Goal: Task Accomplishment & Management: Manage account settings

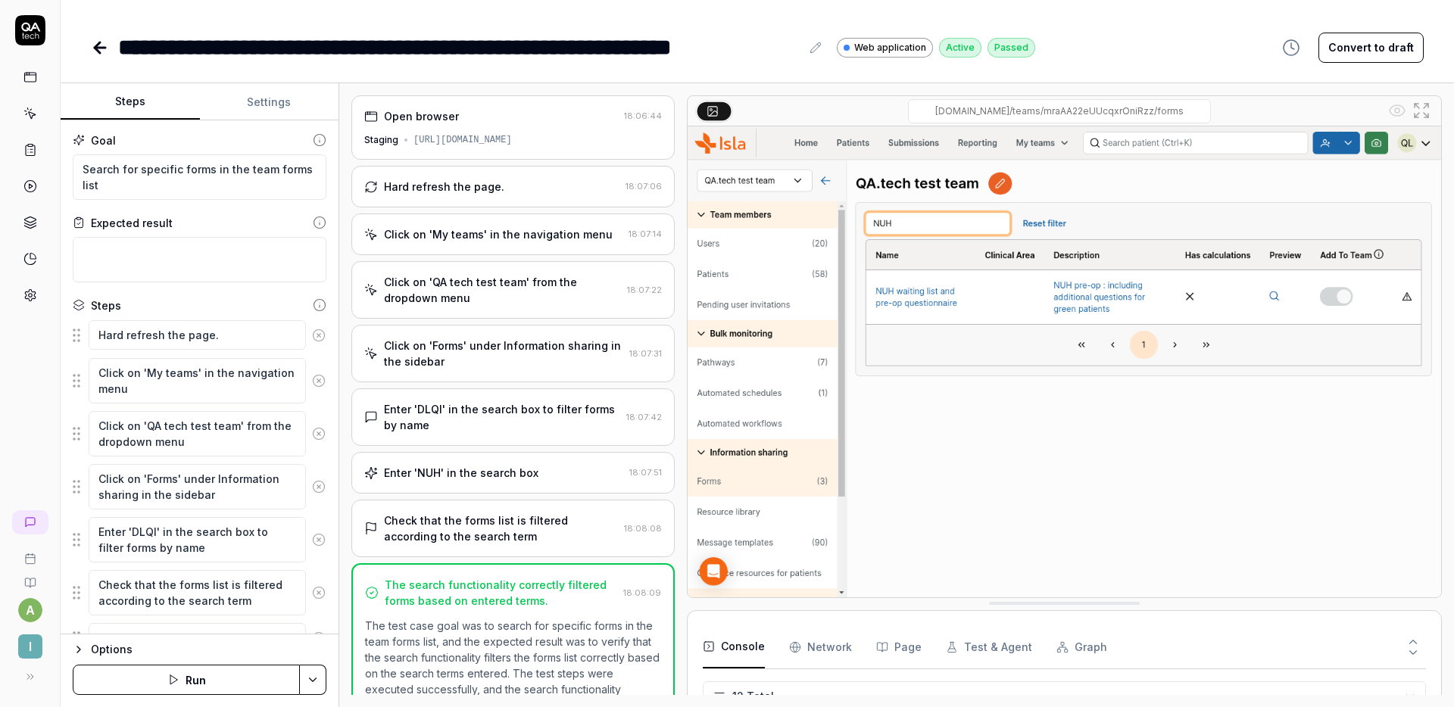
scroll to position [308, 0]
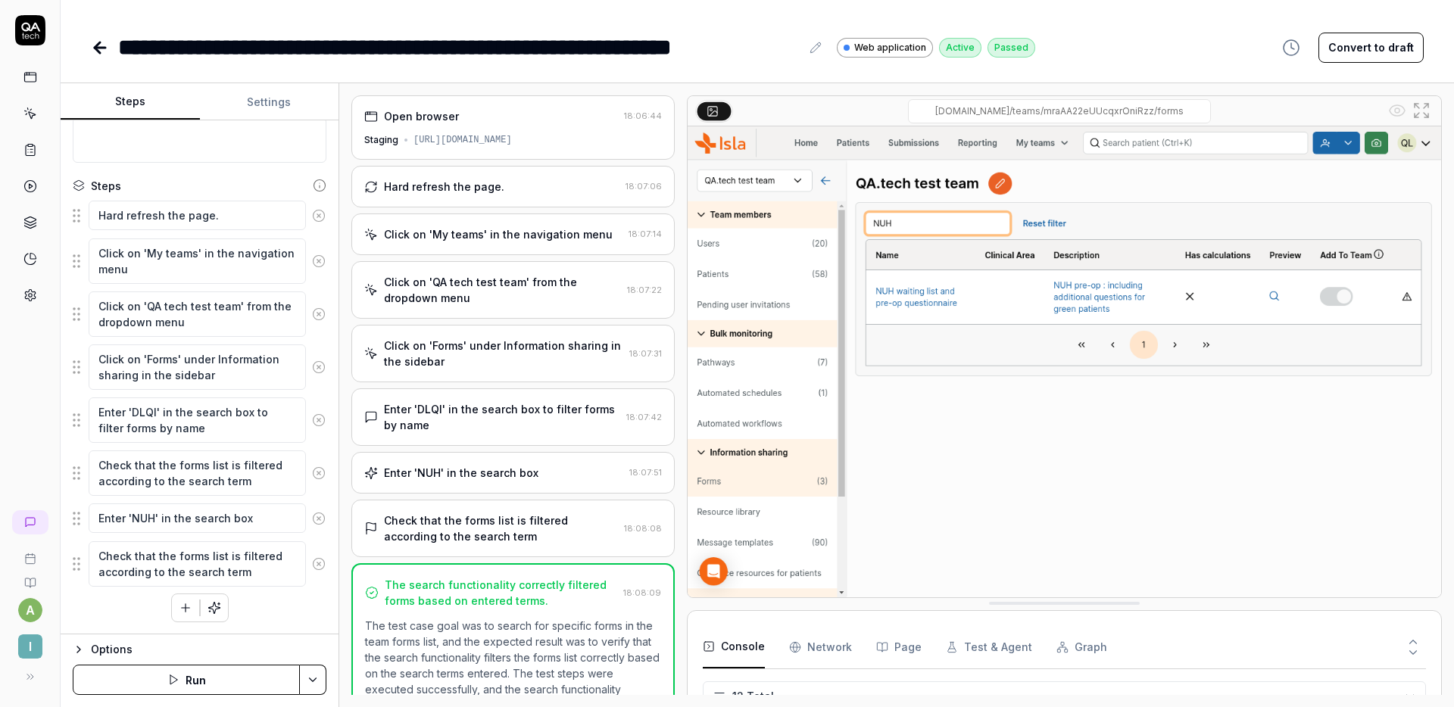
type textarea "*"
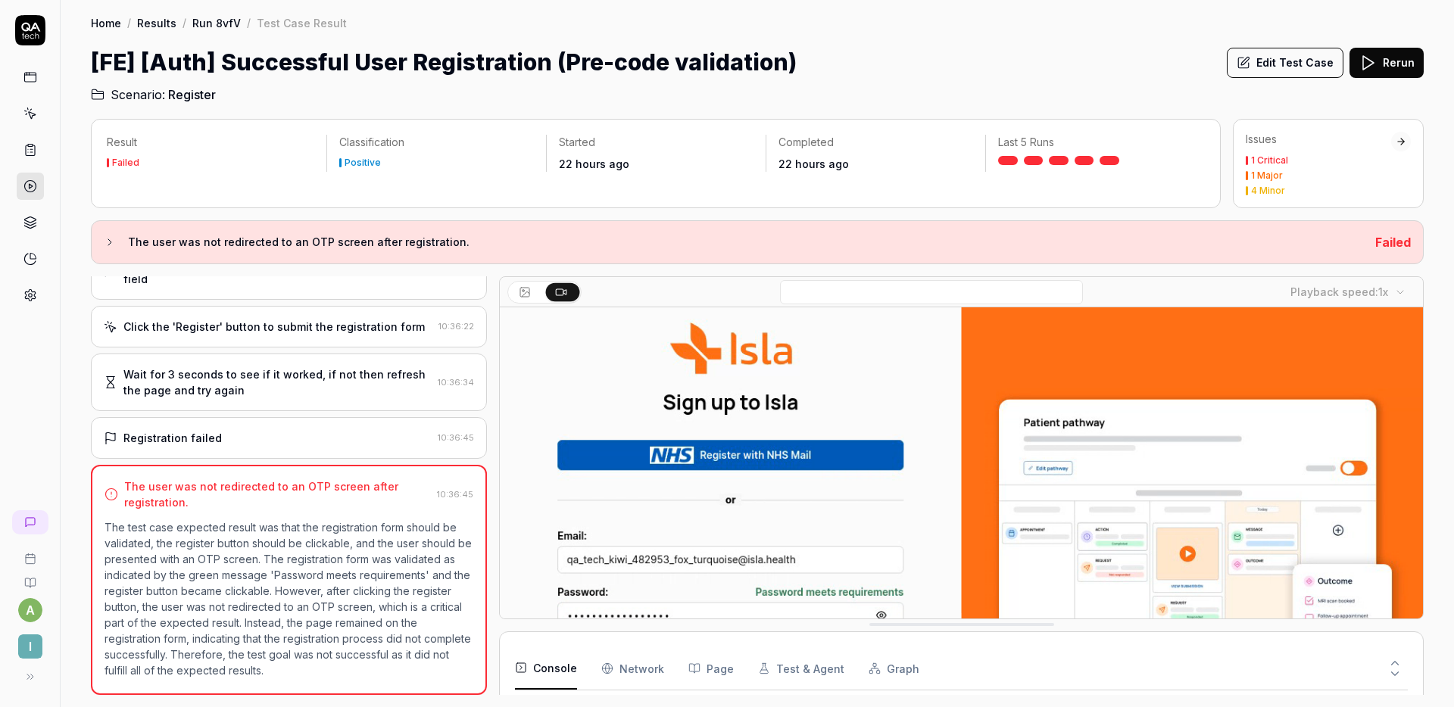
scroll to position [81, 0]
click at [1283, 67] on button "Edit Test Case" at bounding box center [1285, 63] width 117 height 30
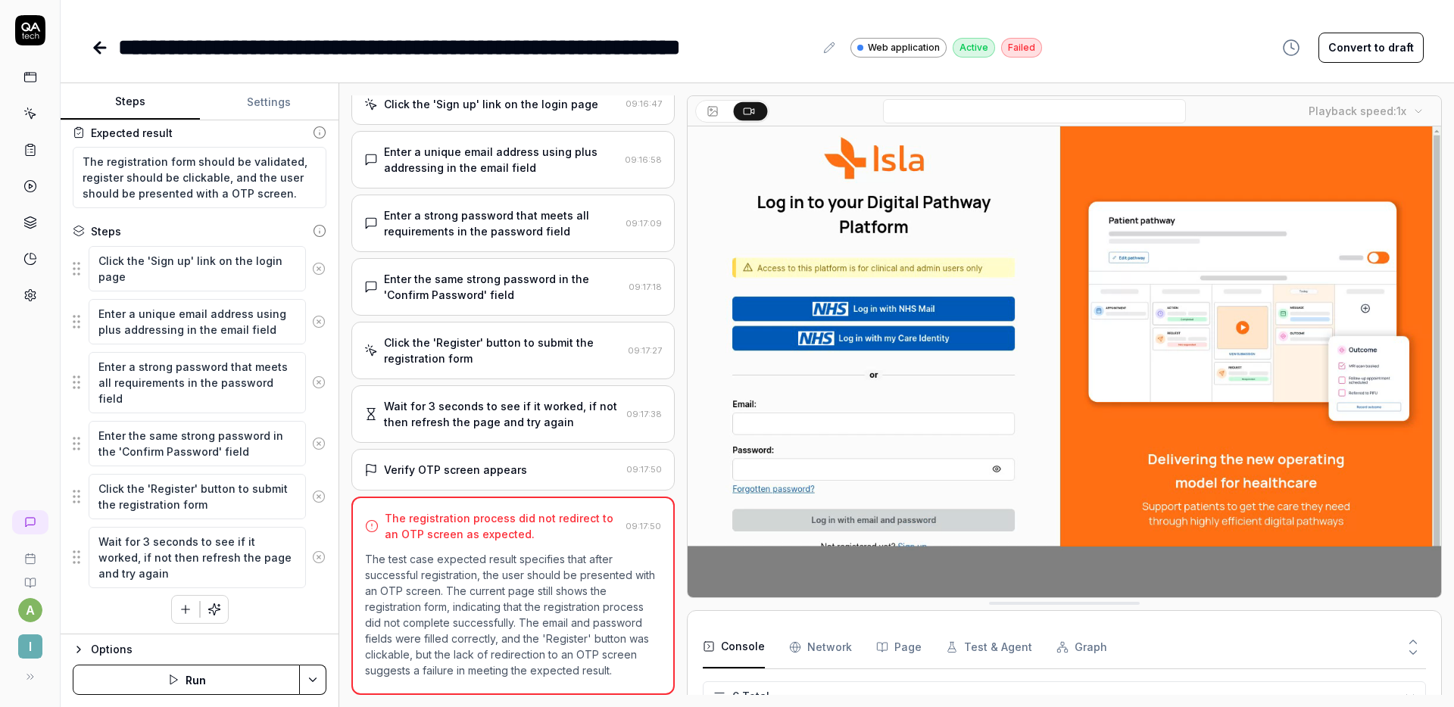
scroll to position [155, 0]
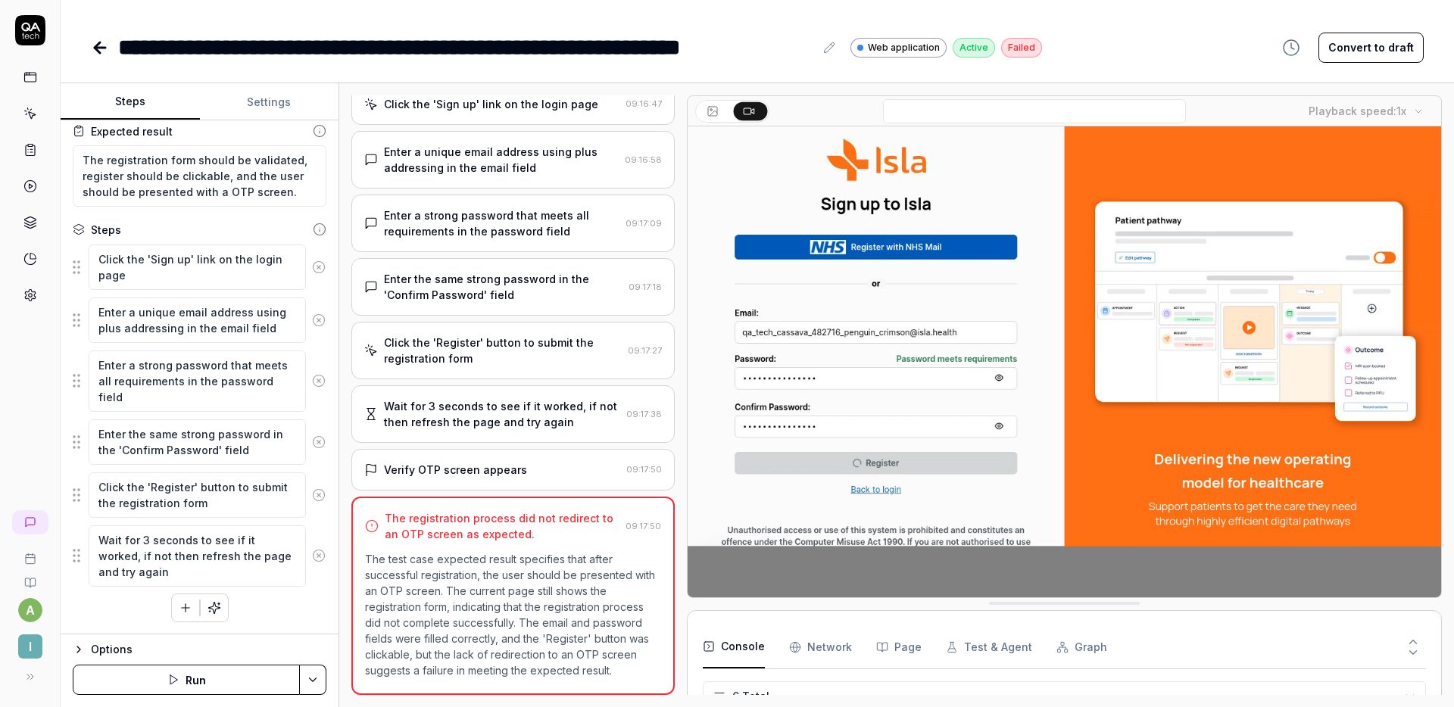
click at [259, 612] on div "Click the 'Sign up' link on the login page Enter a unique email address using p…" at bounding box center [200, 433] width 254 height 379
click at [508, 419] on div "Wait for 3 seconds to see if it worked, if not then refresh the page and try ag…" at bounding box center [502, 414] width 236 height 32
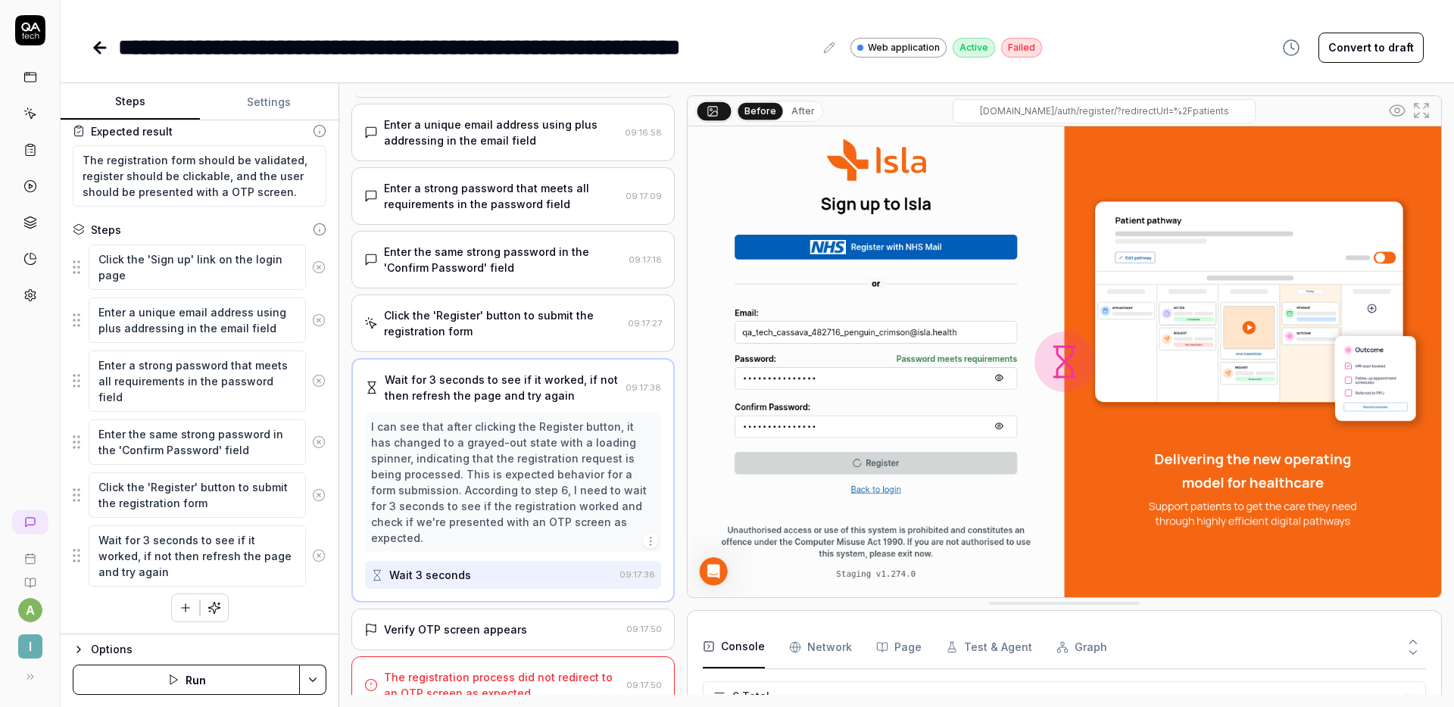
scroll to position [113, 0]
click at [484, 619] on div "Verify OTP screen appears" at bounding box center [455, 627] width 143 height 16
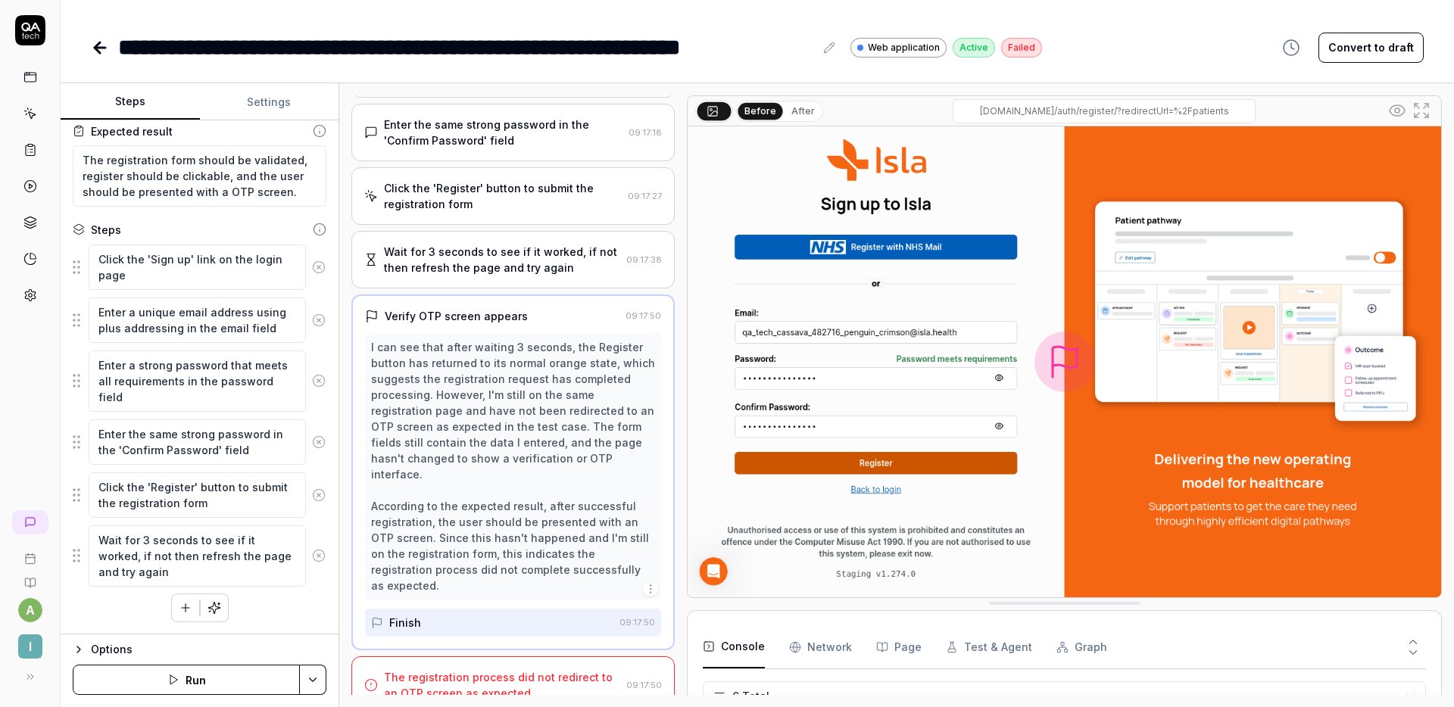
scroll to position [240, 0]
click at [441, 270] on div "Wait for 3 seconds to see if it worked, if not then refresh the page and try ag…" at bounding box center [502, 257] width 236 height 32
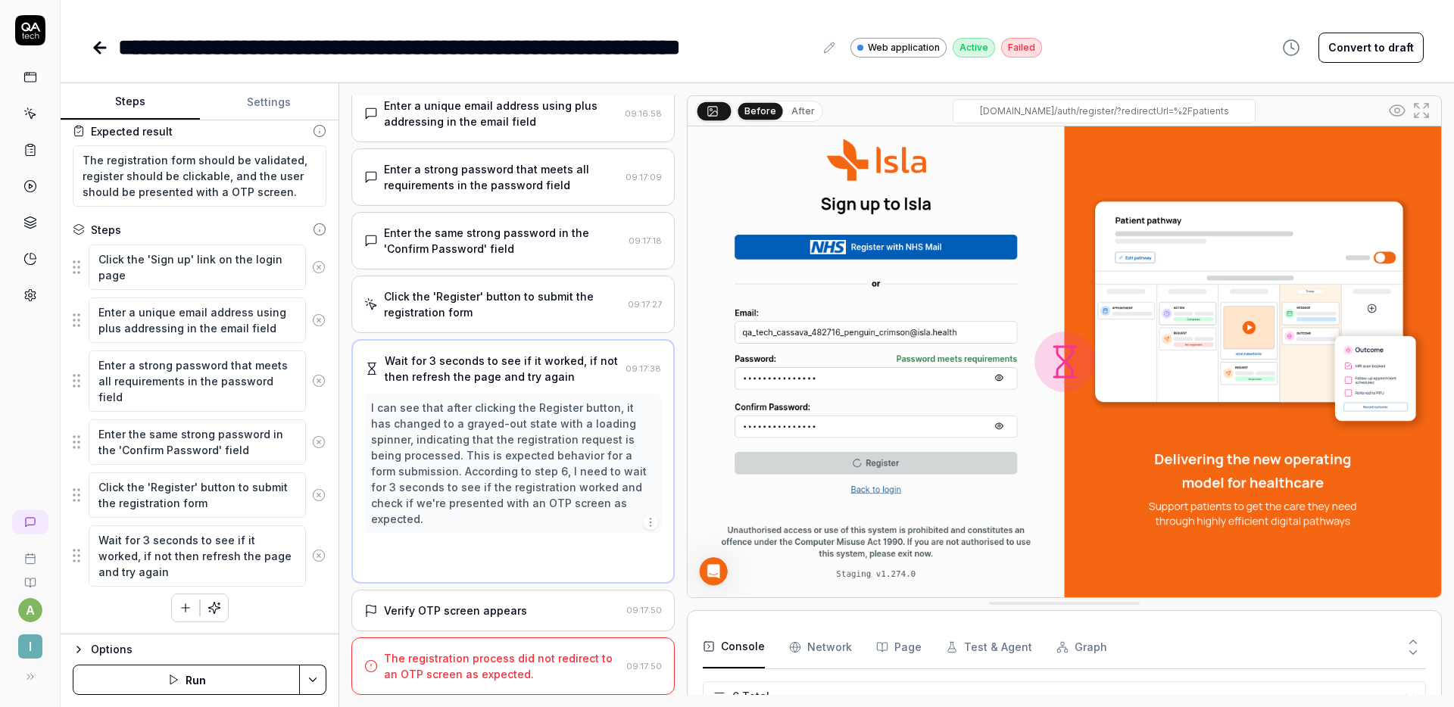
scroll to position [2, 0]
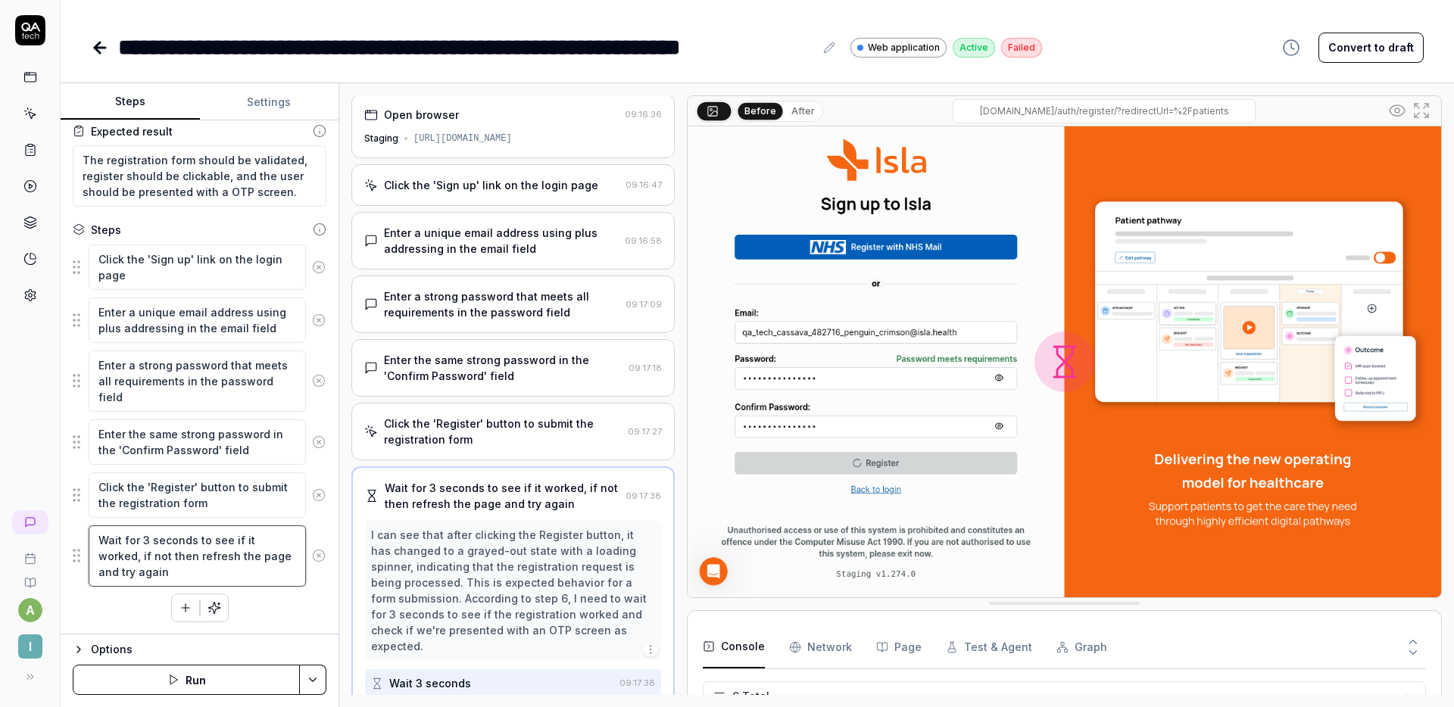
click at [136, 551] on textarea "Wait for 3 seconds to see if it worked, if not then refresh the page and try ag…" at bounding box center [197, 555] width 217 height 61
type textarea "*"
type textarea "Wait for 3 seconds to see if it worked if not then refresh the page and try aga…"
type textarea "*"
type textarea "Wait for 3 seconds to see if it worked. if not then refresh the page and try ag…"
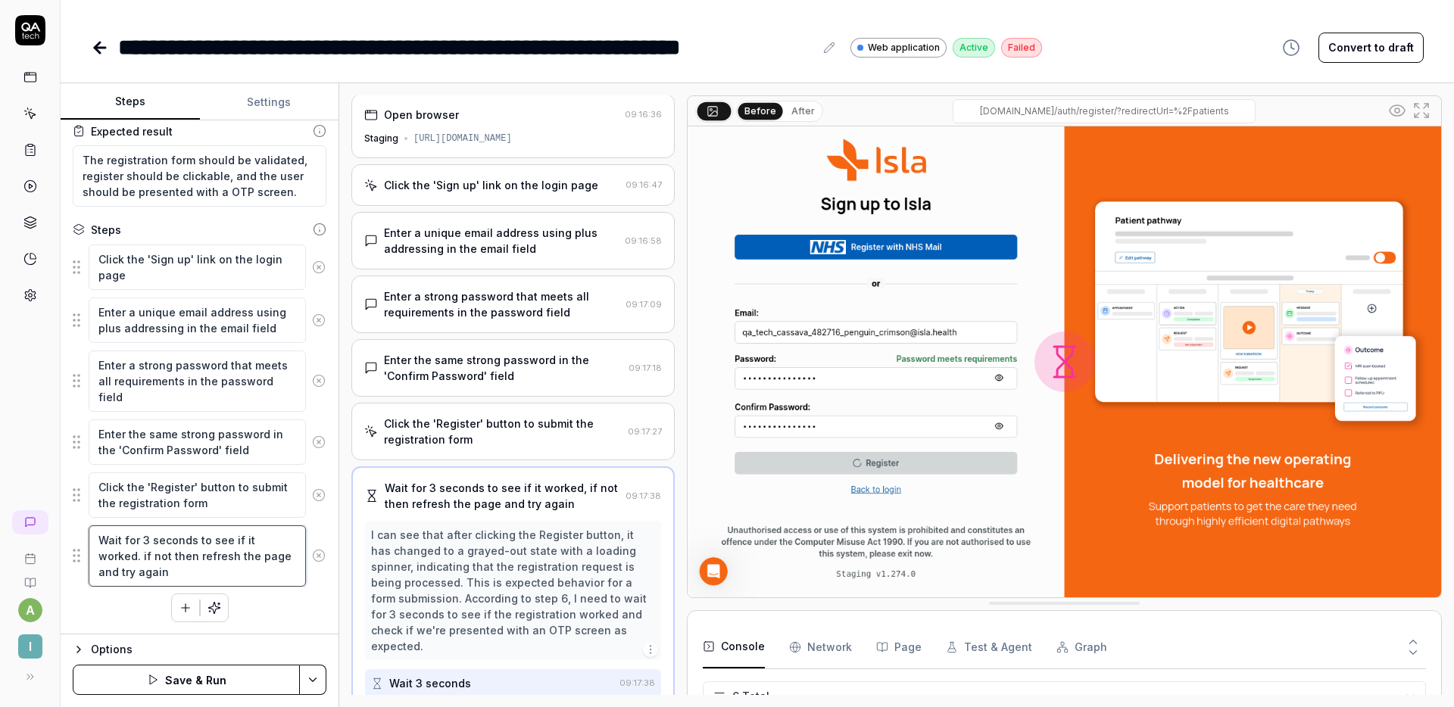
type textarea "*"
type textarea "Wait for 3 seconds to see if it worked. f not then refresh the page and try aga…"
type textarea "*"
type textarea "Wait for 3 seconds to see if it worked. If not then refresh the page and try ag…"
type textarea "*"
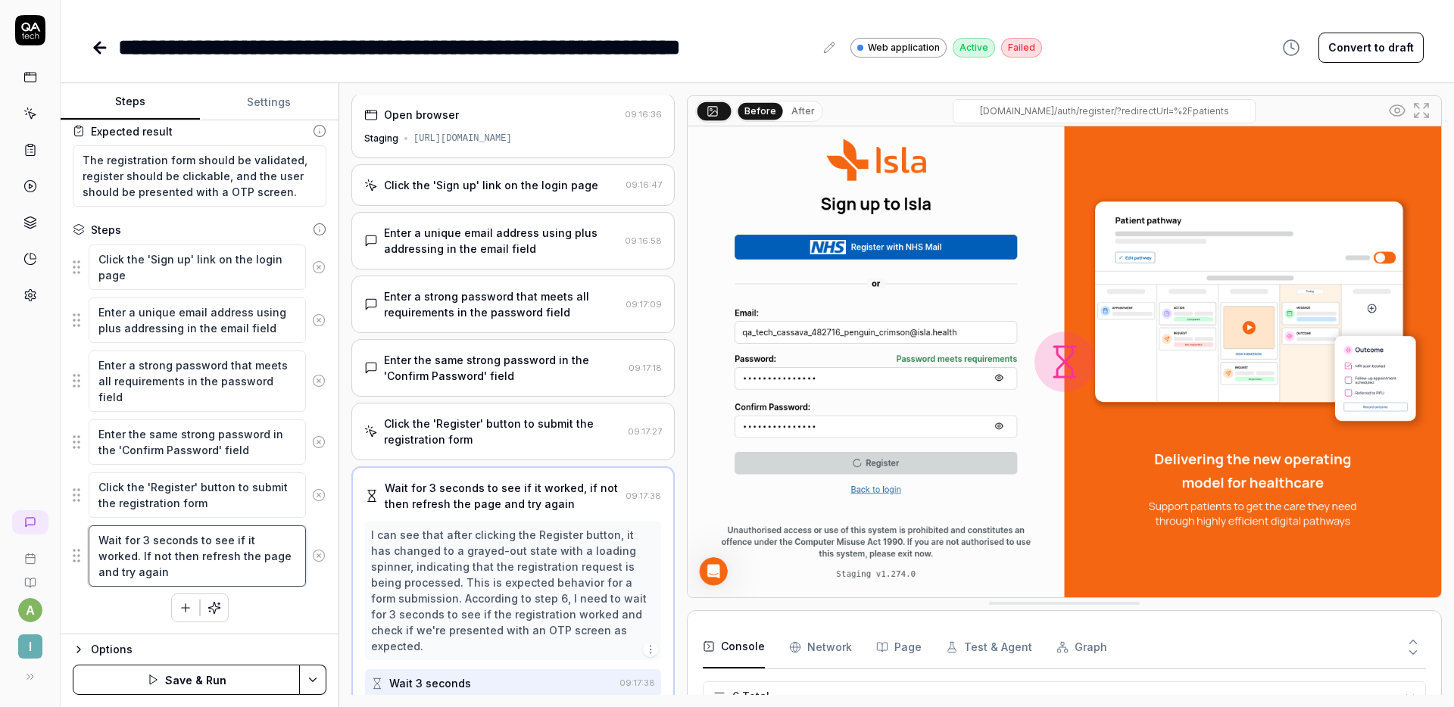
type textarea "Wait for 3 seconds to see if it worked. If no then refresh the page and try aga…"
type textarea "*"
type textarea "Wait for 3 seconds to see if it worked. If n then refresh the page and try again"
type textarea "*"
type textarea "Wait for 3 seconds to see if it worked. If then refresh the page and try again"
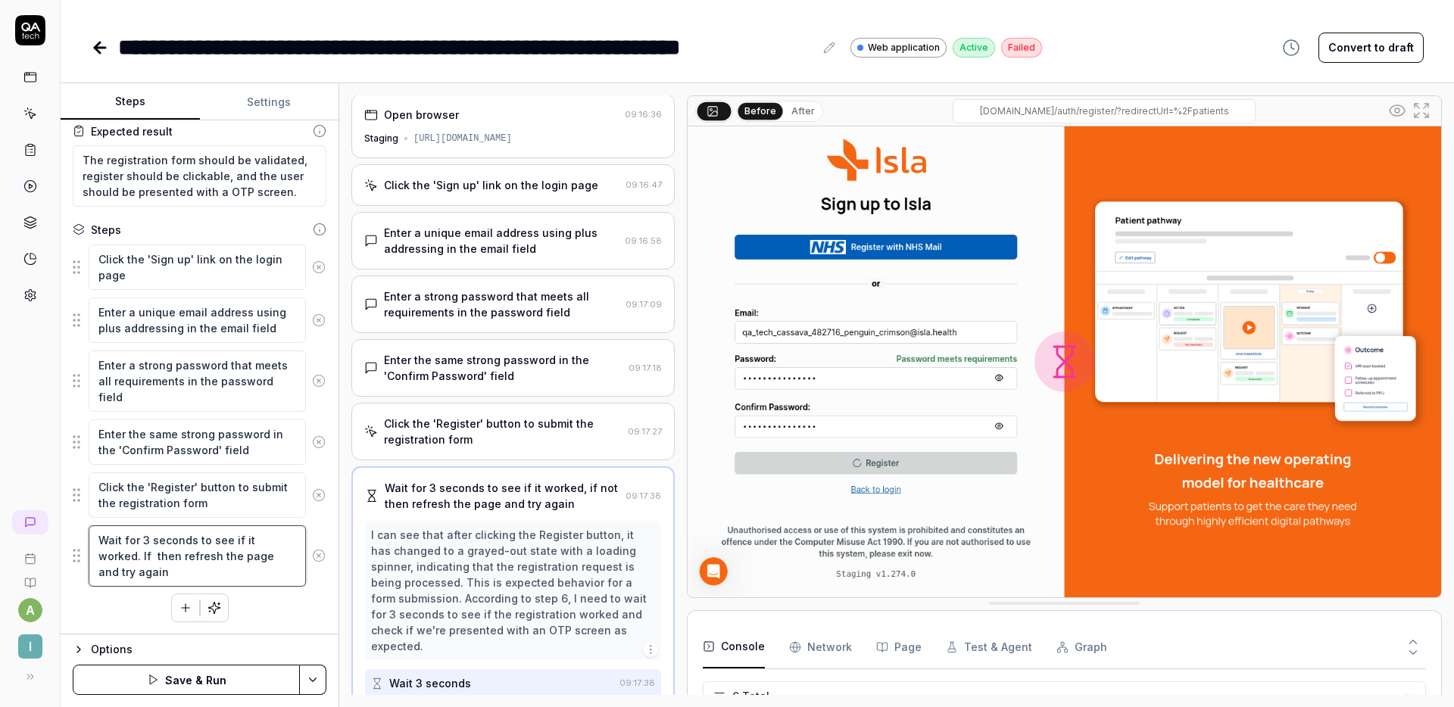
type textarea "*"
type textarea "Wait for 3 seconds to see if it worked. If i then refresh the page and try again"
type textarea "*"
type textarea "Wait for 3 seconds to see if it worked. If if then refresh the page and try aga…"
type textarea "*"
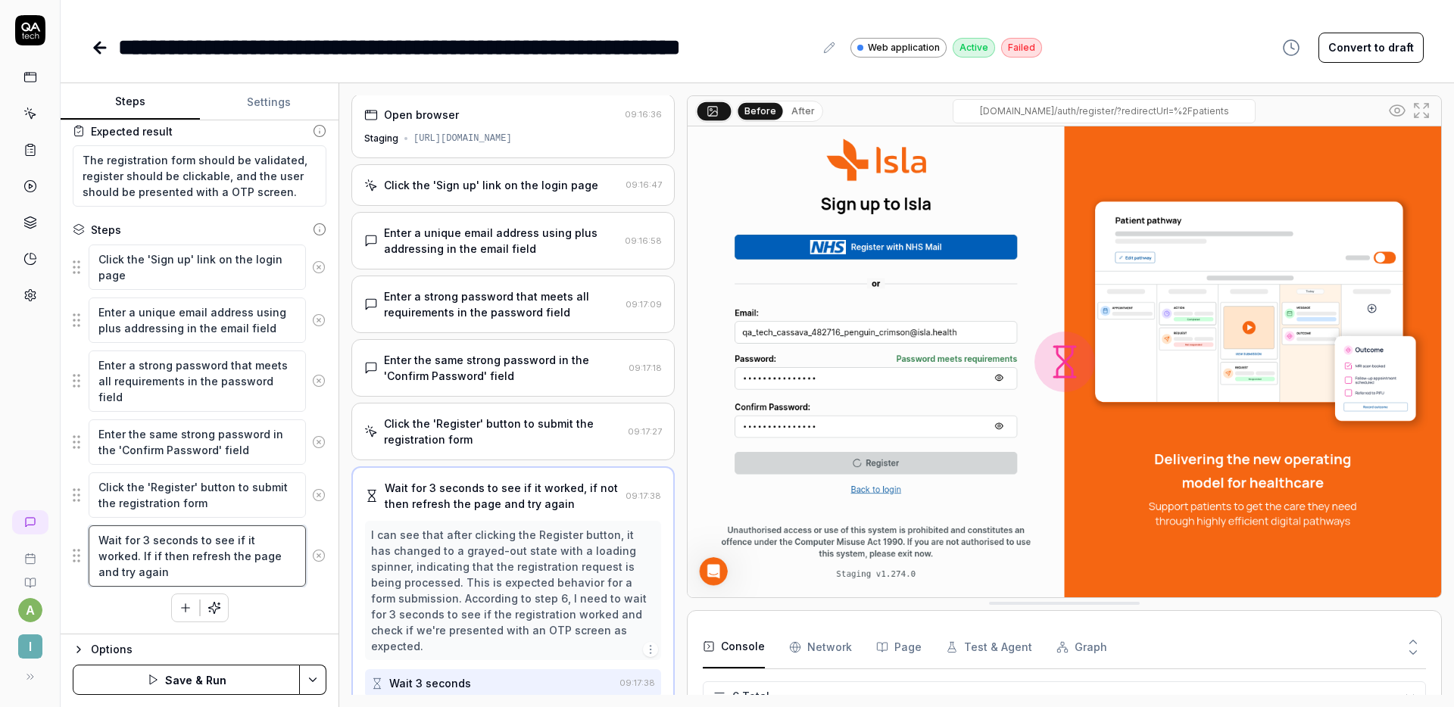
type textarea "Wait for 3 seconds to see if it worked. If if then refresh the page and try aga…"
type textarea "*"
type textarea "Wait for 3 seconds to see if it worked. If if then refresh the page and try aga…"
type textarea "*"
type textarea "Wait for 3 seconds to see if it worked. If i then refresh the page and try again"
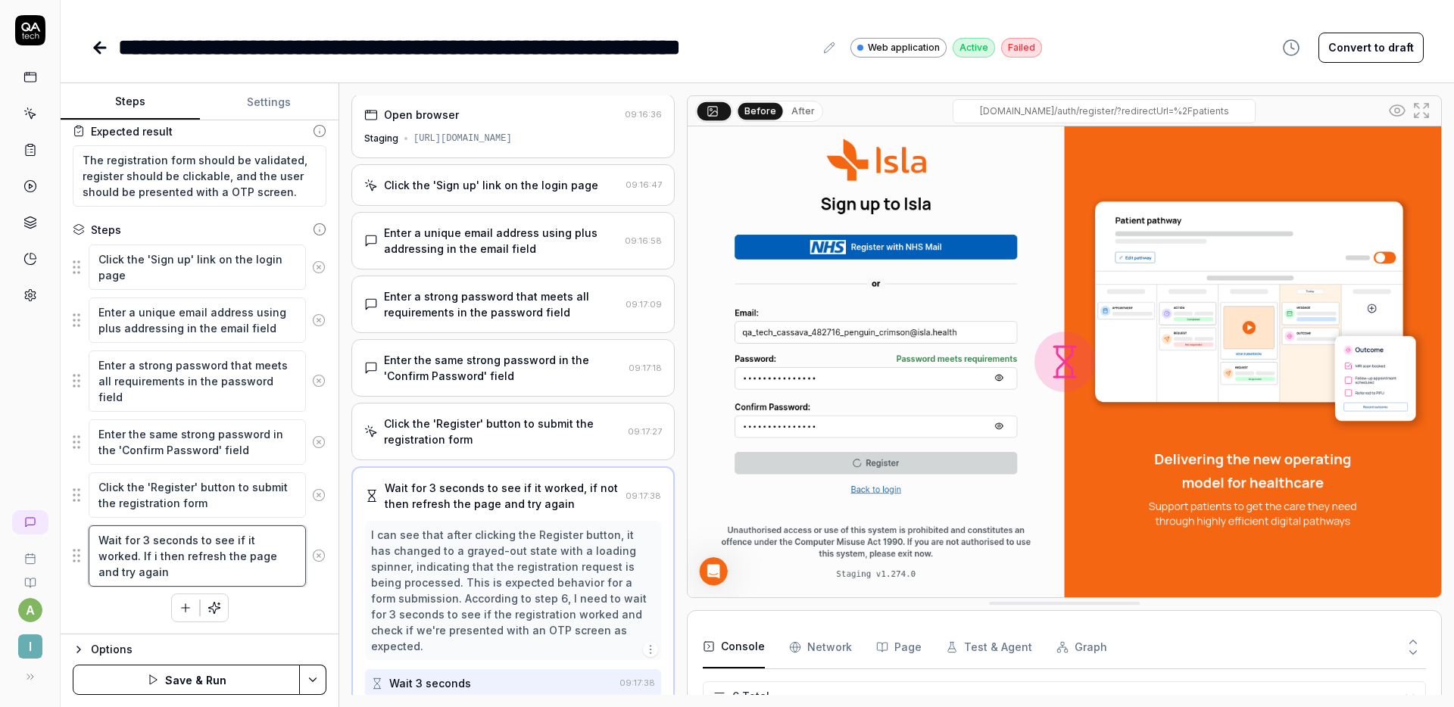
type textarea "*"
type textarea "Wait for 3 seconds to see if it worked. If ir then refresh the page and try aga…"
type textarea "*"
type textarea "Wait for 3 seconds to see if it worked. If ir then refresh the page and try aga…"
type textarea "*"
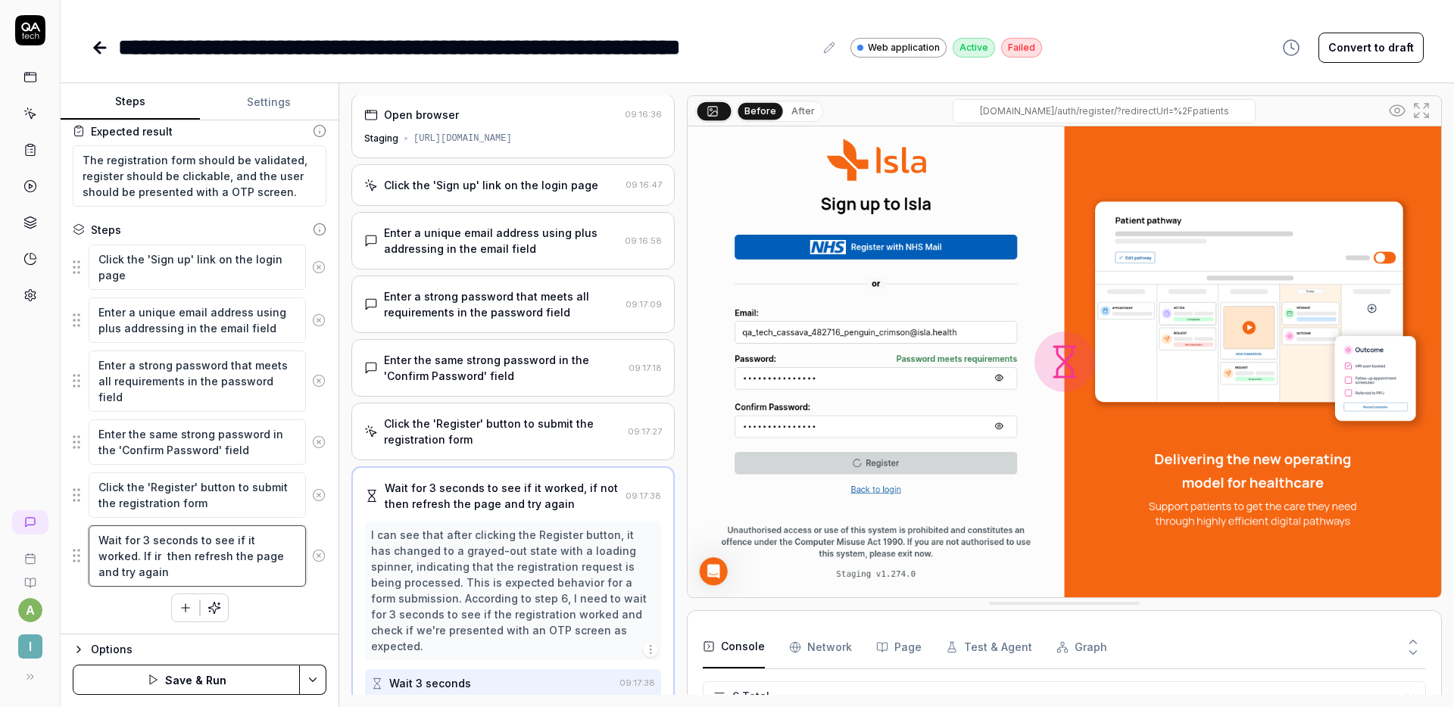
type textarea "Wait for 3 seconds to see if it worked. If ir then refresh the page and try aga…"
type textarea "*"
type textarea "Wait for 3 seconds to see if it worked. If it then refresh the page and try aga…"
type textarea "*"
type textarea "Wait for 3 seconds to see if it worked. If itr then refresh the page and try ag…"
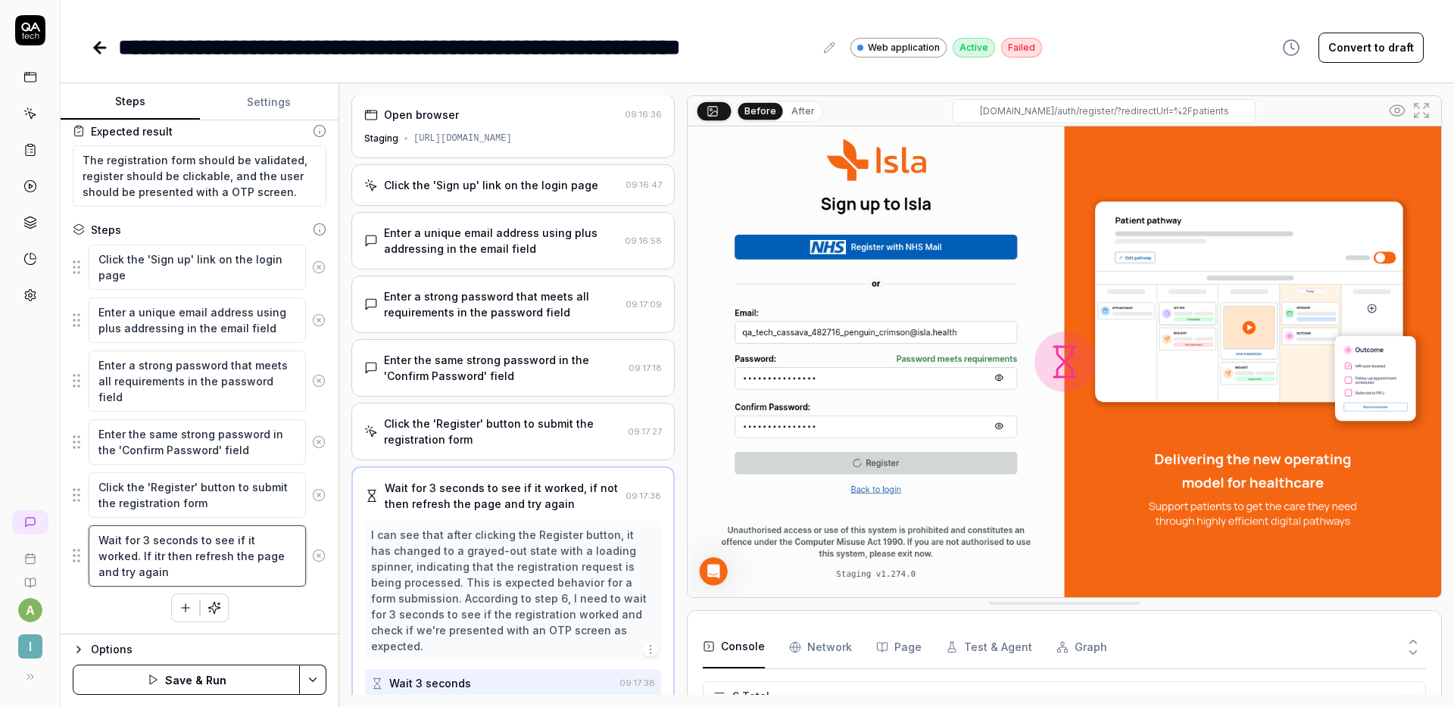
type textarea "*"
type textarea "Wait for 3 seconds to see if it worked. If itr then refresh the page and try ag…"
type textarea "*"
type textarea "Wait for 3 seconds to see if it worked. If itr then refresh the page and try ag…"
type textarea "*"
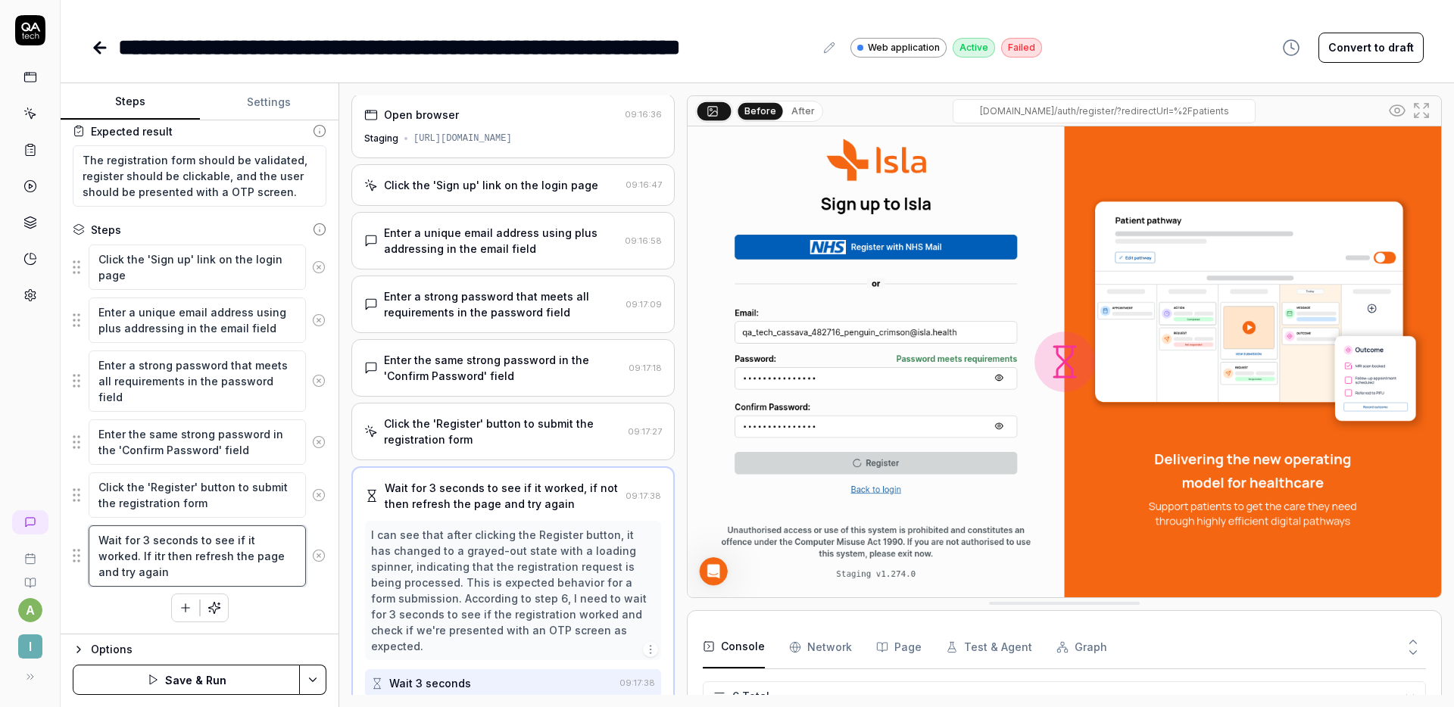
type textarea "Wait for 3 seconds to see if it worked. If it then refresh the page and try aga…"
type textarea "*"
type textarea "Wait for 3 seconds to see if it worked. If it then refresh the page and try aga…"
type textarea "*"
type textarea "Wait for 3 seconds to see if it worked. If it si then refresh the page and try …"
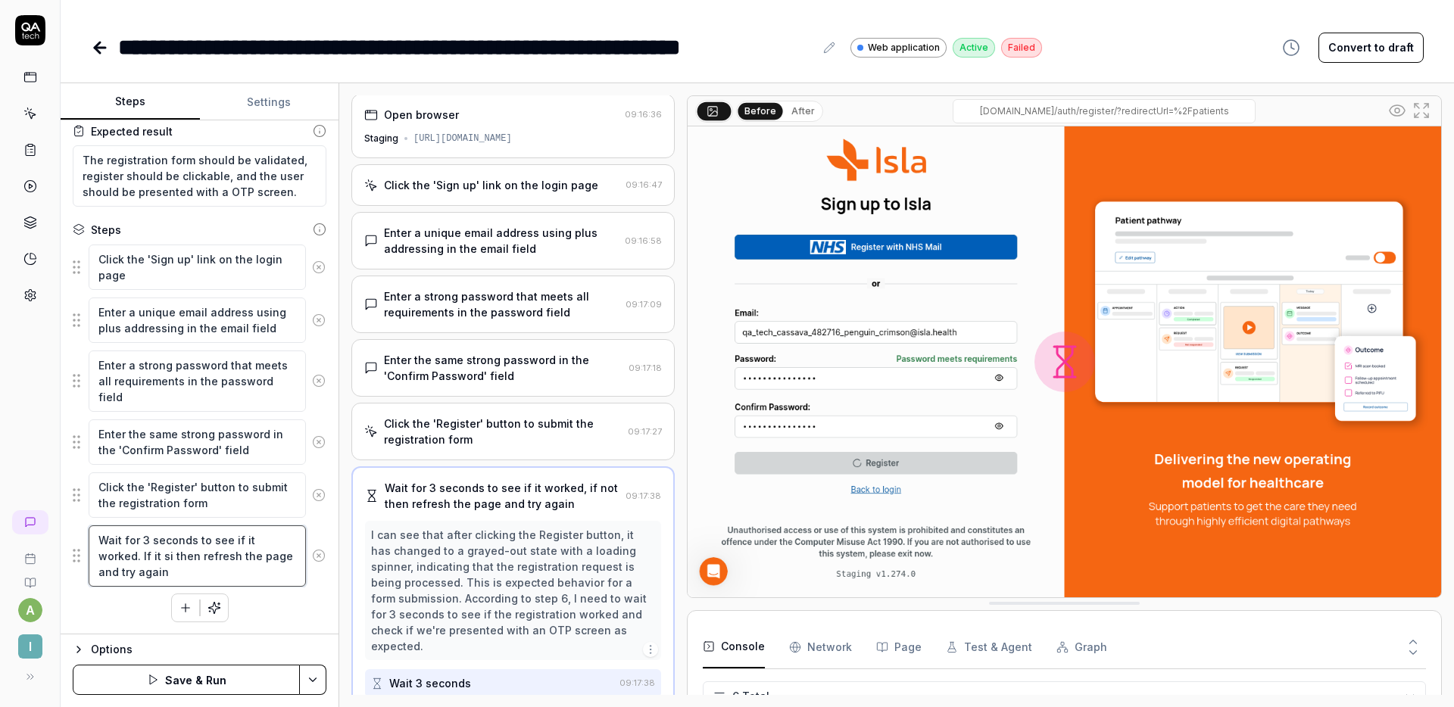
type textarea "*"
type textarea "Wait for 3 seconds to see if it worked. If it sis then refresh the page and try…"
type textarea "*"
type textarea "Wait for 3 seconds to see if it worked. If it sisn then refresh the page and tr…"
type textarea "*"
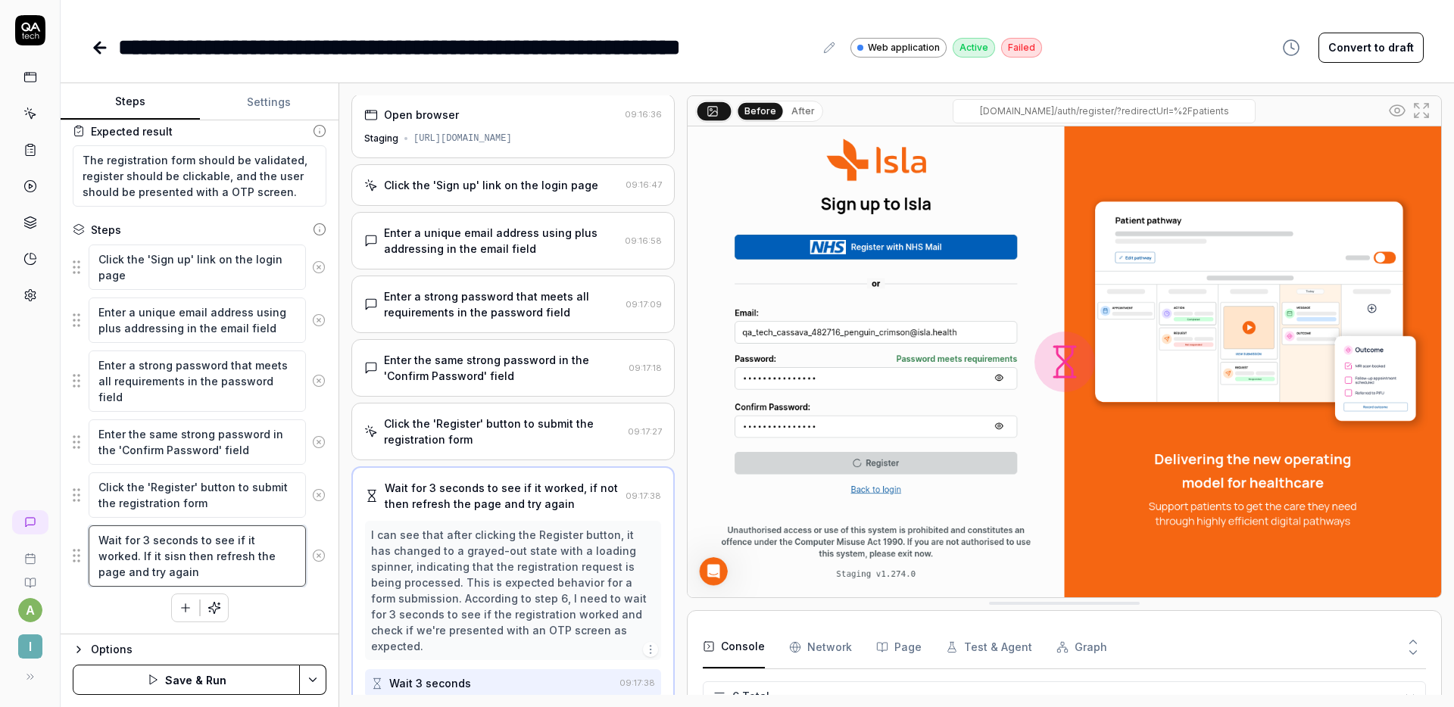
type textarea "Wait for 3 seconds to see if it worked. If it sis then refresh the page and try…"
type textarea "*"
type textarea "Wait for 3 seconds to see if it worked. If it si then refresh the page and try …"
type textarea "*"
type textarea "Wait for 3 seconds to see if it worked. If it s then refresh the page and try a…"
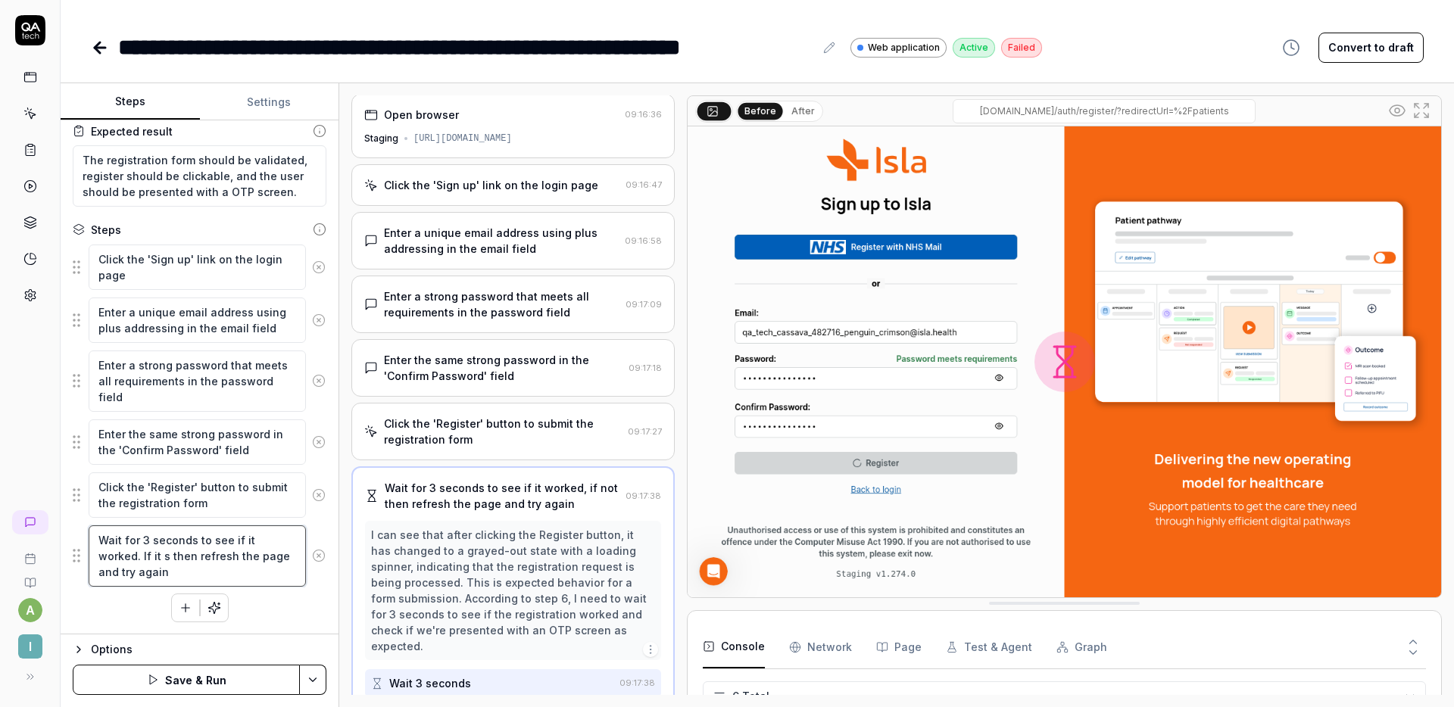
type textarea "*"
type textarea "Wait for 3 seconds to see if it worked. If it then refresh the page and try aga…"
type textarea "*"
type textarea "Wait for 3 seconds to see if it worked. If it d then refresh the page and try a…"
type textarea "*"
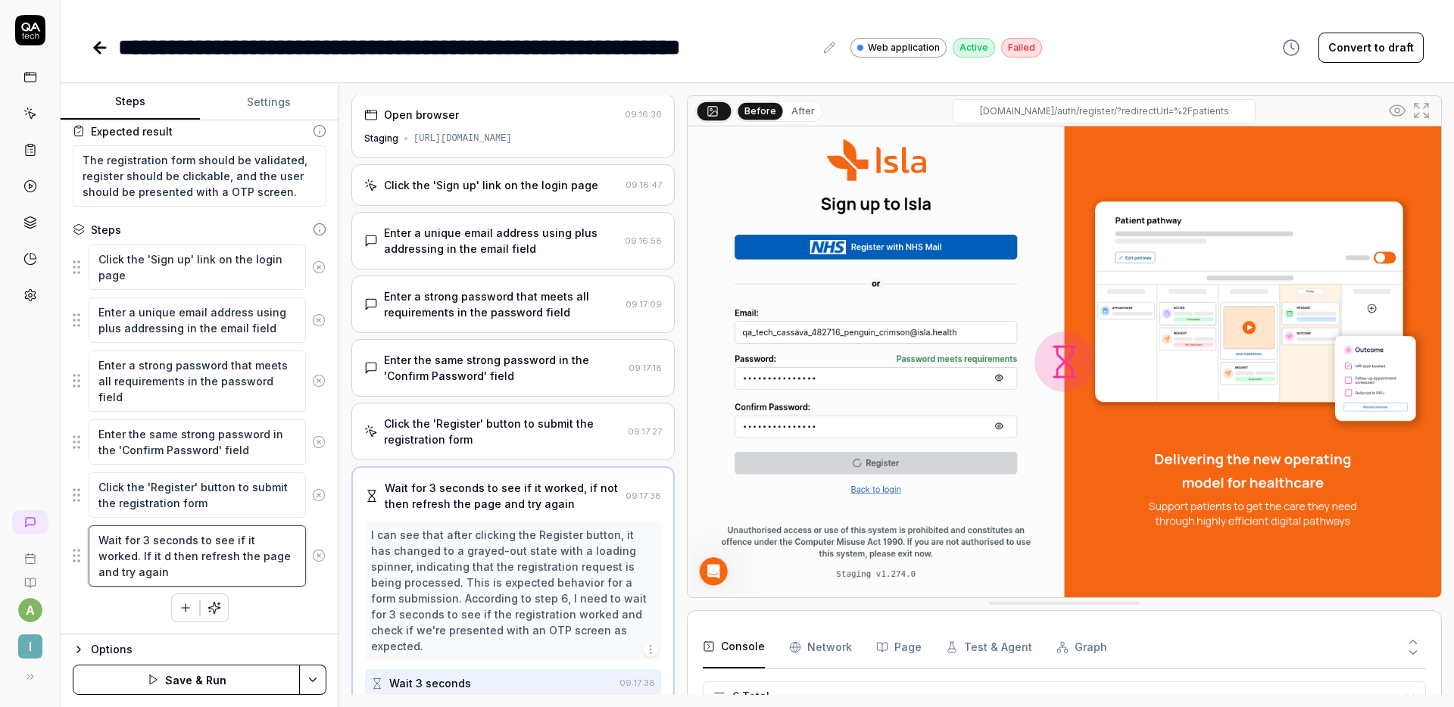
type textarea "Wait for 3 seconds to see if it worked. If it di then refresh the page and try …"
type textarea "*"
type textarea "Wait for 3 seconds to see if it worked. If it did then refresh the page and try…"
type textarea "*"
type textarea "Wait for 3 seconds to see if it worked. If it didn then refresh the page and tr…"
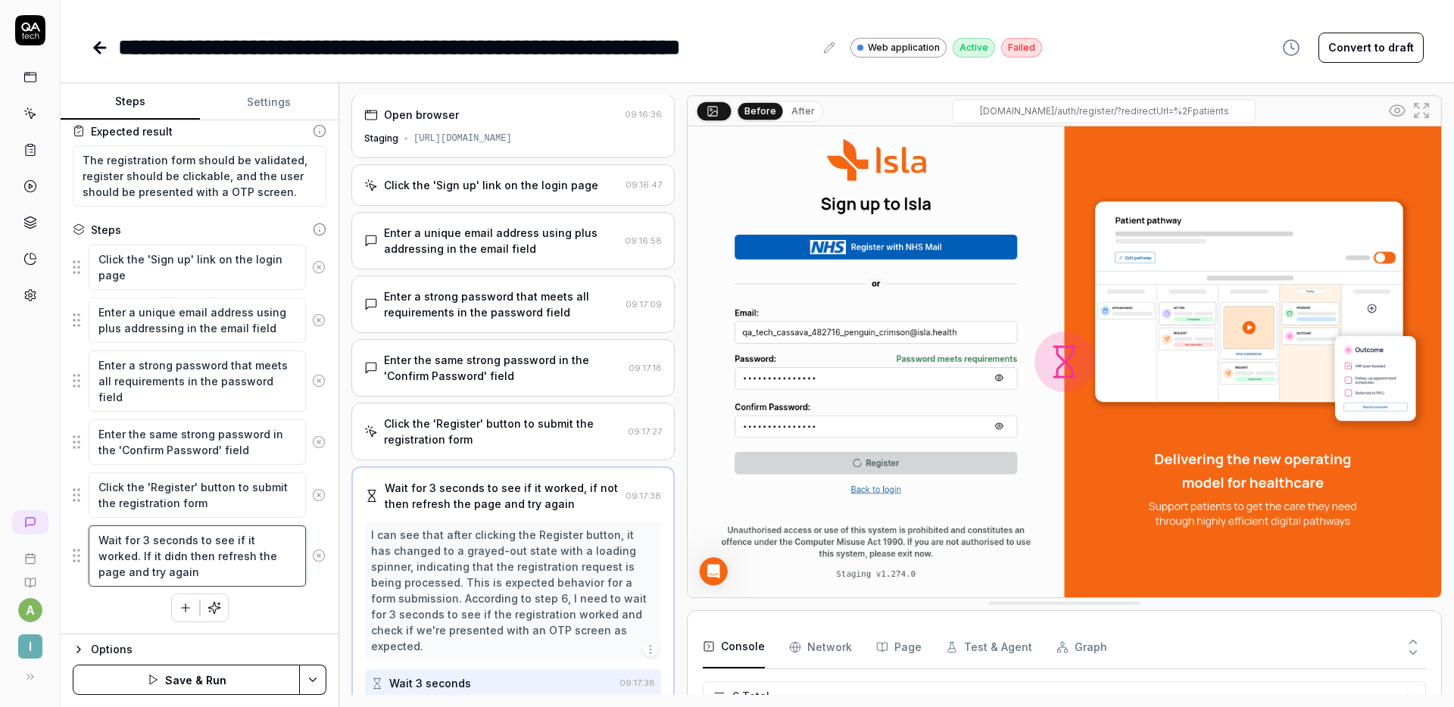
type textarea "*"
type textarea "Wait for 3 seconds to see if it worked. If it didn' then refresh the page and t…"
type textarea "*"
type textarea "Wait for 3 seconds to see if it worked. If it didn't then refresh the page and …"
type textarea "*"
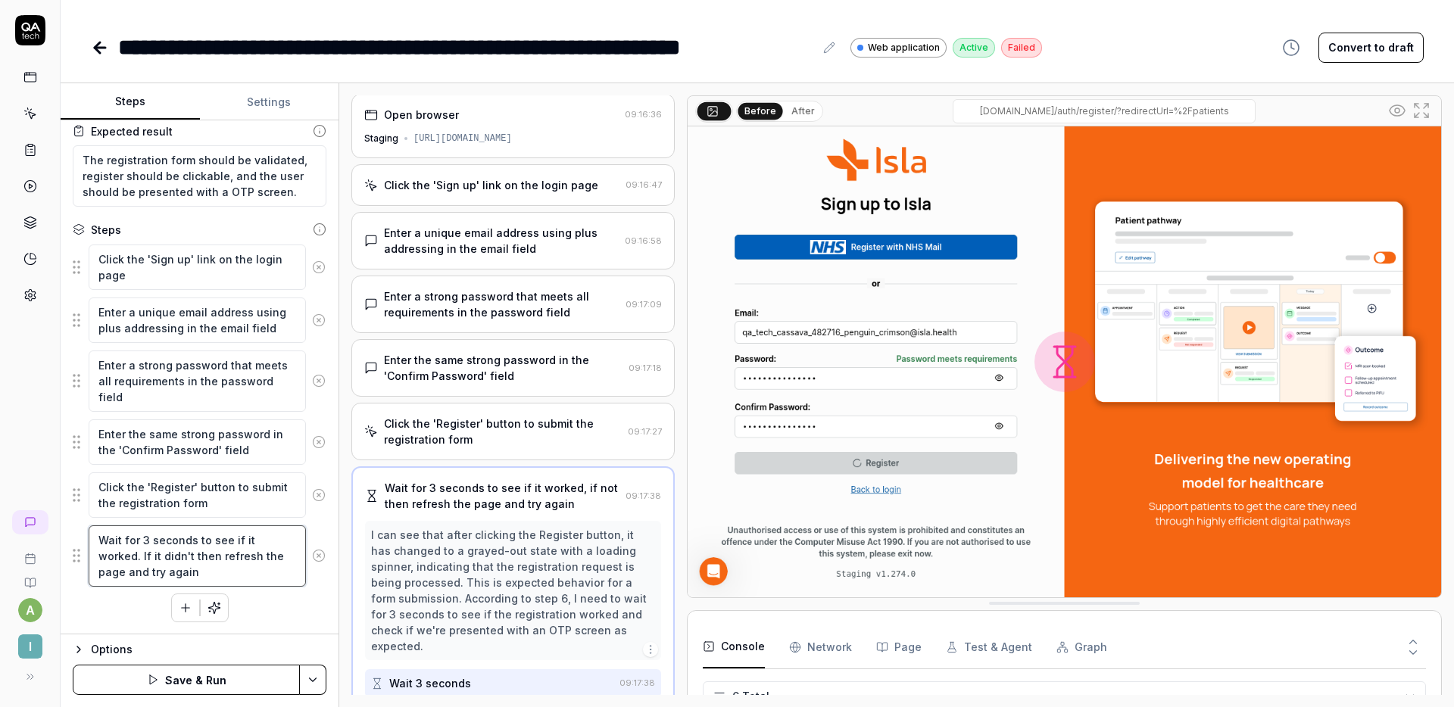
type textarea "Wait for 3 seconds to see if it worked. If it didn't then refresh the page and …"
type textarea "*"
type textarea "Wait for 3 seconds to see if it worked. If it didn't w then refresh the page an…"
type textarea "*"
type textarea "Wait for 3 seconds to see if it worked. If it didn't wo then refresh the page a…"
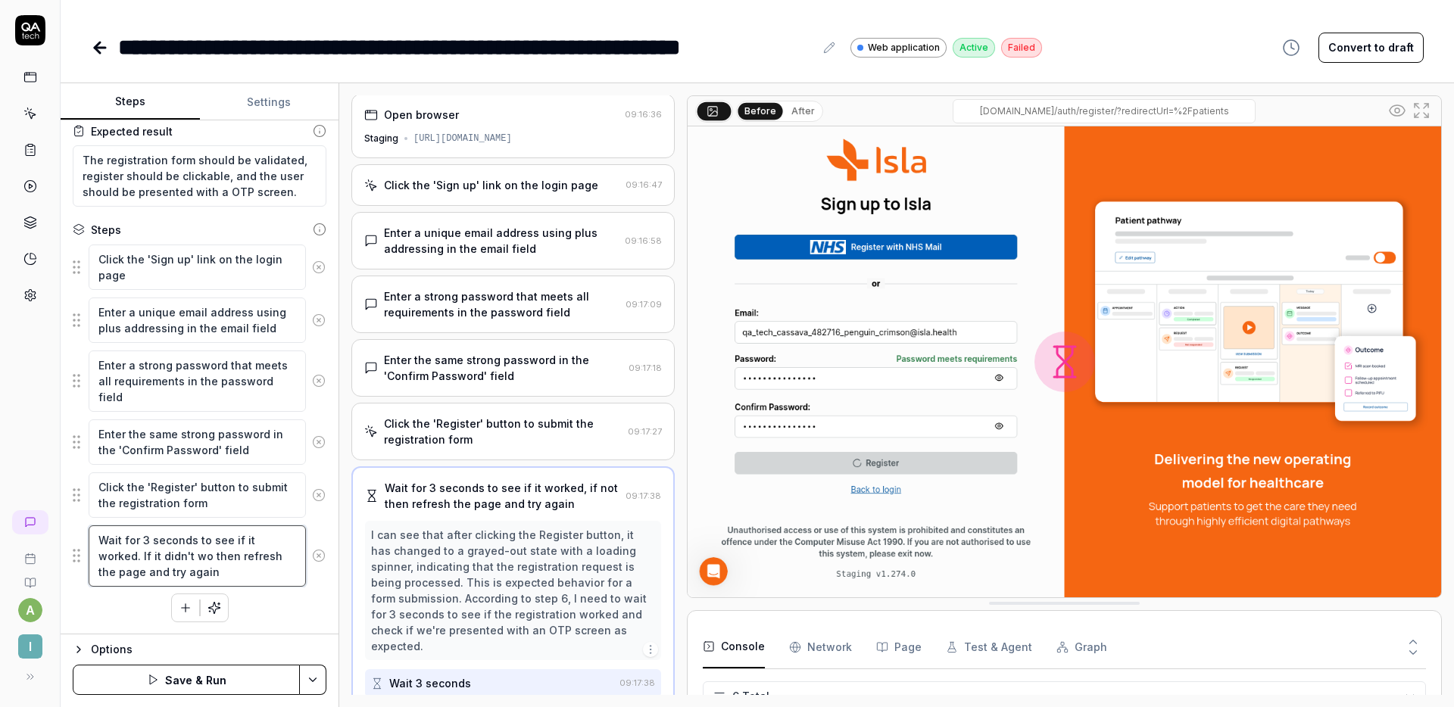
type textarea "*"
type textarea "Wait for 3 seconds to see if it worked. If it didn't work then refresh the page…"
type textarea "*"
type textarea "Wait for 3 seconds to see if it worked. If it didn't work, then refresh the pag…"
click at [273, 572] on textarea "Wait for 3 seconds to see if it worked. If it didn't work, then refresh the pag…" at bounding box center [197, 555] width 217 height 61
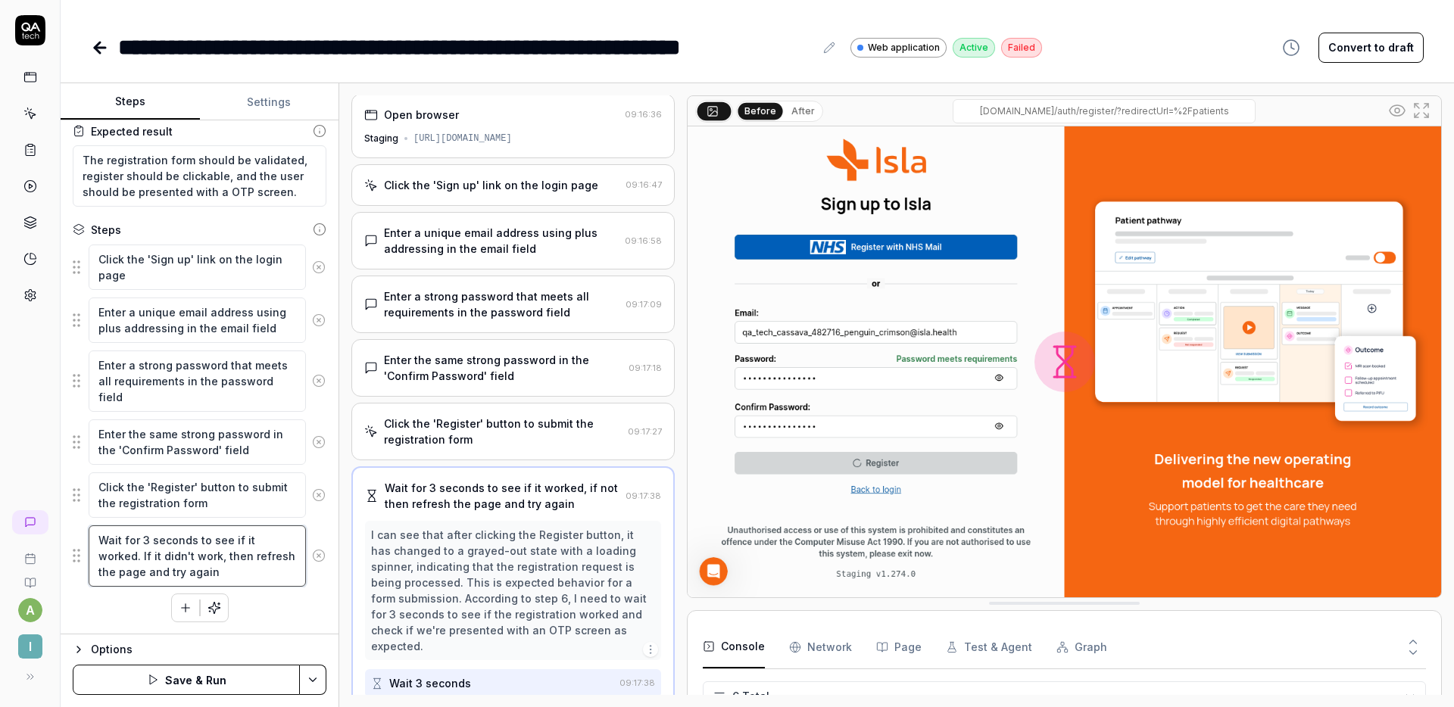
click at [226, 577] on textarea "Wait for 3 seconds to see if it worked. If it didn't work, then refresh the pag…" at bounding box center [197, 555] width 217 height 61
type textarea "*"
type textarea "Wait for 3 seconds to see if it worked. If it didn't work, then refresh the pag…"
type textarea "*"
type textarea "Wait for 3 seconds to see if it worked. If it didn't work, then refresh the pag…"
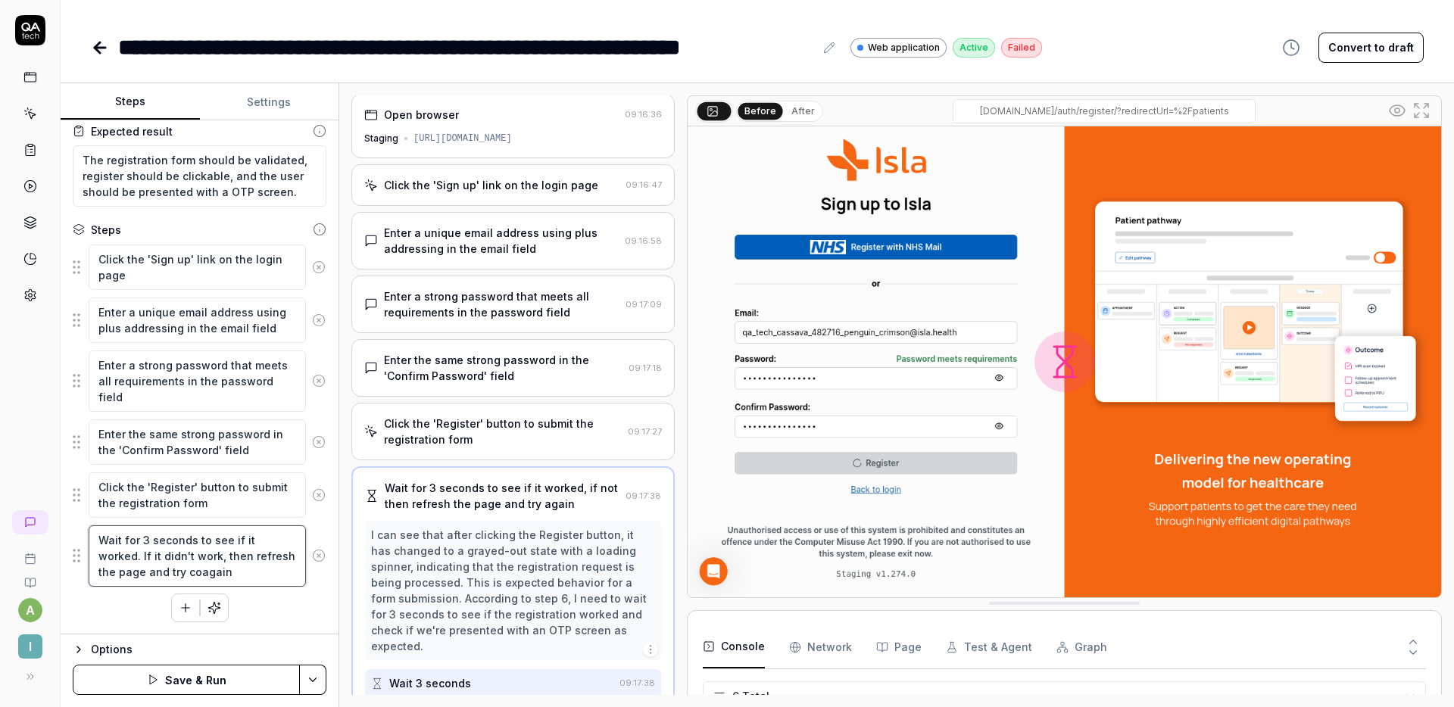
type textarea "*"
type textarea "Wait for 3 seconds to see if it worked. If it didn't work, then refresh the pag…"
type textarea "*"
type textarea "Wait for 3 seconds to see if it worked. If it didn't work, then refresh the pag…"
type textarea "*"
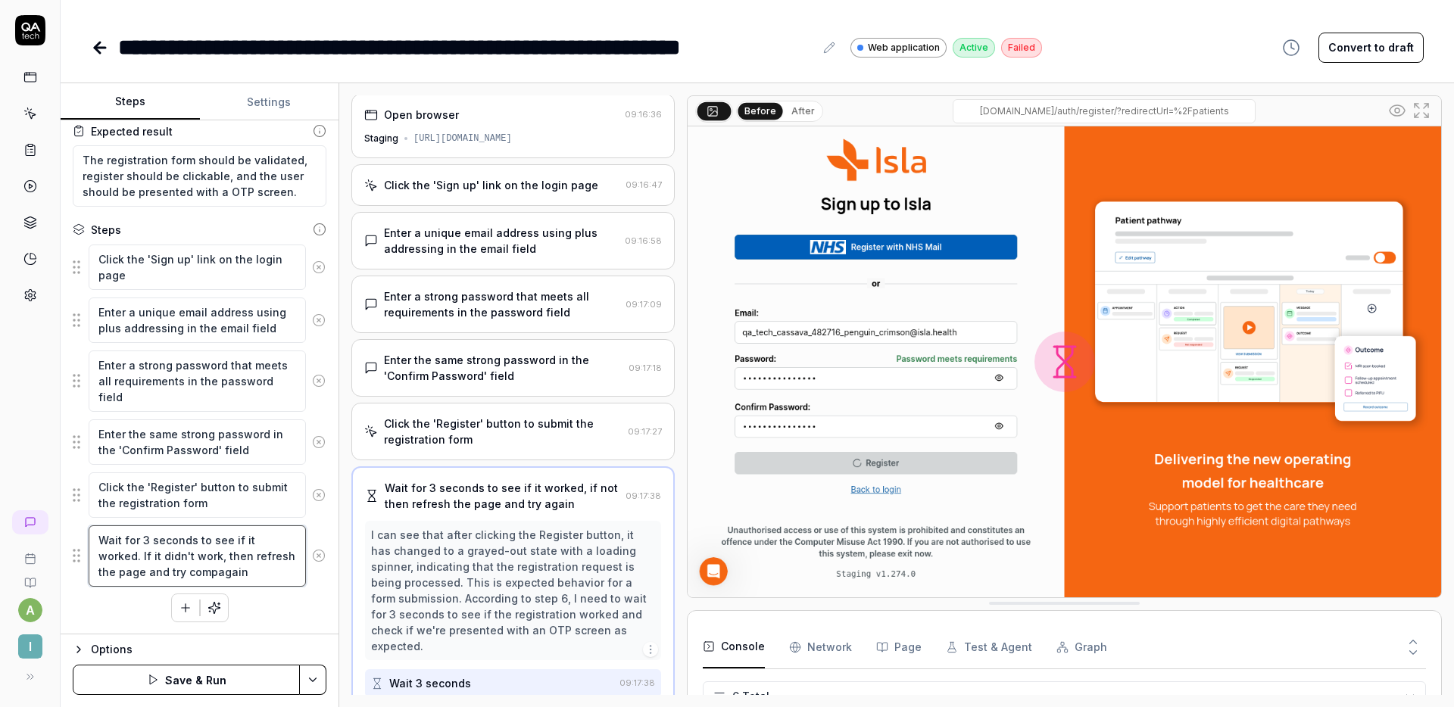
type textarea "Wait for 3 seconds to see if it worked. If it didn't work, then refresh the pag…"
type textarea "*"
type textarea "Wait for 3 seconds to see if it worked. If it didn't work, then refresh the pag…"
type textarea "*"
type textarea "Wait for 3 seconds to see if it worked. If it didn't work, then refresh the pag…"
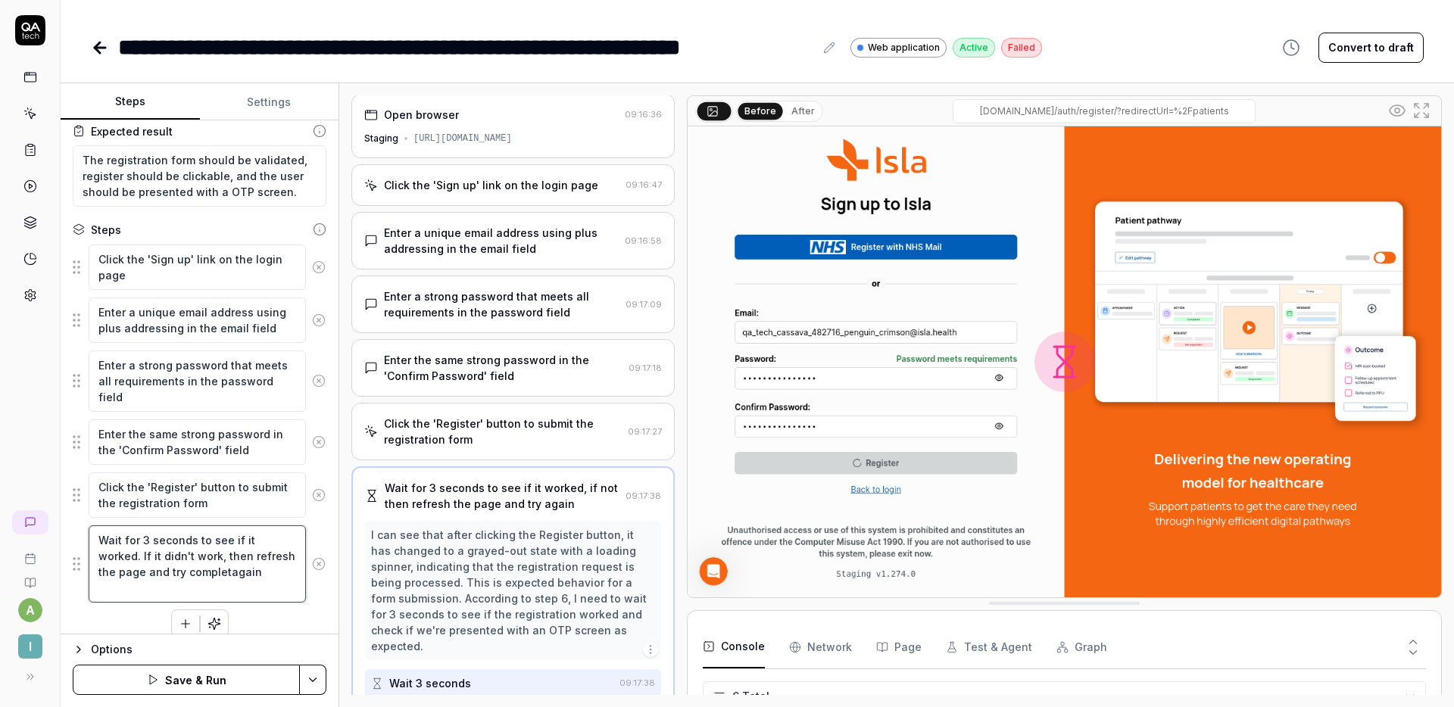
type textarea "*"
type textarea "Wait for 3 seconds to see if it worked. If it didn't work, then refresh the pag…"
type textarea "*"
type textarea "Wait for 3 seconds to see if it worked. If it didn't work, then refresh the pag…"
type textarea "*"
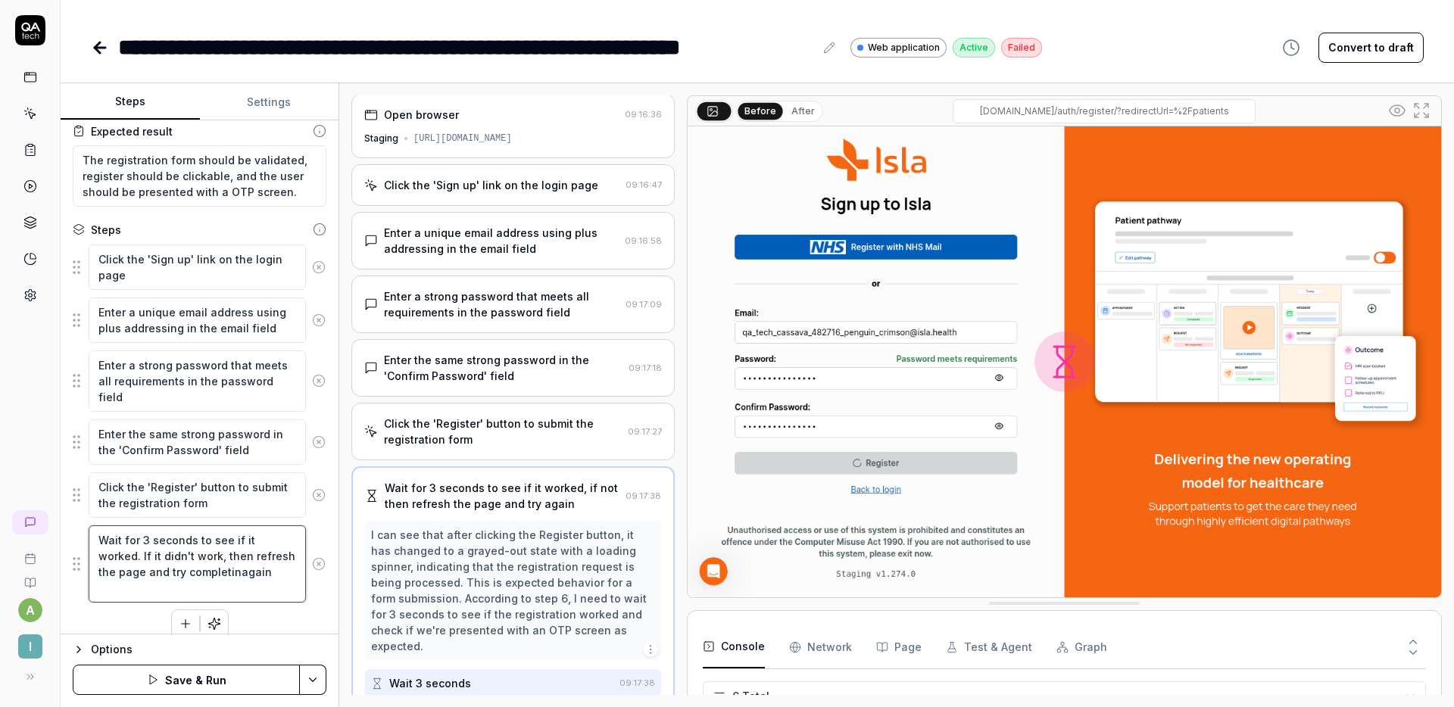
type textarea "Wait for 3 seconds to see if it worked. If it didn't work, then refresh the pag…"
type textarea "*"
type textarea "Wait for 3 seconds to see if it worked. If it didn't work, then refresh the pag…"
type textarea "*"
type textarea "Wait for 3 seconds to see if it worked. If it didn't work, then refresh the pag…"
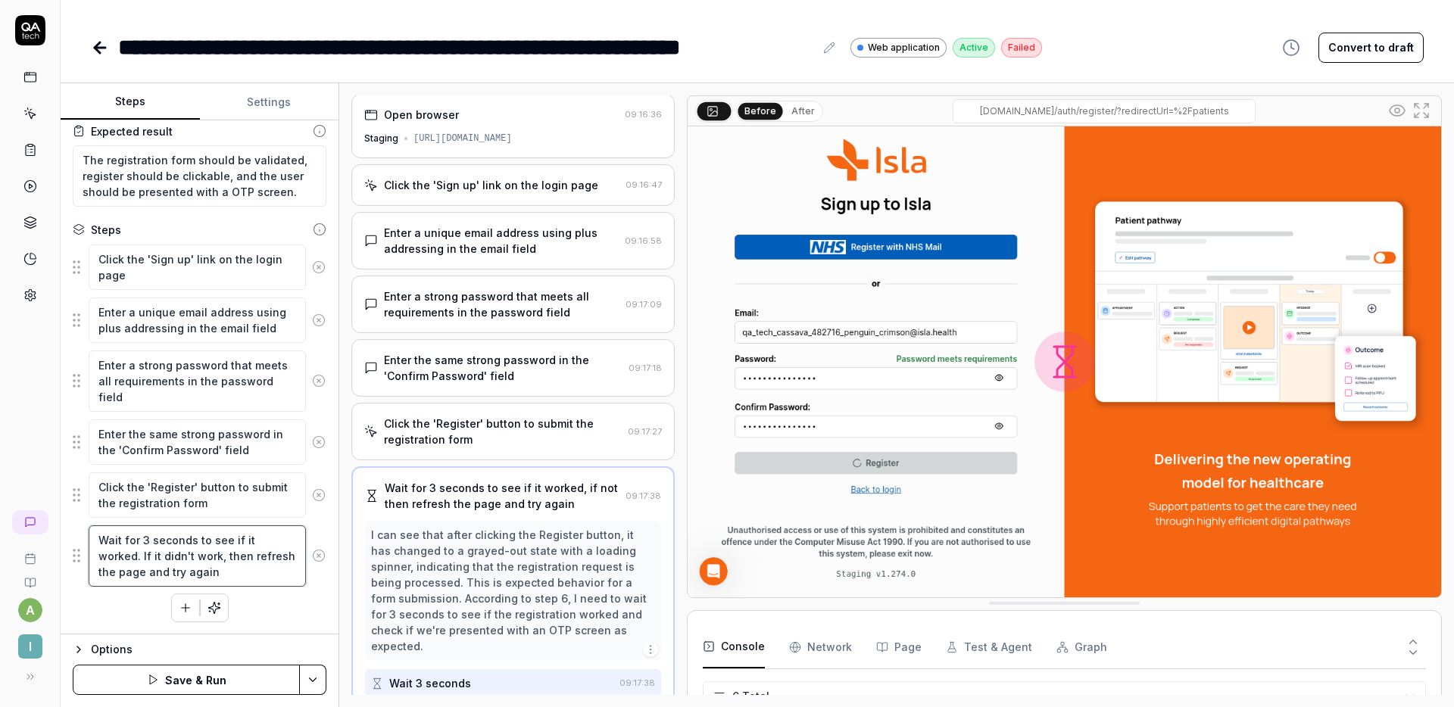
type textarea "*"
type textarea "Wait for 3 seconds to see if it worked. If it didn't work, then refresh the pag…"
type textarea "*"
type textarea "Wait for 3 seconds to see if it worked. If it didn't work, then refresh the pag…"
type textarea "*"
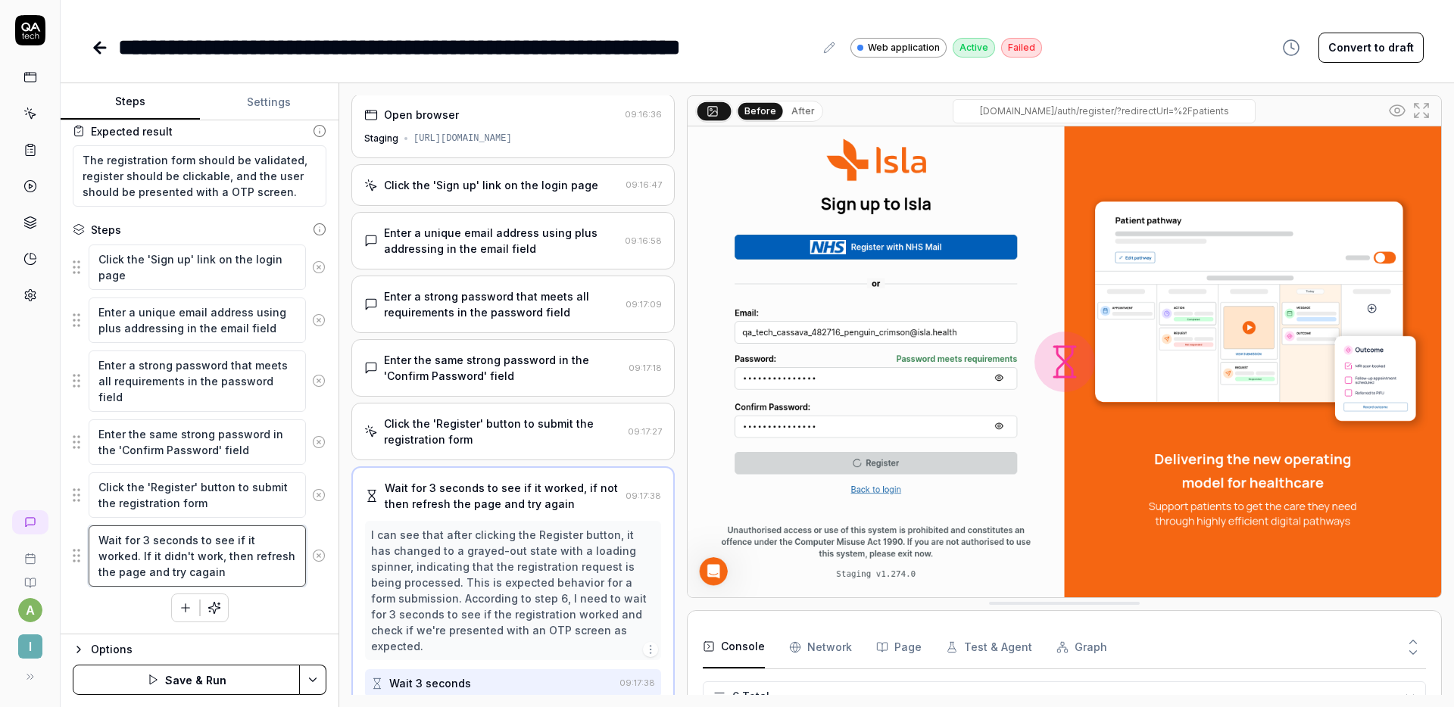
type textarea "Wait for 3 seconds to see if it worked. If it didn't work, then refresh the pag…"
type textarea "*"
type textarea "Wait for 3 seconds to see if it worked. If it didn't work, then refresh the pag…"
type textarea "*"
type textarea "Wait for 3 seconds to see if it worked. If it didn't work, then refresh the pag…"
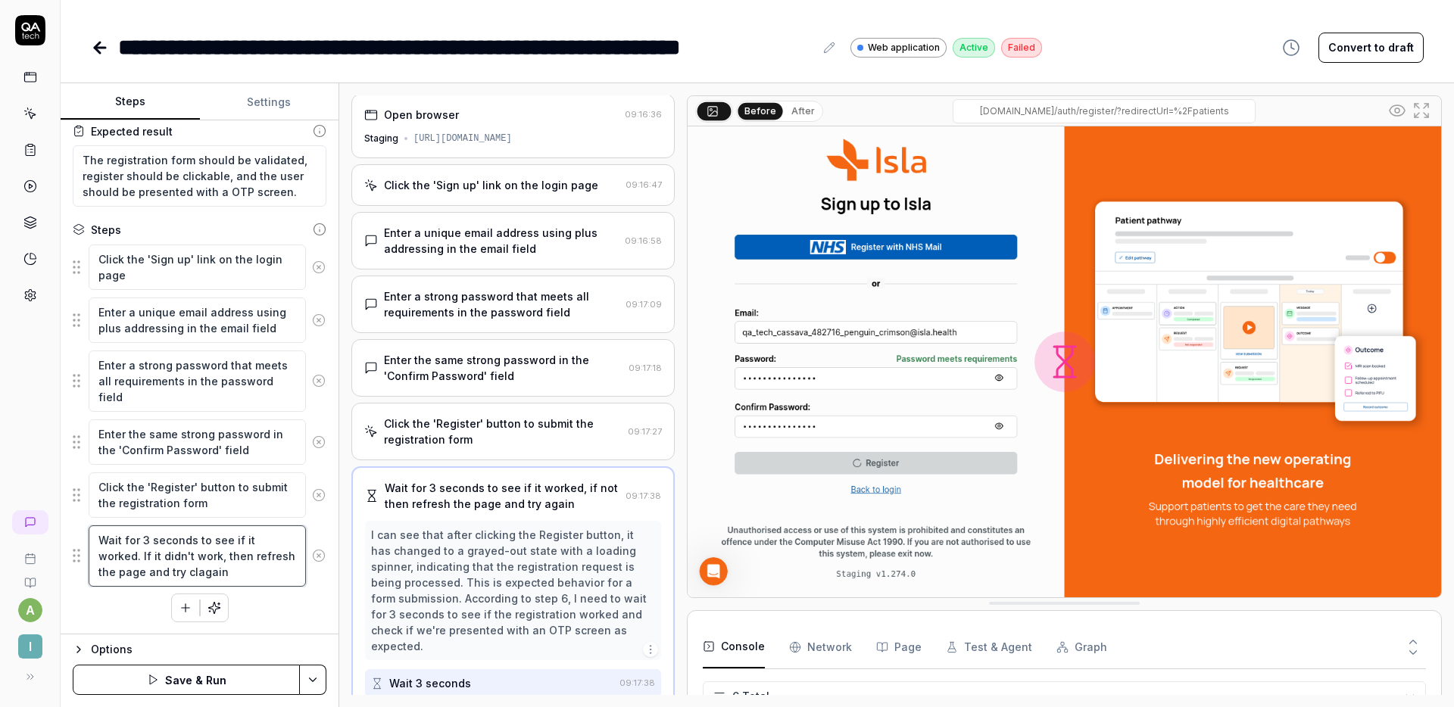
type textarea "*"
type textarea "Wait for 3 seconds to see if it worked. If it didn't work, then refresh the pag…"
type textarea "*"
type textarea "Wait for 3 seconds to see if it worked. If it didn't work, then refresh the pag…"
type textarea "*"
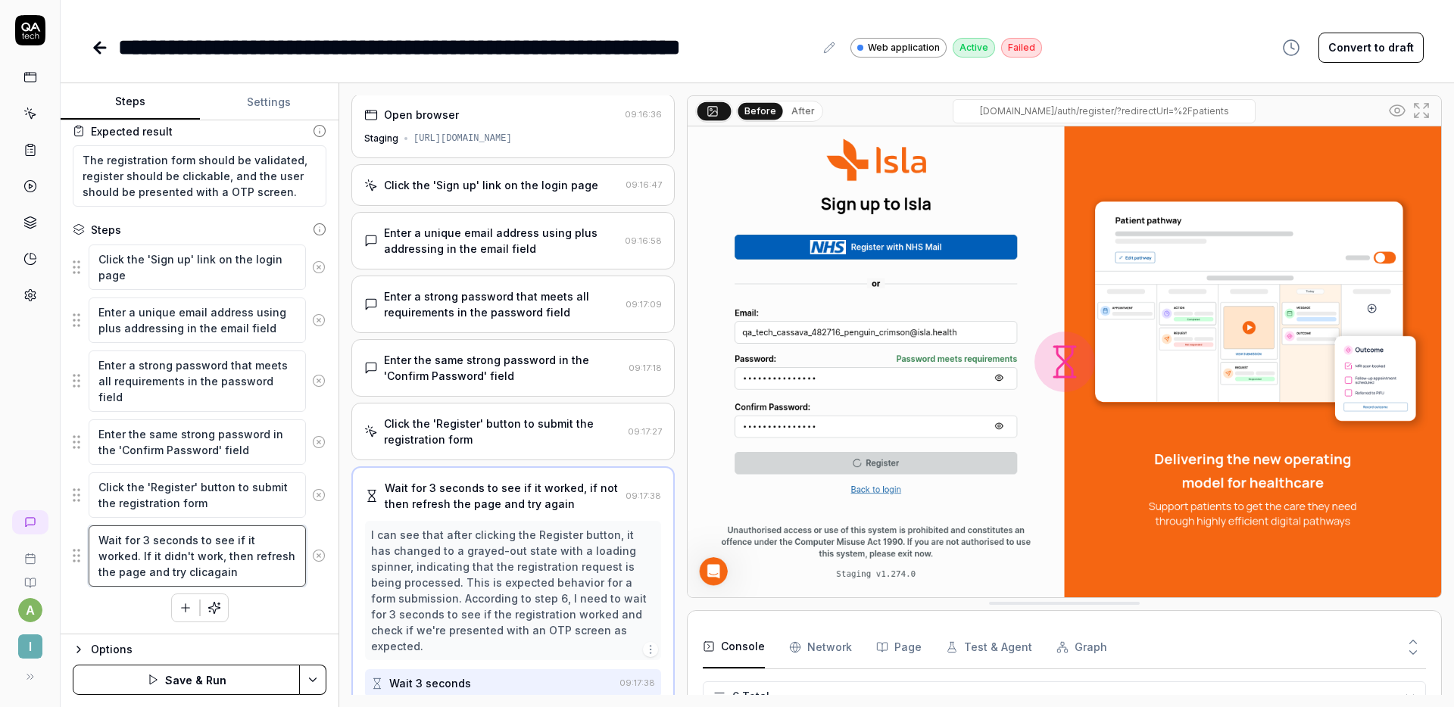
type textarea "Wait for 3 seconds to see if it worked. If it didn't work, then refresh the pag…"
type textarea "*"
type textarea "Wait for 3 seconds to see if it worked. If it didn't work, then refresh the pag…"
type textarea "*"
type textarea "Wait for 3 seconds to see if it worked. If it didn't work, then refresh the pag…"
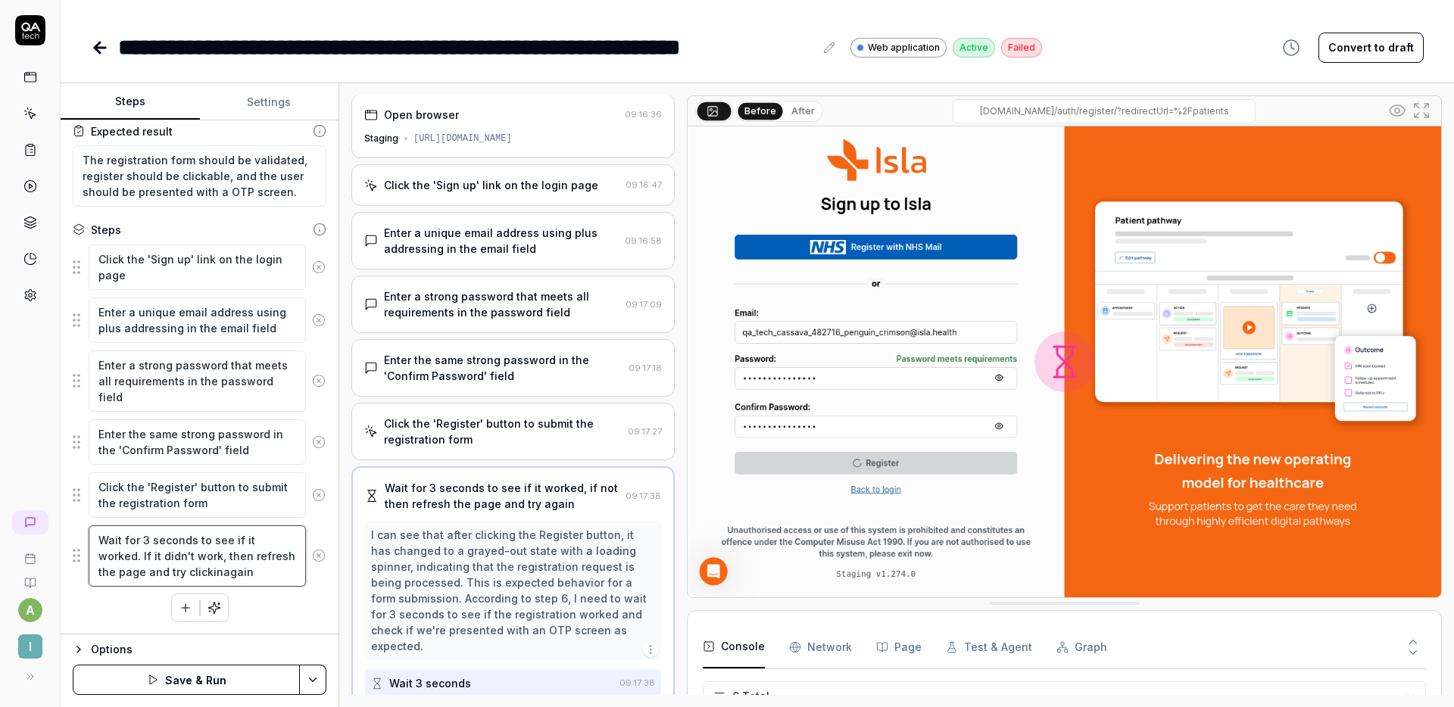
type textarea "*"
type textarea "Wait for 3 seconds to see if it worked. If it didn't work, then refresh the pag…"
type textarea "*"
type textarea "Wait for 3 seconds to see if it worked. If it didn't work, then refresh the pag…"
type textarea "*"
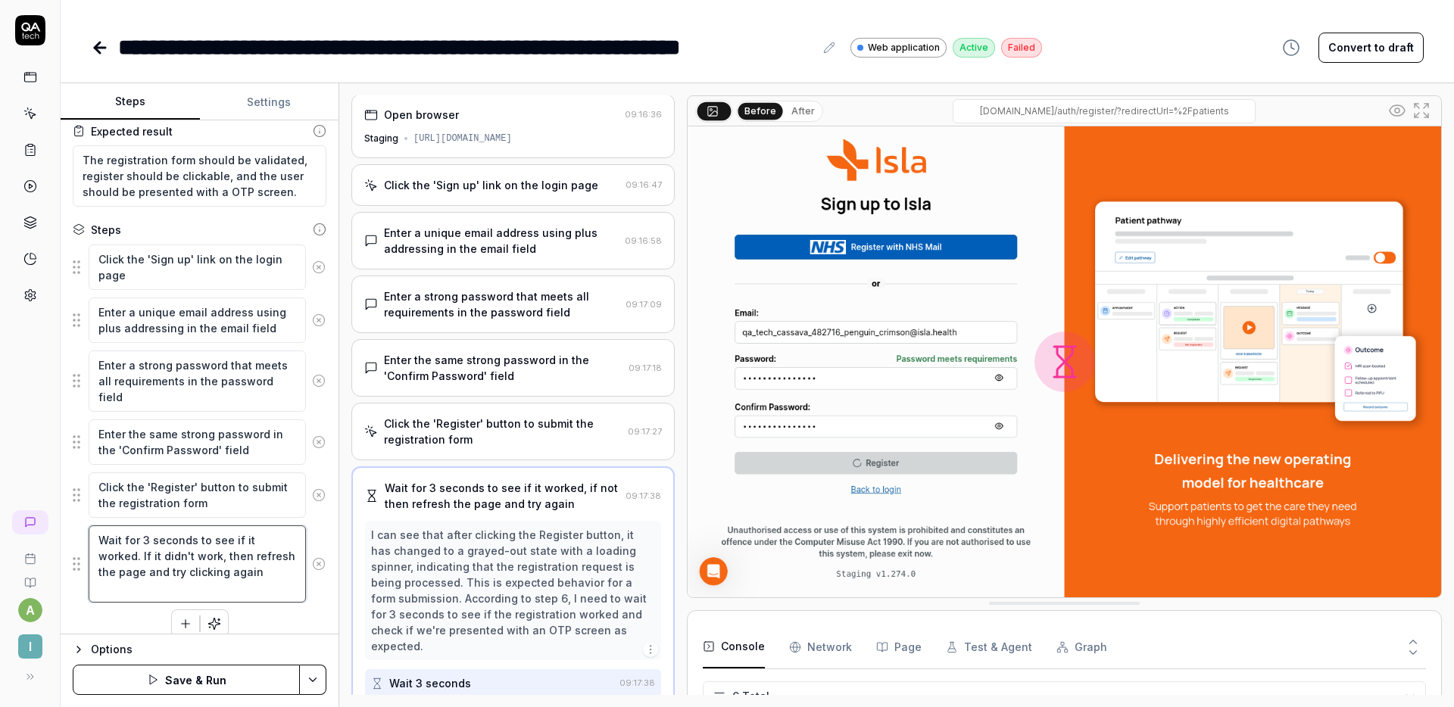
type textarea "Wait for 3 seconds to see if it worked. If it didn't work, then refresh the pag…"
type textarea "*"
type textarea "Wait for 3 seconds to see if it worked. If it didn't work, then refresh the pag…"
type textarea "*"
type textarea "Wait for 3 seconds to see if it worked. If it didn't work, then refresh the pag…"
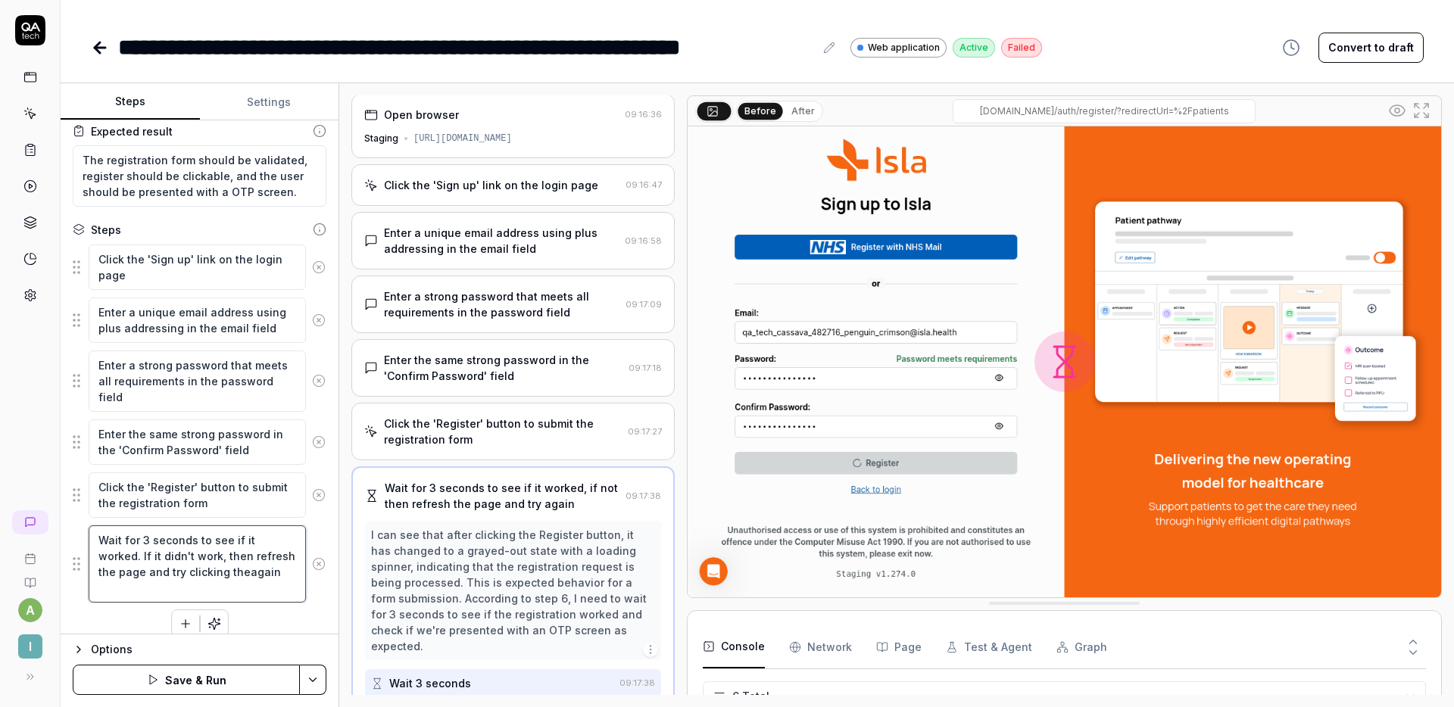
type textarea "*"
type textarea "Wait for 3 seconds to see if it worked. If it didn't work, then refresh the pag…"
type textarea "*"
type textarea "Wait for 3 seconds to see if it worked. If it didn't work, then refresh the pag…"
type textarea "*"
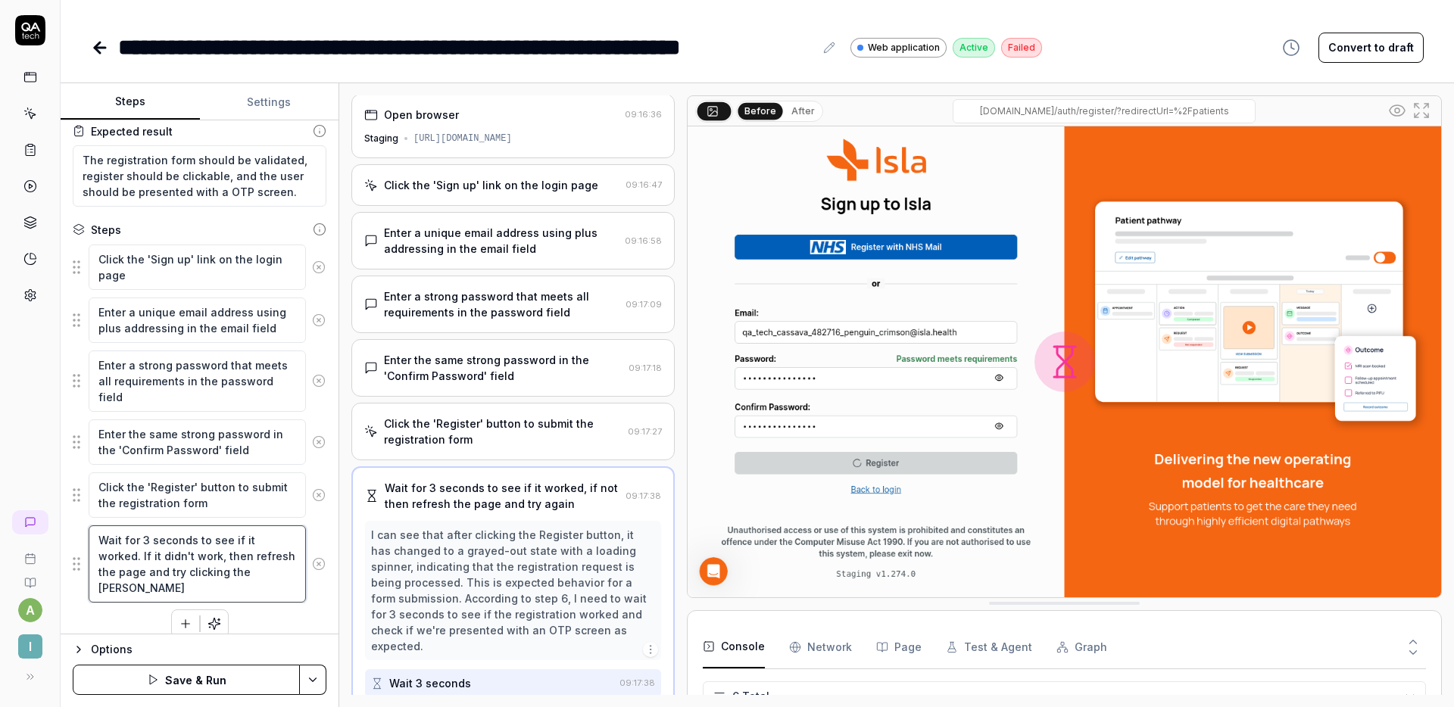
type textarea "Wait for 3 seconds to see if it worked. If it didn't work, then refresh the pag…"
type textarea "*"
type textarea "Wait for 3 seconds to see if it worked. If it didn't work, then refresh the pag…"
type textarea "*"
type textarea "Wait for 3 seconds to see if it worked. If it didn't work, then refresh the pag…"
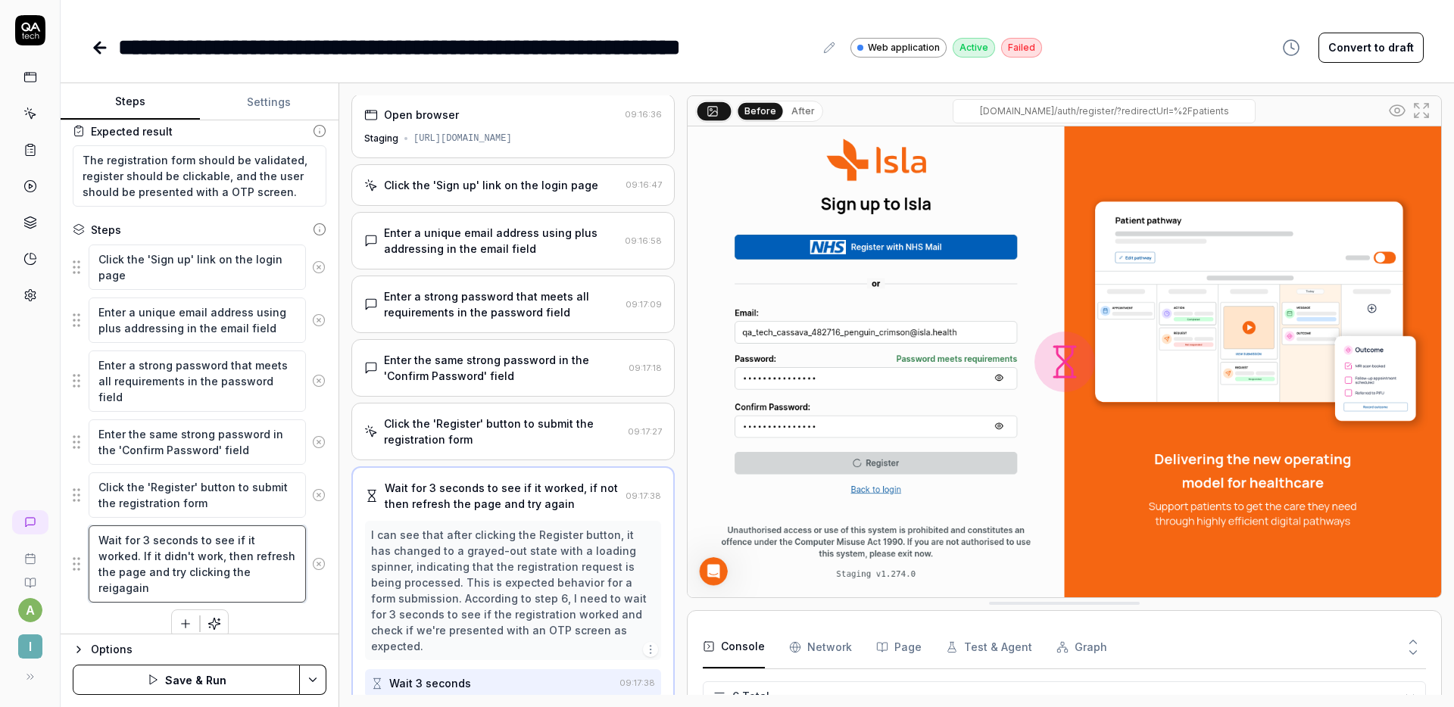
type textarea "*"
type textarea "Wait for 3 seconds to see if it worked. If it didn't work, then refresh the pag…"
type textarea "*"
type textarea "Wait for 3 seconds to see if it worked. If it didn't work, then refresh the pag…"
type textarea "*"
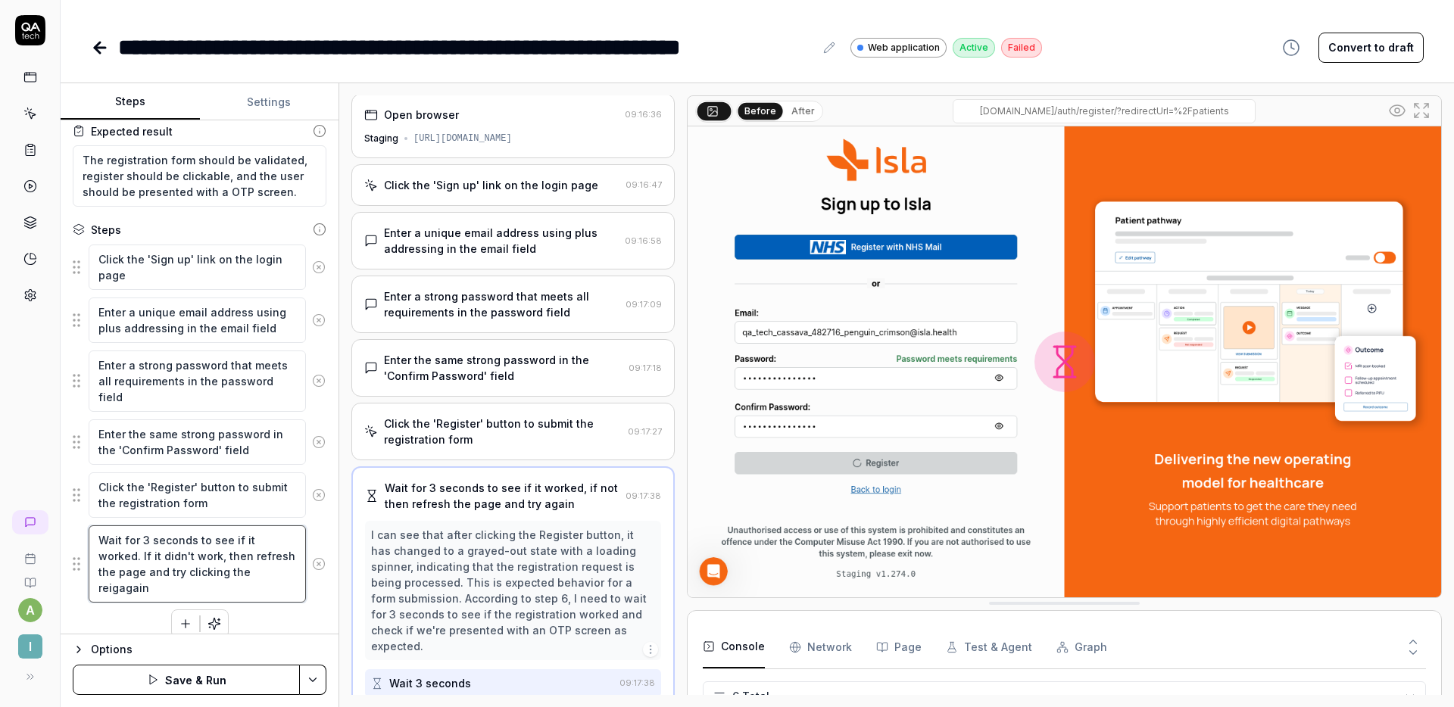
type textarea "Wait for 3 seconds to see if it worked. If it didn't work, then refresh the pag…"
type textarea "*"
type textarea "Wait for 3 seconds to see if it worked. If it didn't work, then refresh the pag…"
type textarea "*"
type textarea "Wait for 3 seconds to see if it worked. If it didn't work, then refresh the pag…"
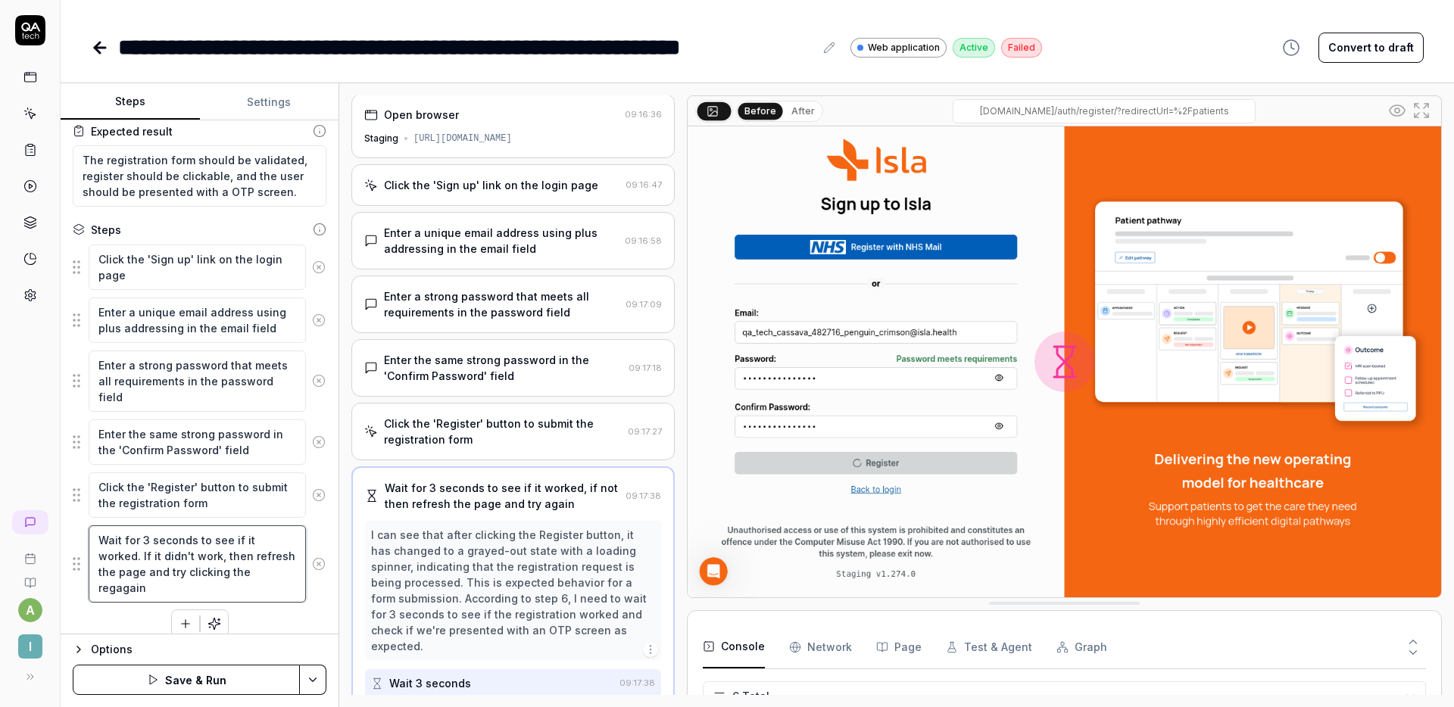
type textarea "*"
type textarea "Wait for 3 seconds to see if it worked. If it didn't work, then refresh the pag…"
type textarea "*"
type textarea "Wait for 3 seconds to see if it worked. If it didn't work, then refresh the pag…"
type textarea "*"
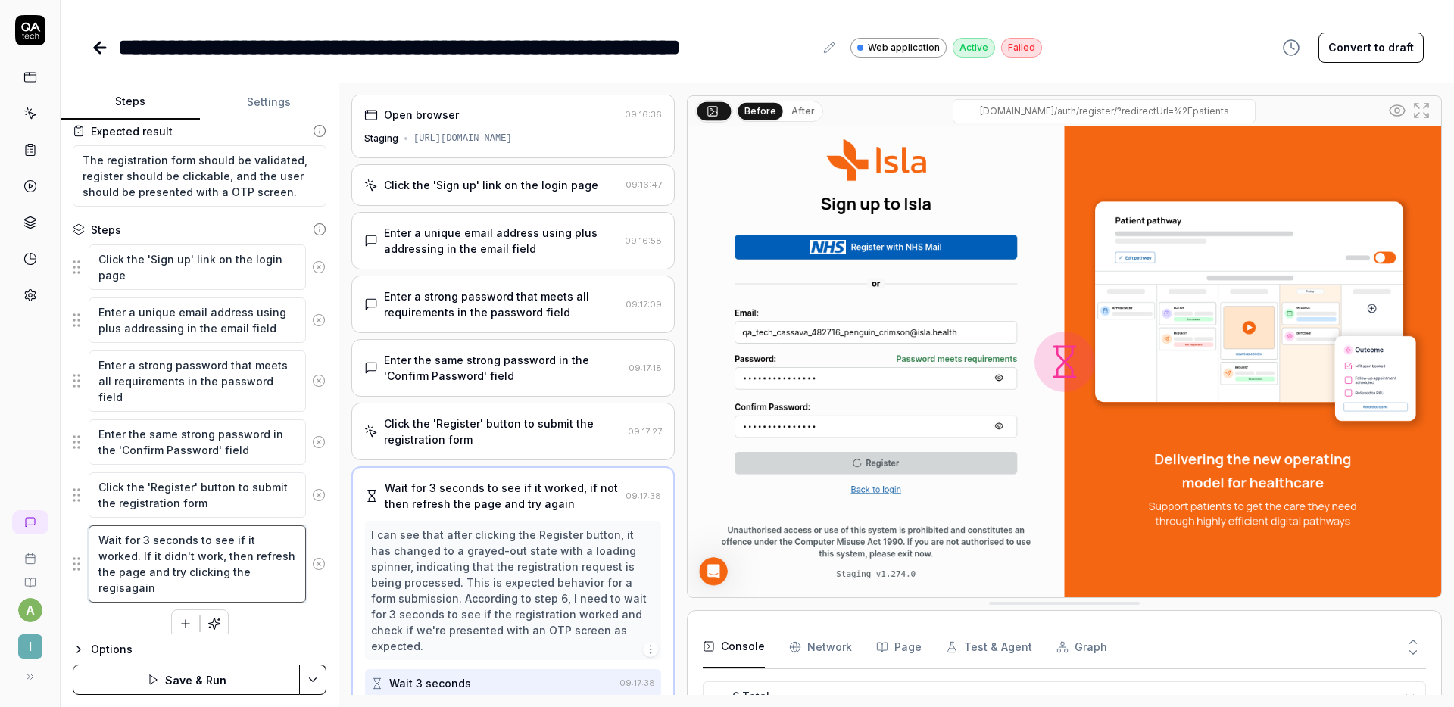
type textarea "Wait for 3 seconds to see if it worked. If it didn't work, then refresh the pag…"
type textarea "*"
type textarea "Wait for 3 seconds to see if it worked. If it didn't work, then refresh the pag…"
type textarea "*"
type textarea "Wait for 3 seconds to see if it worked. If it didn't work, then refresh the pag…"
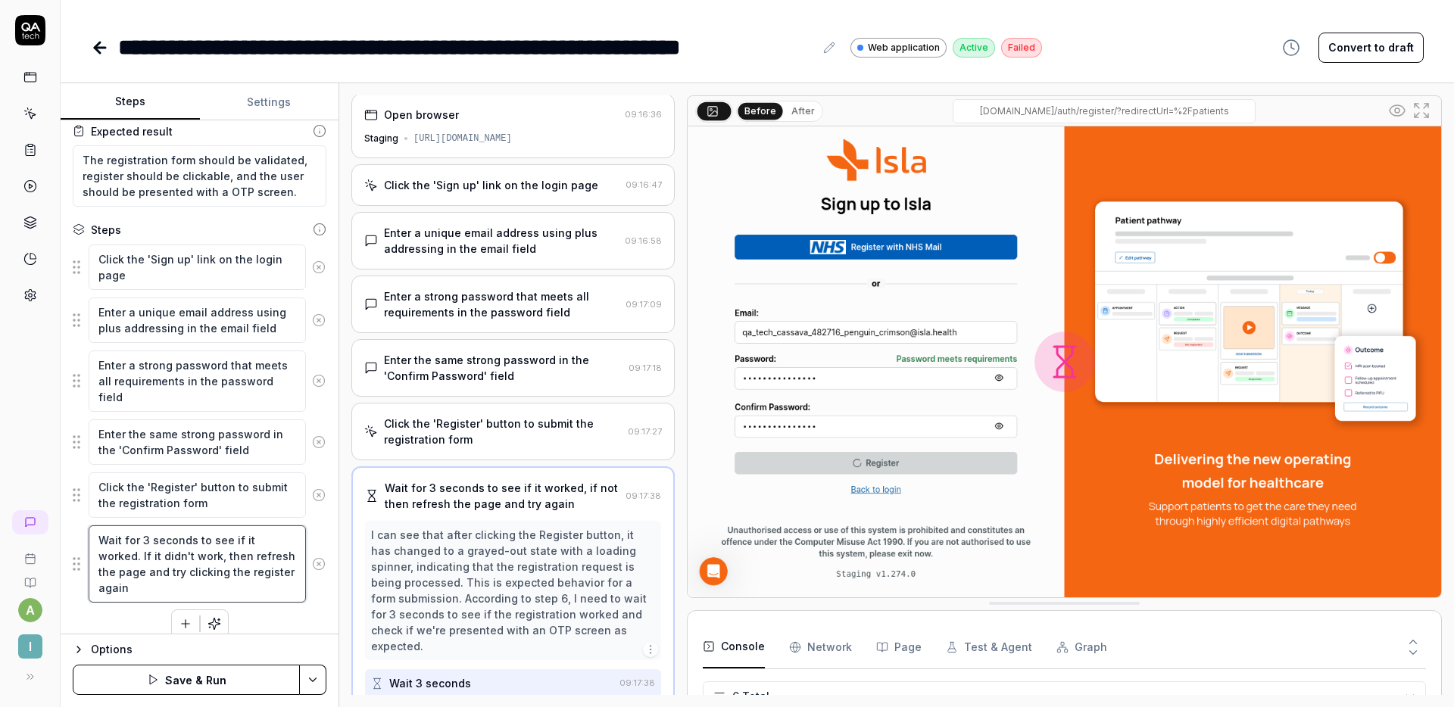
type textarea "*"
type textarea "Wait for 3 seconds to see if it worked. If it didn't work, then refresh the pag…"
type textarea "*"
type textarea "Wait for 3 seconds to see if it worked. If it didn't work, then refresh the pag…"
type textarea "*"
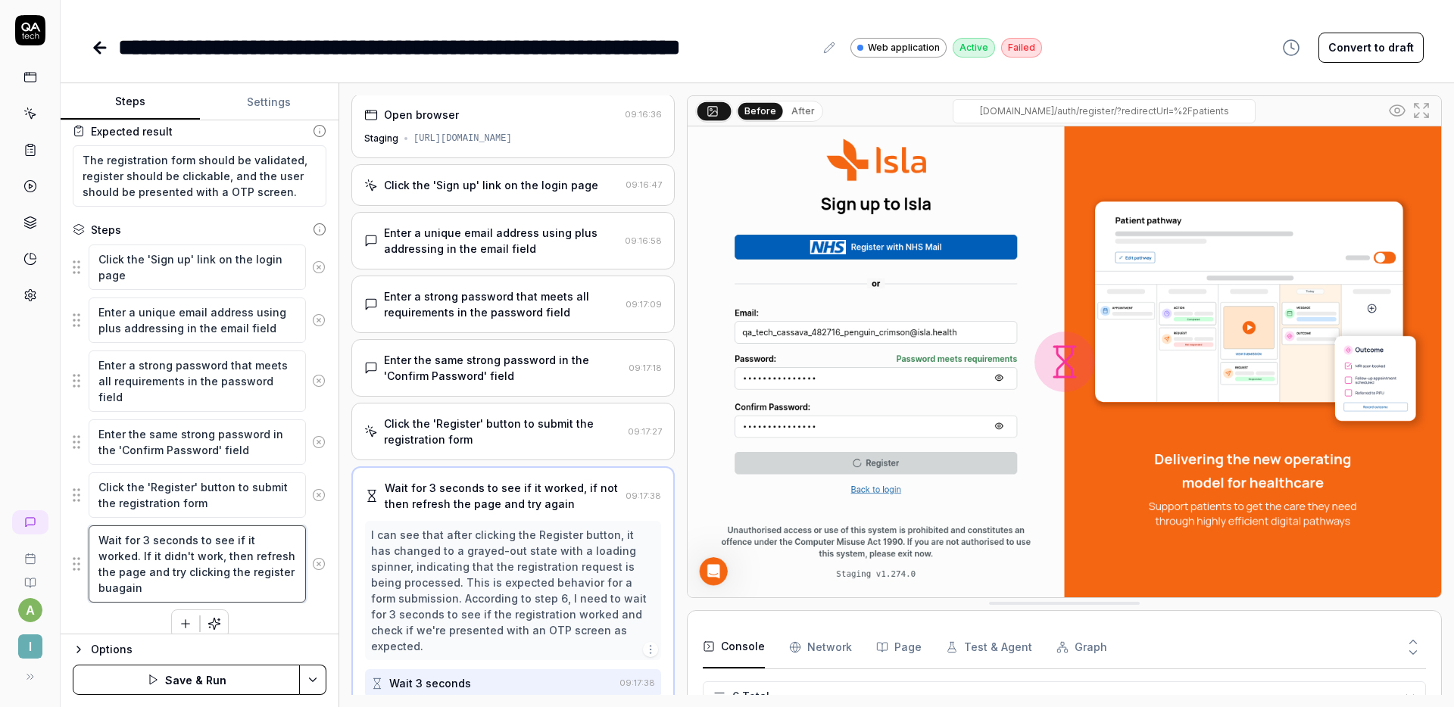
type textarea "Wait for 3 seconds to see if it worked. If it didn't work, then refresh the pag…"
type textarea "*"
type textarea "Wait for 3 seconds to see if it worked. If it didn't work, then refresh the pag…"
type textarea "*"
type textarea "Wait for 3 seconds to see if it worked. If it didn't work, then refresh the pag…"
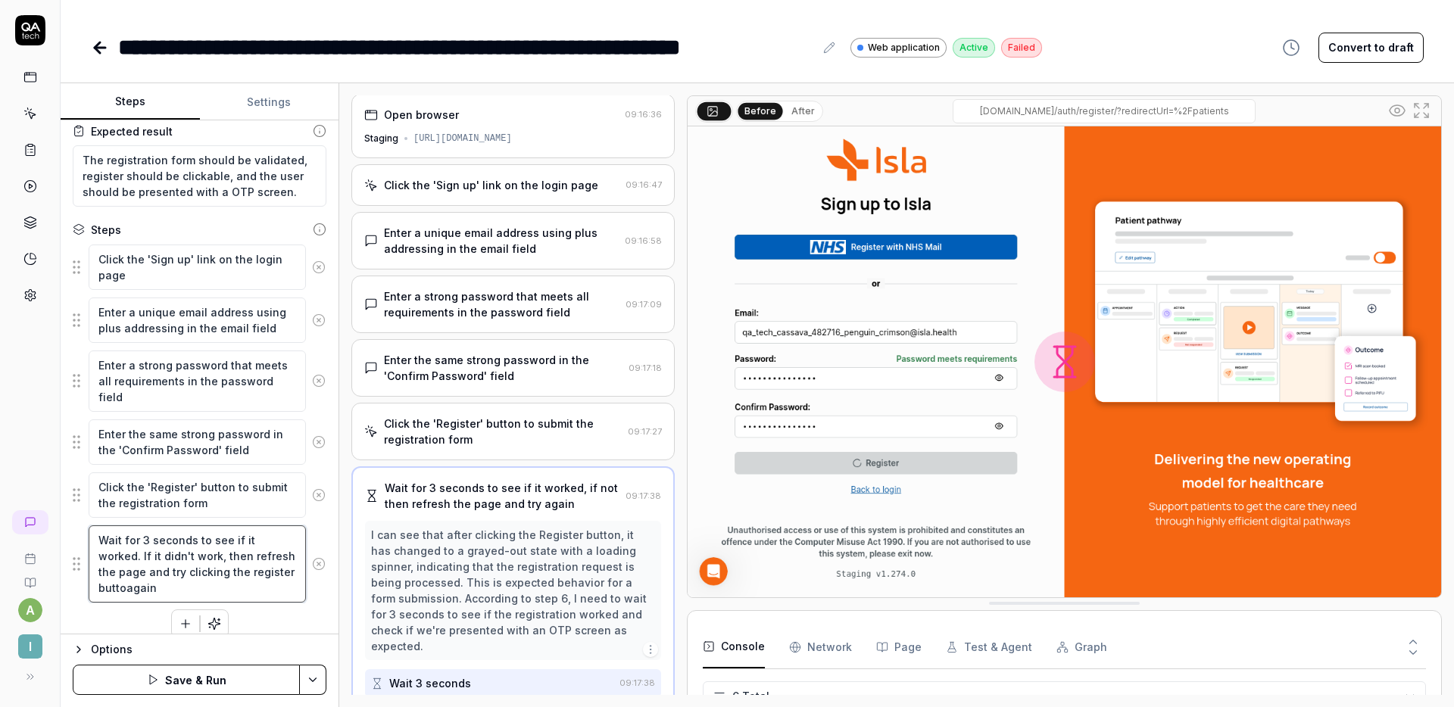
type textarea "*"
type textarea "Wait for 3 seconds to see if it worked. If it didn't work, then refresh the pag…"
type textarea "*"
type textarea "Wait for 3 seconds to see if it worked. If it didn't work, then refresh the pag…"
click at [204, 677] on button "Save & Run" at bounding box center [186, 680] width 227 height 30
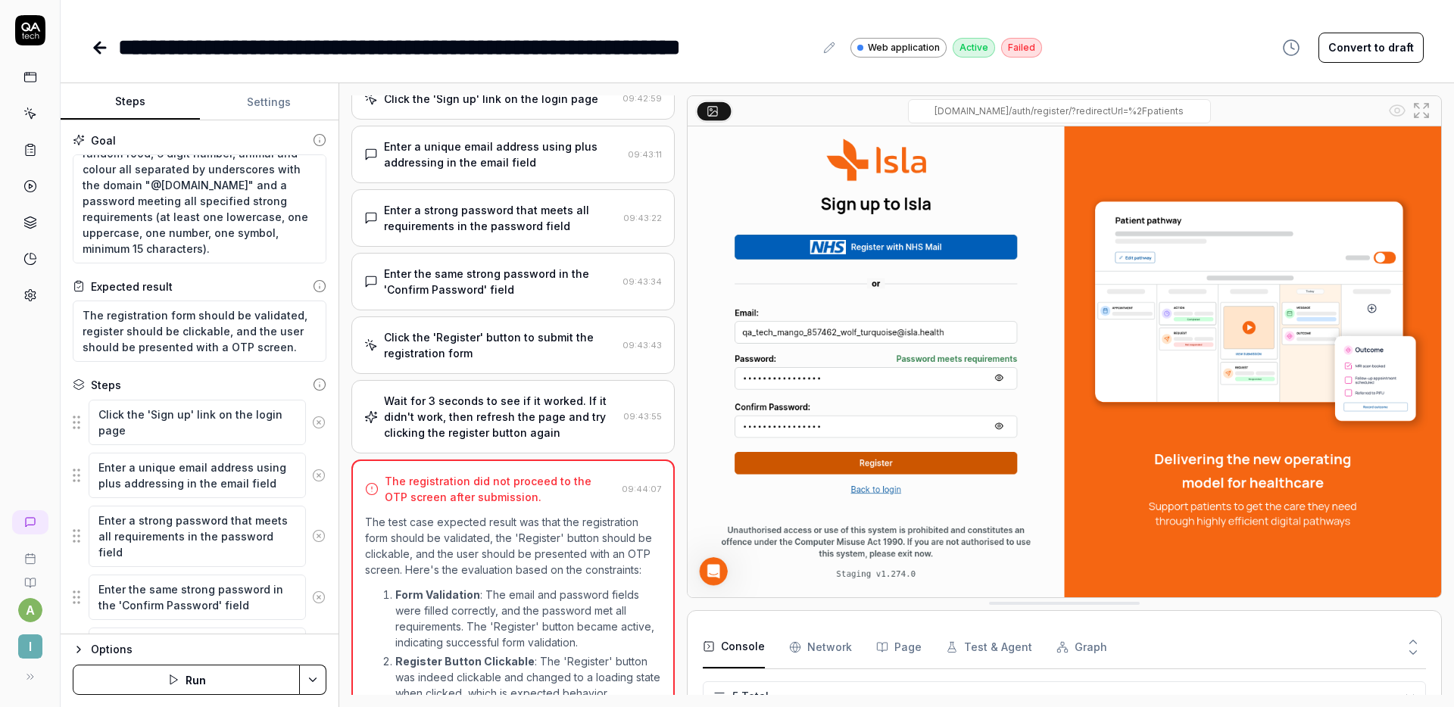
scroll to position [250, 0]
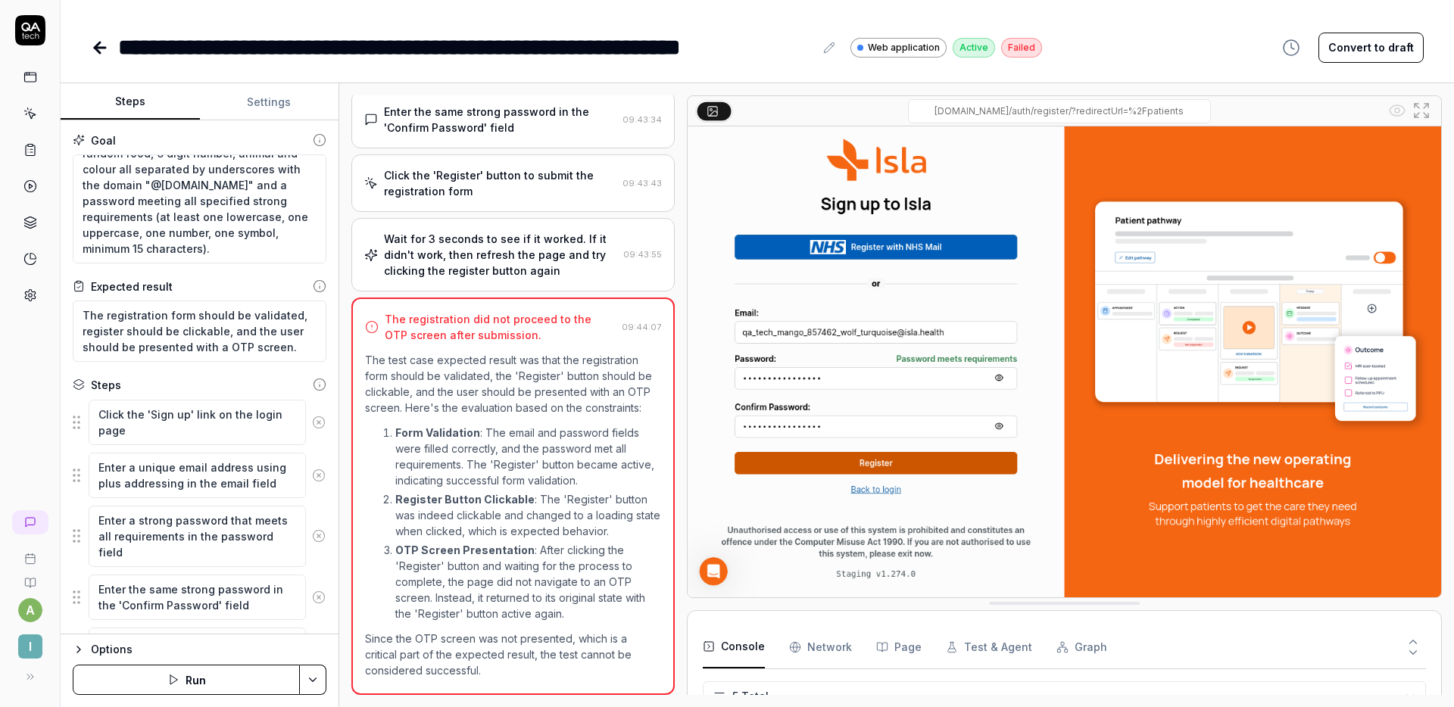
type textarea "*"
click at [519, 260] on div "Wait for 3 seconds to see if it worked. If it didn't work, then refresh the pag…" at bounding box center [500, 255] width 233 height 48
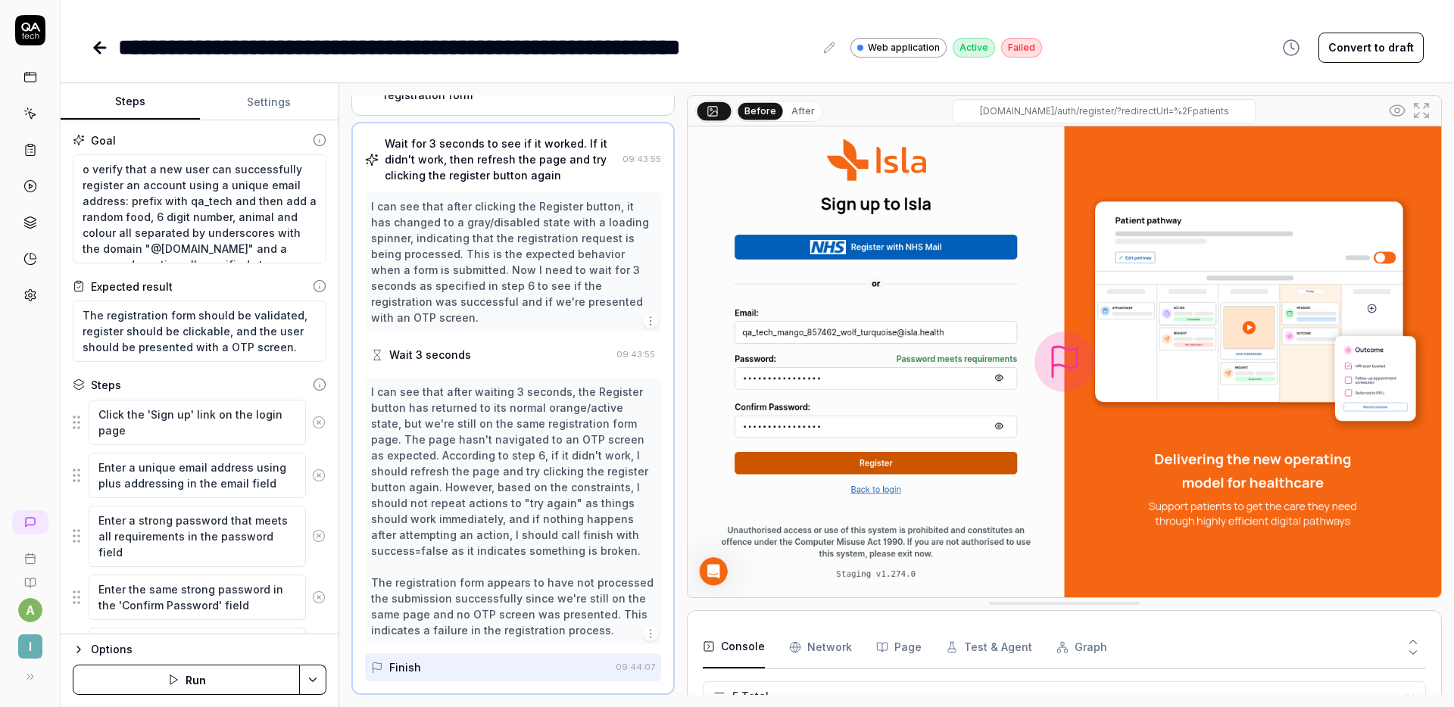
scroll to position [80, 0]
click at [102, 43] on icon at bounding box center [100, 48] width 18 height 18
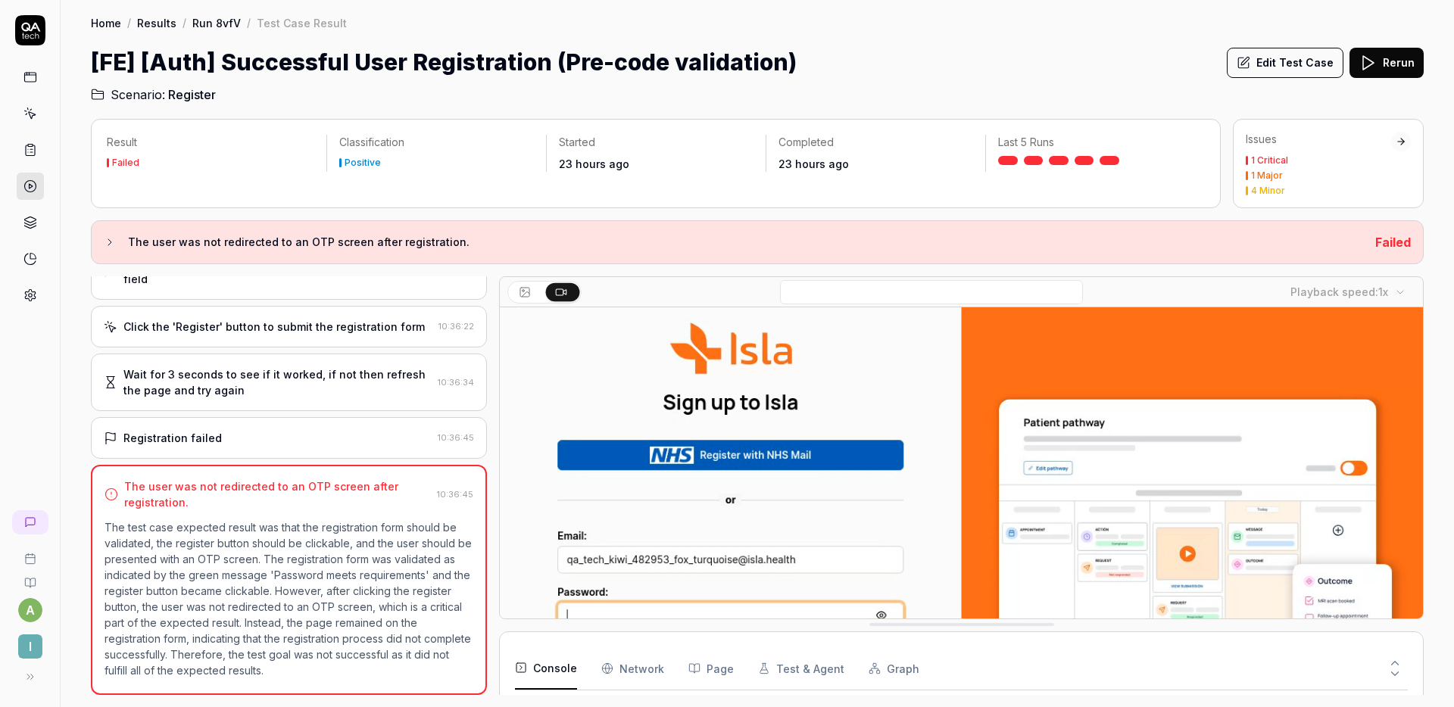
scroll to position [279, 0]
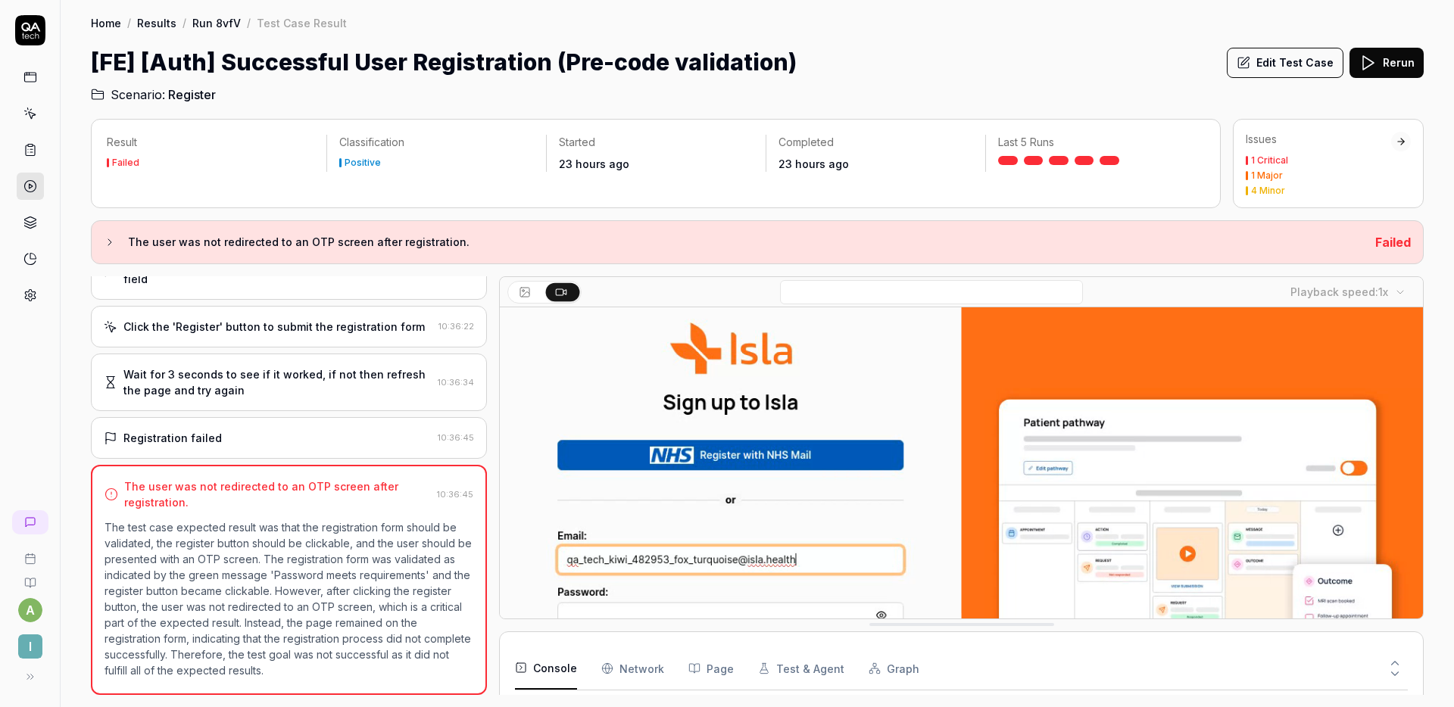
click at [1373, 139] on div "Issues" at bounding box center [1318, 139] width 145 height 15
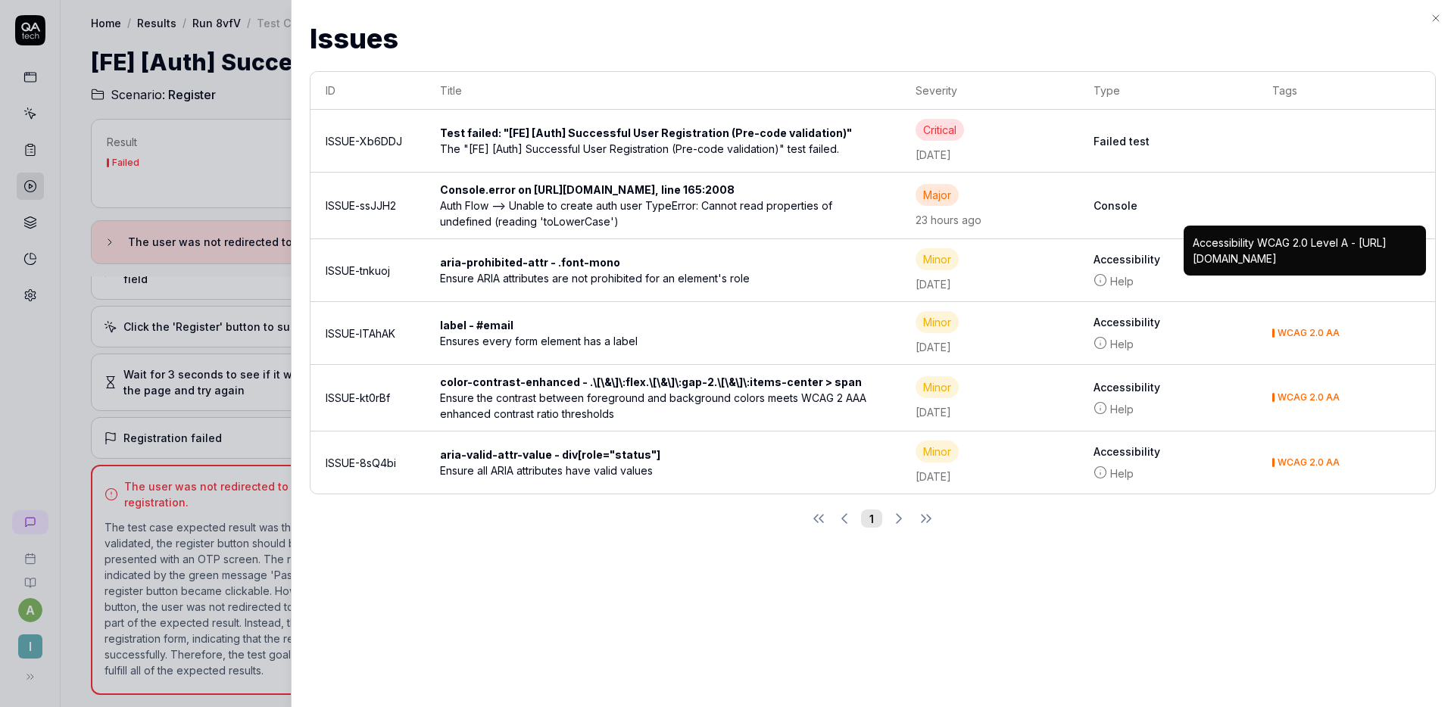
click at [260, 179] on div at bounding box center [727, 353] width 1454 height 707
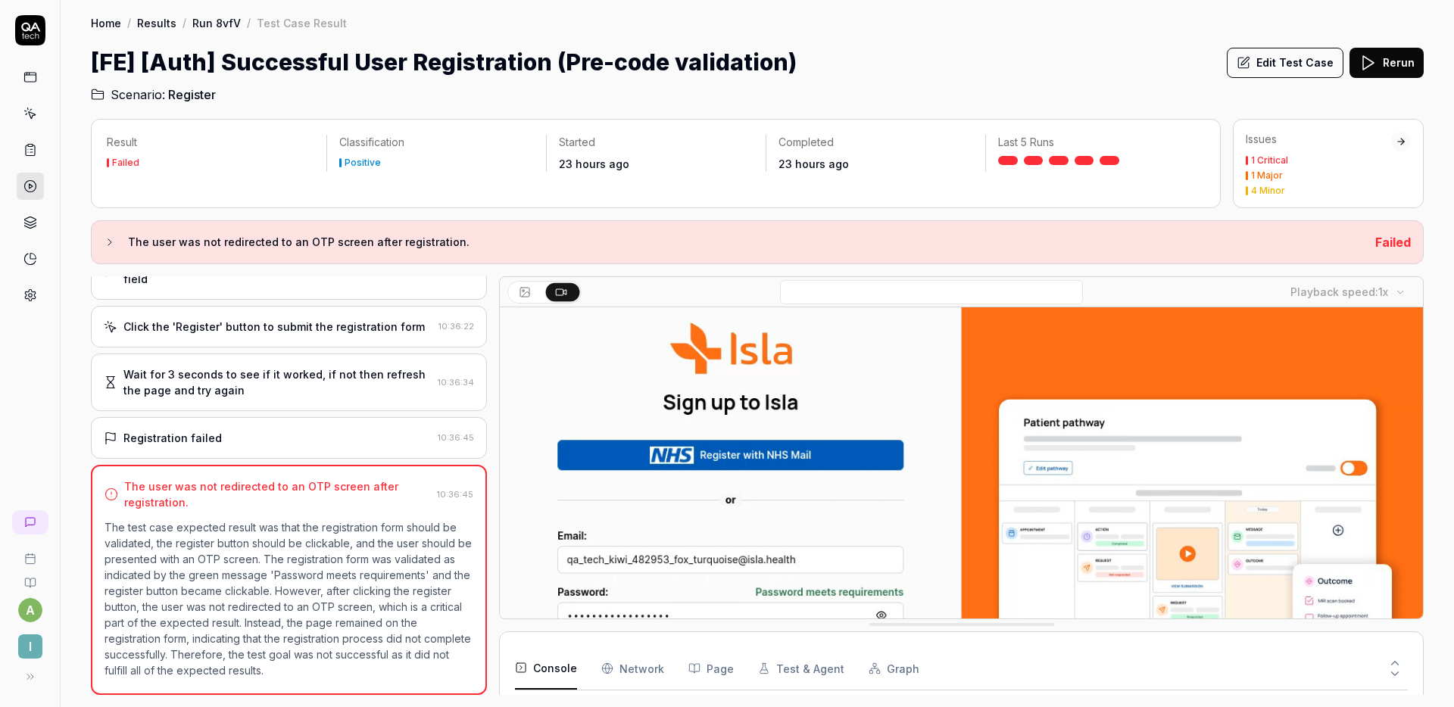
click at [109, 239] on icon at bounding box center [110, 242] width 12 height 12
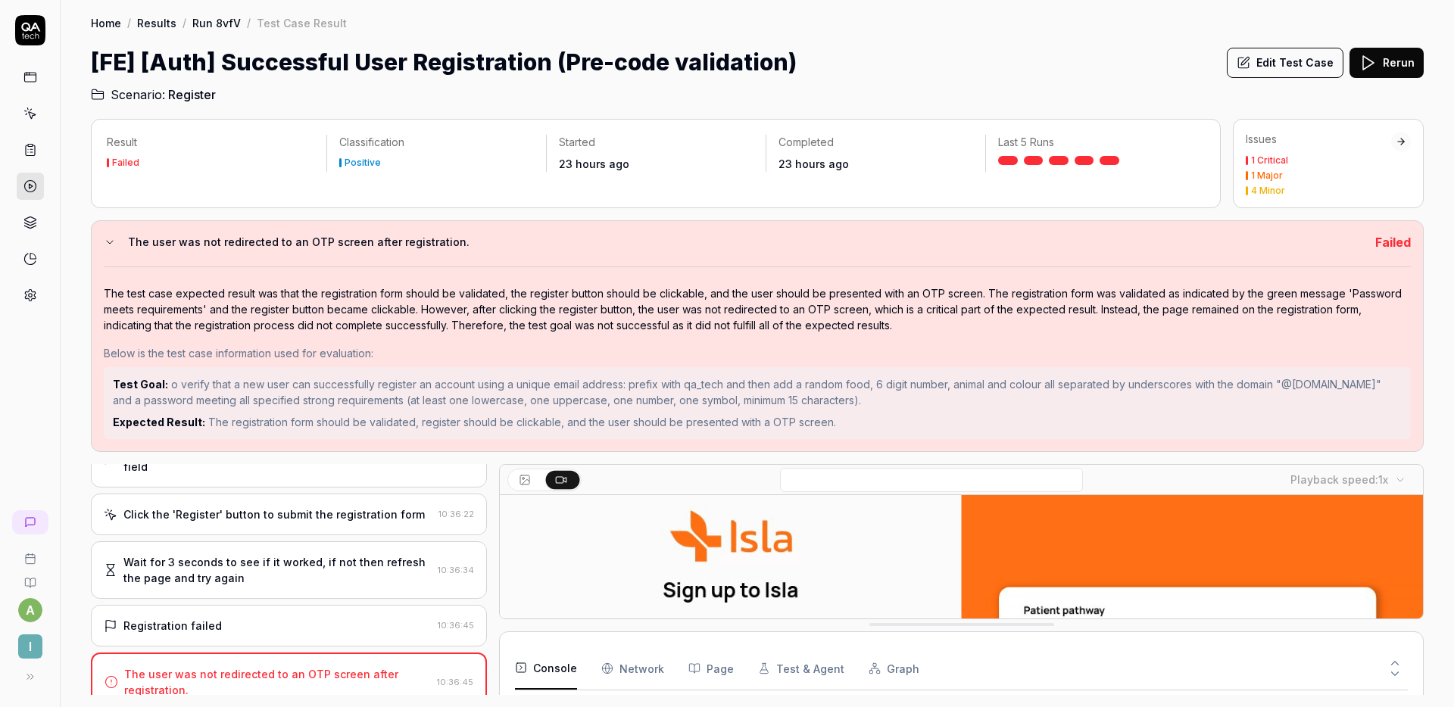
click at [109, 239] on icon at bounding box center [110, 242] width 12 height 12
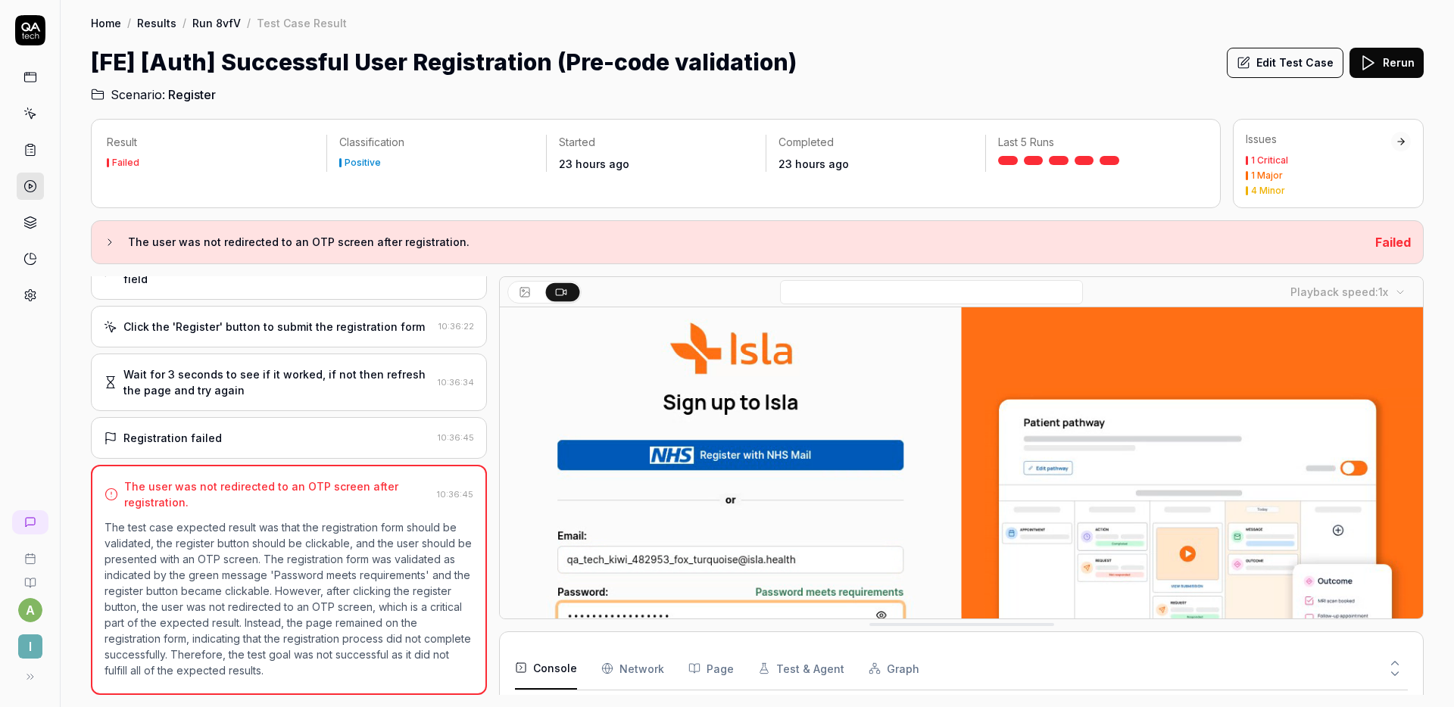
click at [109, 239] on icon at bounding box center [110, 242] width 12 height 12
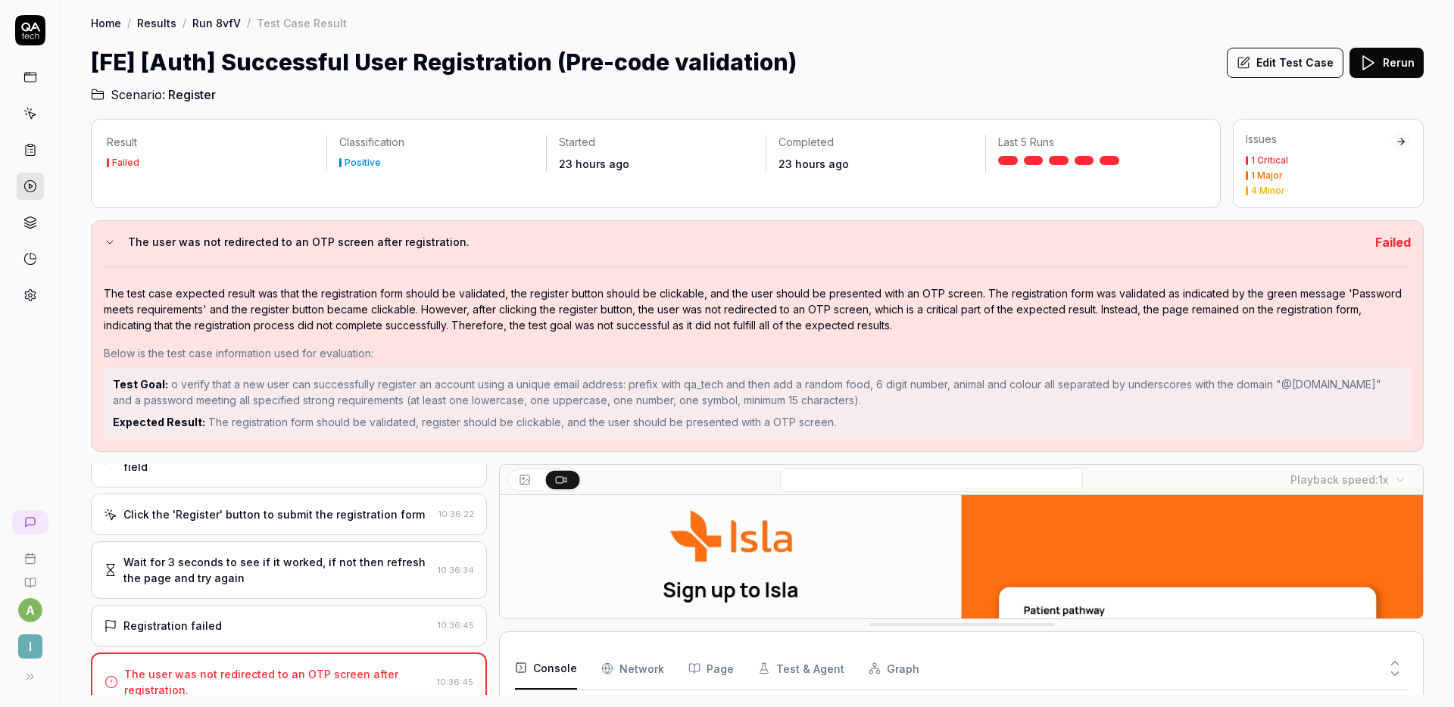
click at [109, 239] on icon at bounding box center [110, 242] width 12 height 12
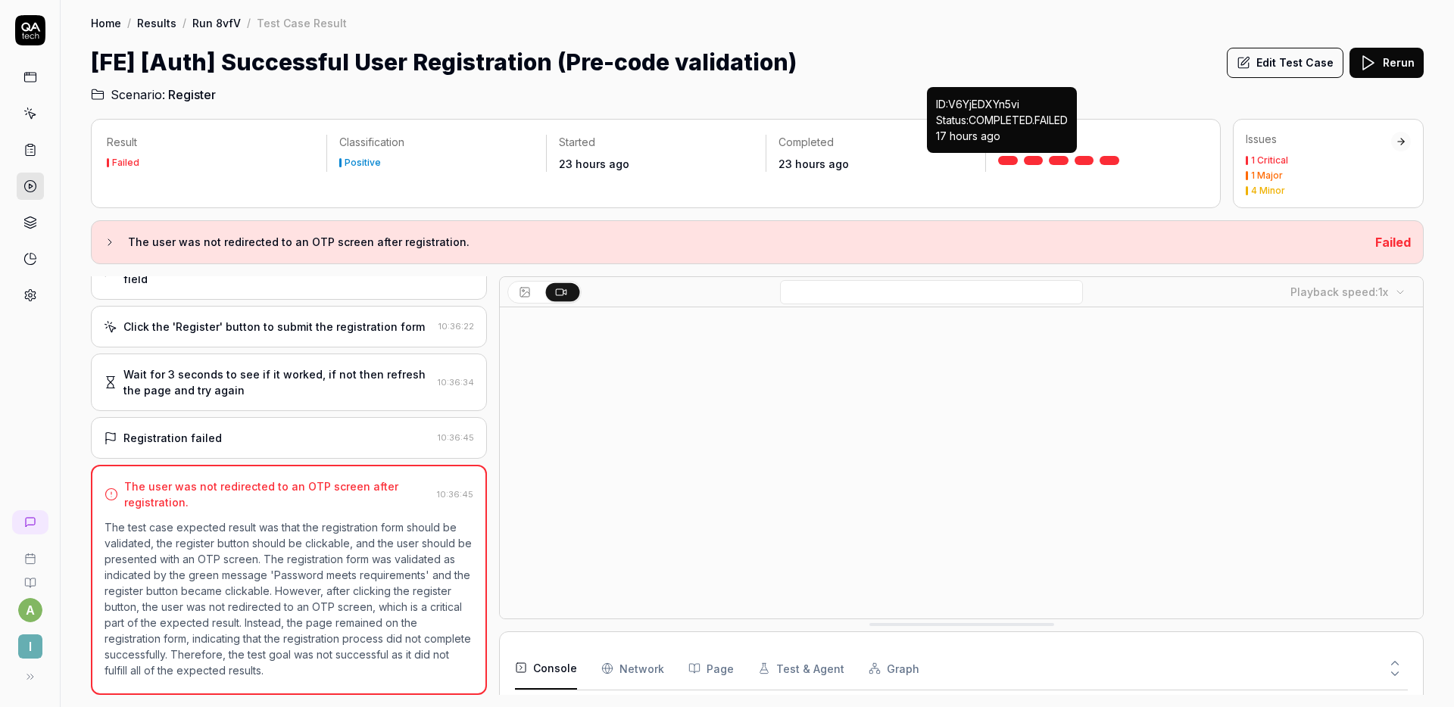
click at [1000, 157] on link at bounding box center [1008, 160] width 20 height 9
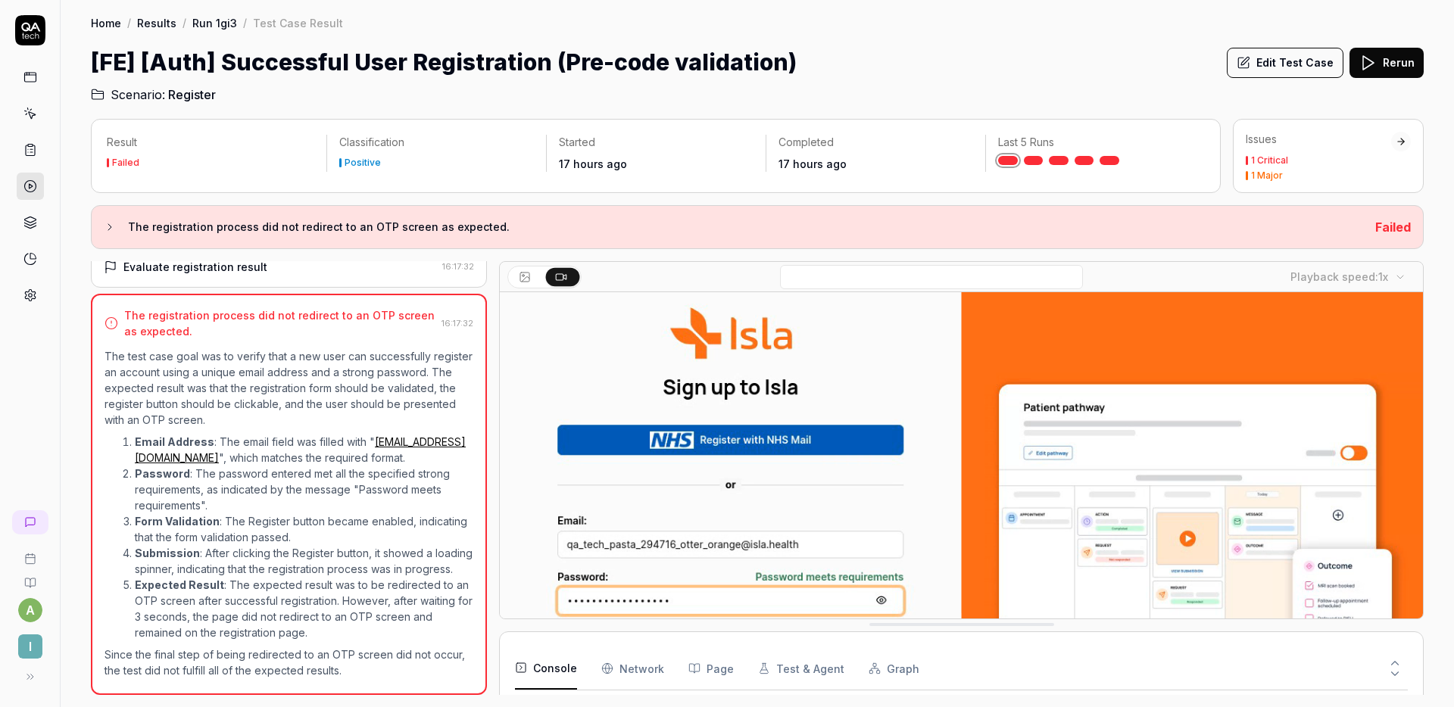
scroll to position [81, 0]
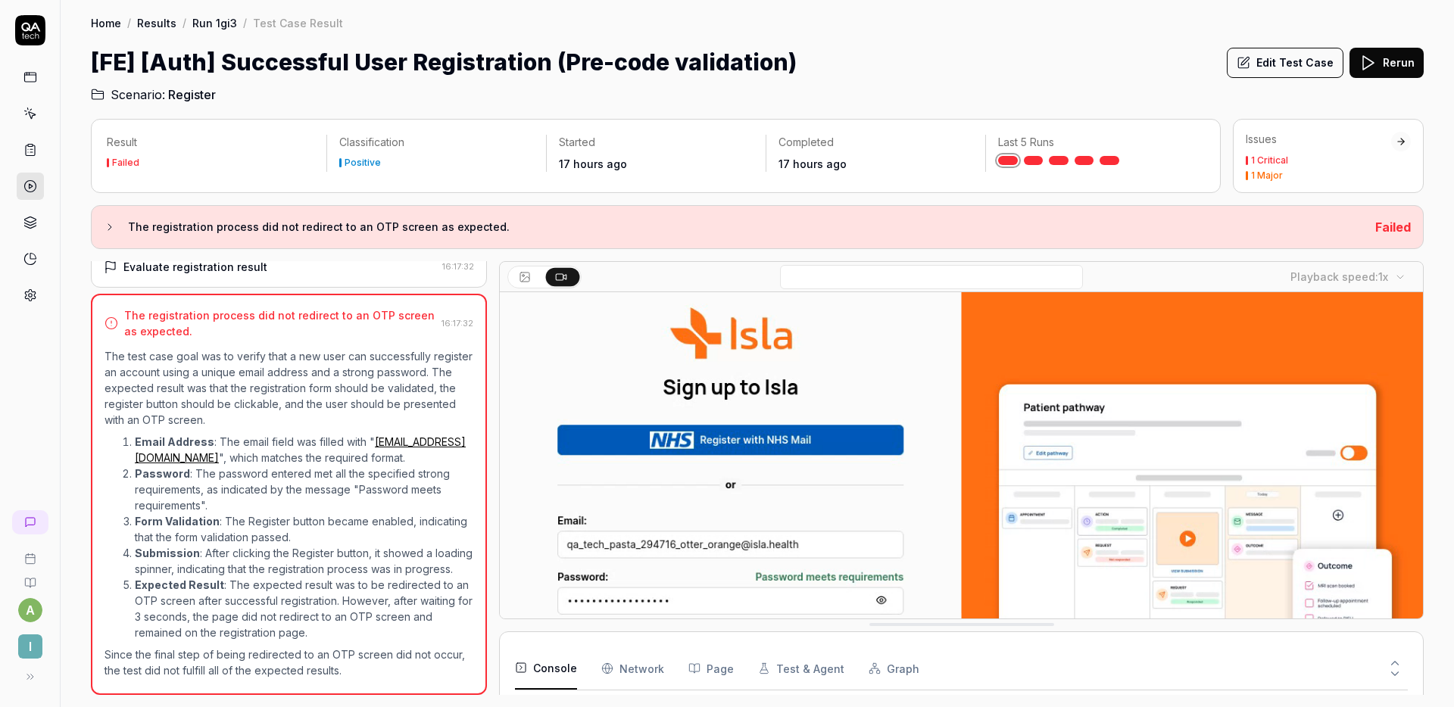
click at [1398, 653] on button at bounding box center [1395, 660] width 26 height 20
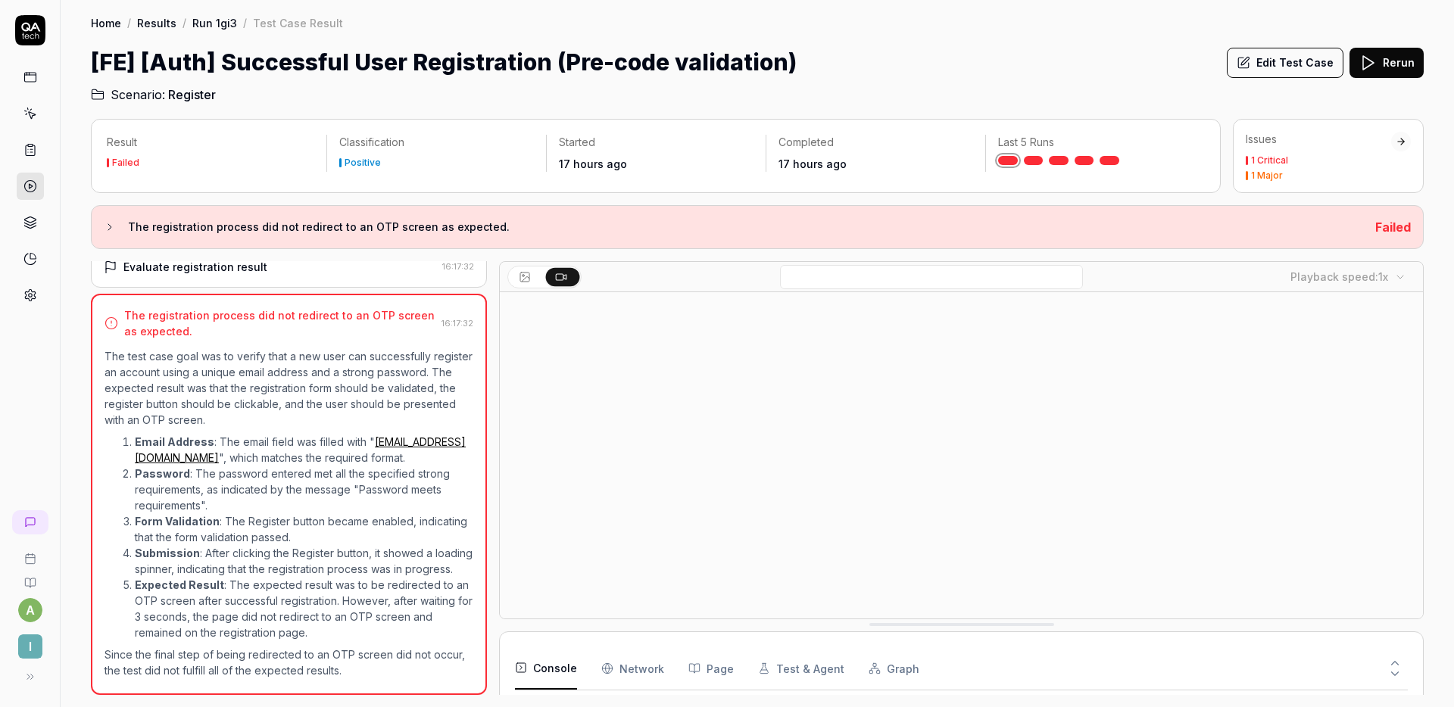
scroll to position [0, 0]
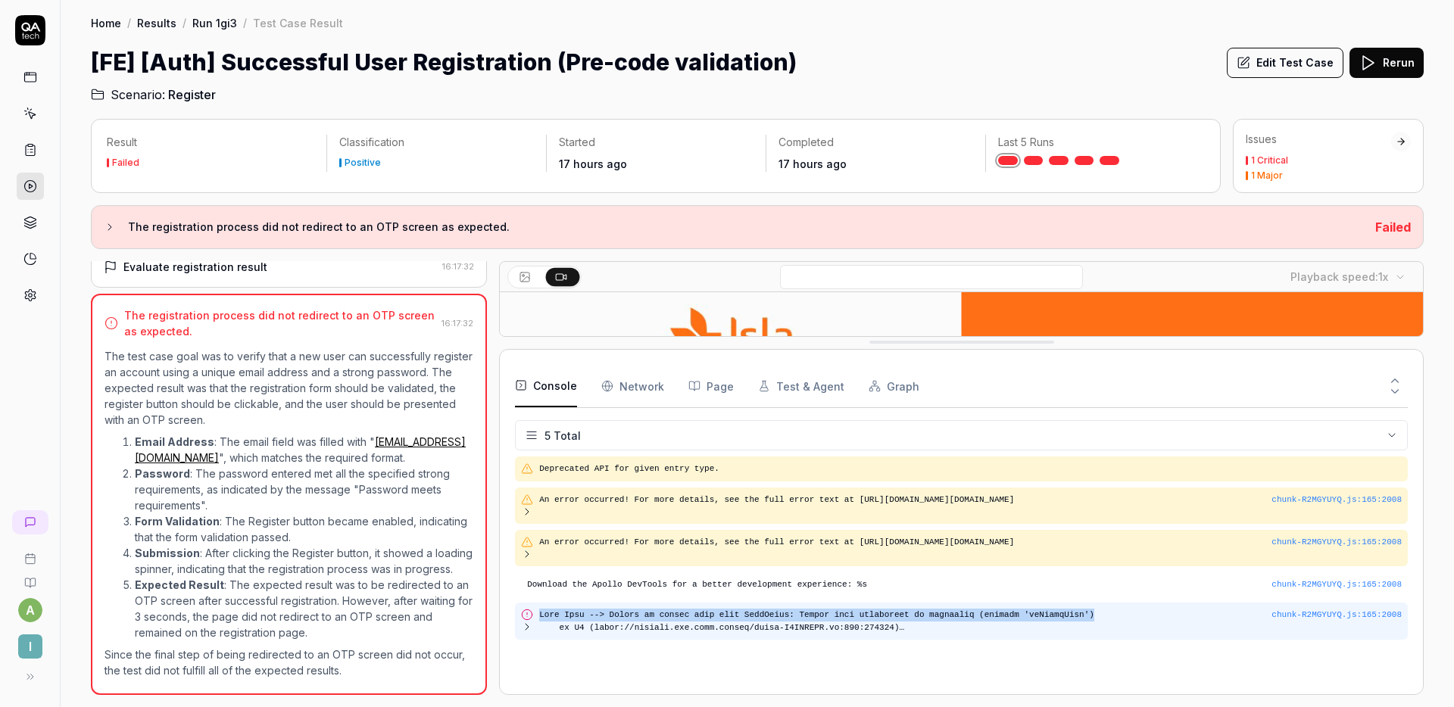
drag, startPoint x: 1100, startPoint y: 613, endPoint x: 538, endPoint y: 619, distance: 561.8
click at [538, 619] on div "chunk-R2MGYUYQ.js : 165 : 2008" at bounding box center [961, 621] width 893 height 37
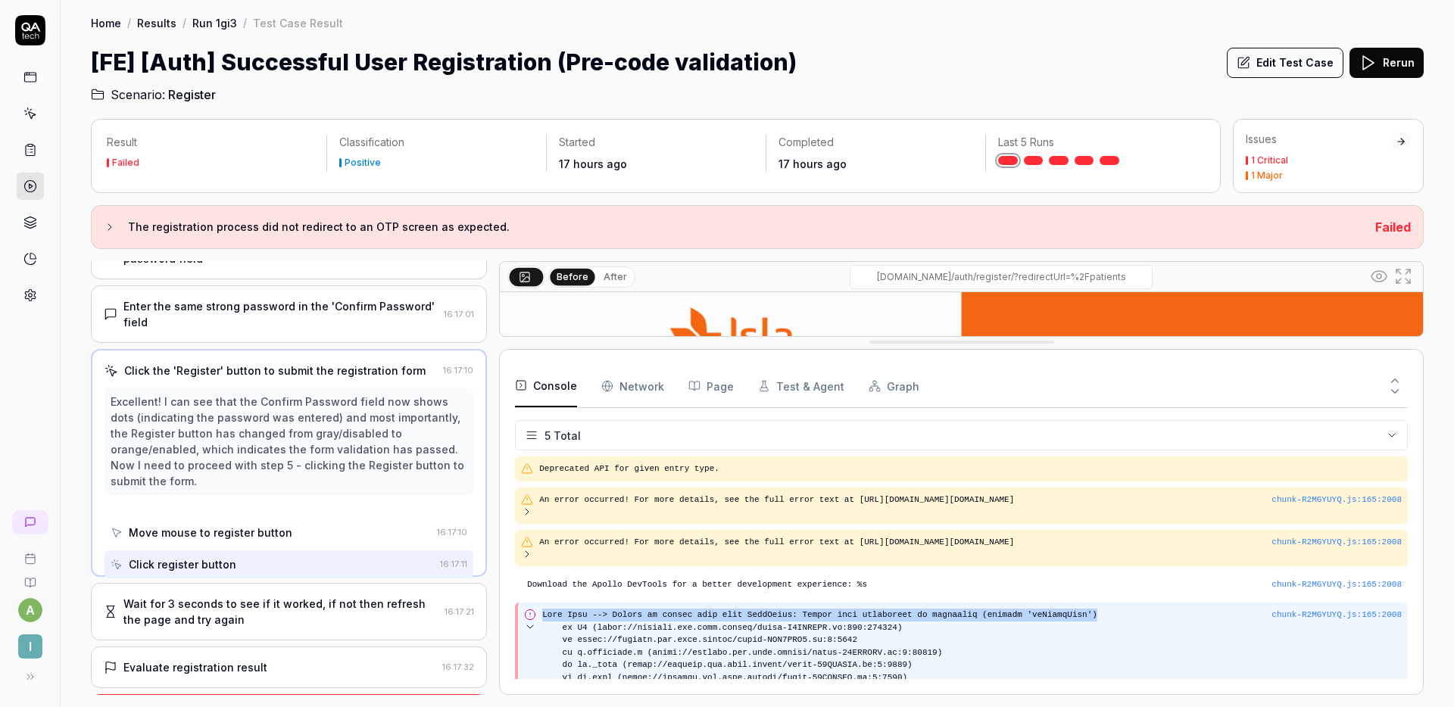
scroll to position [145, 0]
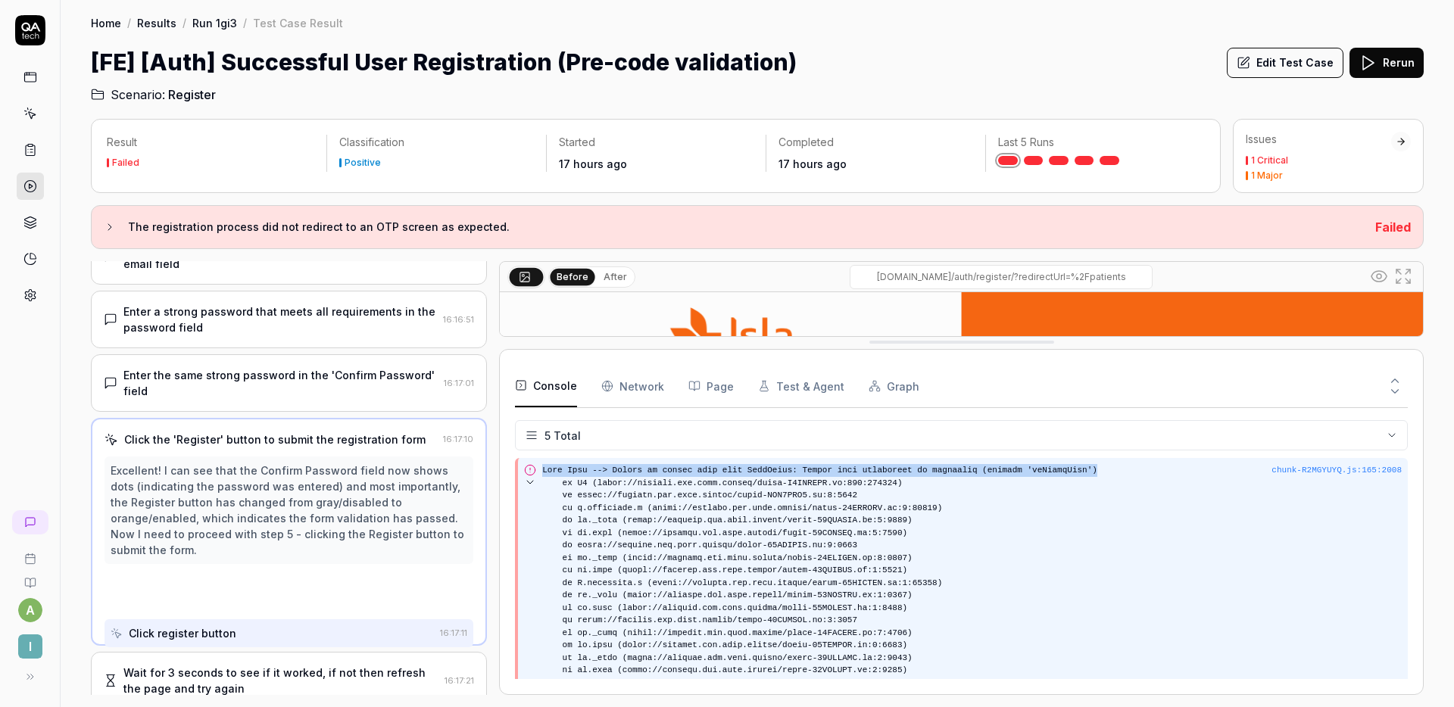
copy pre "Auth Flow --> Unable to create auth user TypeError: Cannot read properties of u…"
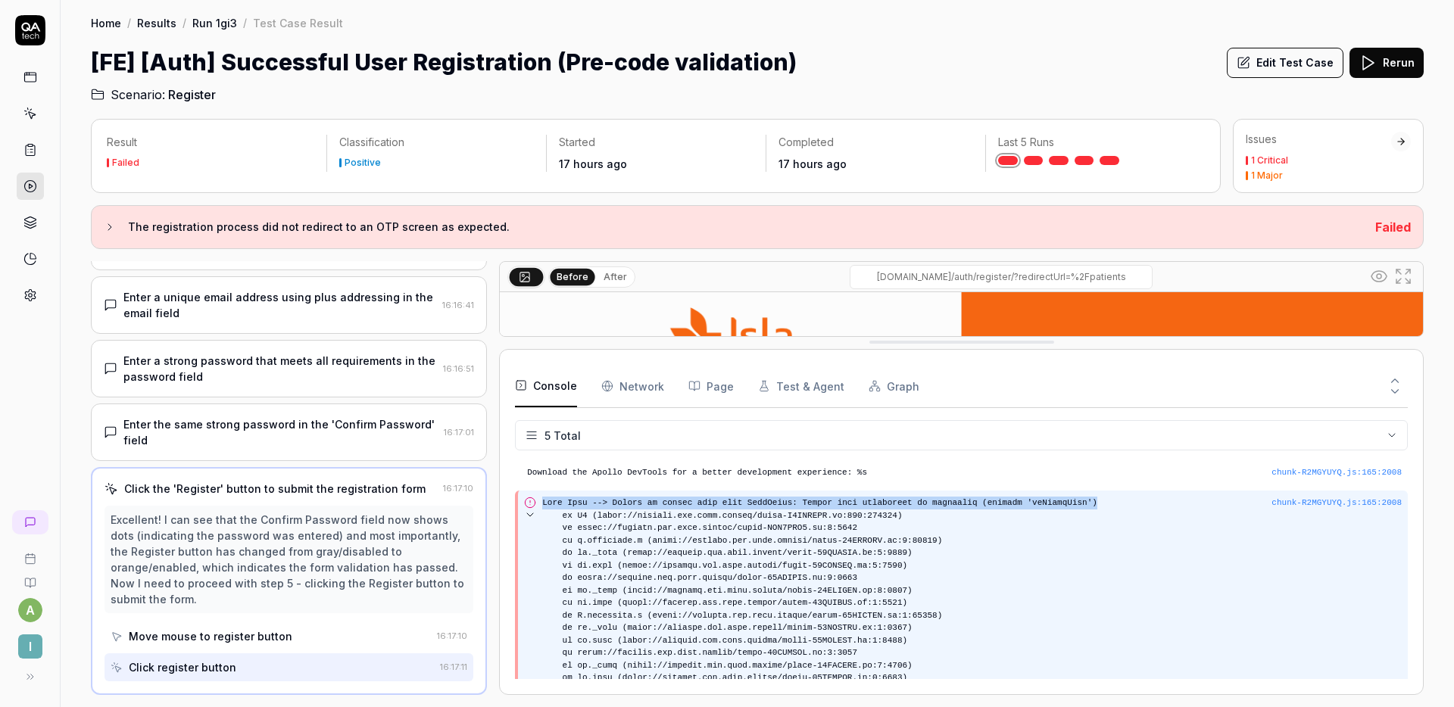
scroll to position [0, 0]
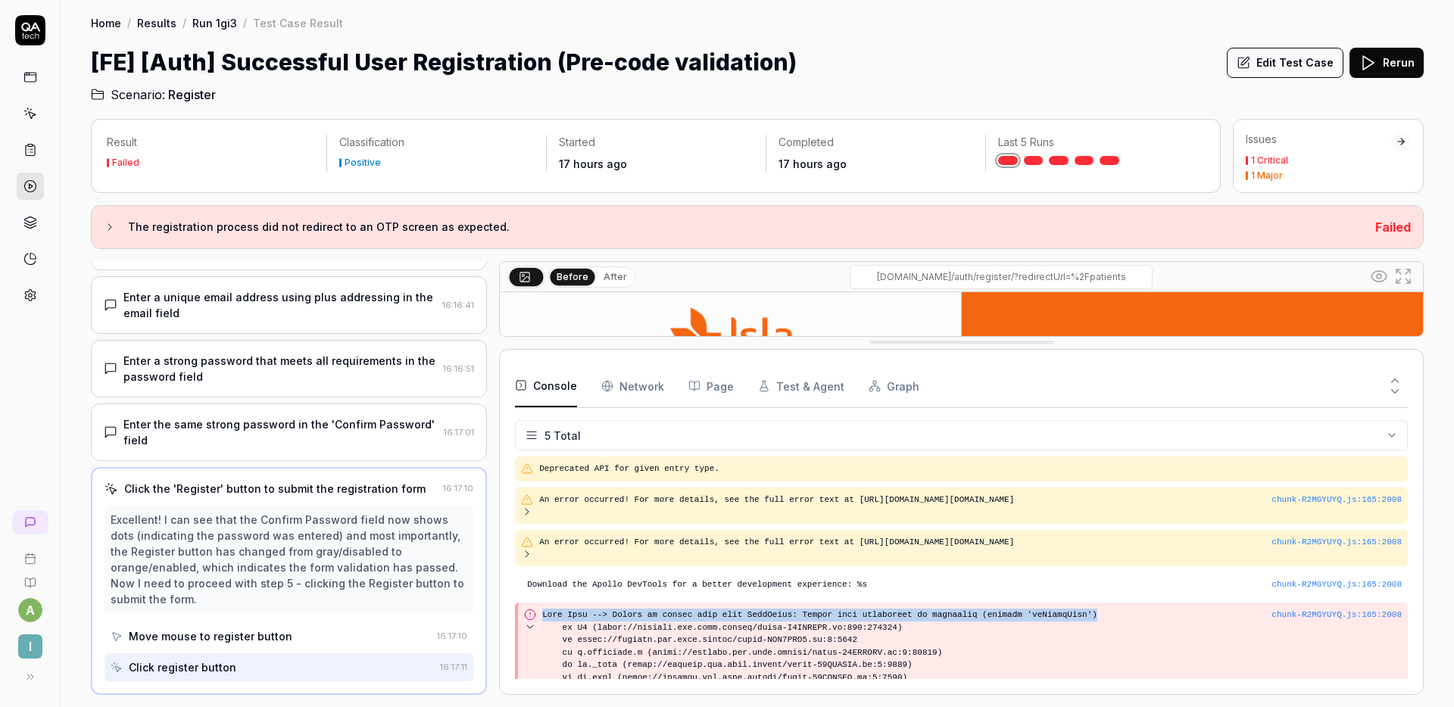
click at [1033, 159] on link at bounding box center [1034, 160] width 20 height 9
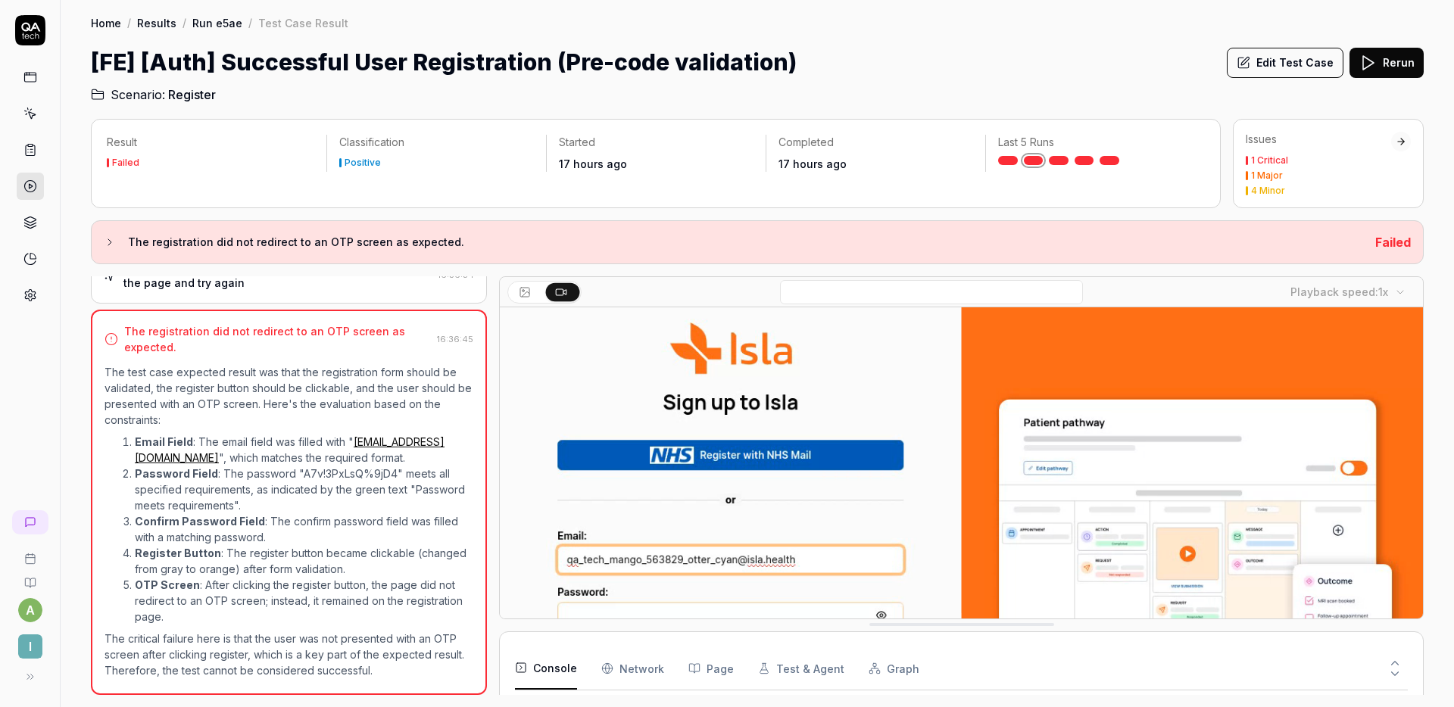
scroll to position [81, 0]
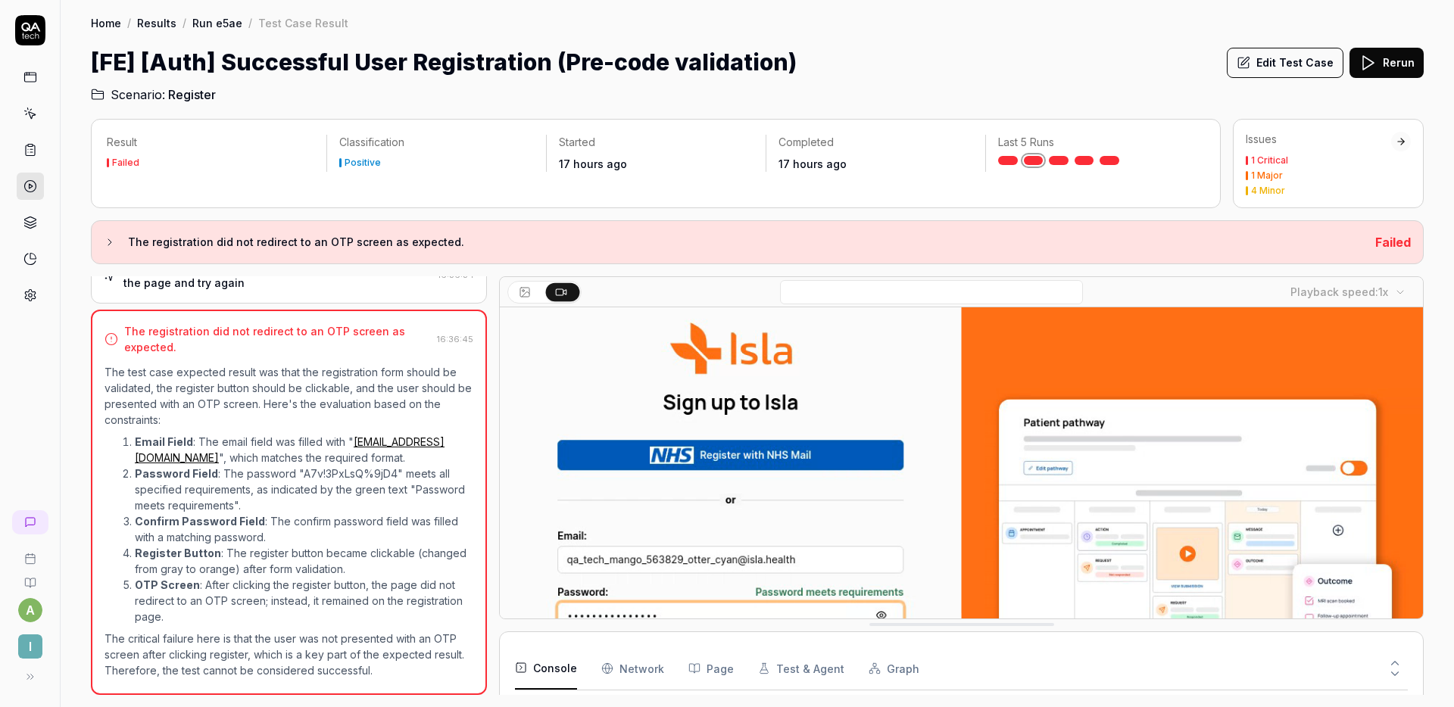
click at [1395, 663] on icon at bounding box center [1395, 664] width 7 height 4
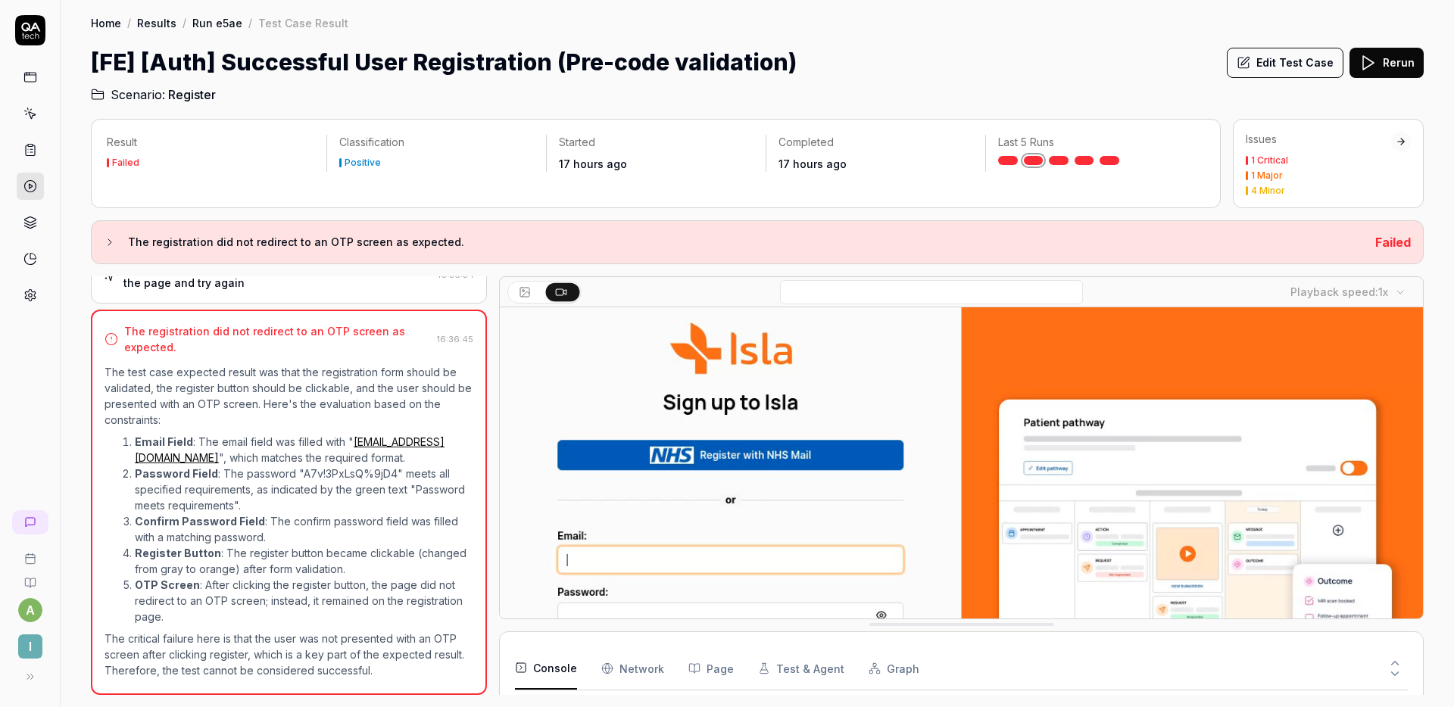
scroll to position [0, 0]
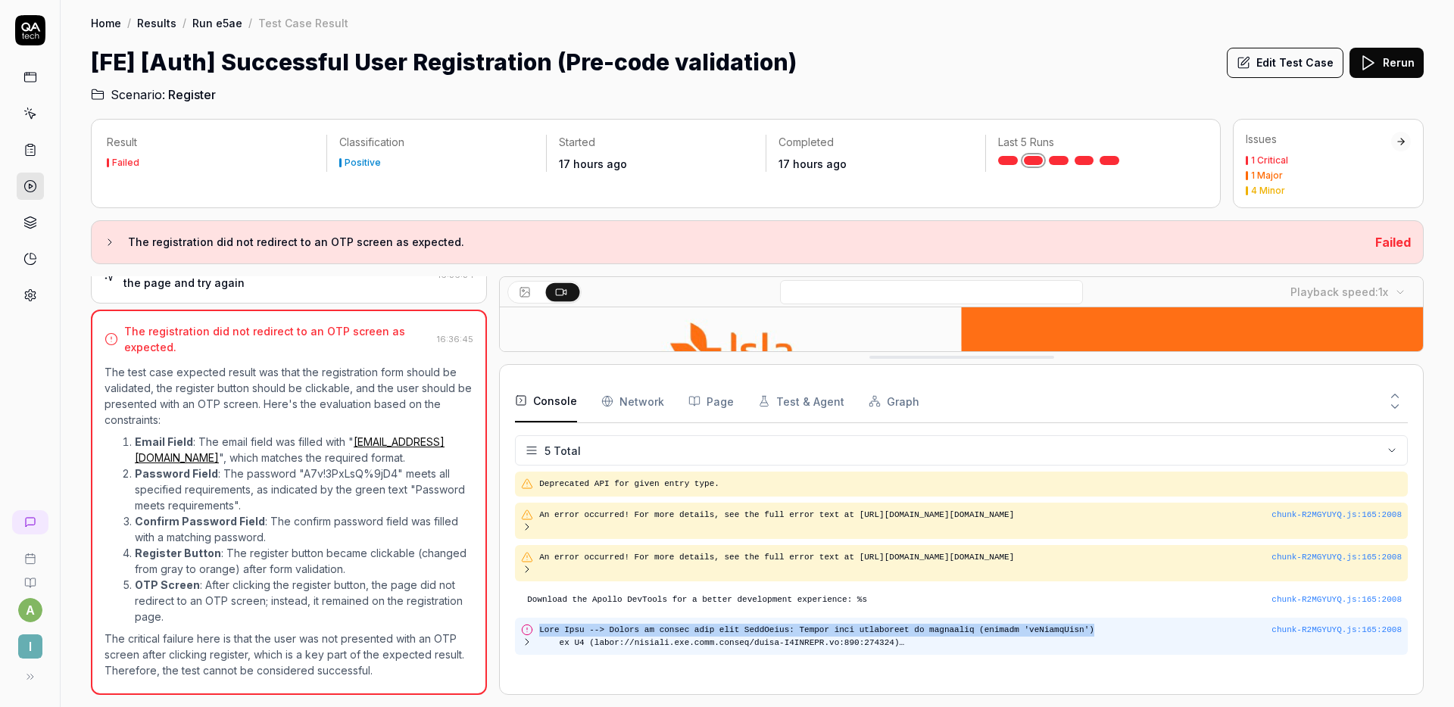
drag, startPoint x: 1098, startPoint y: 628, endPoint x: 539, endPoint y: 631, distance: 558.8
click at [539, 631] on pre at bounding box center [905, 636] width 732 height 25
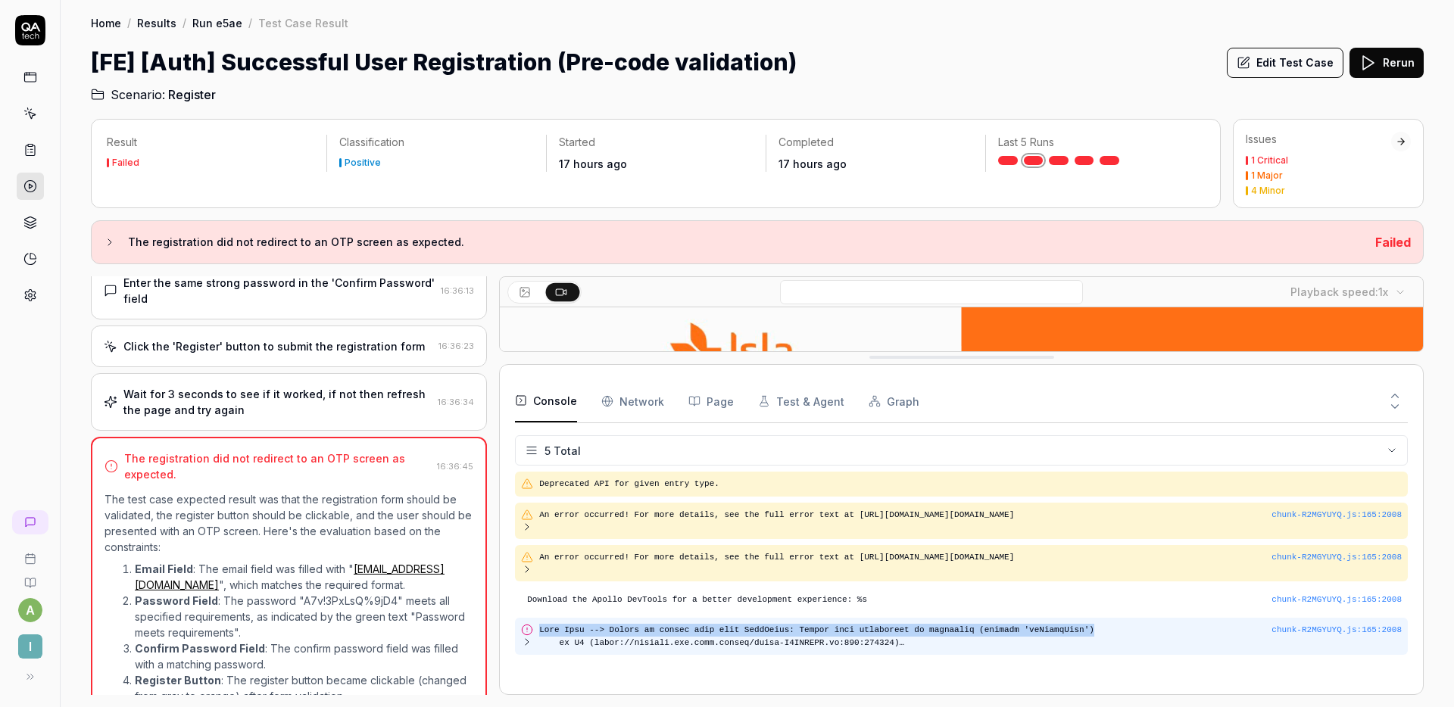
copy pre "Auth Flow --> Unable to create auth user TypeError: Cannot read properties of u…"
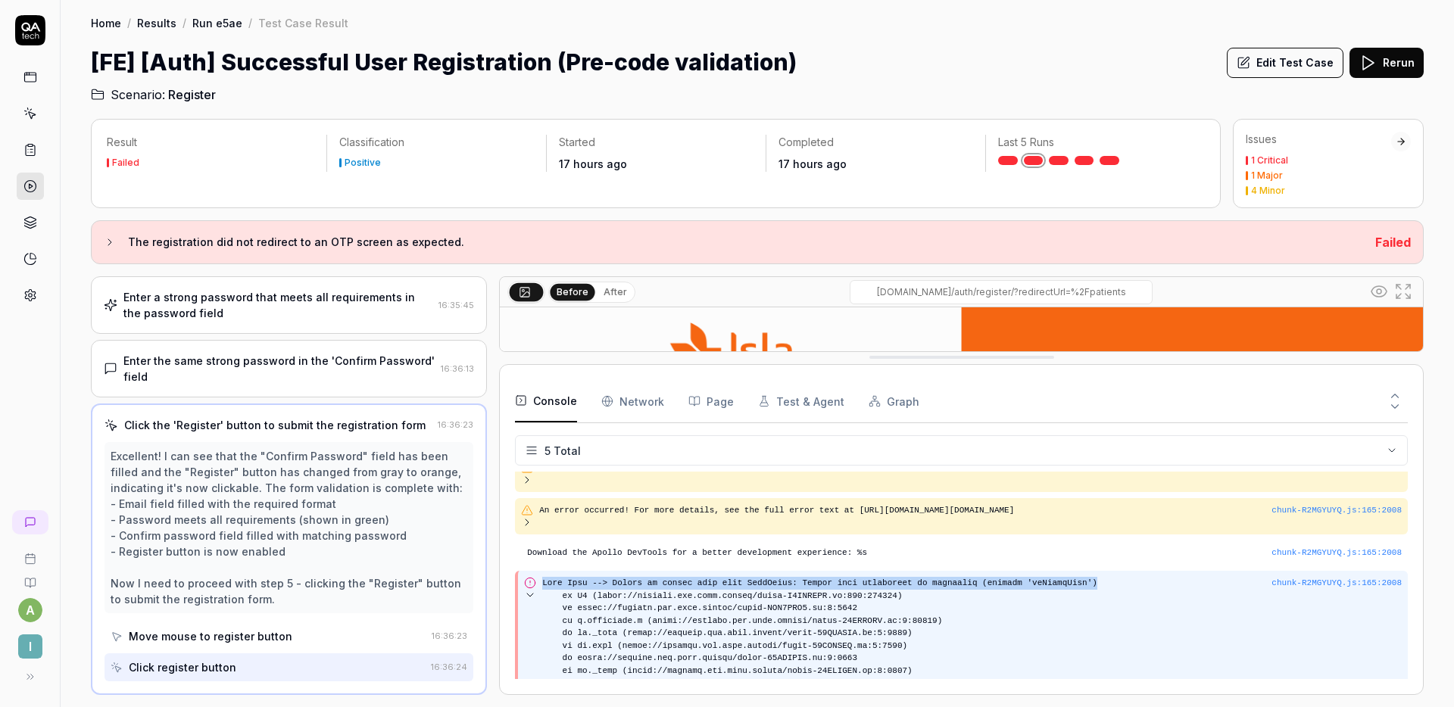
scroll to position [0, 0]
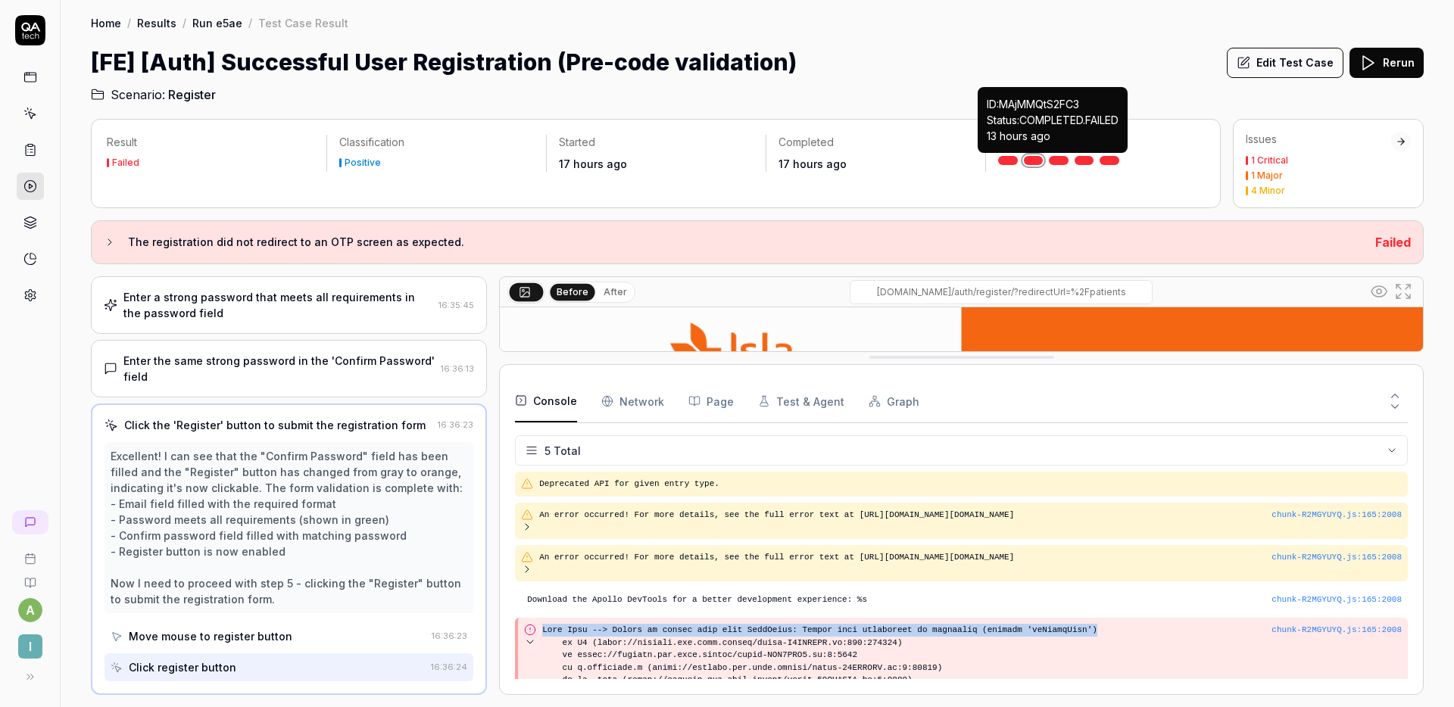
click at [1058, 161] on link at bounding box center [1059, 160] width 20 height 9
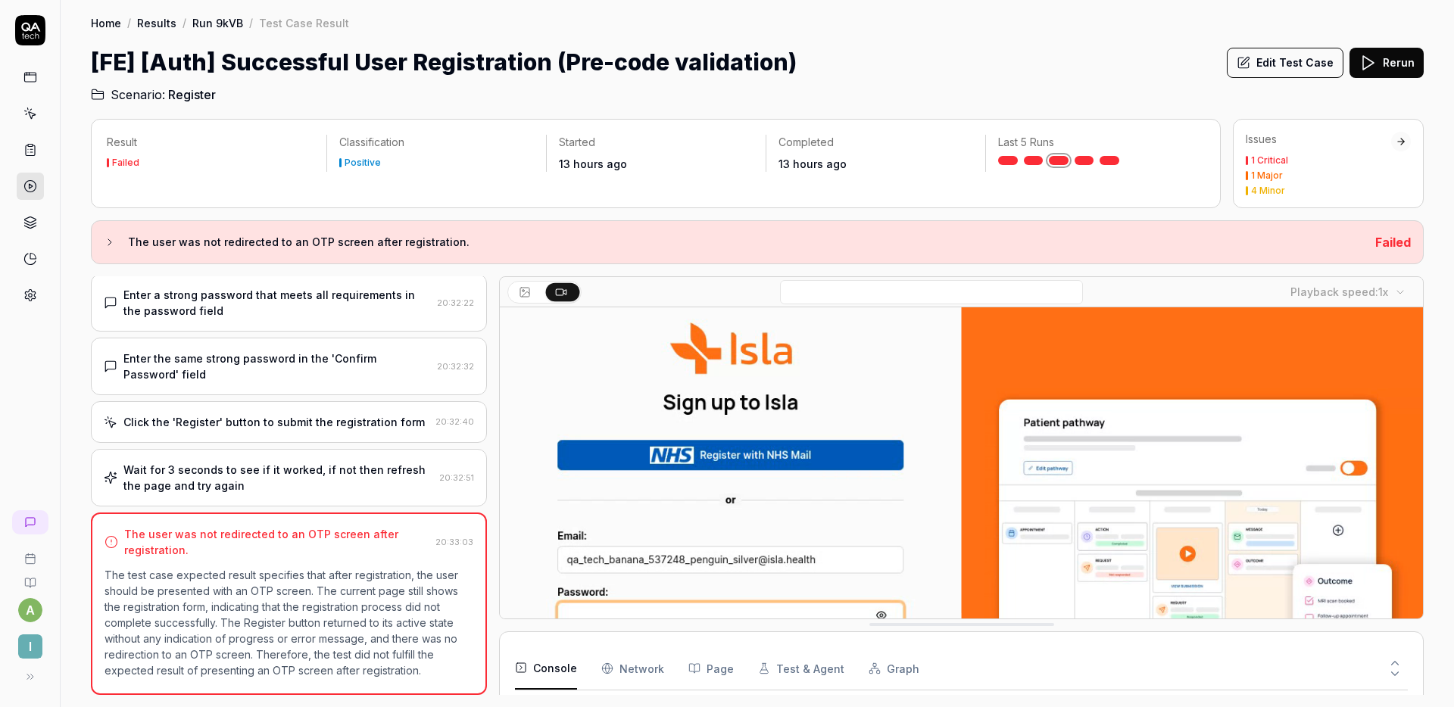
scroll to position [81, 0]
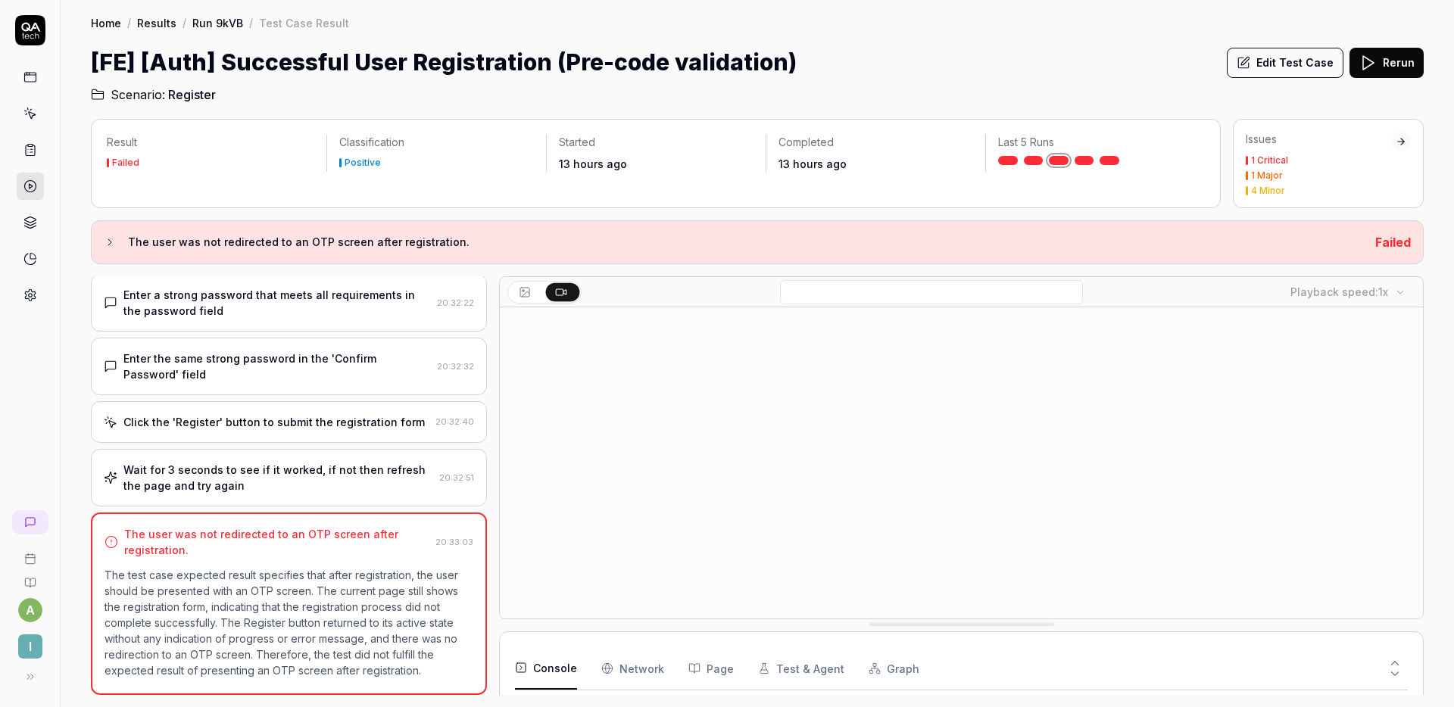
click at [1389, 663] on icon at bounding box center [1395, 663] width 14 height 14
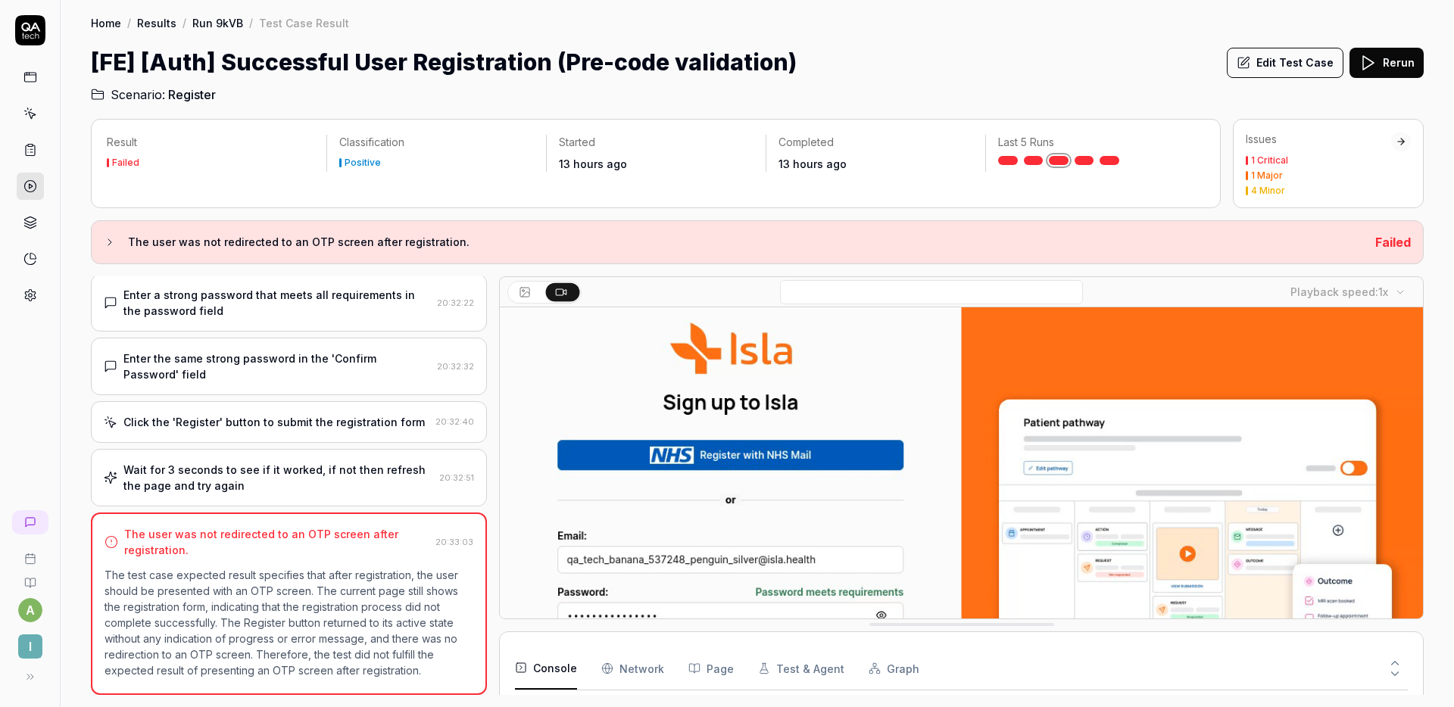
scroll to position [0, 0]
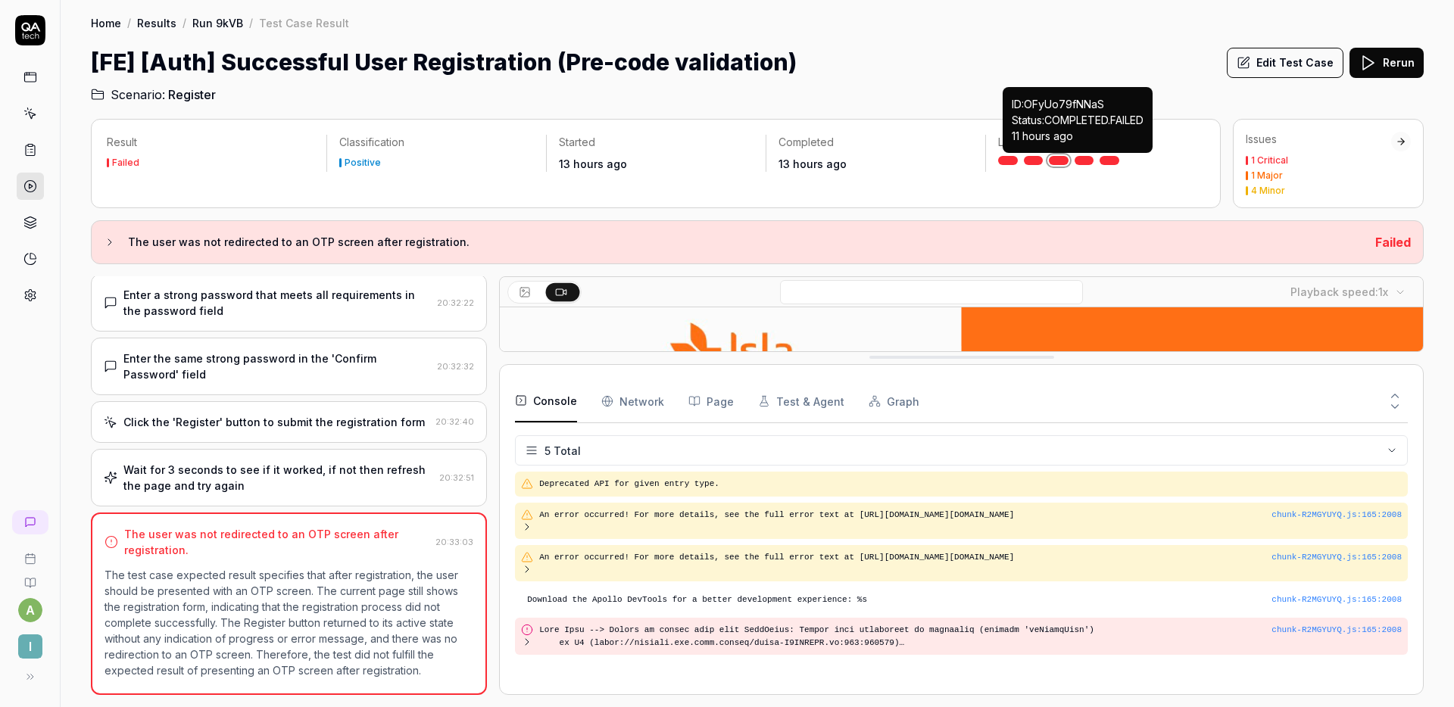
click at [1089, 163] on link at bounding box center [1084, 160] width 20 height 9
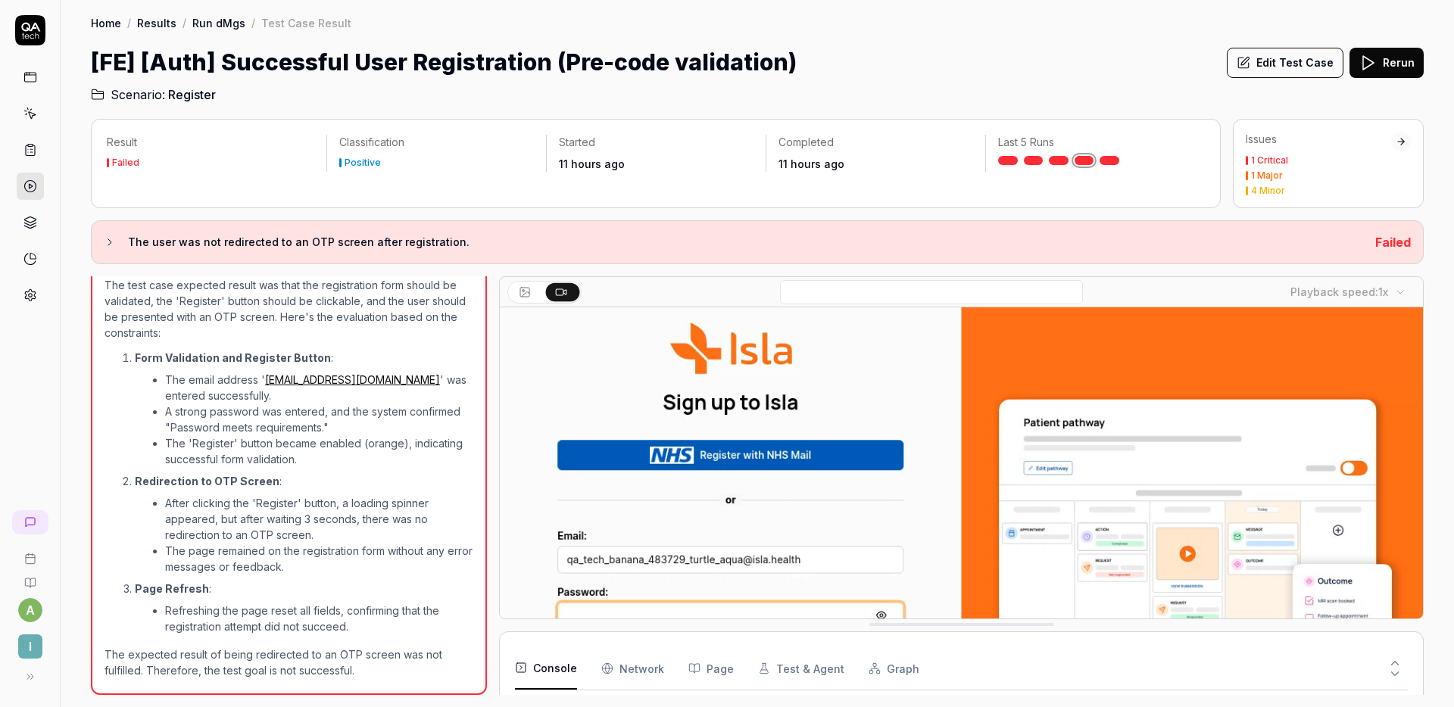
scroll to position [229, 0]
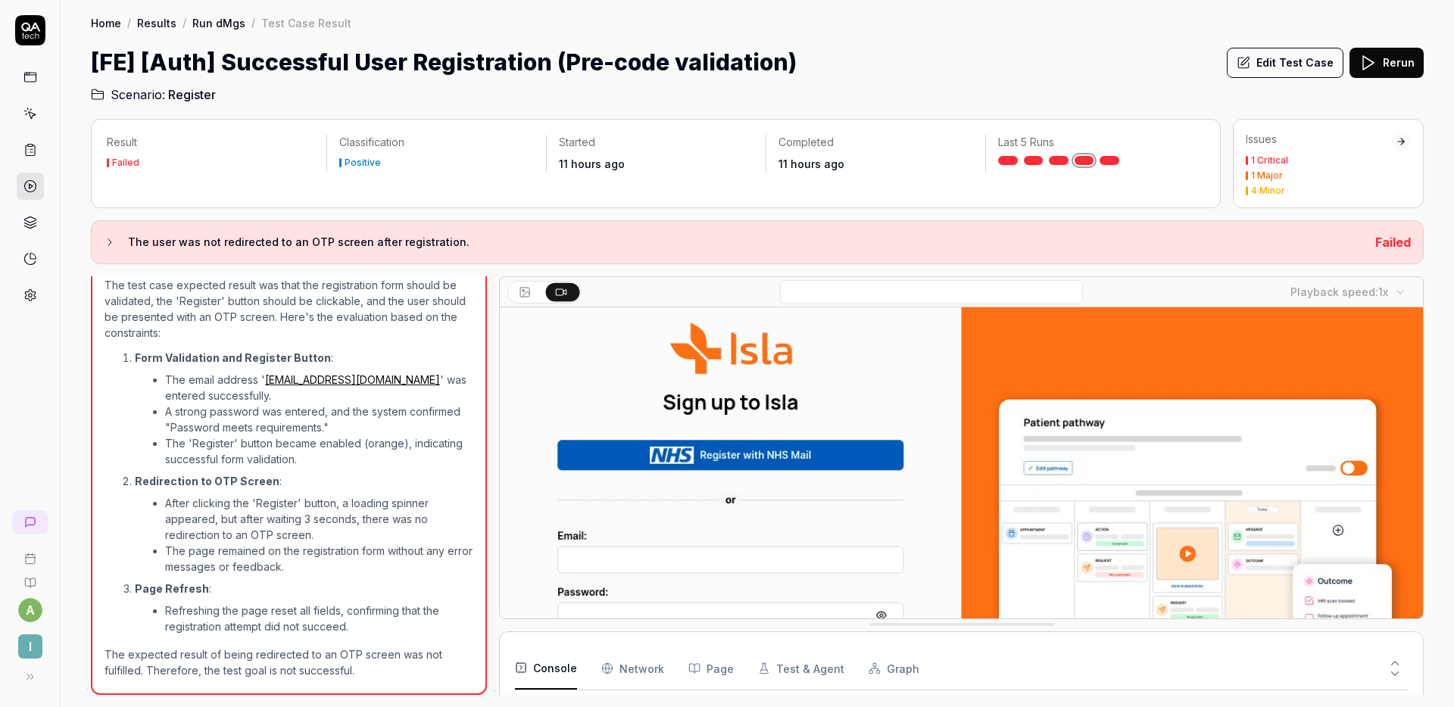
click at [1392, 654] on button at bounding box center [1395, 660] width 26 height 20
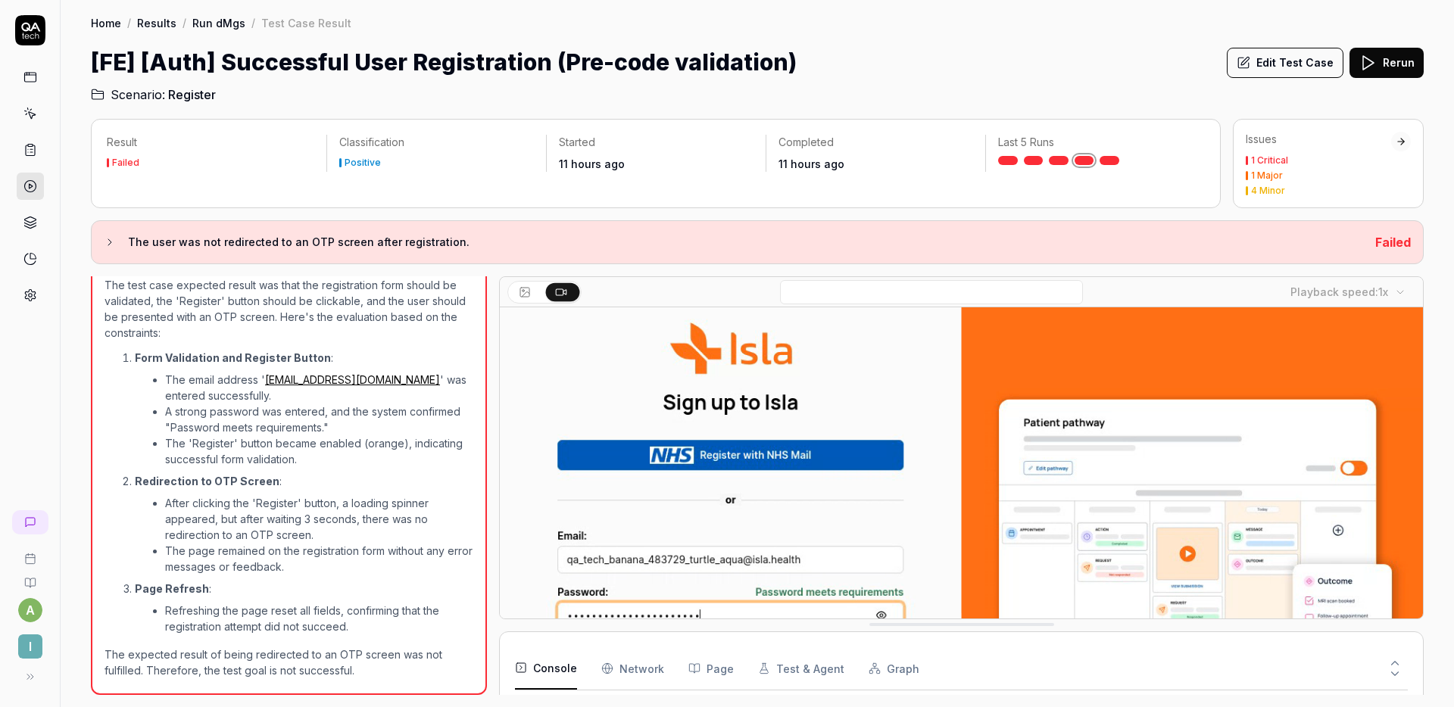
scroll to position [125, 0]
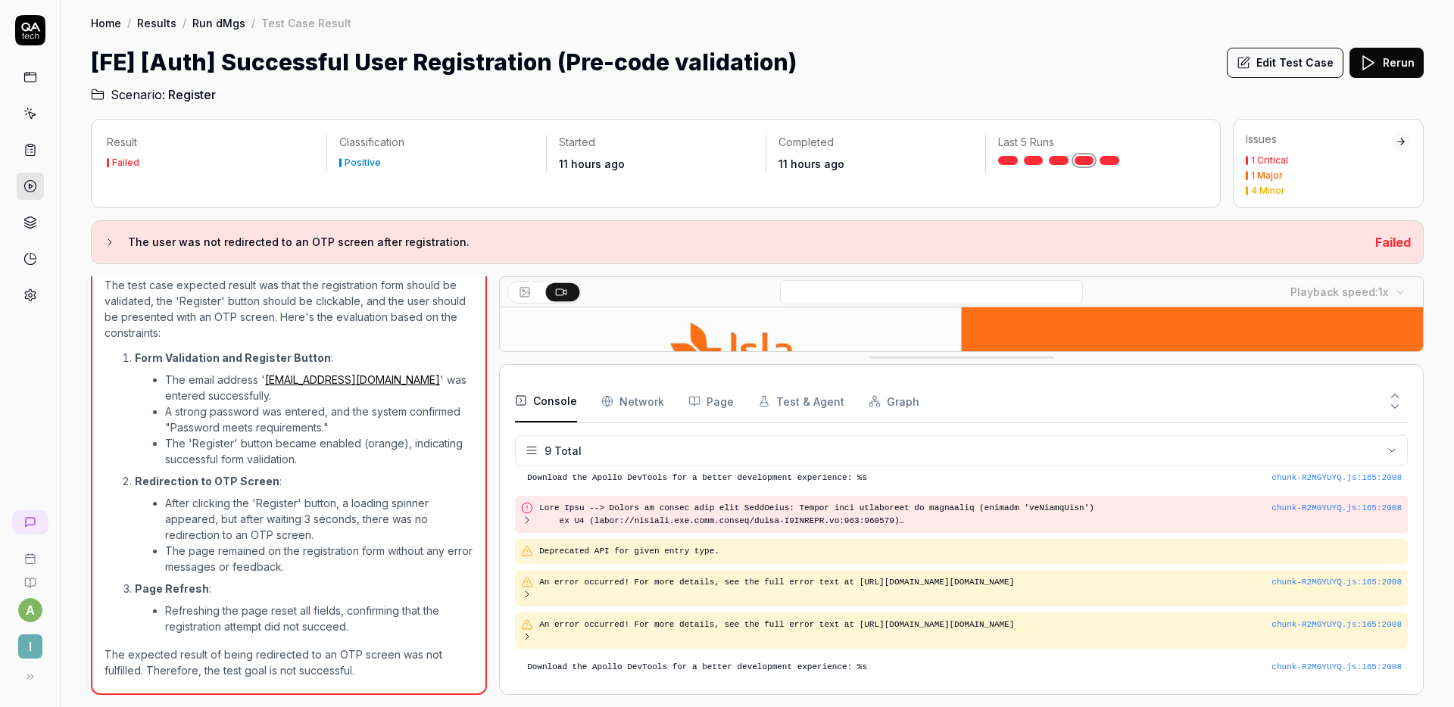
click at [1111, 154] on div "Last 5 Runs" at bounding box center [1095, 150] width 219 height 30
click at [1111, 157] on link at bounding box center [1109, 160] width 20 height 9
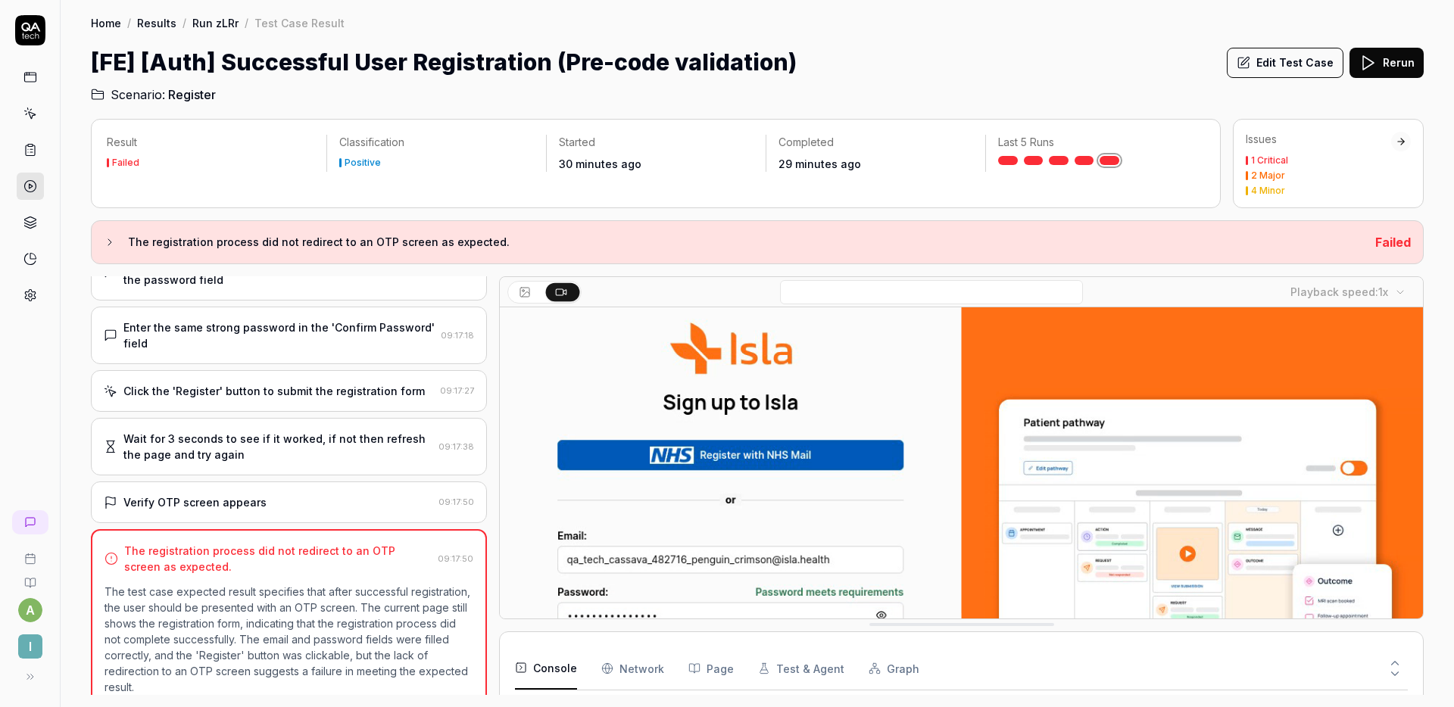
scroll to position [226, 0]
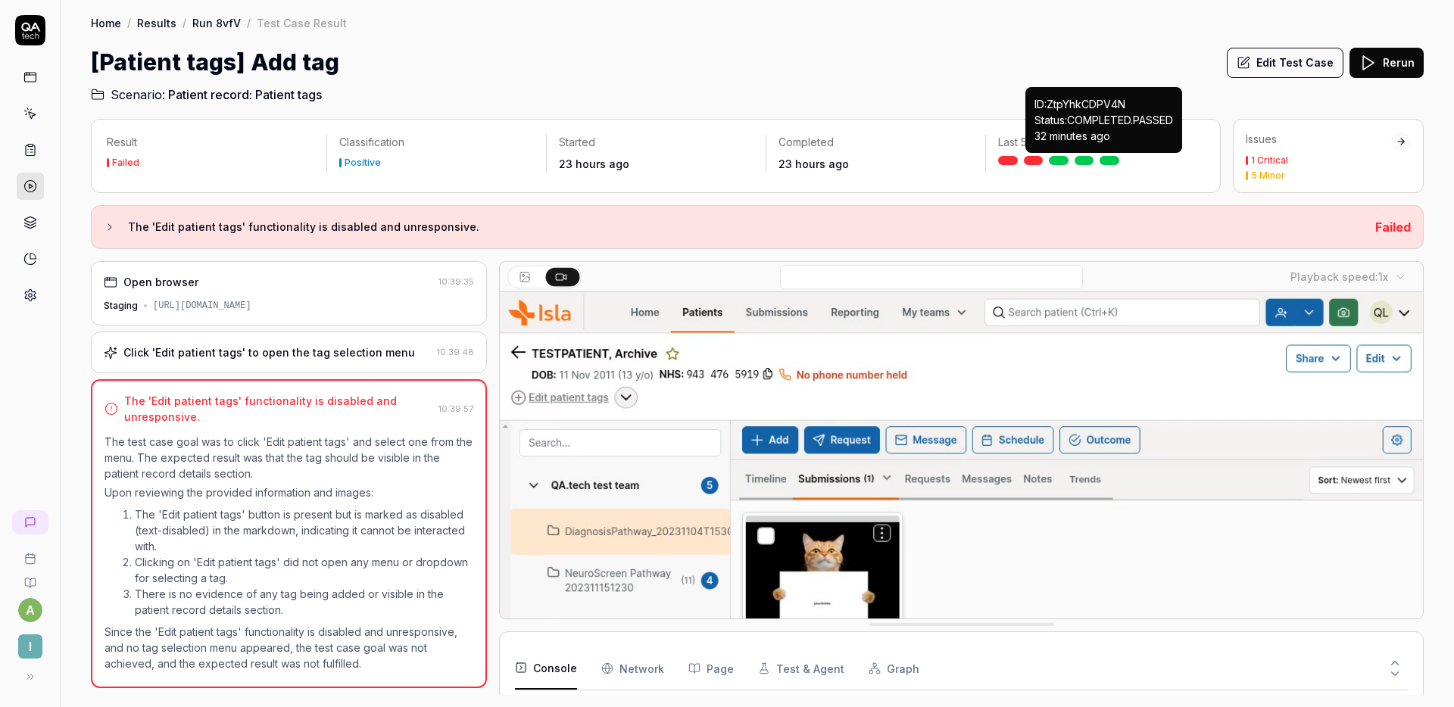
click at [1113, 158] on link at bounding box center [1109, 160] width 20 height 9
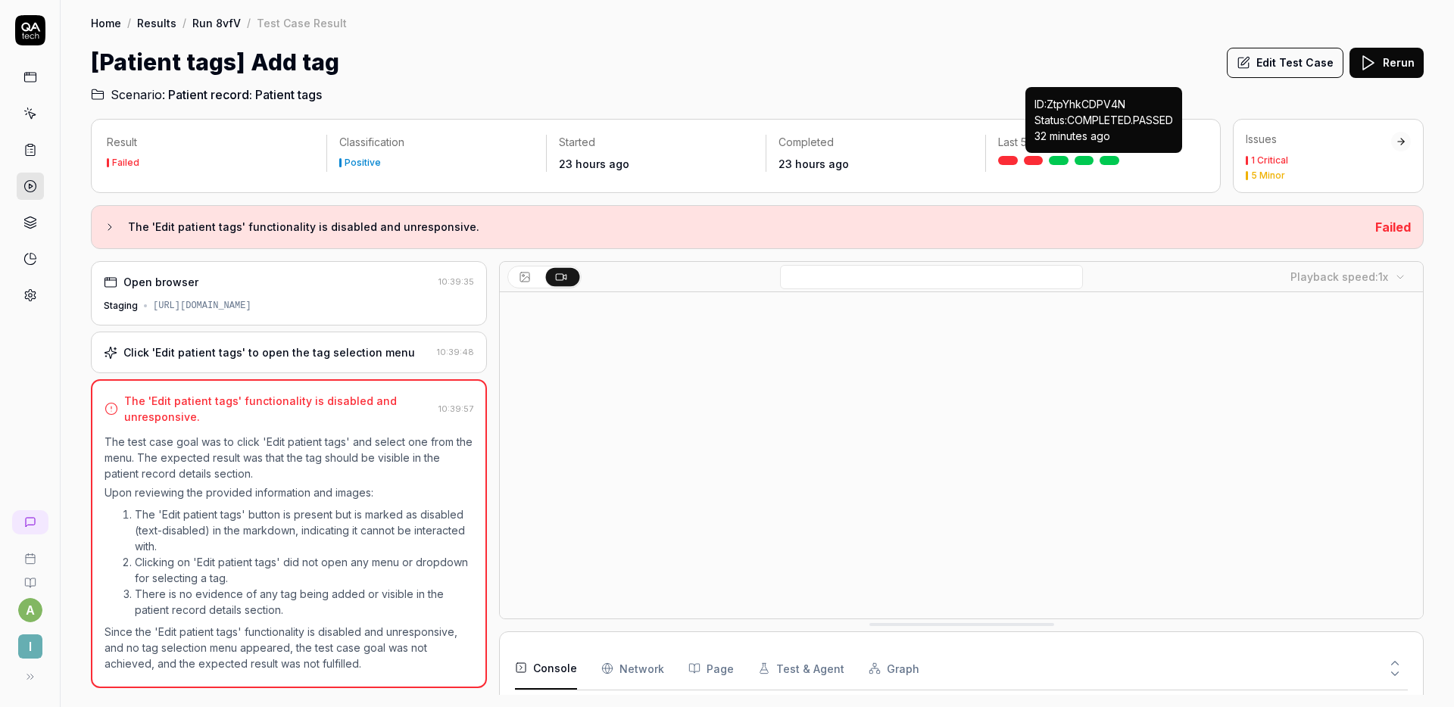
scroll to position [99, 0]
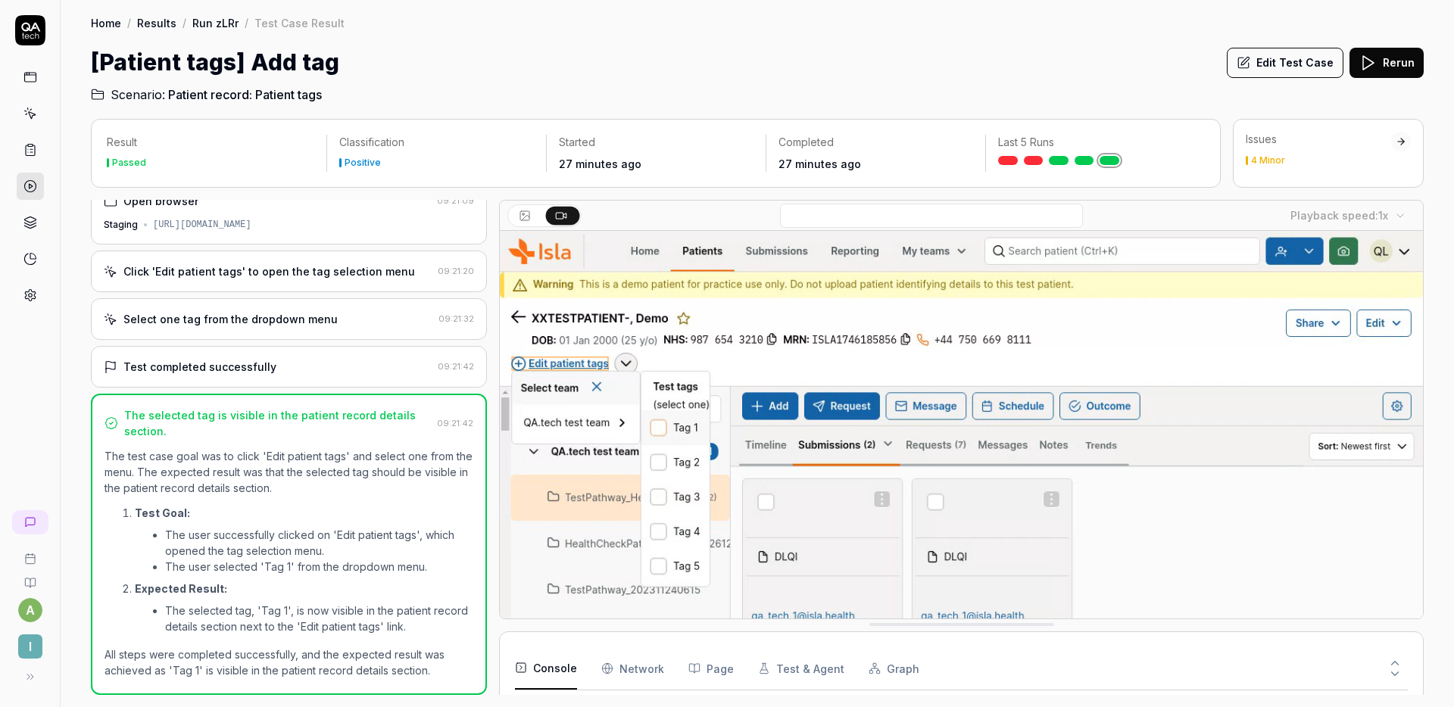
scroll to position [99, 0]
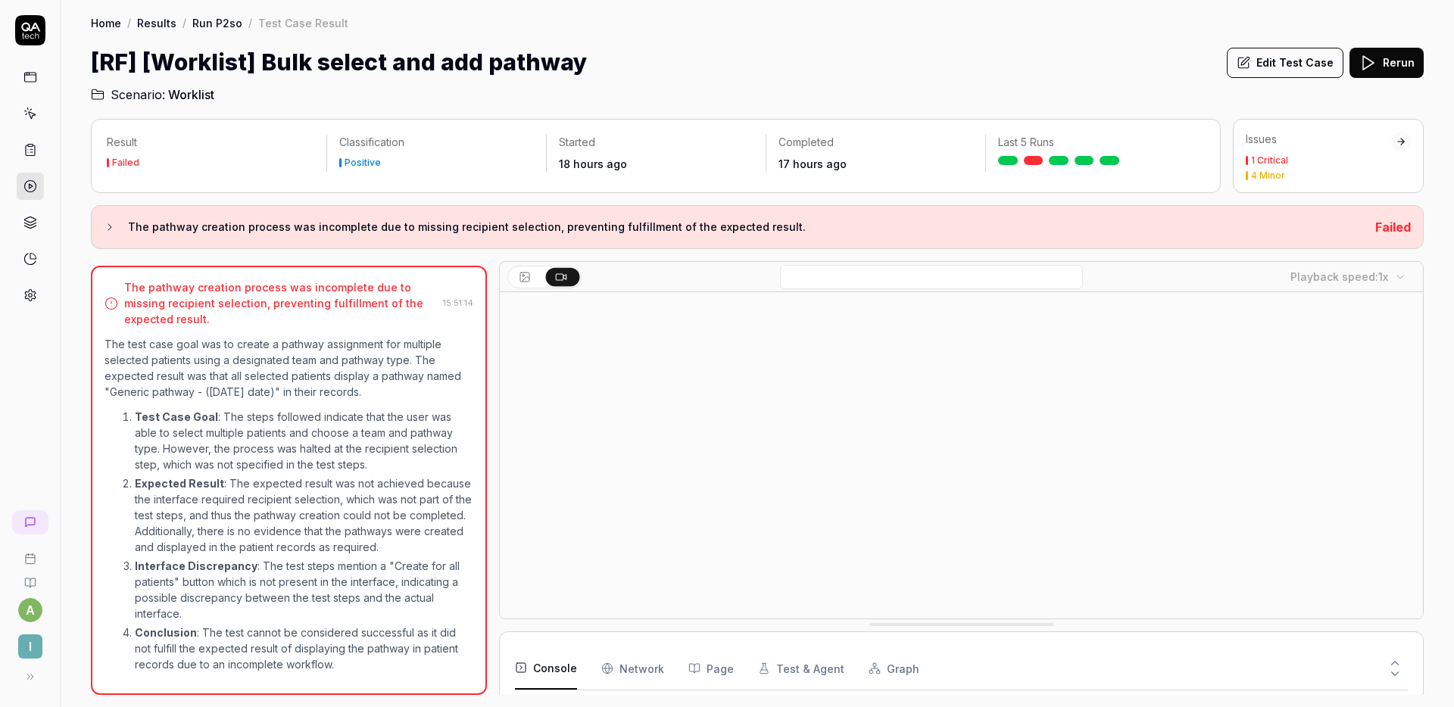
scroll to position [99, 0]
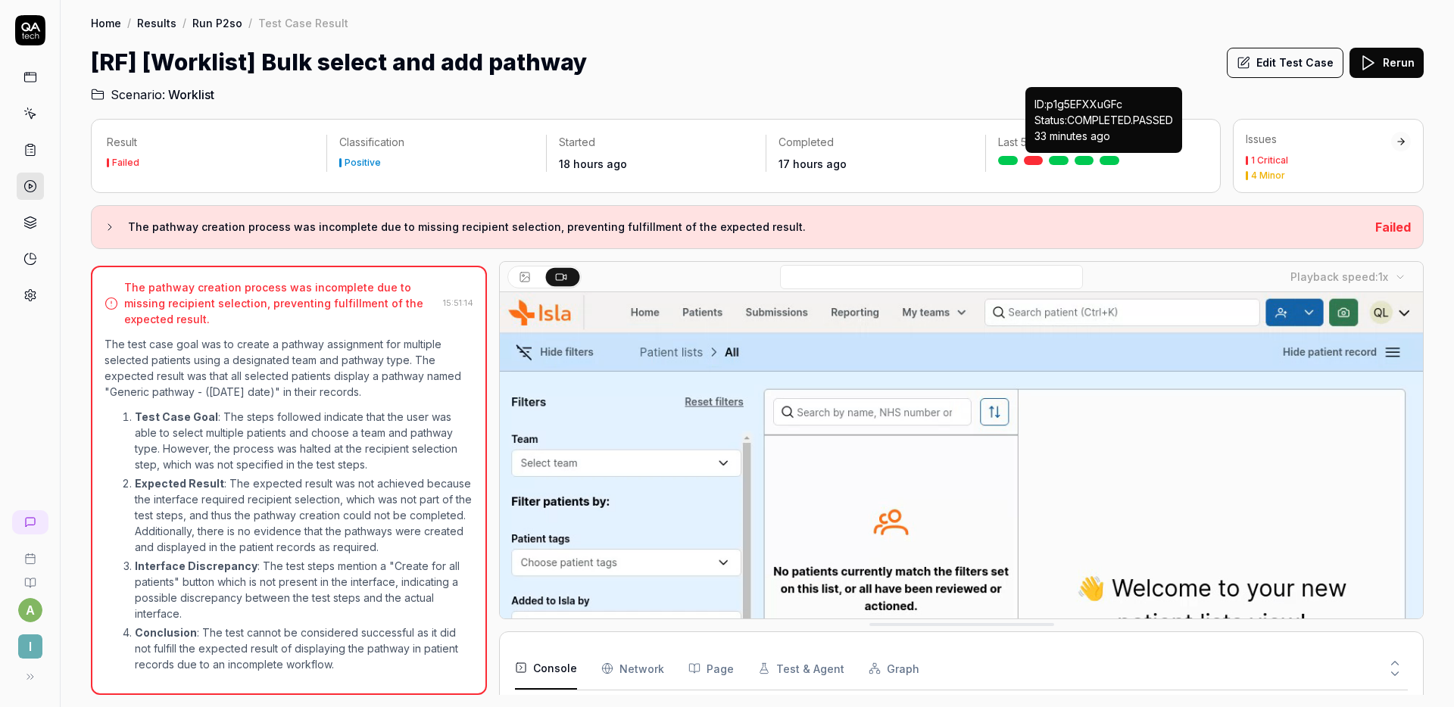
click at [1108, 158] on link at bounding box center [1109, 160] width 20 height 9
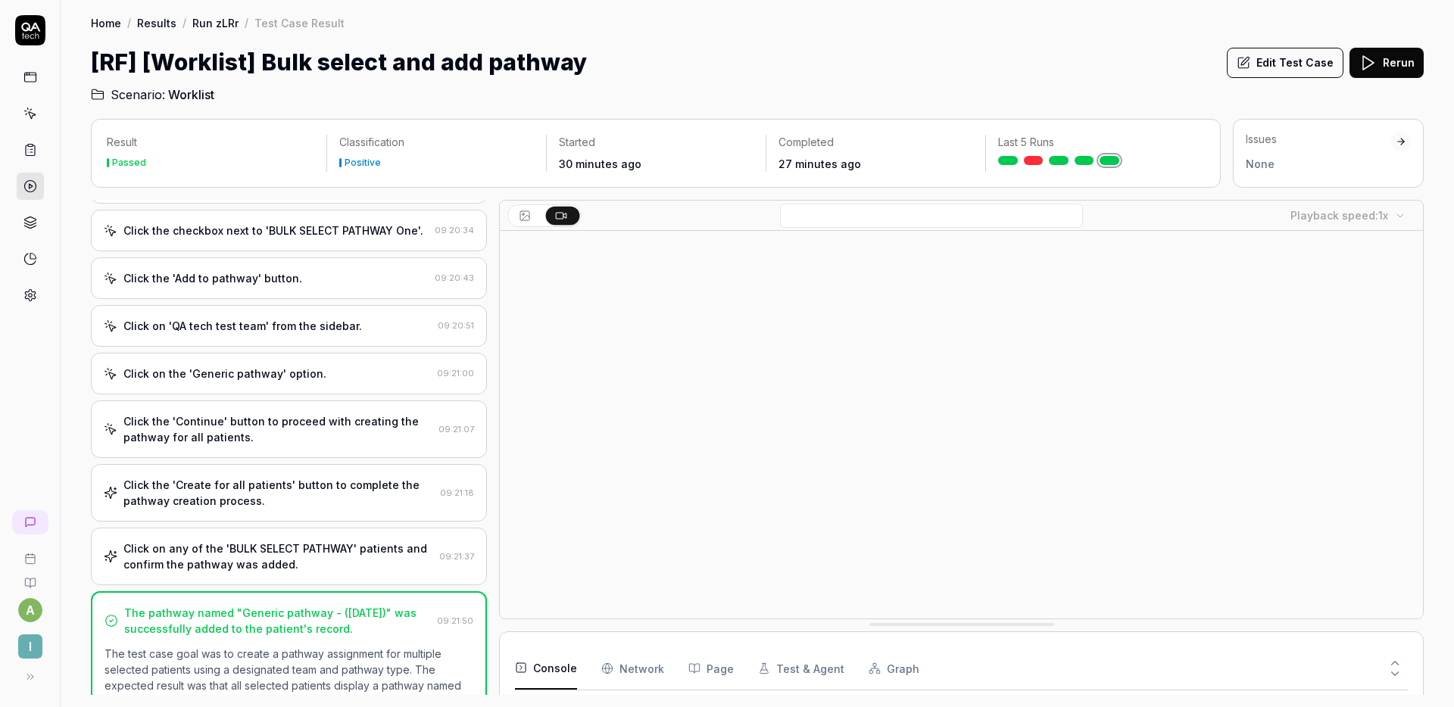
scroll to position [277, 0]
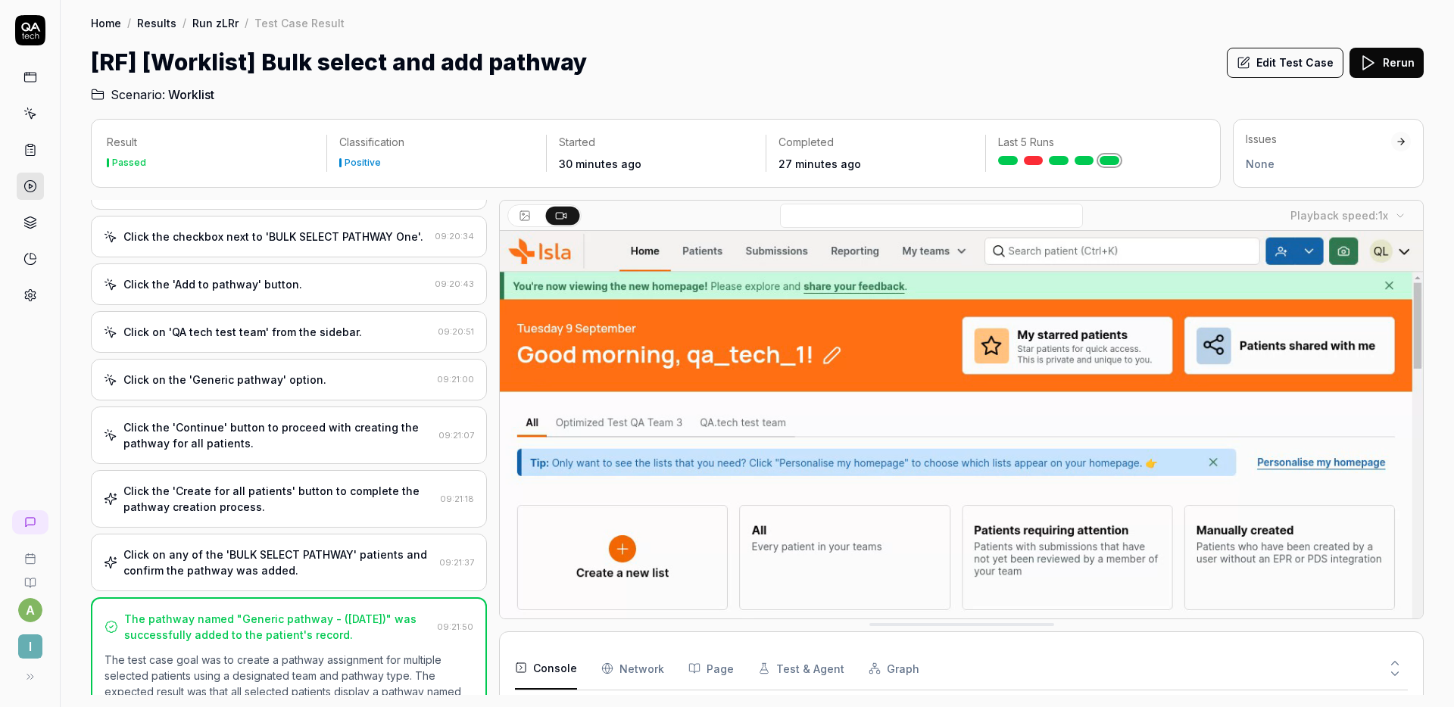
click at [321, 388] on div "Click on the 'Generic pathway' option. 09:21:00" at bounding box center [289, 380] width 396 height 42
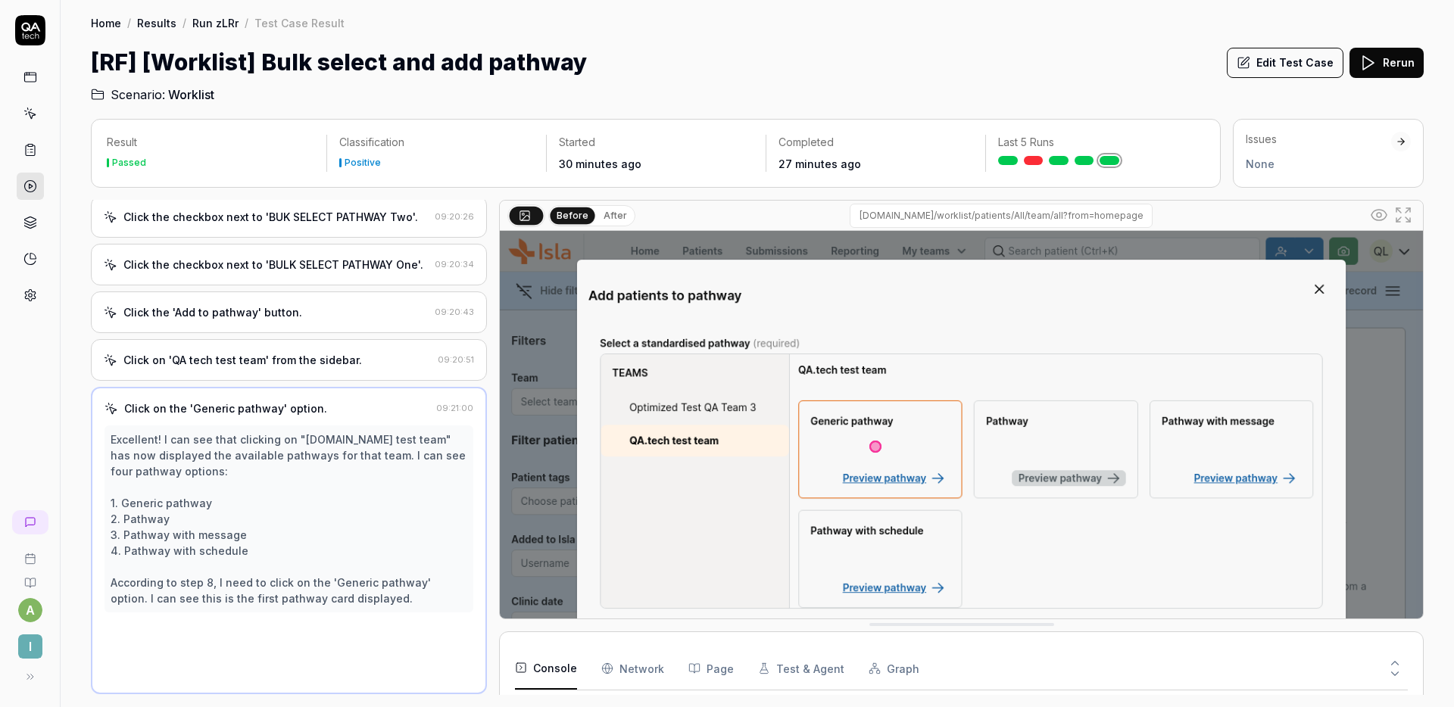
scroll to position [248, 0]
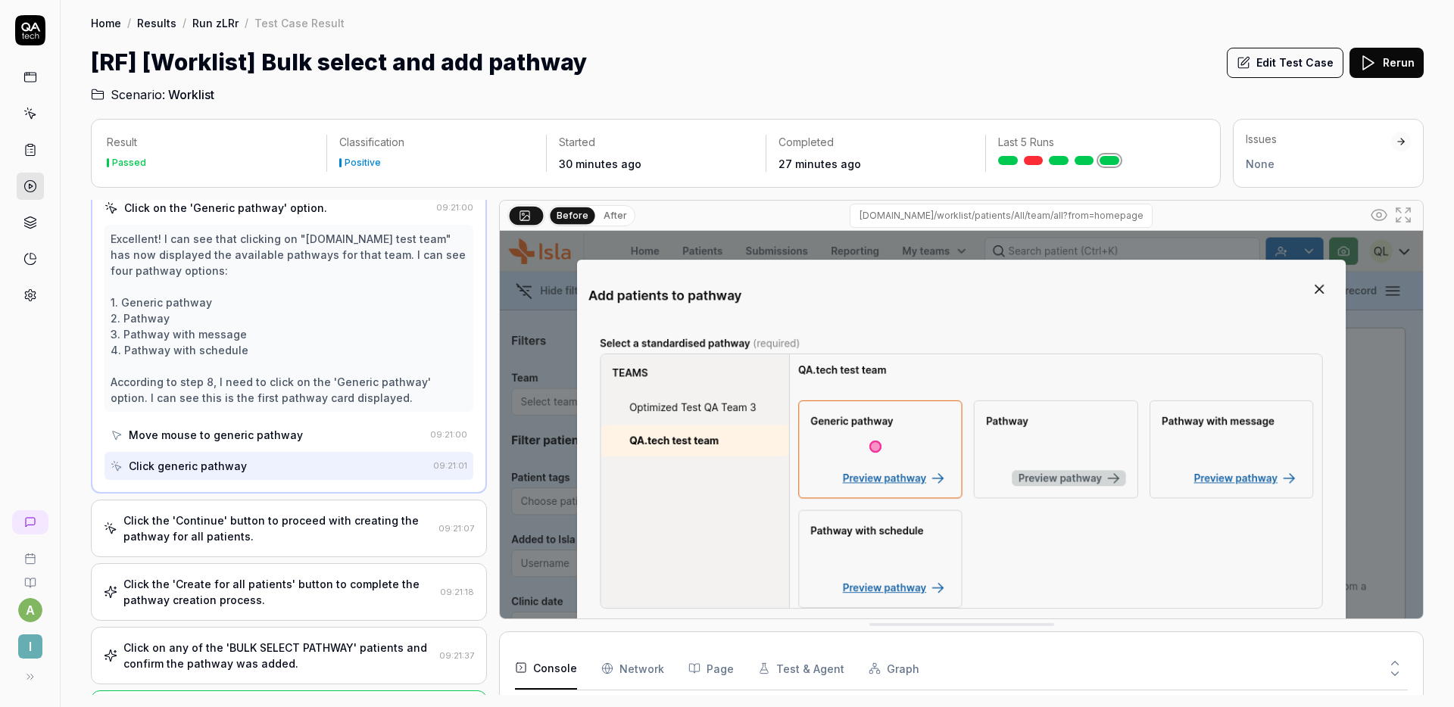
click at [293, 486] on div "Click on the 'Generic pathway' option. 09:21:00 Excellent! I can see that click…" at bounding box center [289, 339] width 396 height 307
click at [292, 513] on div "Click the 'Continue' button to proceed with creating the pathway for all patien…" at bounding box center [277, 529] width 309 height 32
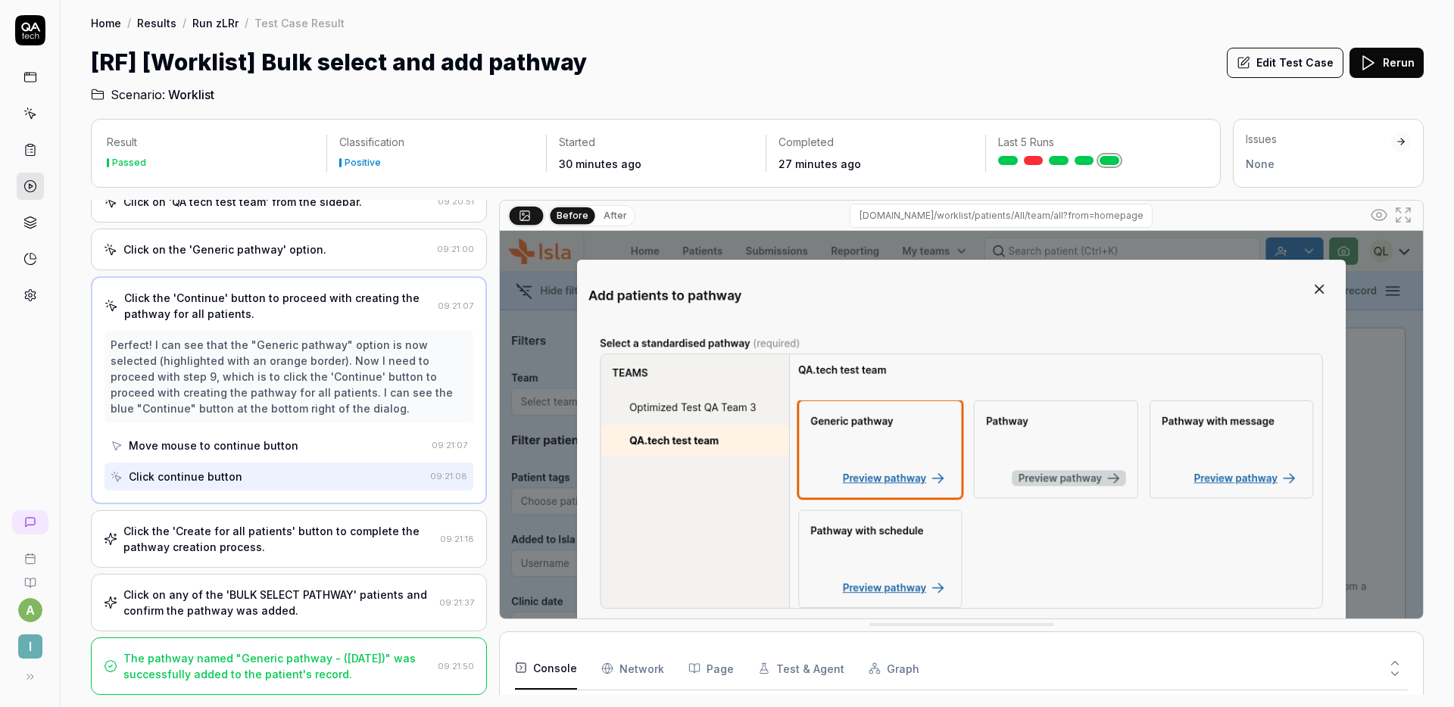
click at [295, 527] on div "Click the 'Create for all patients' button to complete the pathway creation pro…" at bounding box center [278, 539] width 310 height 32
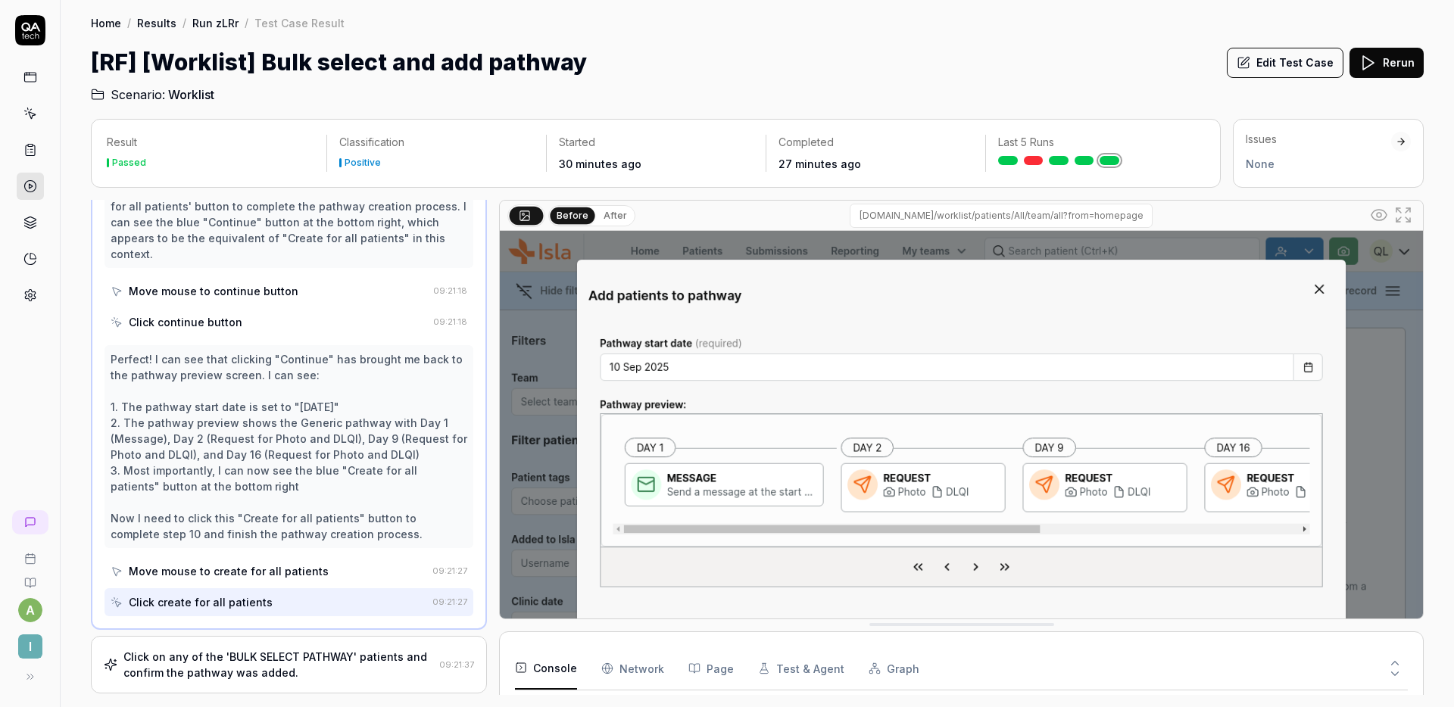
scroll to position [799, 0]
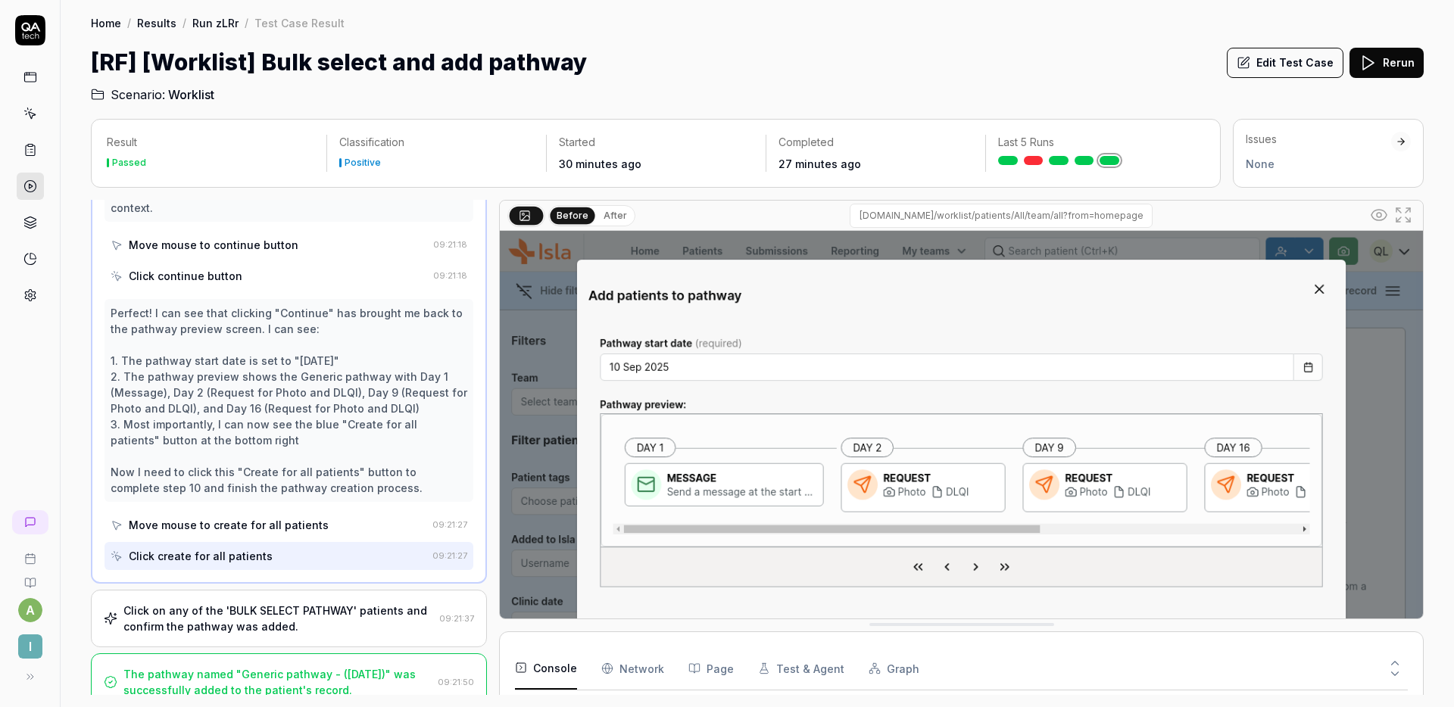
click at [304, 603] on div "Click on any of the 'BULK SELECT PATHWAY' patients and confirm the pathway was …" at bounding box center [278, 619] width 310 height 32
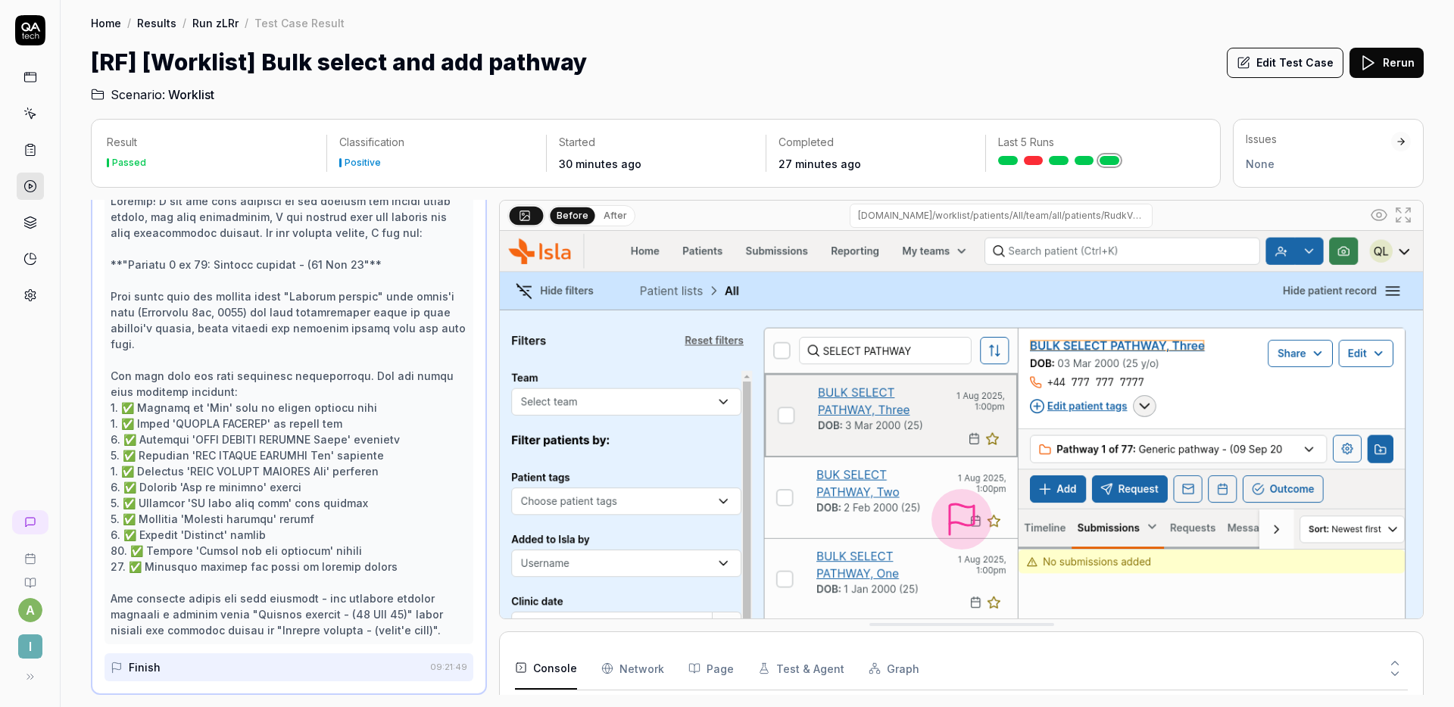
scroll to position [1054, 0]
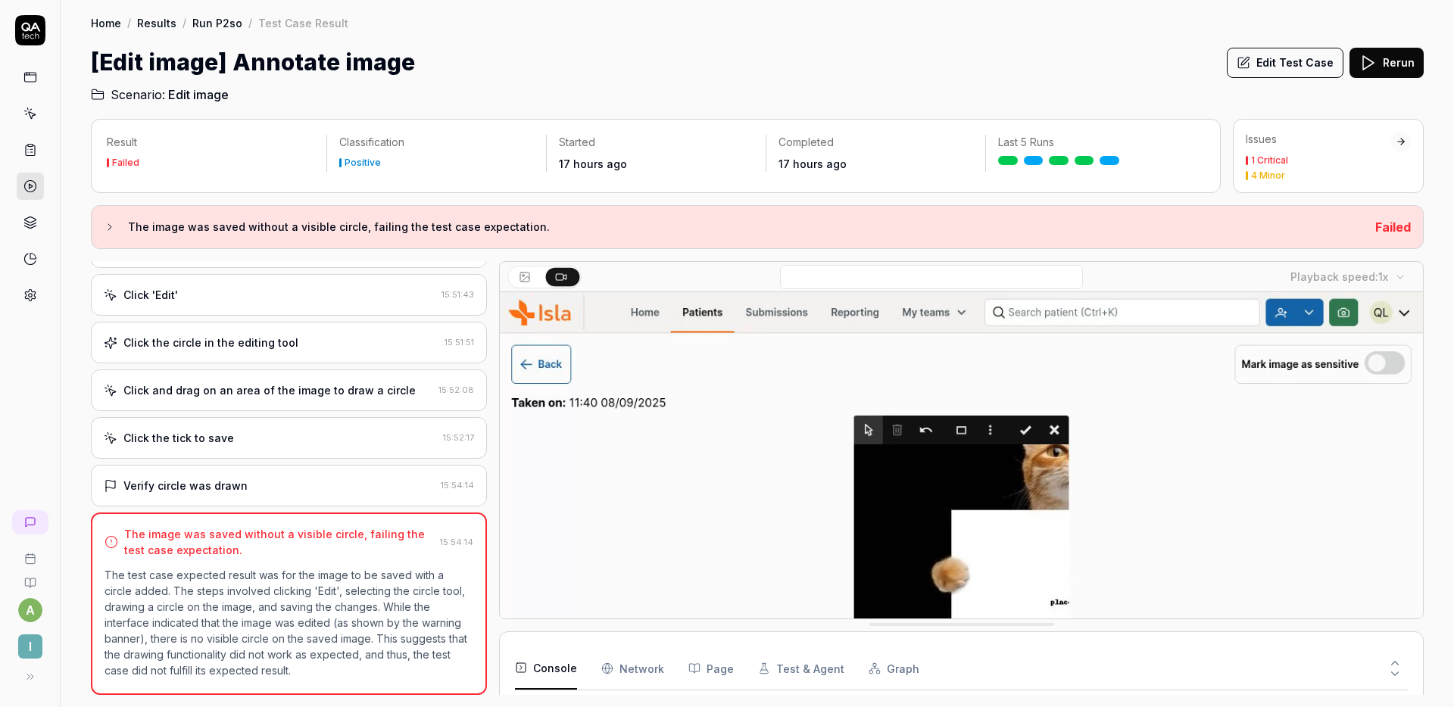
scroll to position [161, 0]
click at [994, 58] on div "[Edit image] Annotate image Edit Test Case Rerun" at bounding box center [757, 62] width 1333 height 34
click at [291, 435] on div "Click the tick to save" at bounding box center [270, 438] width 333 height 16
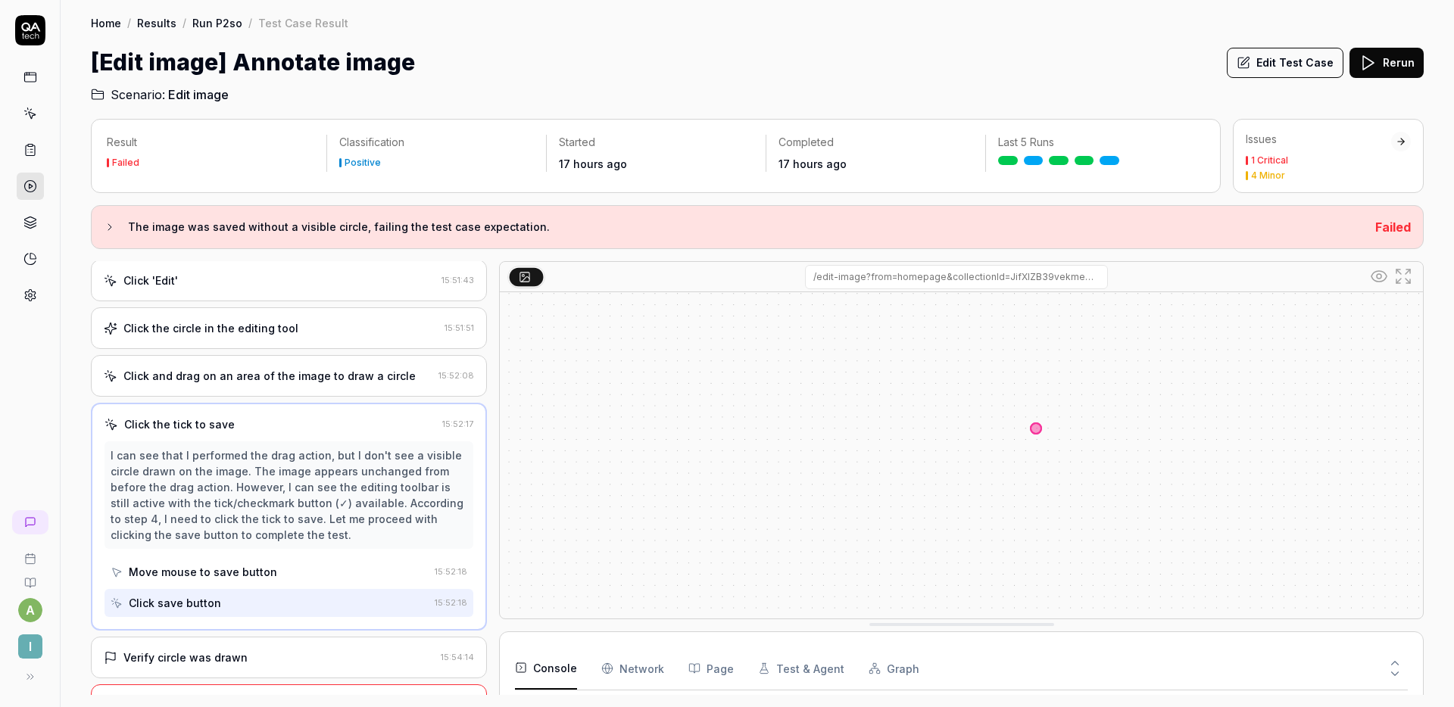
scroll to position [119, 0]
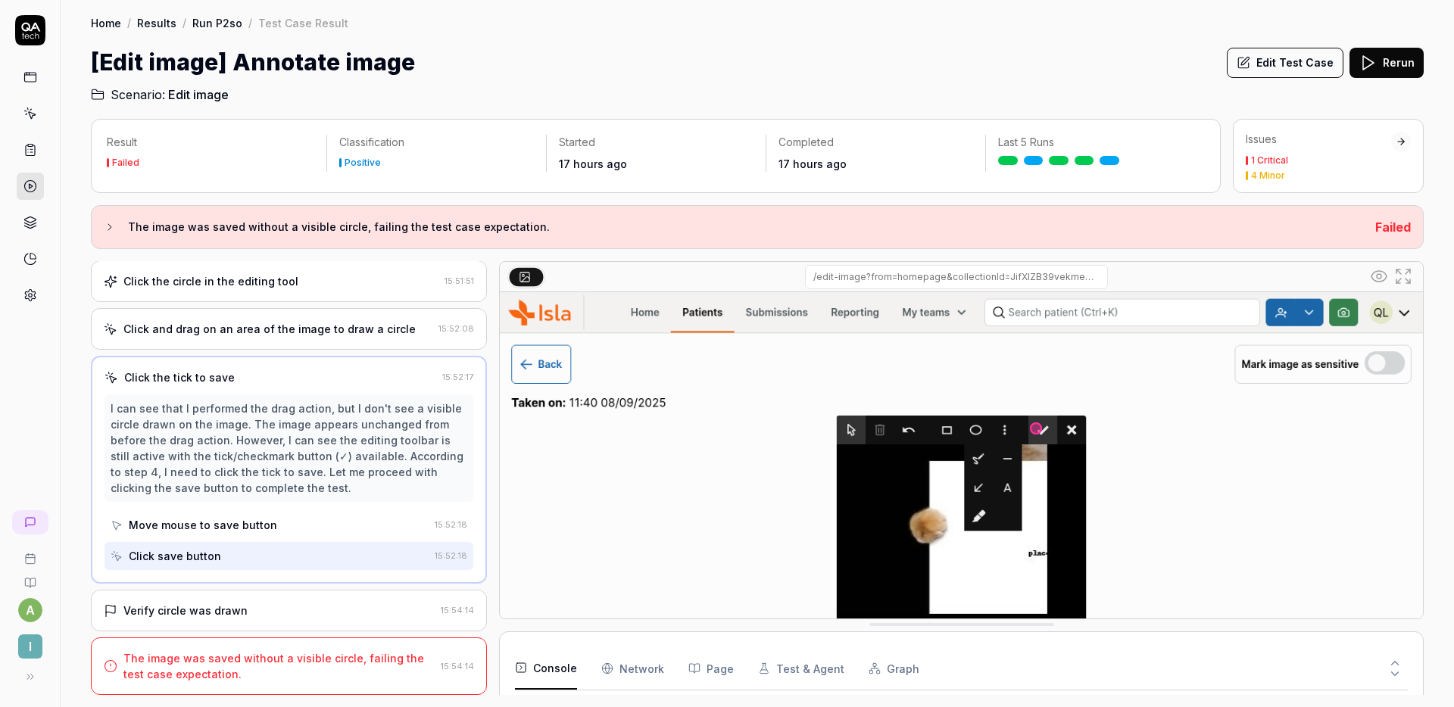
click at [239, 611] on div "Verify circle was drawn" at bounding box center [185, 611] width 124 height 16
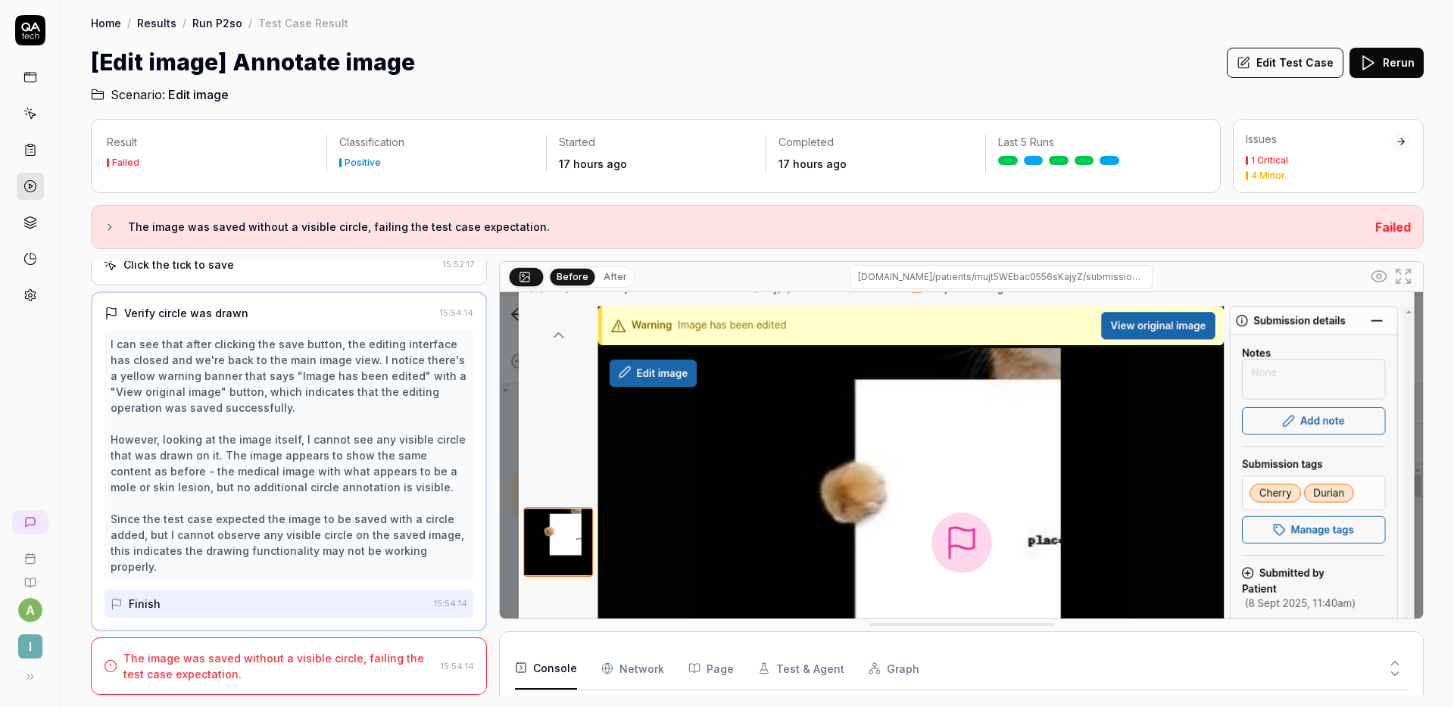
scroll to position [37, 0]
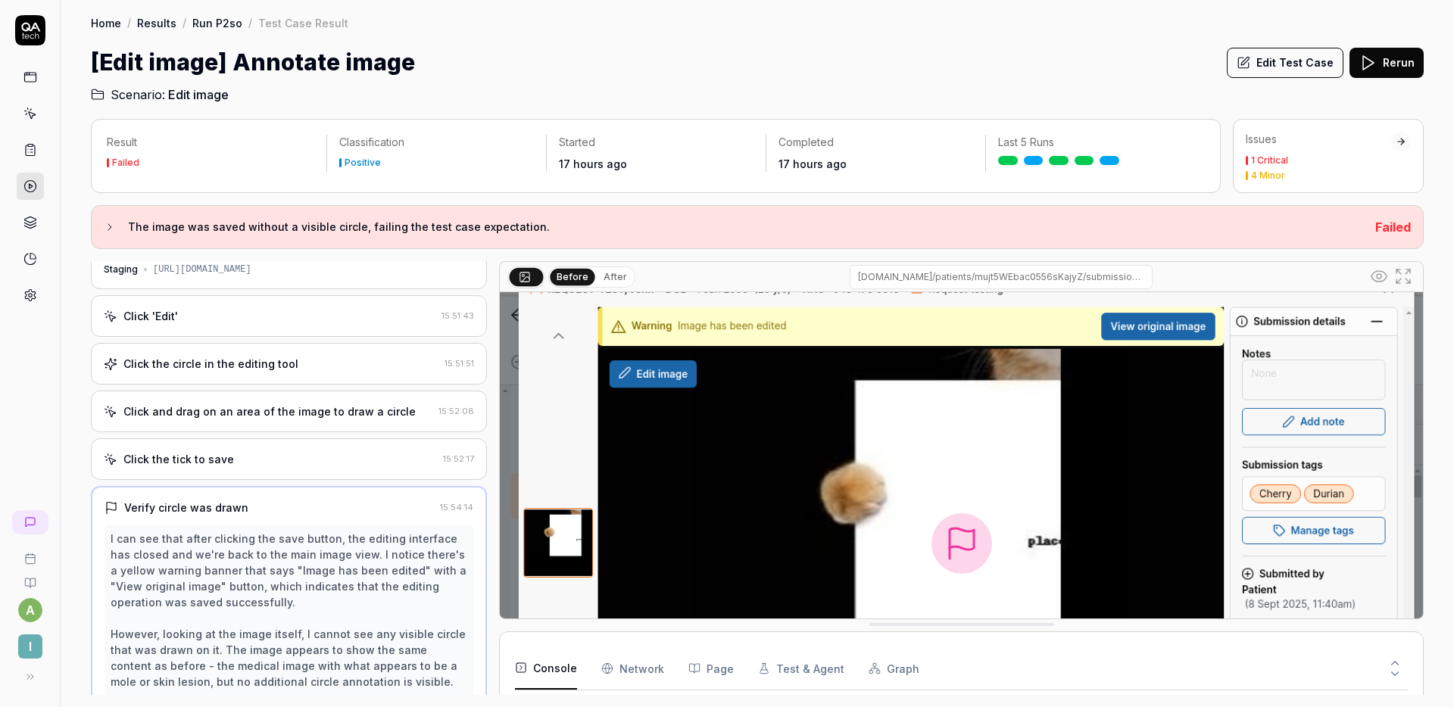
click at [292, 408] on div "Click and drag on an area of the image to draw a circle" at bounding box center [269, 412] width 292 height 16
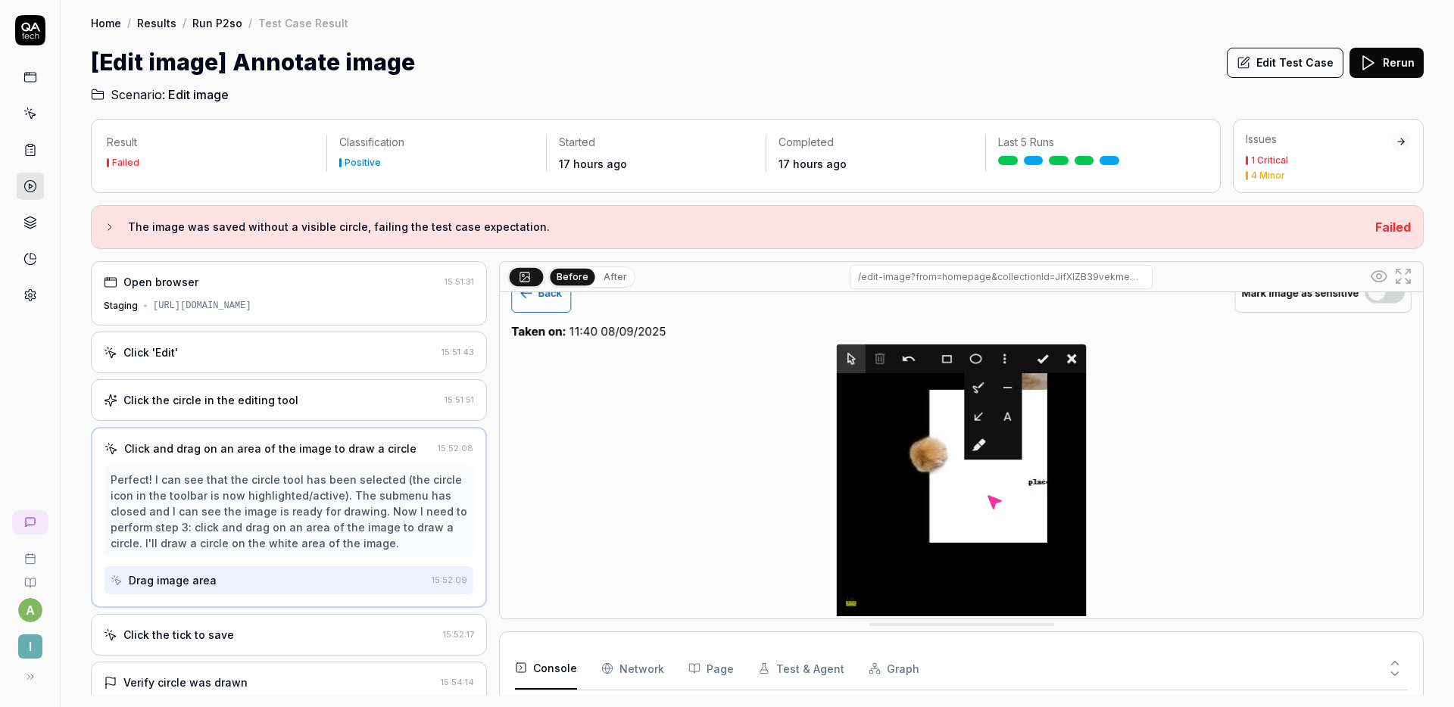
scroll to position [75, 0]
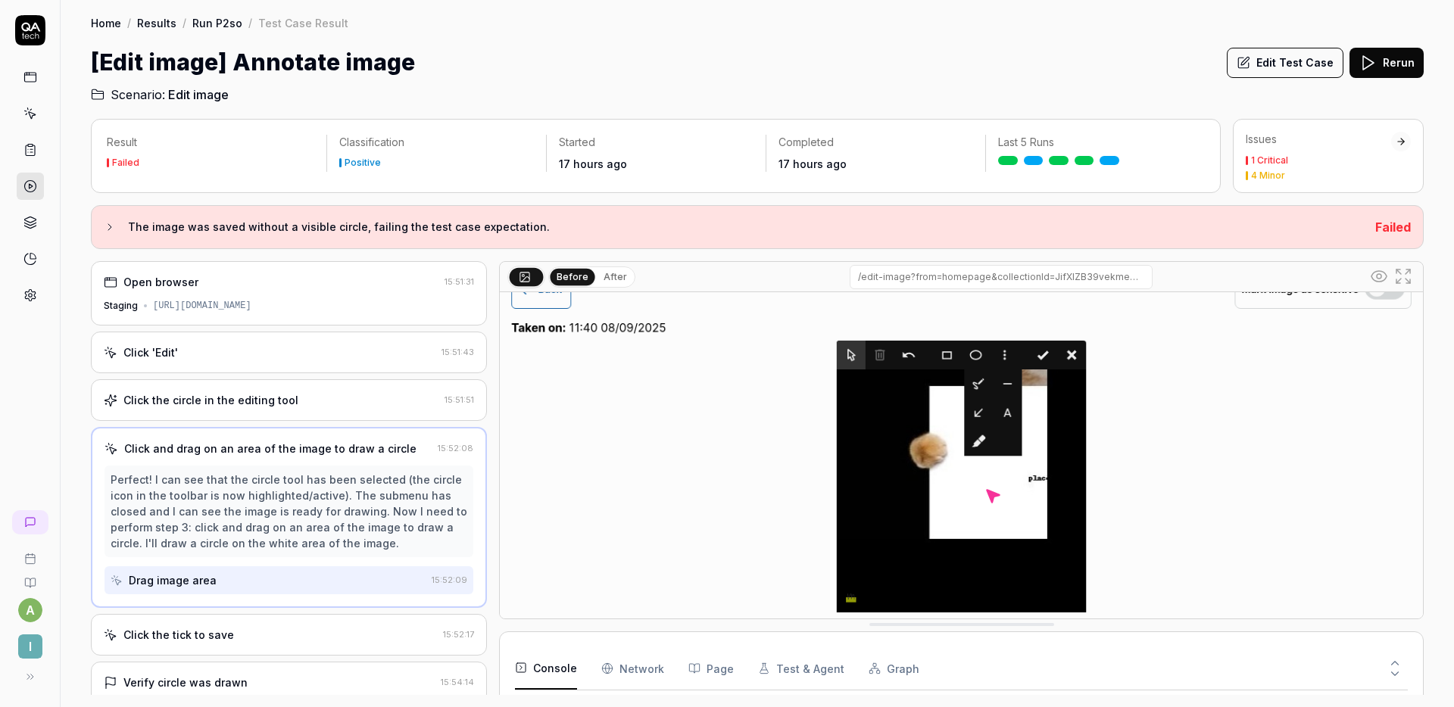
click at [338, 394] on div "Click the circle in the editing tool" at bounding box center [271, 400] width 335 height 16
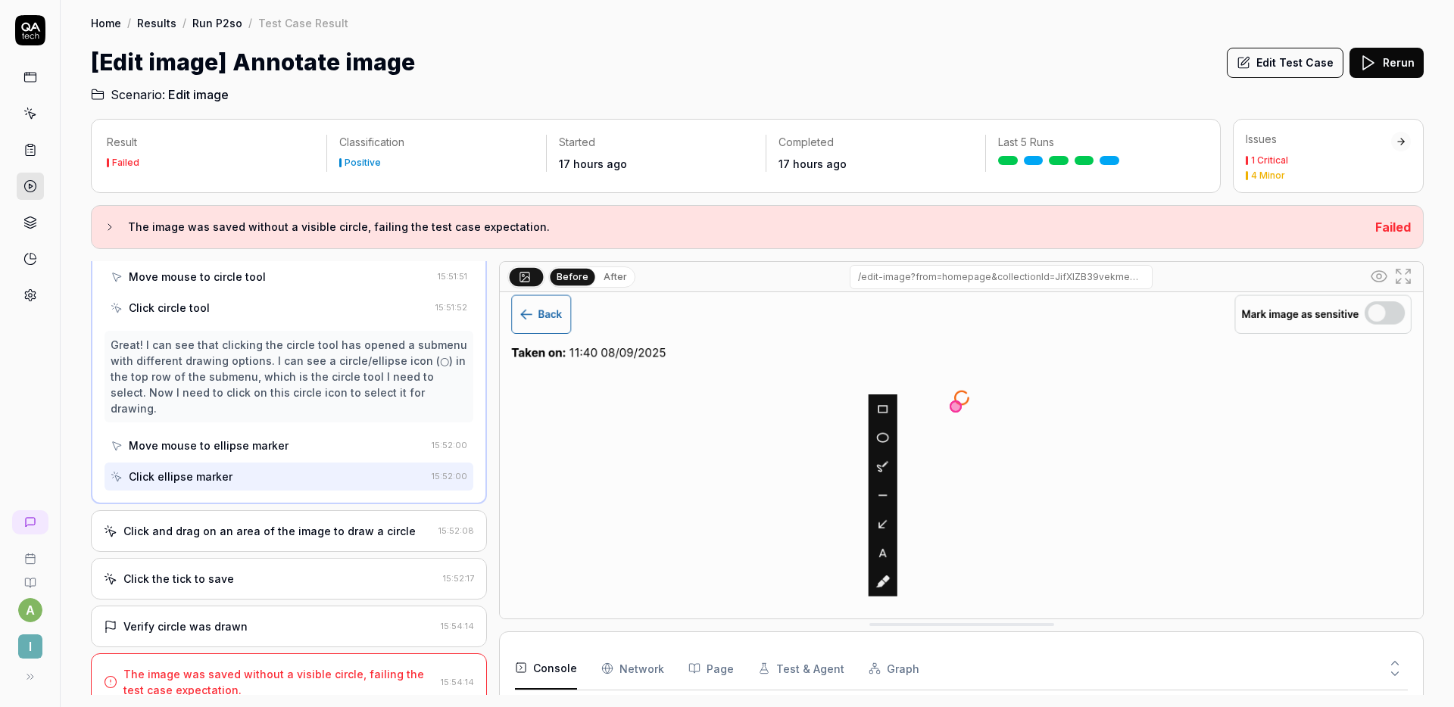
scroll to position [58, 0]
click at [314, 510] on div "Click and drag on an area of the image to draw a circle 15:52:08" at bounding box center [289, 531] width 396 height 42
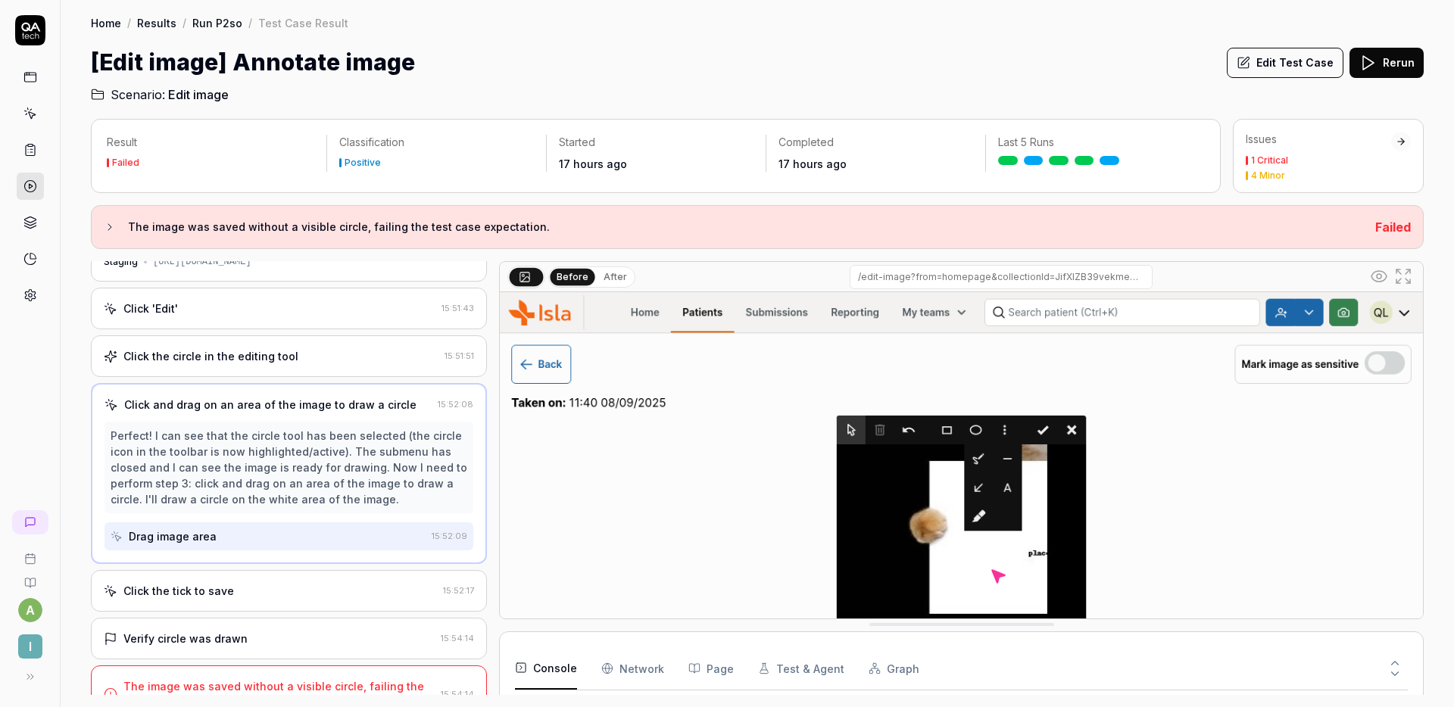
scroll to position [45, 0]
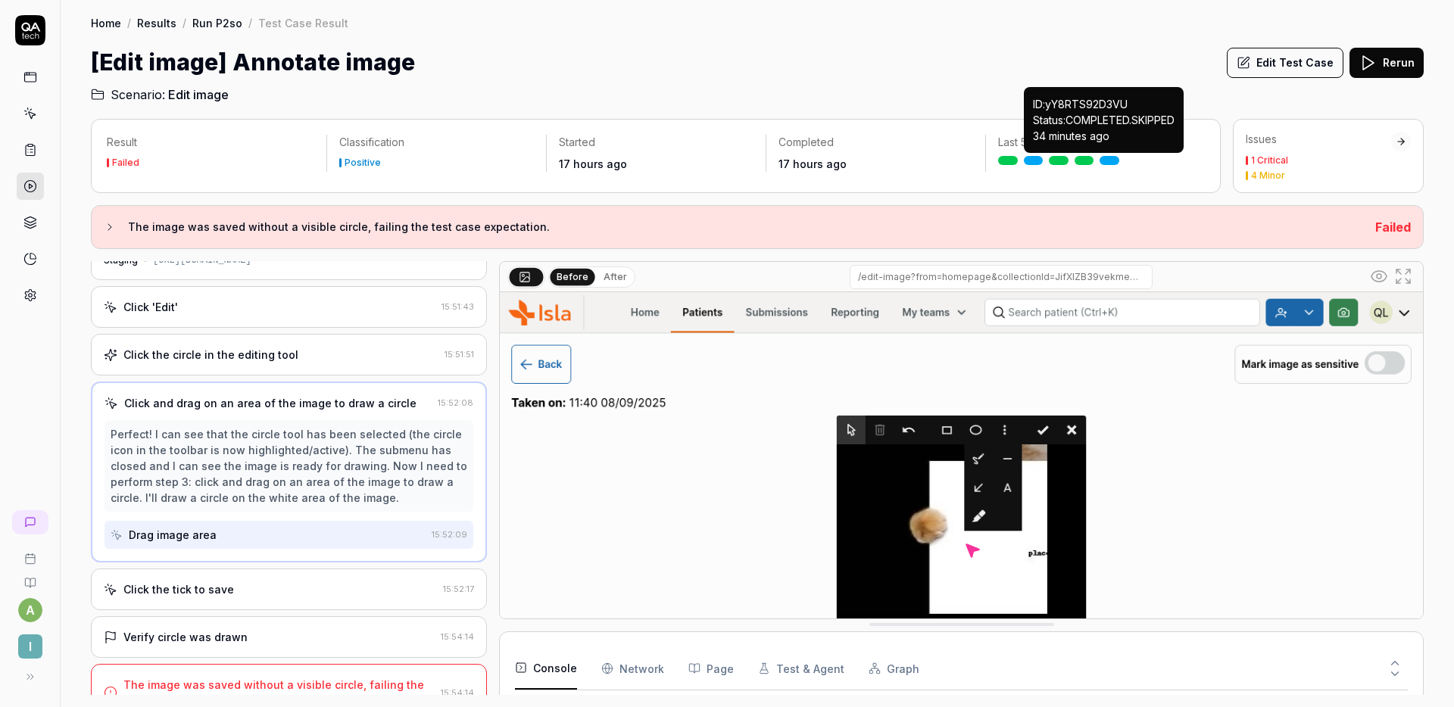
click at [1110, 162] on link at bounding box center [1109, 160] width 20 height 9
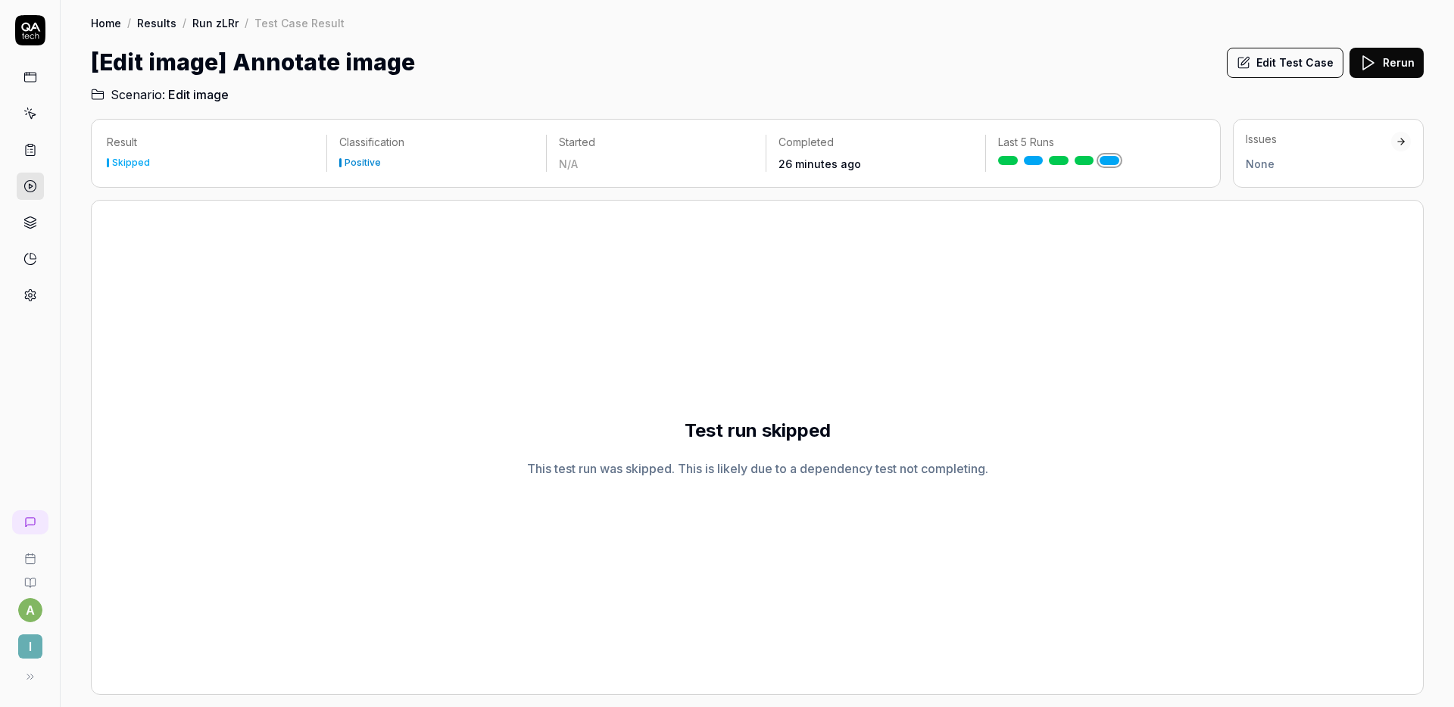
click at [1297, 65] on button "Edit Test Case" at bounding box center [1285, 63] width 117 height 30
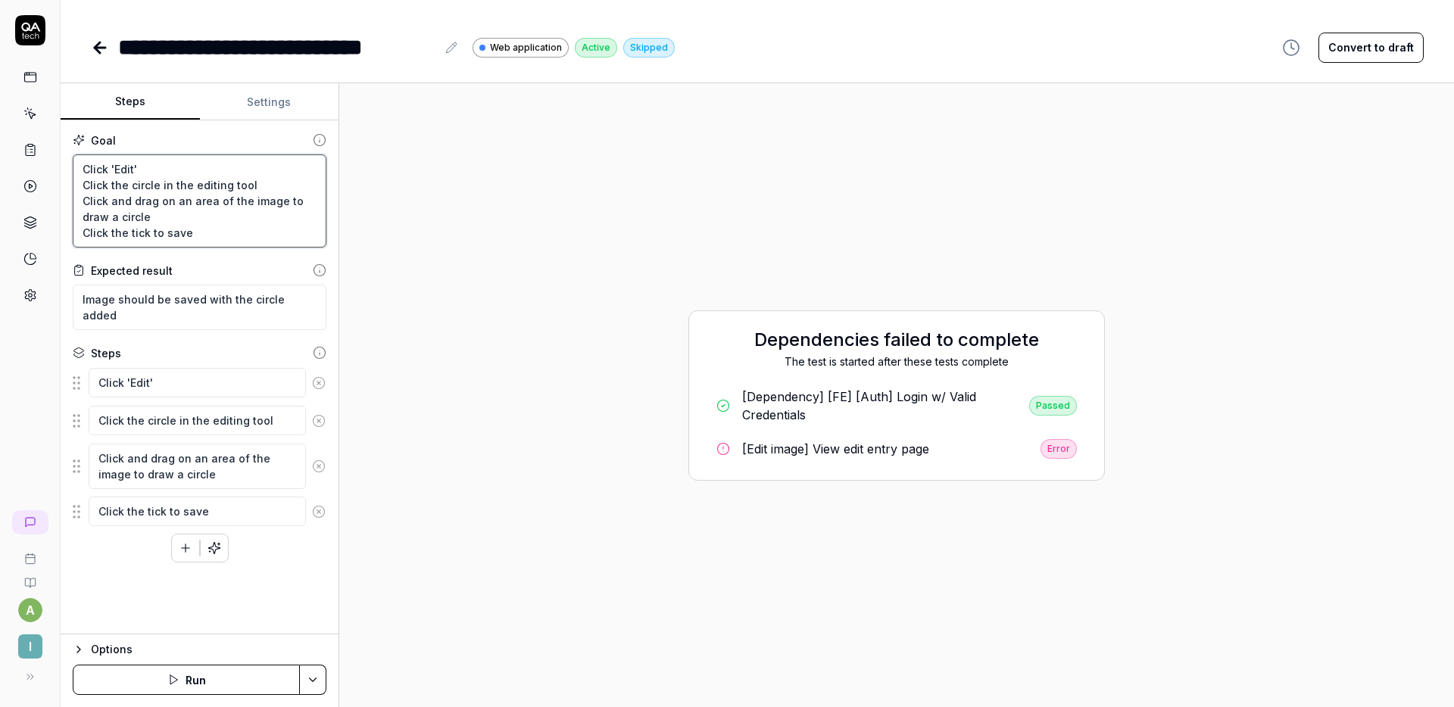
click at [218, 238] on textarea "Click 'Edit' Click the circle in the editing tool Click and drag on an area of …" at bounding box center [200, 200] width 254 height 93
click at [159, 185] on textarea "Click 'Edit' Click the circle in the editing tool Click and drag on an area of …" at bounding box center [200, 200] width 254 height 93
type textarea "*"
type textarea "Click 'Edit' Click the circle iin the editing tool Click and drag on an area of…"
type textarea "*"
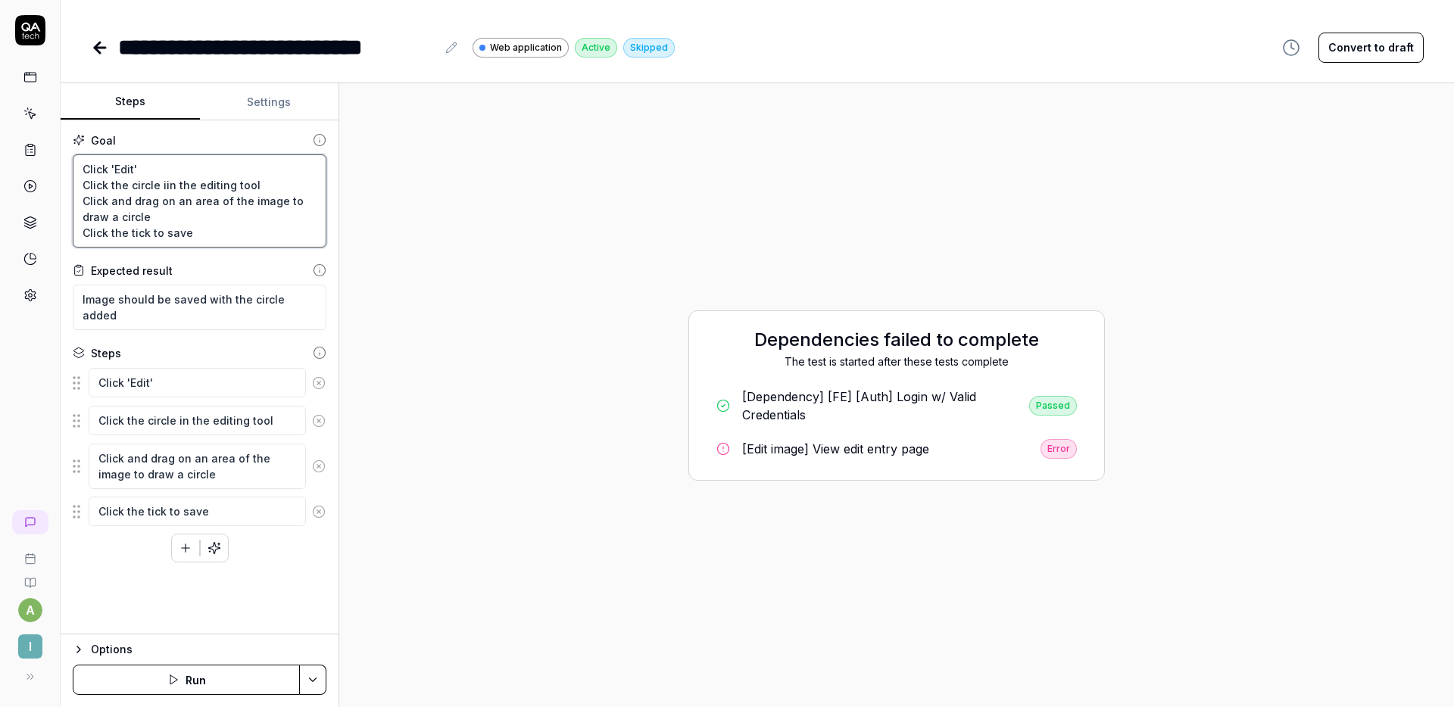
type textarea "Click 'Edit' Click the circle icin the editing tool Click and drag on an area o…"
type textarea "*"
type textarea "Click 'Edit' Click the circle icoin the editing tool Click and drag on an area …"
type textarea "*"
type textarea "Click 'Edit' Click the circle iconin the editing tool Click and drag on an area…"
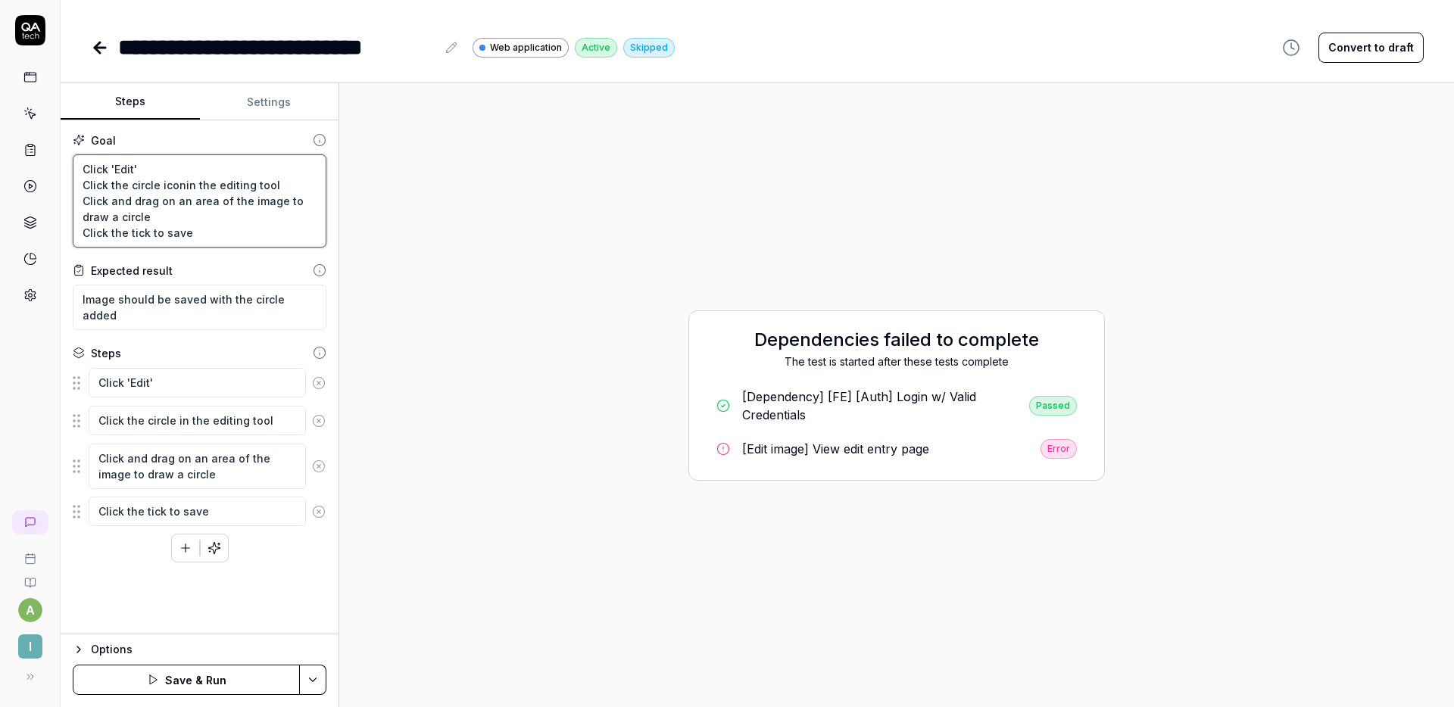
type textarea "*"
type textarea "Click 'Edit' Click the circle icon in the editing tool Click and drag on an are…"
click at [279, 186] on textarea "Click 'Edit' Click the circle icon in the editing tool Click and drag on an are…" at bounding box center [200, 200] width 254 height 93
type textarea "*"
type textarea "Click 'Edit' Click the circle icon in the editing tool Click and drag on an are…"
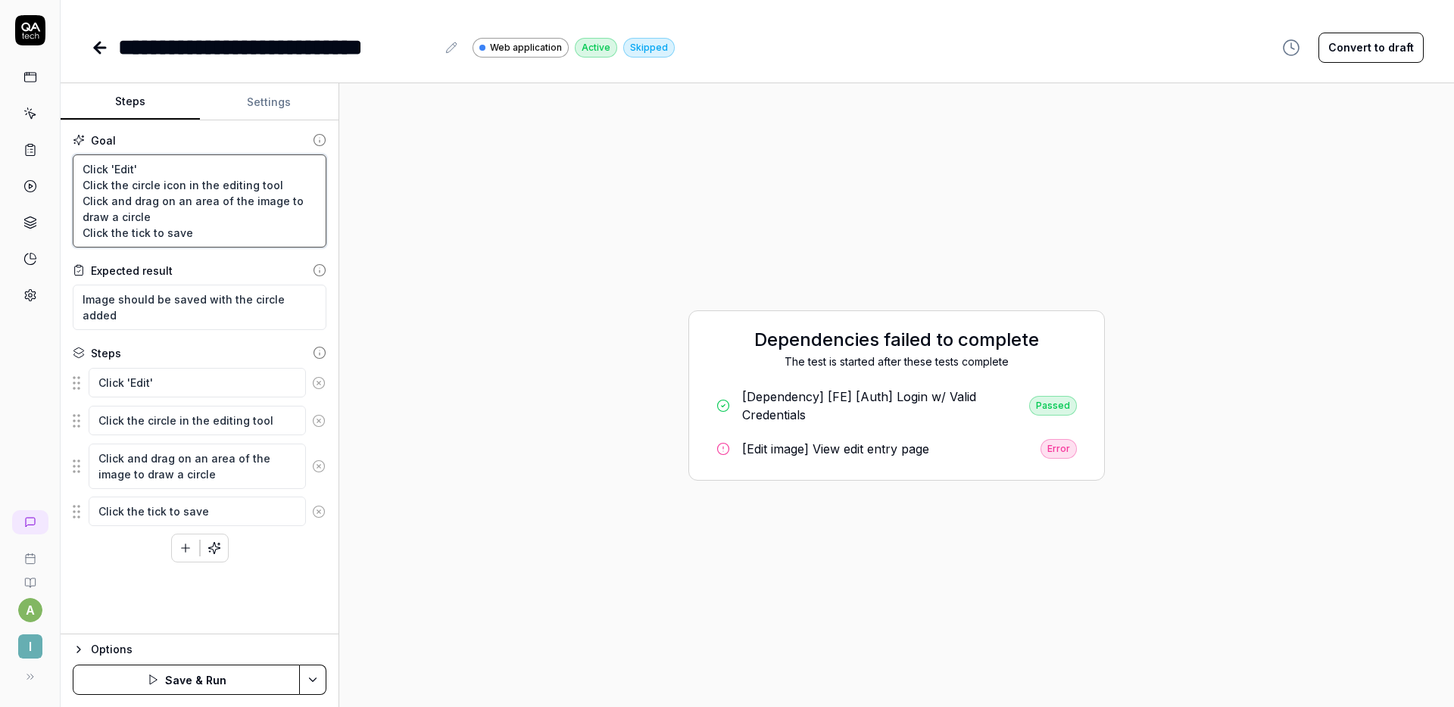
type textarea "*"
type textarea "Click 'Edit' Click the circle icon in the editing tool s Click and drag on an a…"
type textarea "*"
type textarea "Click 'Edit' Click the circle icon in the editing tool sd Click and drag on an …"
type textarea "*"
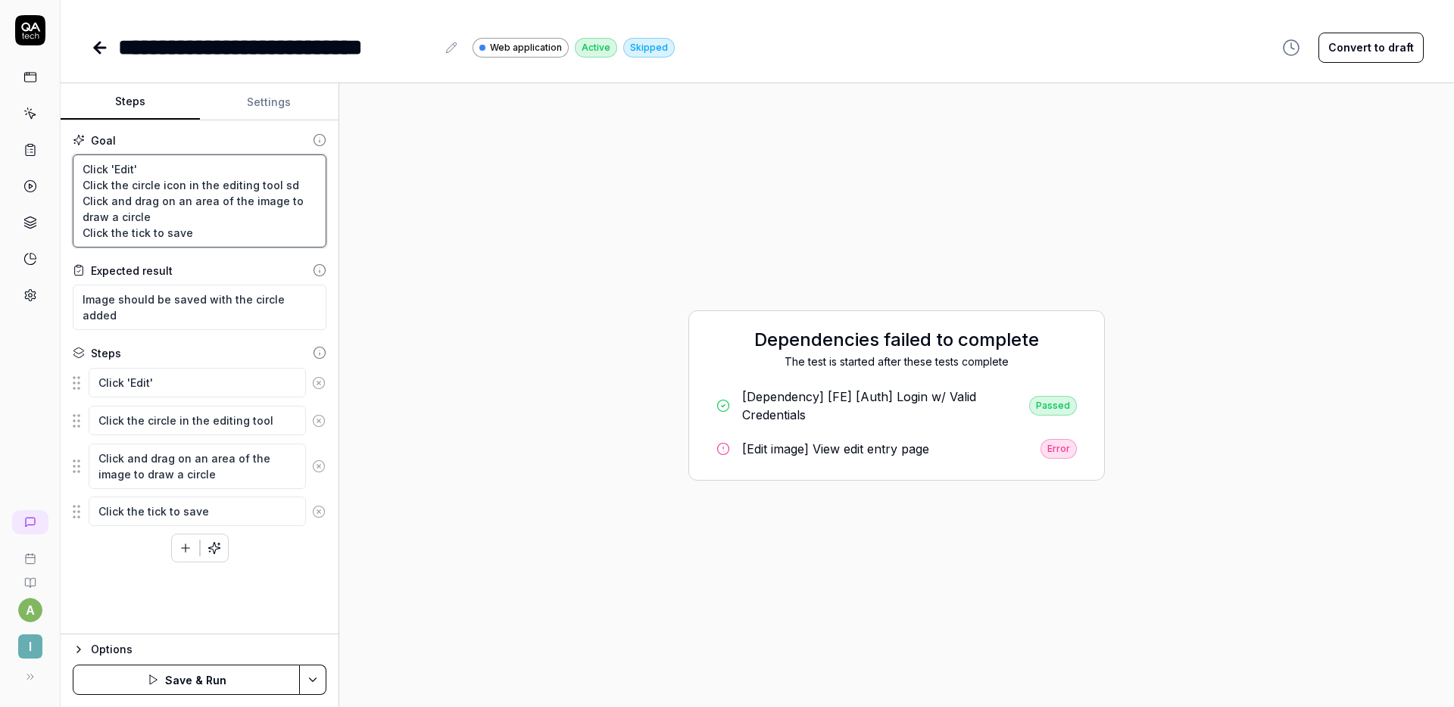
type textarea "Click 'Edit' Click the circle icon in the editing tool s Click and drag on an a…"
type textarea "*"
type textarea "Click 'Edit' Click the circle icon in the editing tool Click and drag on an are…"
type textarea "*"
type textarea "Click 'Edit' Click the circle icon in the editing tool d Click and drag on an a…"
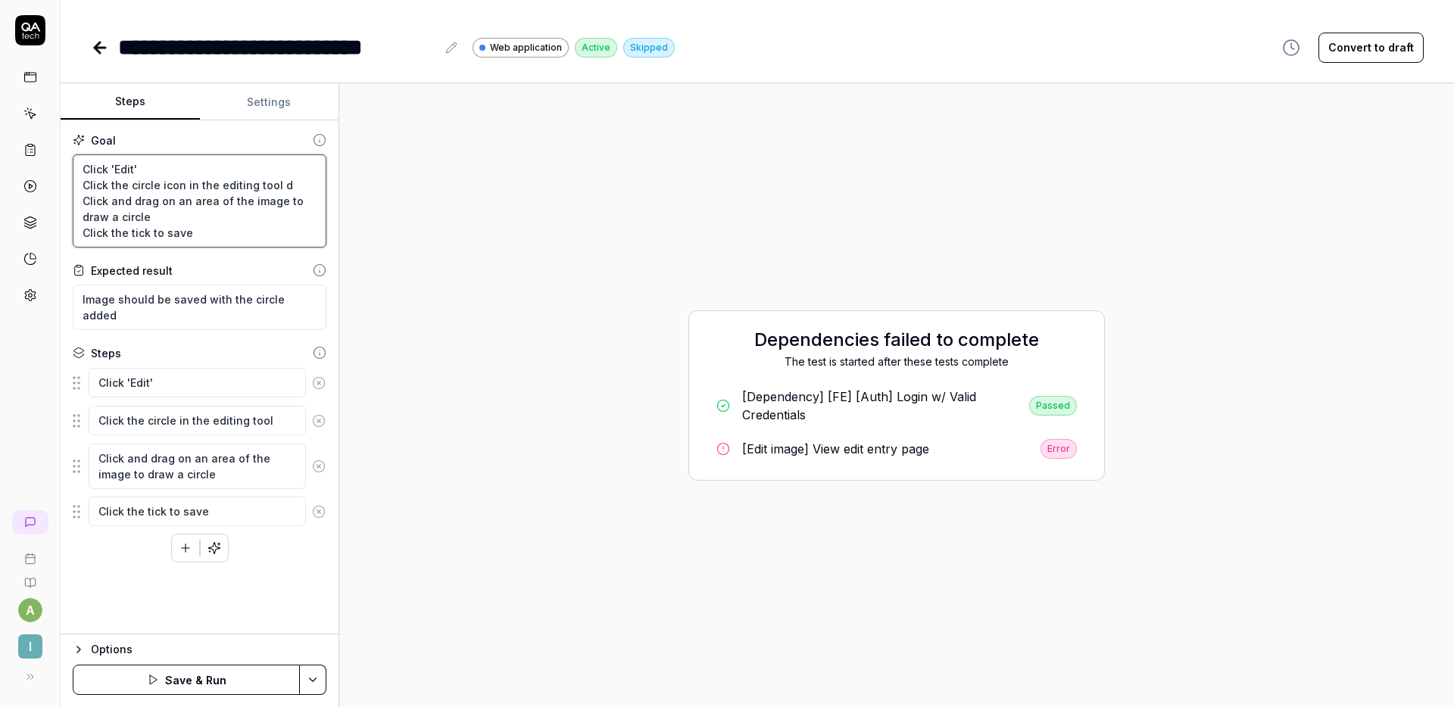
type textarea "*"
type textarea "Click 'Edit' Click the circle icon in the editing tool di Click and drag on an …"
type textarea "*"
type textarea "Click 'Edit' Click the circle icon in the editing tool dis Click and drag on an…"
type textarea "*"
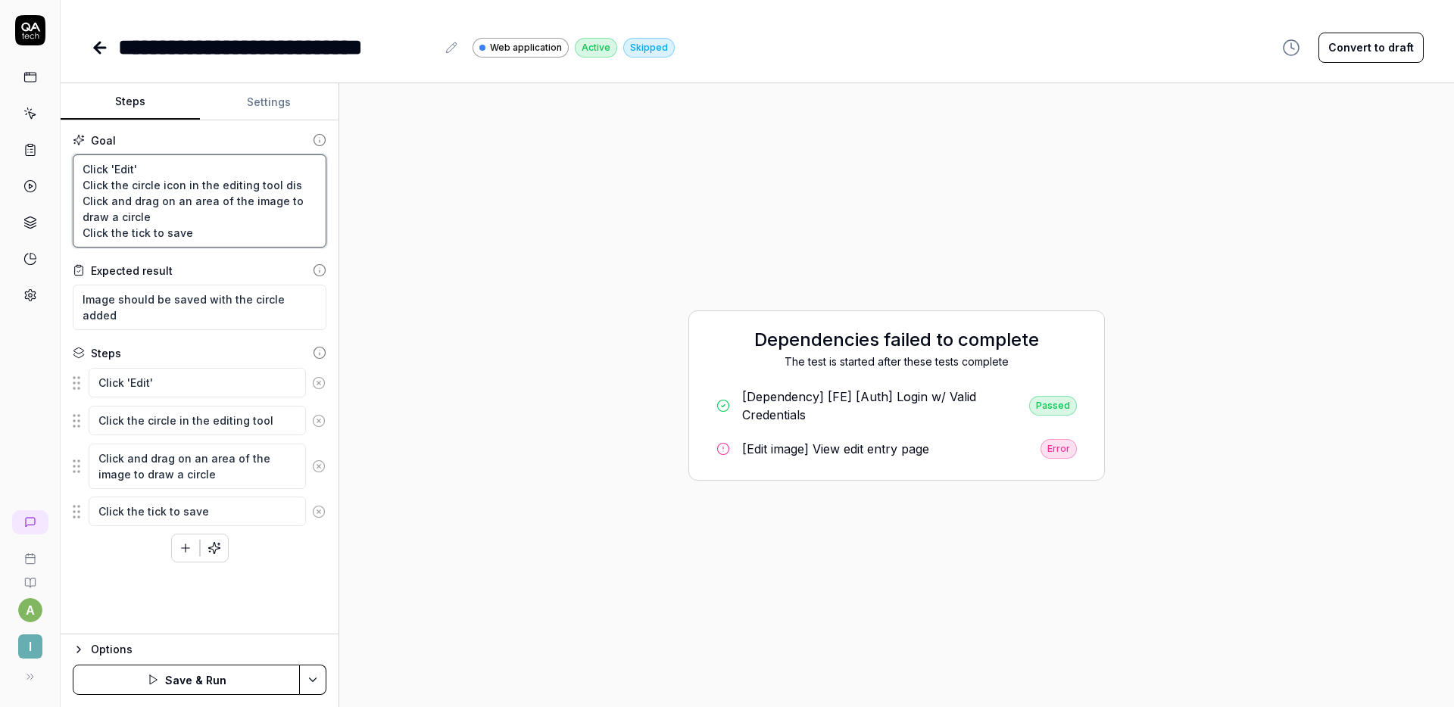
type textarea "Click 'Edit' Click the circle icon in the editing tool disp Click and drag on a…"
type textarea "*"
type textarea "Click 'Edit' Click the circle icon in the editing tool displ Click and drag on …"
type textarea "*"
type textarea "Click 'Edit' Click the circle icon in the editing tool displa Click and drag on…"
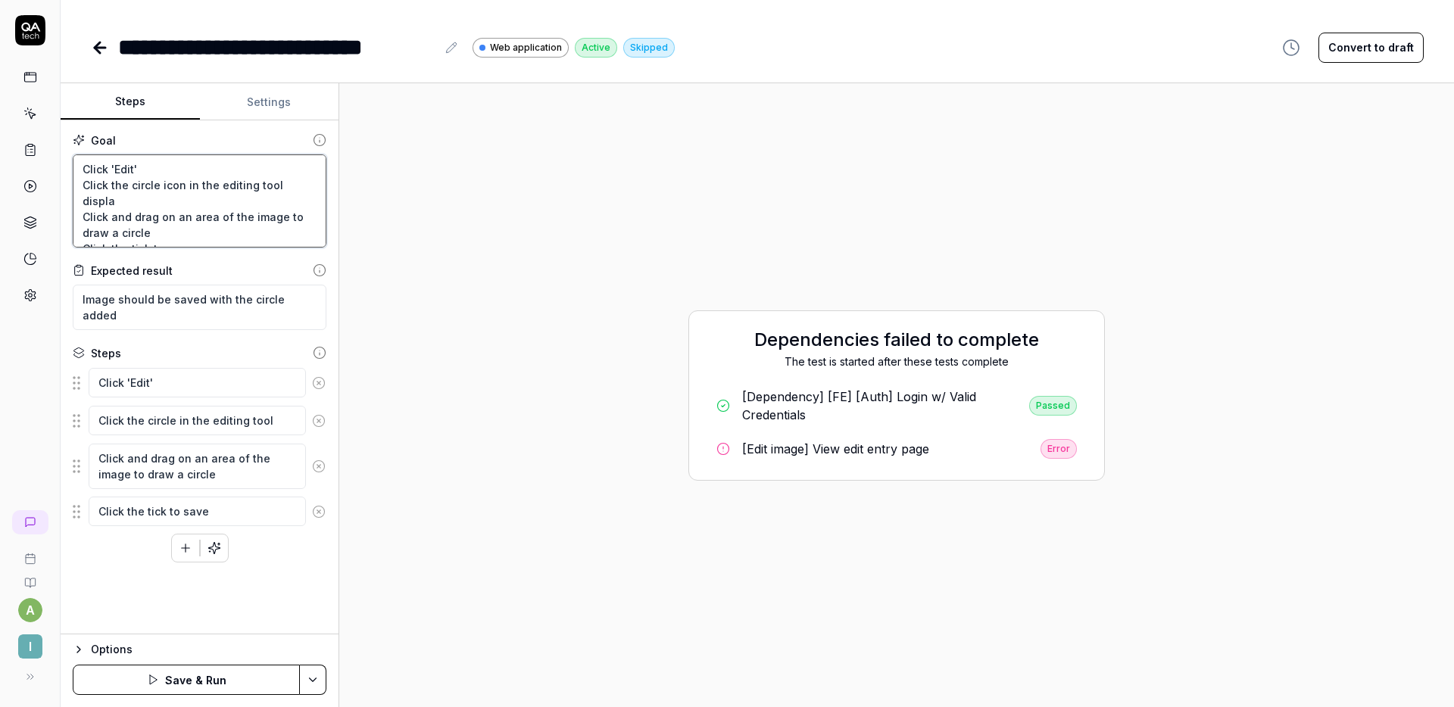
type textarea "*"
type textarea "Click 'Edit' Click the circle icon in the editing tool displat Click and drag o…"
type textarea "*"
type textarea "Click 'Edit' Click the circle icon in the editing tool displa Click and drag on…"
type textarea "*"
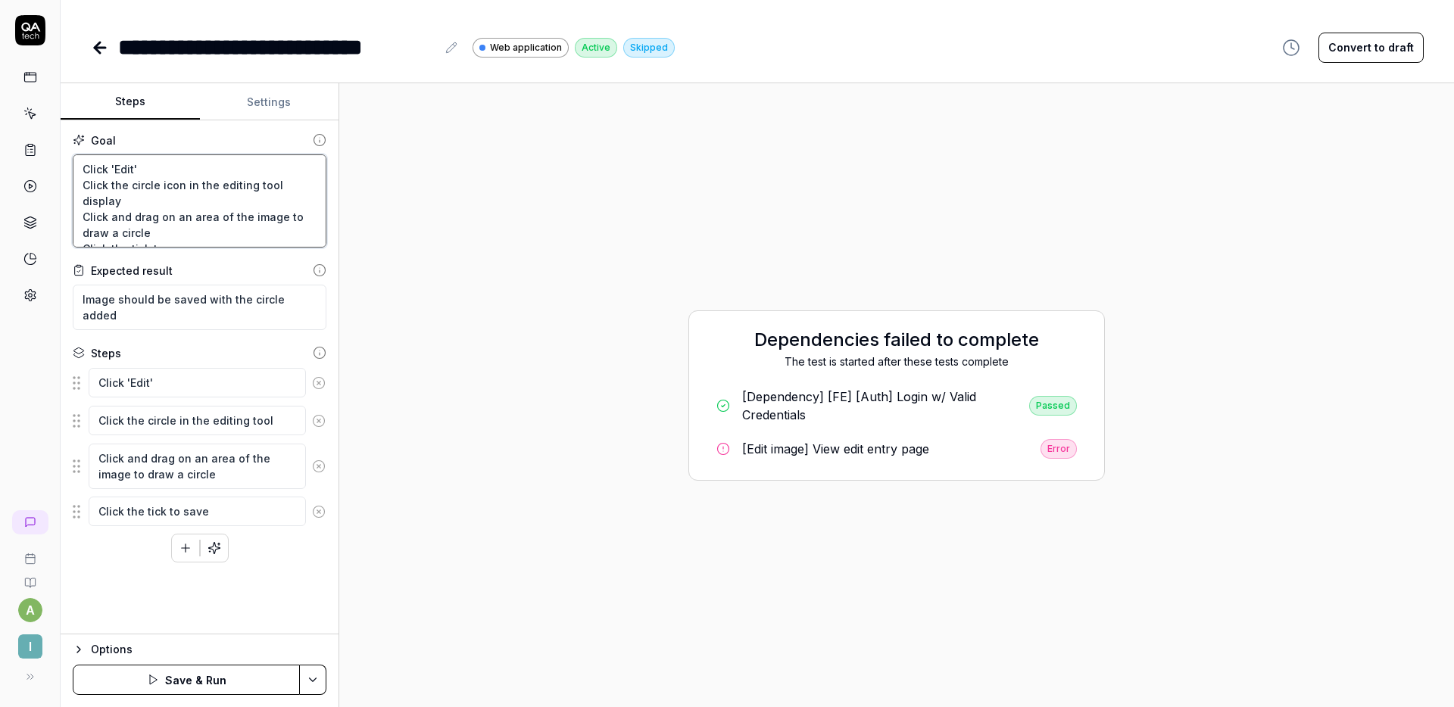
type textarea "Click 'Edit' Click the circle icon in the editing tool display Click and drag o…"
click at [192, 676] on button "Save & Run" at bounding box center [186, 680] width 227 height 30
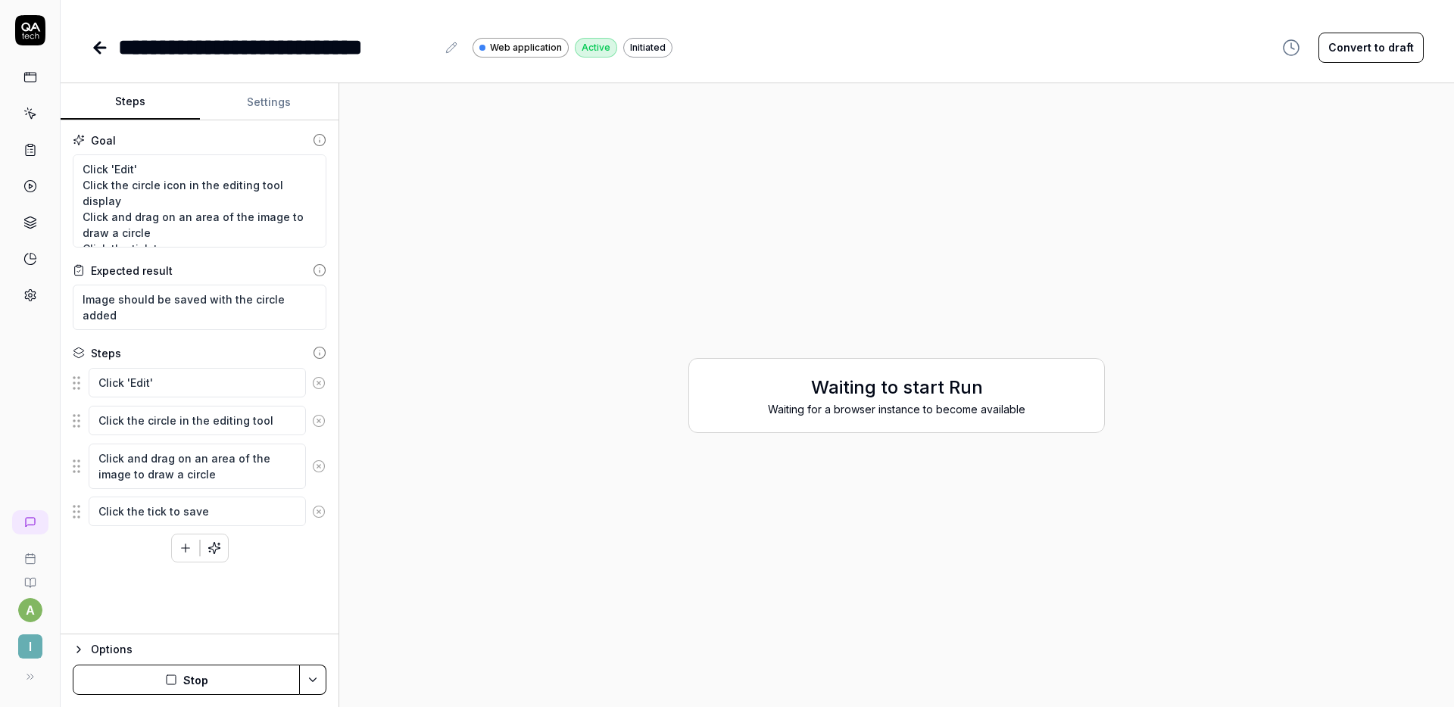
type textarea "*"
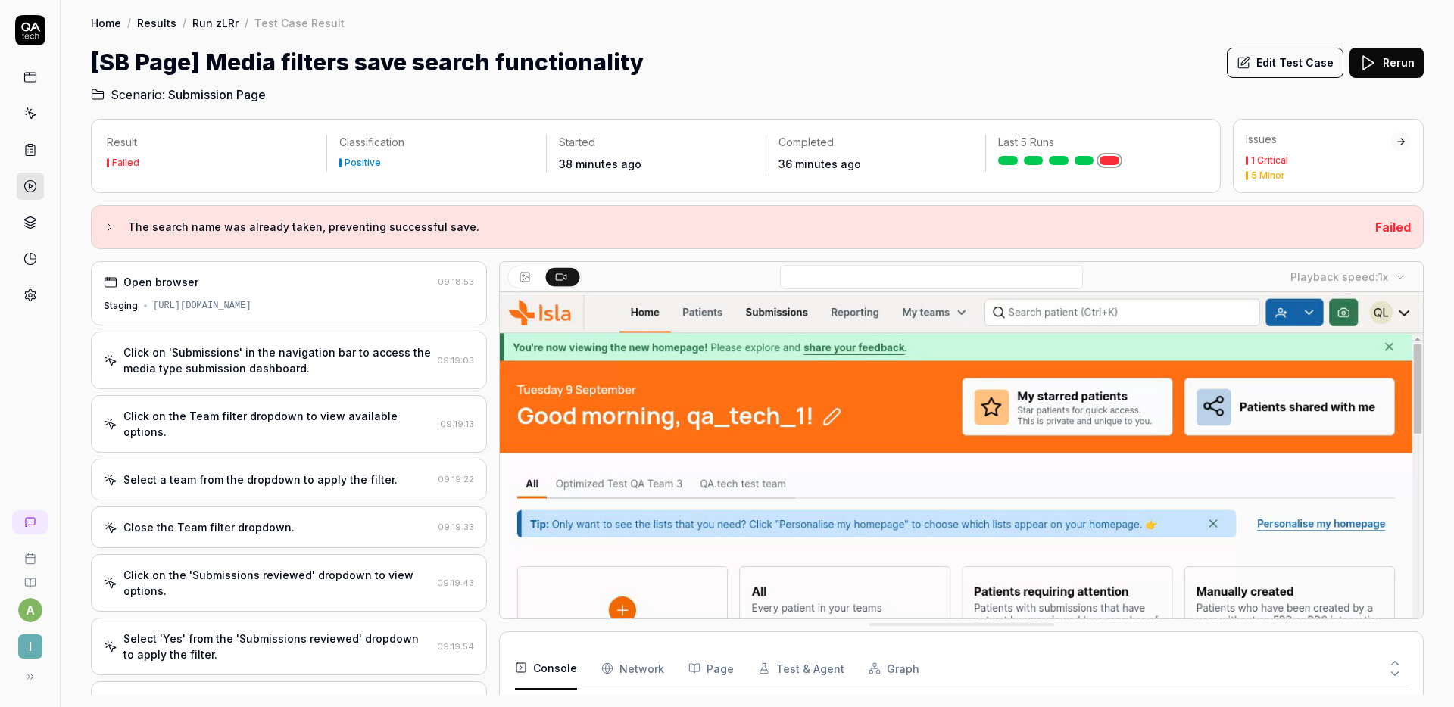
click at [270, 421] on div "Click on the Team filter dropdown to view available options." at bounding box center [278, 424] width 310 height 32
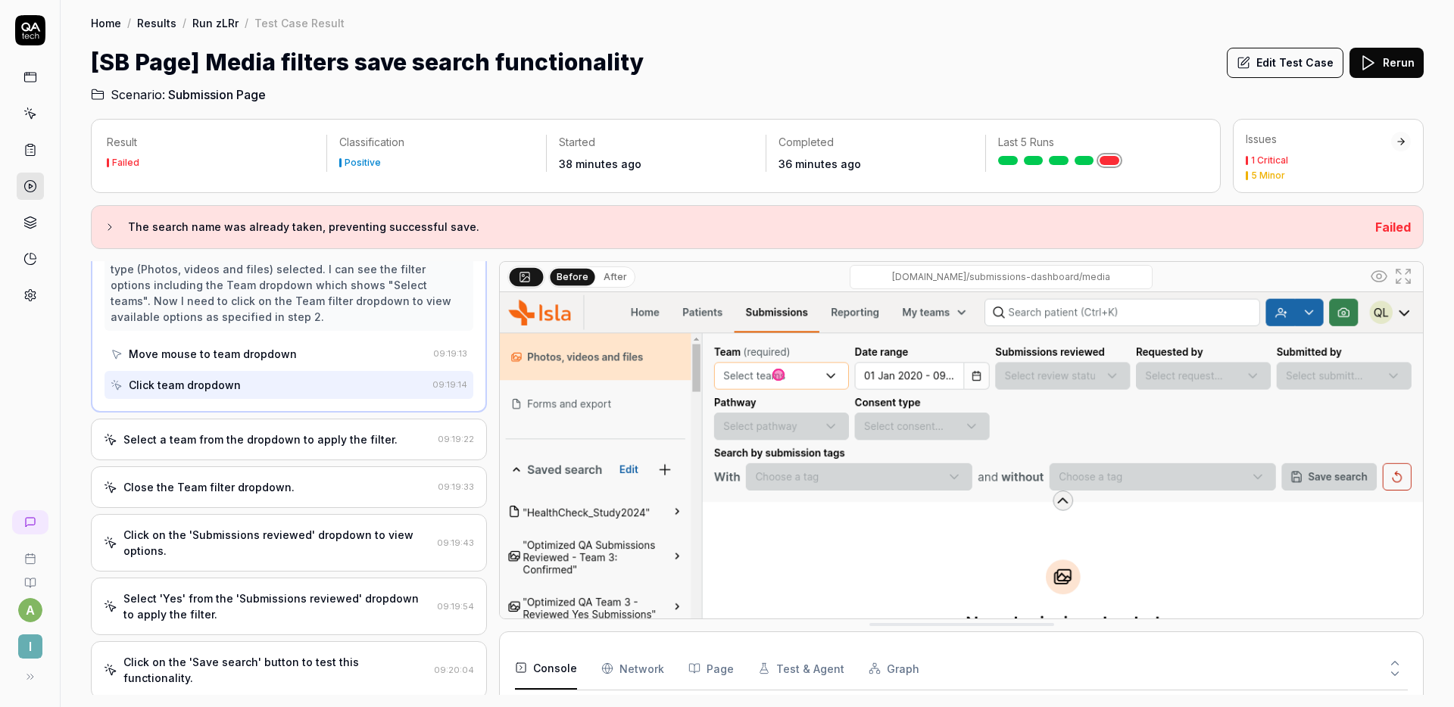
click at [275, 438] on div "Select a team from the dropdown to apply the filter." at bounding box center [260, 440] width 274 height 16
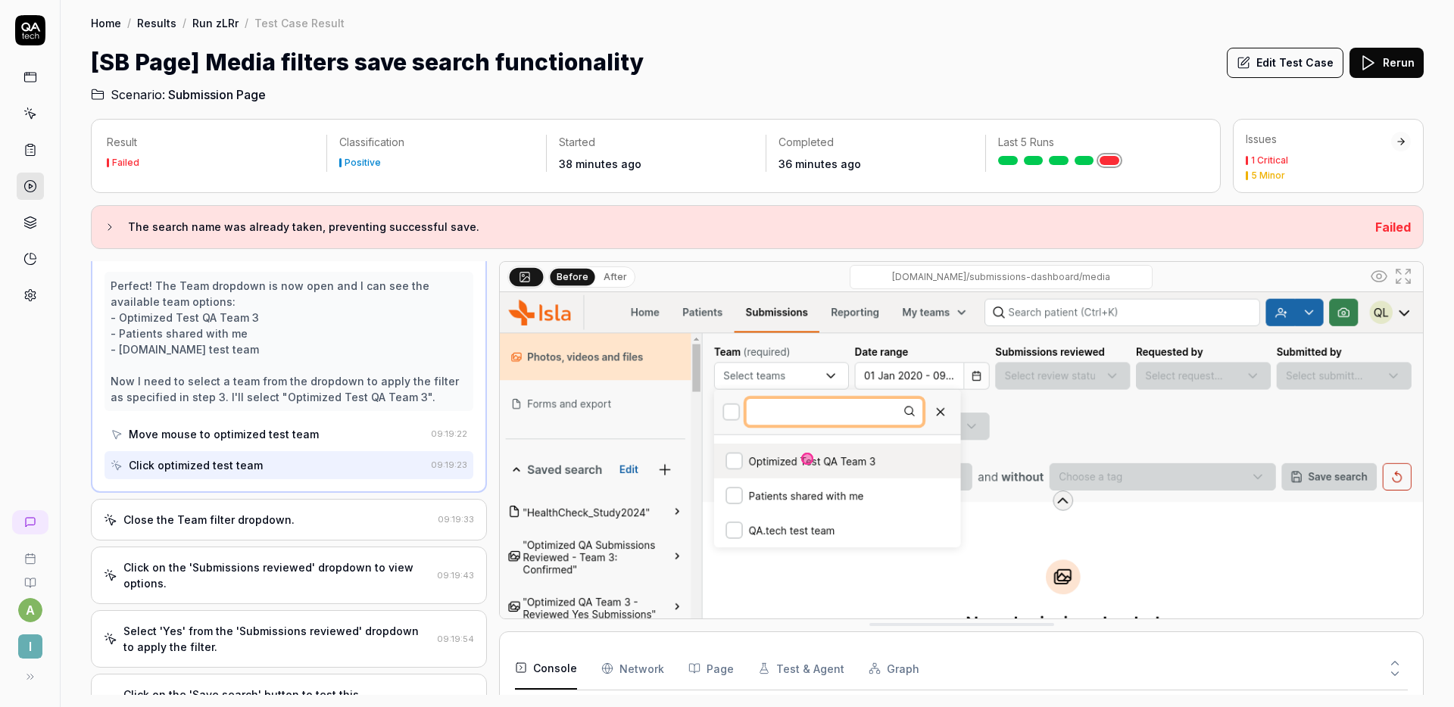
click at [259, 516] on div "Close the Team filter dropdown." at bounding box center [208, 520] width 171 height 16
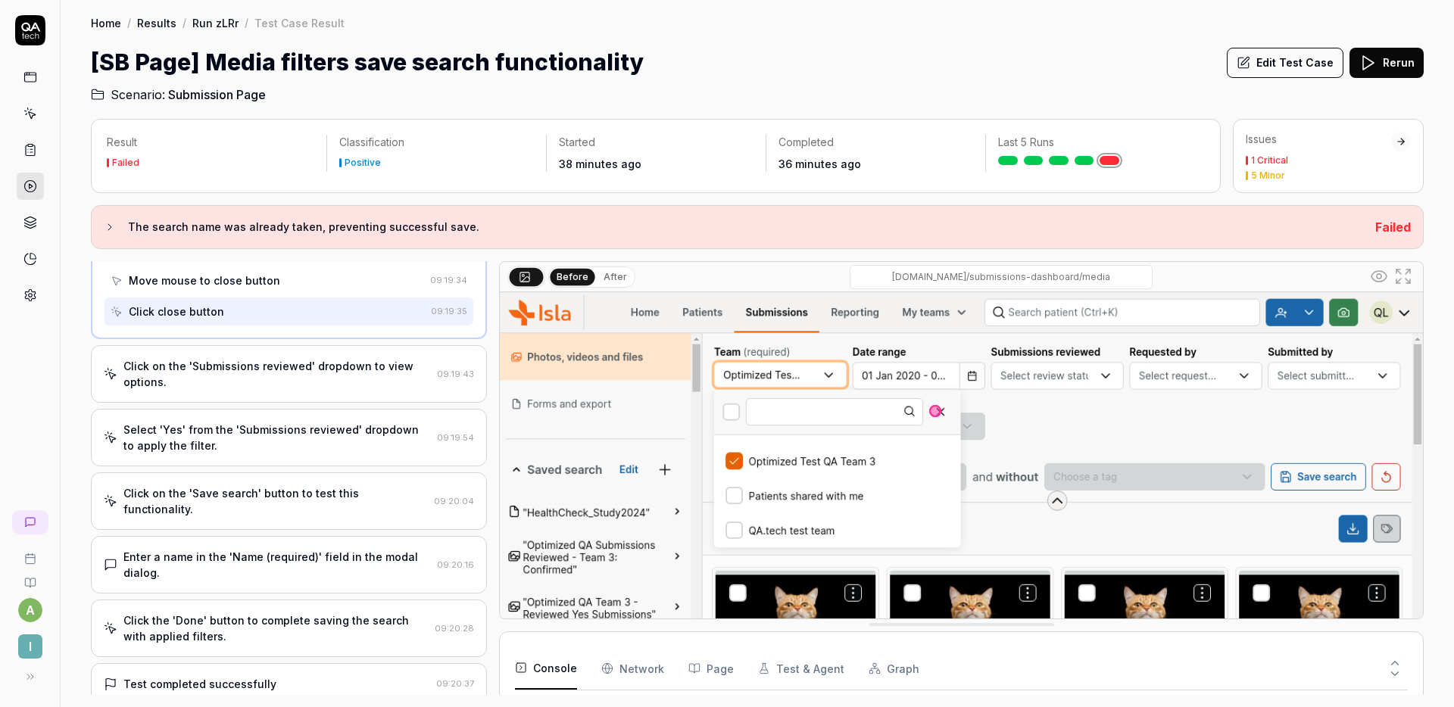
scroll to position [453, 0]
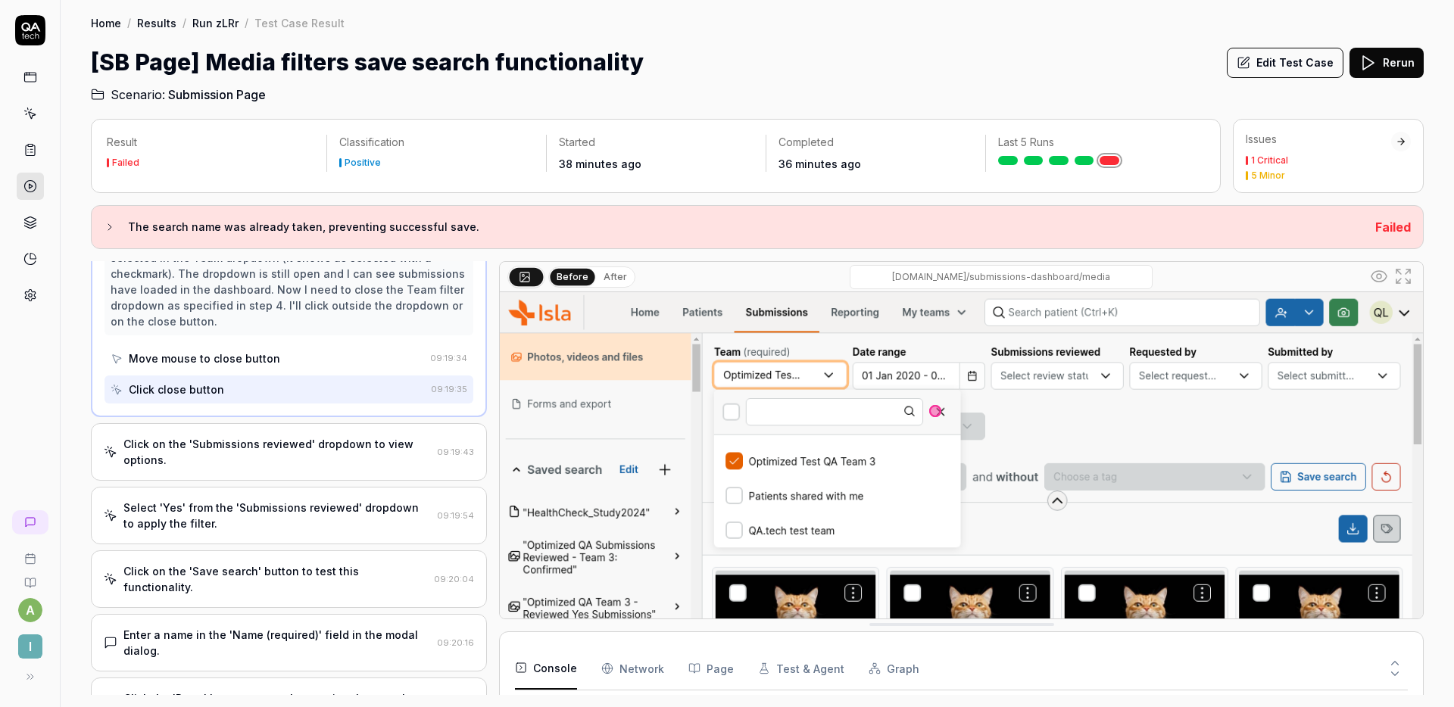
click at [288, 443] on div "Click on the 'Submissions reviewed' dropdown to view options." at bounding box center [276, 452] width 307 height 32
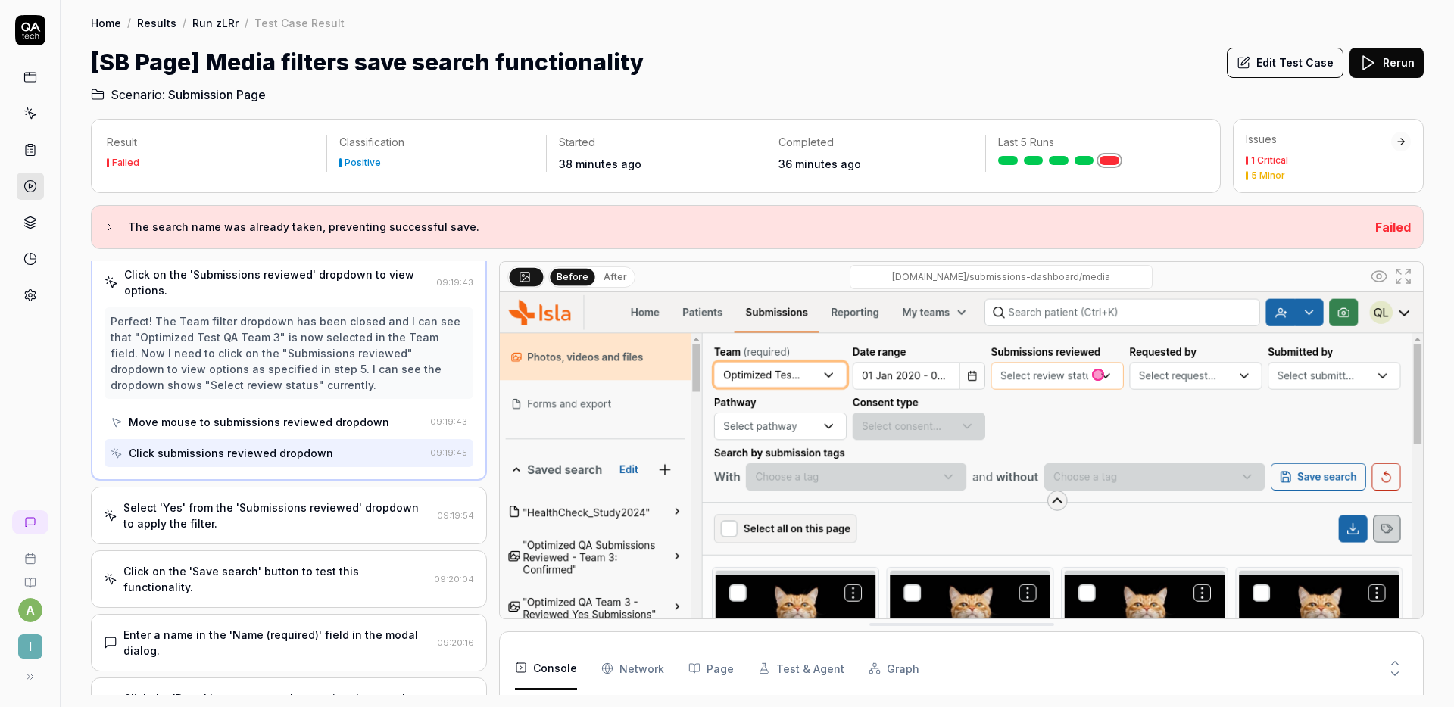
scroll to position [307, 0]
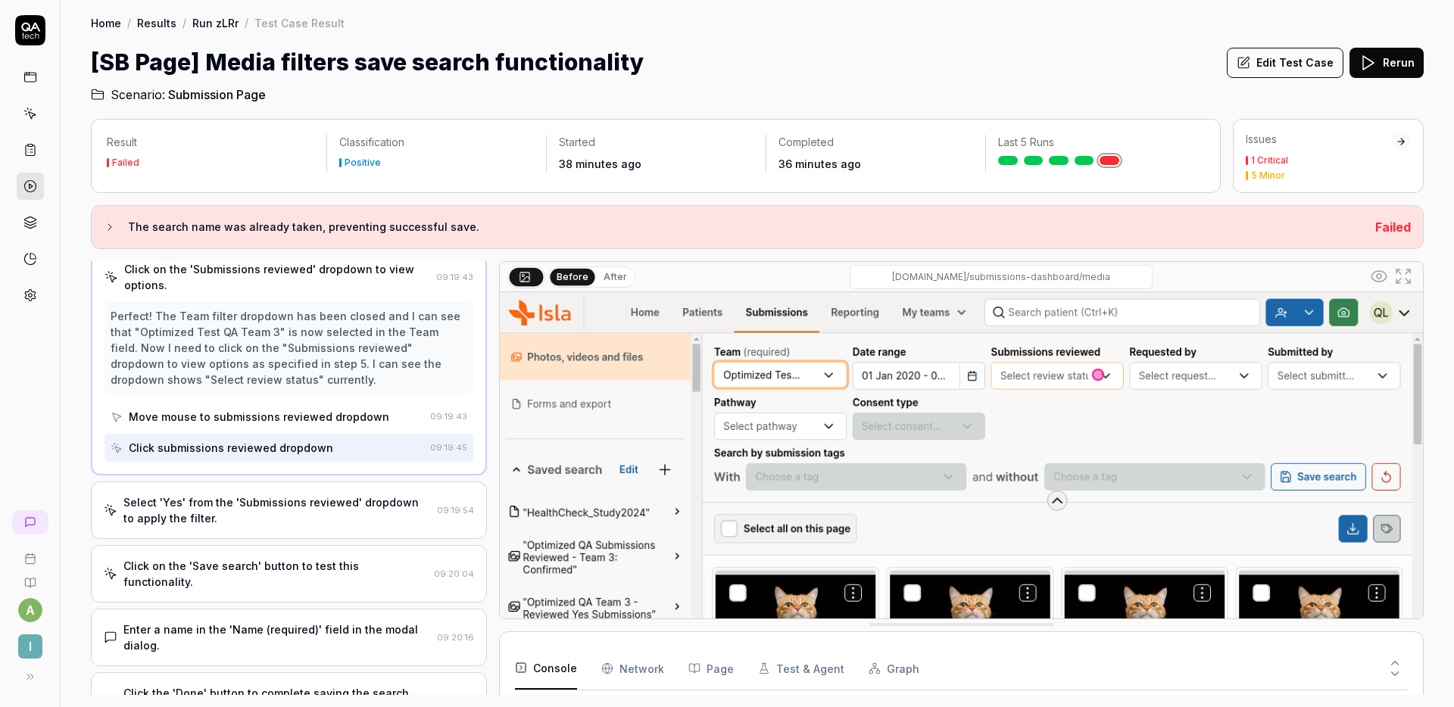
click at [315, 509] on div "Select 'Yes' from the 'Submissions reviewed' dropdown to apply the filter." at bounding box center [276, 510] width 307 height 32
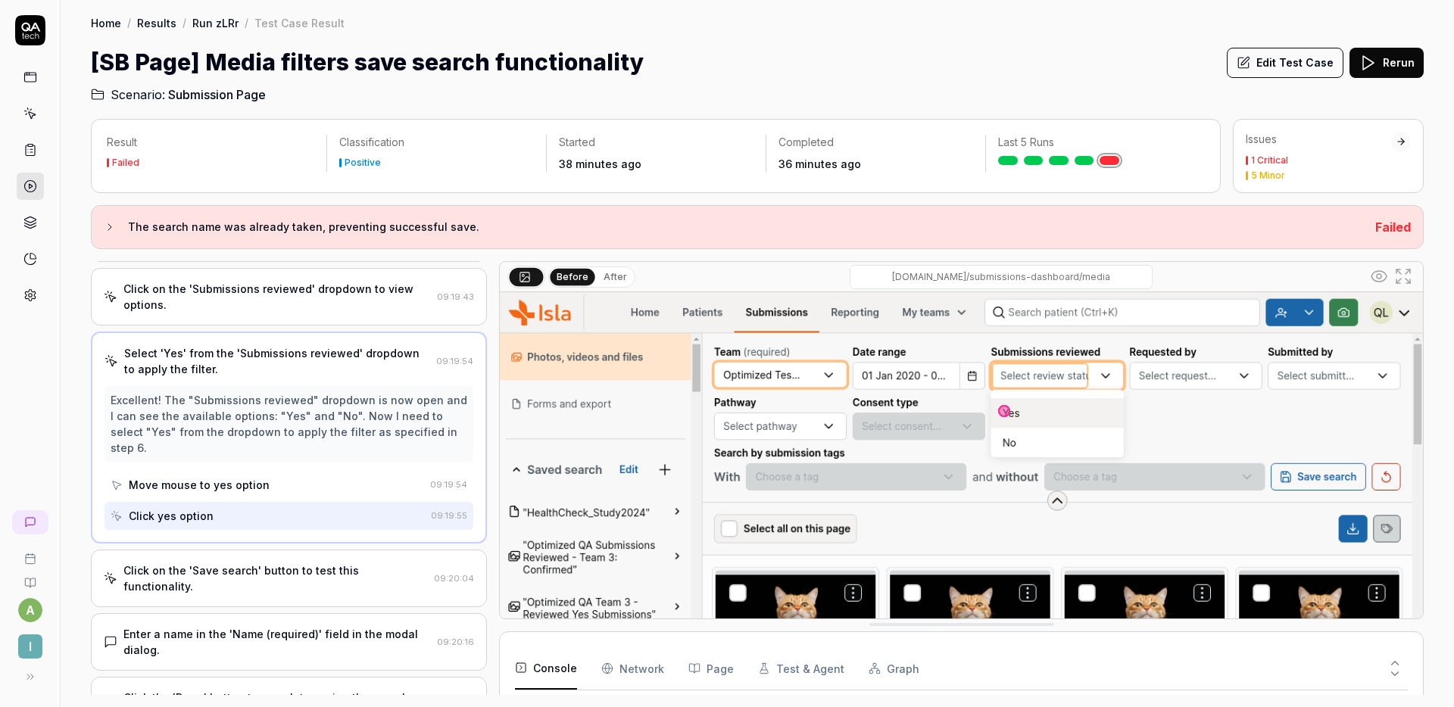
scroll to position [314, 0]
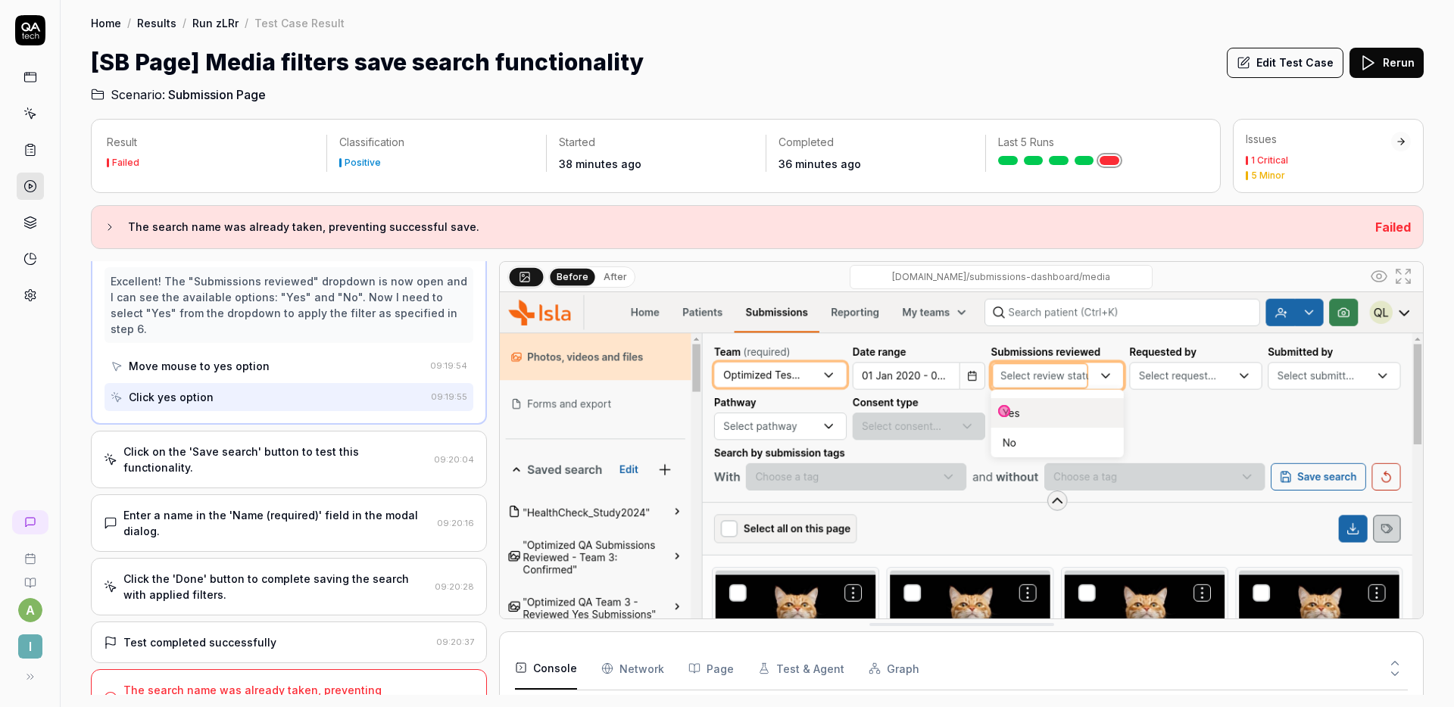
click at [339, 444] on div "Click on the 'Save search' button to test this functionality." at bounding box center [275, 460] width 304 height 32
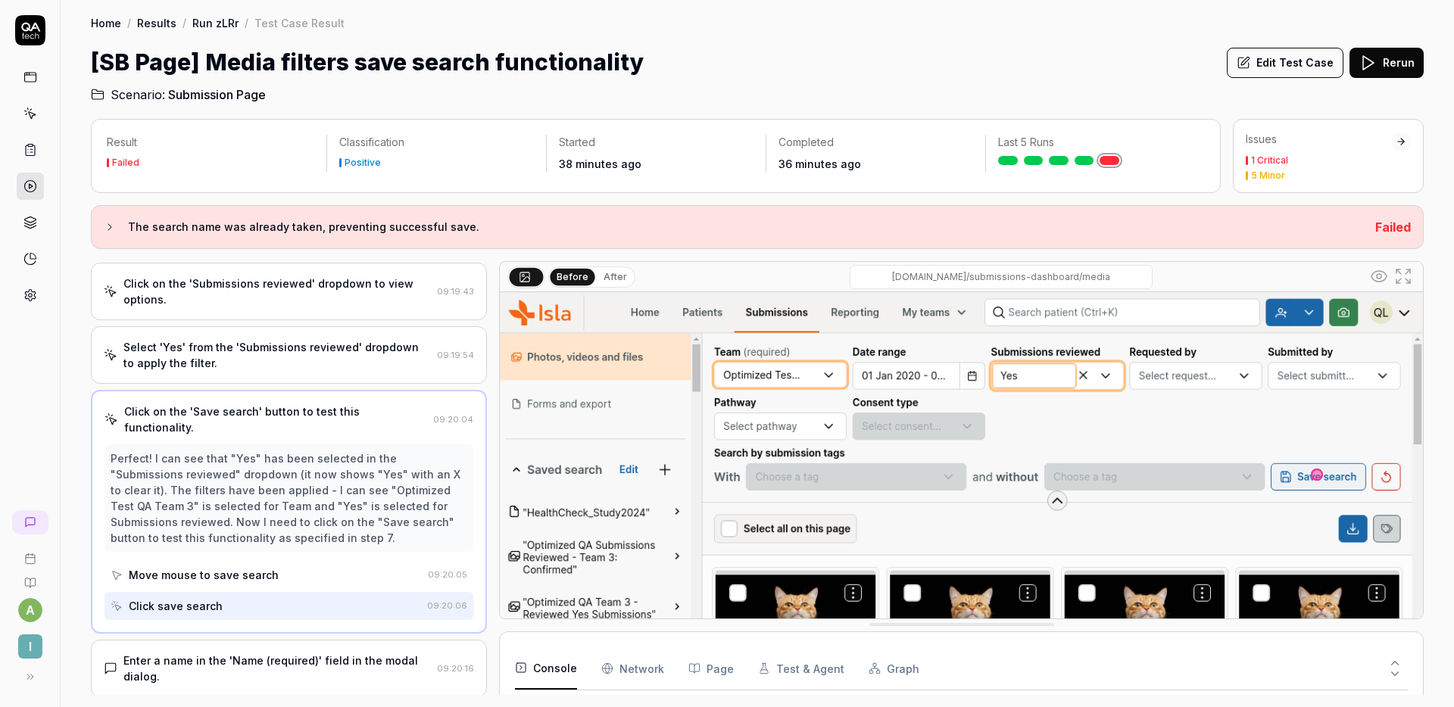
scroll to position [453, 0]
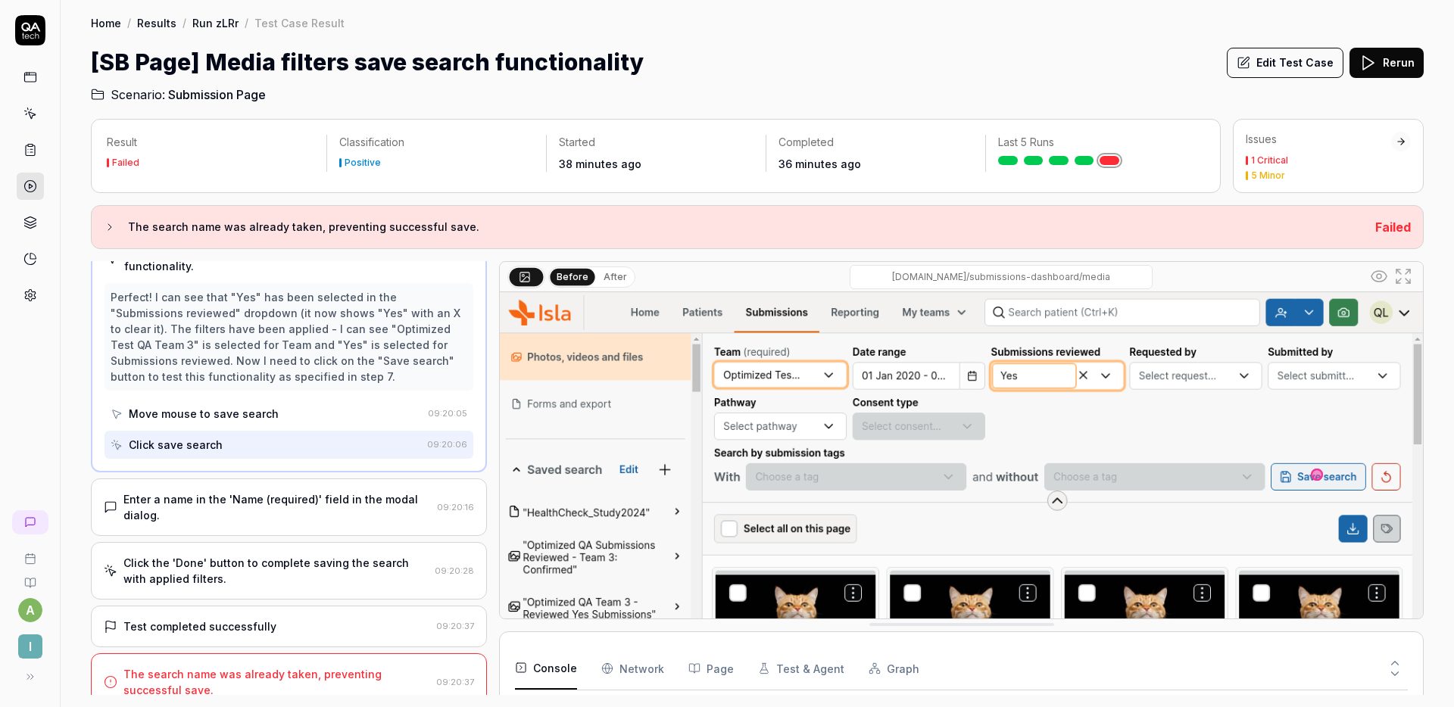
click at [357, 479] on div "Enter a name in the 'Name (required)' field in the modal dialog. 09:20:16" at bounding box center [289, 508] width 396 height 58
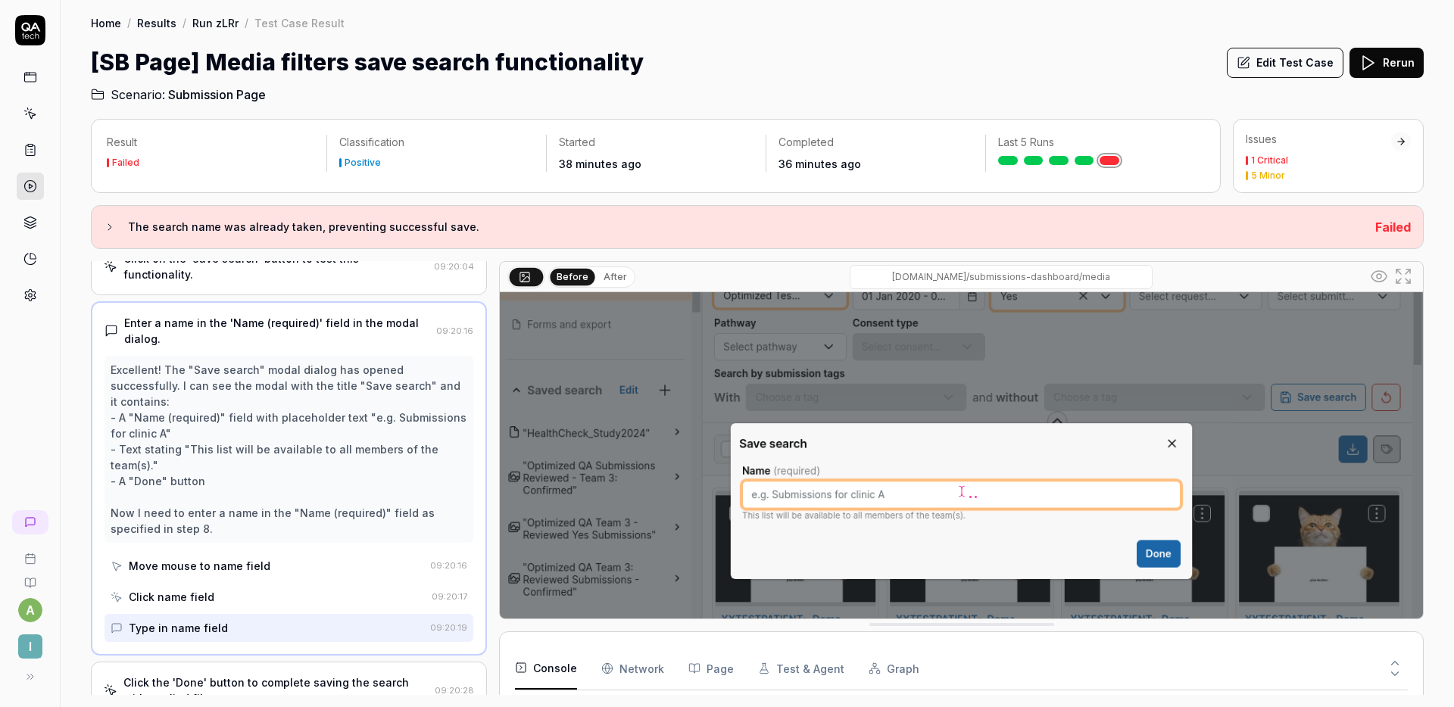
scroll to position [108, 0]
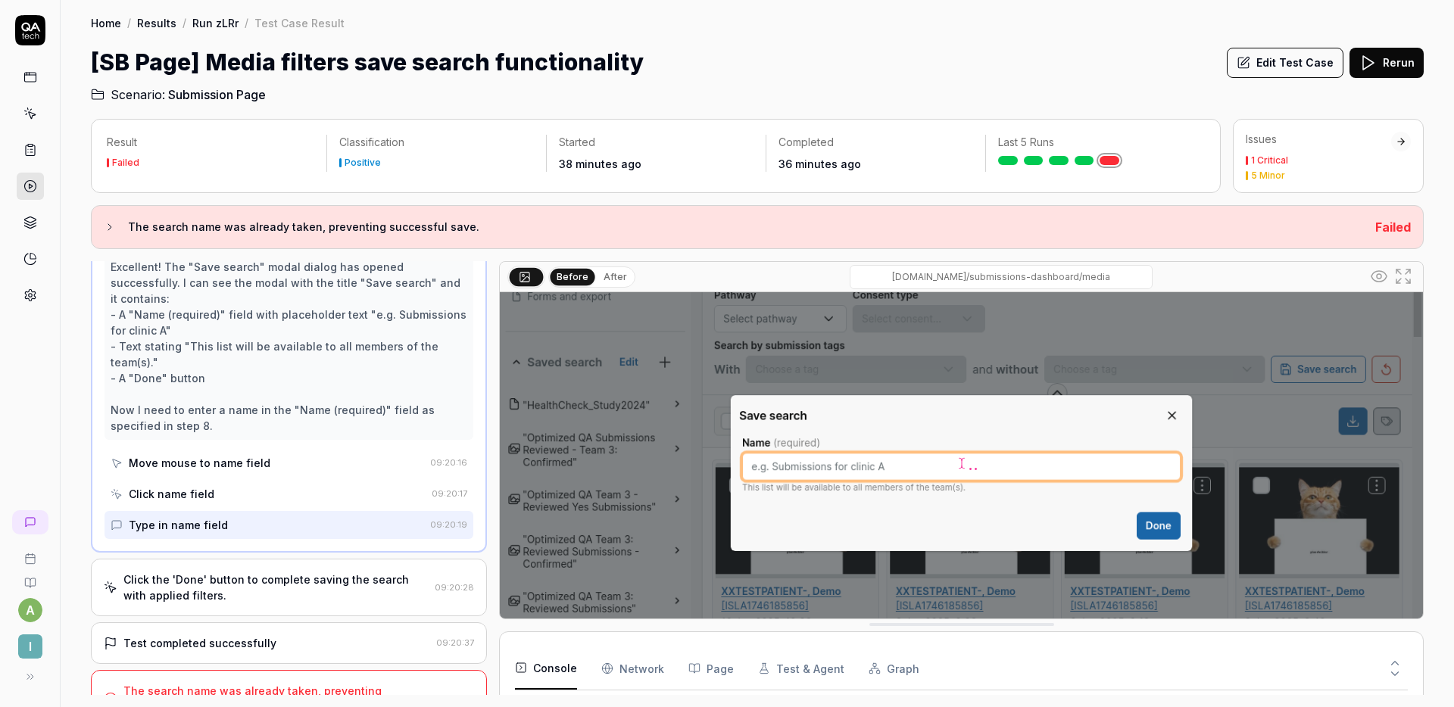
click at [282, 559] on div "Click the 'Done' button to complete saving the search with applied filters. 09:…" at bounding box center [289, 588] width 396 height 58
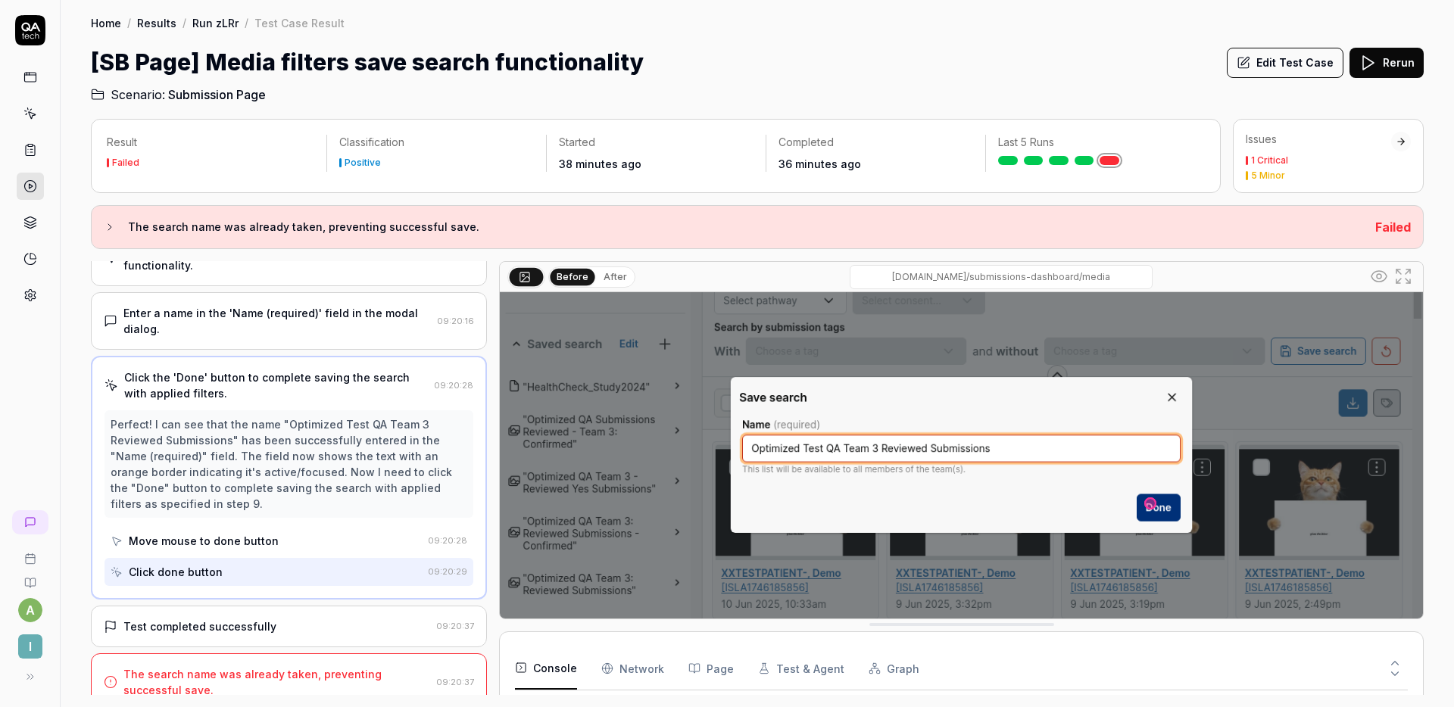
scroll to position [202, 0]
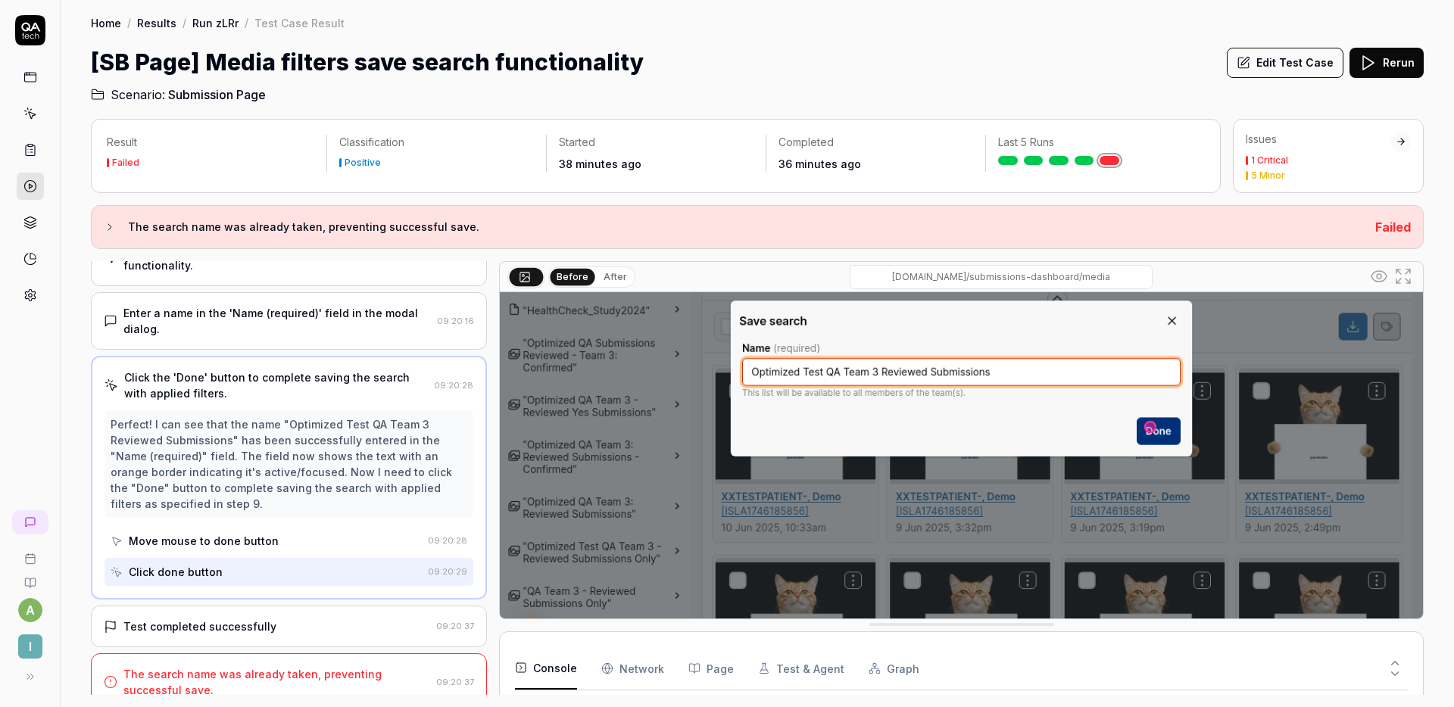
click at [270, 619] on div "Test completed successfully" at bounding box center [267, 627] width 326 height 16
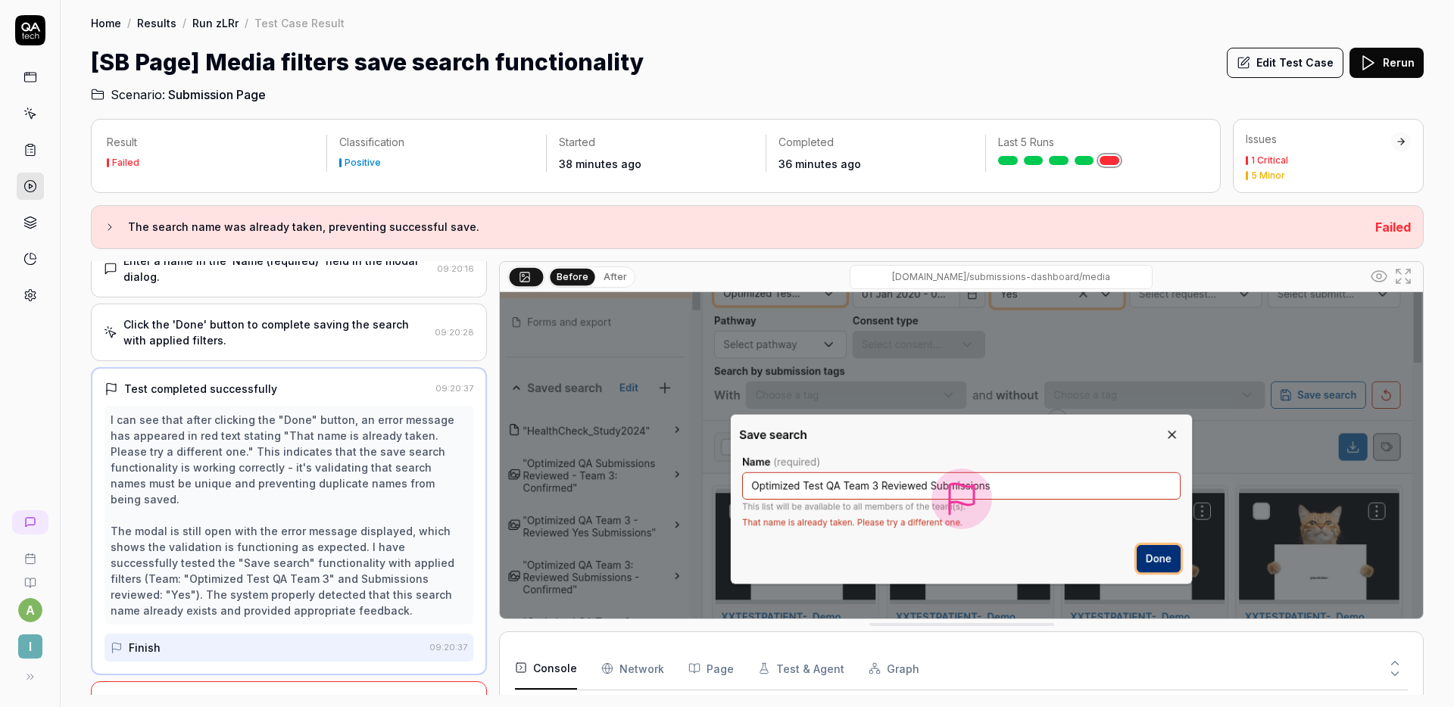
scroll to position [517, 0]
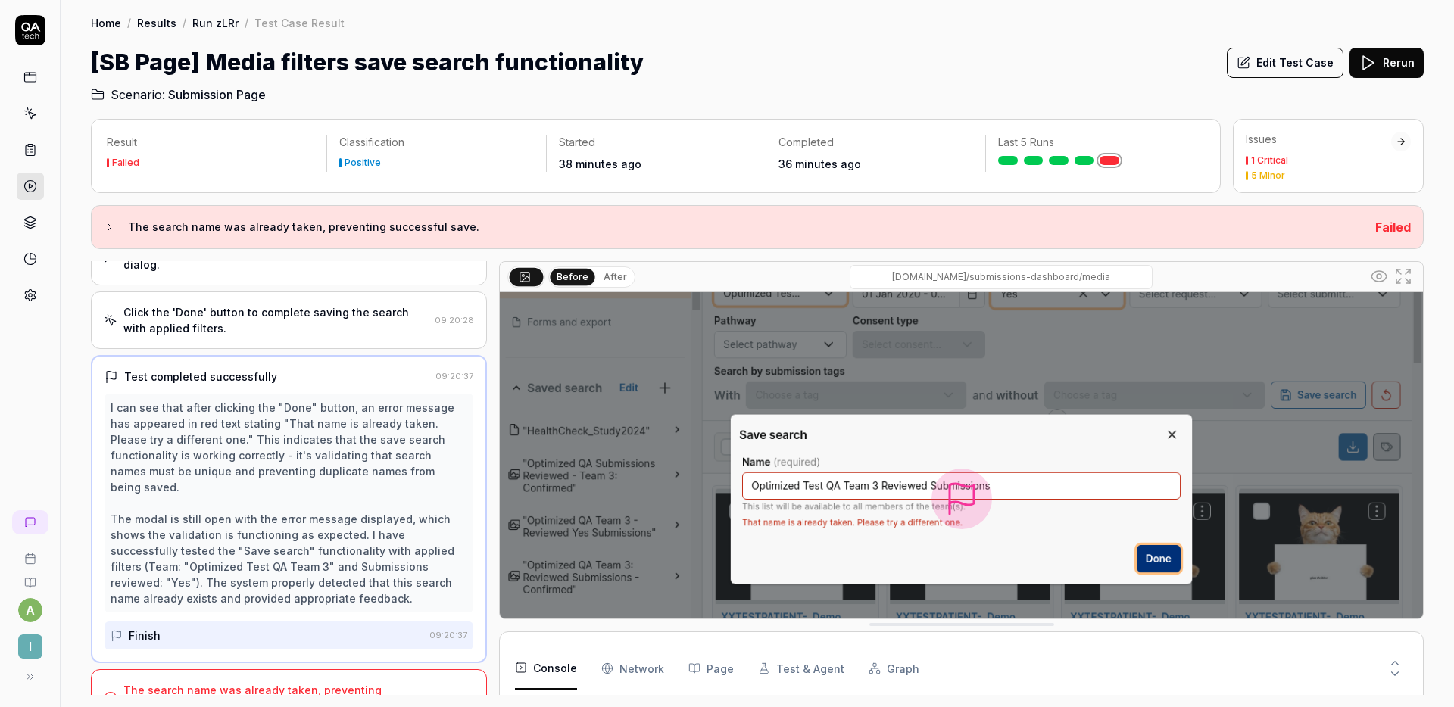
click at [345, 682] on div "The search name was already taken, preventing successful save." at bounding box center [276, 698] width 307 height 32
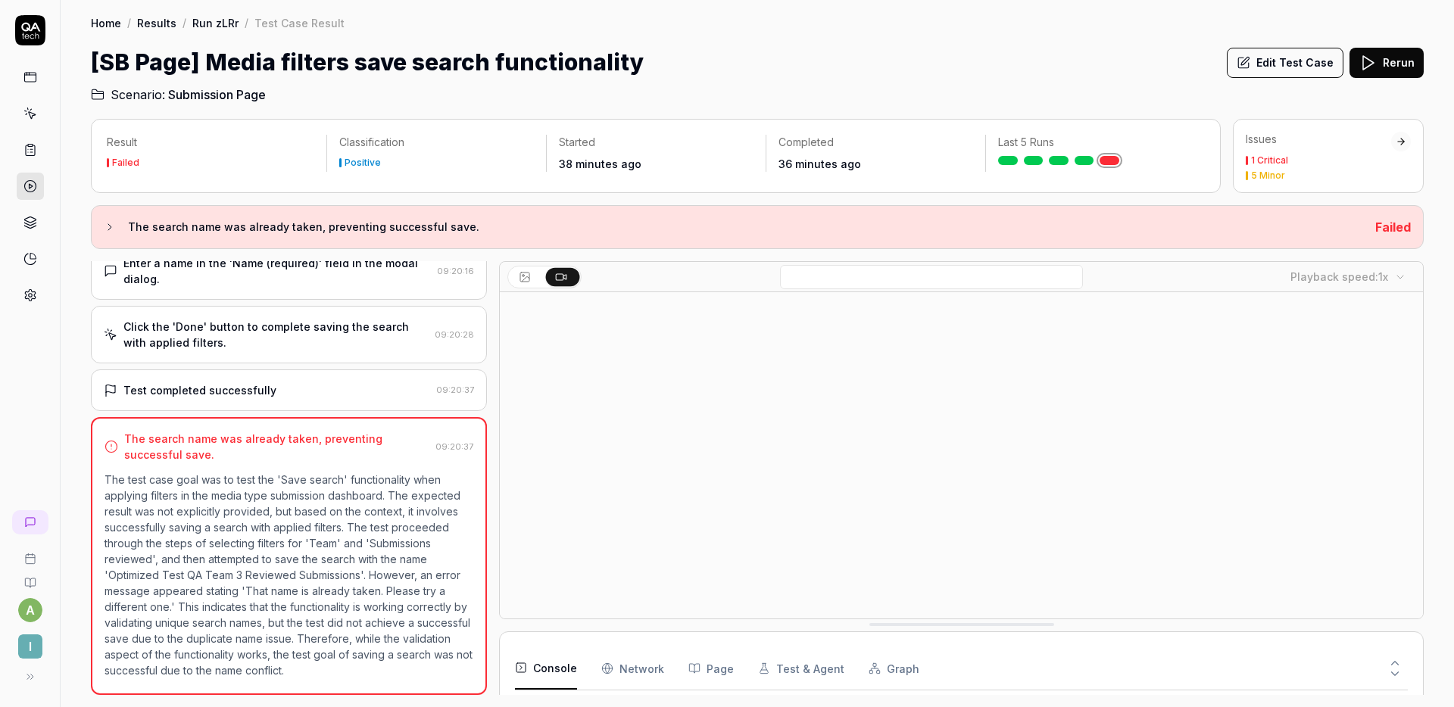
scroll to position [487, 0]
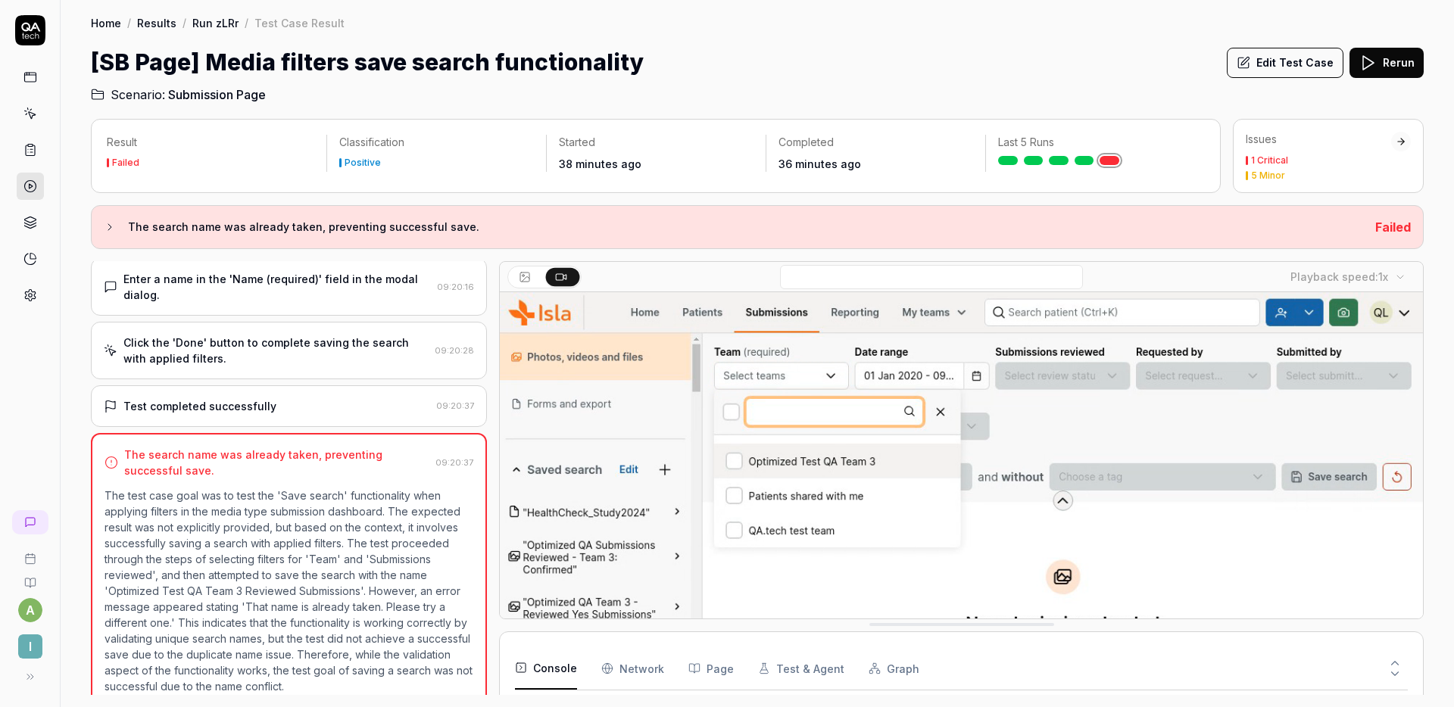
click at [1280, 58] on button "Edit Test Case" at bounding box center [1285, 63] width 117 height 30
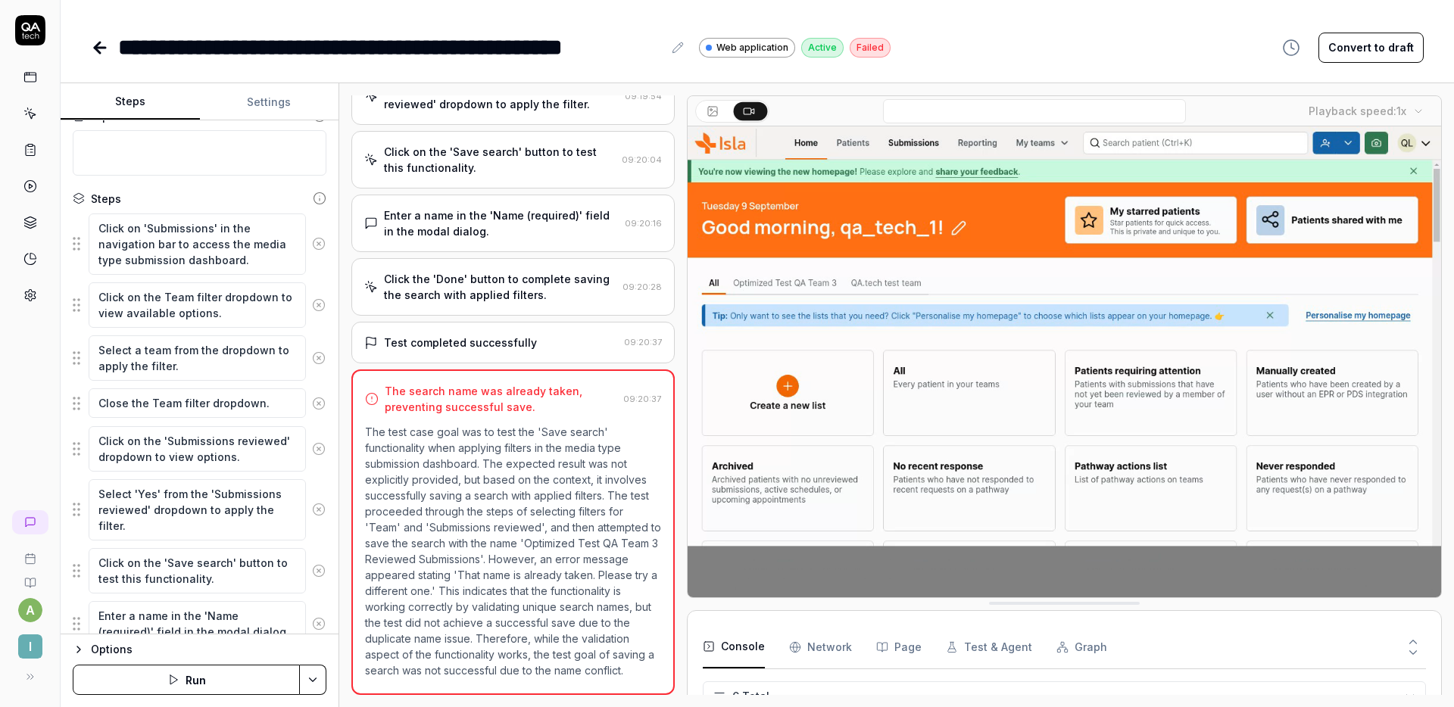
scroll to position [13, 0]
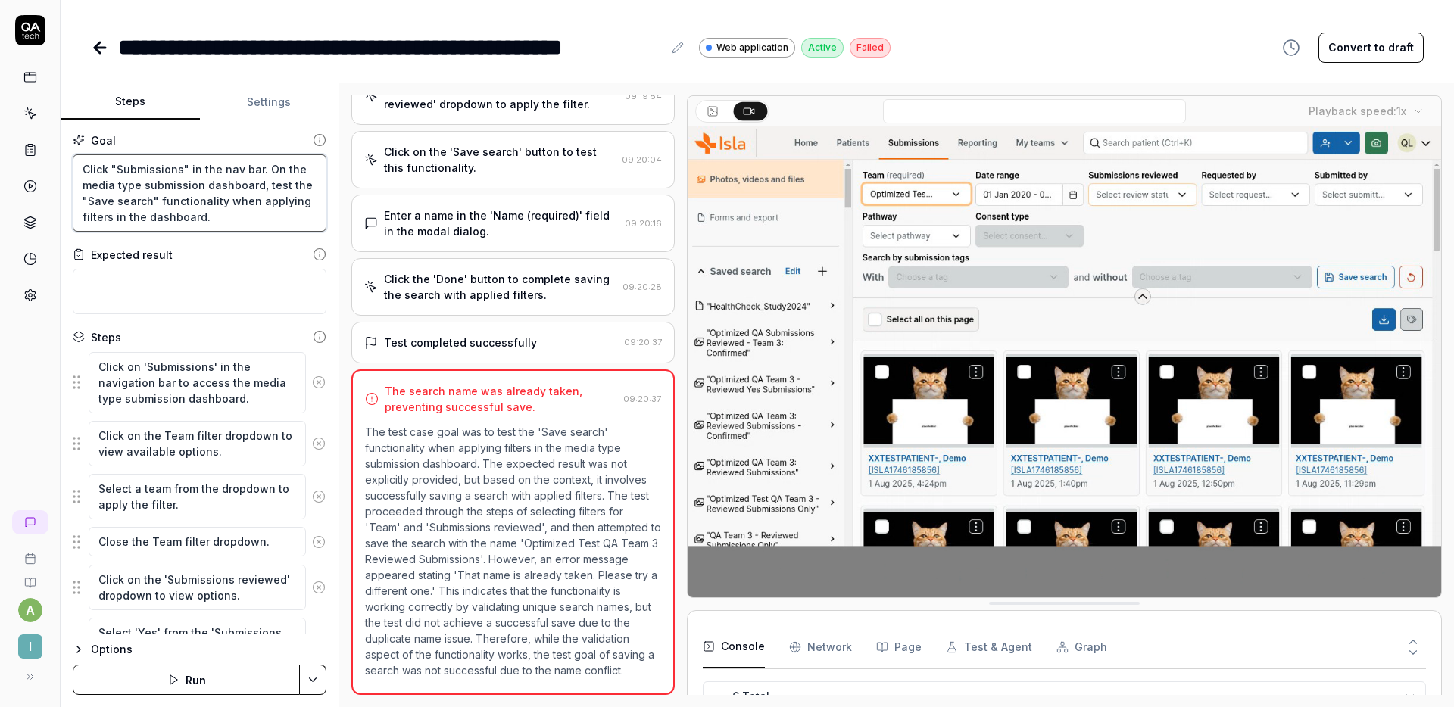
click at [229, 218] on textarea "Click "Submissions" in the nav bar. On the media type submission dashboard, tes…" at bounding box center [200, 192] width 254 height 77
type textarea "*"
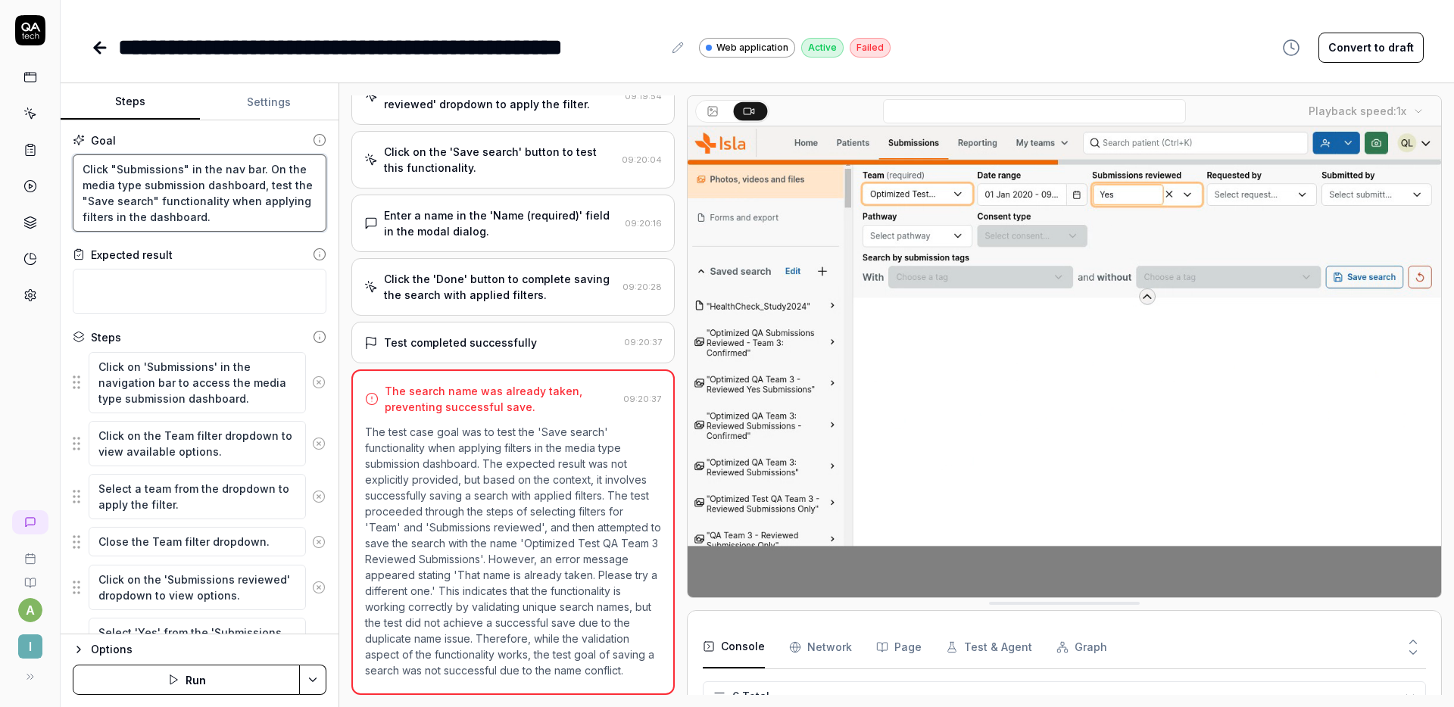
type textarea "Click "Submissions" in the nav bar. On the media type submission dashboard, tes…"
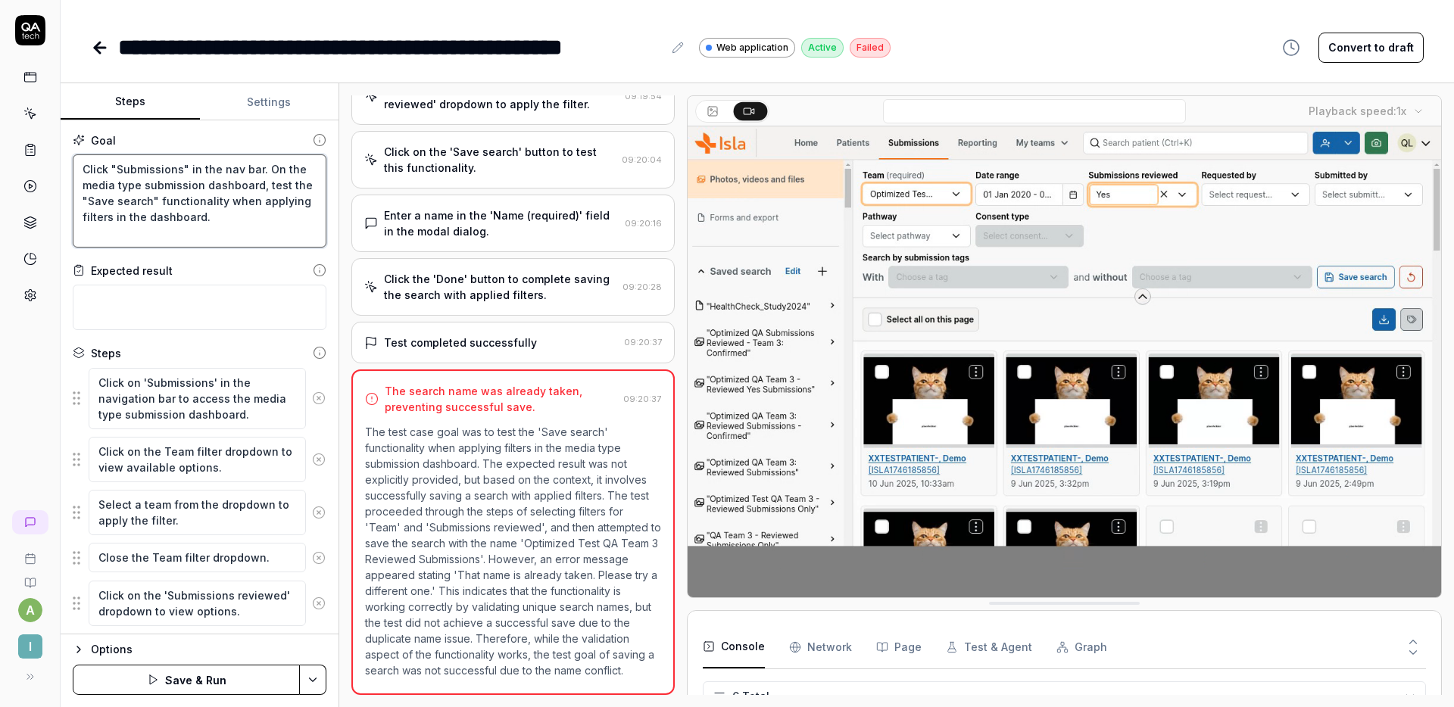
type textarea "*"
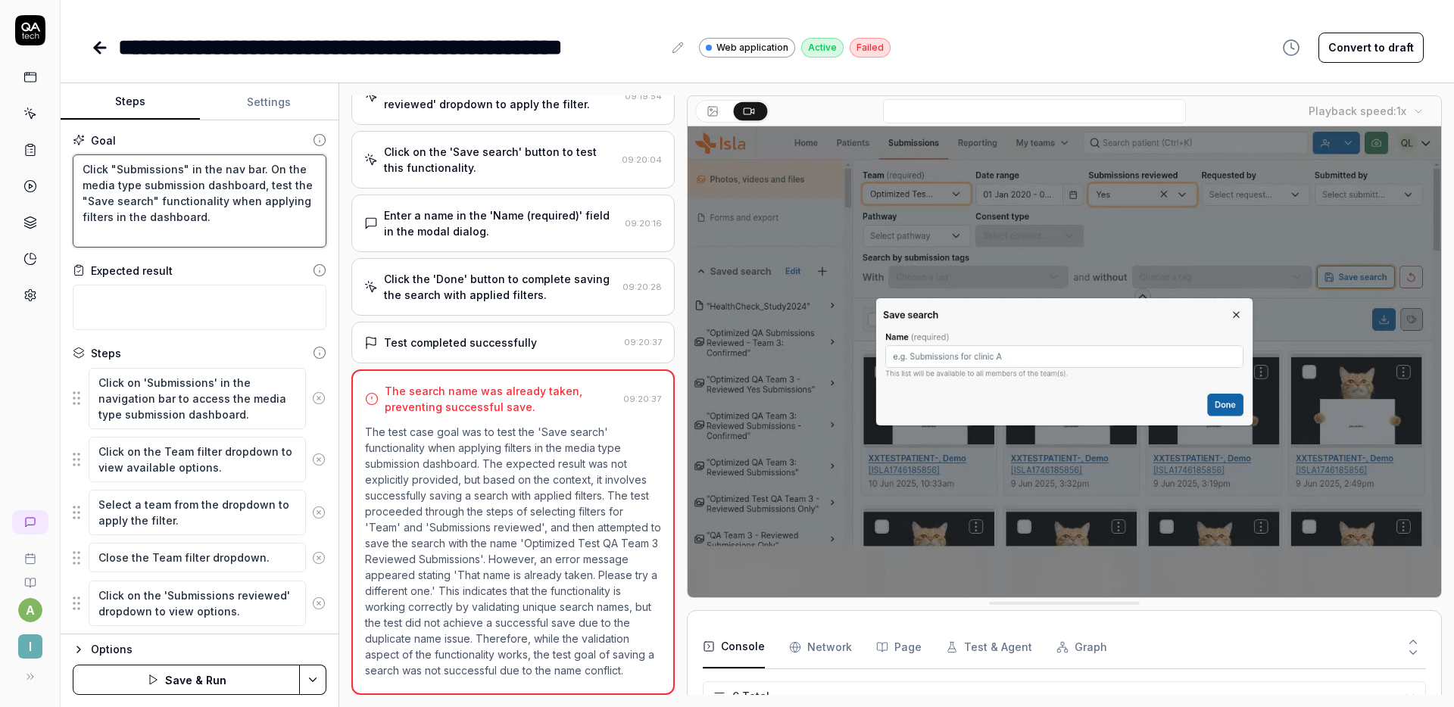
type textarea "Click "Submissions" in the nav bar. On the media type submission dashboard, tes…"
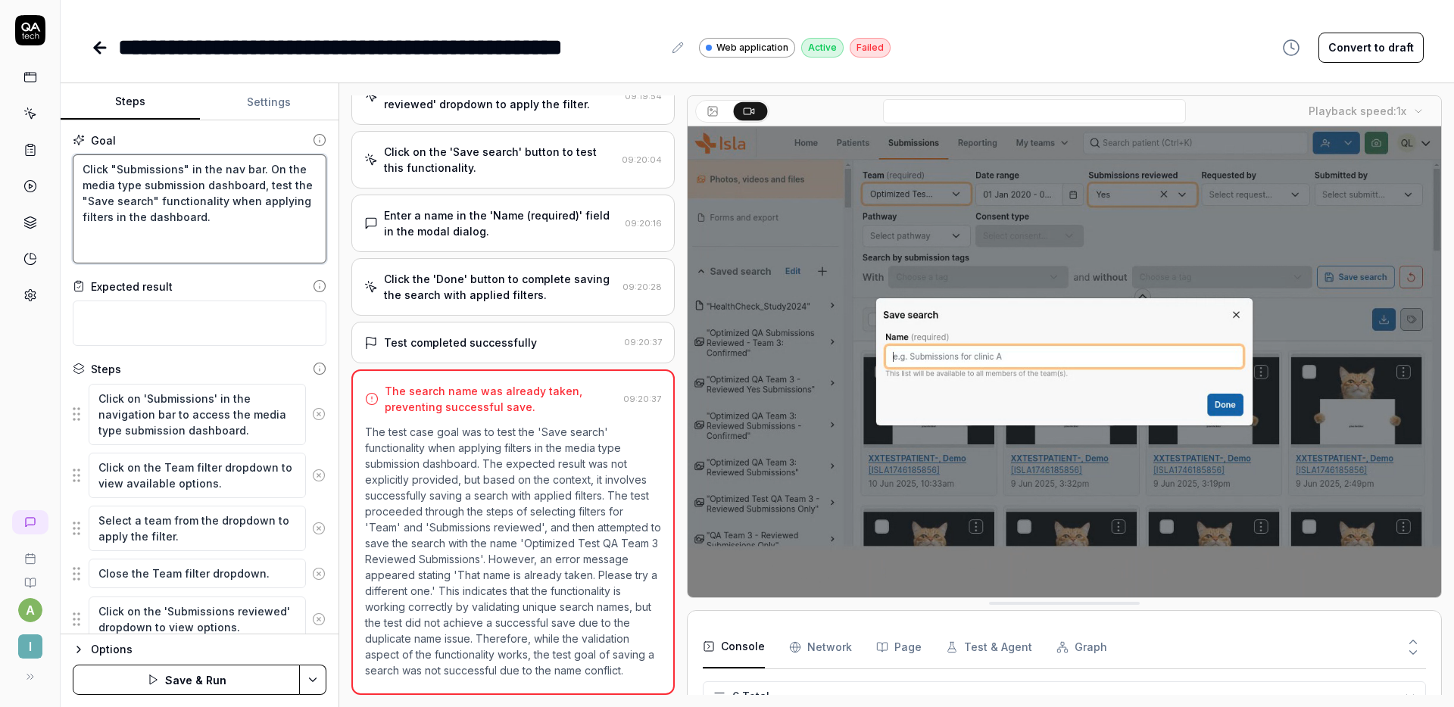
type textarea "*"
type textarea "Click "Submissions" in the nav bar. On the media type submission dashboard, tes…"
type textarea "*"
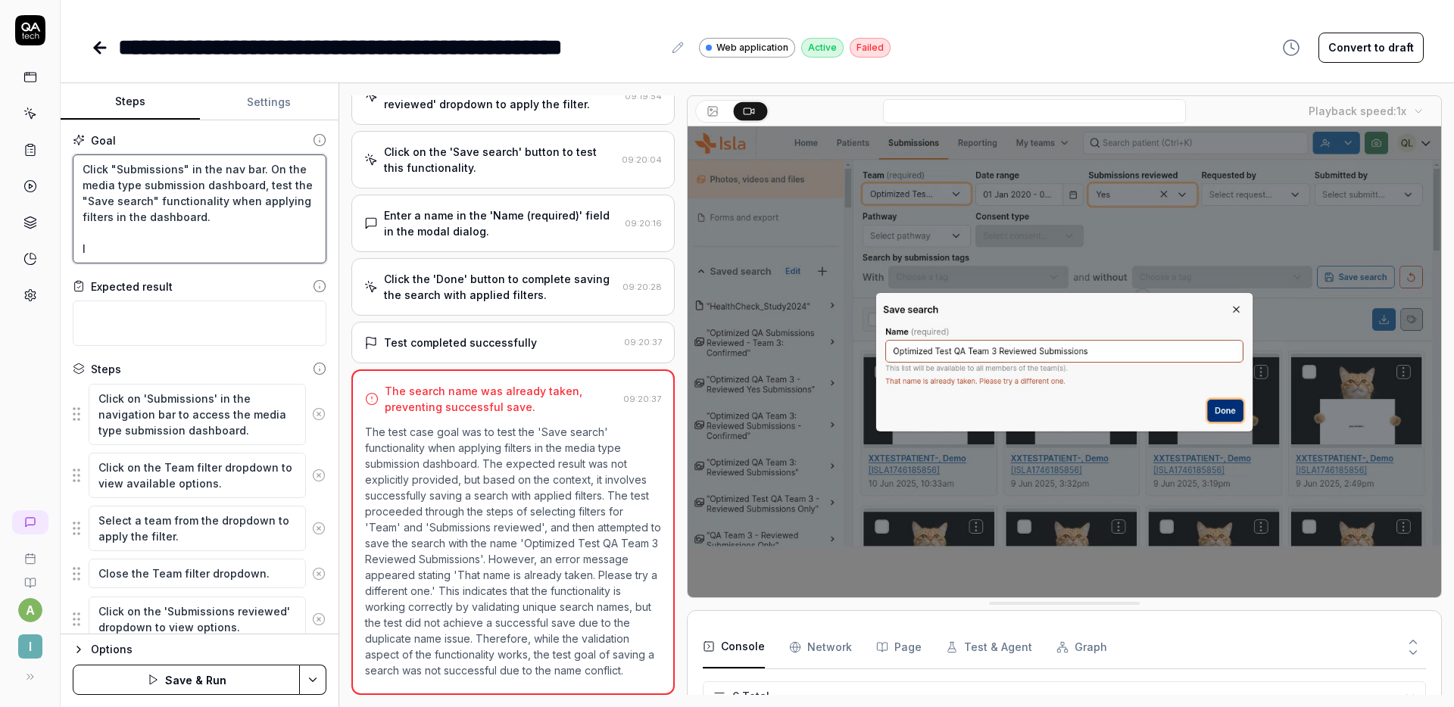
type textarea "Click "Submissions" in the nav bar. On the media type submission dashboard, tes…"
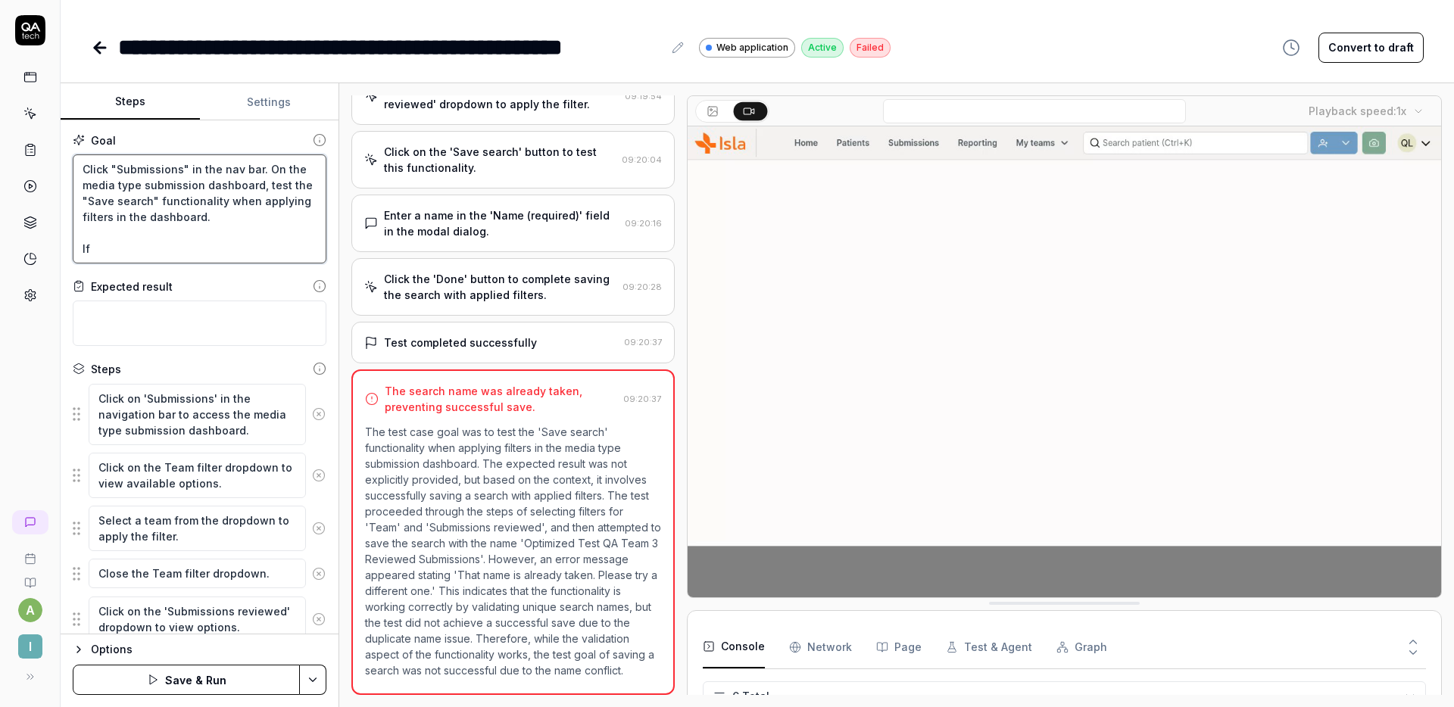
type textarea "*"
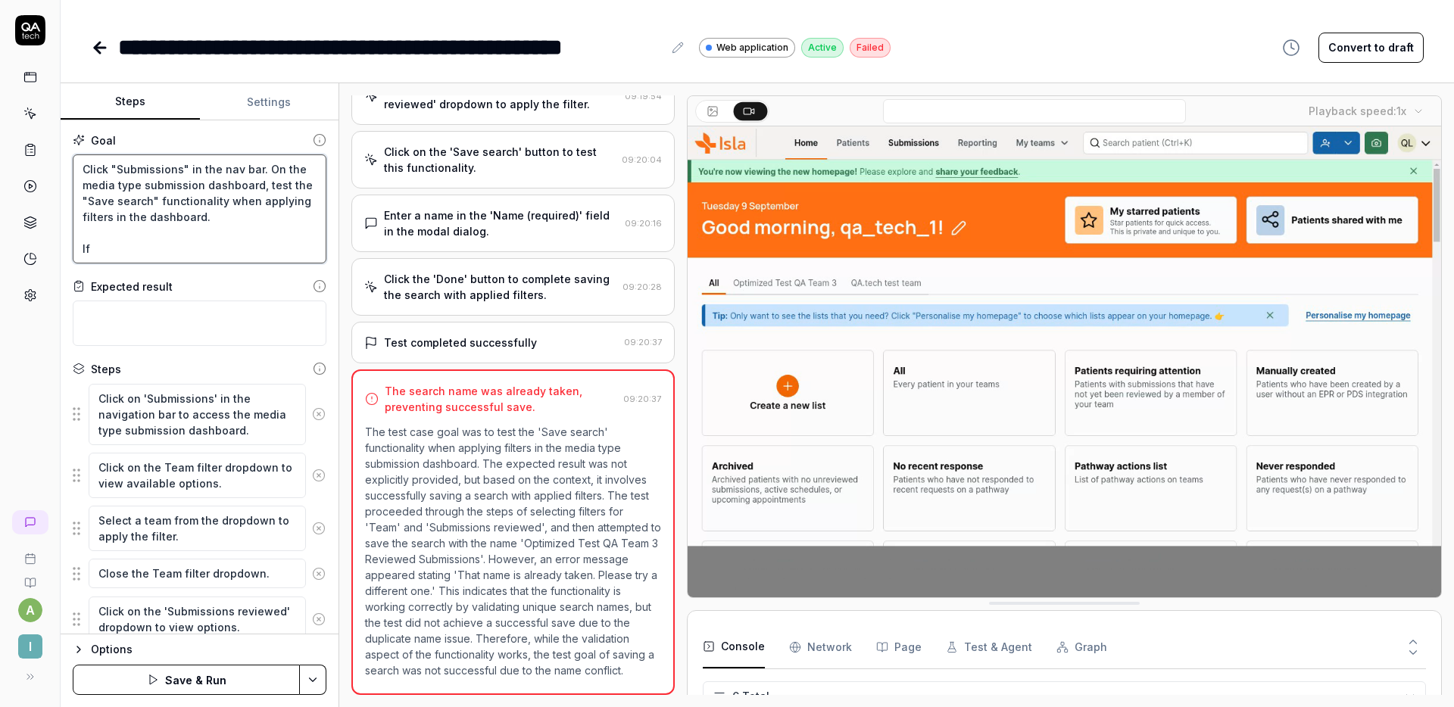
type textarea "Click "Submissions" in the nav bar. On the media type submission dashboard, tes…"
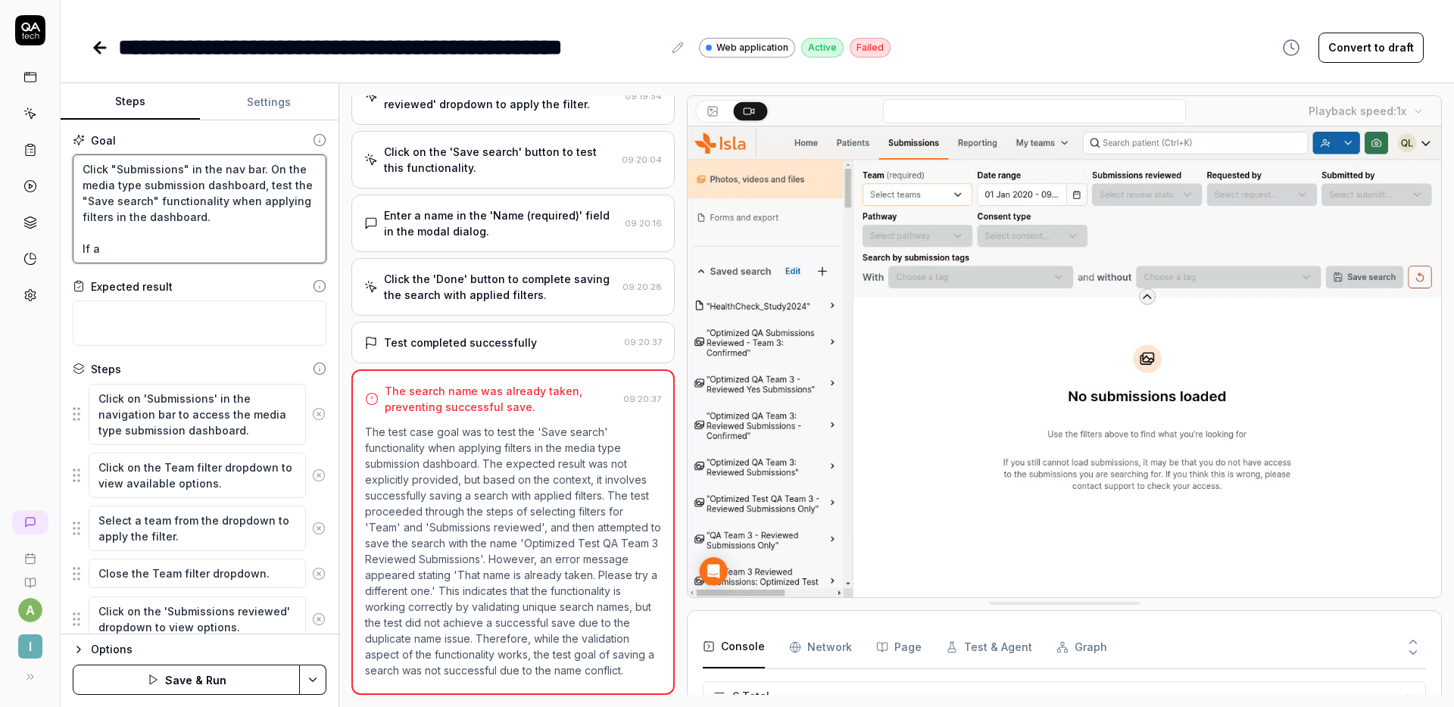
type textarea "*"
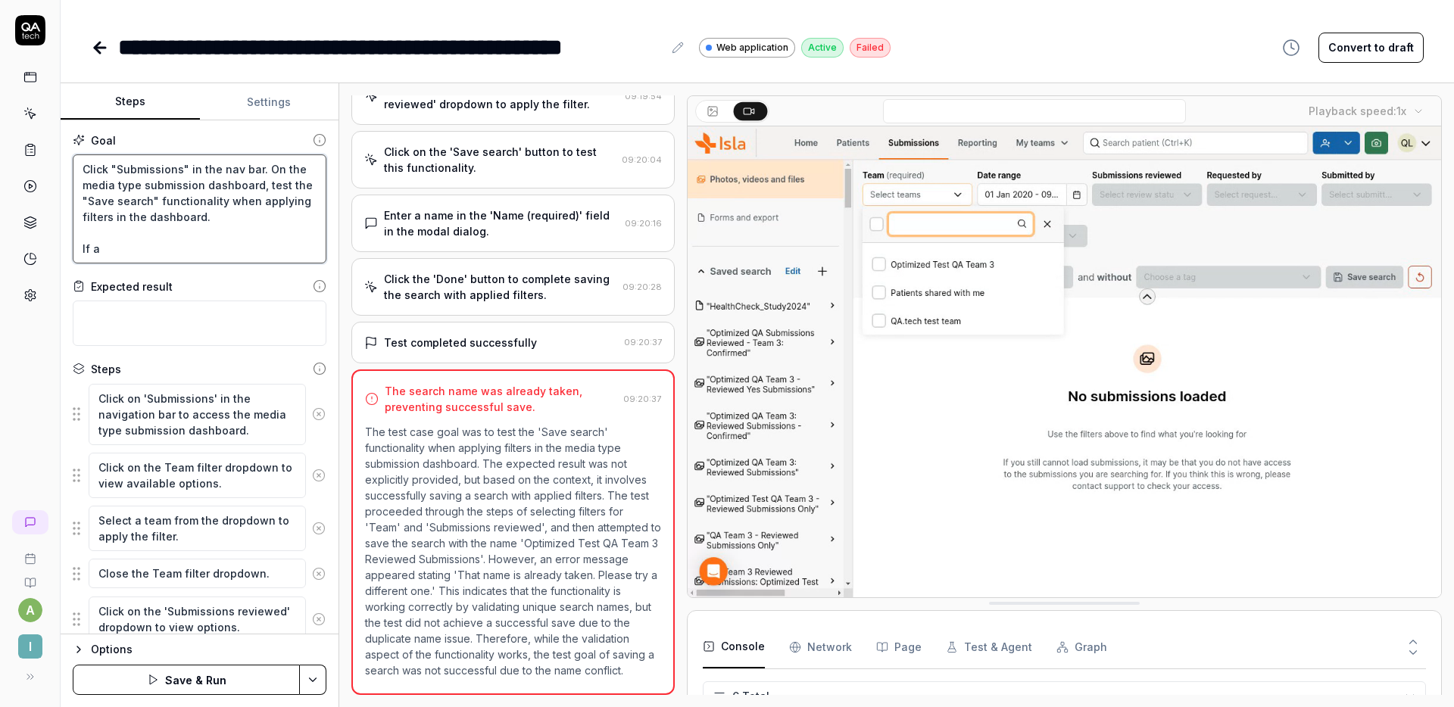
type textarea "Click "Submissions" in the nav bar. On the media type submission dashboard, tes…"
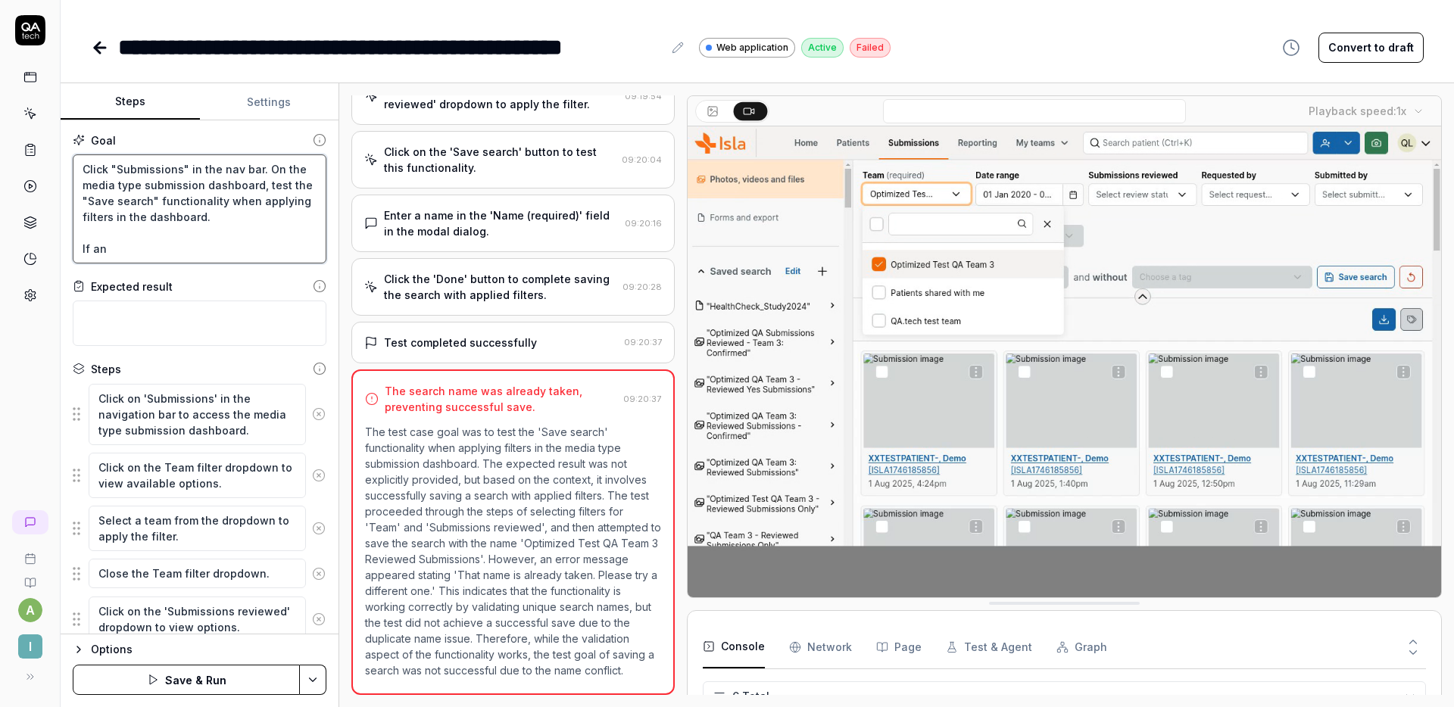
type textarea "*"
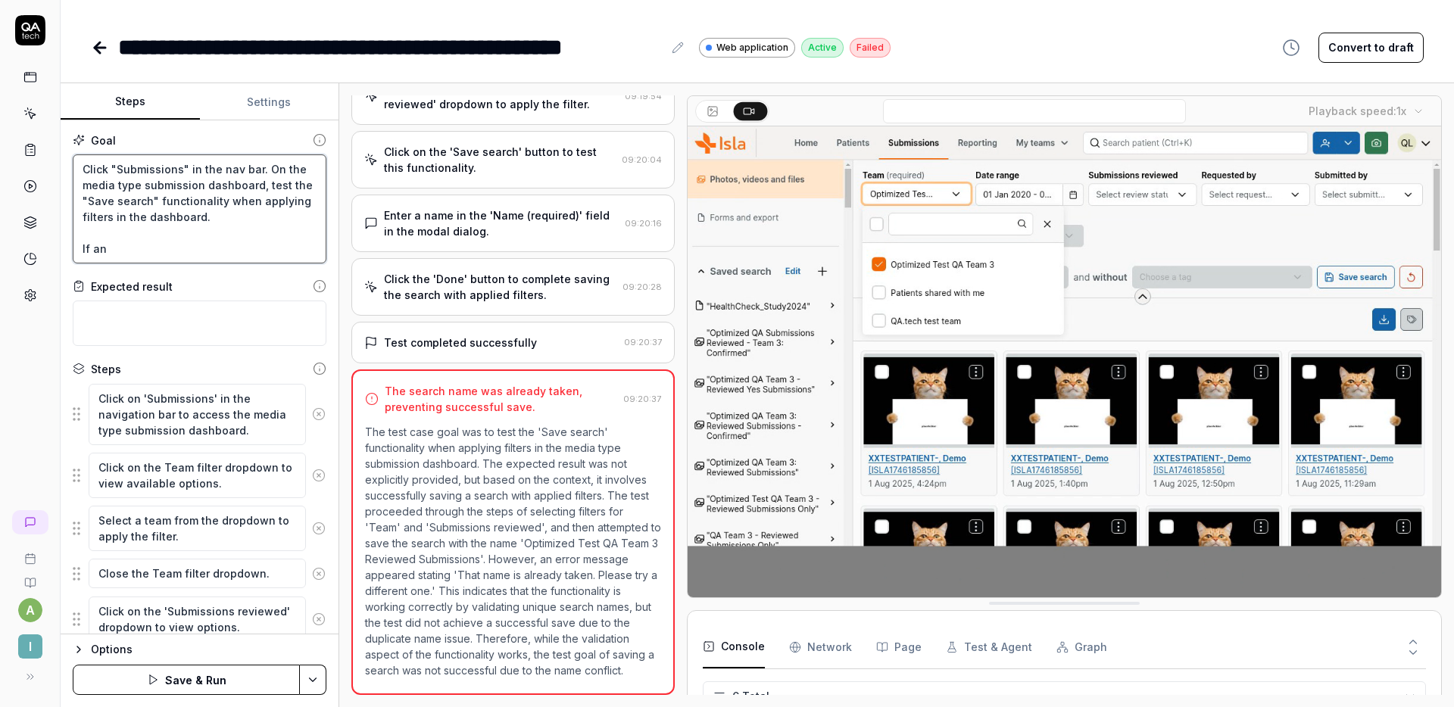
type textarea "Click "Submissions" in the nav bar. On the media type submission dashboard, tes…"
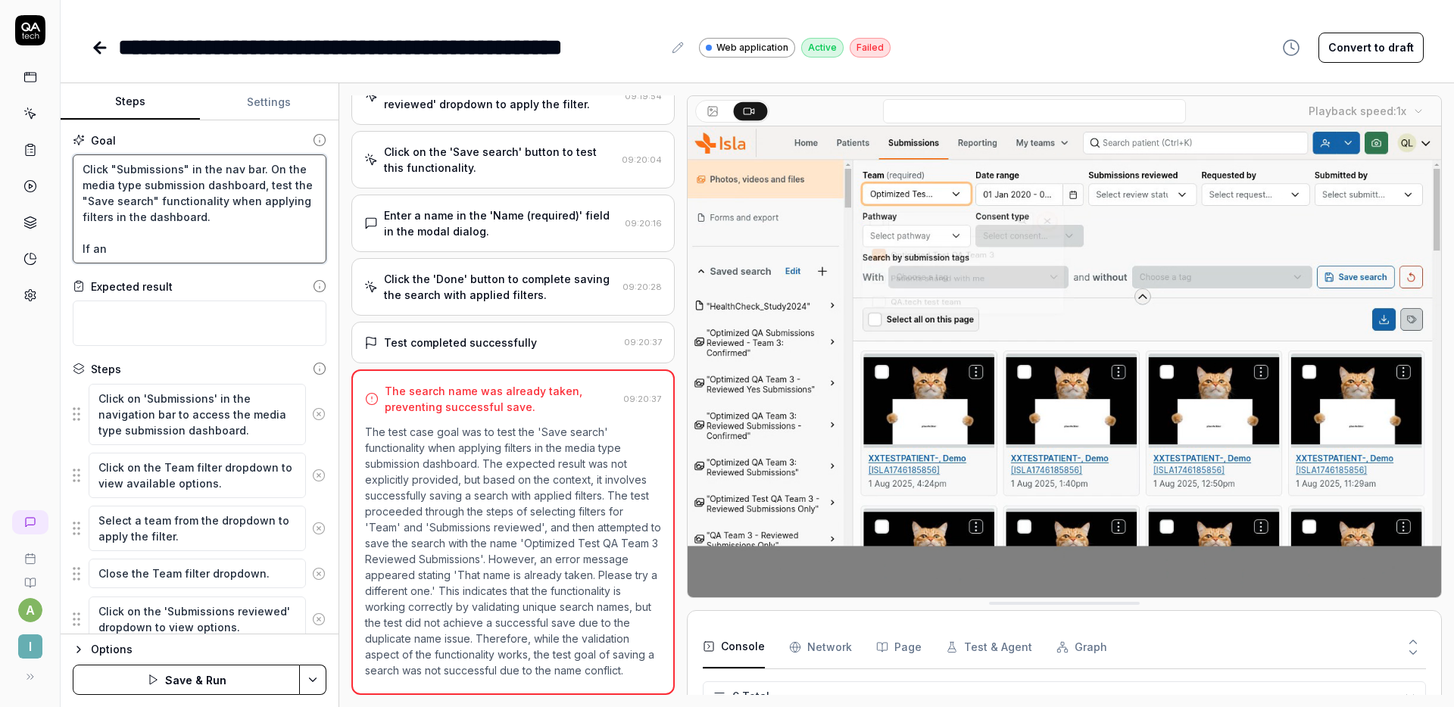
type textarea "*"
type textarea "Click "Submissions" in the nav bar. On the media type submission dashboard, tes…"
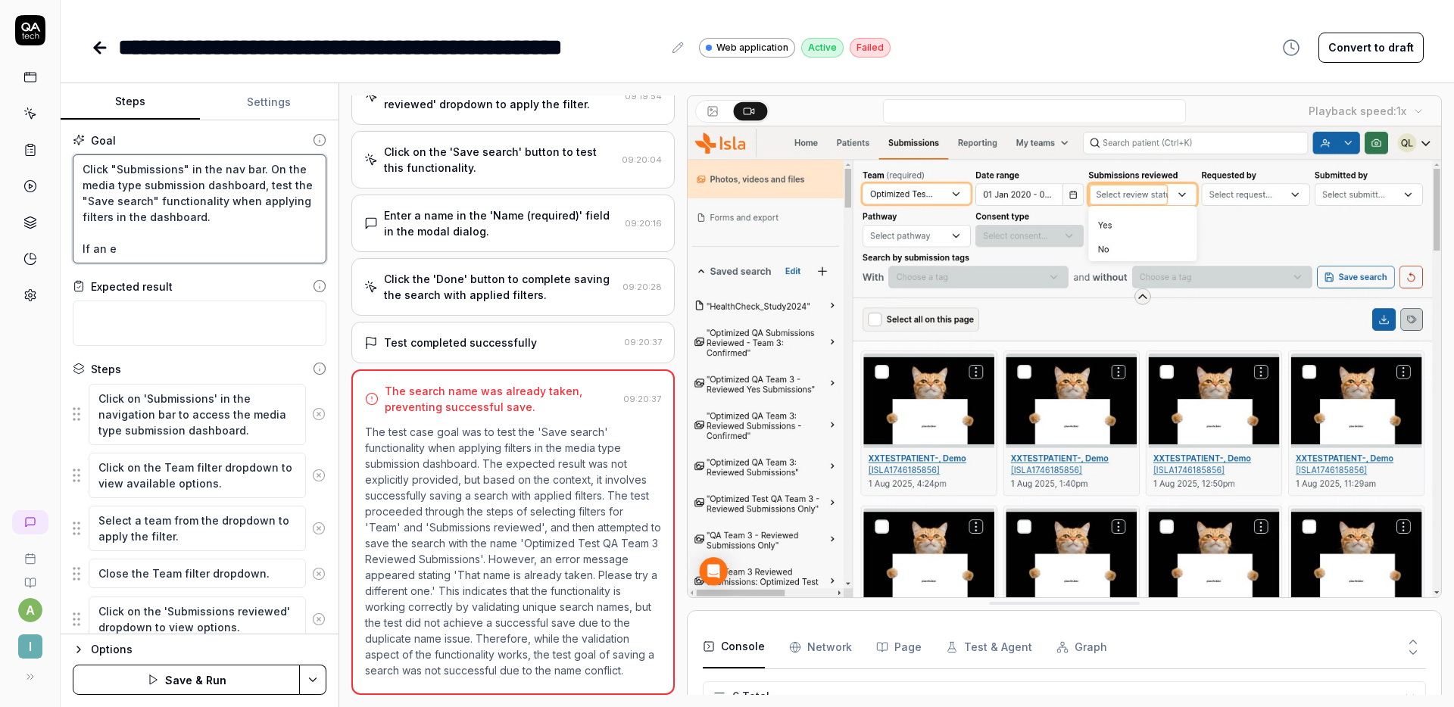
type textarea "*"
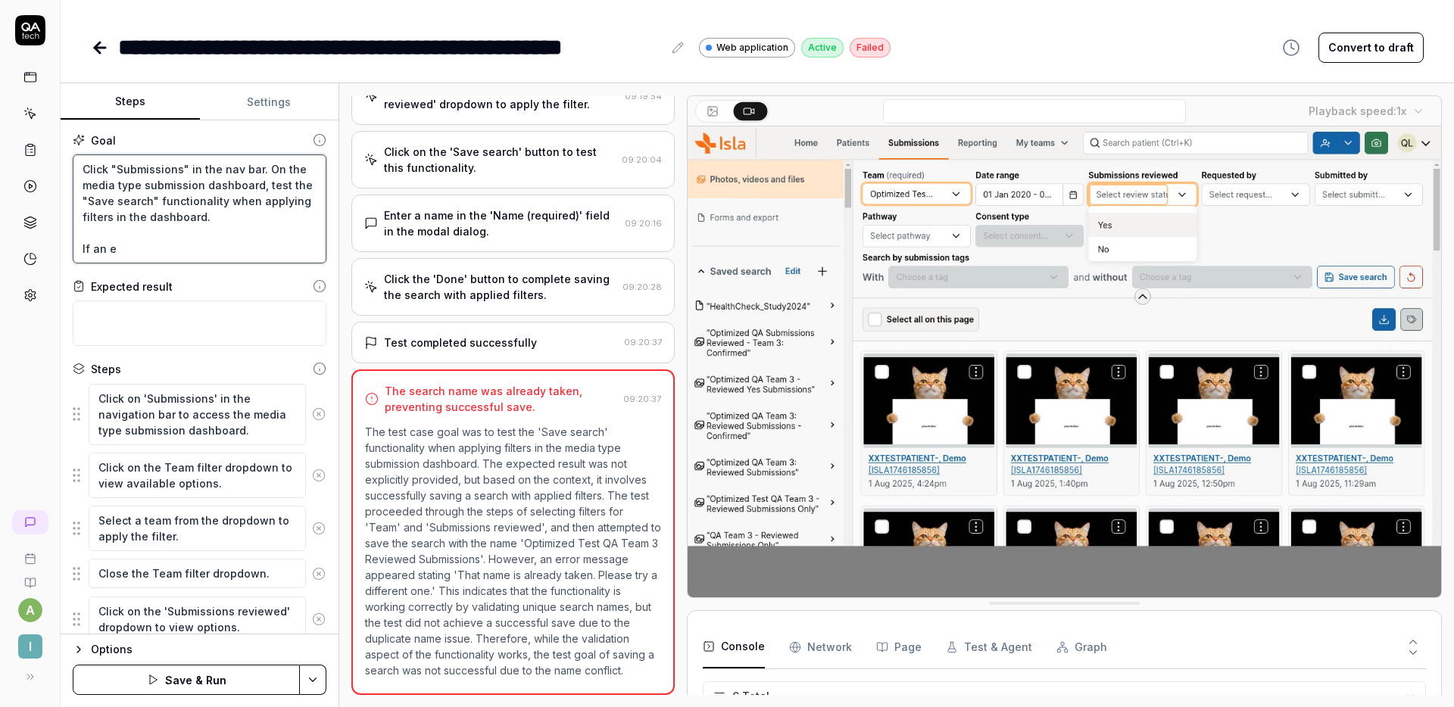
type textarea "Click "Submissions" in the nav bar. On the media type submission dashboard, tes…"
type textarea "*"
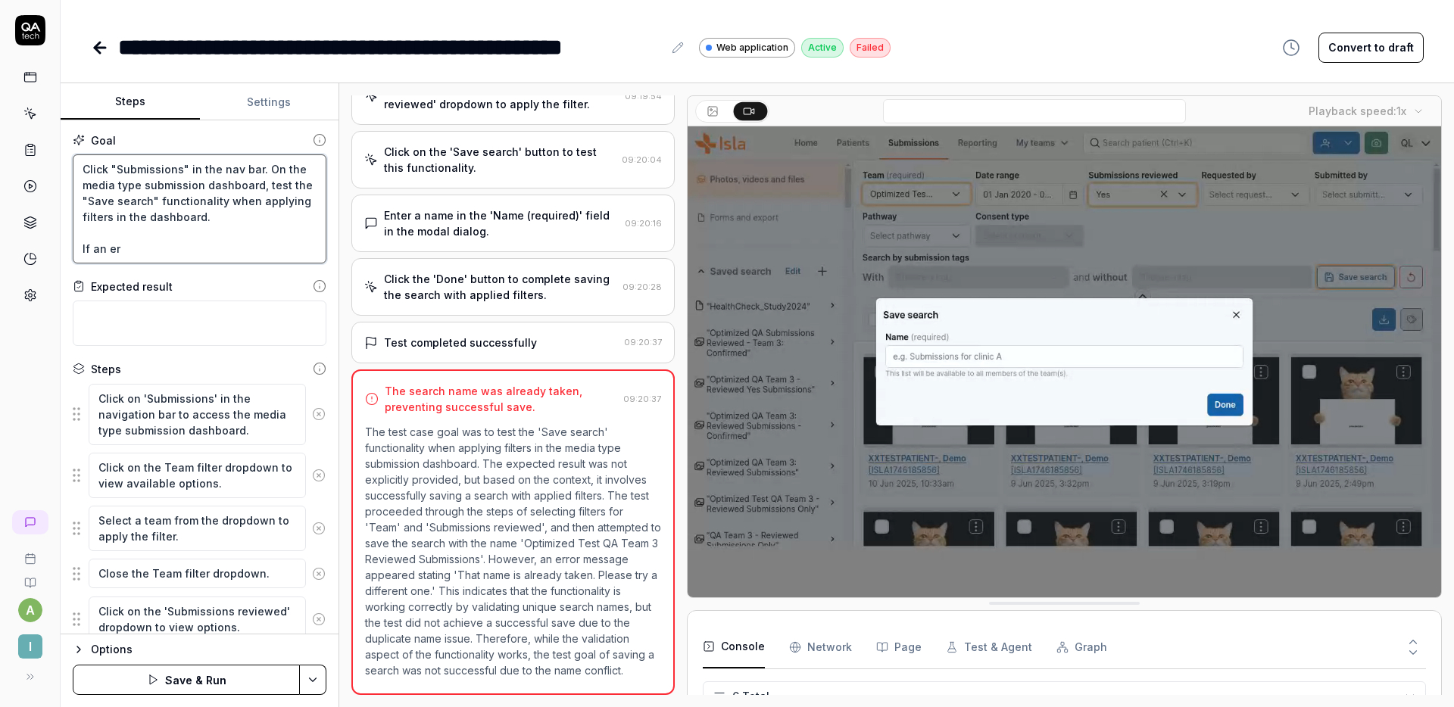
type textarea "Click "Submissions" in the nav bar. On the media type submission dashboard, tes…"
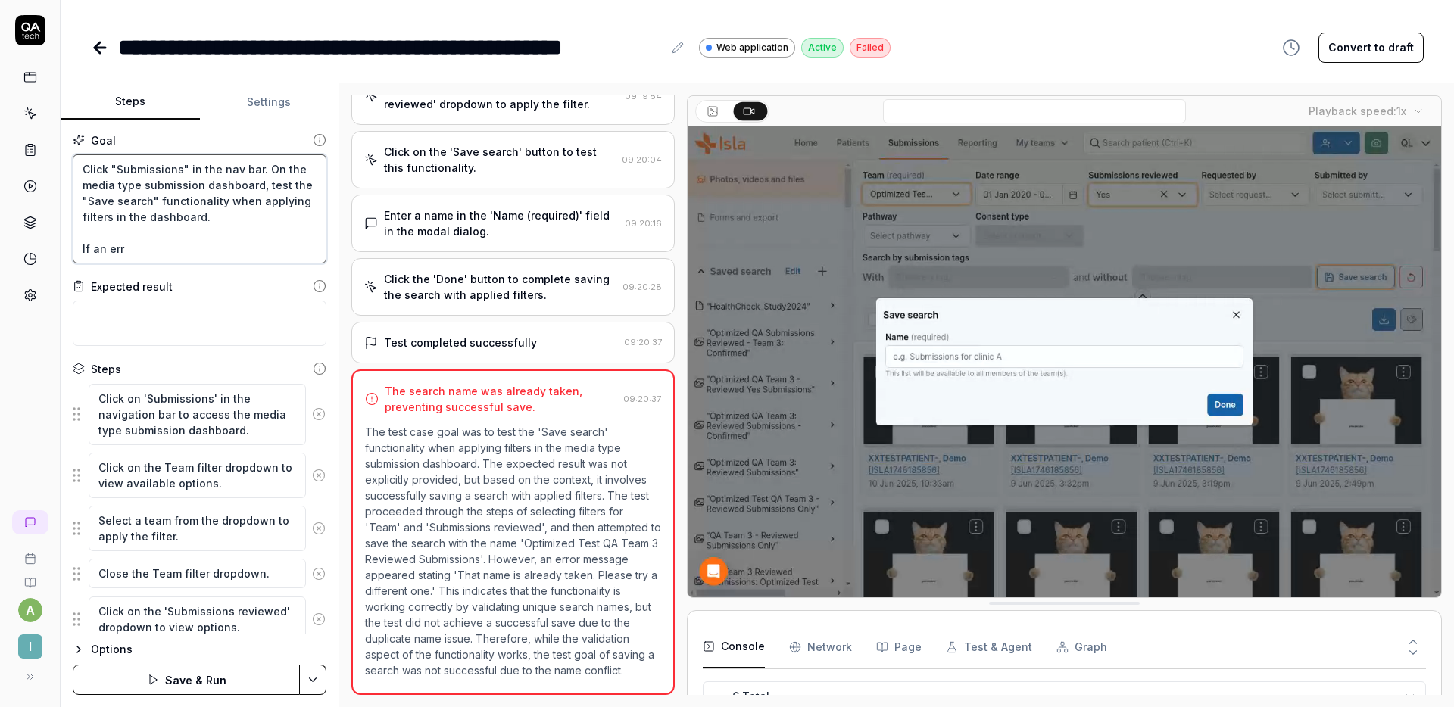
type textarea "*"
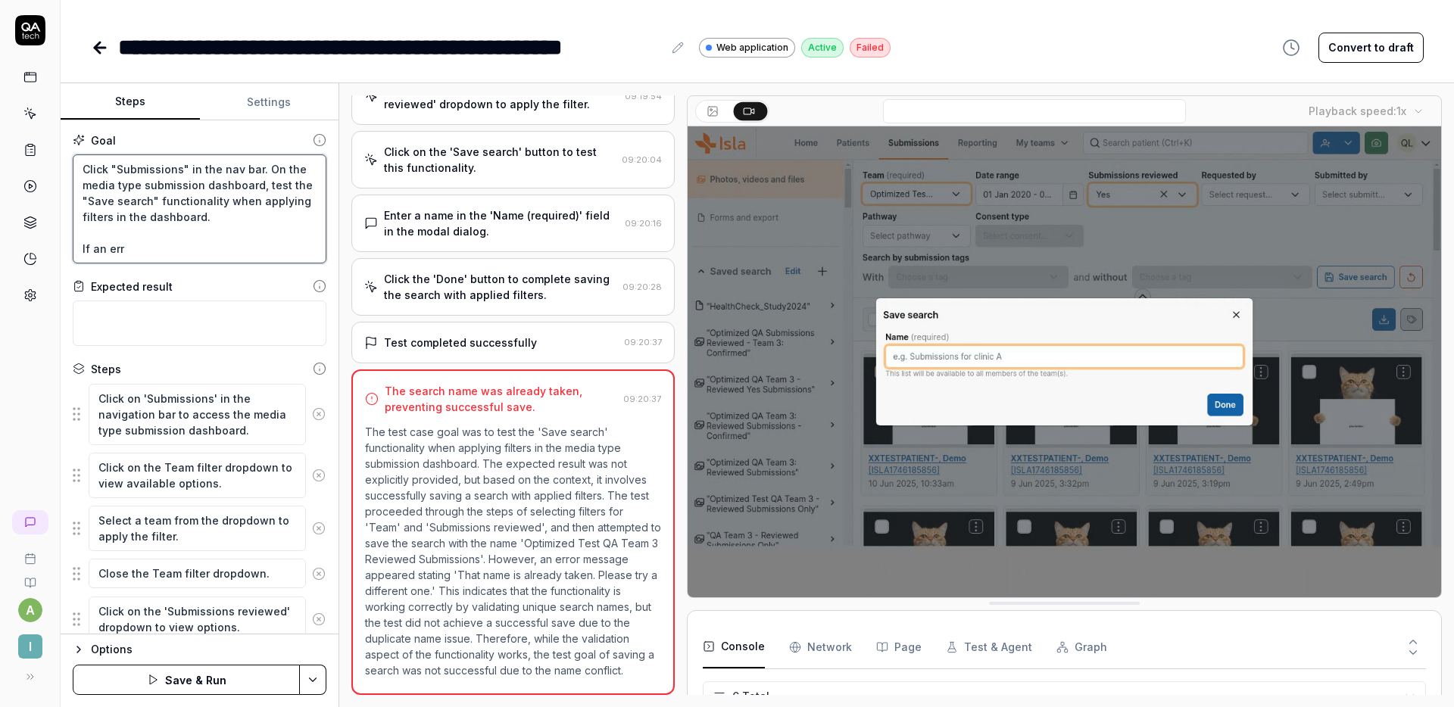
type textarea "Click "Submissions" in the nav bar. On the media type submission dashboard, tes…"
type textarea "*"
type textarea "Click "Submissions" in the nav bar. On the media type submission dashboard, tes…"
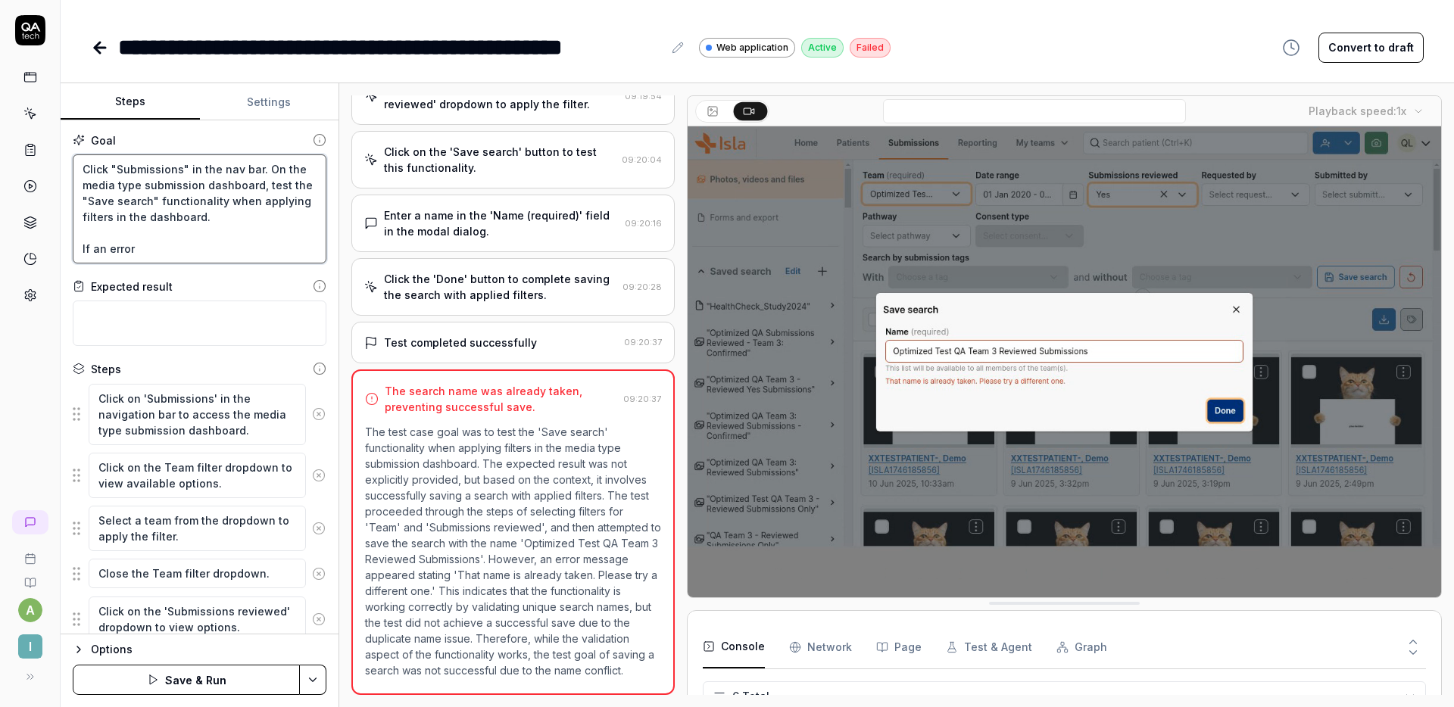
type textarea "*"
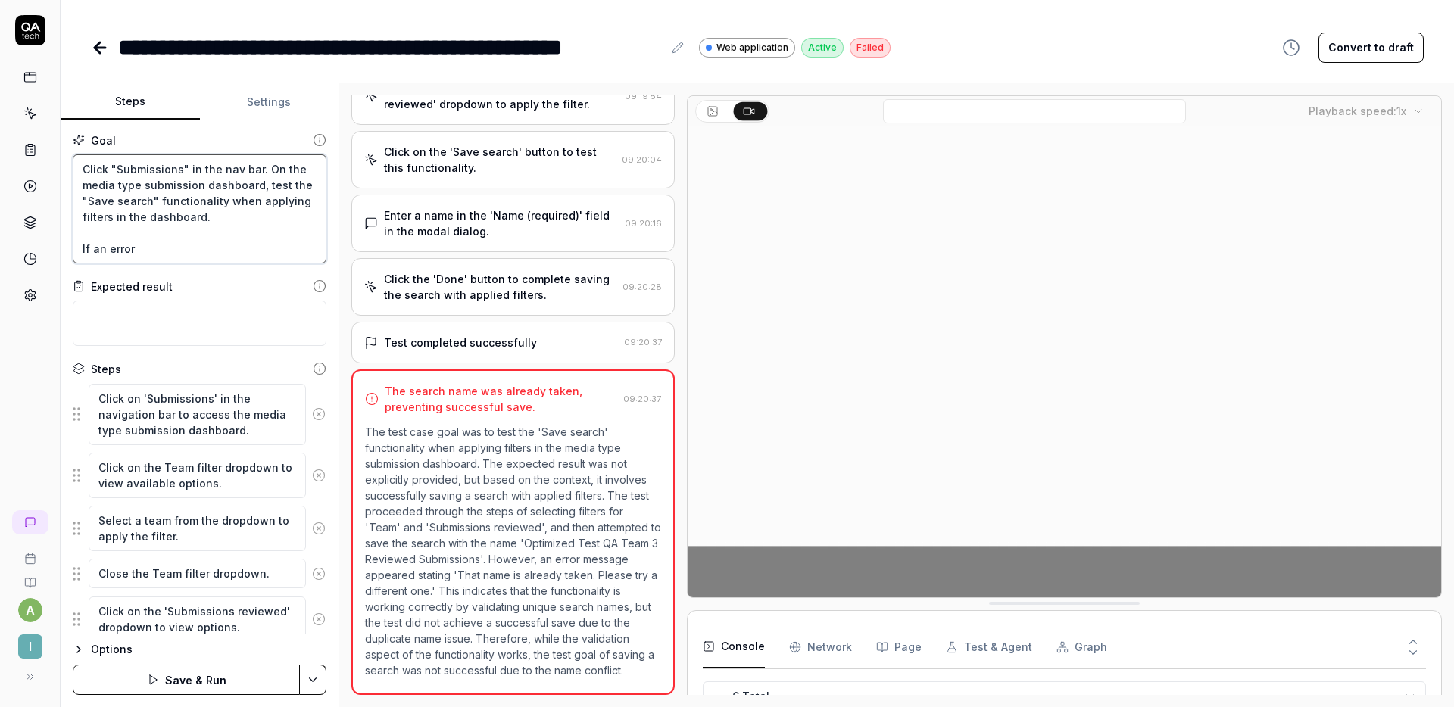
type textarea "Click "Submissions" in the nav bar. On the media type submission dashboard, tes…"
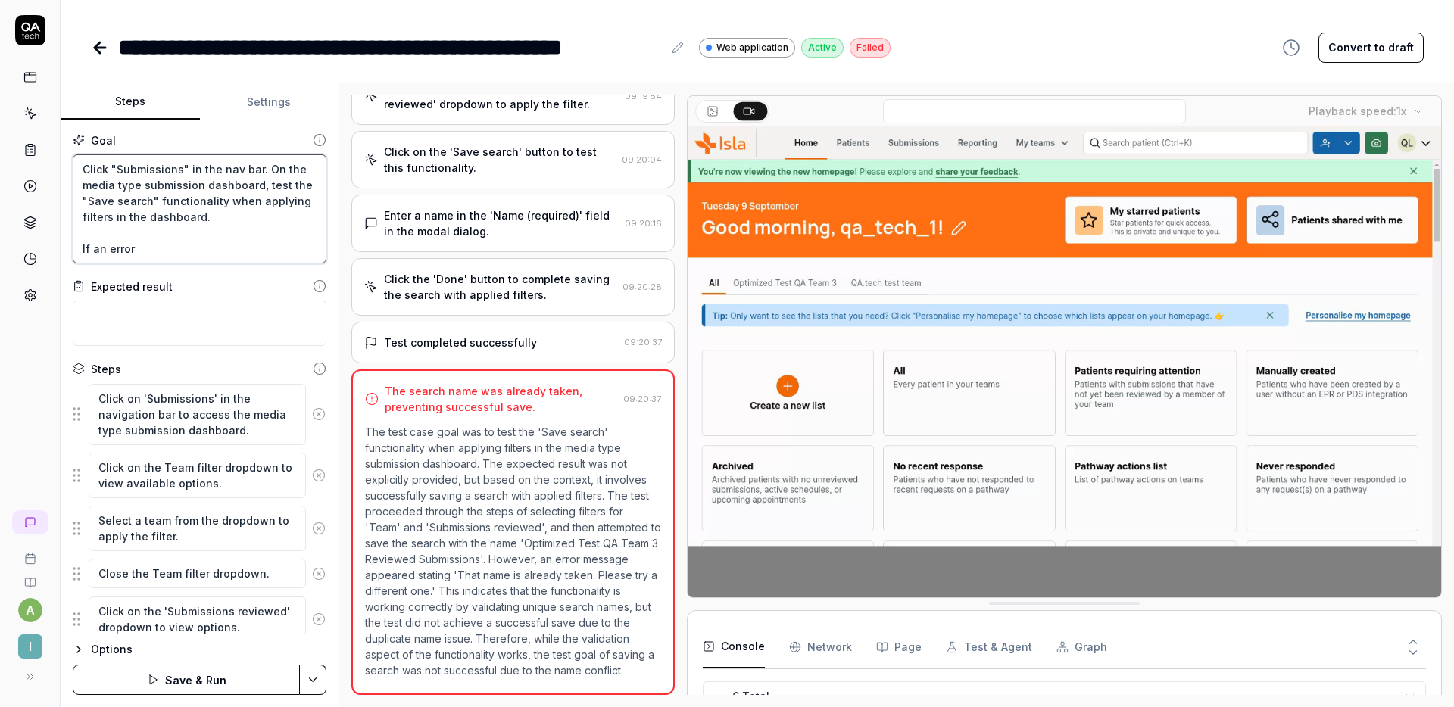
type textarea "*"
type textarea "Click "Submissions" in the nav bar. On the media type submission dashboard, tes…"
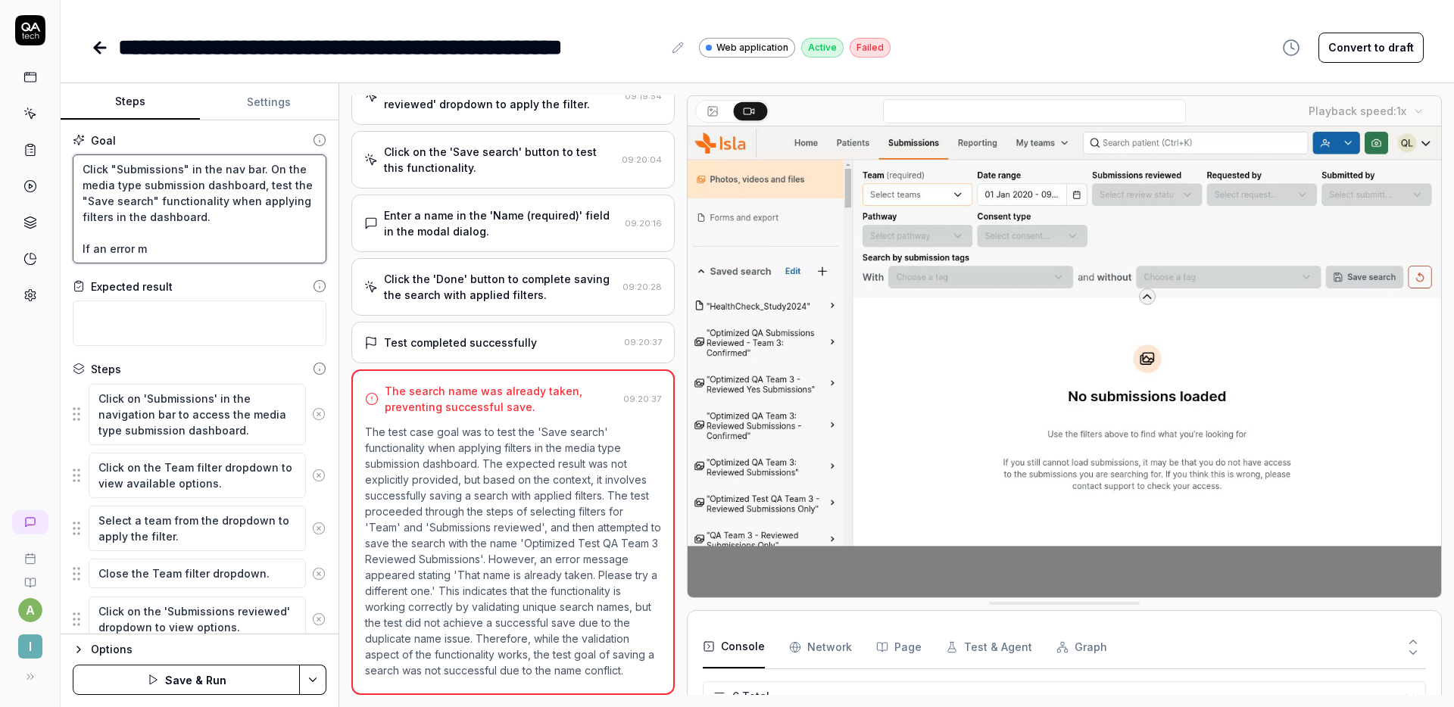
type textarea "*"
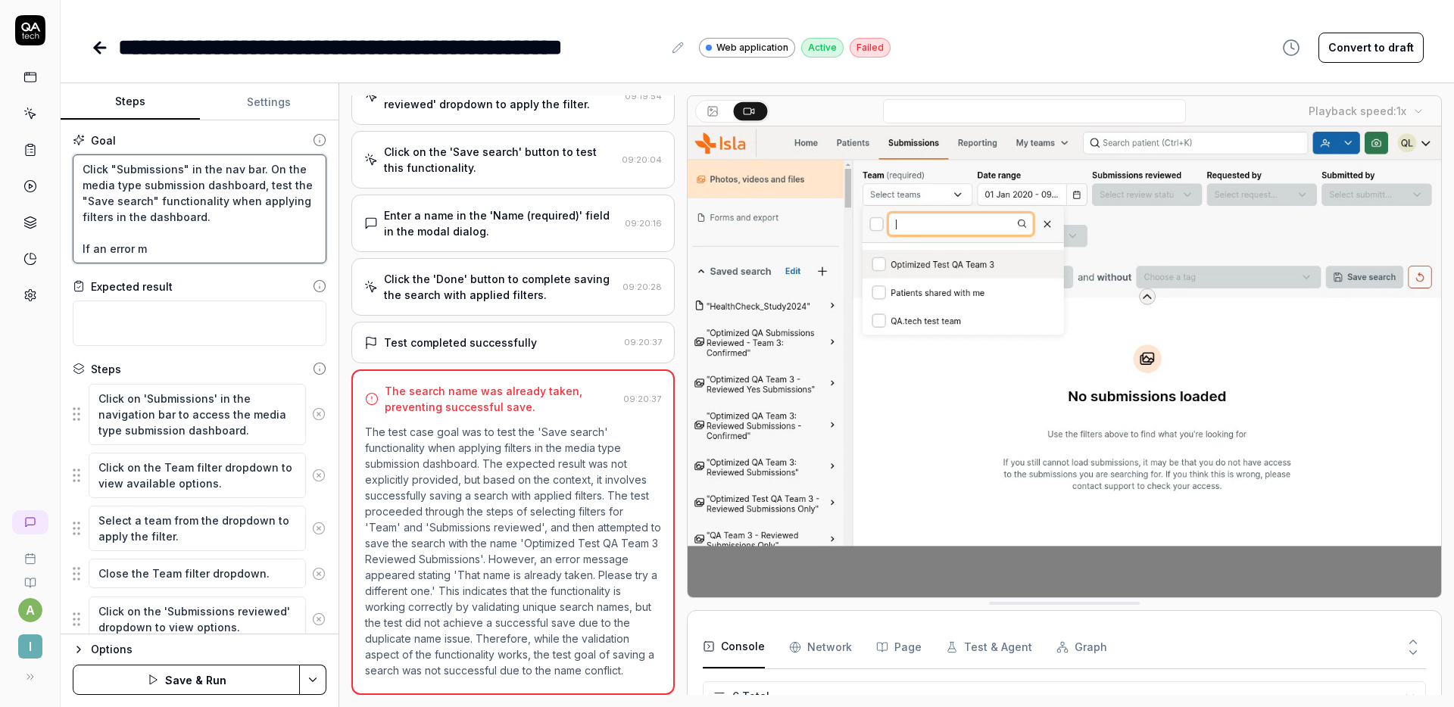
type textarea "Click "Submissions" in the nav bar. On the media type submission dashboard, tes…"
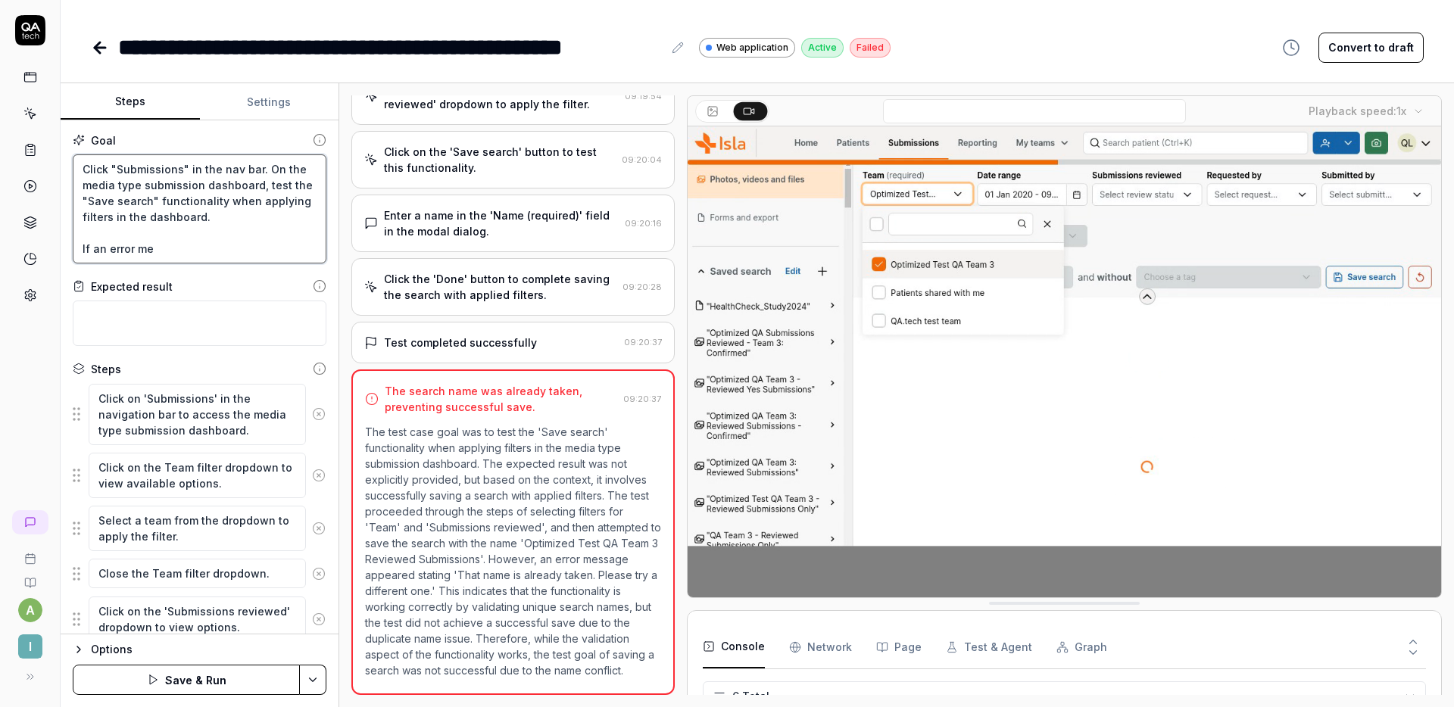
type textarea "*"
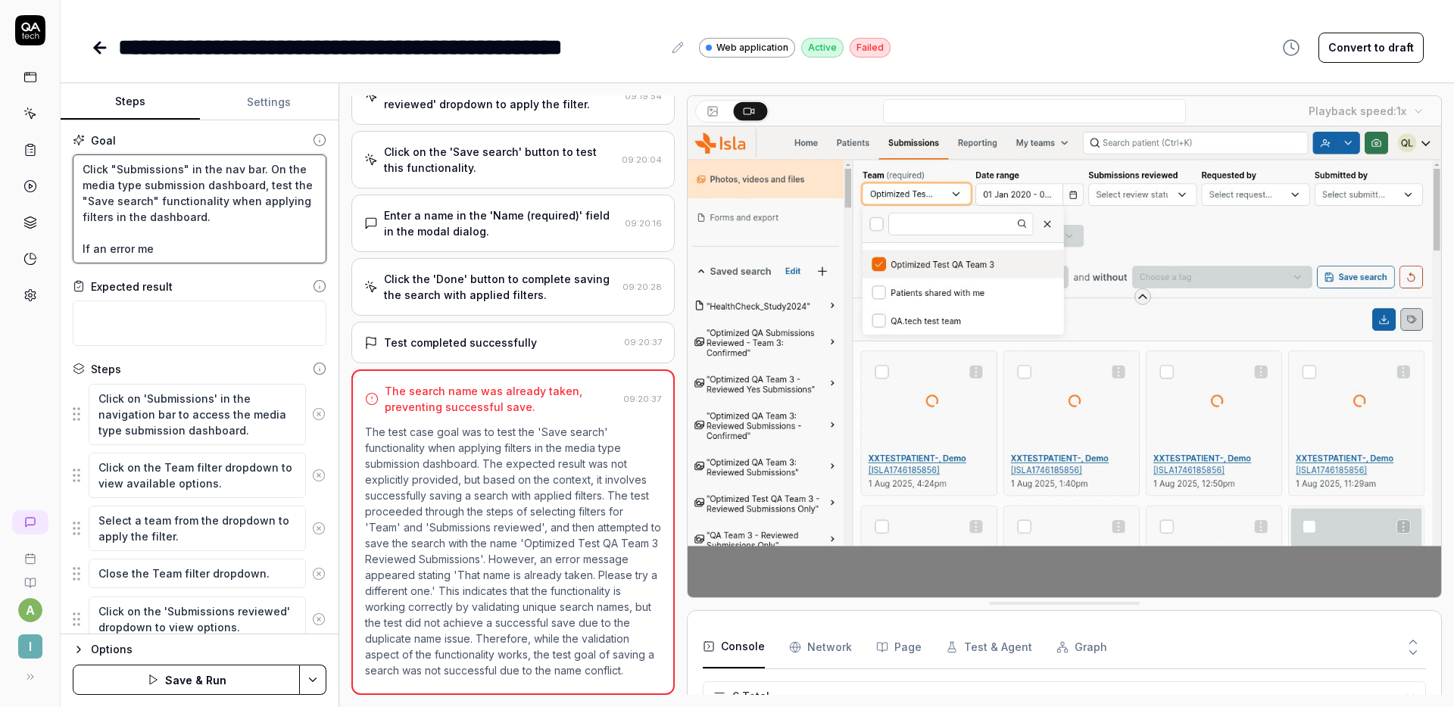
type textarea "Click "Submissions" in the nav bar. On the media type submission dashboard, tes…"
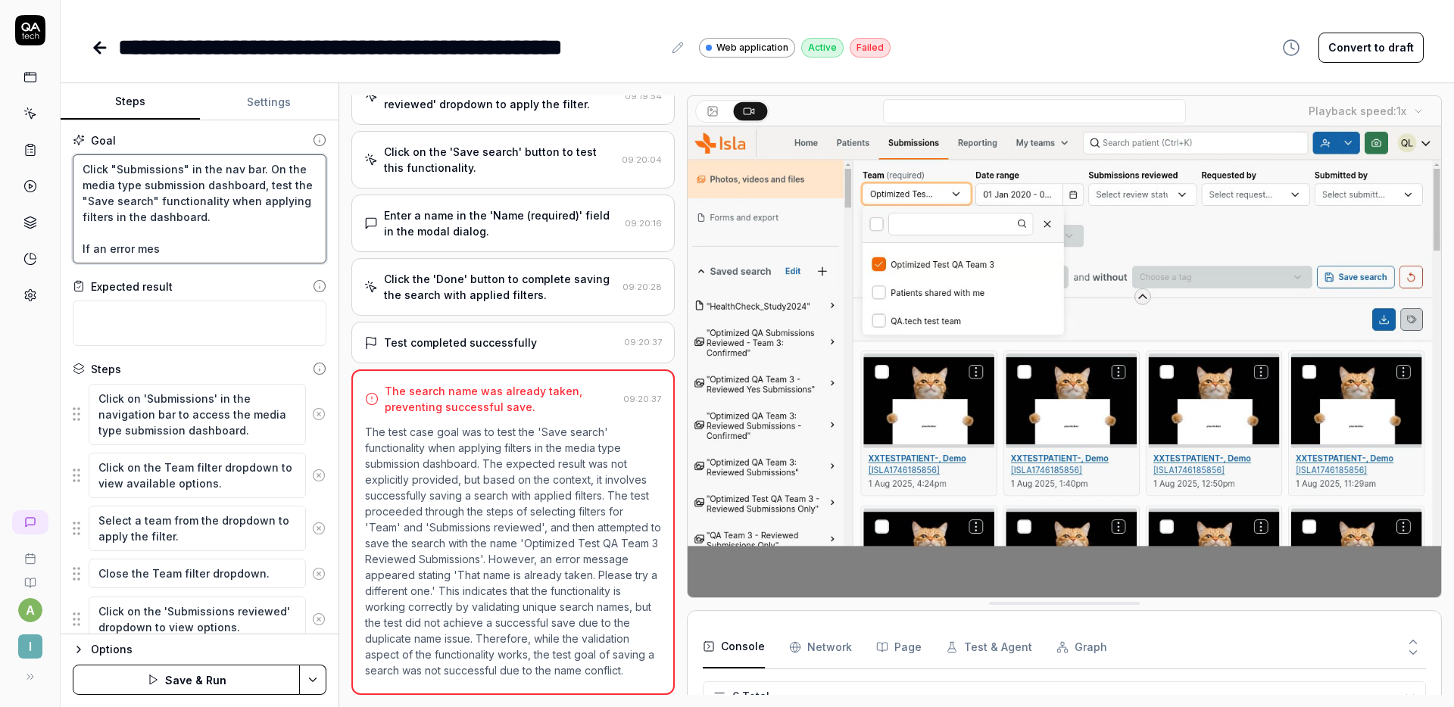
type textarea "*"
type textarea "Click "Submissions" in the nav bar. On the media type submission dashboard, tes…"
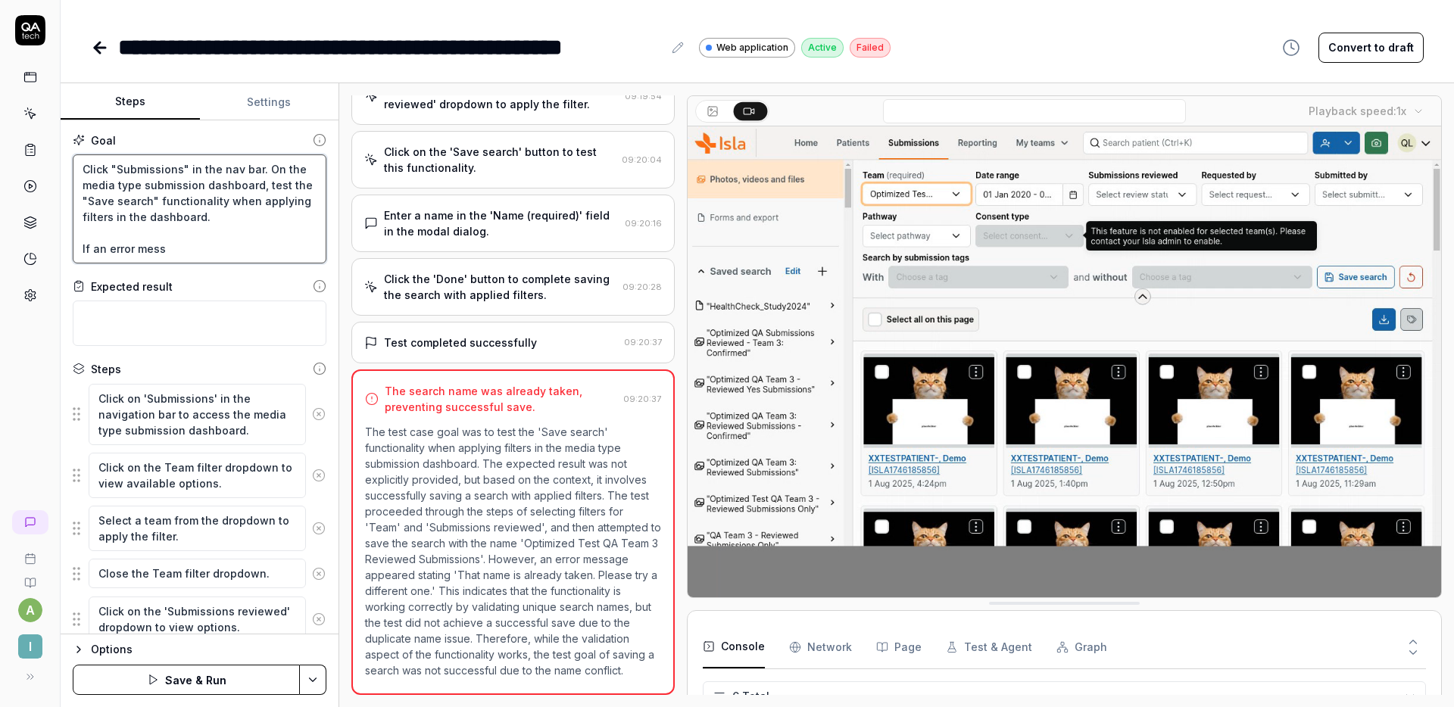
type textarea "*"
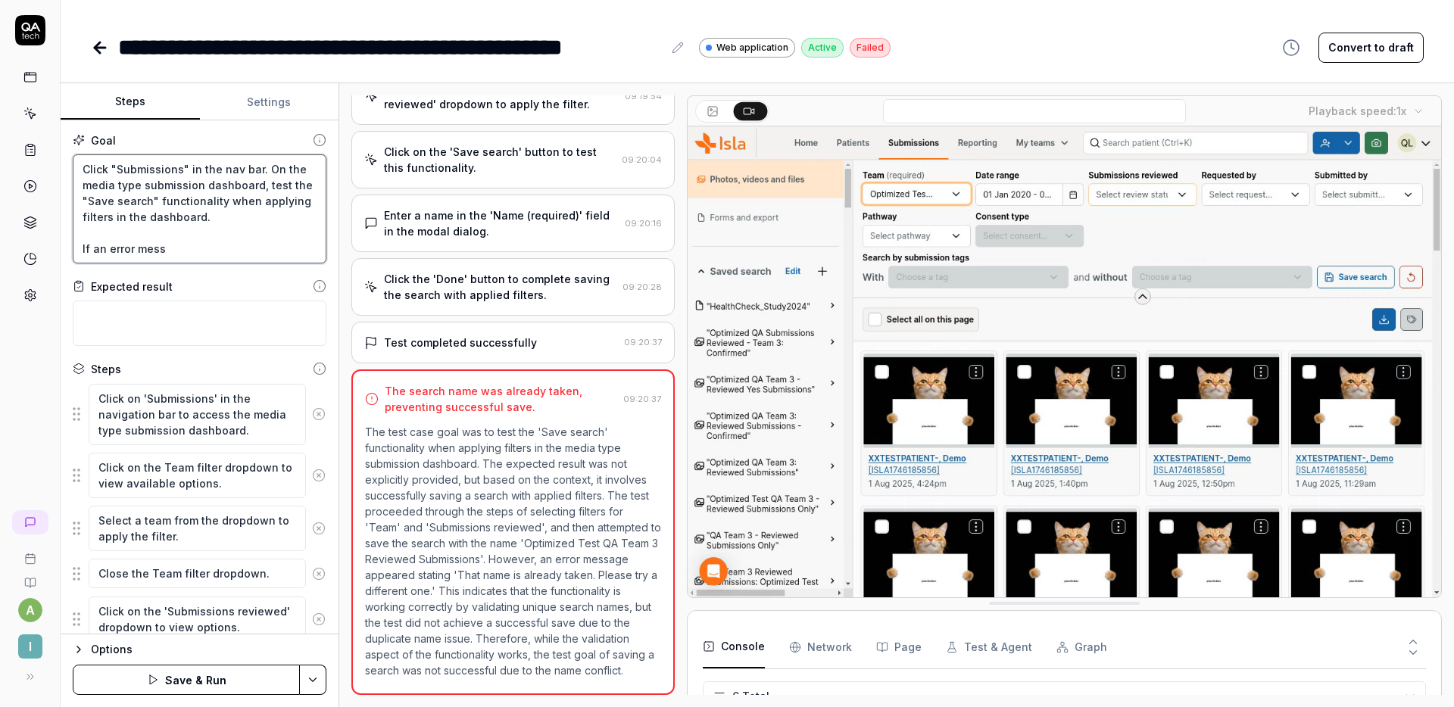
type textarea "Click "Submissions" in the nav bar. On the media type submission dashboard, tes…"
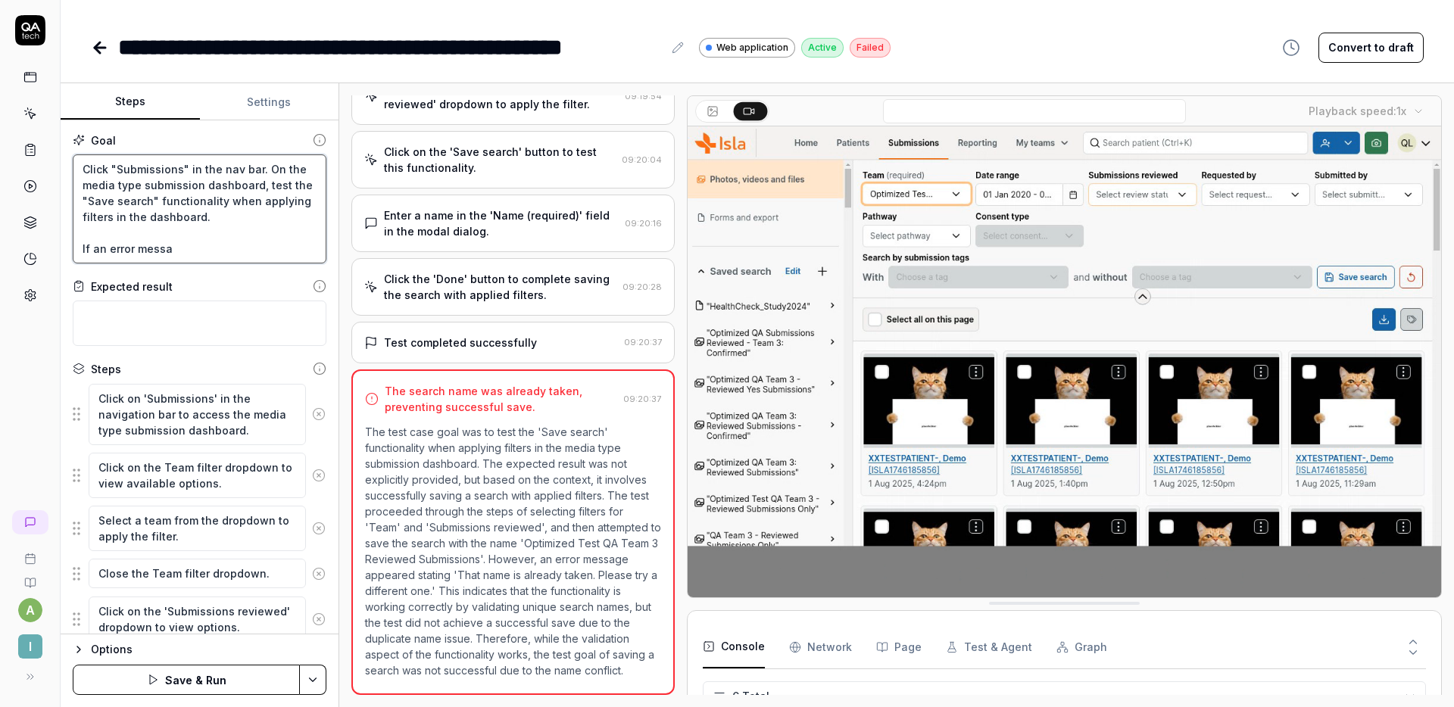
type textarea "*"
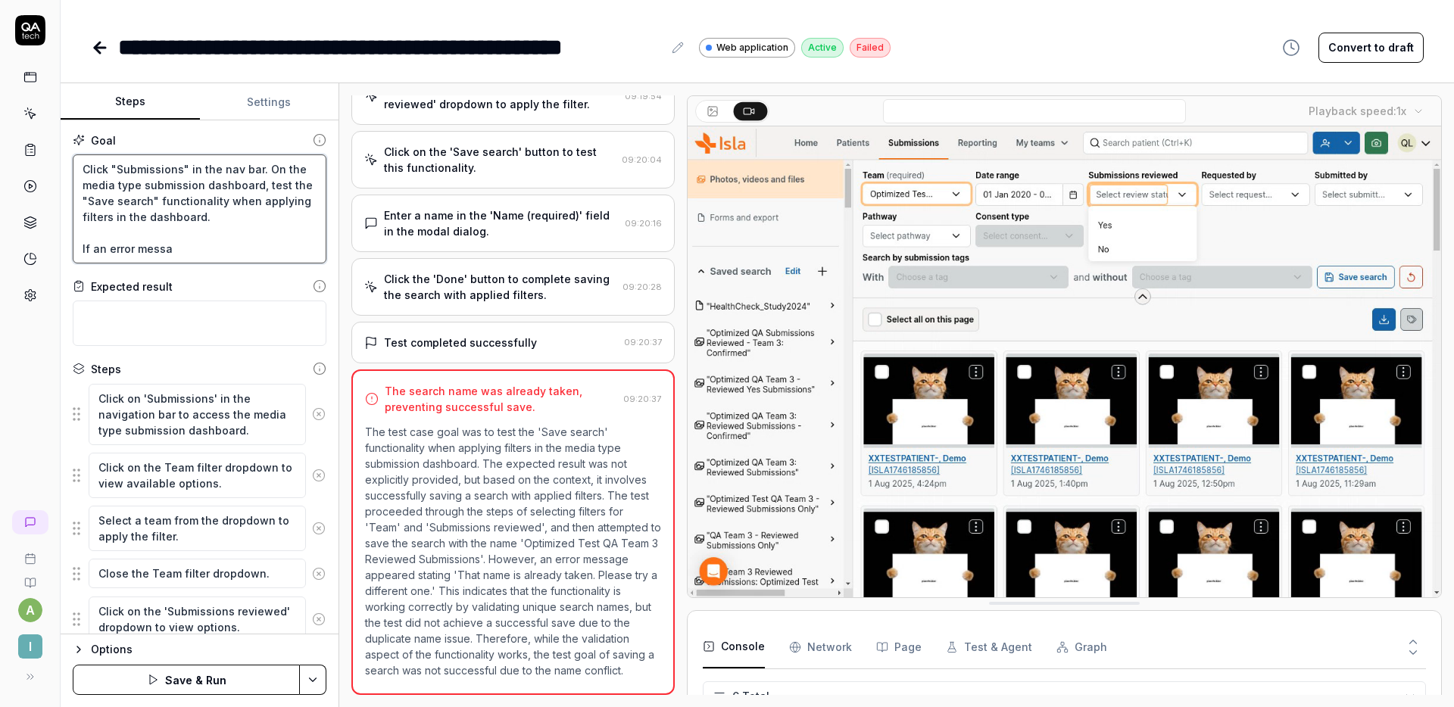
type textarea "Click "Submissions" in the nav bar. On the media type submission dashboard, tes…"
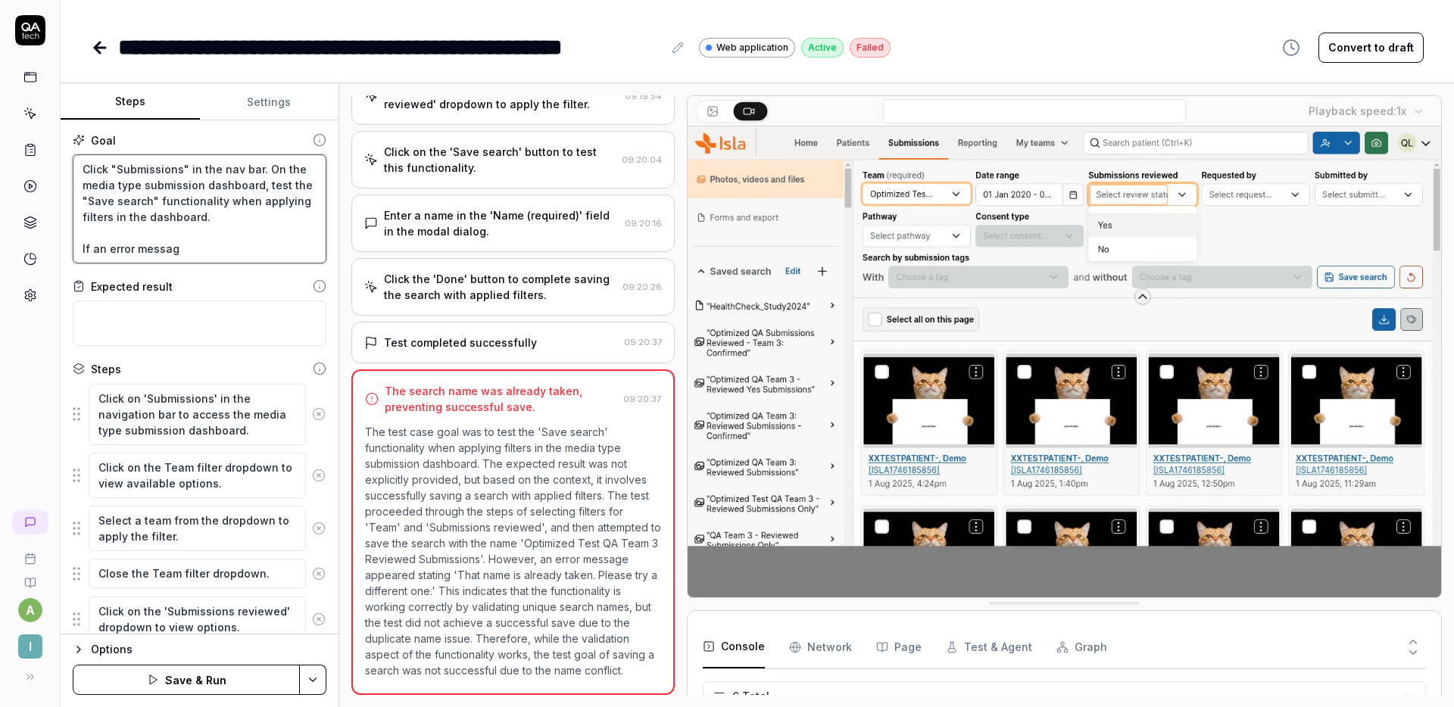
type textarea "*"
type textarea "Click "Submissions" in the nav bar. On the media type submission dashboard, tes…"
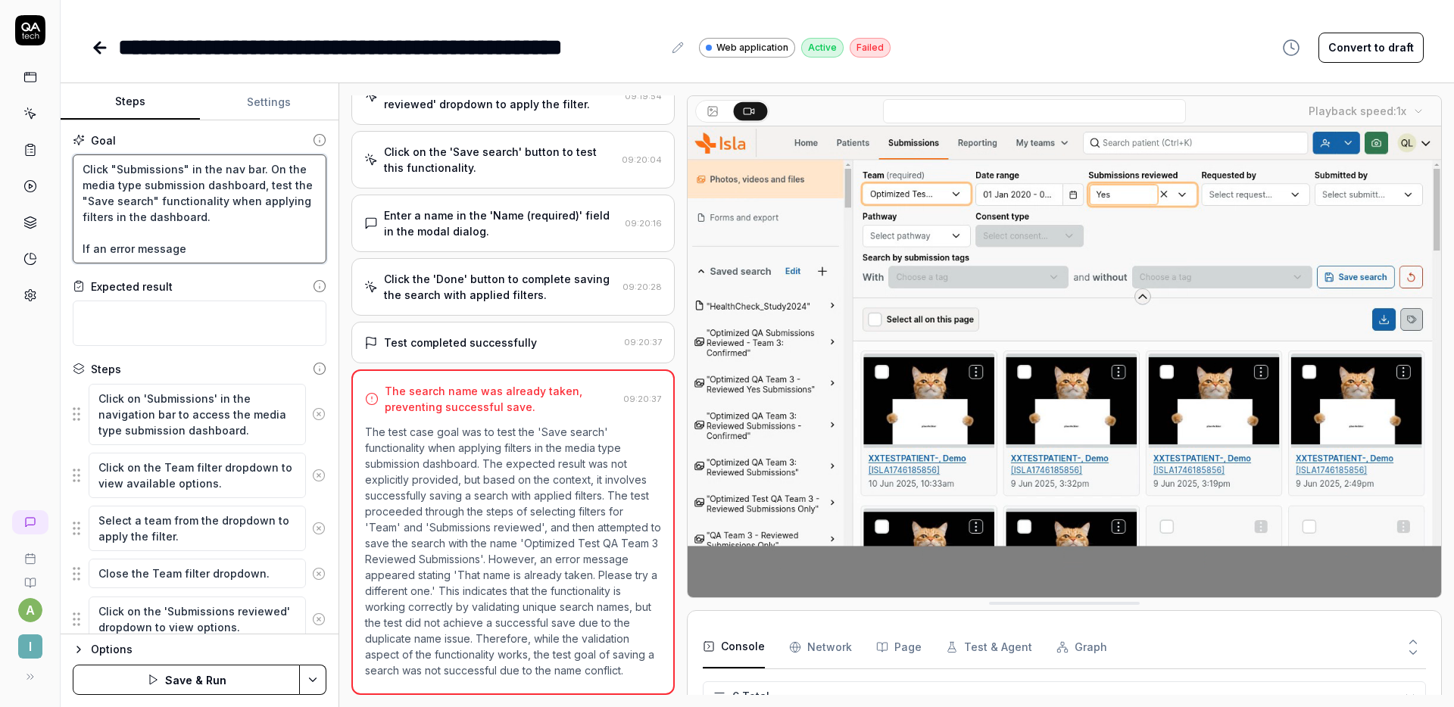
type textarea "*"
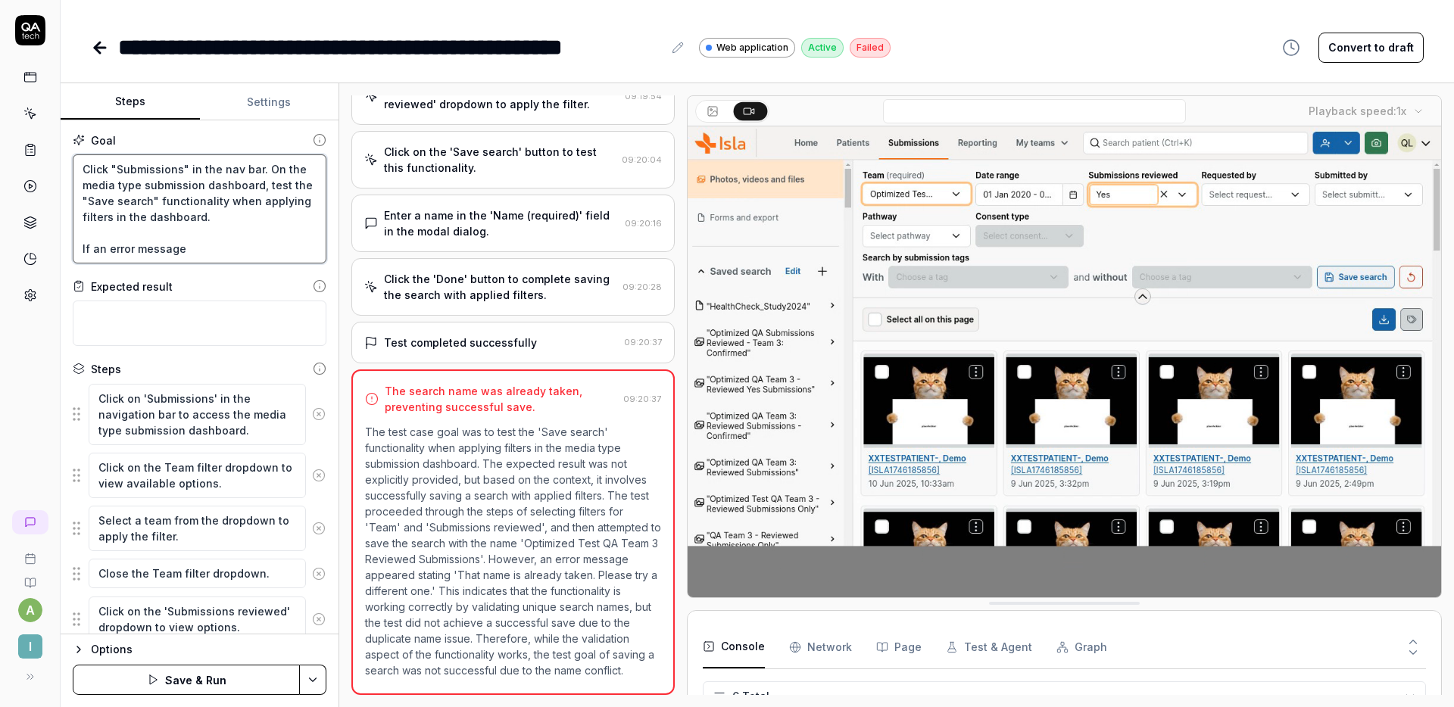
type textarea "Click "Submissions" in the nav bar. On the media type submission dashboard, tes…"
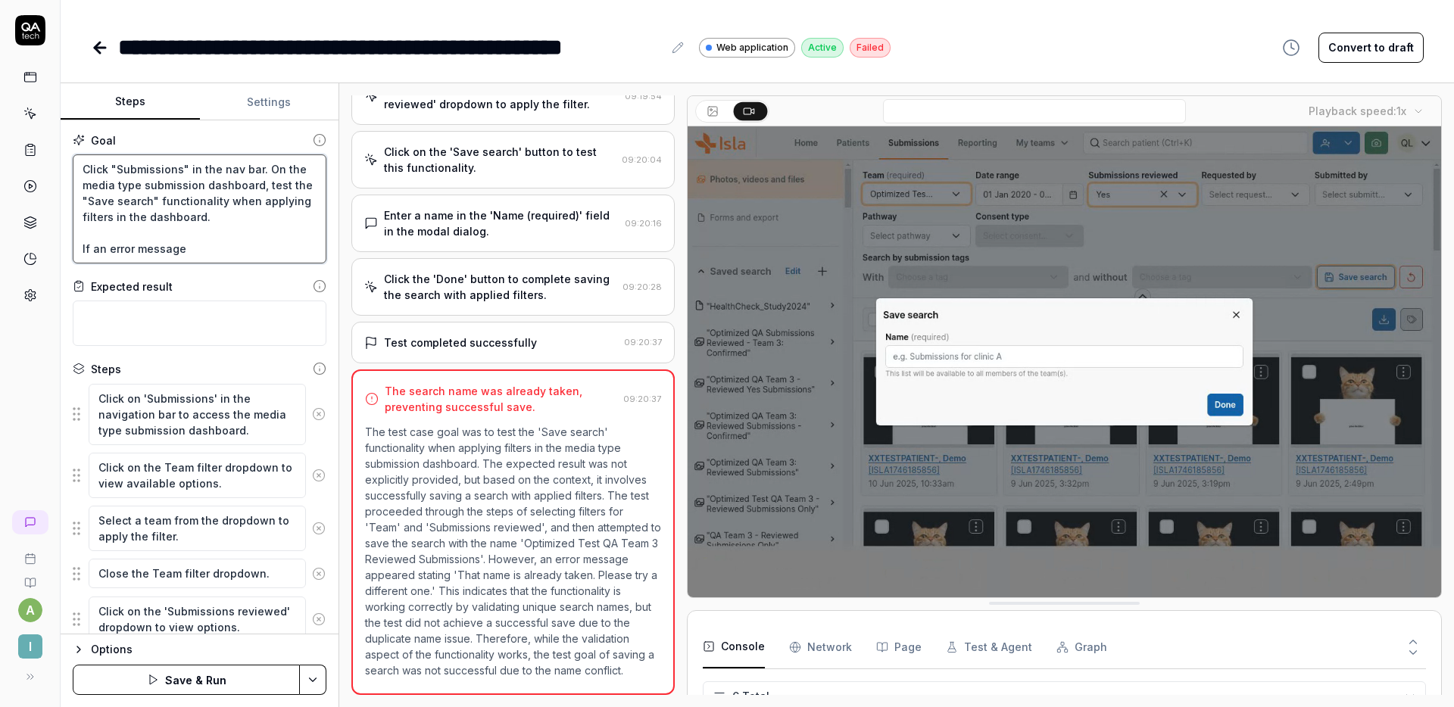
type textarea "*"
type textarea "Click "Submissions" in the nav bar. On the media type submission dashboard, tes…"
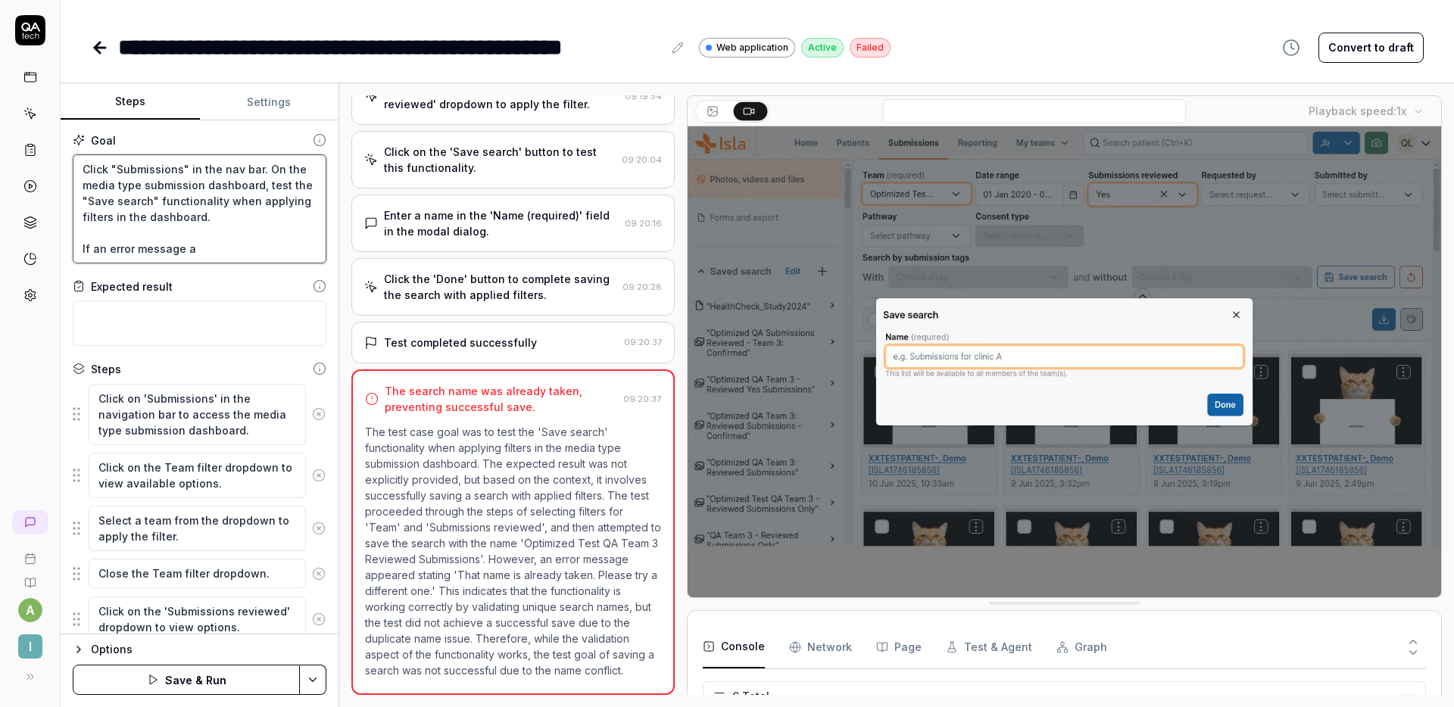
type textarea "*"
type textarea "Click "Submissions" in the nav bar. On the media type submission dashboard, tes…"
type textarea "*"
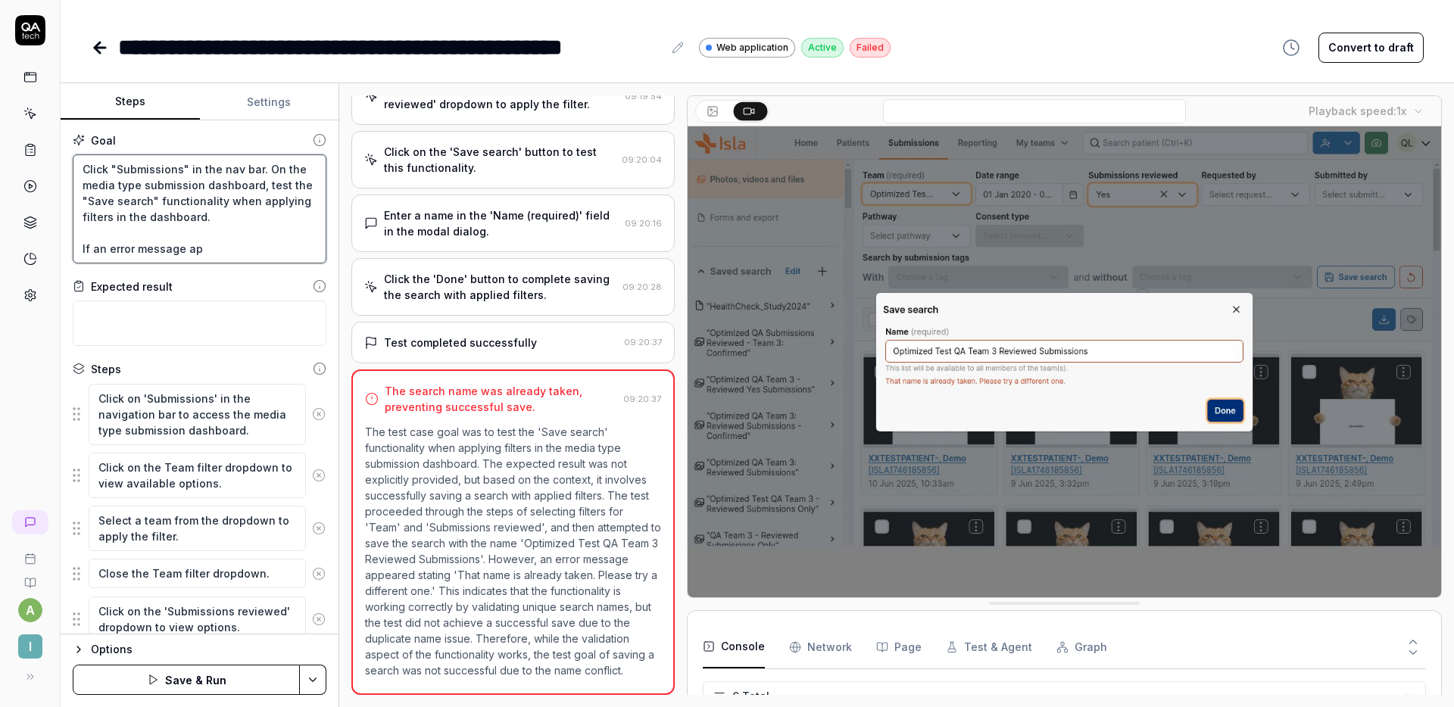
type textarea "Click "Submissions" in the nav bar. On the media type submission dashboard, tes…"
type textarea "*"
type textarea "Click "Submissions" in the nav bar. On the media type submission dashboard, tes…"
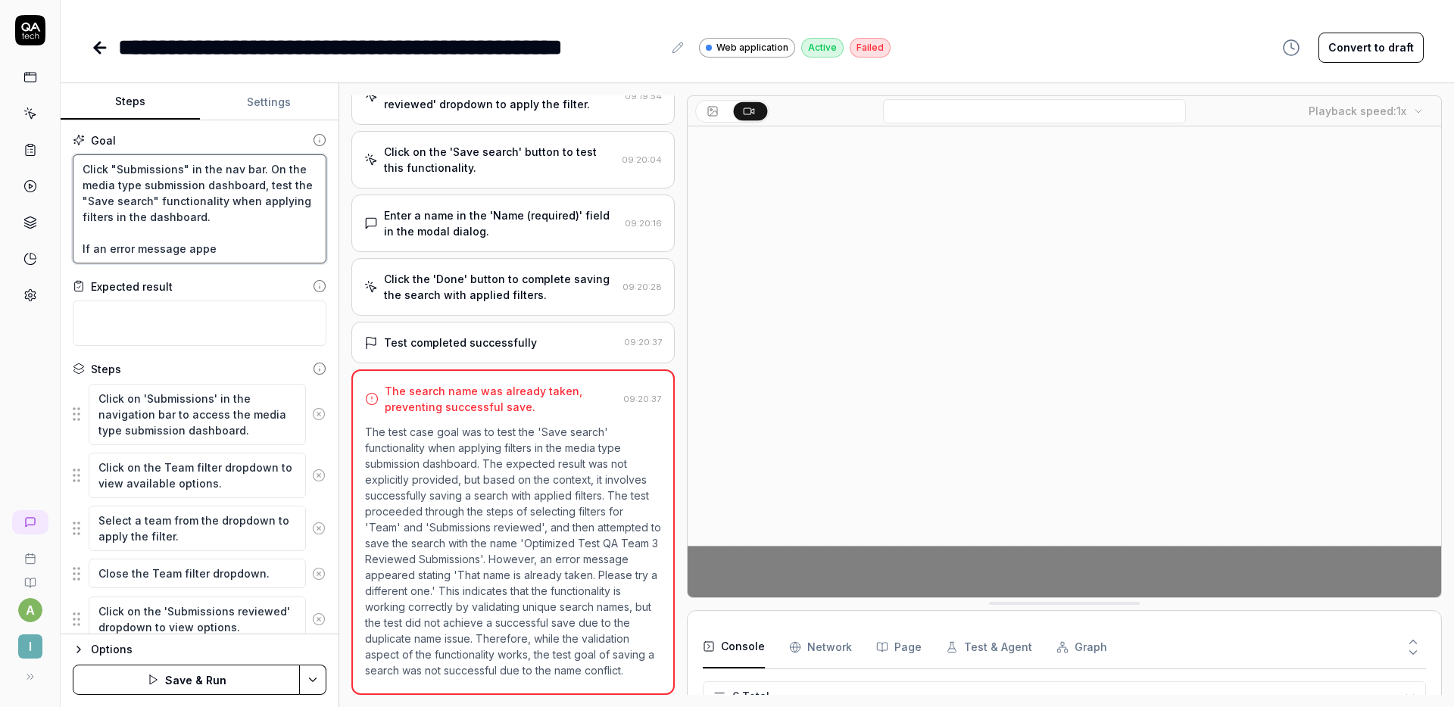
type textarea "*"
type textarea "Click "Submissions" in the nav bar. On the media type submission dashboard, tes…"
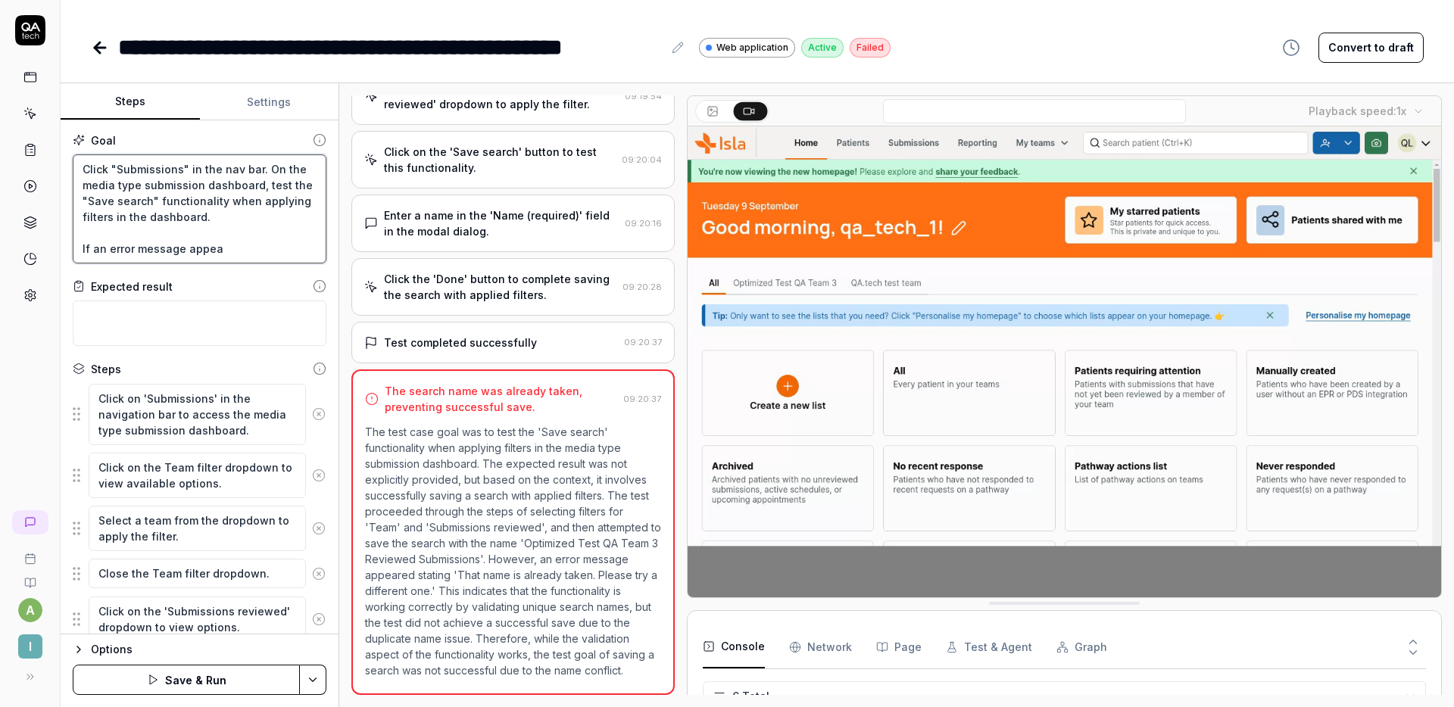
type textarea "*"
type textarea "Click "Submissions" in the nav bar. On the media type submission dashboard, tes…"
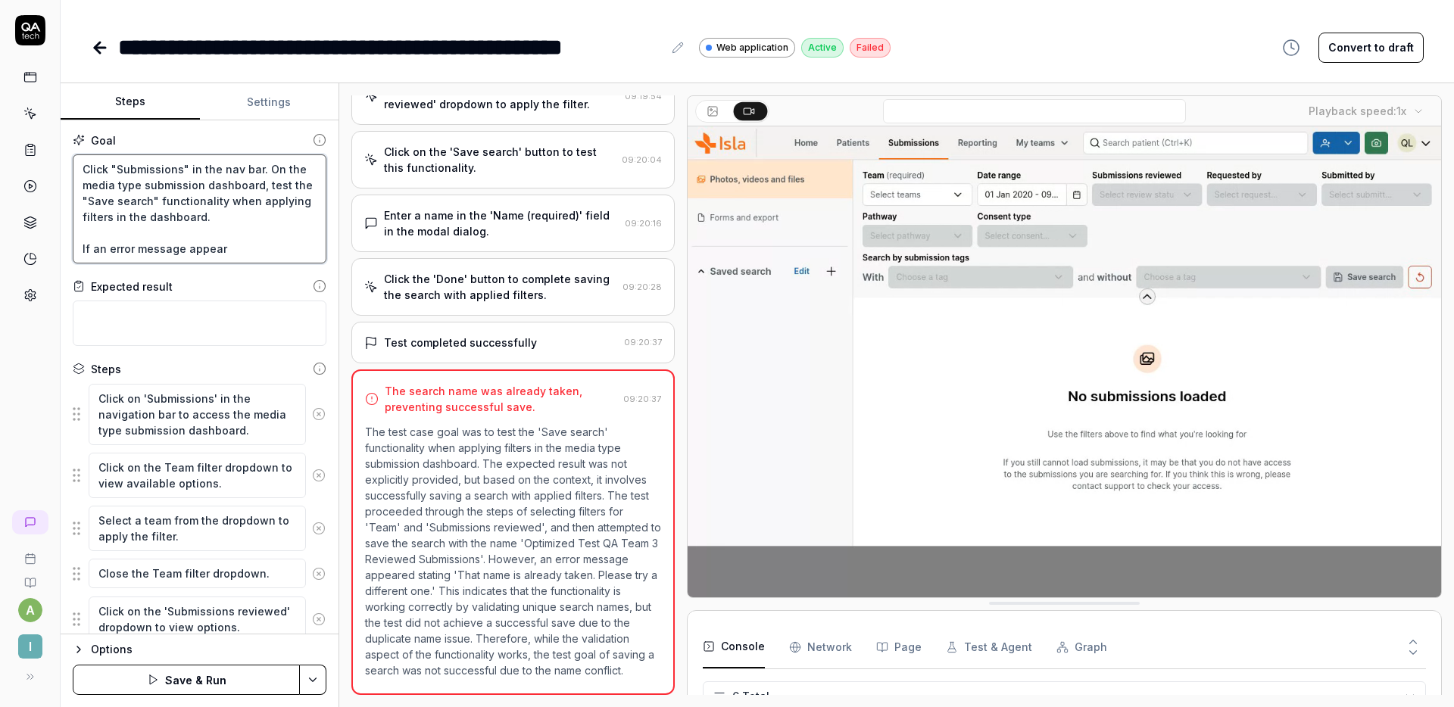
type textarea "*"
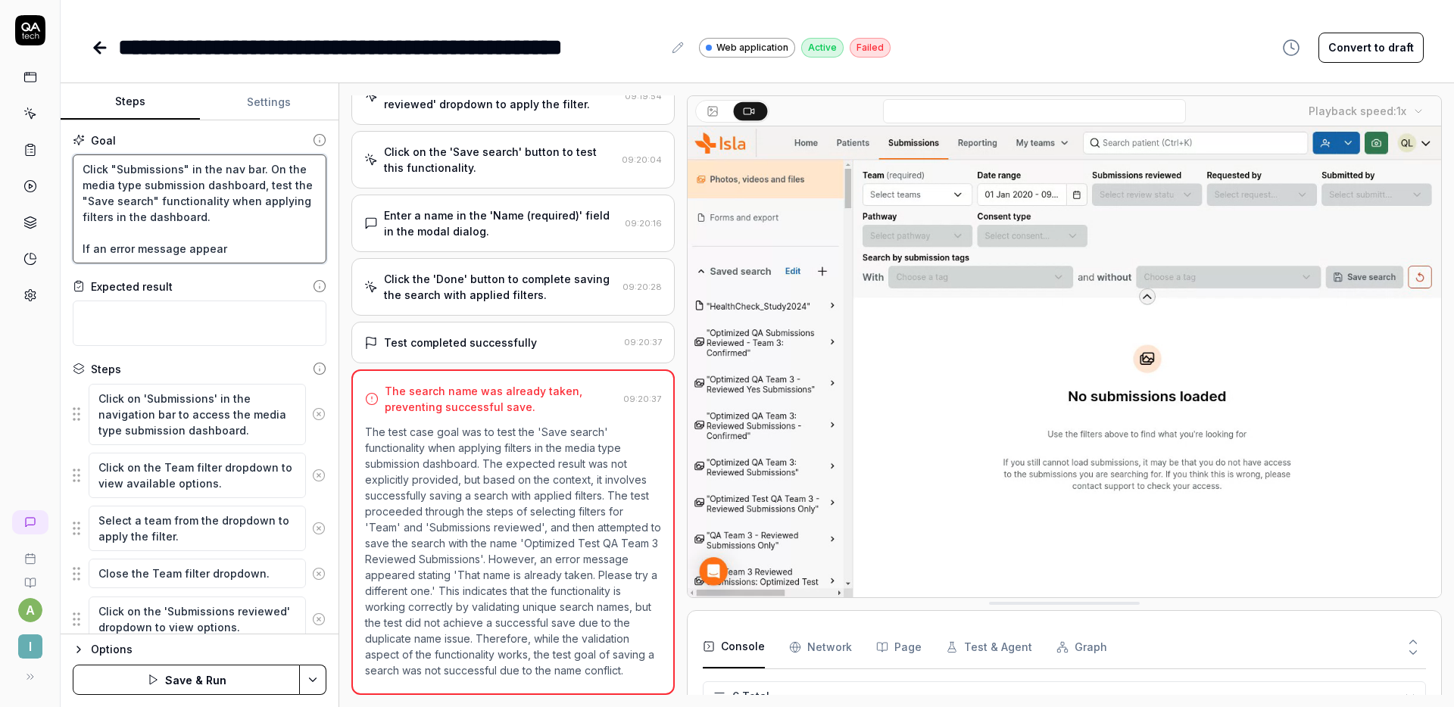
type textarea "Click "Submissions" in the nav bar. On the media type submission dashboard, tes…"
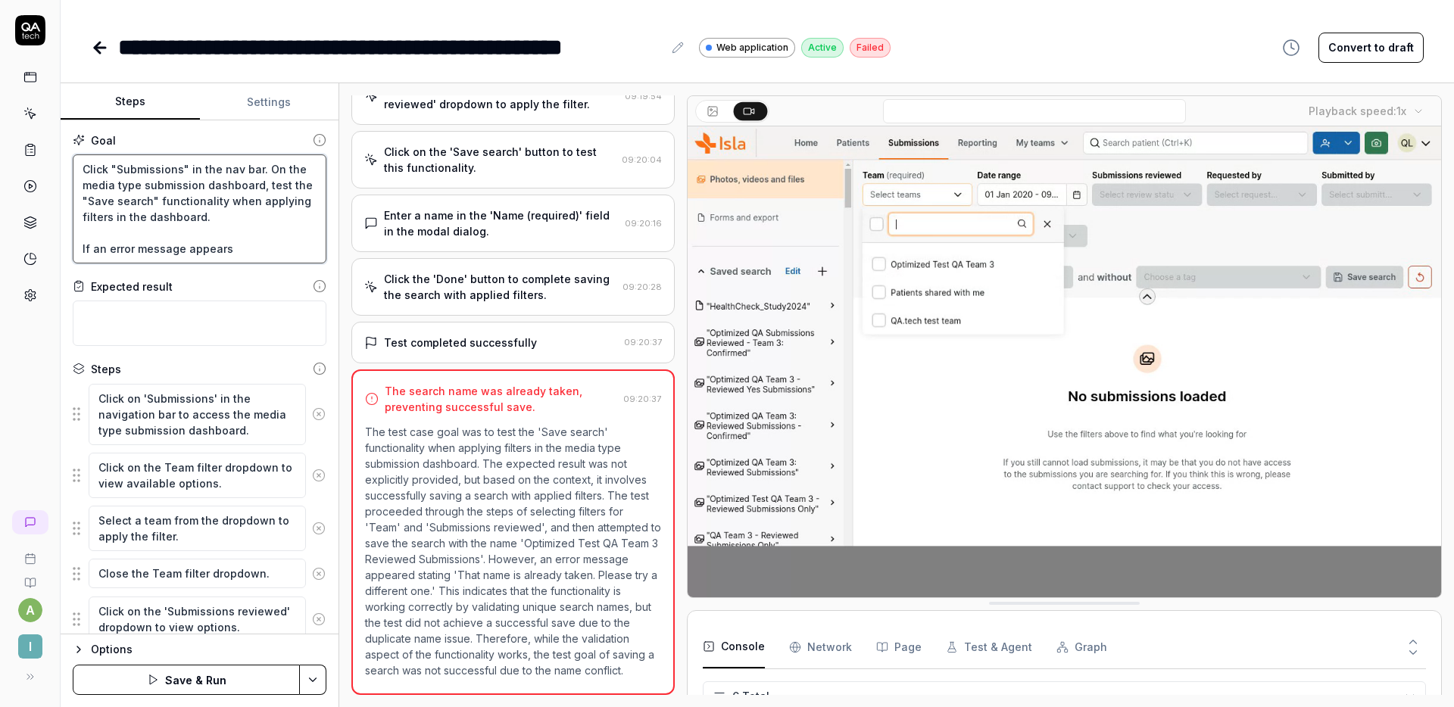
type textarea "*"
type textarea "Click "Submissions" in the nav bar. On the media type submission dashboard, tes…"
type textarea "*"
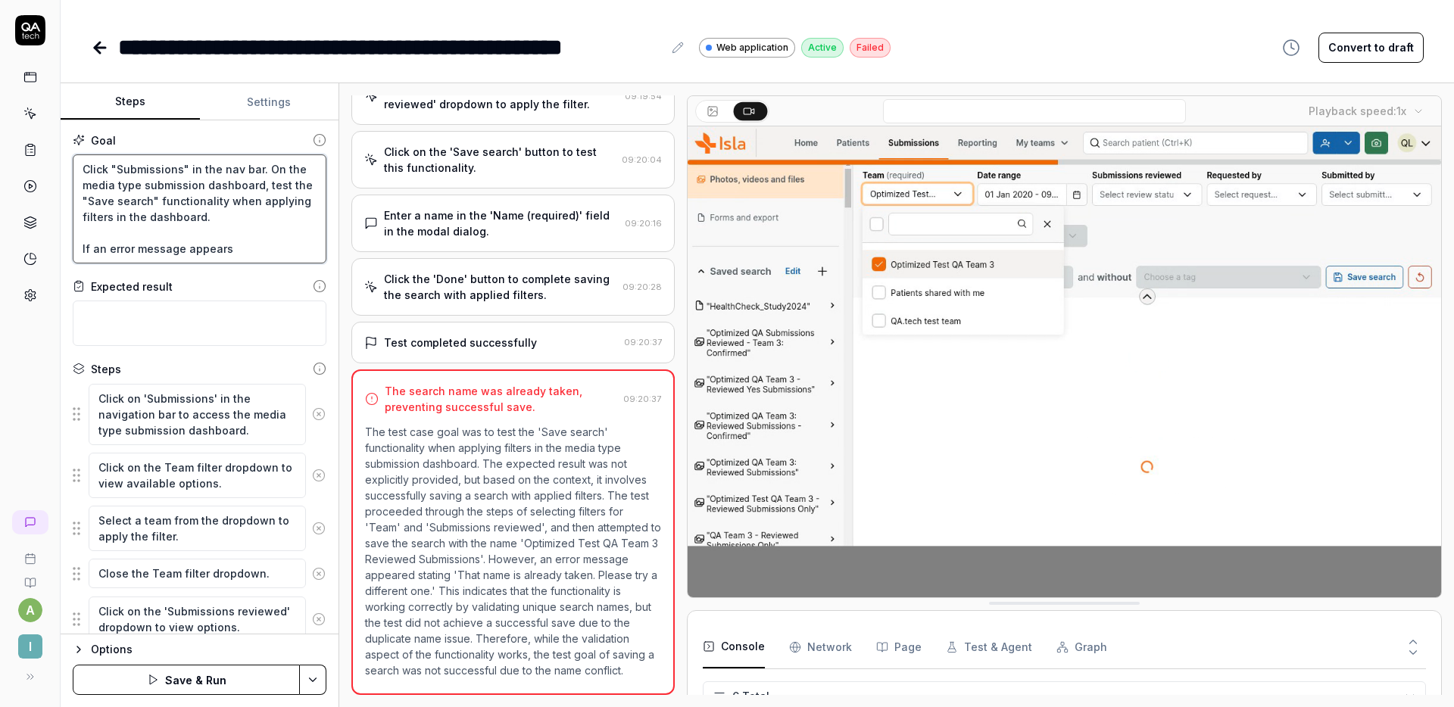
type textarea "Click "Submissions" in the nav bar. On the media type submission dashboard, tes…"
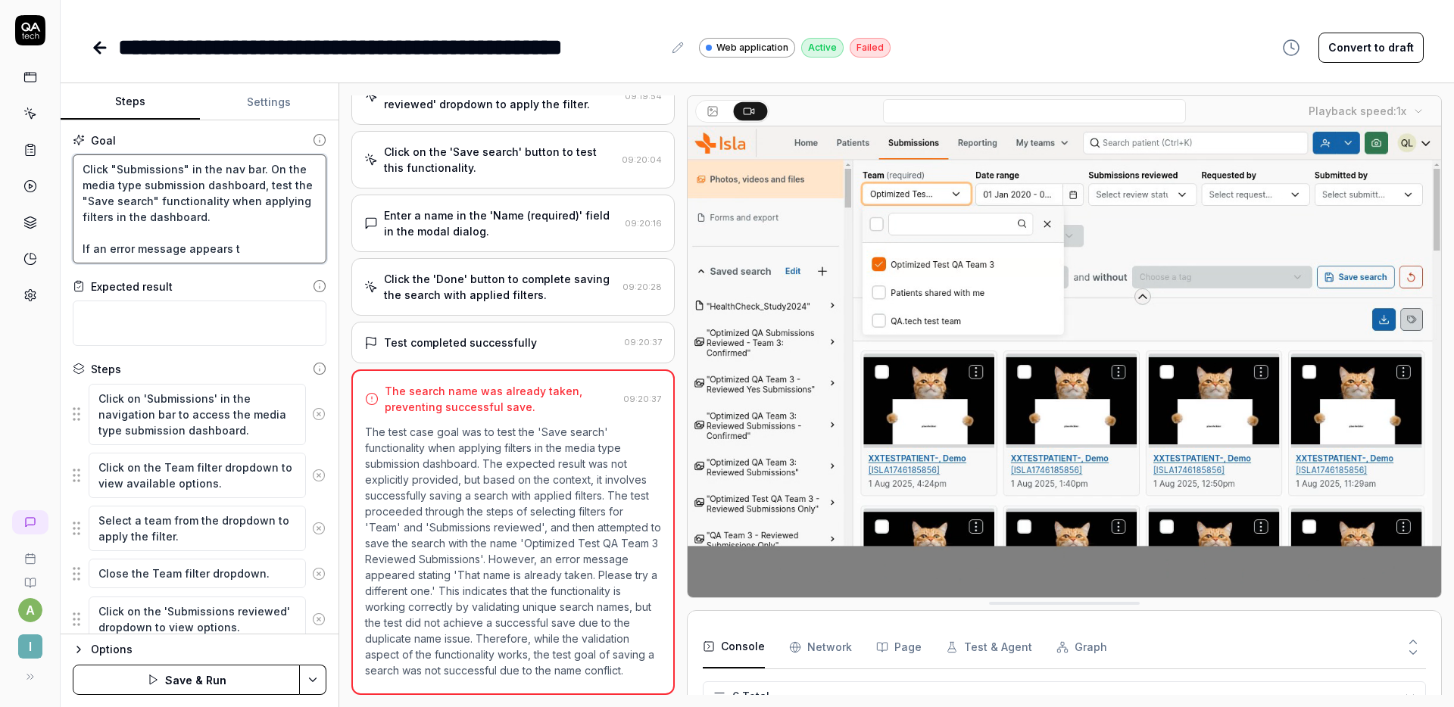
type textarea "*"
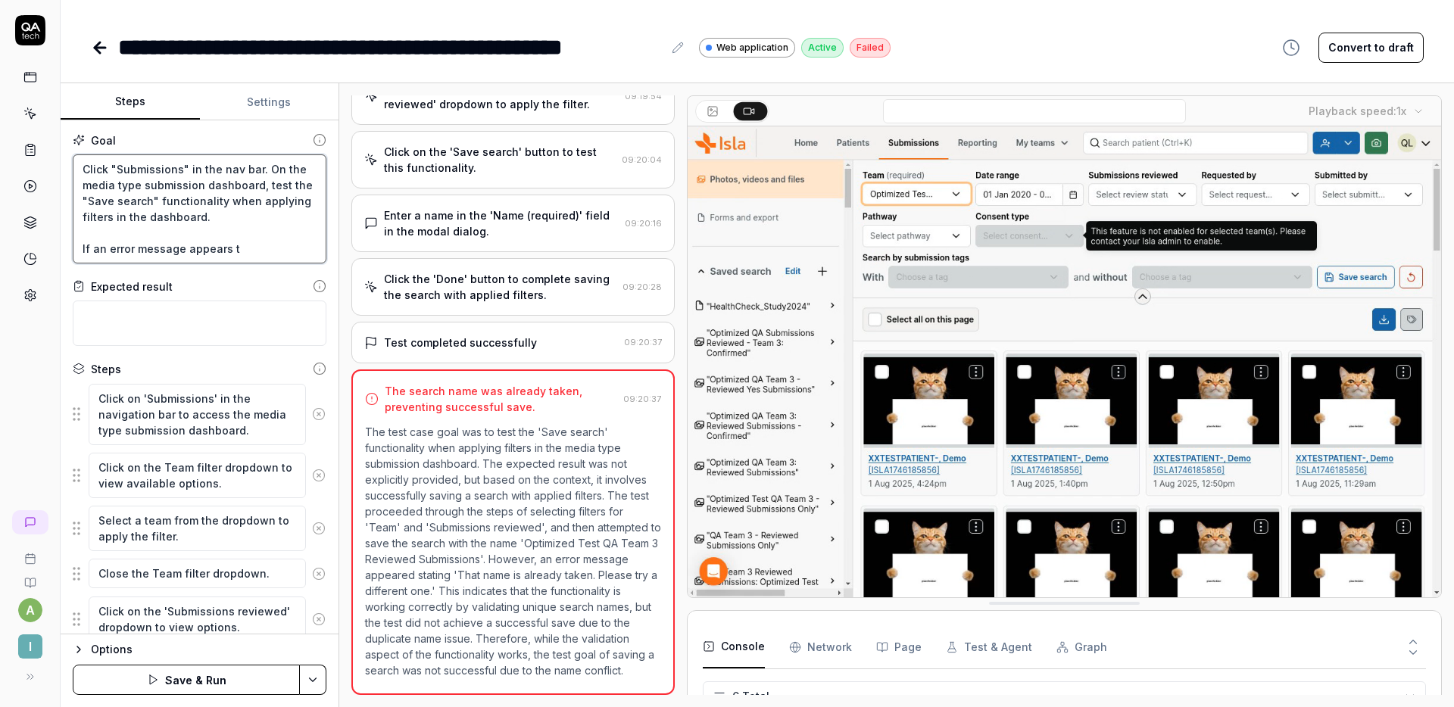
type textarea "Click "Submissions" in the nav bar. On the media type submission dashboard, tes…"
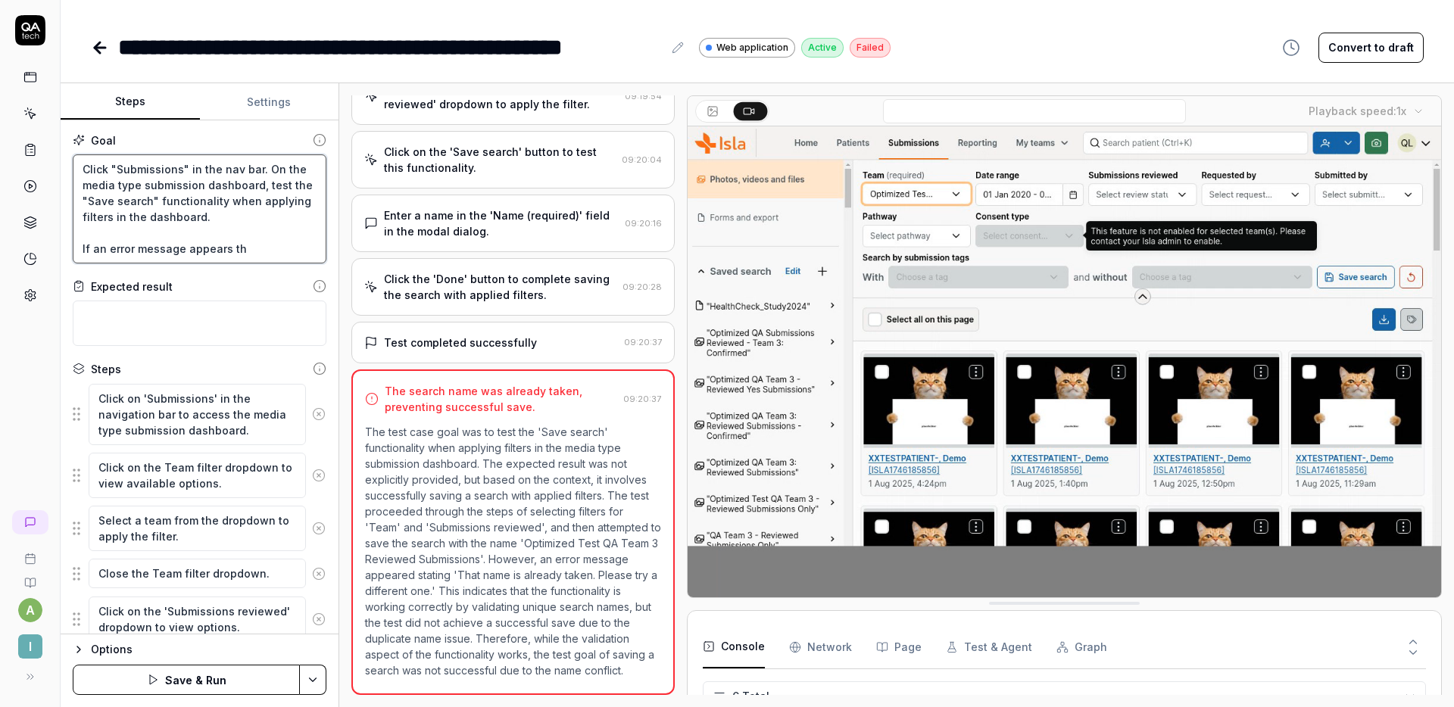
type textarea "*"
type textarea "Click "Submissions" in the nav bar. On the media type submission dashboard, tes…"
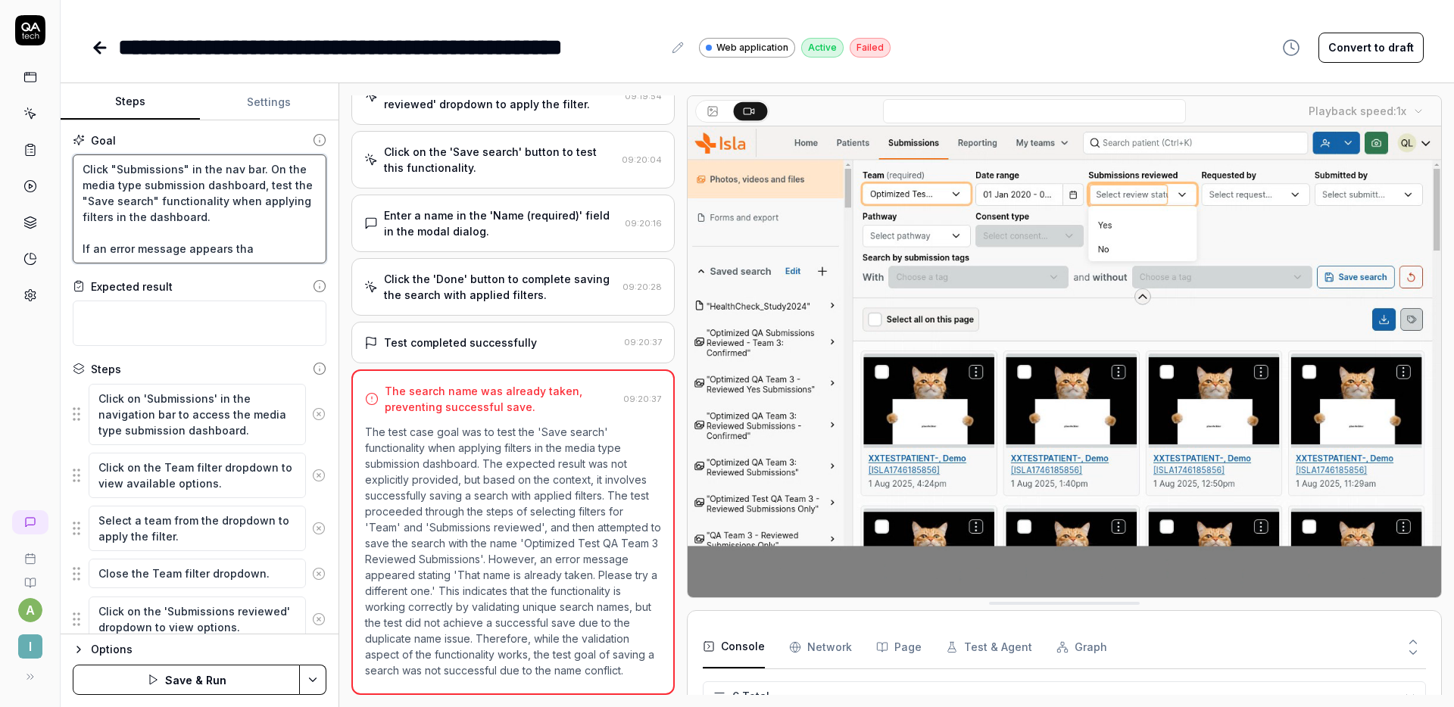
type textarea "*"
type textarea "Click "Submissions" in the nav bar. On the media type submission dashboard, tes…"
type textarea "*"
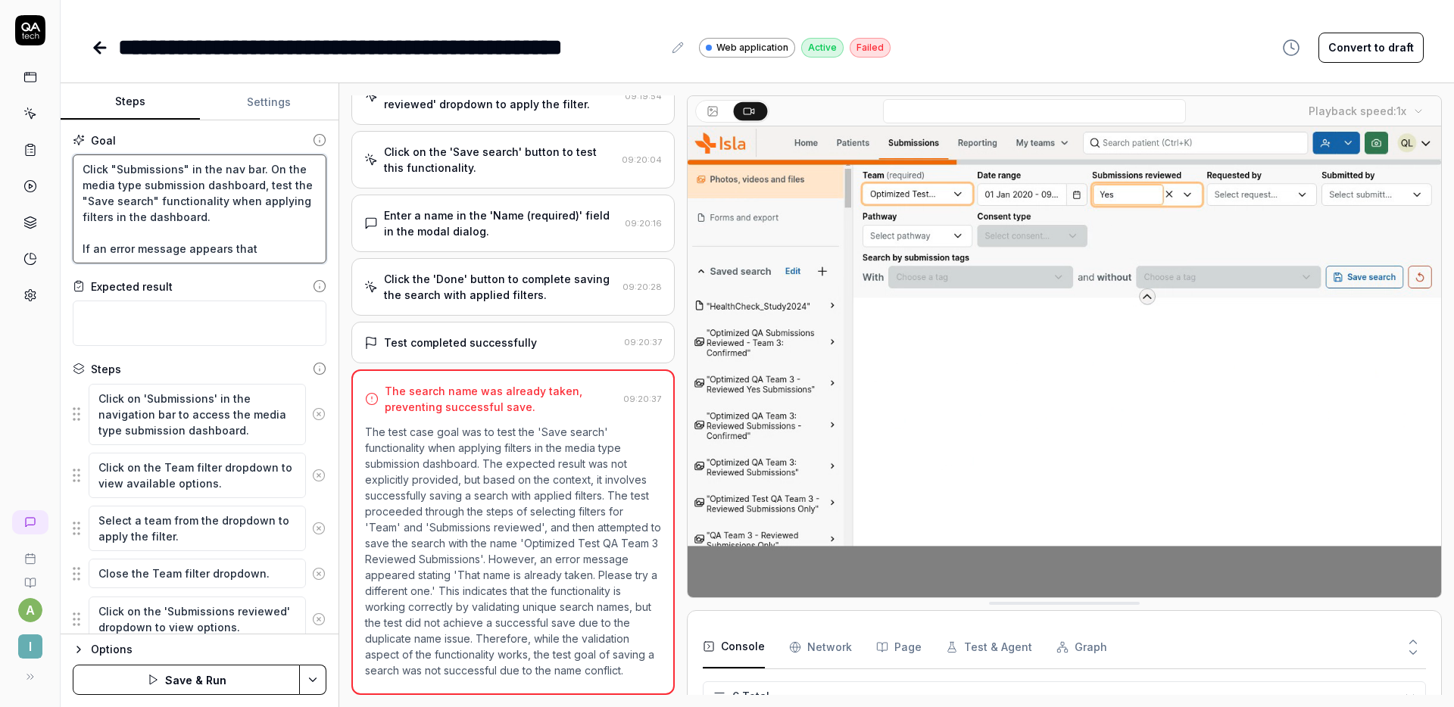
type textarea "Click "Submissions" in the nav bar. On the media type submission dashboard, tes…"
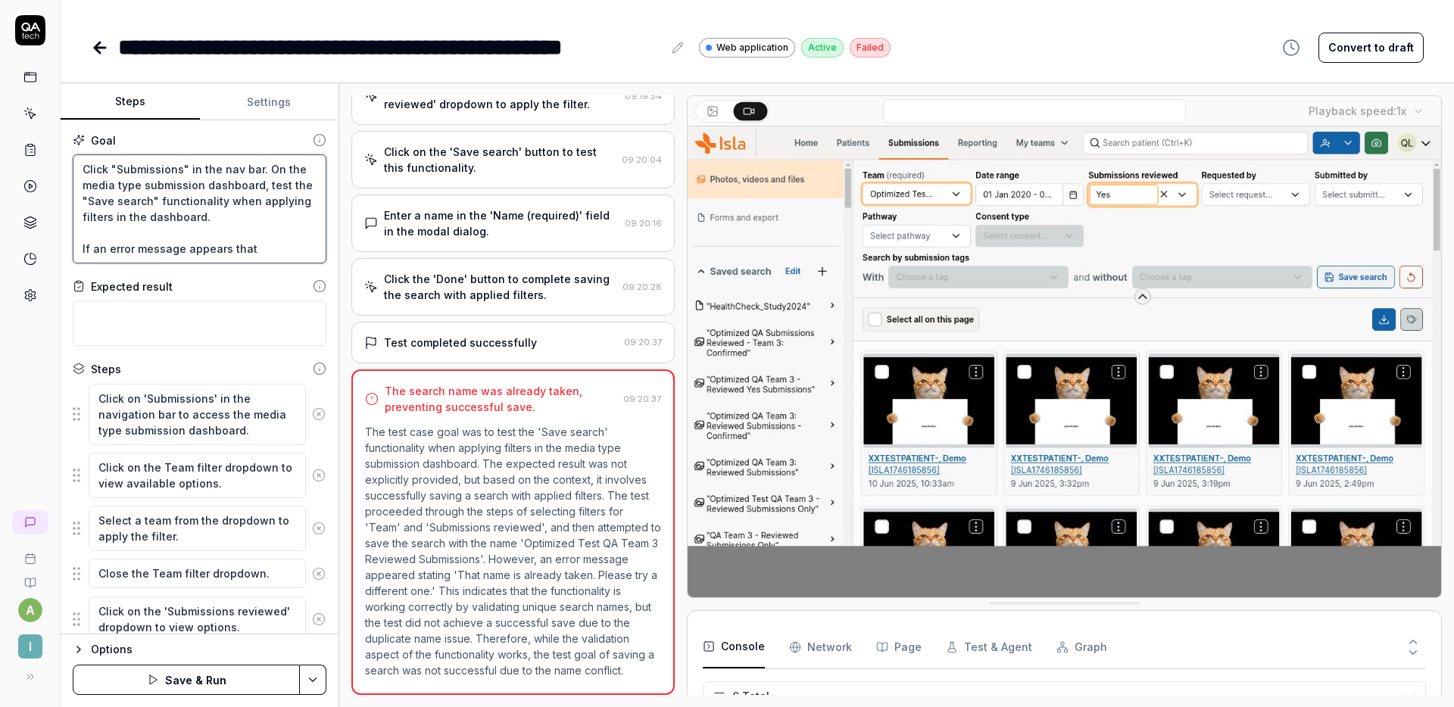
type textarea "*"
type textarea "Click "Submissions" in the nav bar. On the media type submission dashboard, tes…"
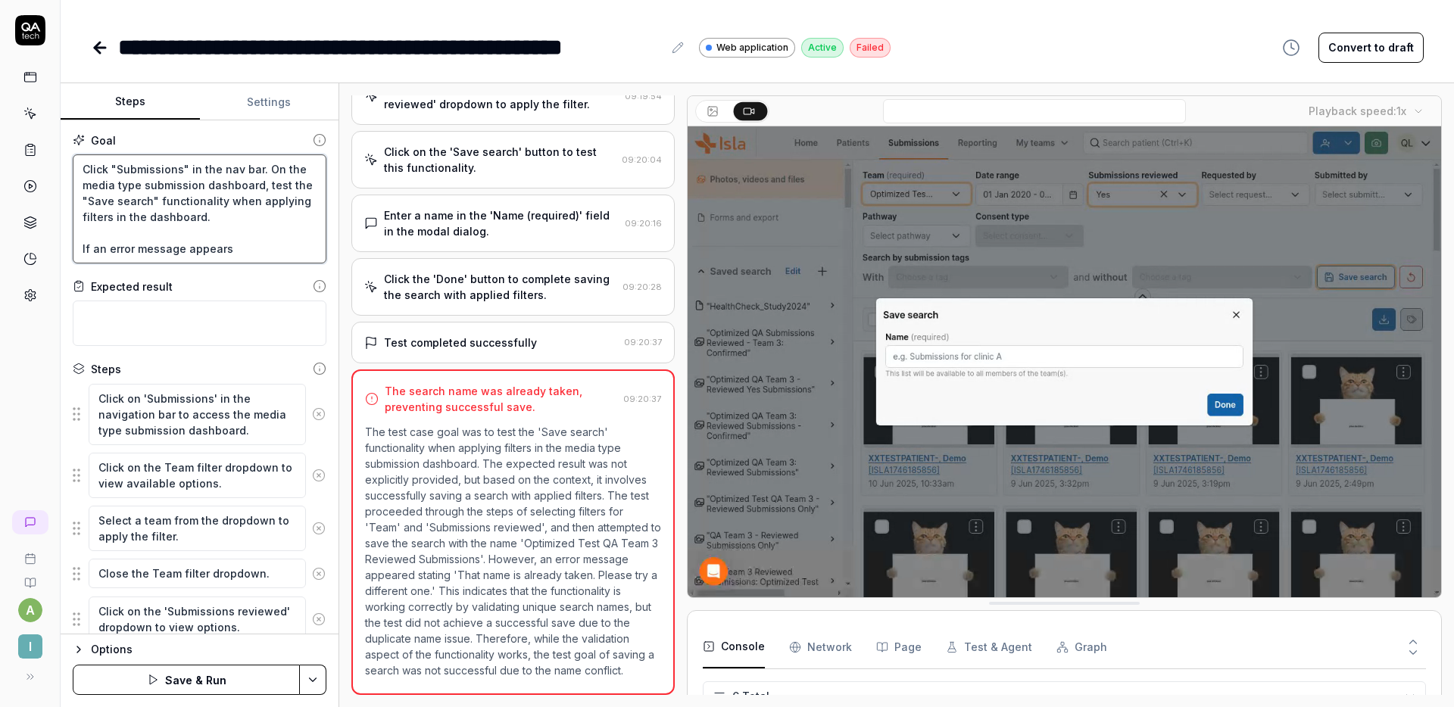
type textarea "*"
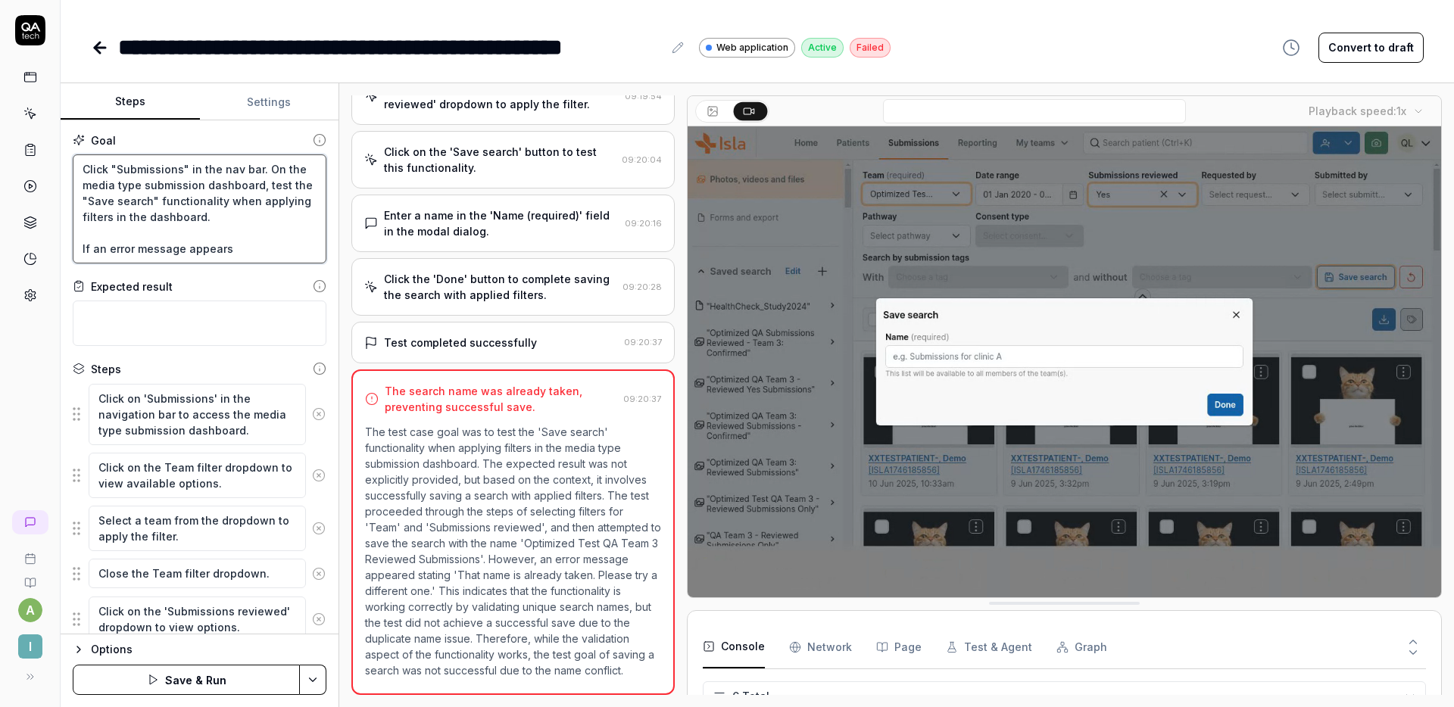
type textarea "Click "Submissions" in the nav bar. On the media type submission dashboard, tes…"
type textarea "*"
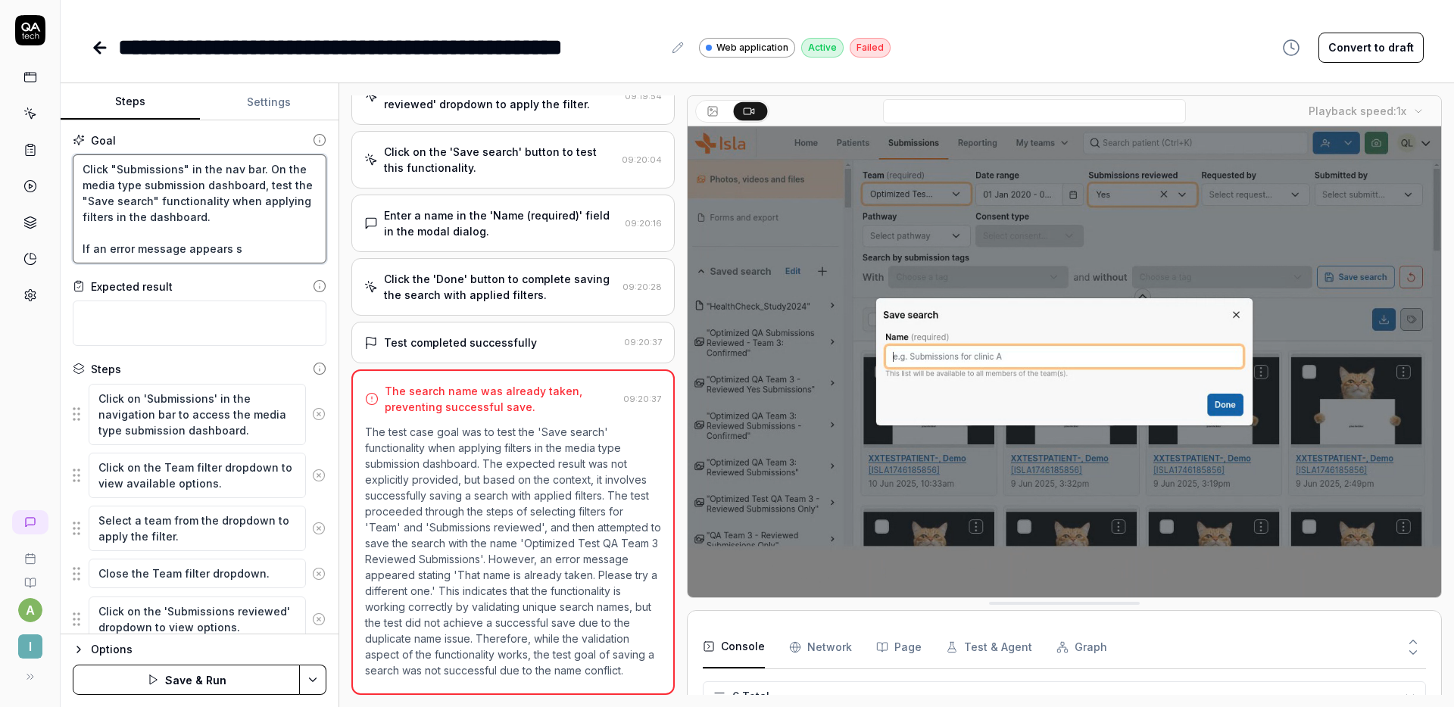
type textarea "Click "Submissions" in the nav bar. On the media type submission dashboard, tes…"
type textarea "*"
type textarea "Click "Submissions" in the nav bar. On the media type submission dashboard, tes…"
type textarea "*"
type textarea "Click "Submissions" in the nav bar. On the media type submission dashboard, tes…"
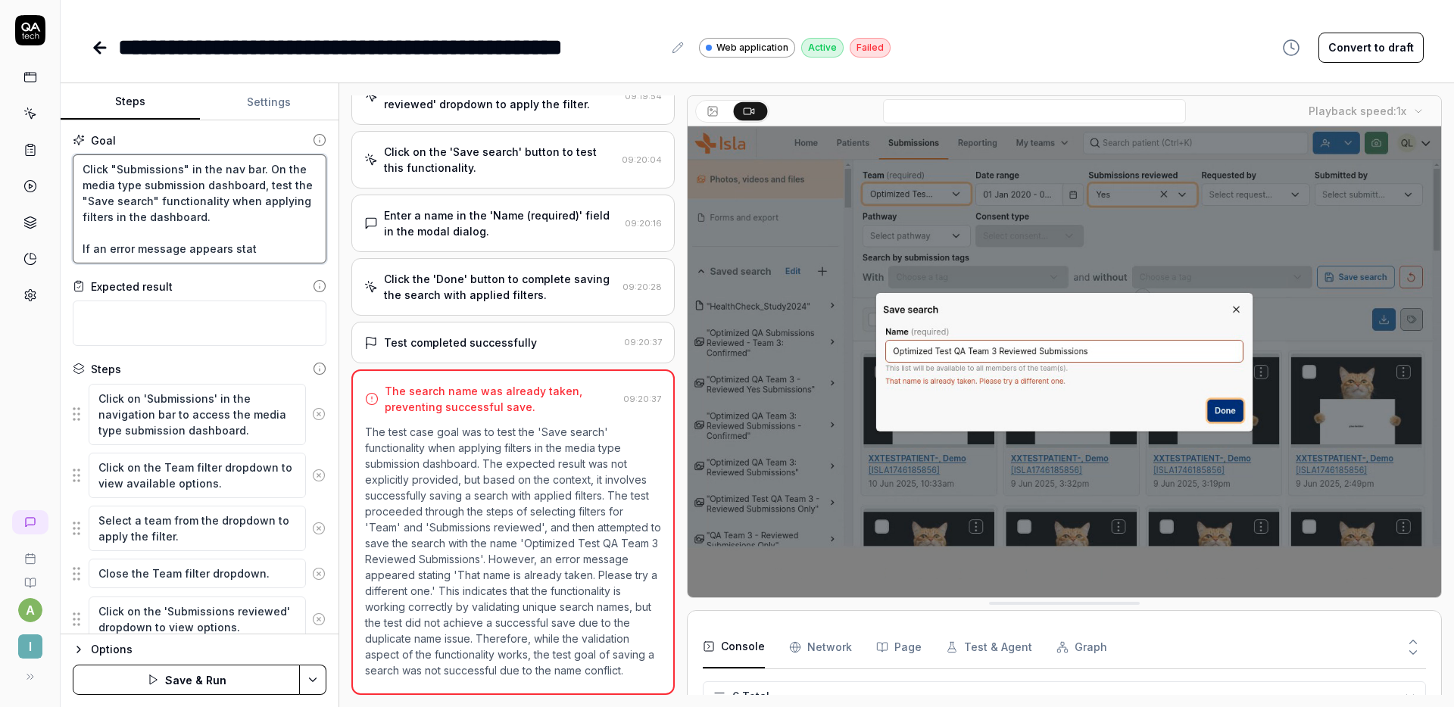
type textarea "*"
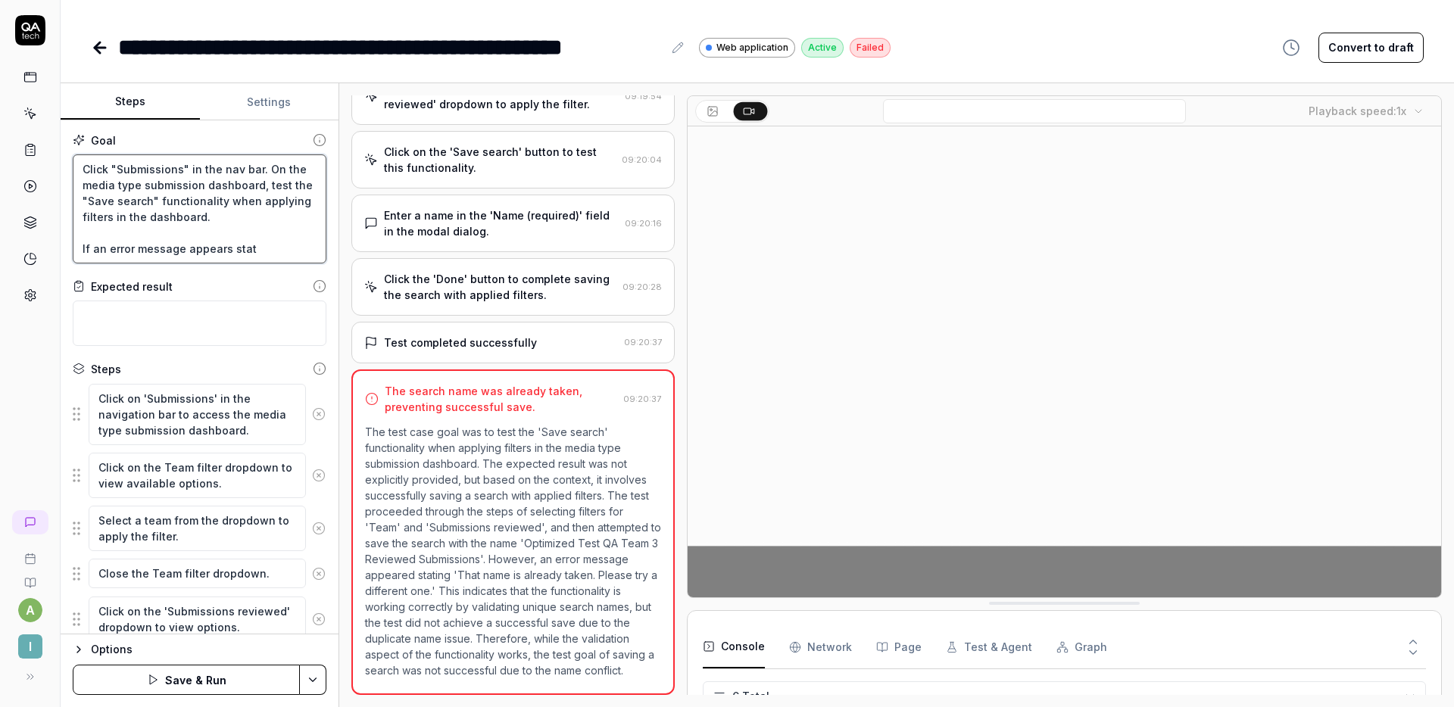
type textarea "Click "Submissions" in the nav bar. On the media type submission dashboard, tes…"
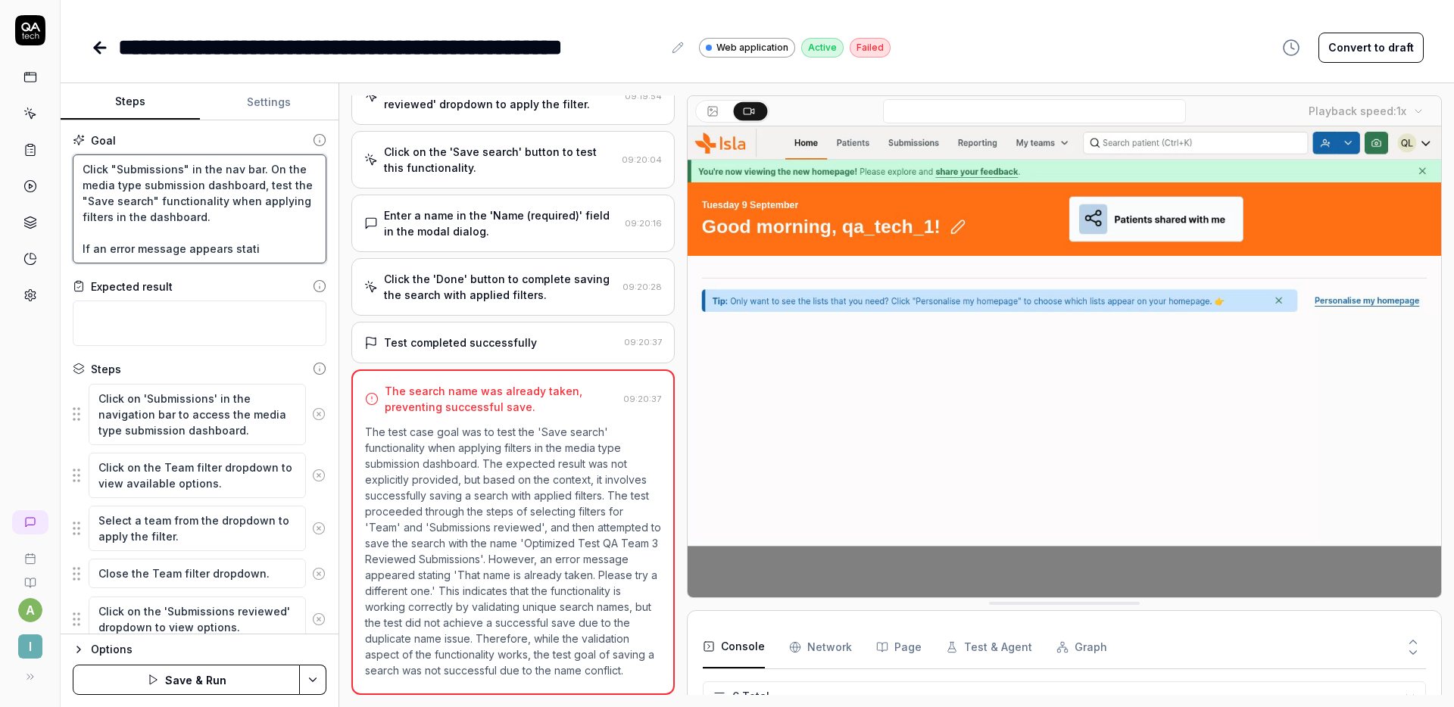
type textarea "*"
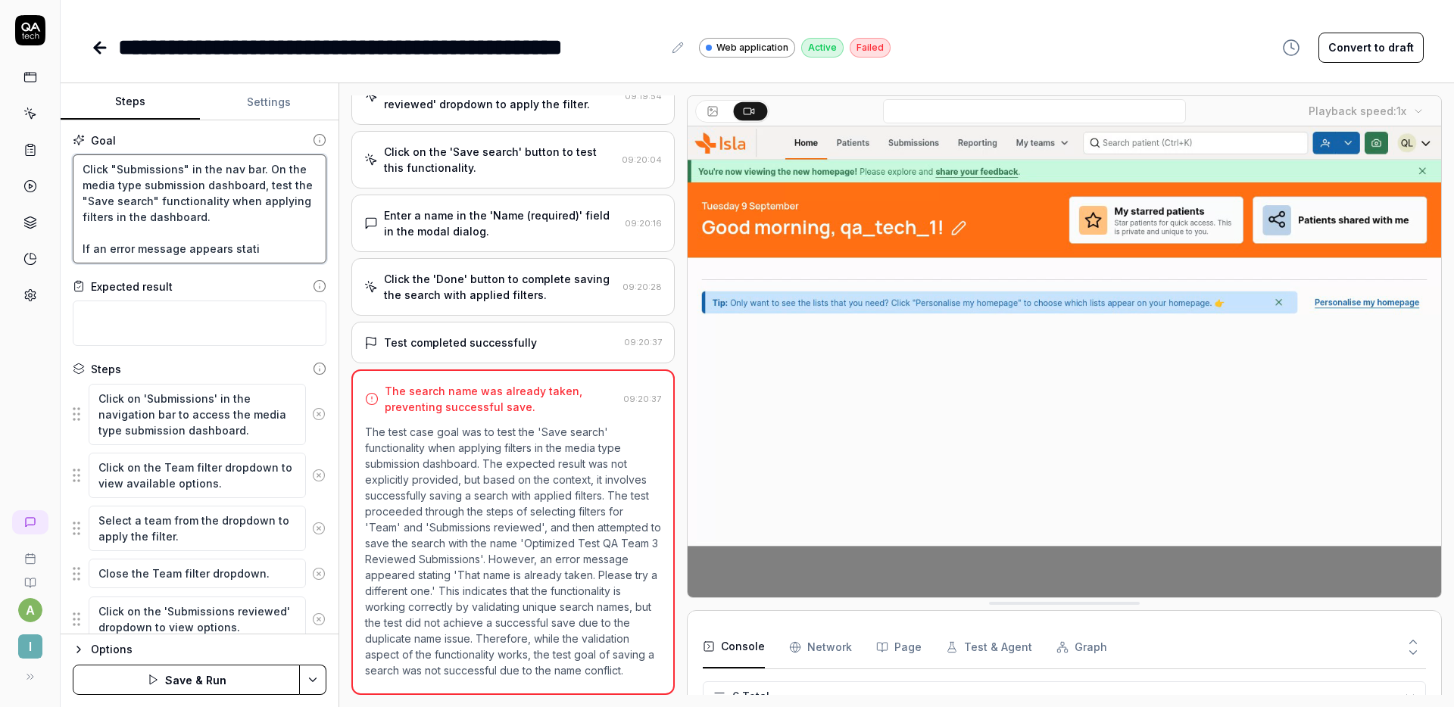
type textarea "Click "Submissions" in the nav bar. On the media type submission dashboard, tes…"
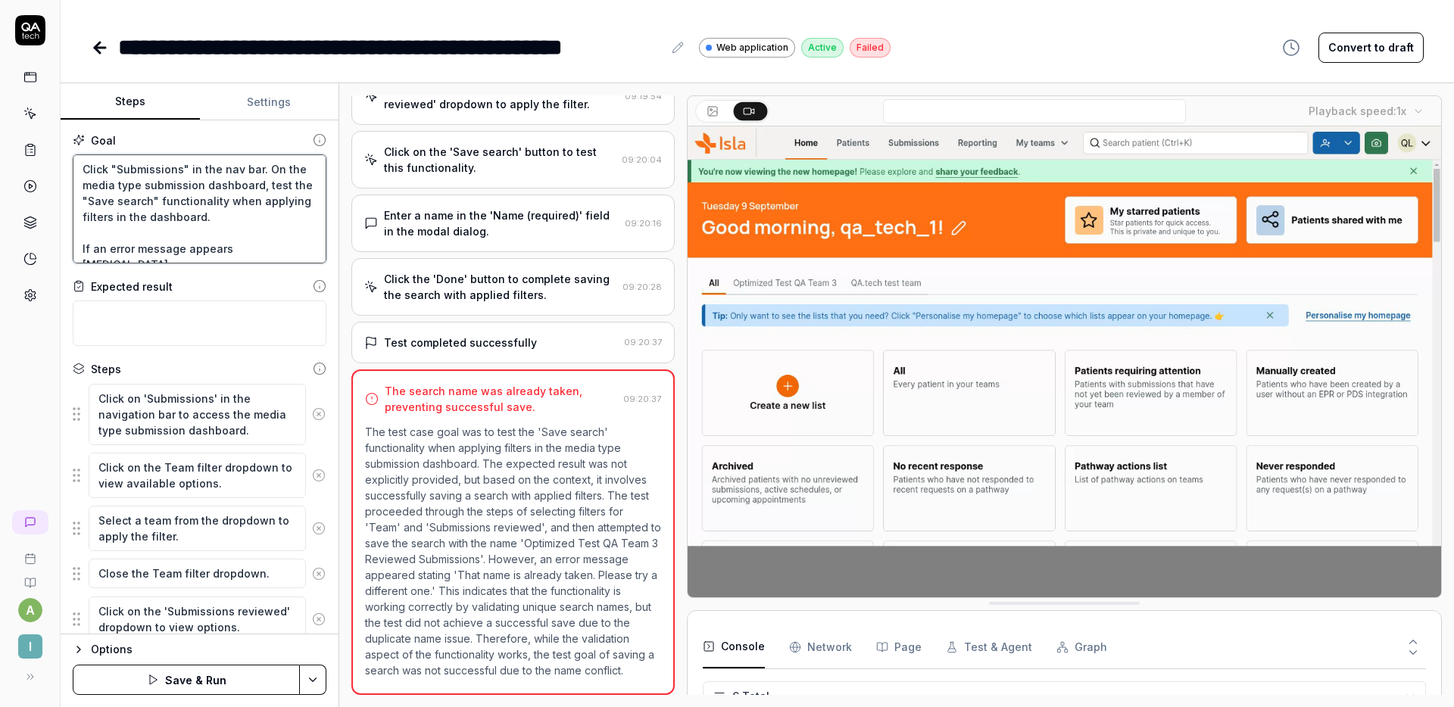
type textarea "*"
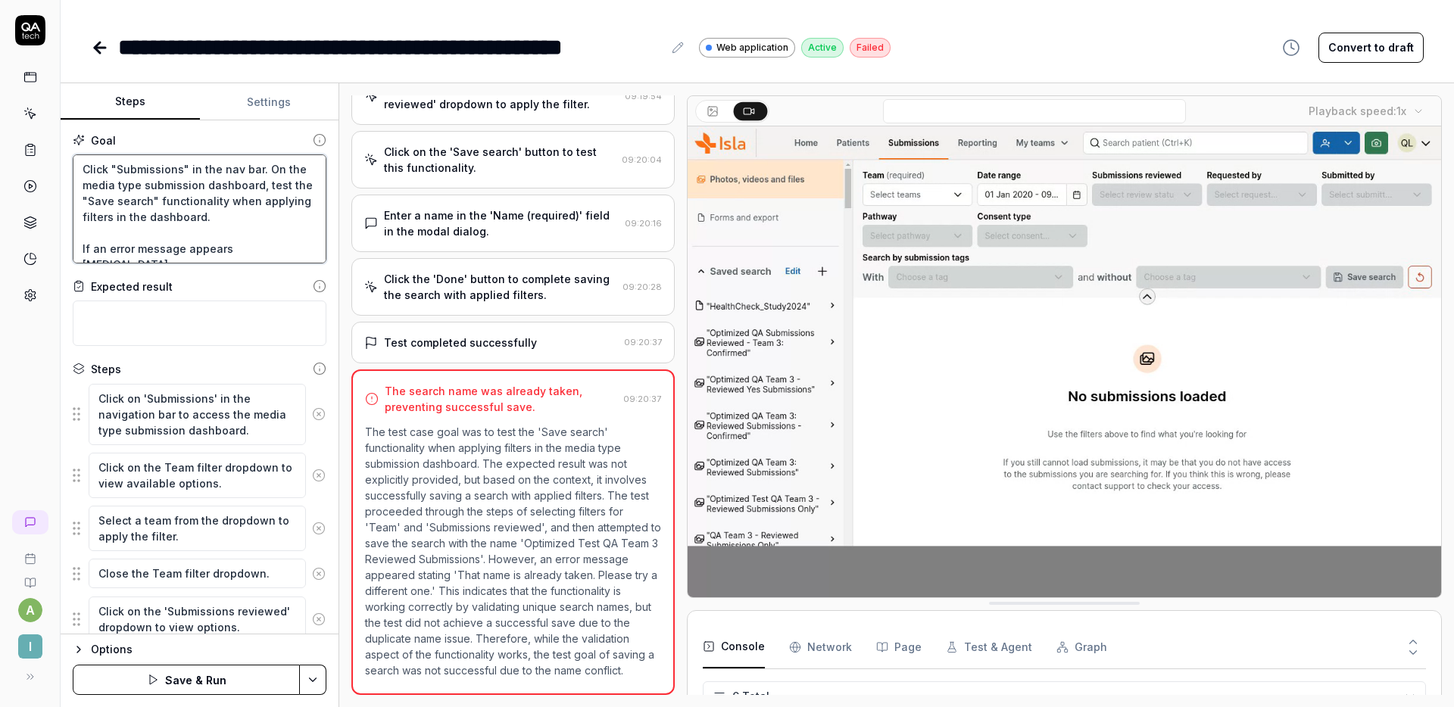
type textarea "Click "Submissions" in the nav bar. On the media type submission dashboard, tes…"
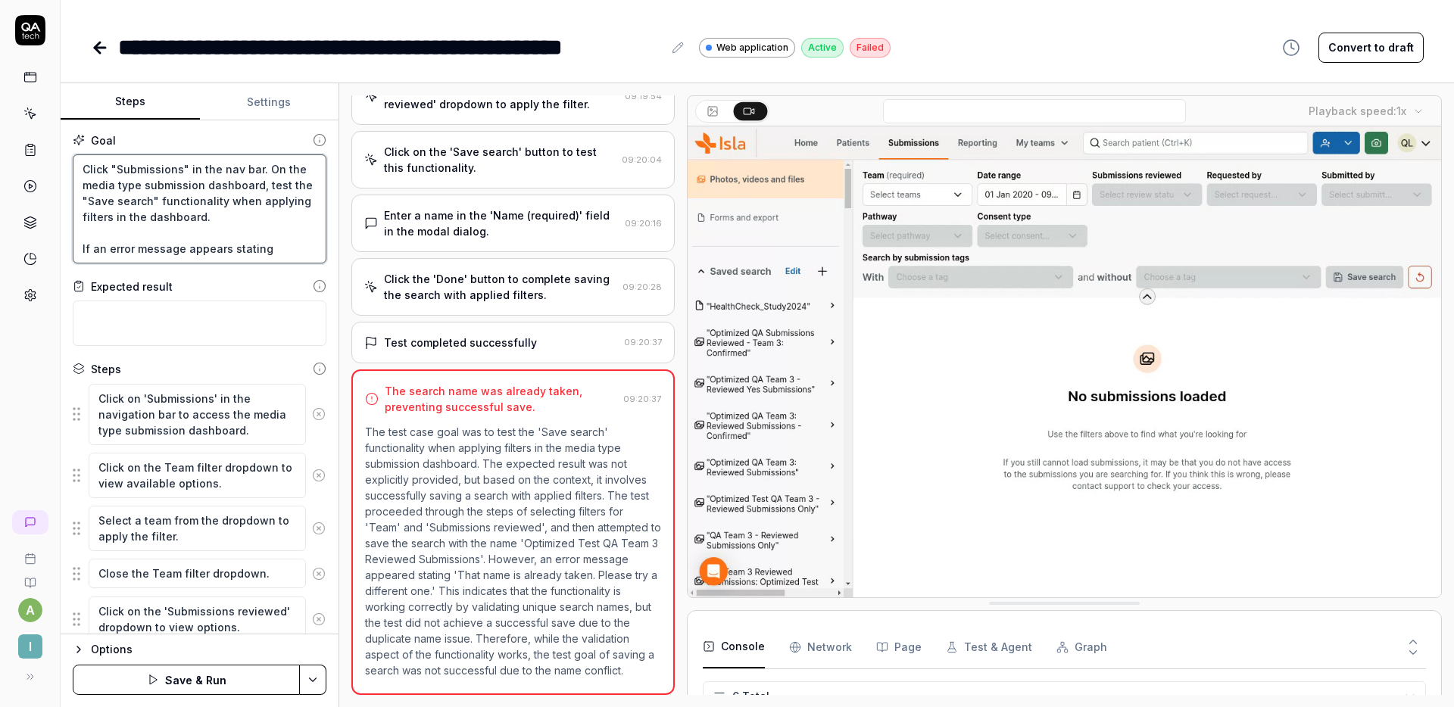
type textarea "*"
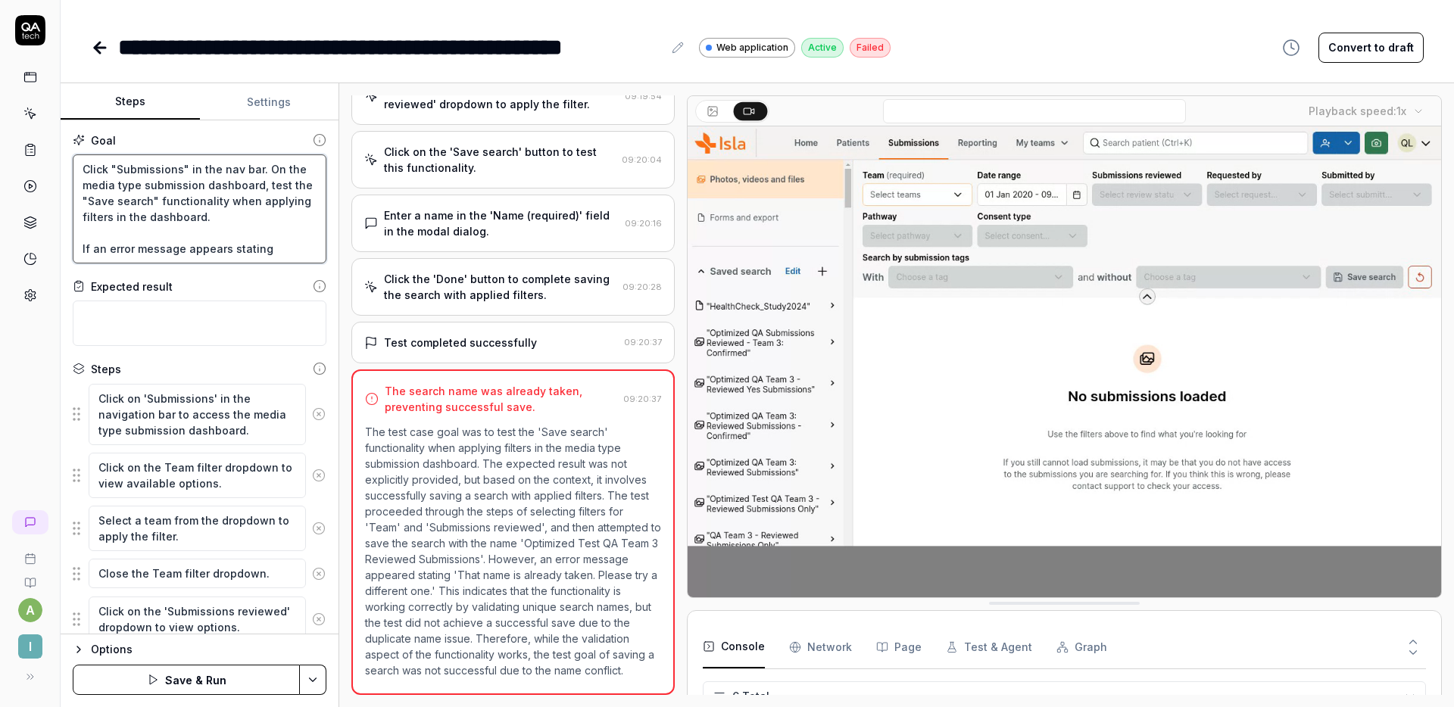
type textarea "Click "Submissions" in the nav bar. On the media type submission dashboard, tes…"
type textarea "*"
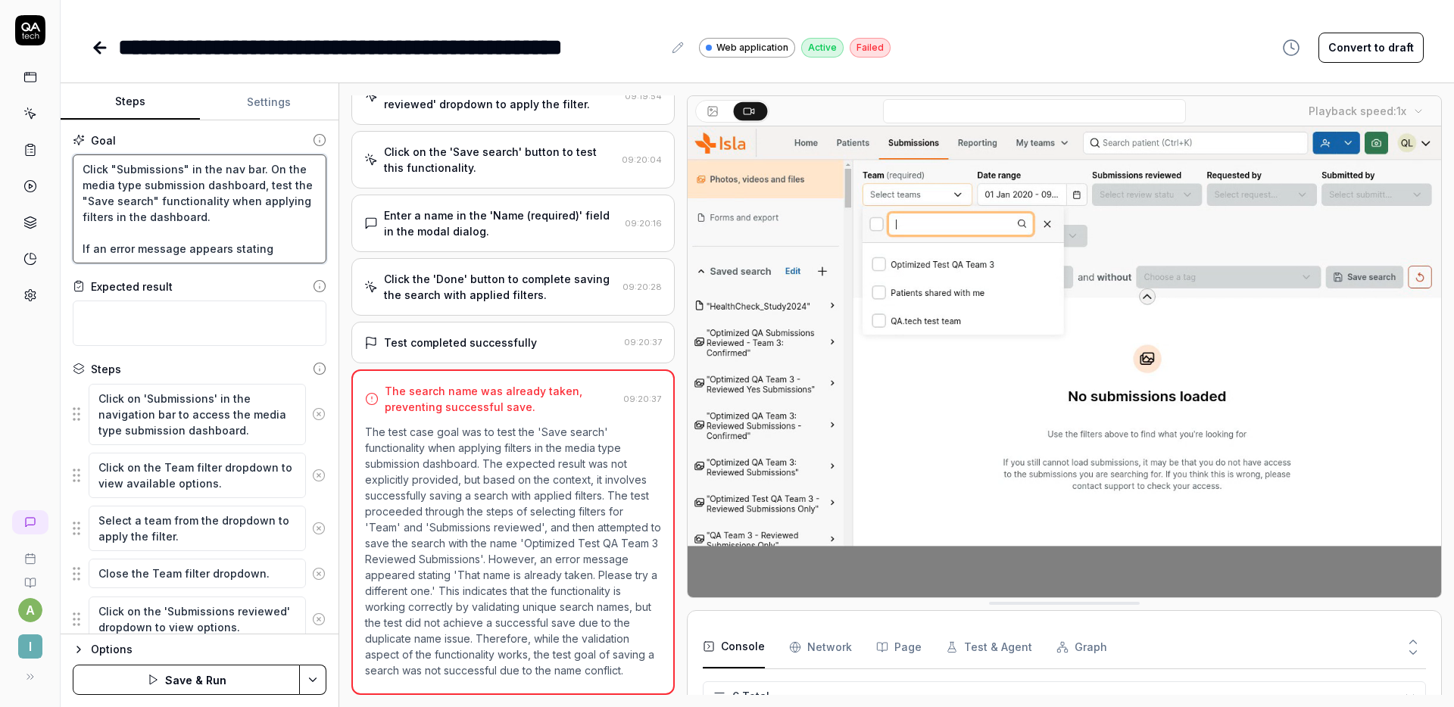
type textarea "Click "Submissions" in the nav bar. On the media type submission dashboard, tes…"
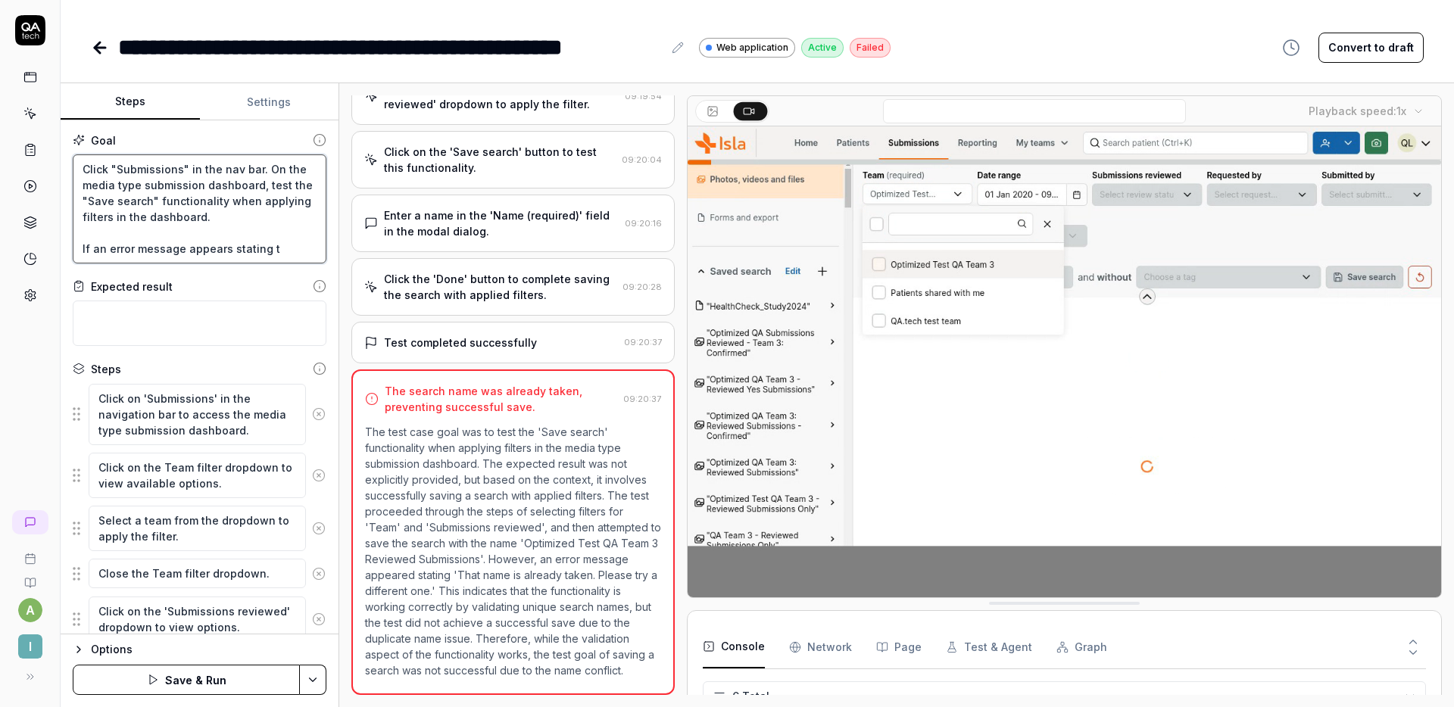
type textarea "*"
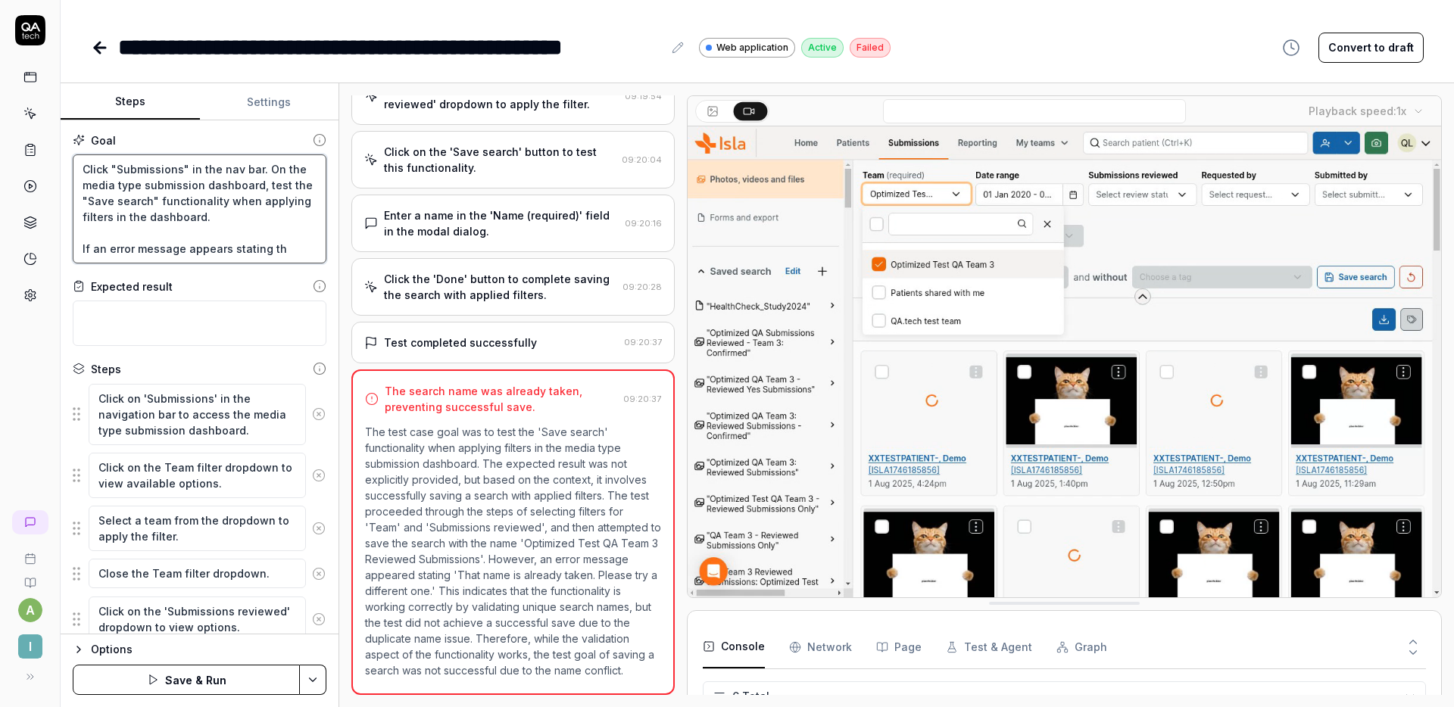
type textarea "Click "Submissions" in the nav bar. On the media type submission dashboard, tes…"
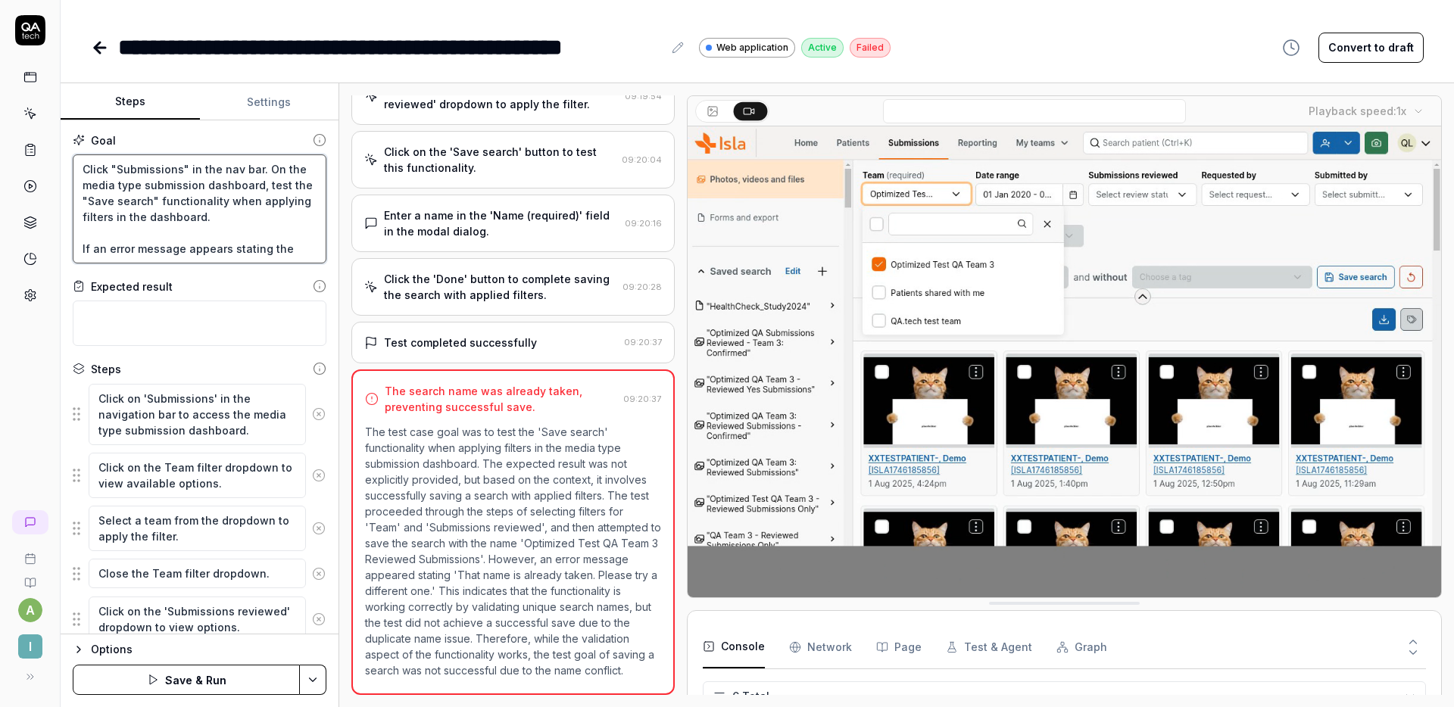
type textarea "*"
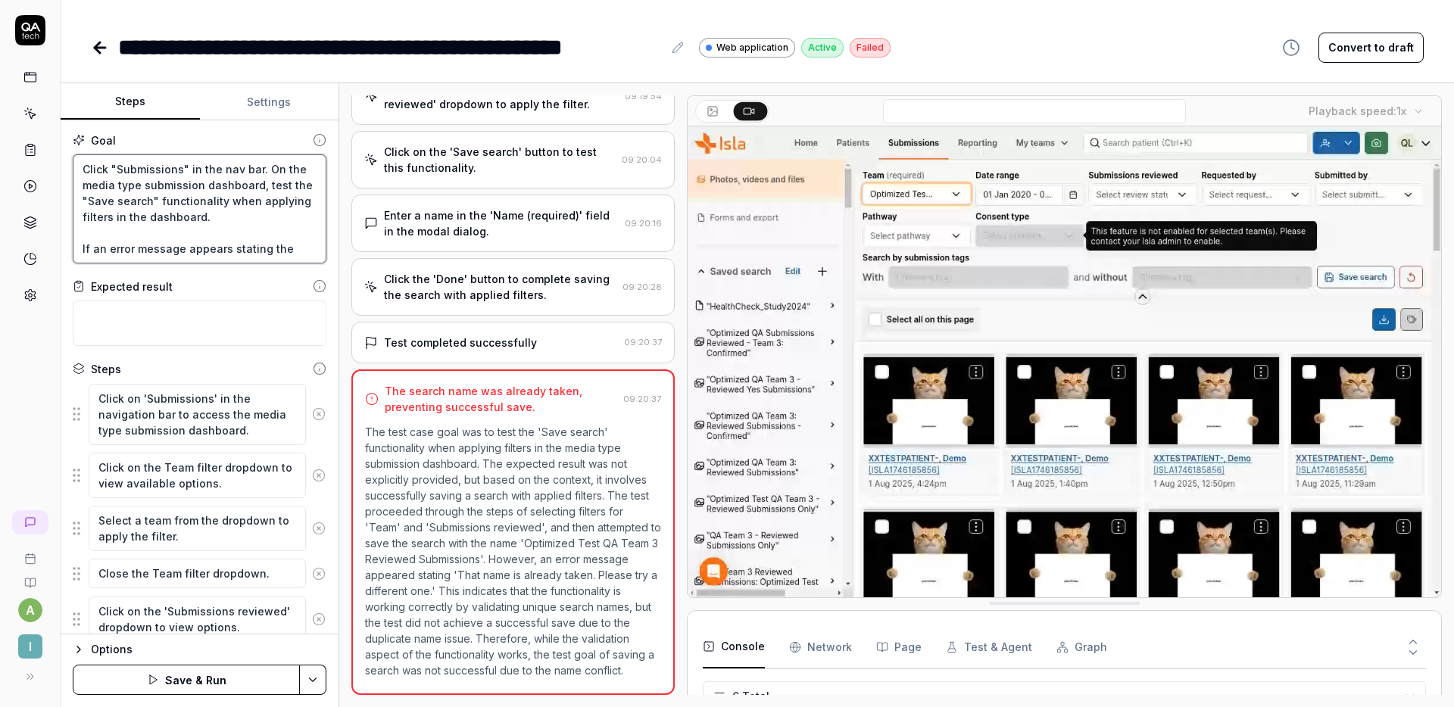
type textarea "Click "Submissions" in the nav bar. On the media type submission dashboard, tes…"
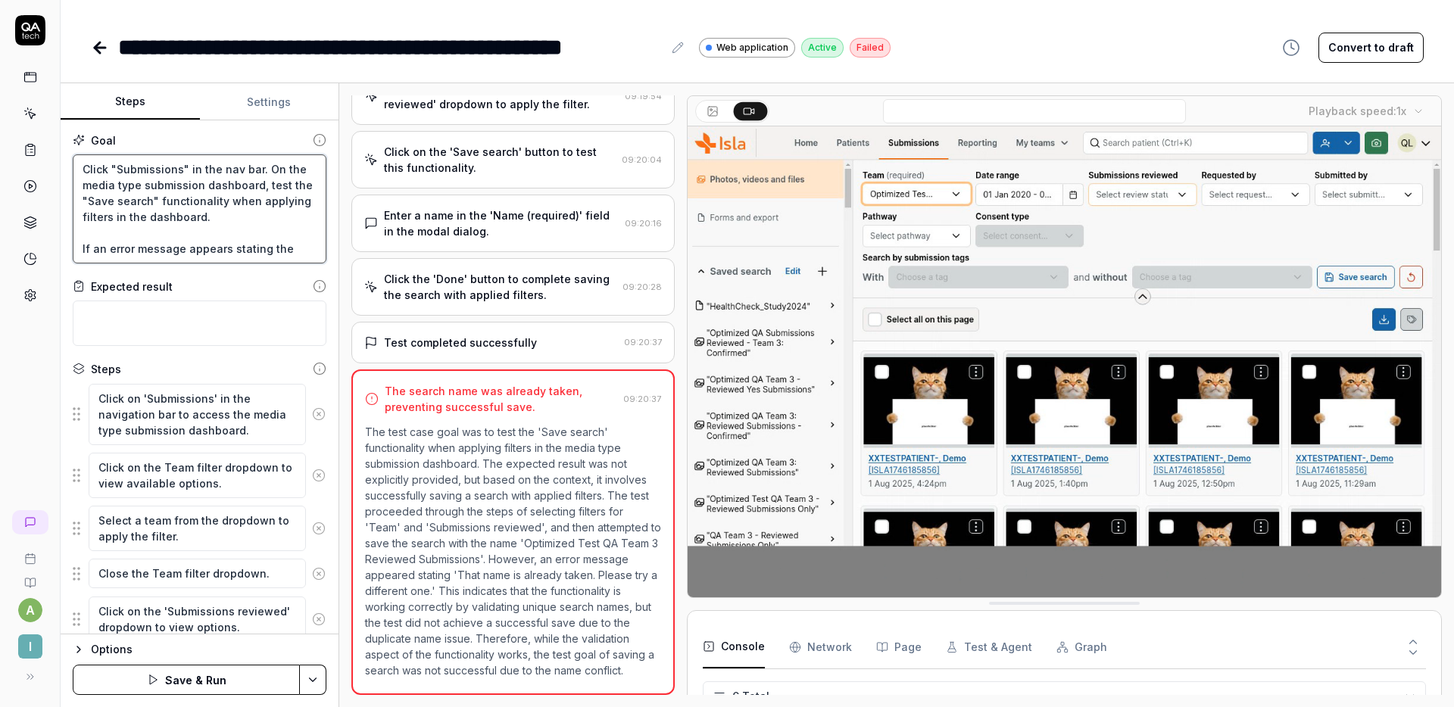
type textarea "*"
type textarea "Click "Submissions" in the nav bar. On the media type submission dashboard, tes…"
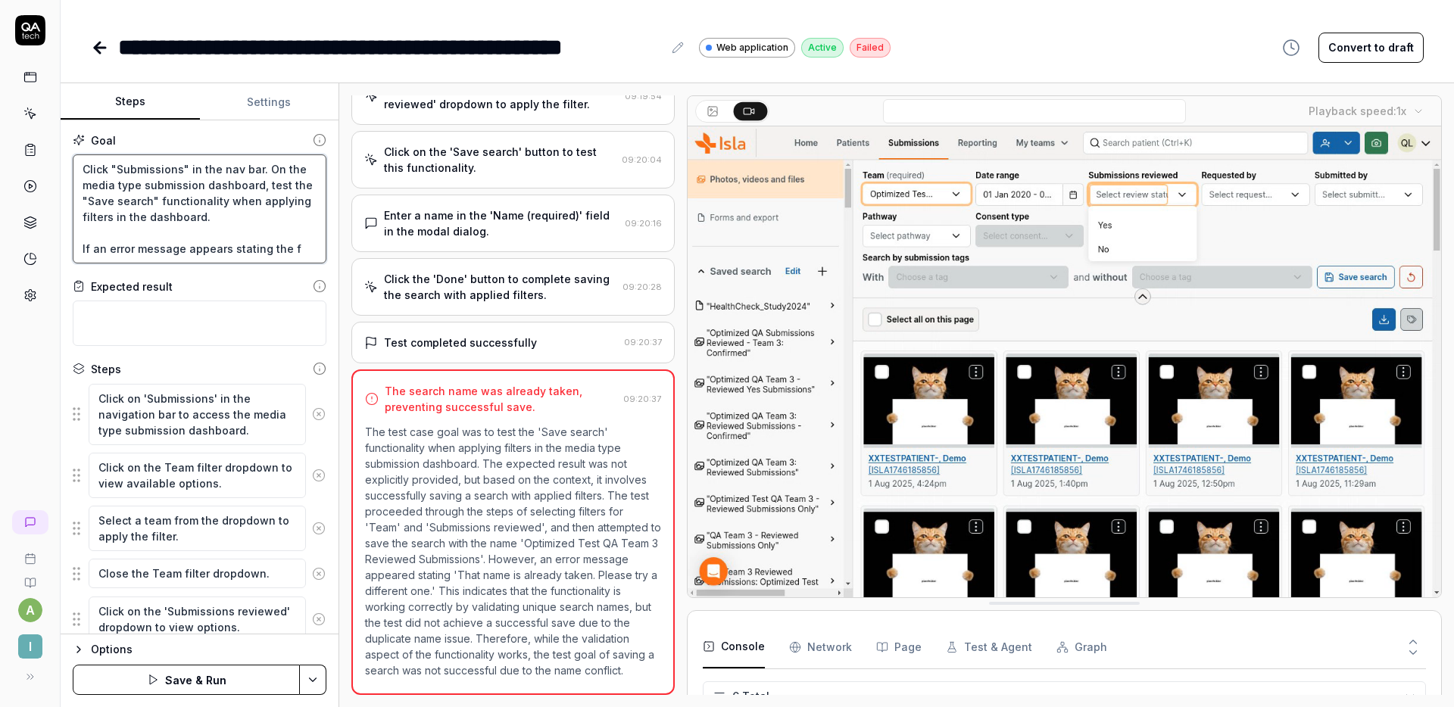
type textarea "*"
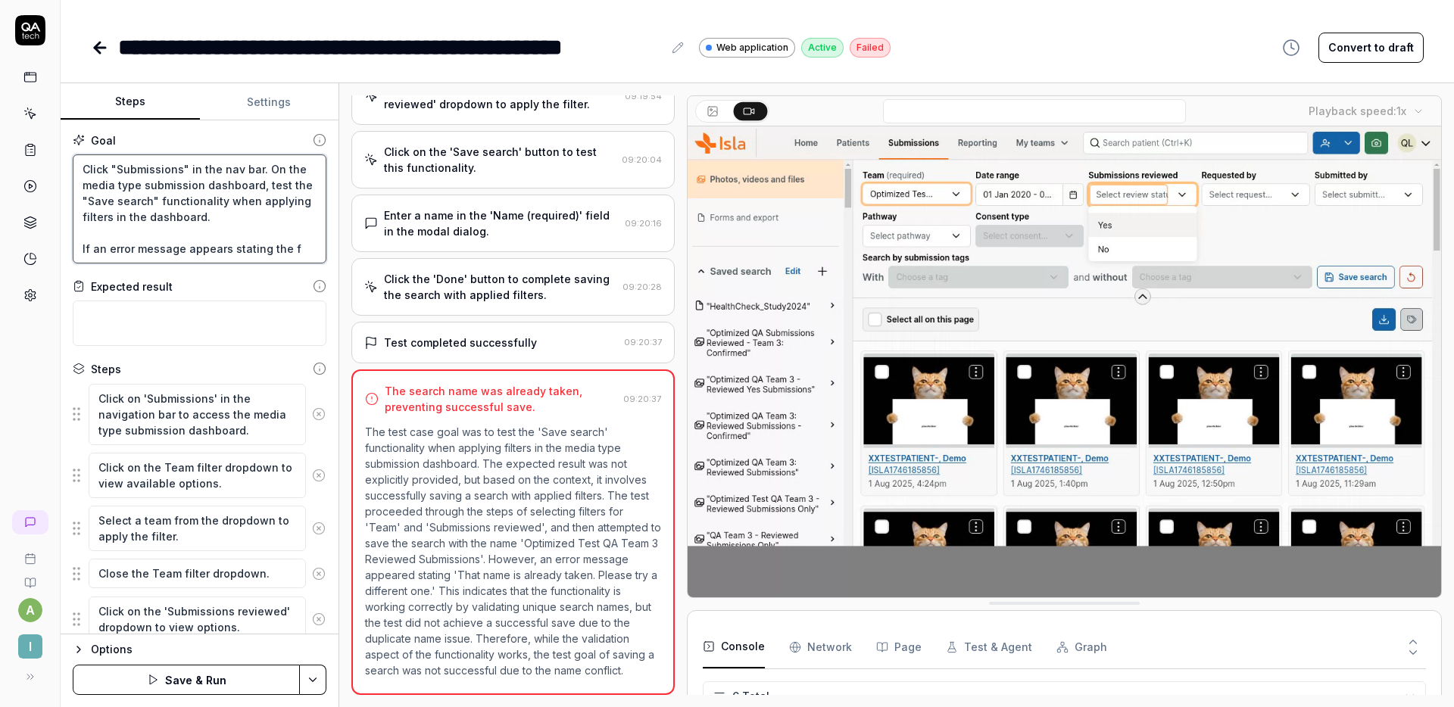
type textarea "Click "Submissions" in the nav bar. On the media type submission dashboard, tes…"
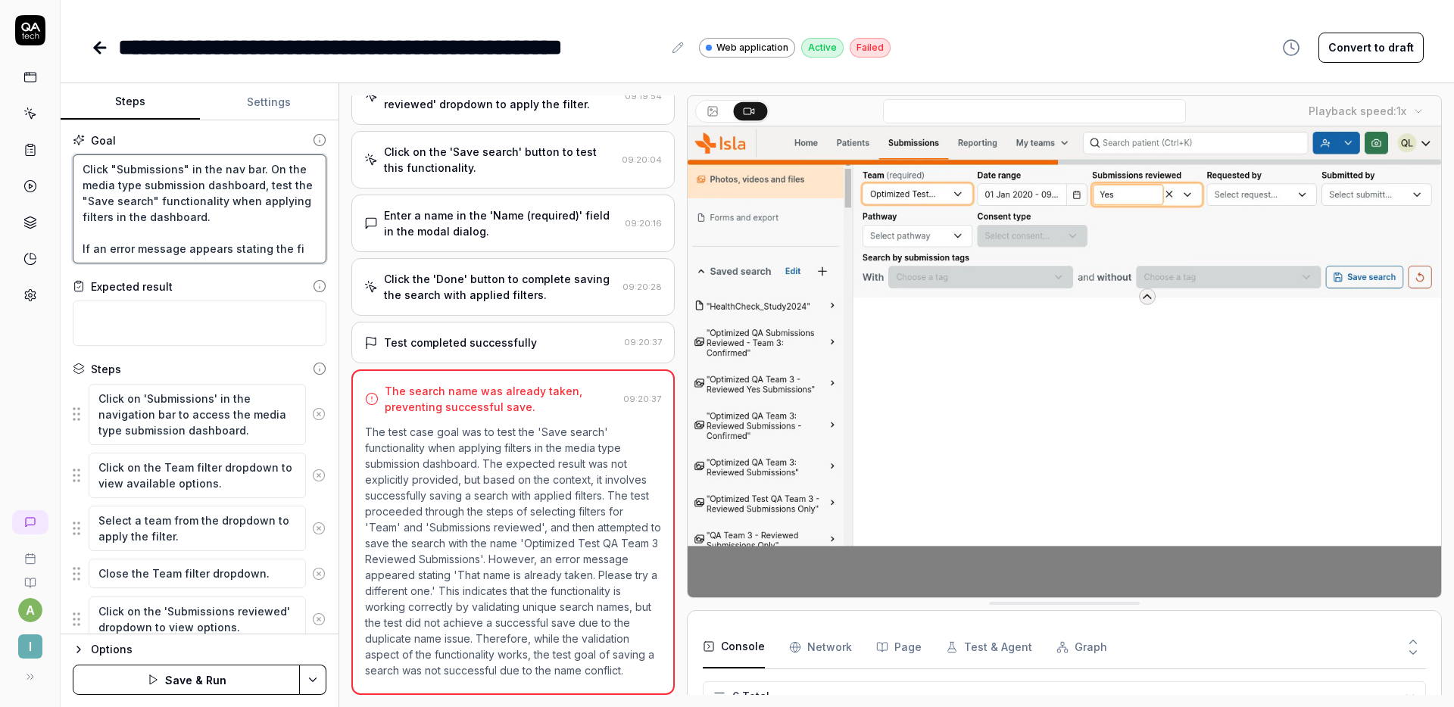
type textarea "*"
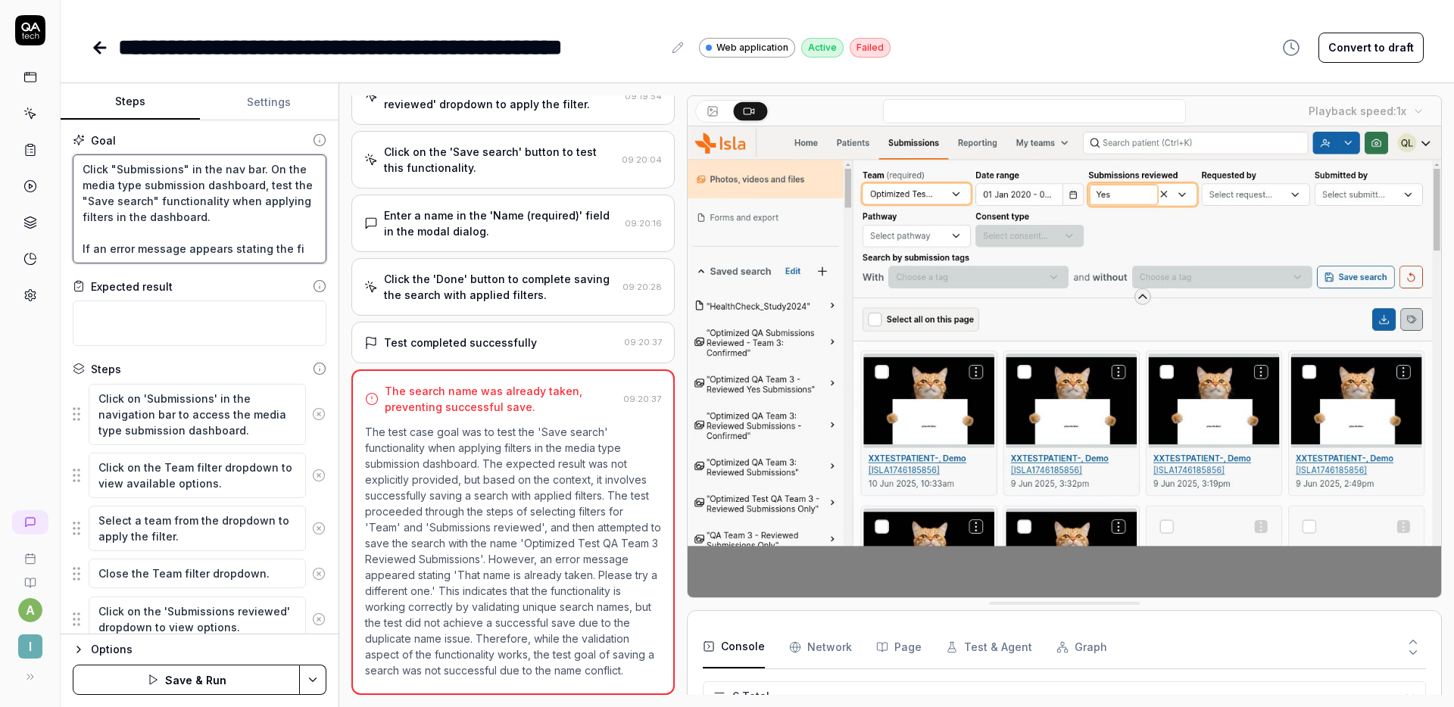
type textarea "Click "Submissions" in the nav bar. On the media type submission dashboard, tes…"
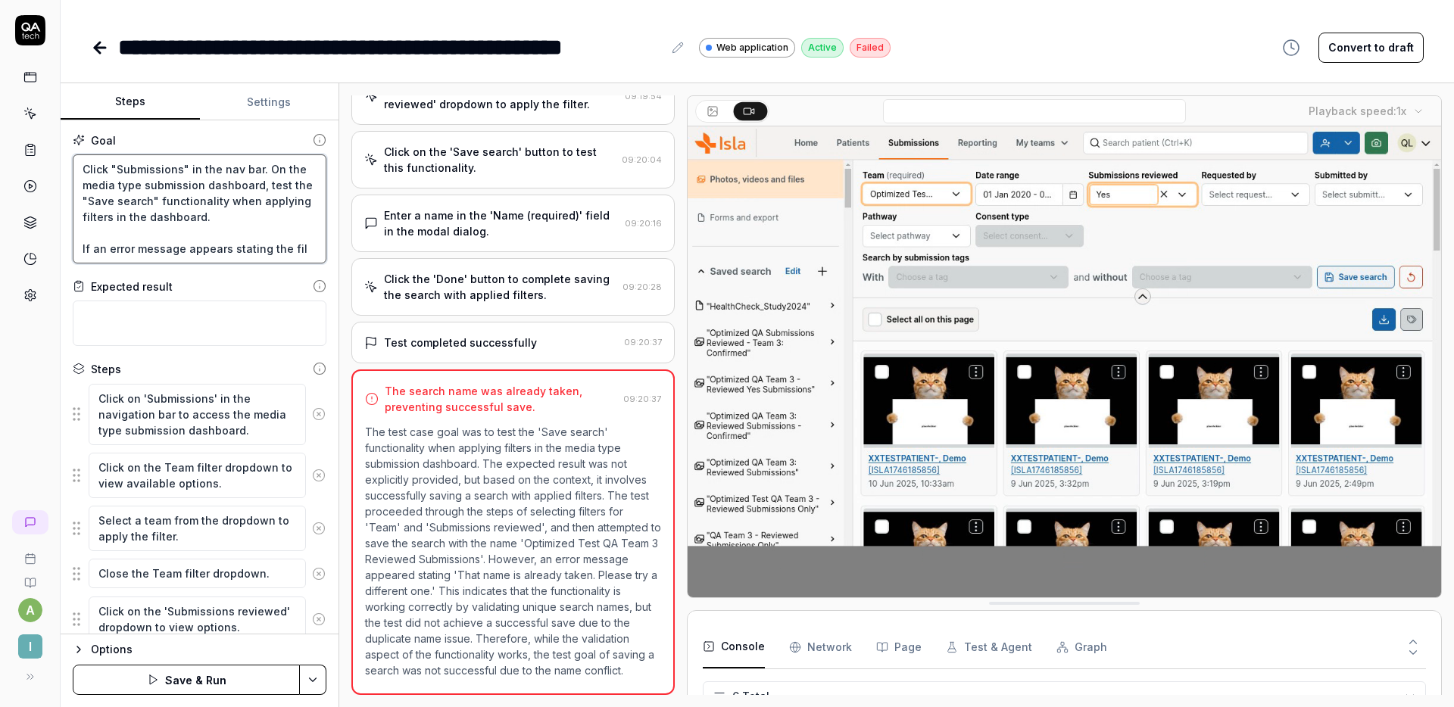
type textarea "*"
type textarea "Click "Submissions" in the nav bar. On the media type submission dashboard, tes…"
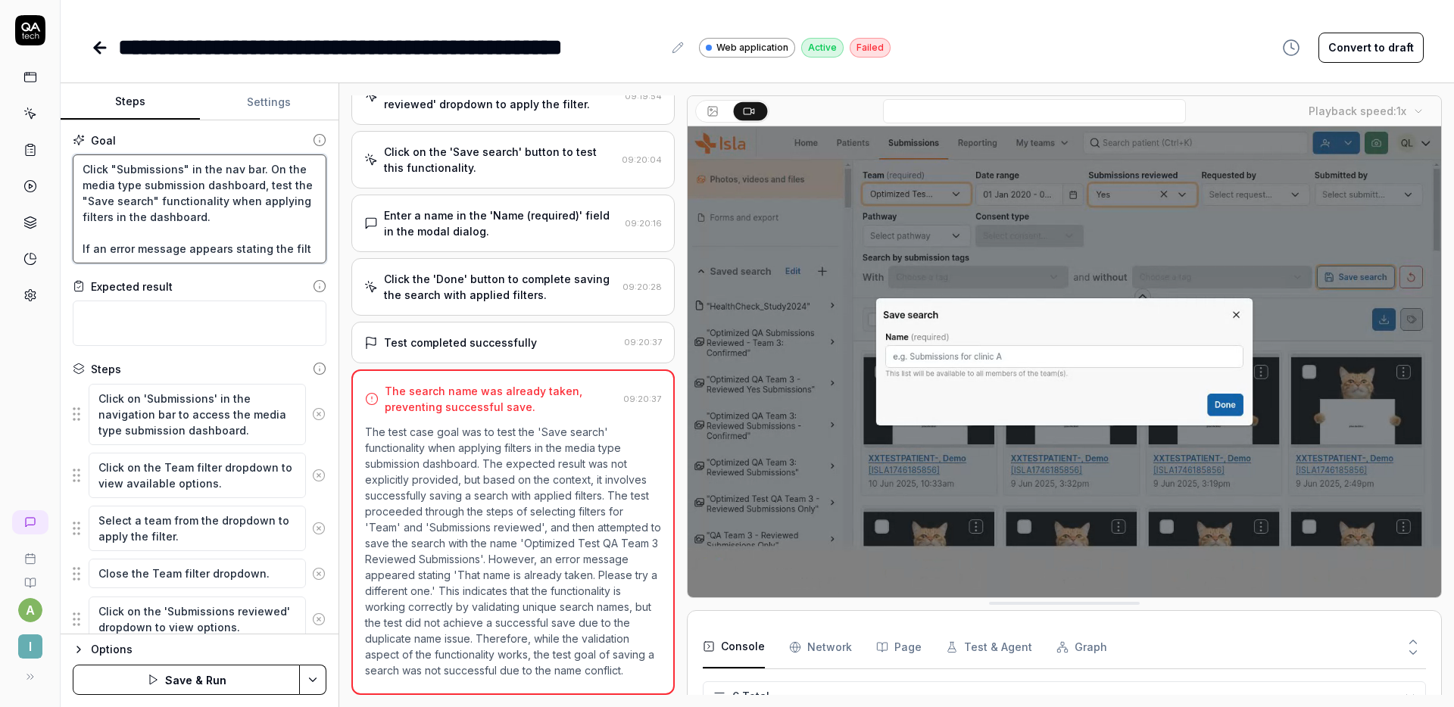
type textarea "*"
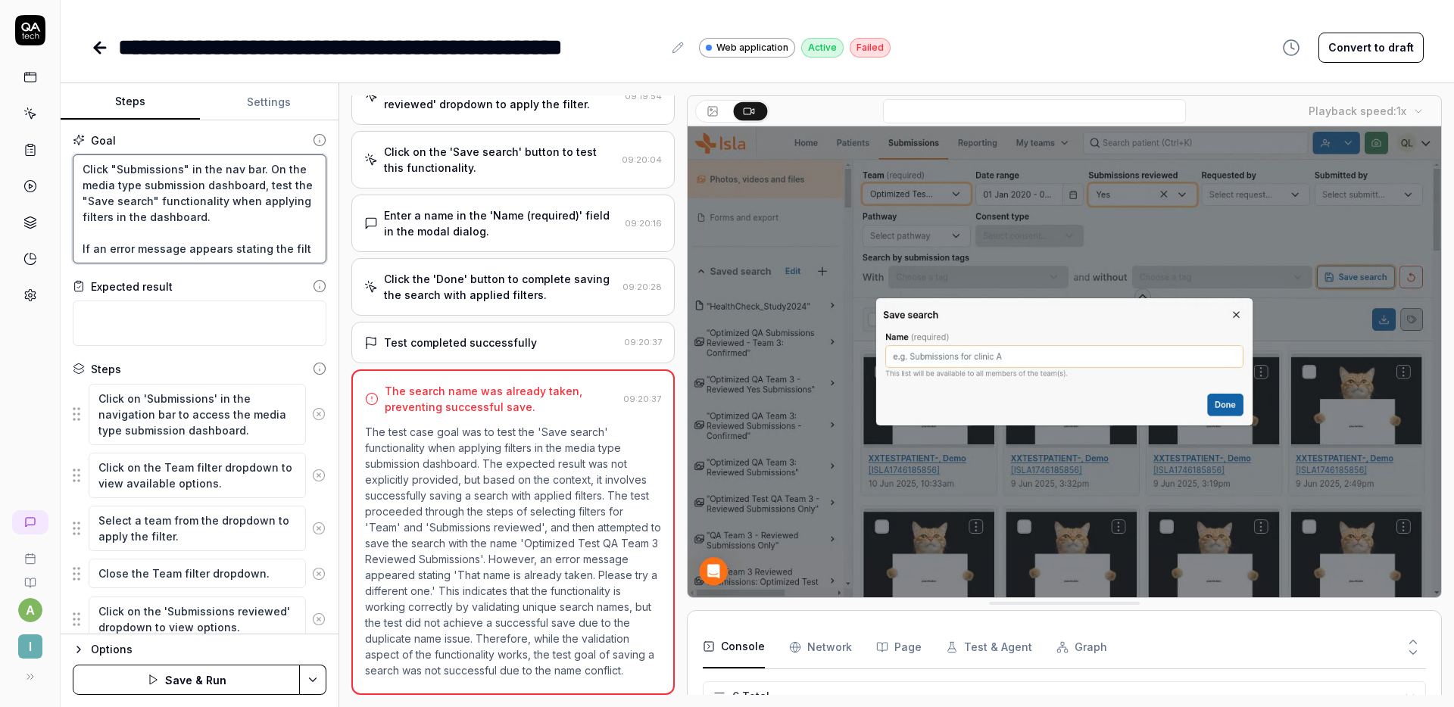
type textarea "Click "Submissions" in the nav bar. On the media type submission dashboard, tes…"
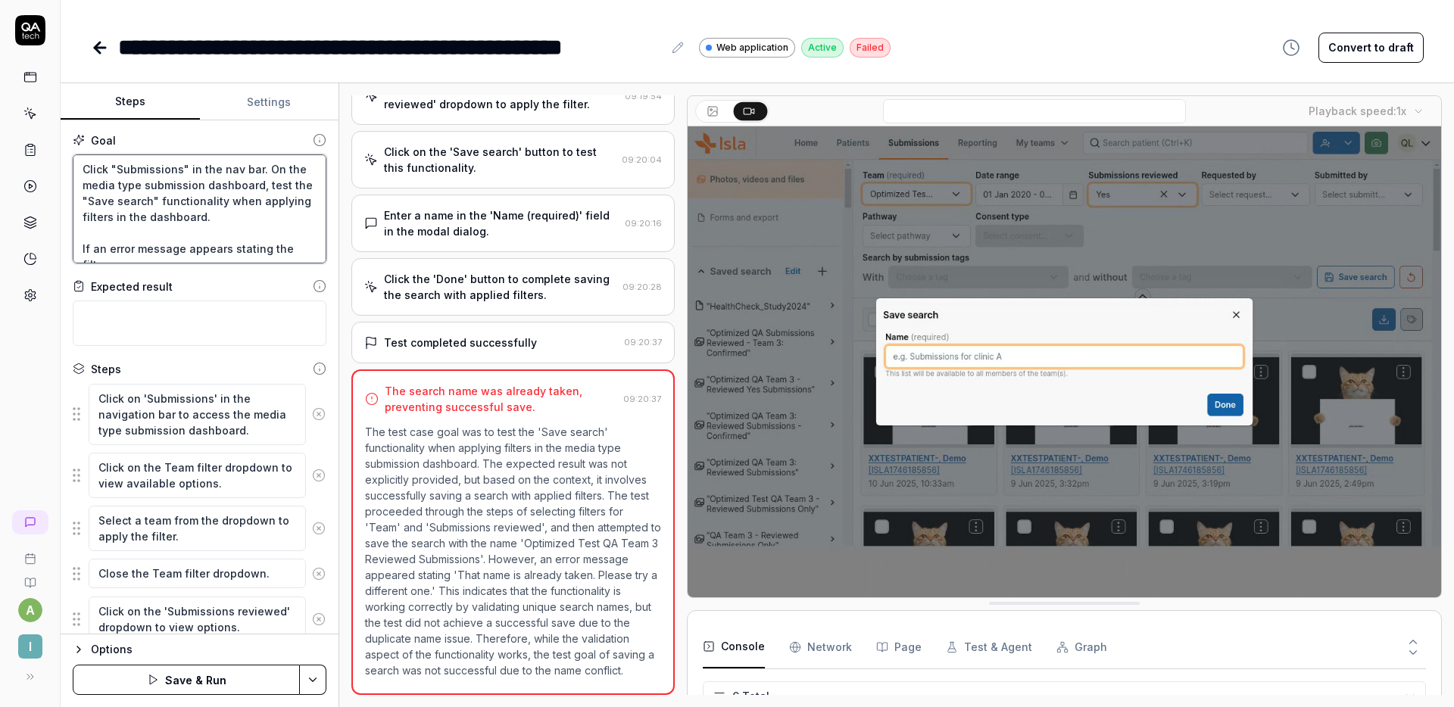
type textarea "*"
type textarea "Click "Submissions" in the nav bar. On the media type submission dashboard, tes…"
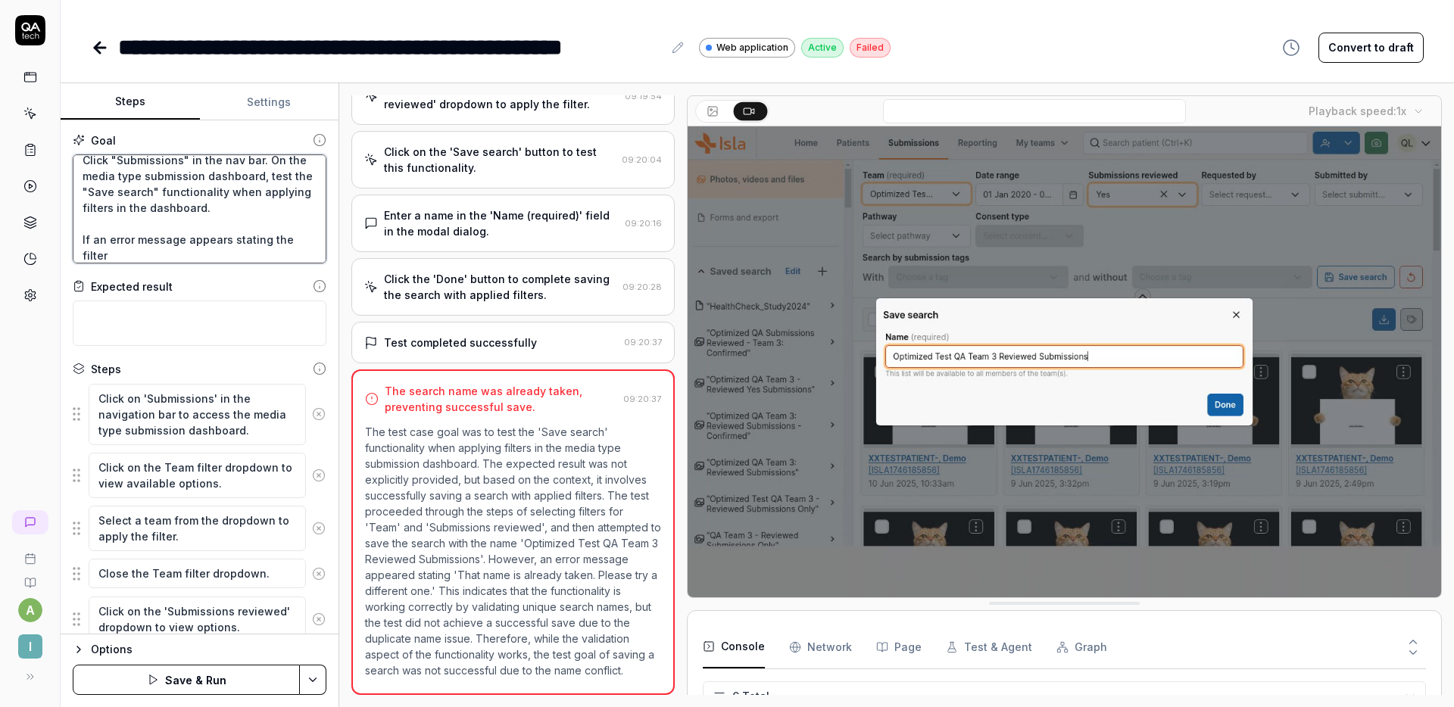
type textarea "*"
type textarea "Click "Submissions" in the nav bar. On the media type submission dashboard, tes…"
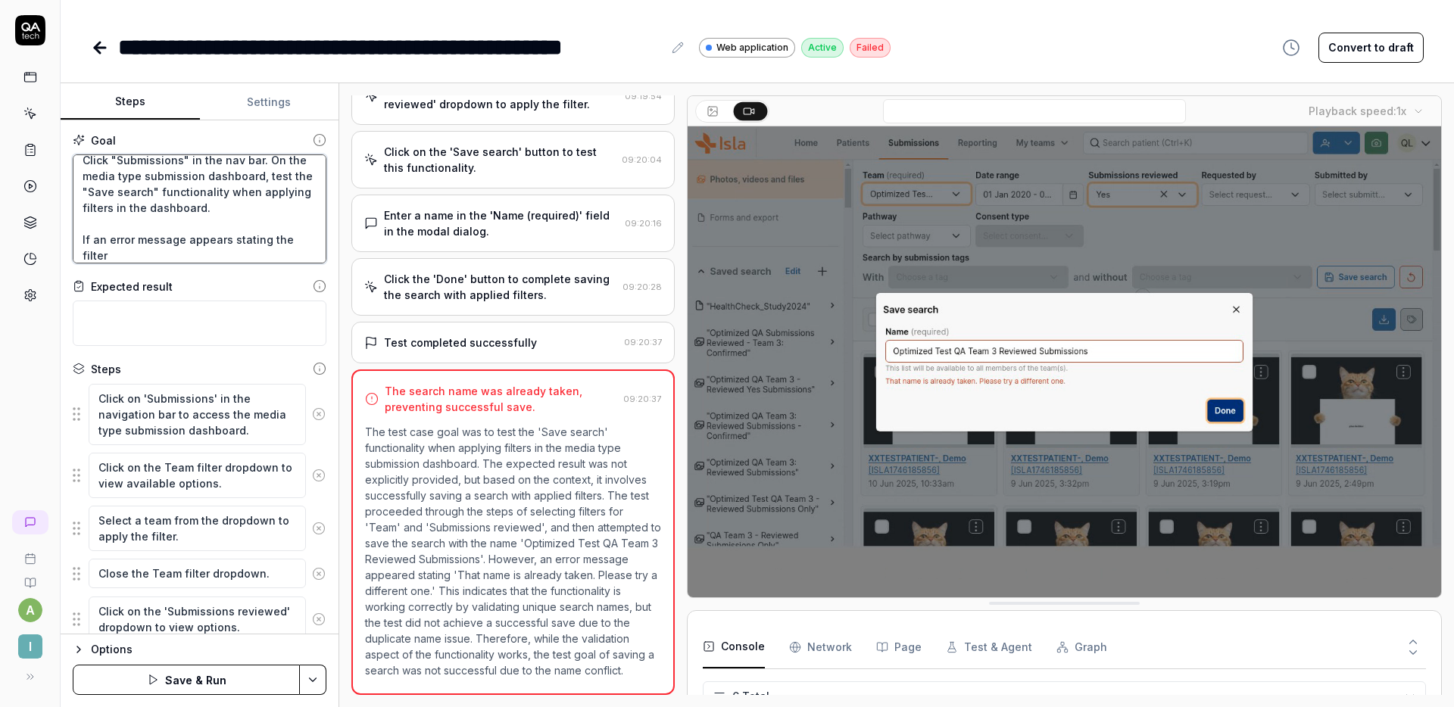
type textarea "*"
type textarea "Click "Submissions" in the nav bar. On the media type submission dashboard, tes…"
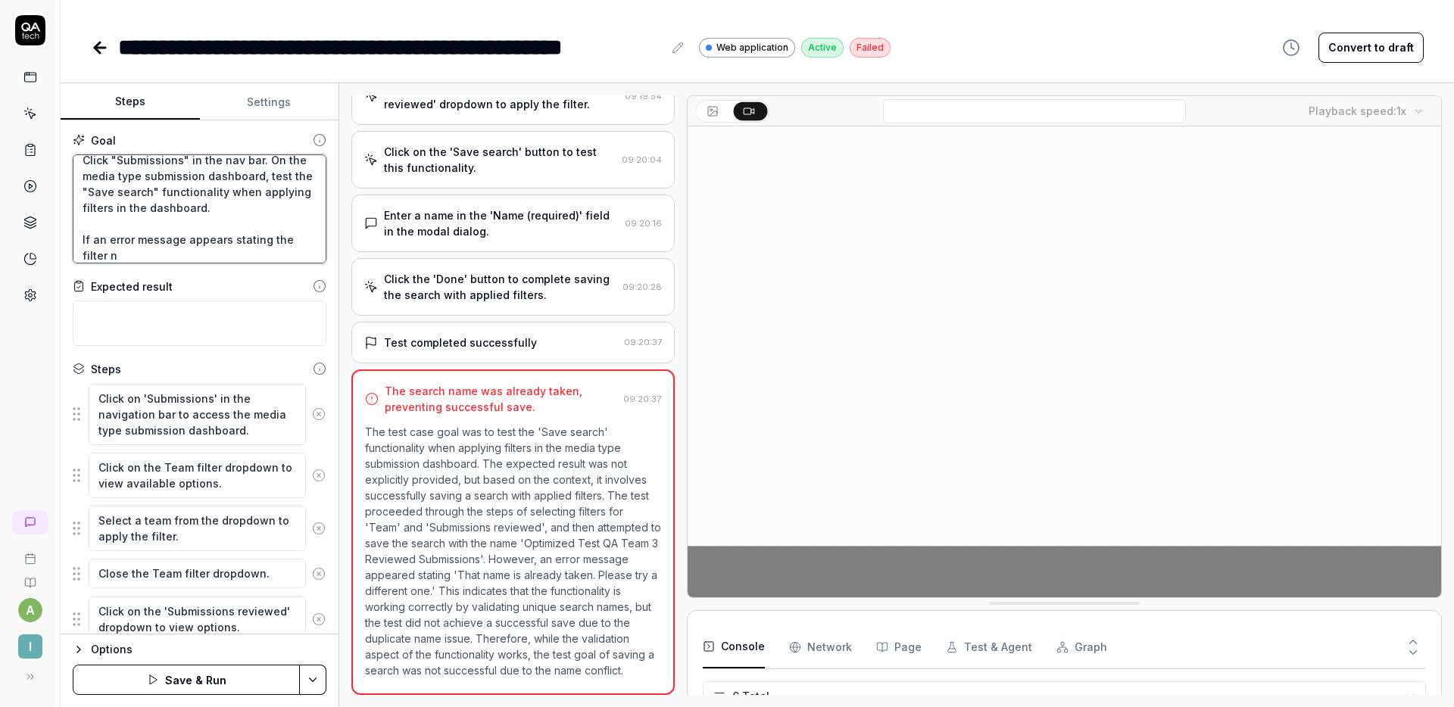
type textarea "*"
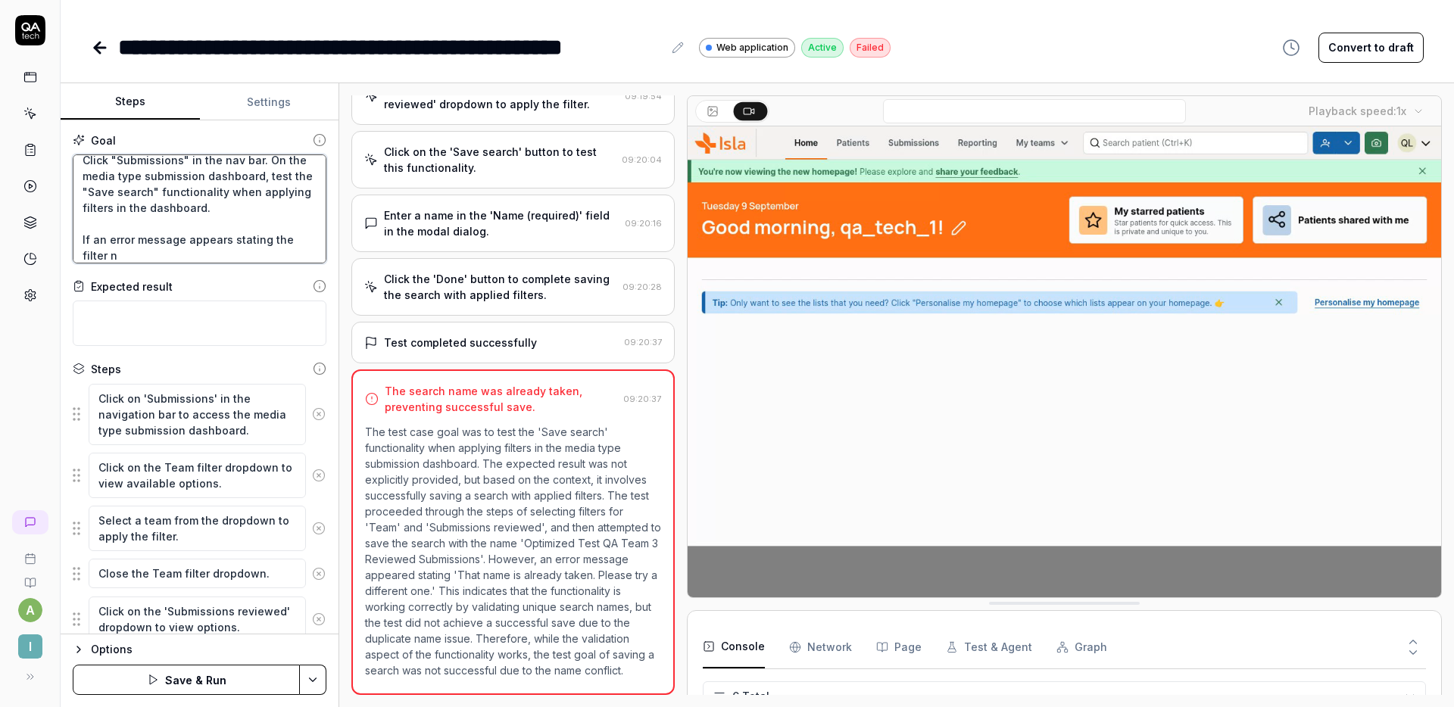
type textarea "Click "Submissions" in the nav bar. On the media type submission dashboard, tes…"
type textarea "*"
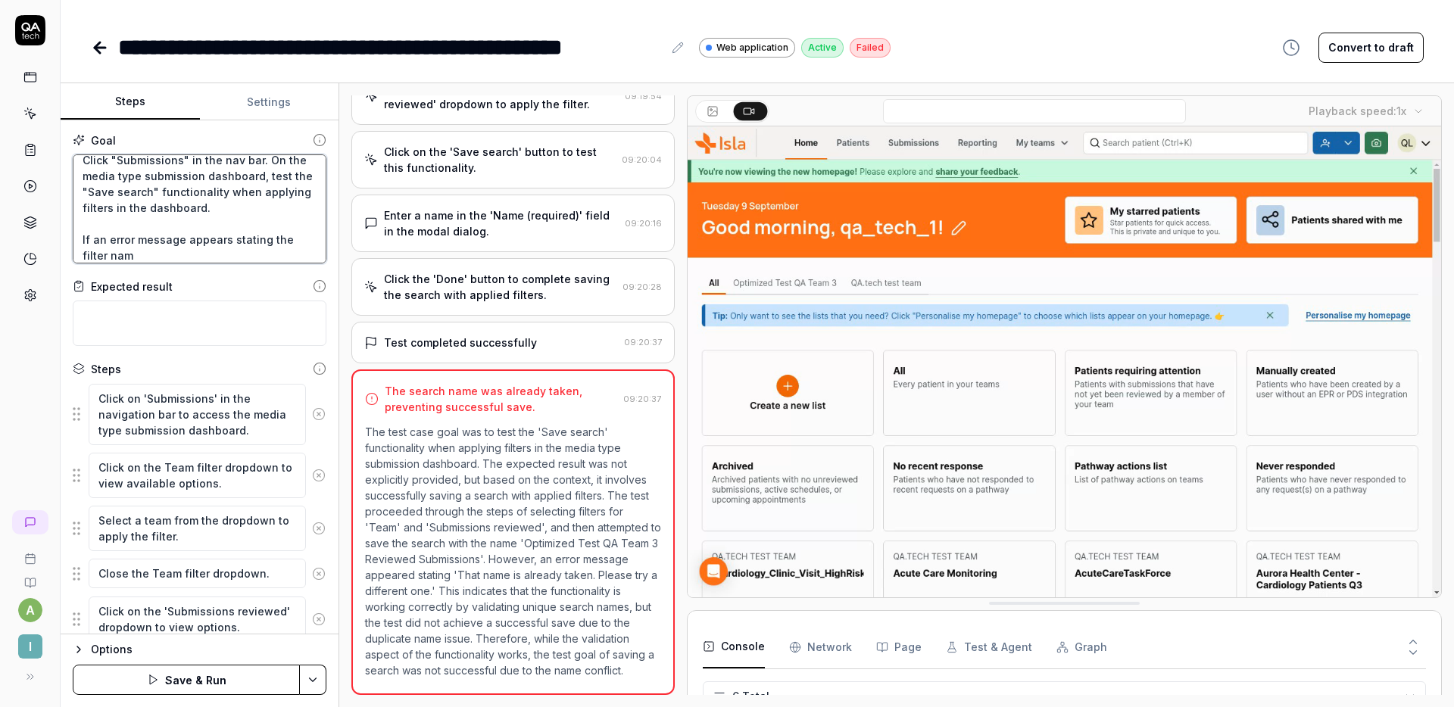
type textarea "Click "Submissions" in the nav bar. On the media type submission dashboard, tes…"
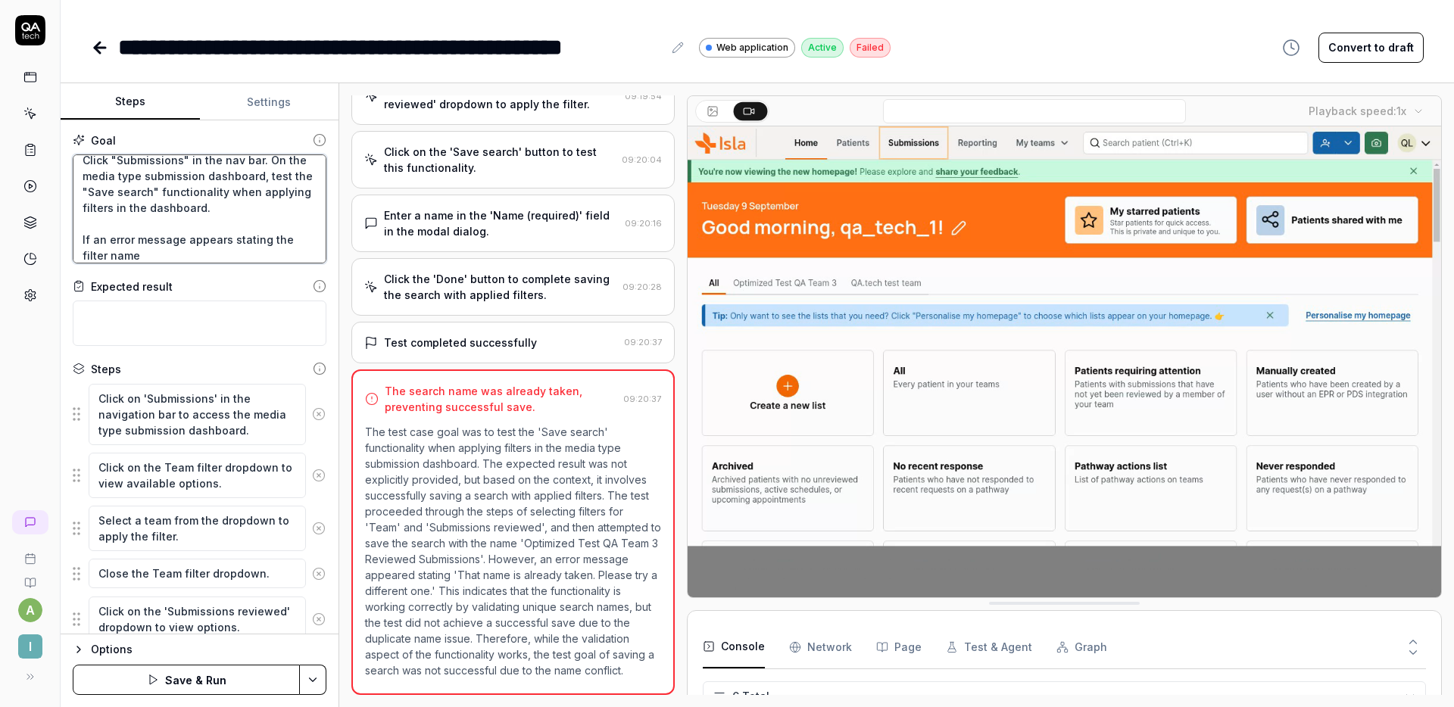
type textarea "*"
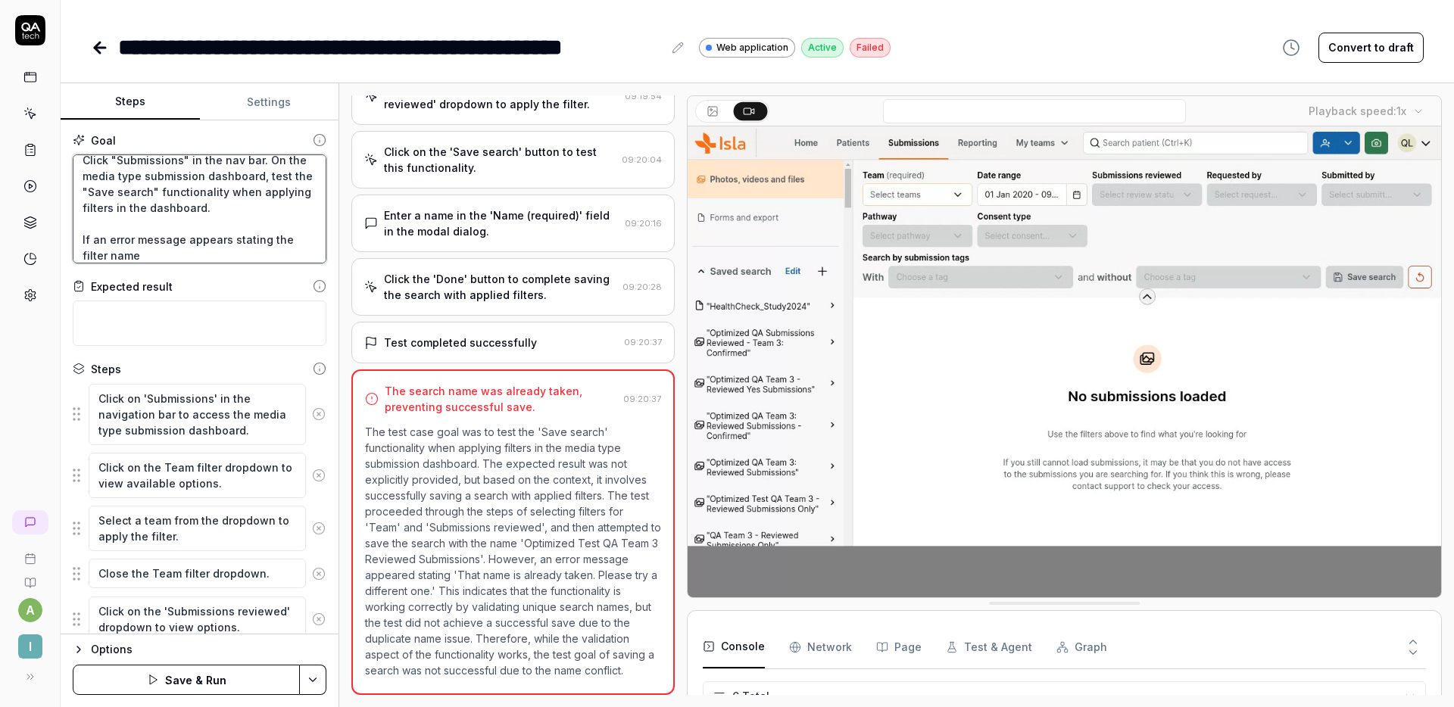
type textarea "Click "Submissions" in the nav bar. On the media type submission dashboard, tes…"
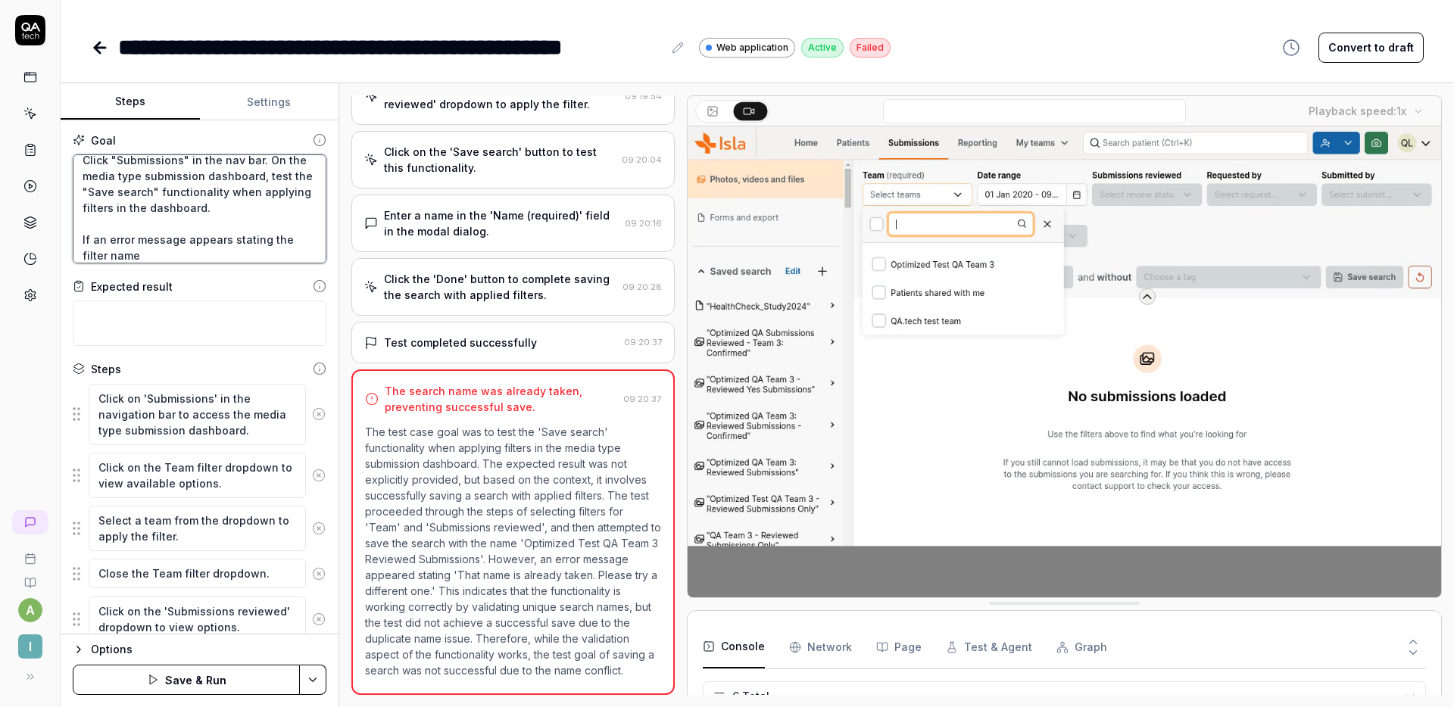
type textarea "*"
type textarea "Click "Submissions" in the nav bar. On the media type submission dashboard, tes…"
type textarea "*"
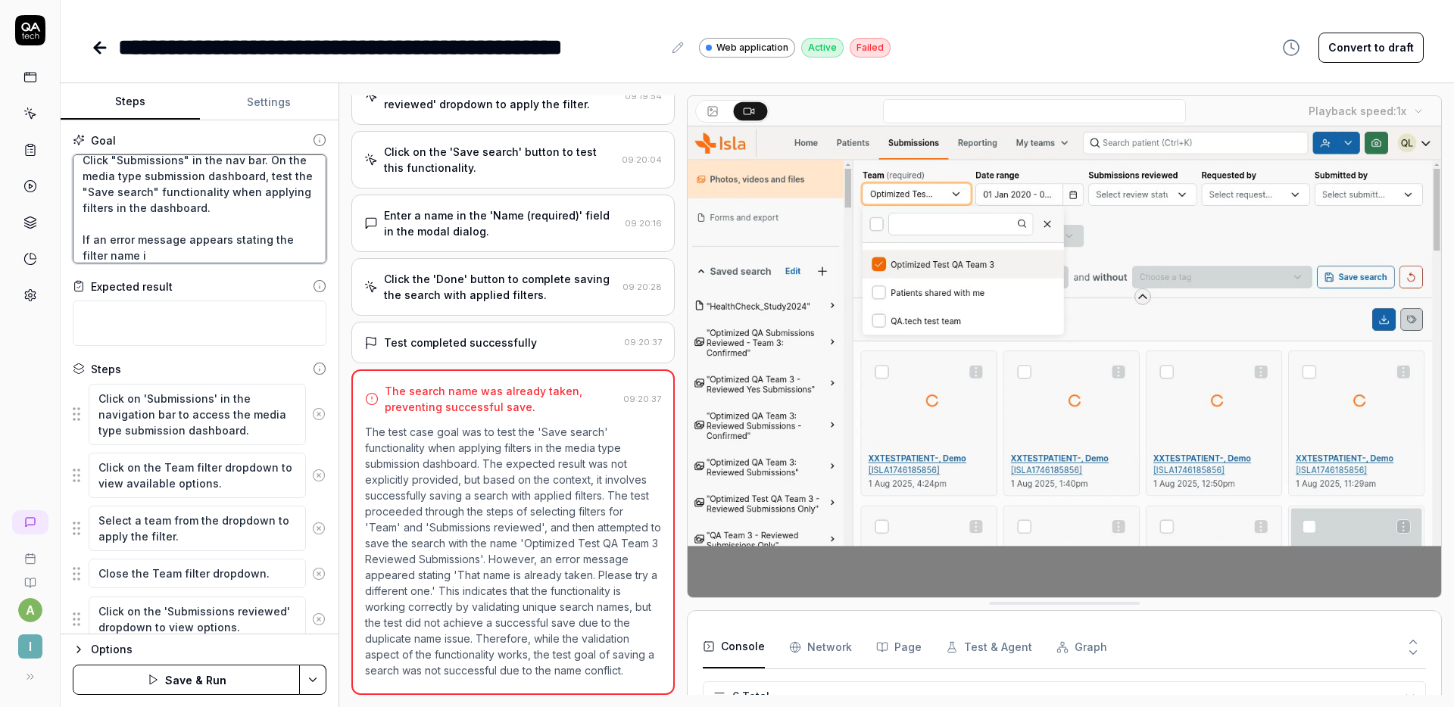
type textarea "Click "Submissions" in the nav bar. On the media type submission dashboard, tes…"
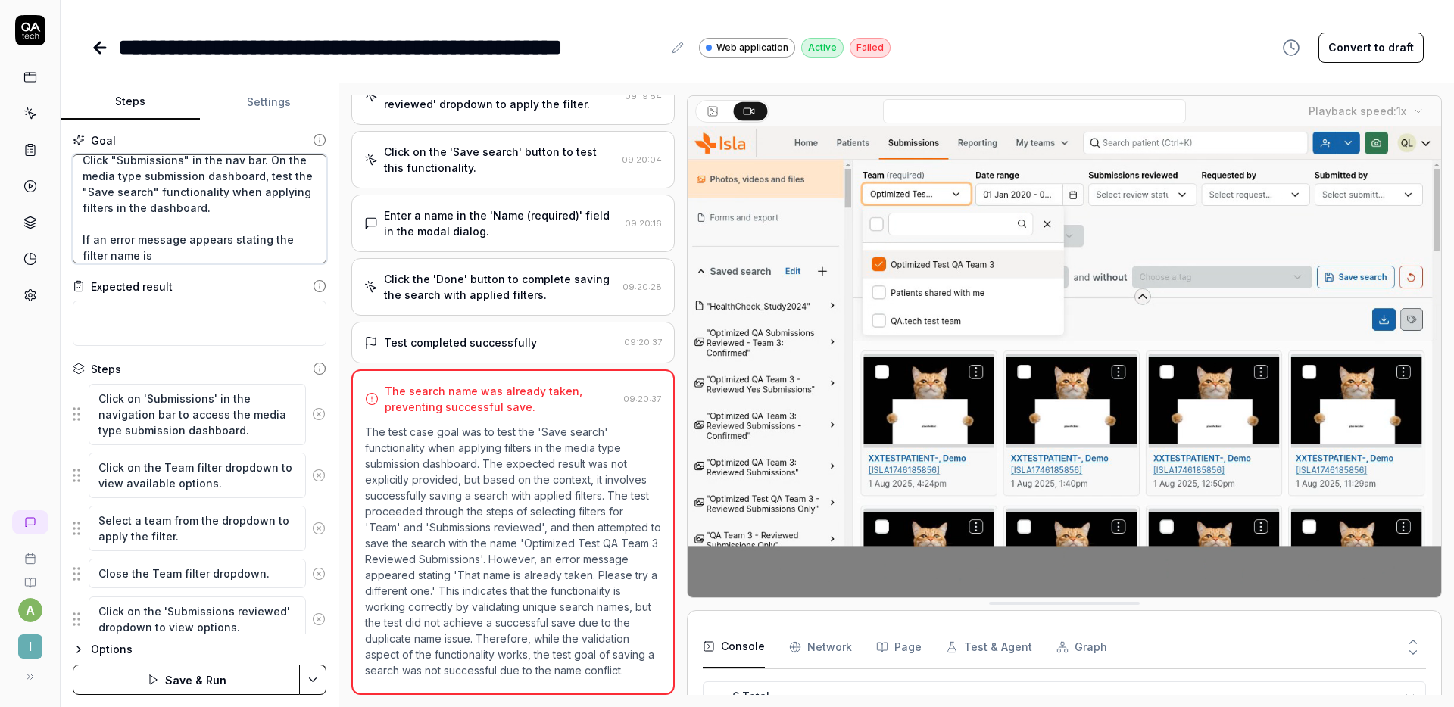
type textarea "*"
type textarea "Click "Submissions" in the nav bar. On the media type submission dashboard, tes…"
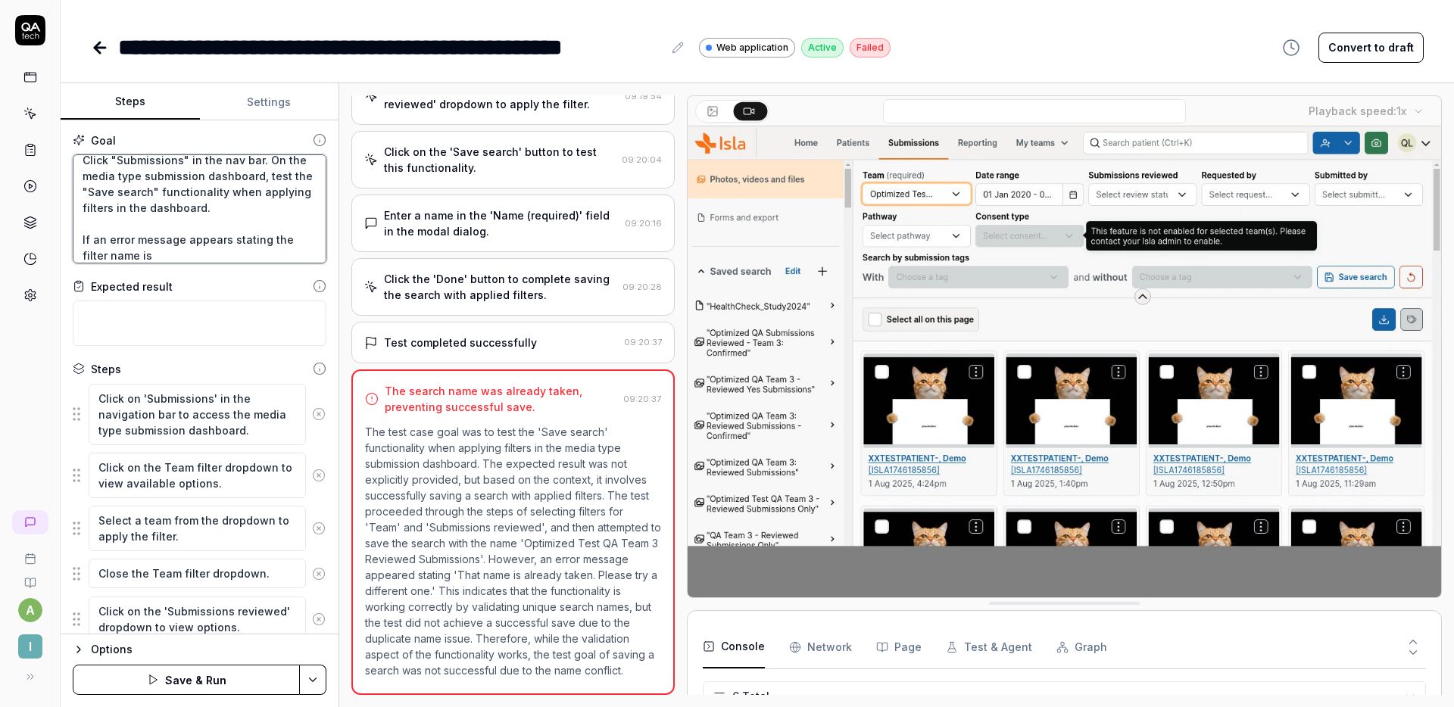
type textarea "*"
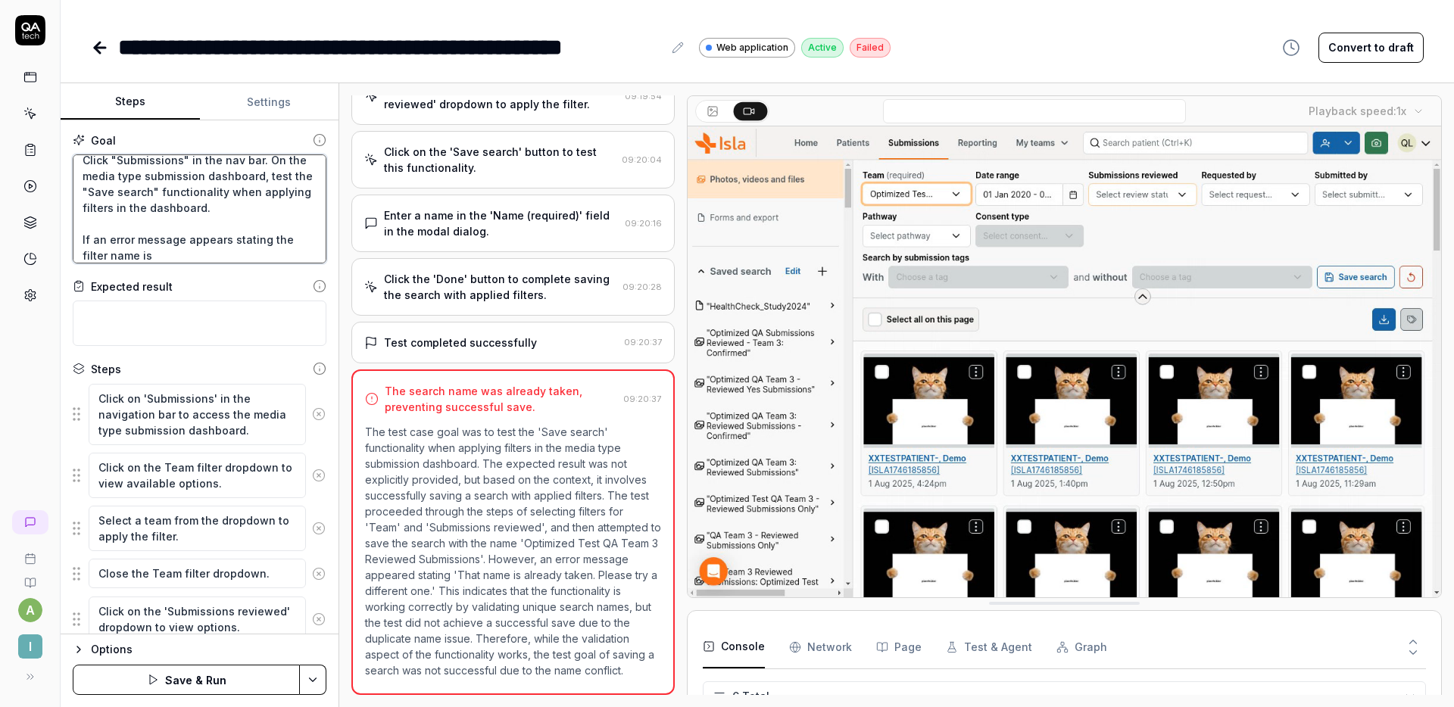
type textarea "Click "Submissions" in the nav bar. On the media type submission dashboard, tes…"
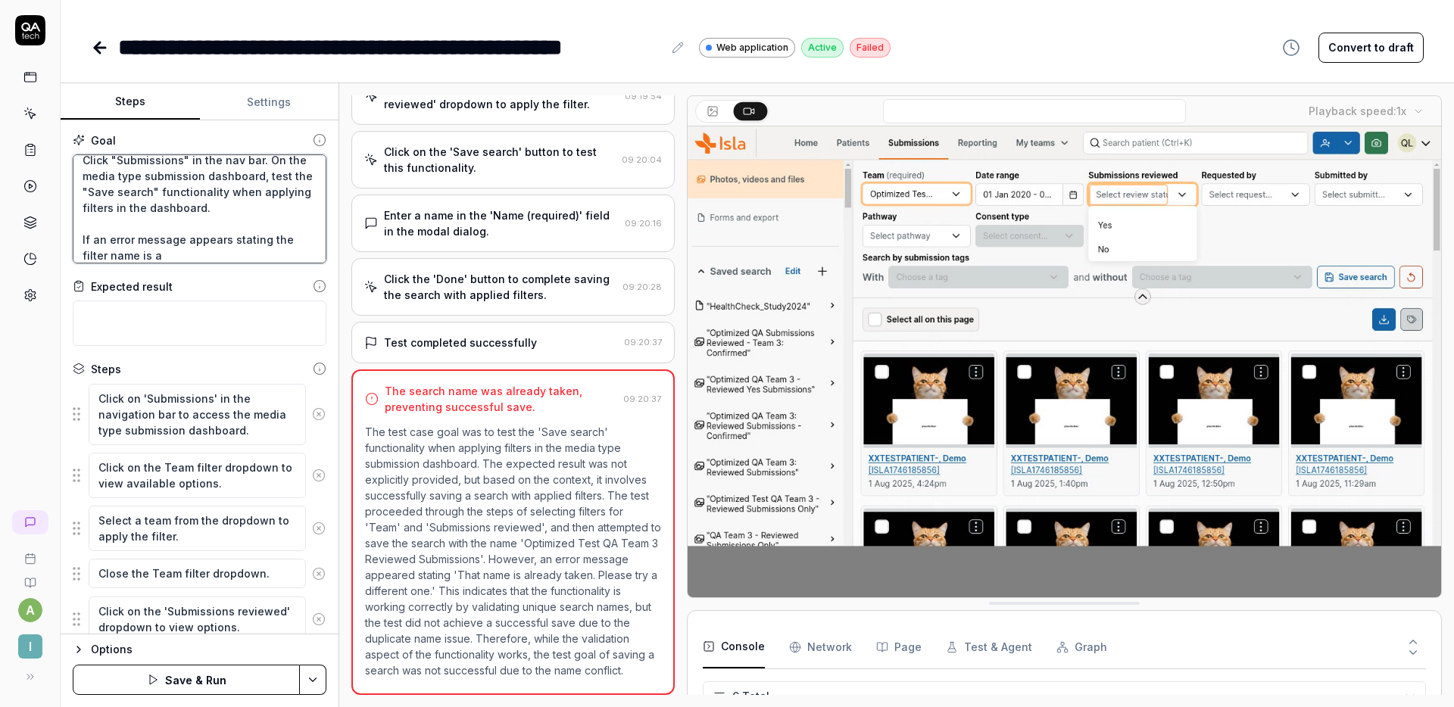
type textarea "*"
type textarea "Click "Submissions" in the nav bar. On the media type submission dashboard, tes…"
type textarea "*"
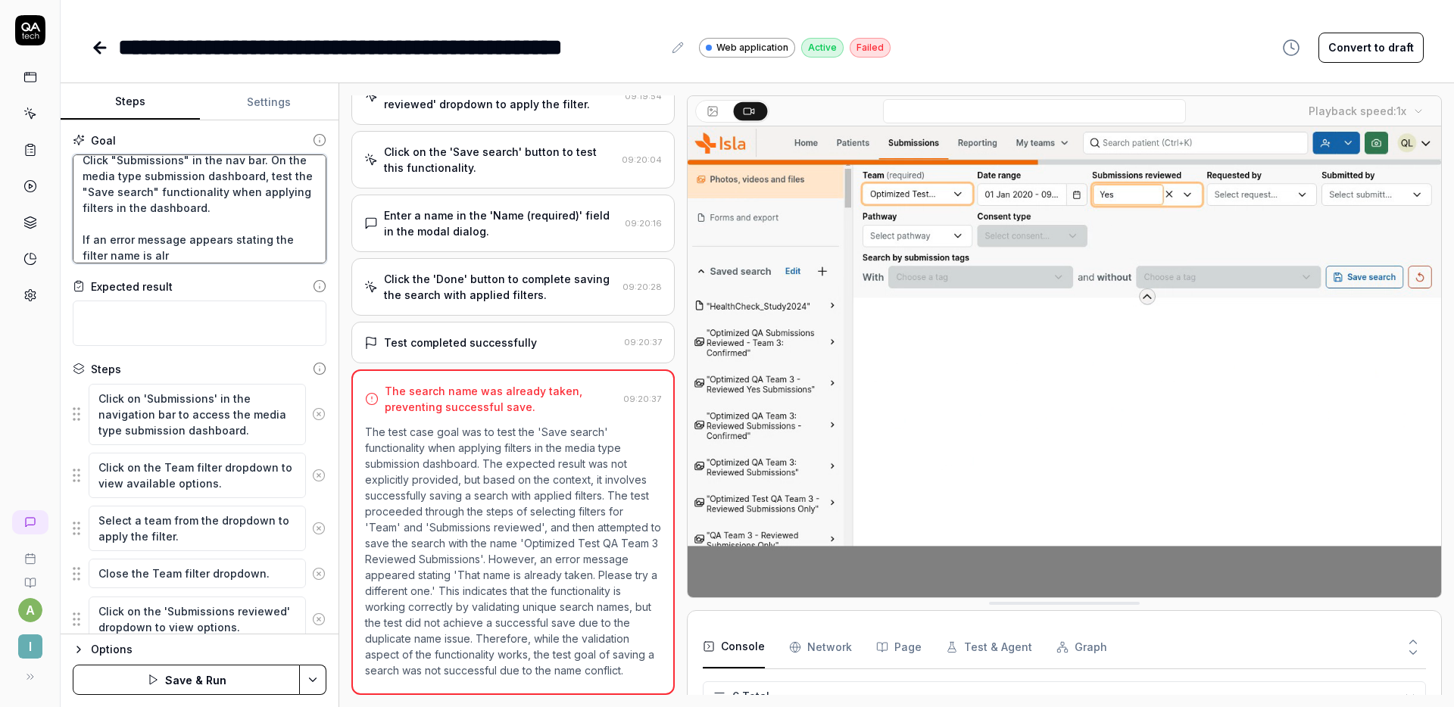
type textarea "Click "Submissions" in the nav bar. On the media type submission dashboard, tes…"
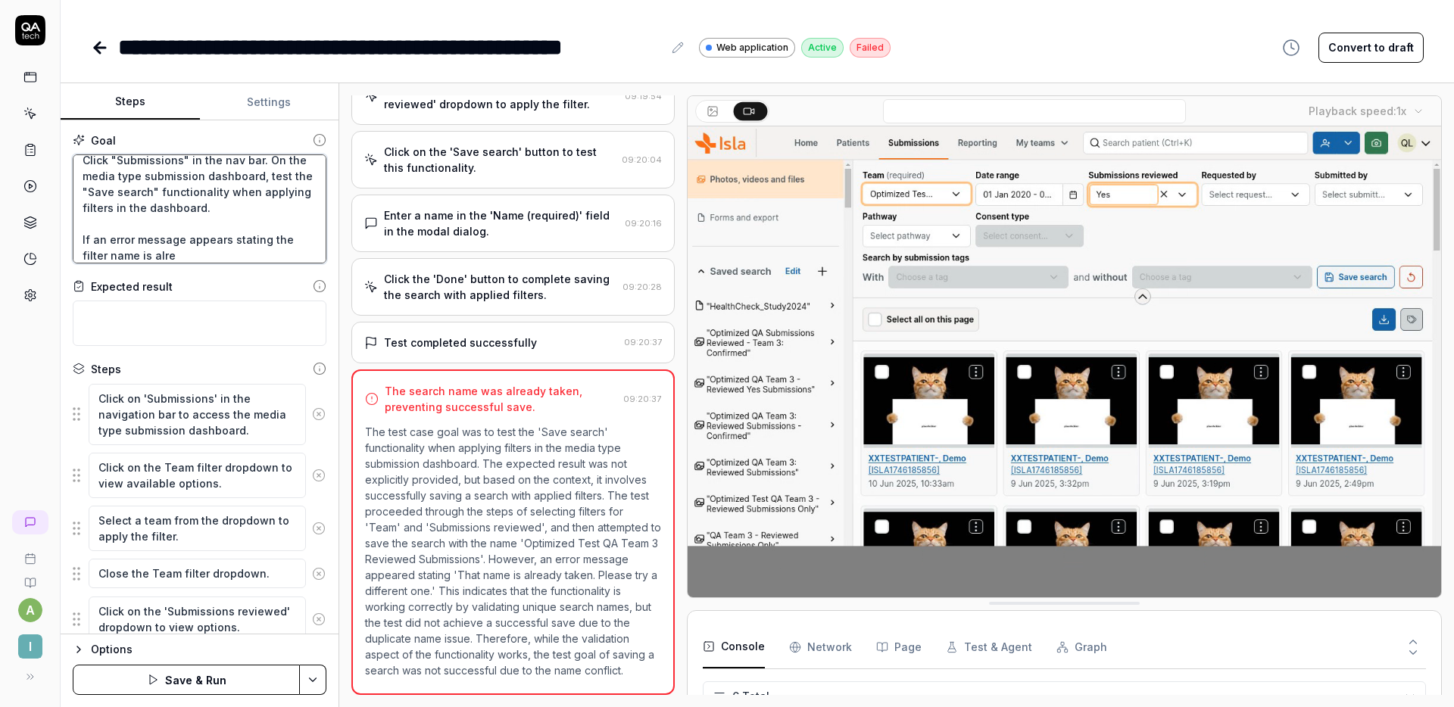
type textarea "*"
type textarea "Click "Submissions" in the nav bar. On the media type submission dashboard, tes…"
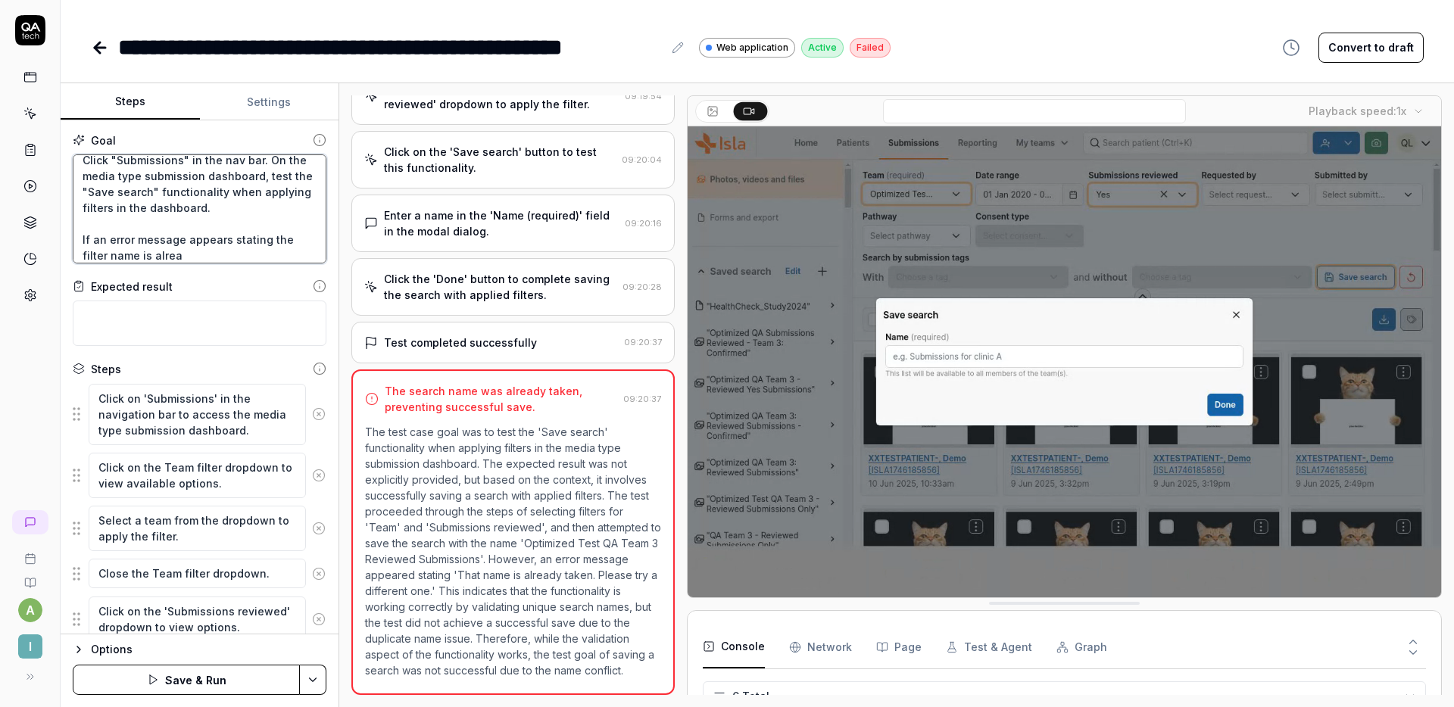
type textarea "*"
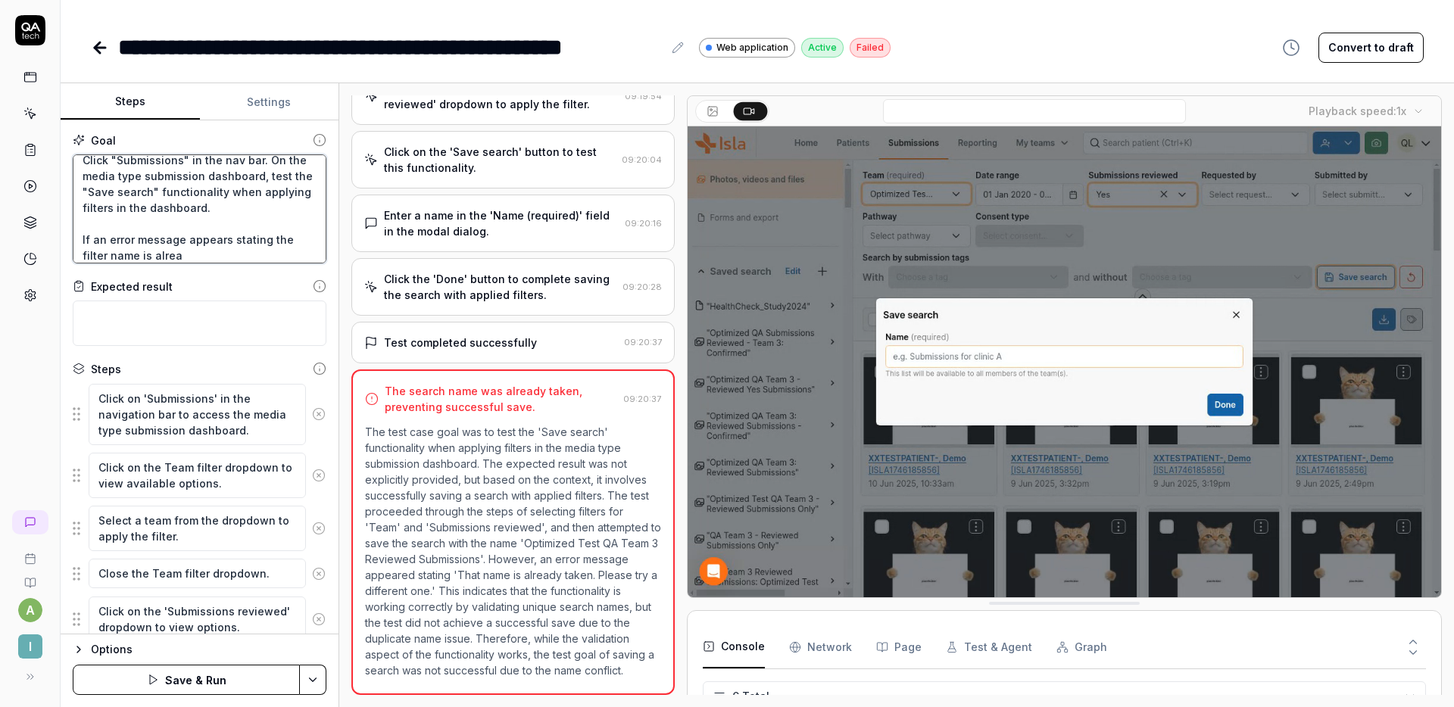
type textarea "Click "Submissions" in the nav bar. On the media type submission dashboard, tes…"
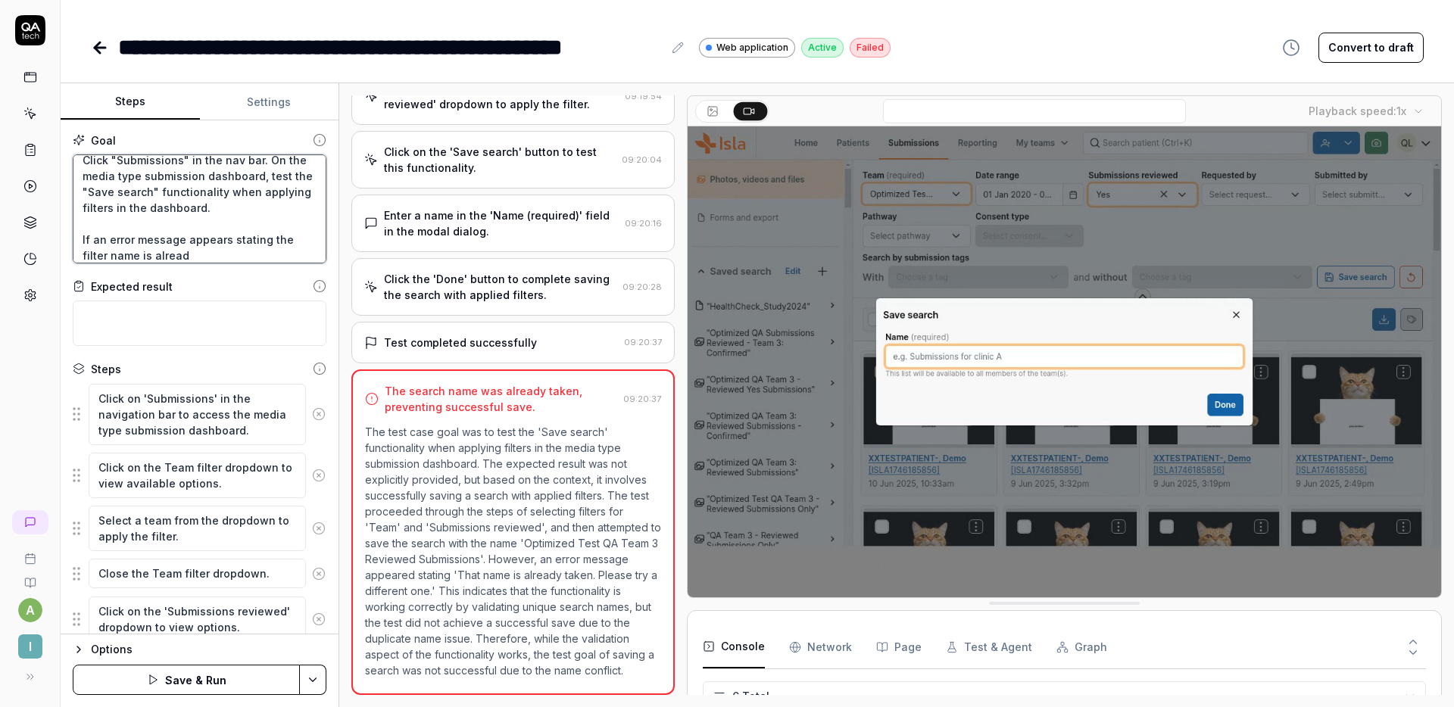
type textarea "*"
type textarea "Click "Submissions" in the nav bar. On the media type submission dashboard, tes…"
type textarea "*"
type textarea "Click "Submissions" in the nav bar. On the media type submission dashboard, tes…"
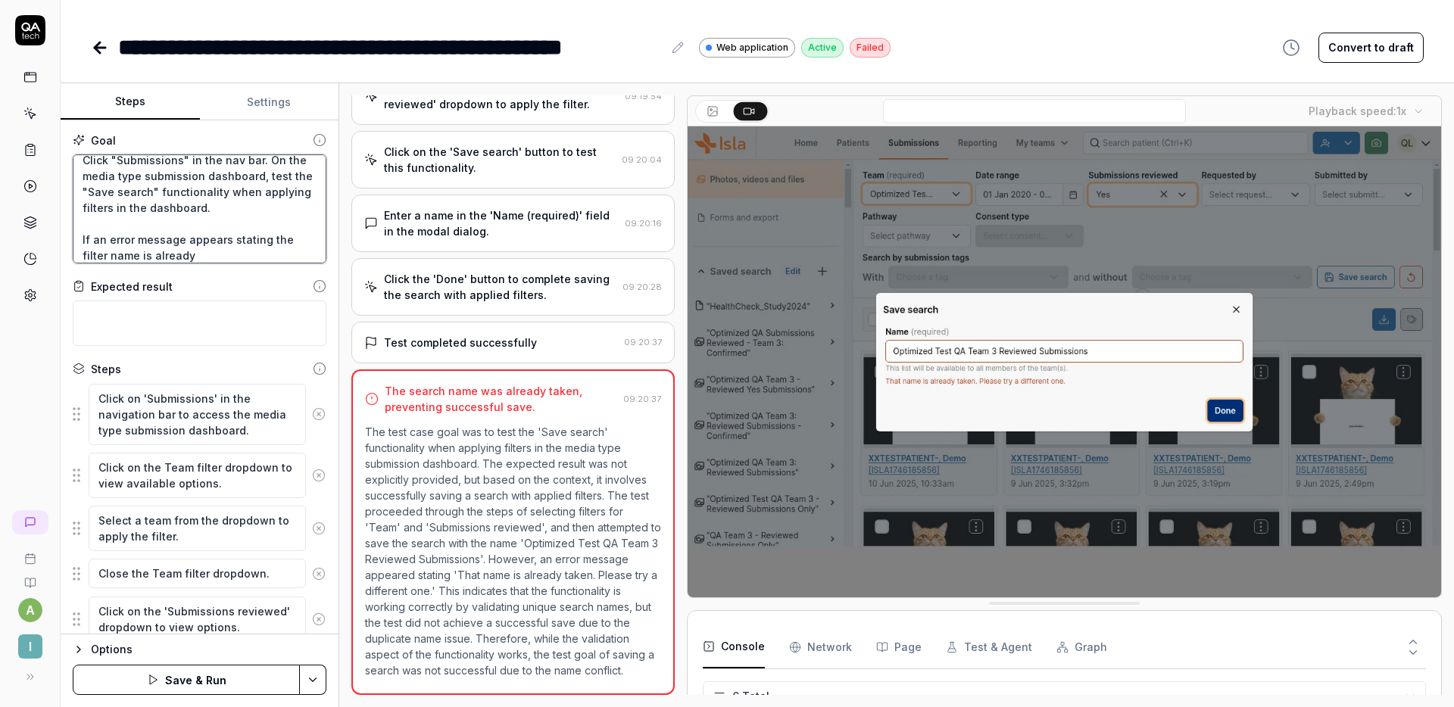
type textarea "*"
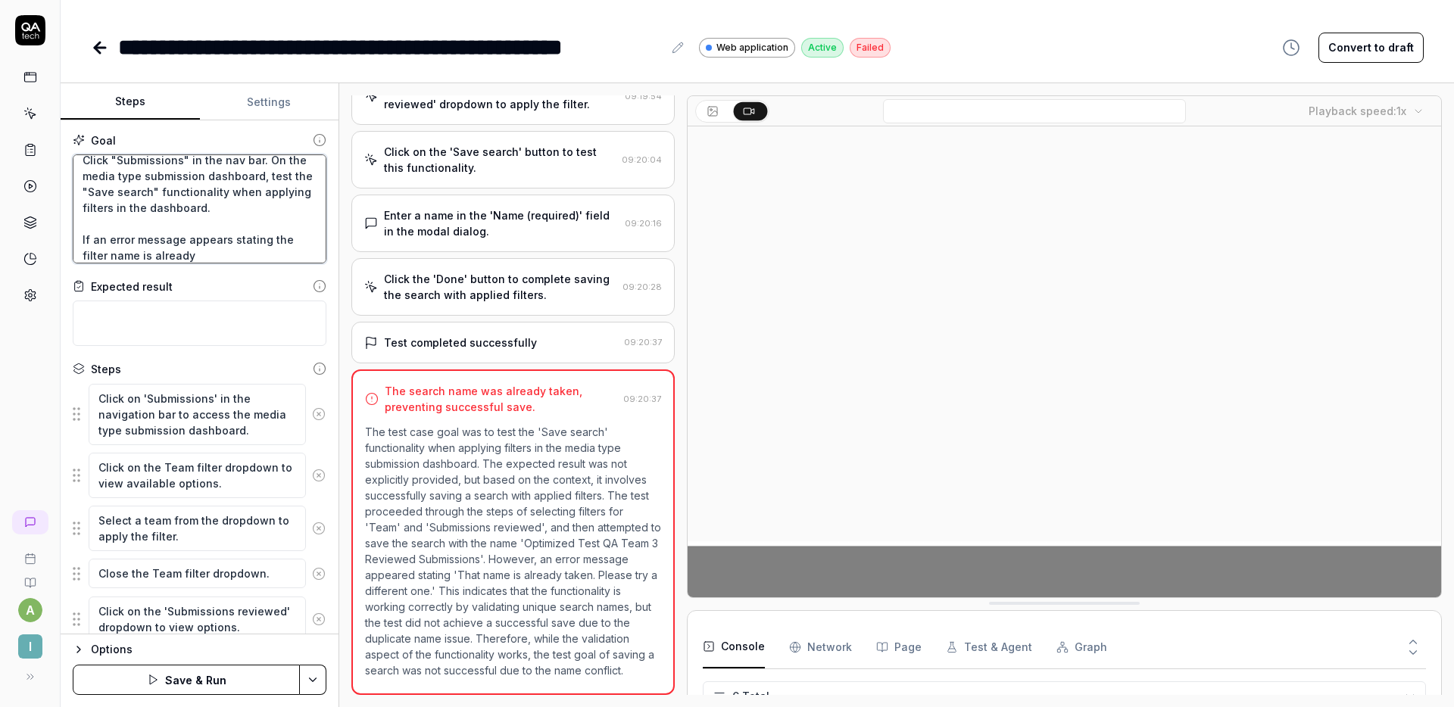
type textarea "Click "Submissions" in the nav bar. On the media type submission dashboard, tes…"
type textarea "*"
type textarea "Click "Submissions" in the nav bar. On the media type submission dashboard, tes…"
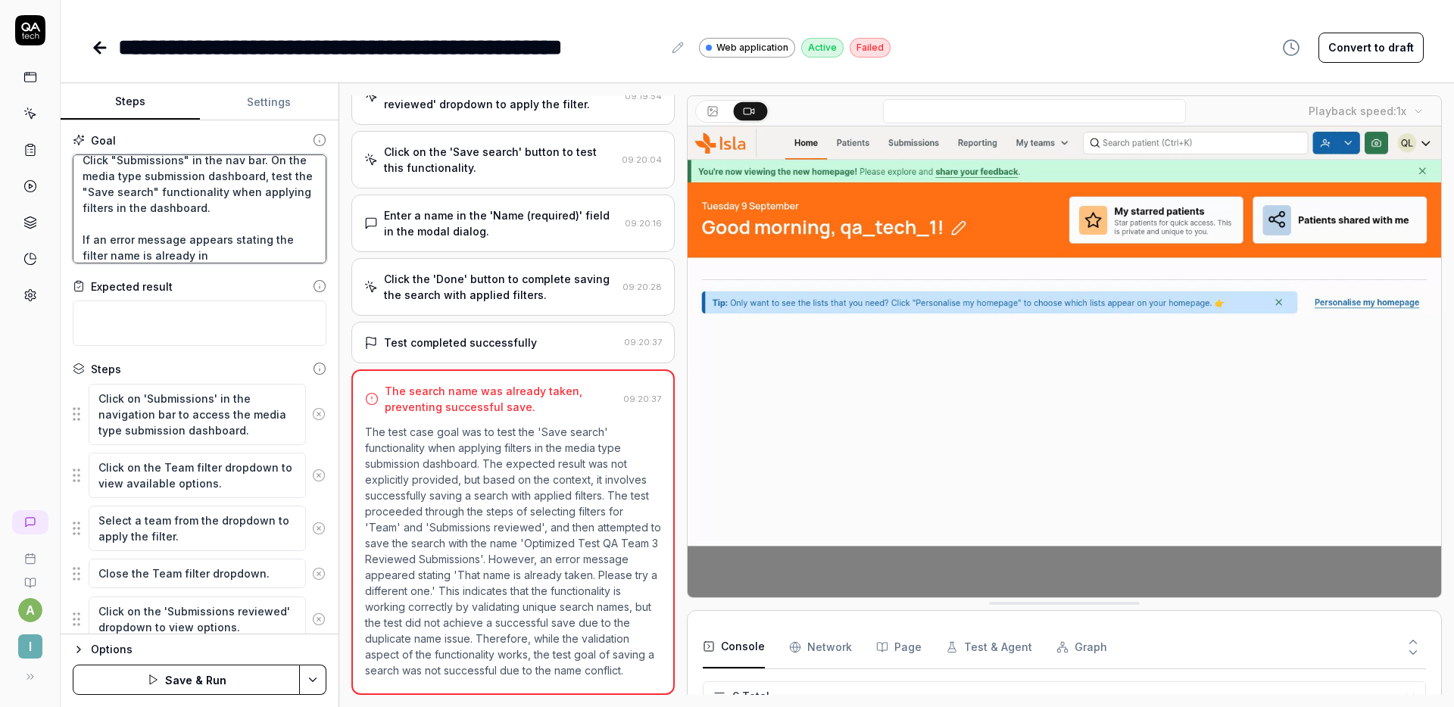
type textarea "*"
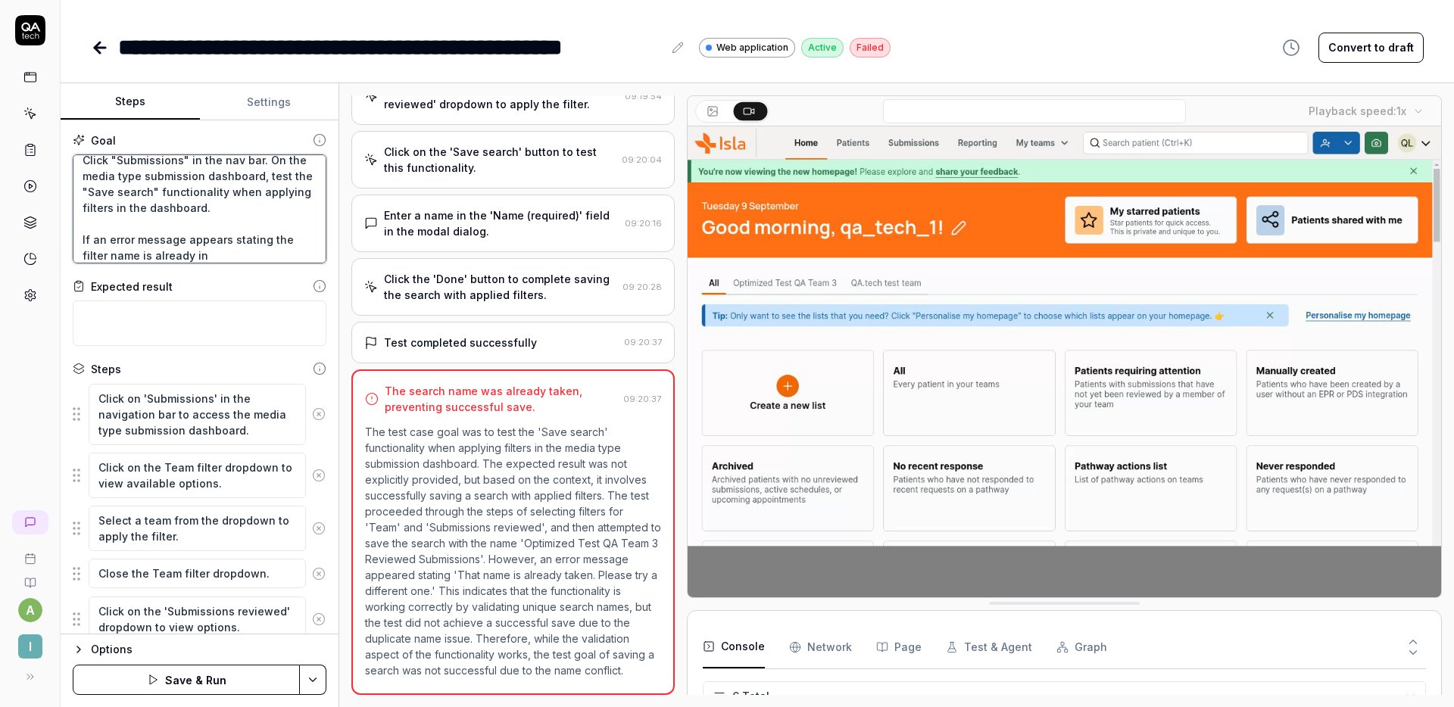
type textarea "Click "Submissions" in the nav bar. On the media type submission dashboard, tes…"
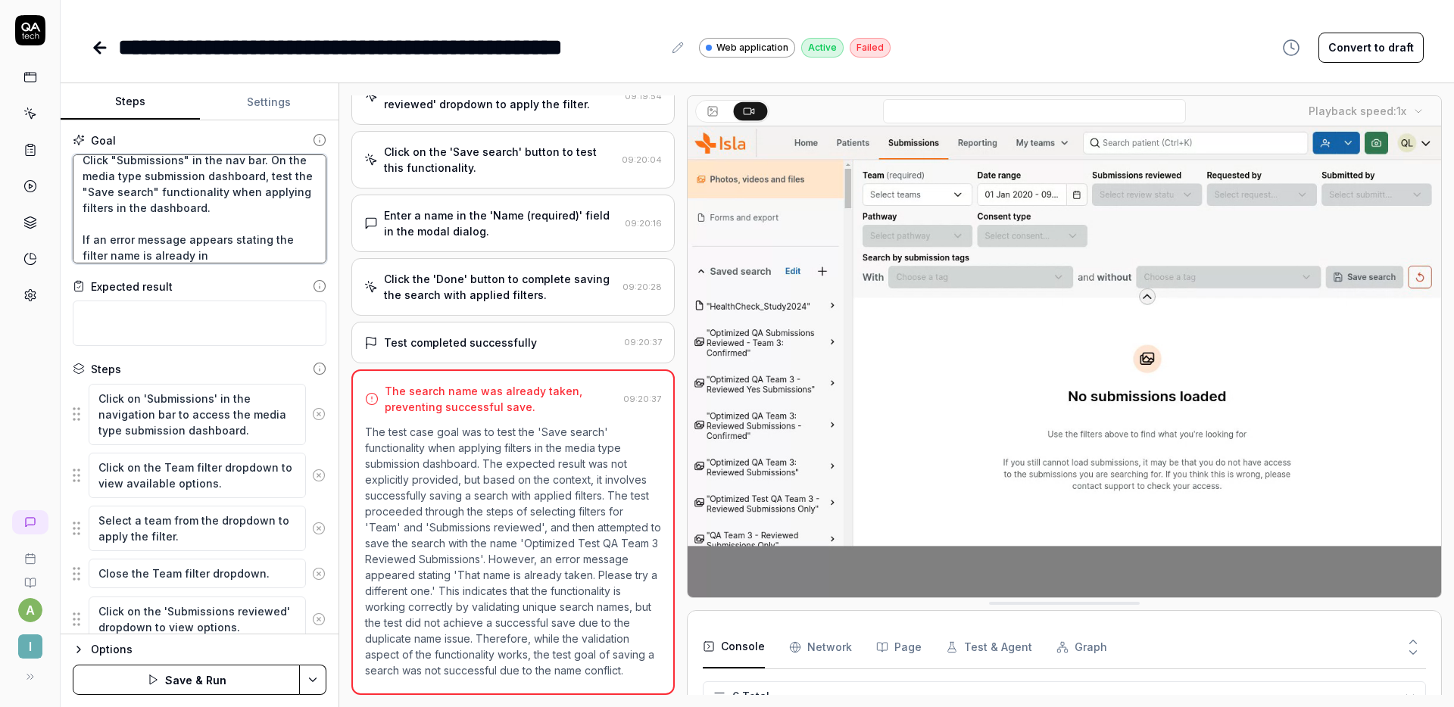
type textarea "*"
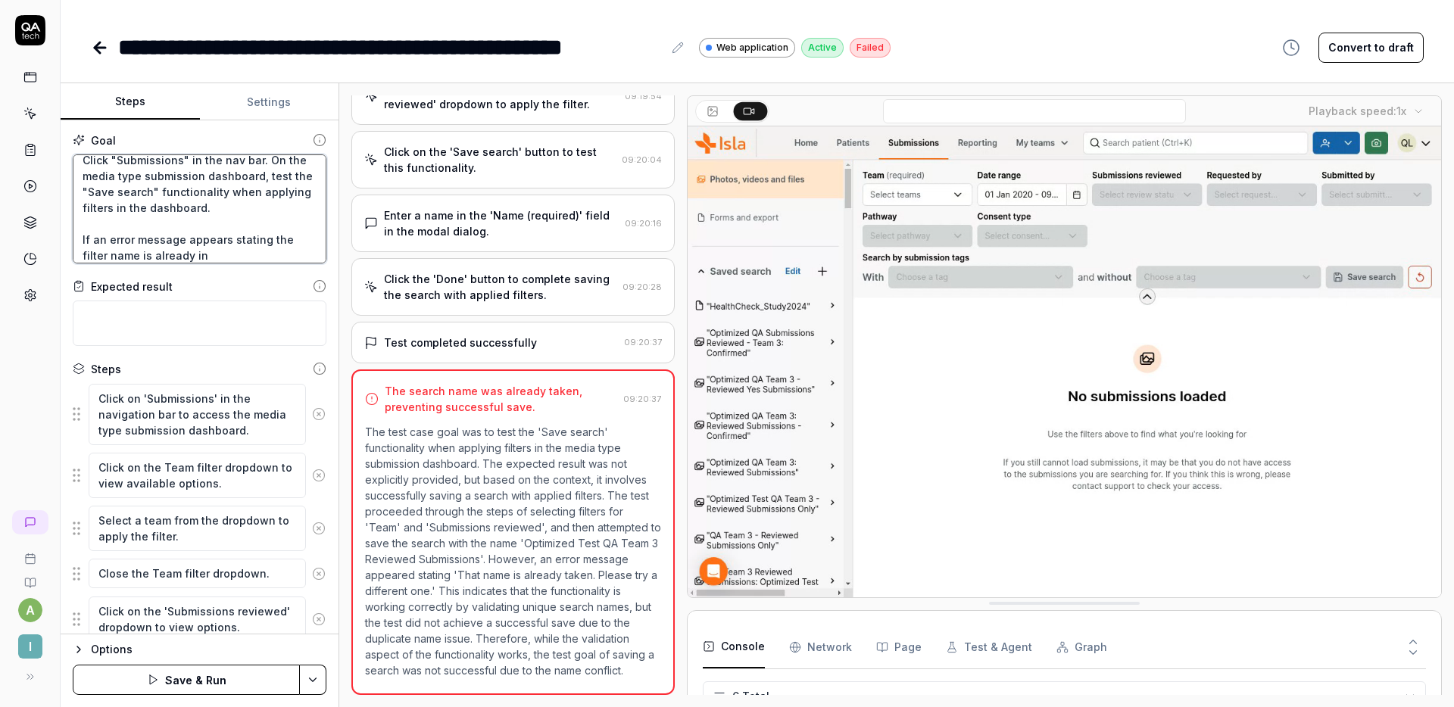
type textarea "Click "Submissions" in the nav bar. On the media type submission dashboard, tes…"
type textarea "*"
type textarea "Click "Submissions" in the nav bar. On the media type submission dashboard, tes…"
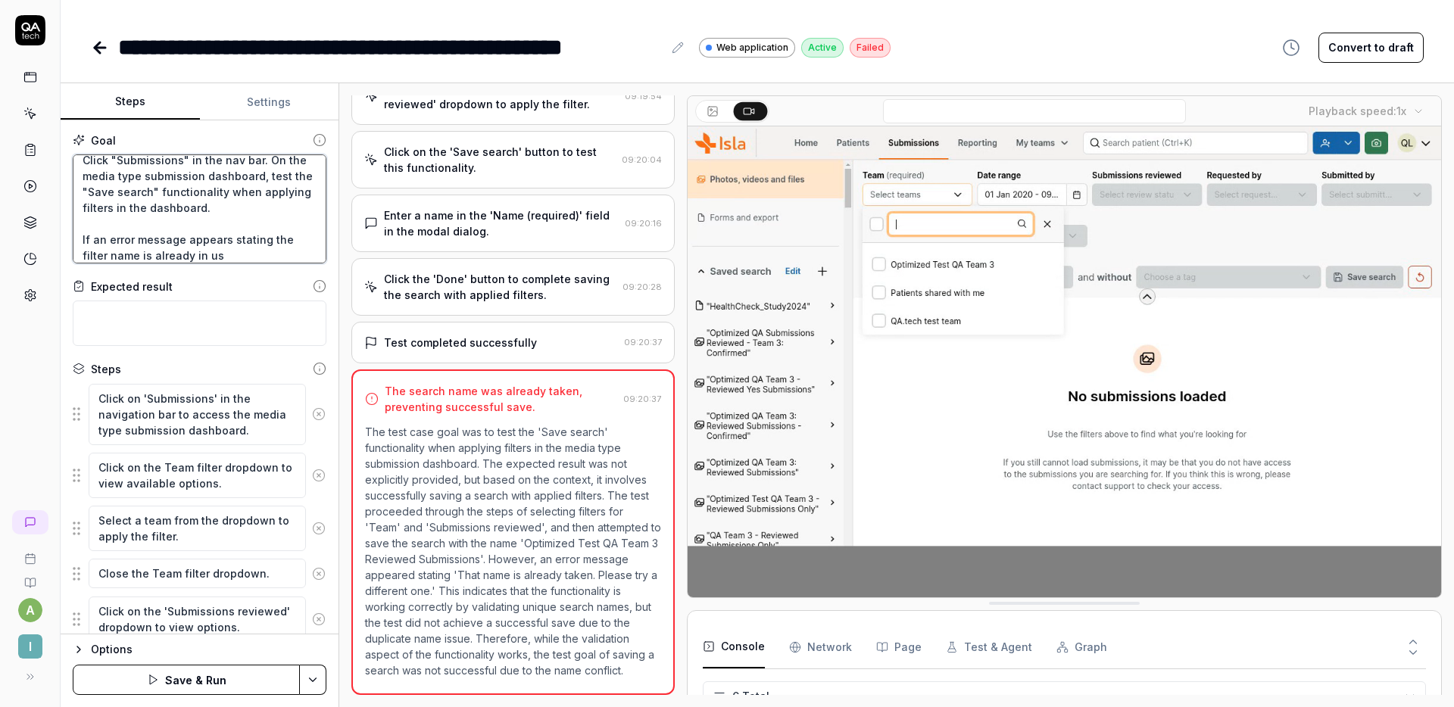
type textarea "*"
type textarea "Click "Submissions" in the nav bar. On the media type submission dashboard, tes…"
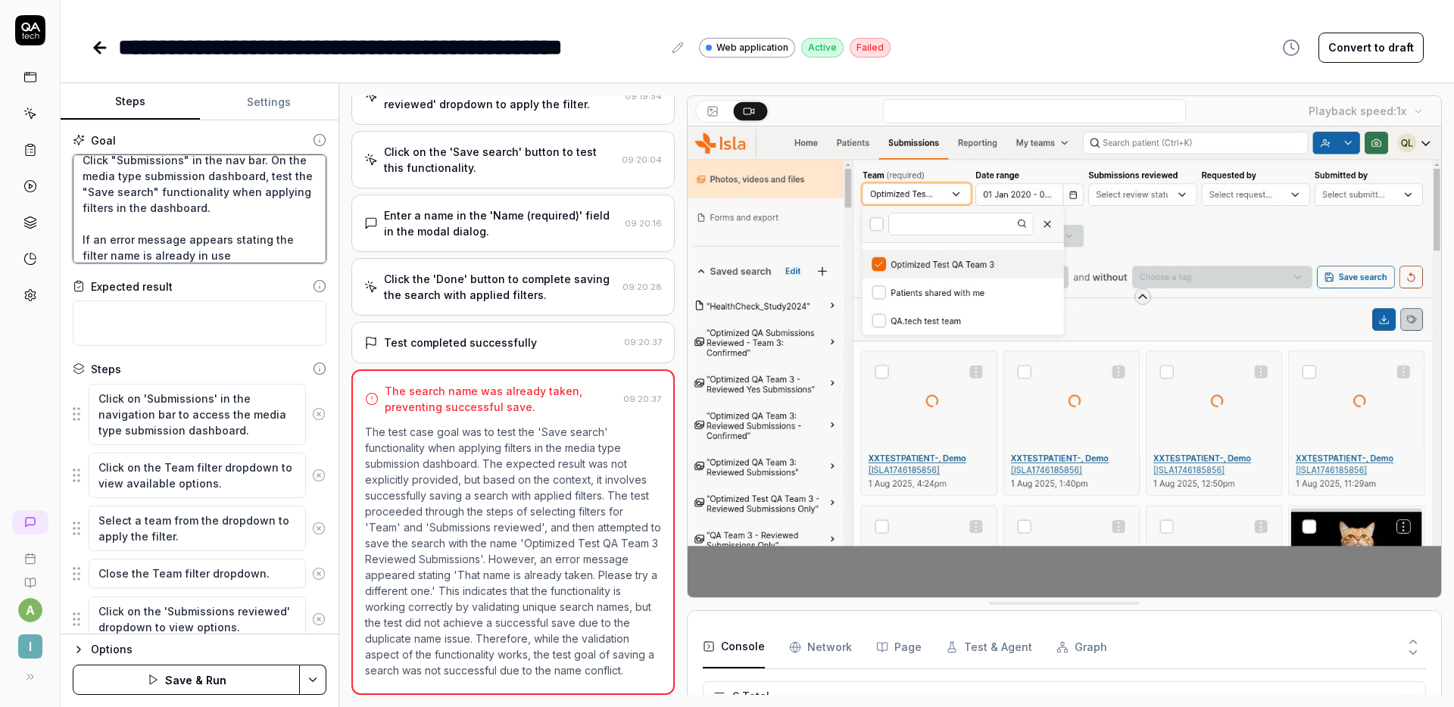
type textarea "*"
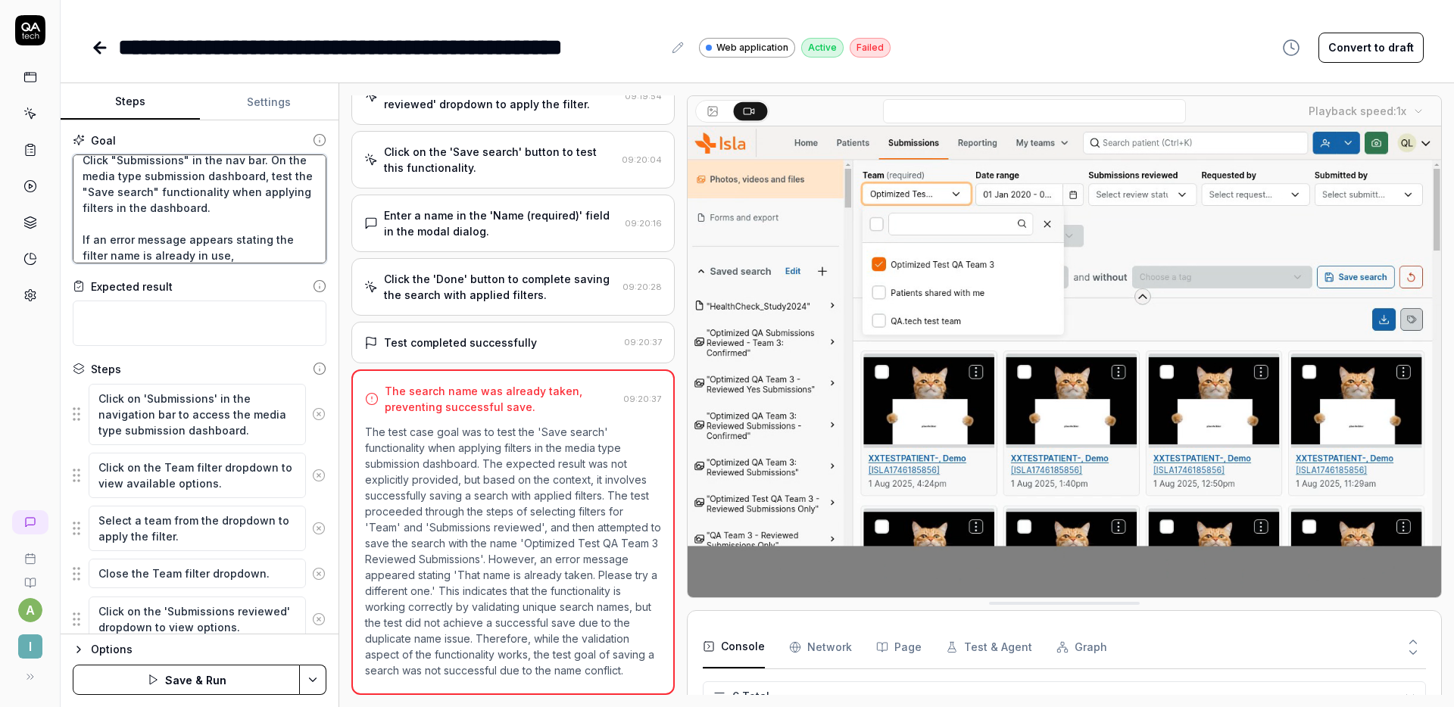
type textarea "Click "Submissions" in the nav bar. On the media type submission dashboard, tes…"
type textarea "*"
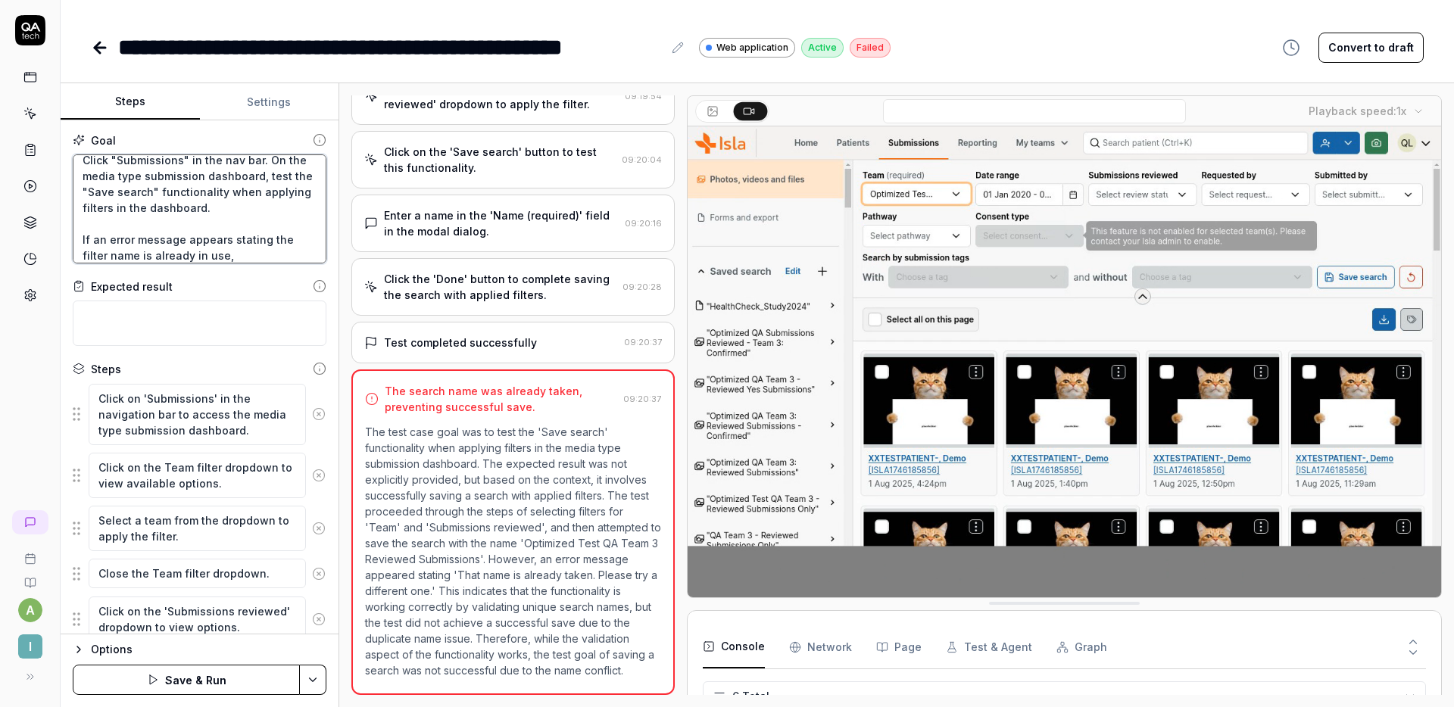
type textarea "Click "Submissions" in the nav bar. On the media type submission dashboard, tes…"
type textarea "*"
type textarea "Click "Submissions" in the nav bar. On the media type submission dashboard, tes…"
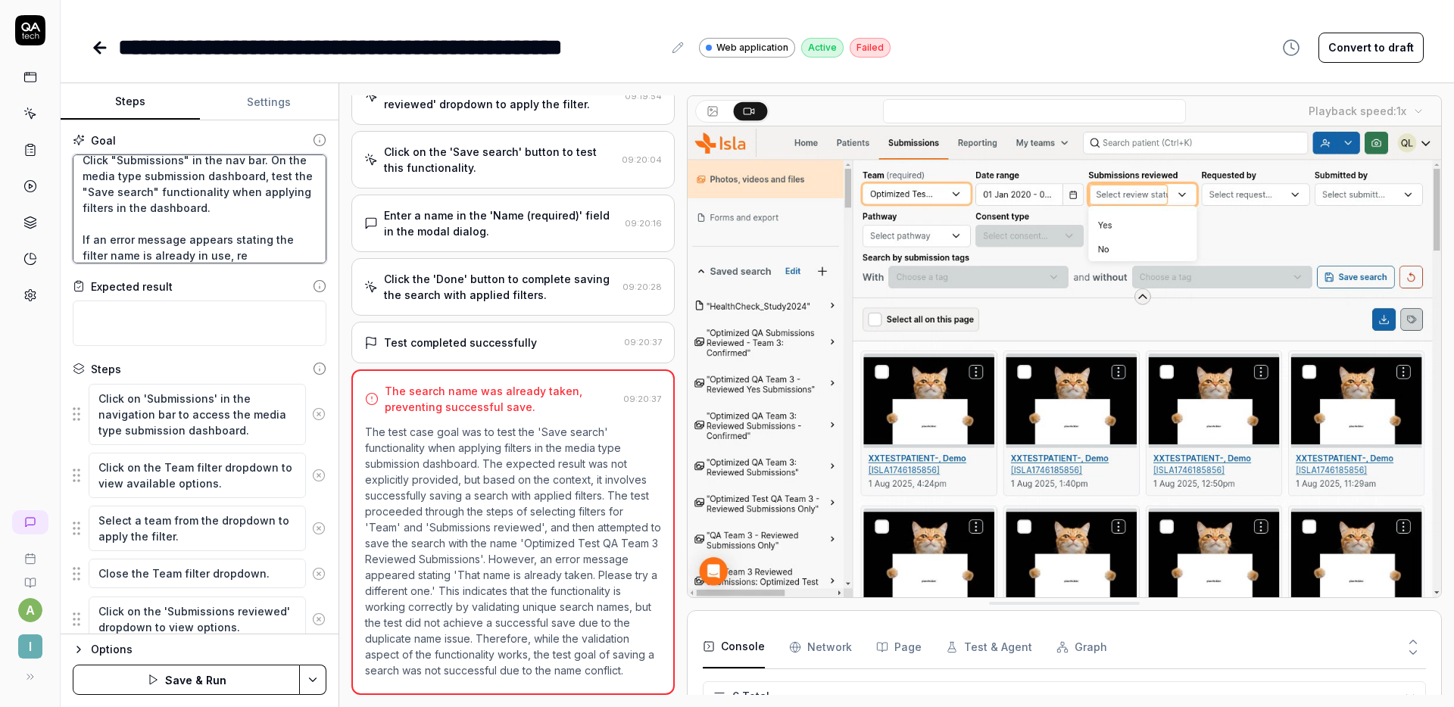
type textarea "*"
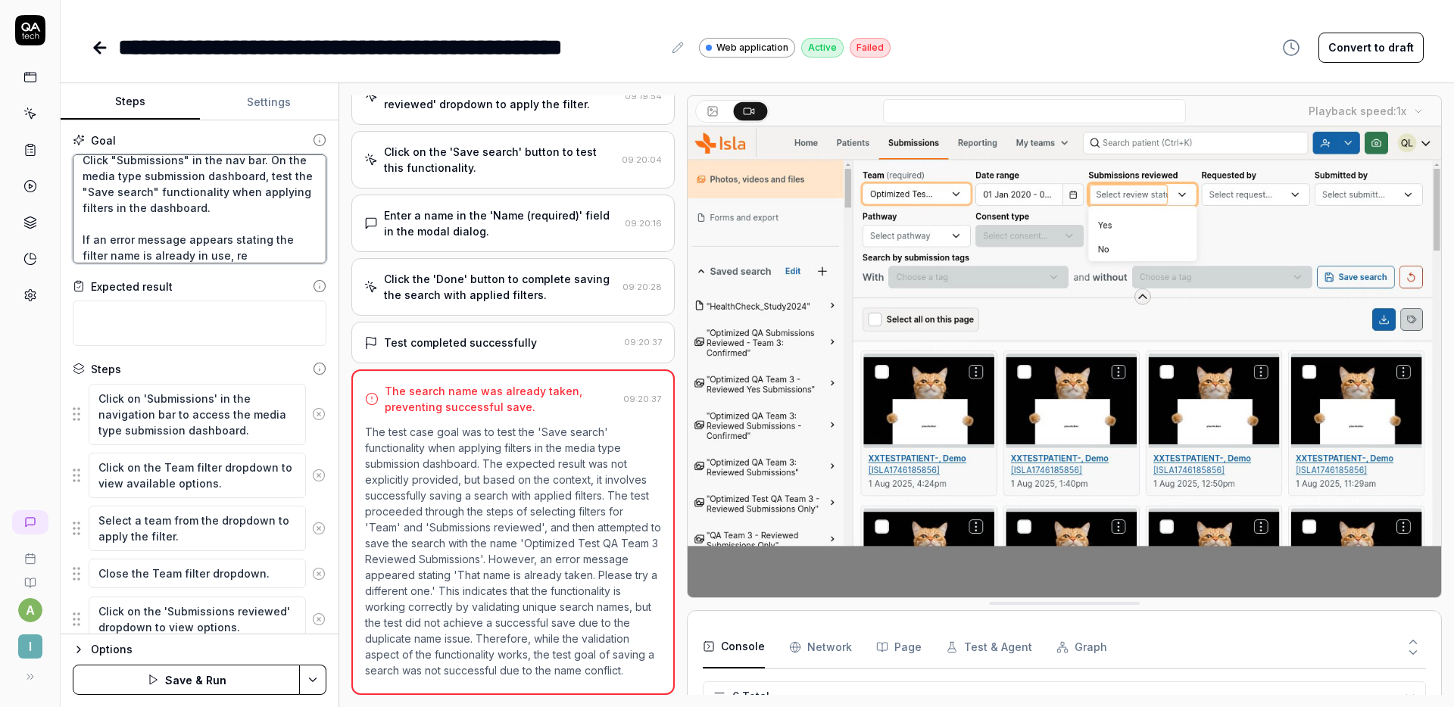
type textarea "Click "Submissions" in the nav bar. On the media type submission dashboard, tes…"
type textarea "*"
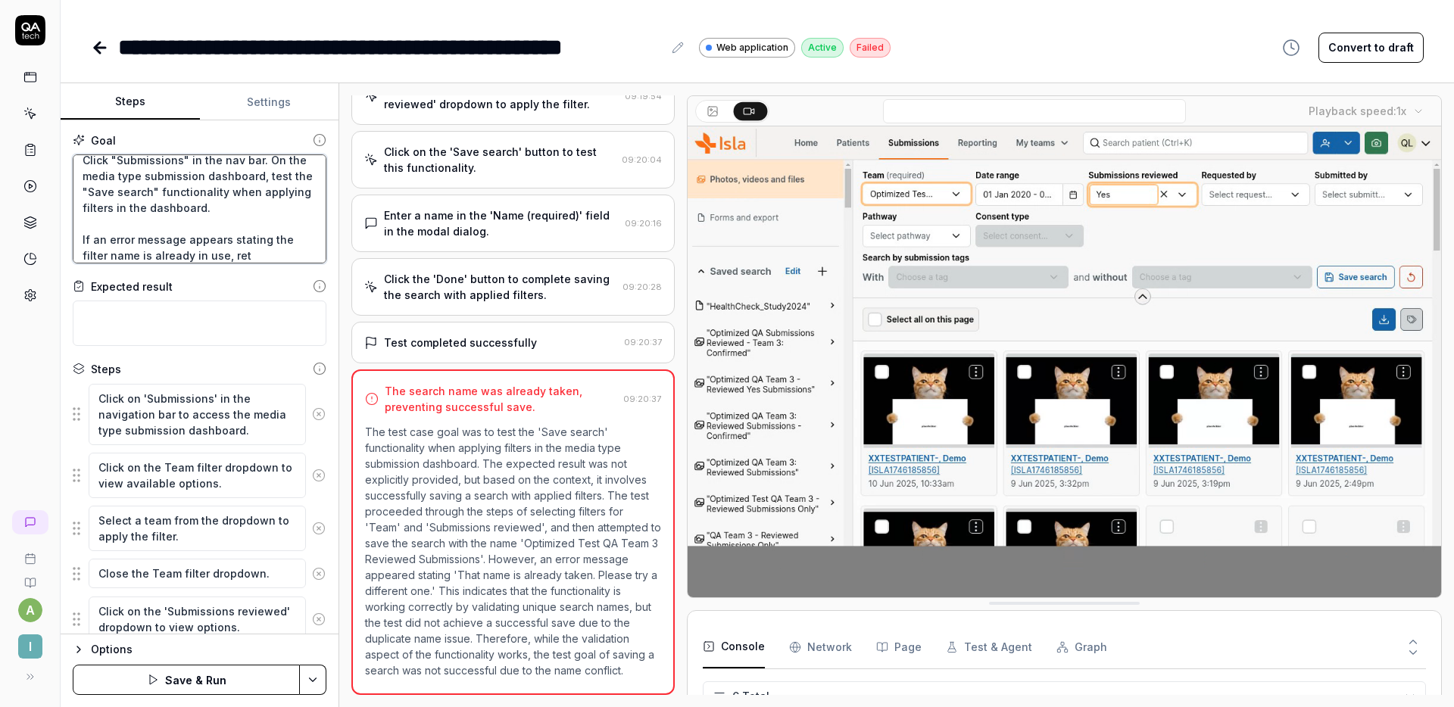
type textarea "Click "Submissions" in the nav bar. On the media type submission dashboard, tes…"
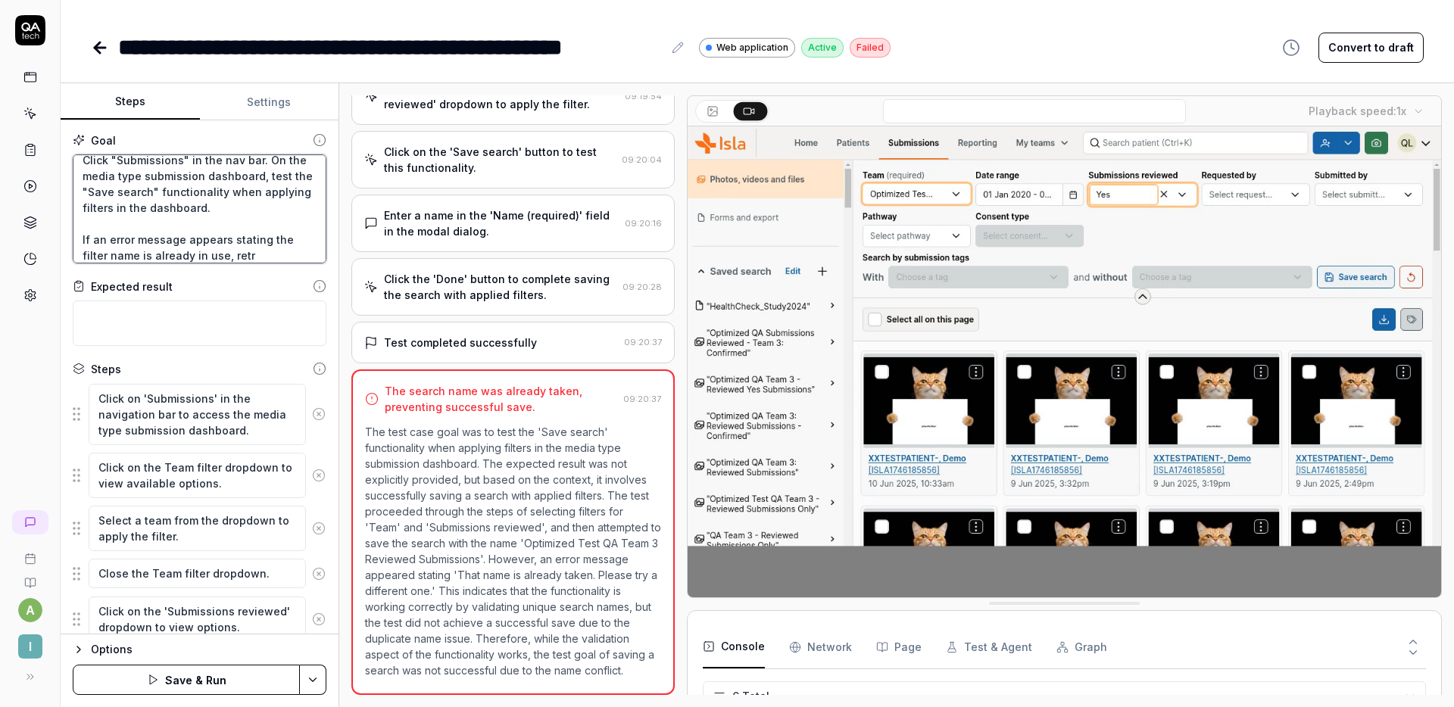
type textarea "*"
type textarea "Click "Submissions" in the nav bar. On the media type submission dashboard, tes…"
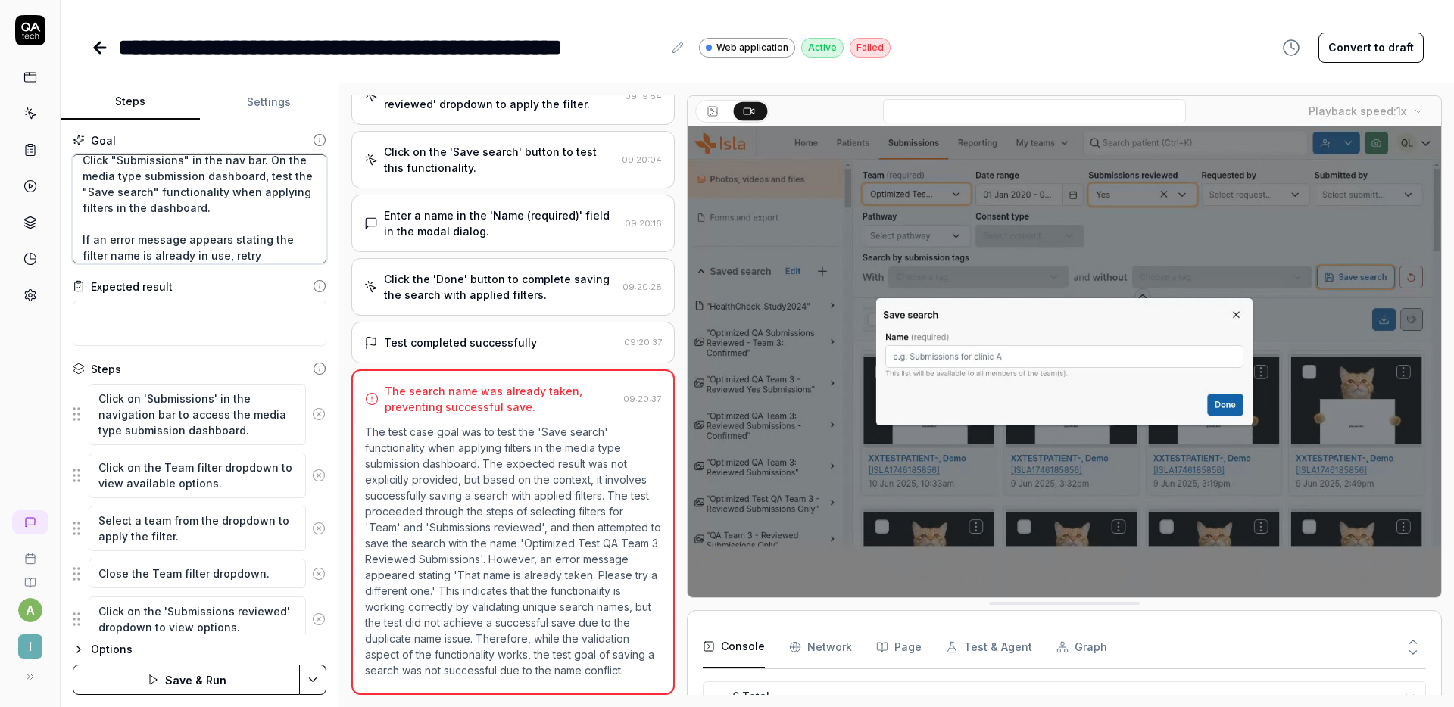
type textarea "*"
type textarea "Click "Submissions" in the nav bar. On the media type submission dashboard, tes…"
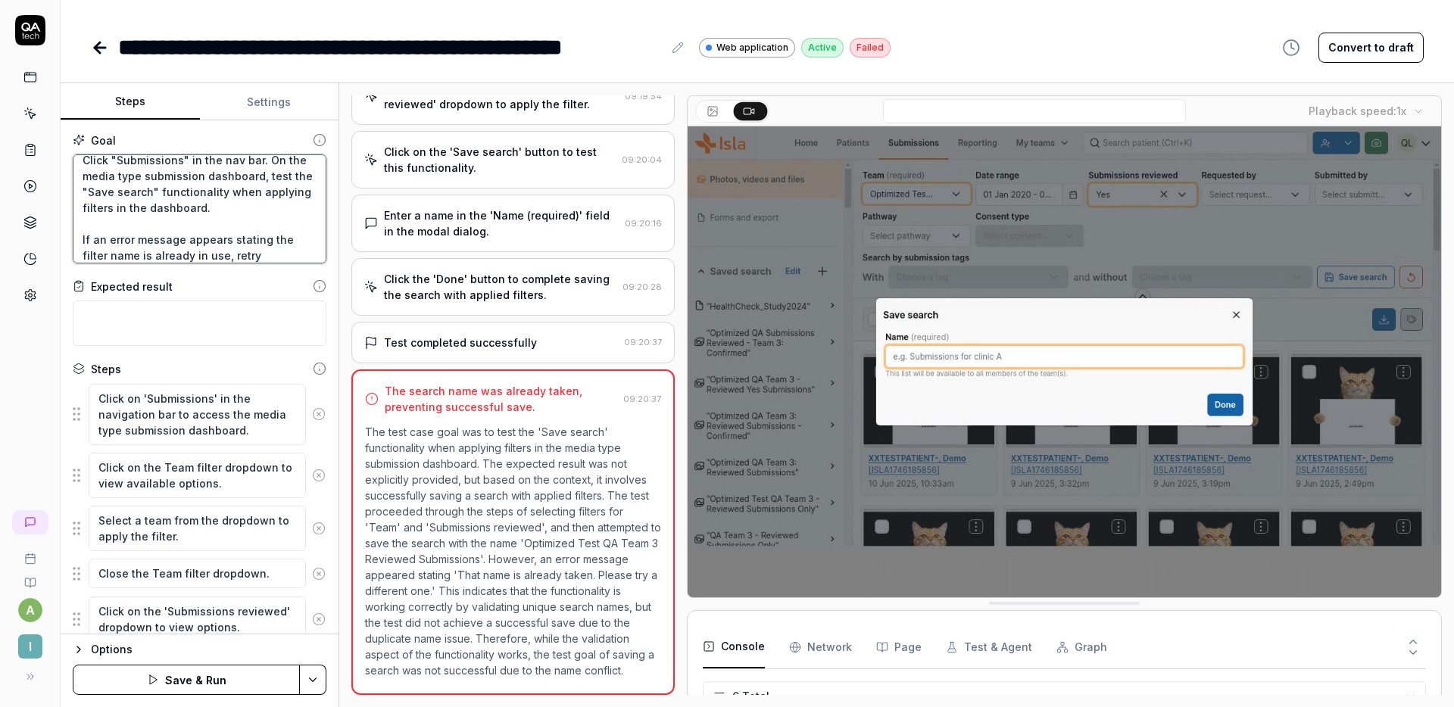
type textarea "*"
type textarea "Click "Submissions" in the nav bar. On the media type submission dashboard, tes…"
type textarea "*"
type textarea "Click "Submissions" in the nav bar. On the media type submission dashboard, tes…"
type textarea "*"
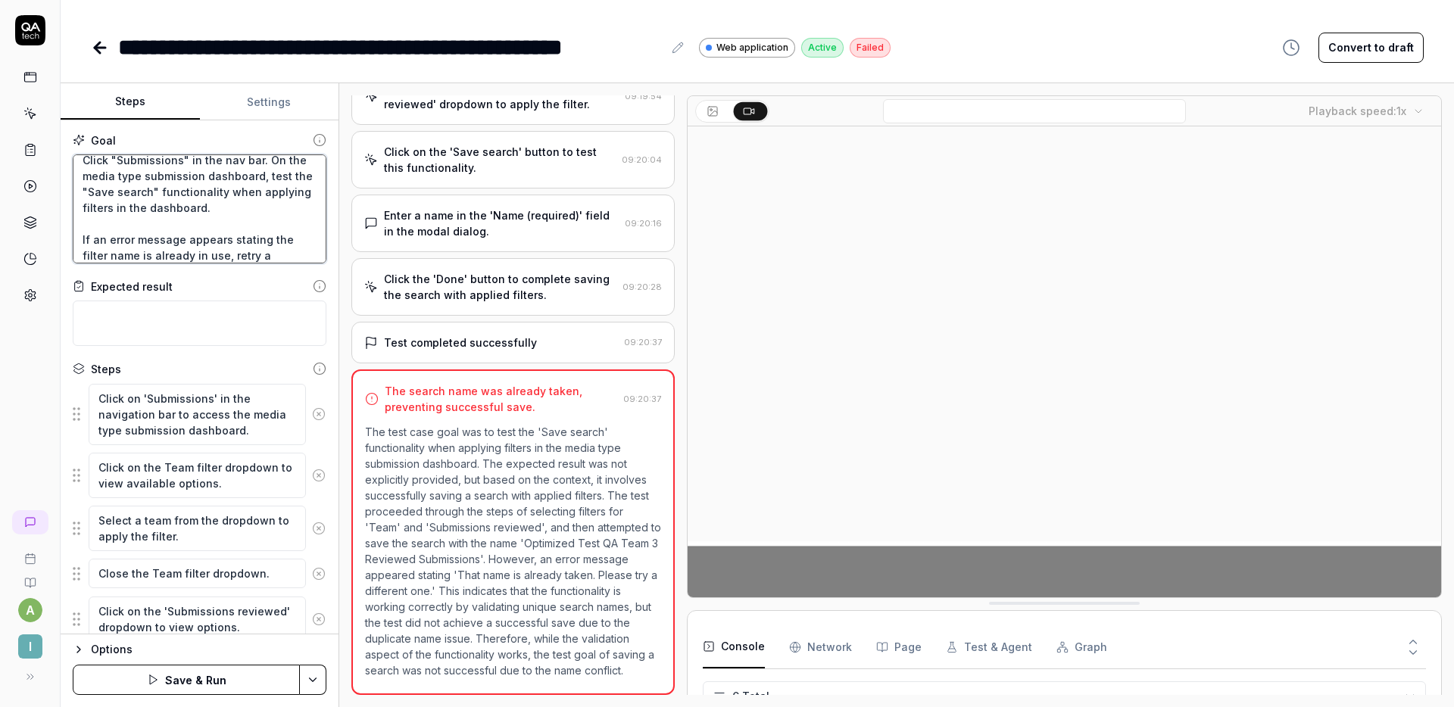
type textarea "Click "Submissions" in the nav bar. On the media type submission dashboard, tes…"
type textarea "*"
type textarea "Click "Submissions" in the nav bar. On the media type submission dashboard, tes…"
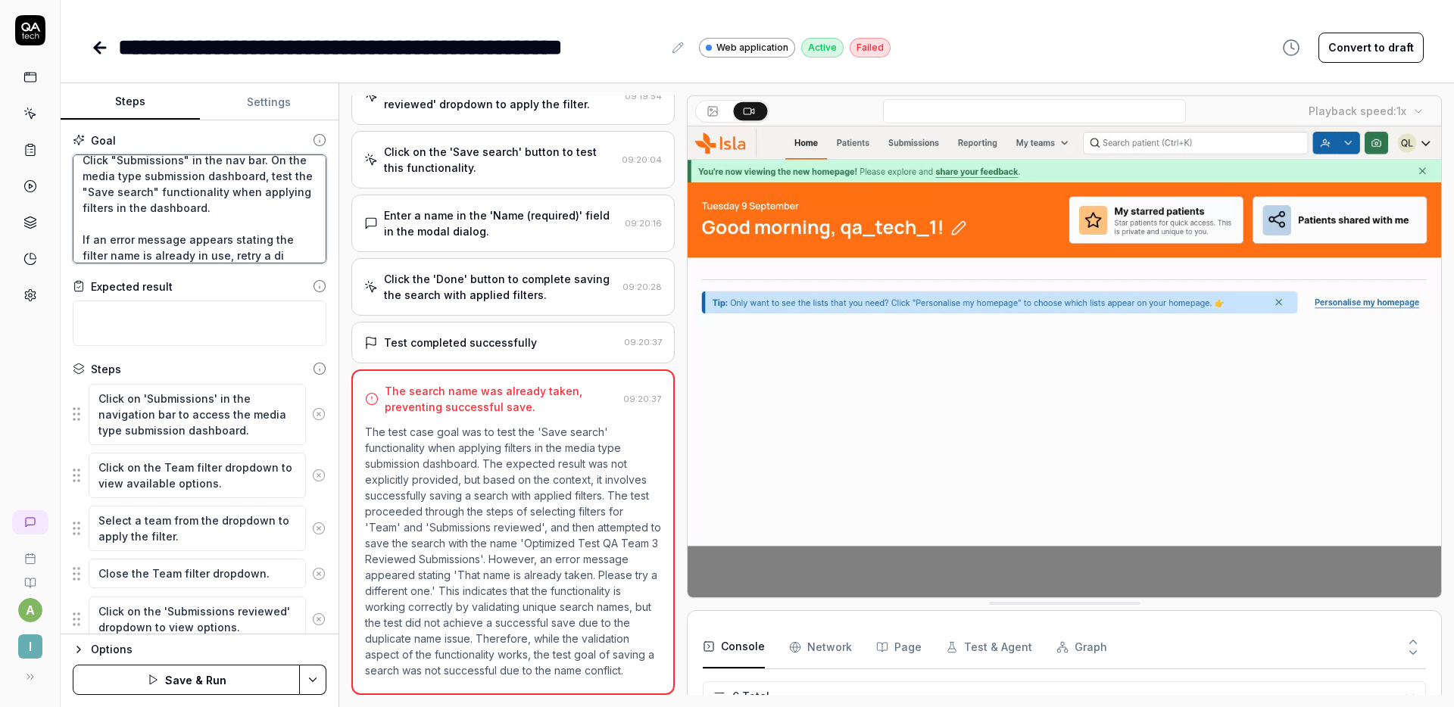
type textarea "*"
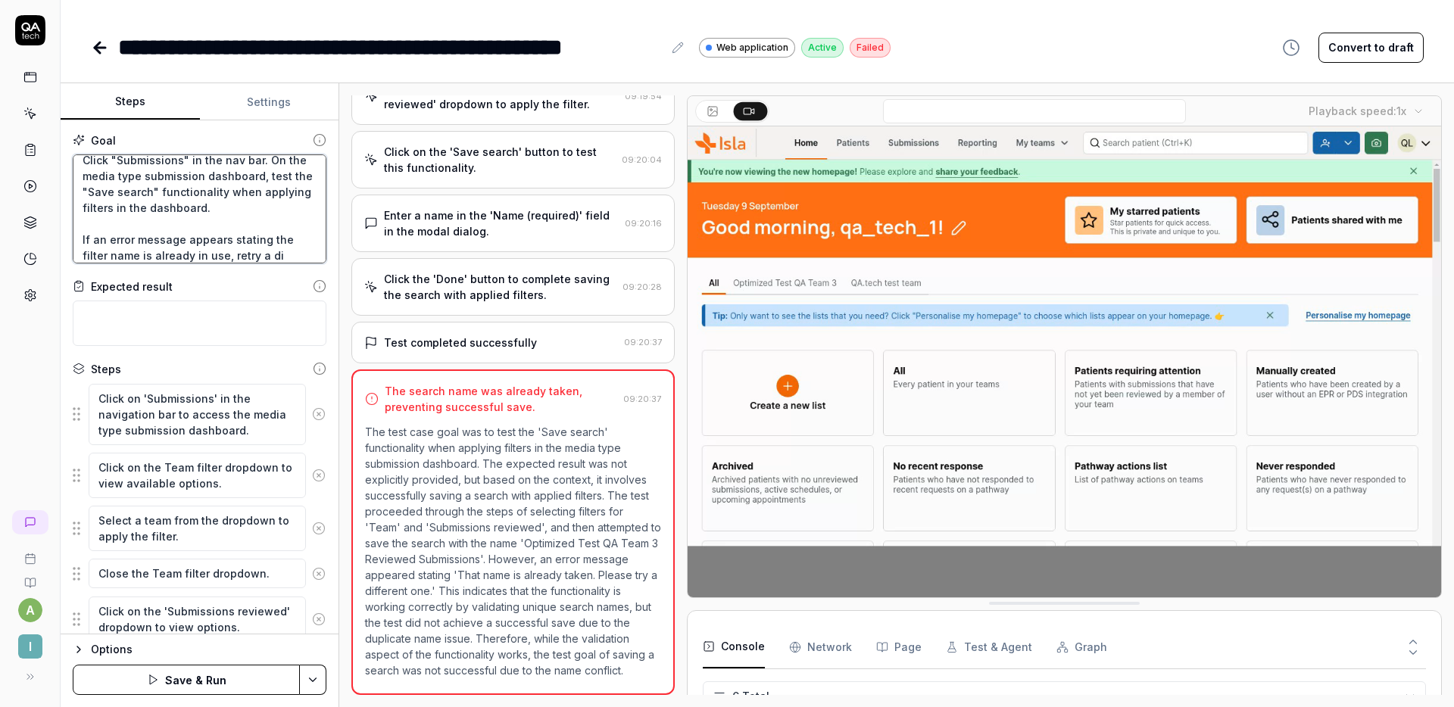
type textarea "Click "Submissions" in the nav bar. On the media type submission dashboard, tes…"
type textarea "*"
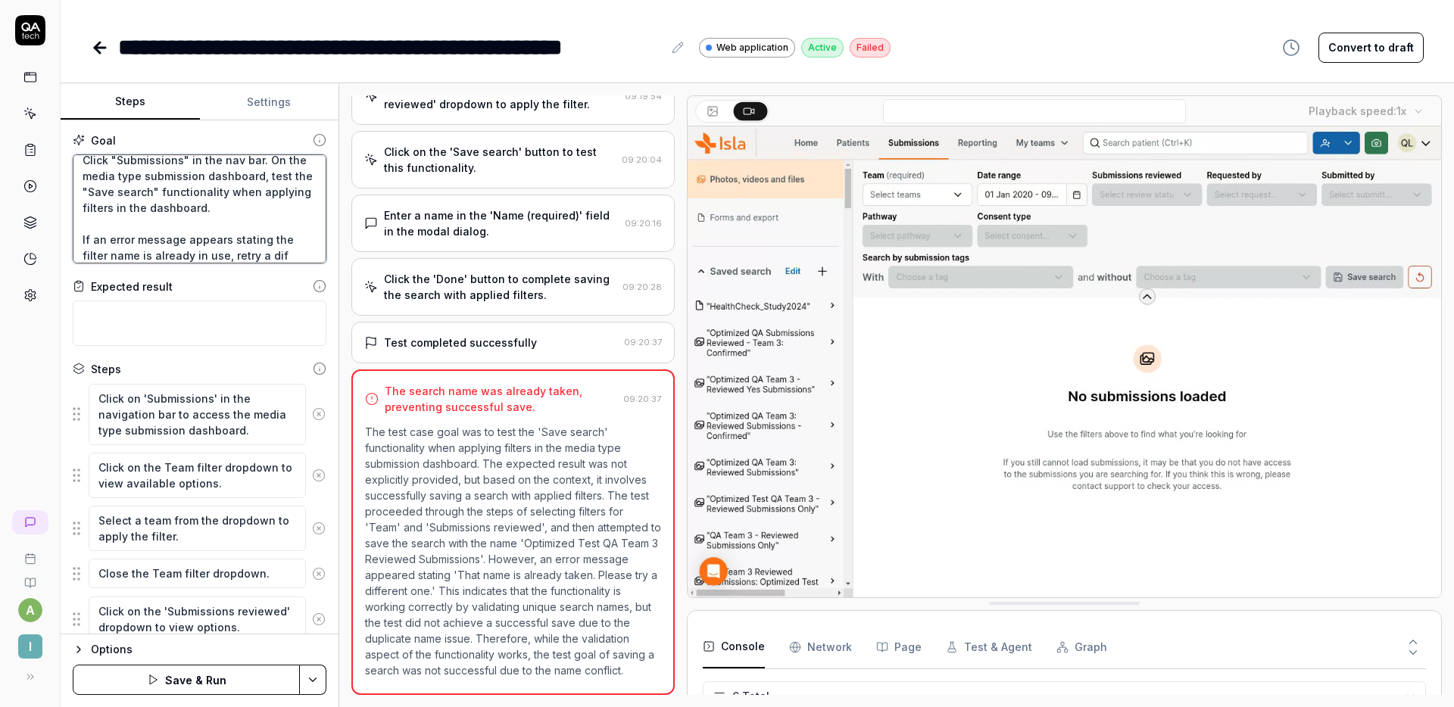
type textarea "Click "Submissions" in the nav bar. On the media type submission dashboard, tes…"
type textarea "*"
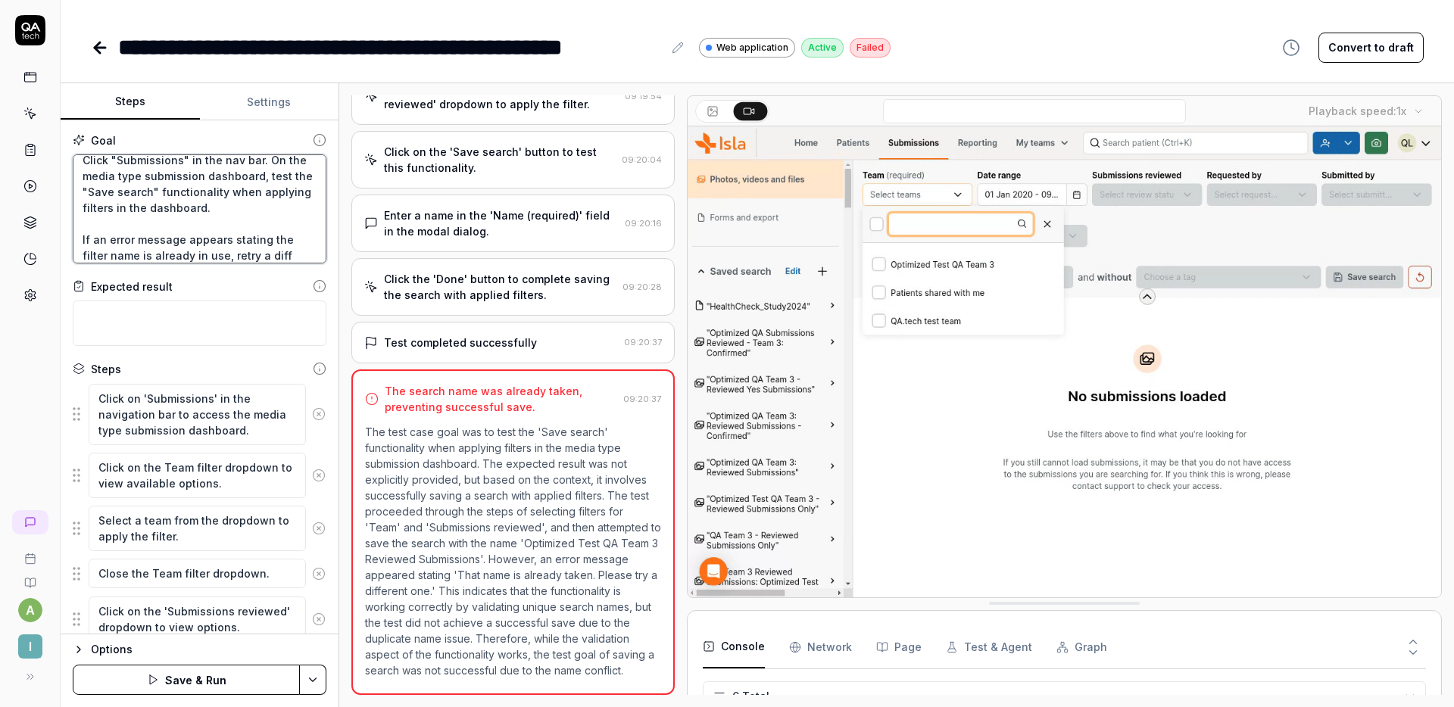
type textarea "Click "Submissions" in the nav bar. On the media type submission dashboard, tes…"
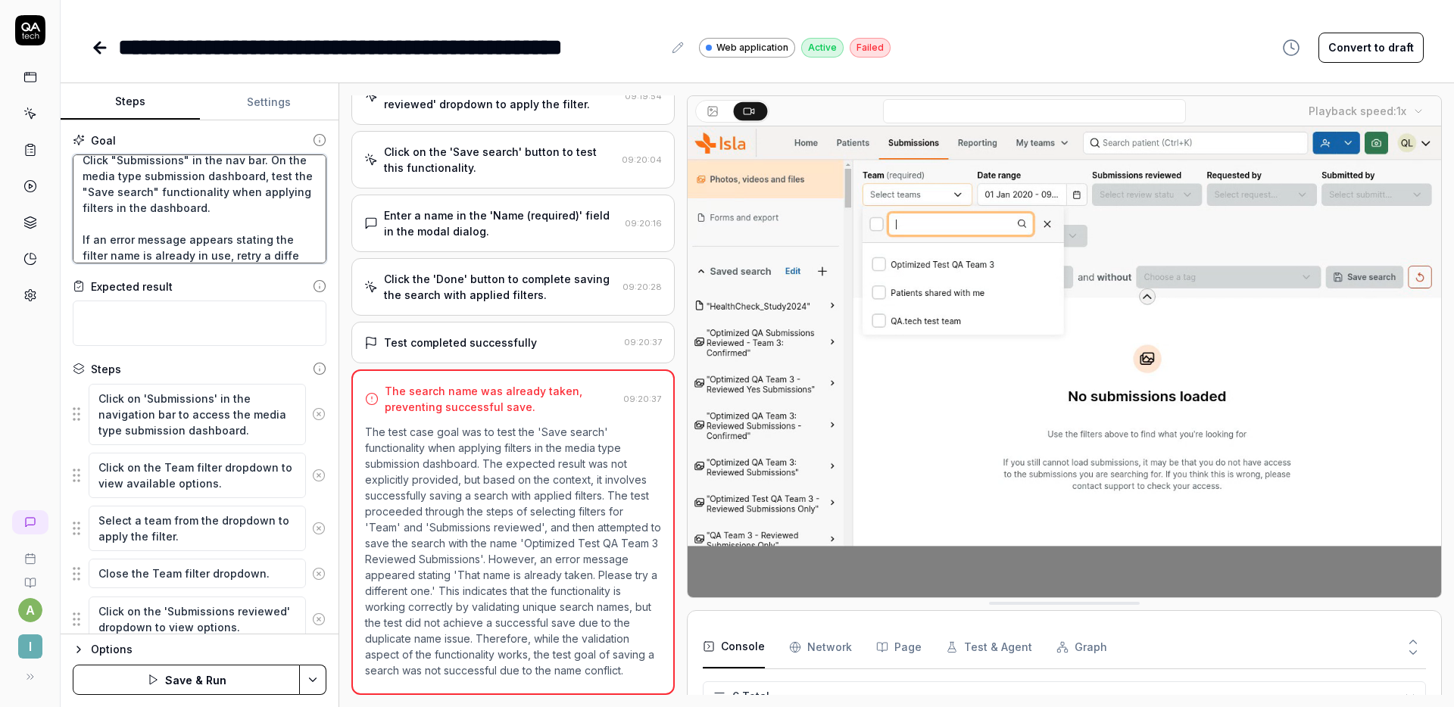
type textarea "*"
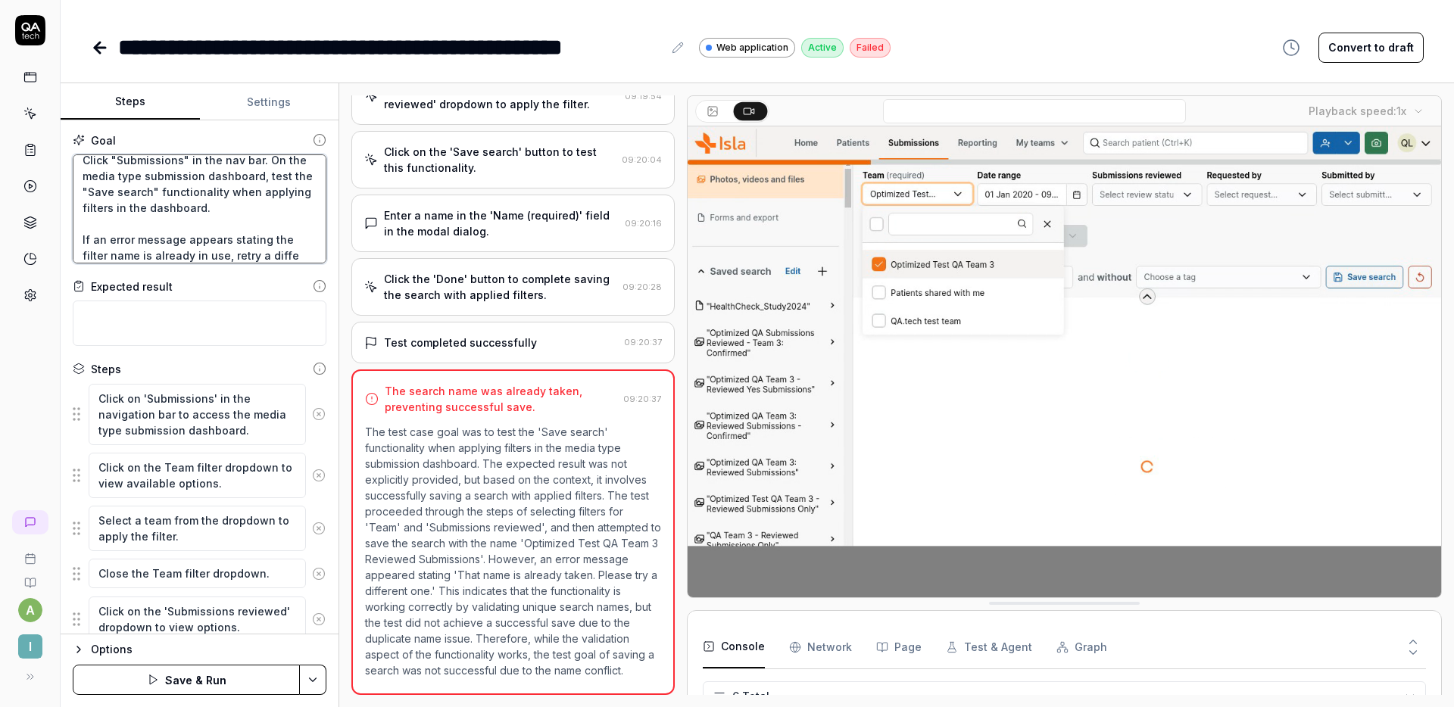
type textarea "Click "Submissions" in the nav bar. On the media type submission dashboard, tes…"
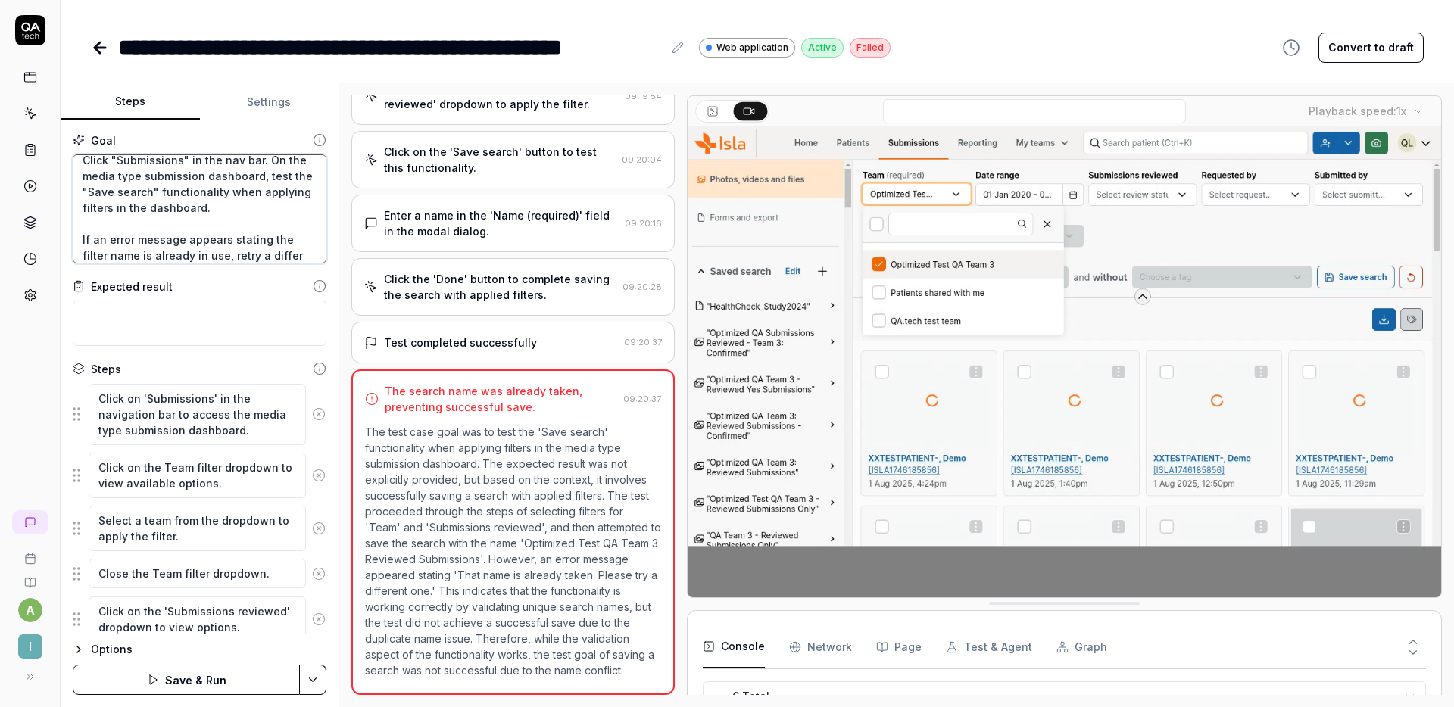
type textarea "*"
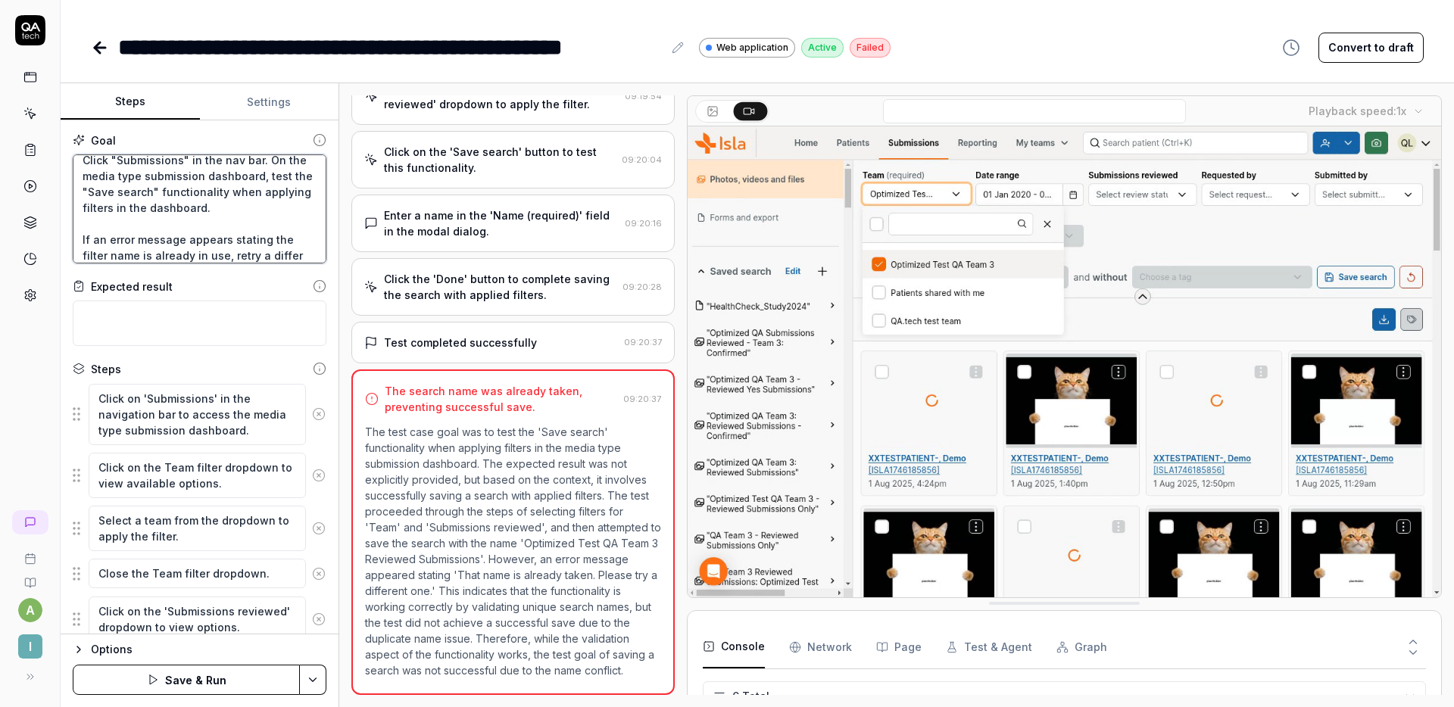
type textarea "Click "Submissions" in the nav bar. On the media type submission dashboard, tes…"
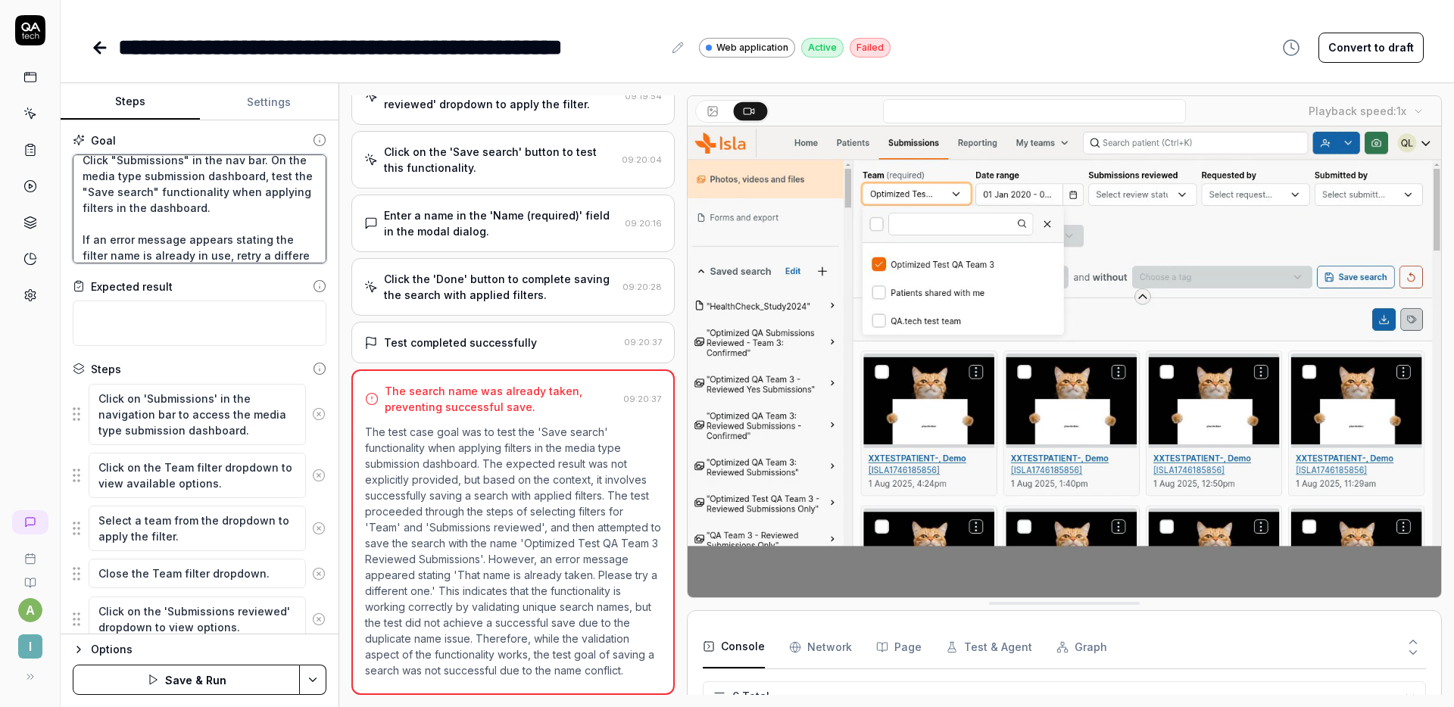
scroll to position [25, 0]
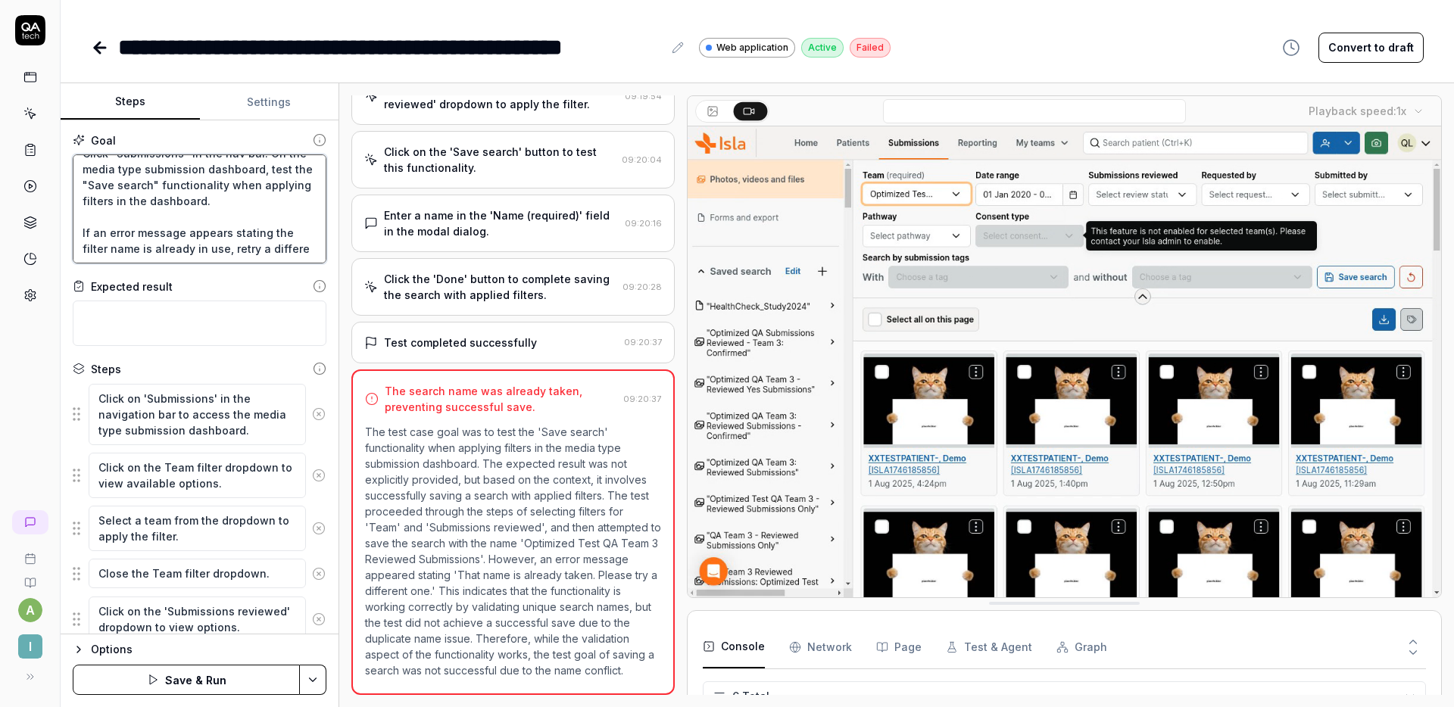
type textarea "*"
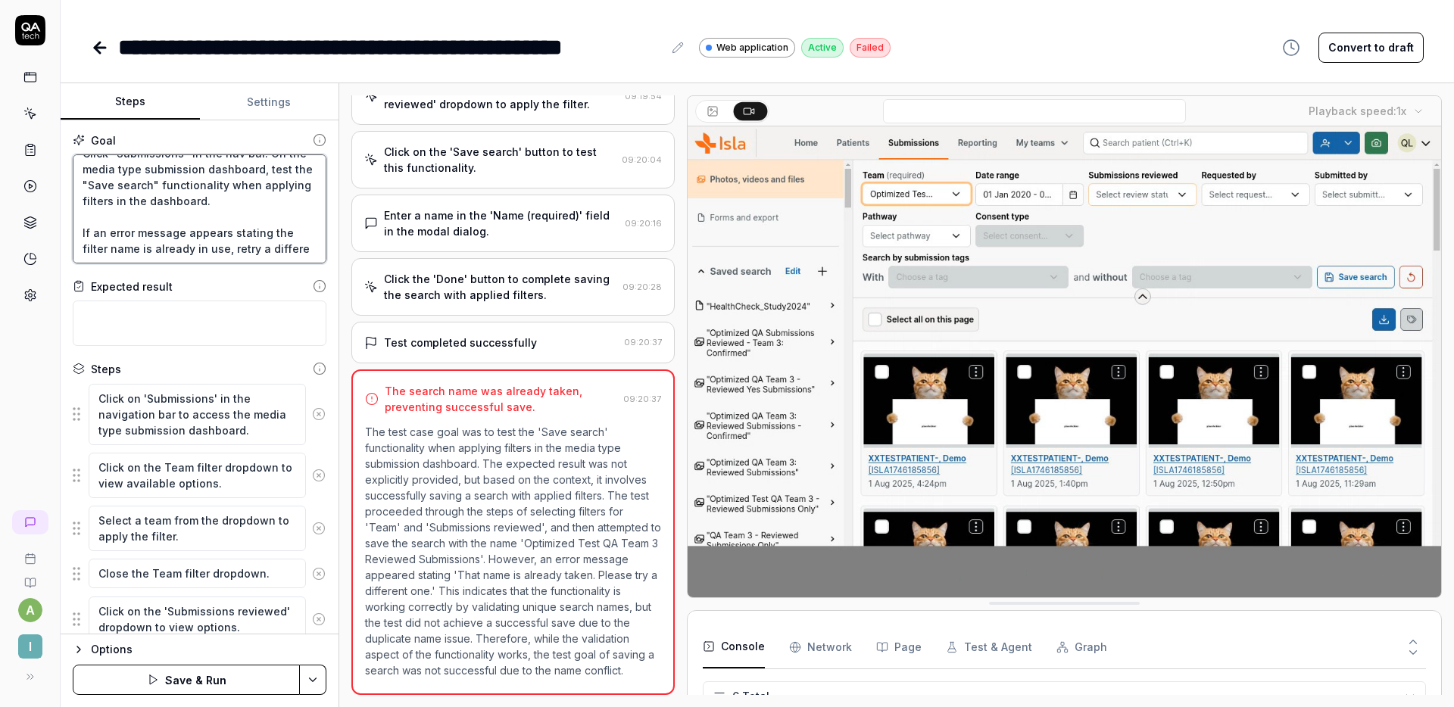
type textarea "Click "Submissions" in the nav bar. On the media type submission dashboard, tes…"
type textarea "*"
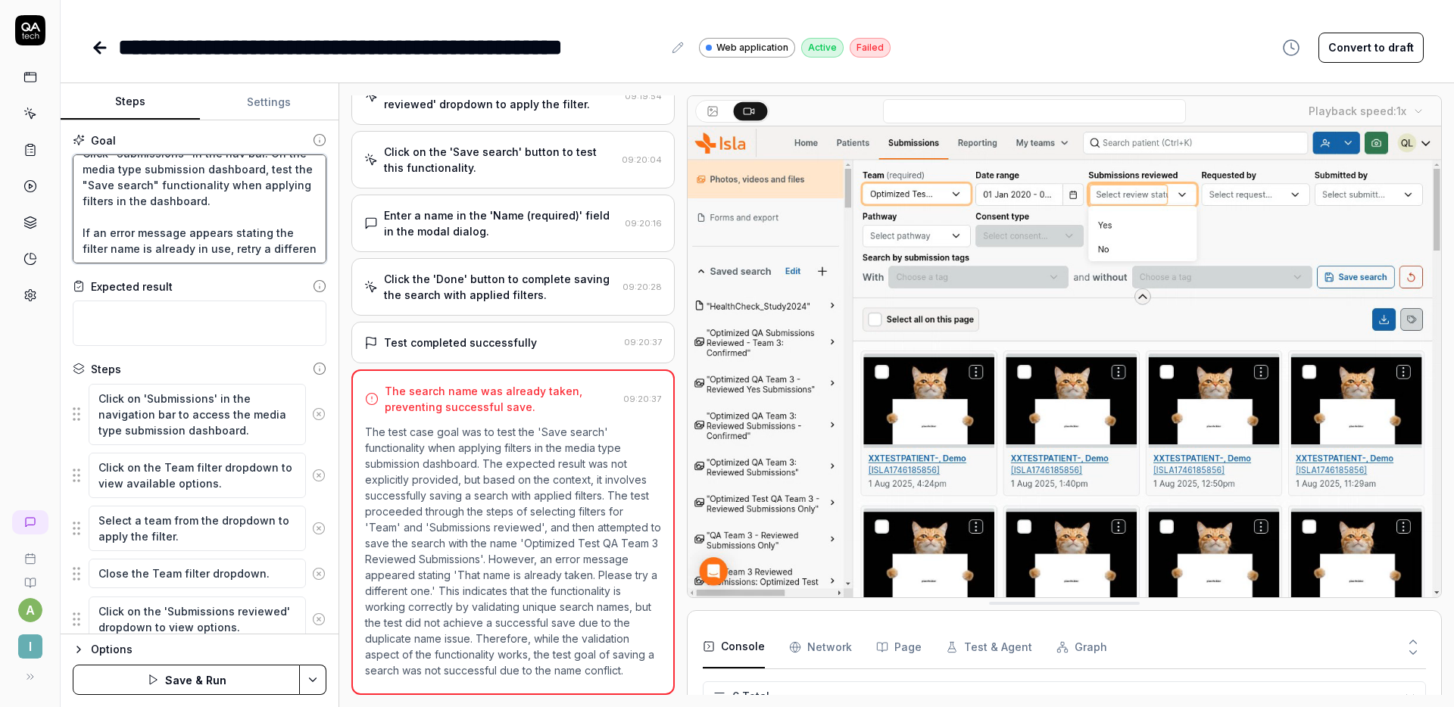
type textarea "Click "Submissions" in the nav bar. On the media type submission dashboard, tes…"
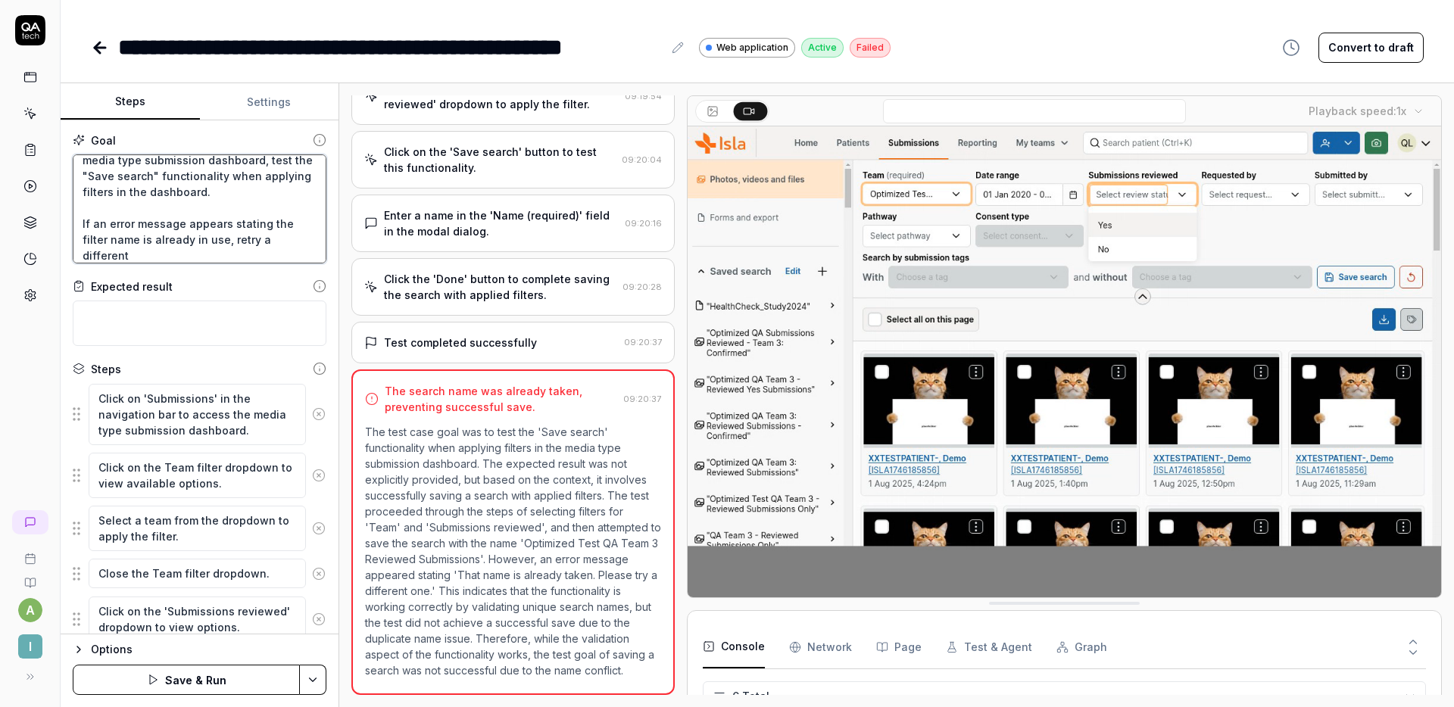
type textarea "*"
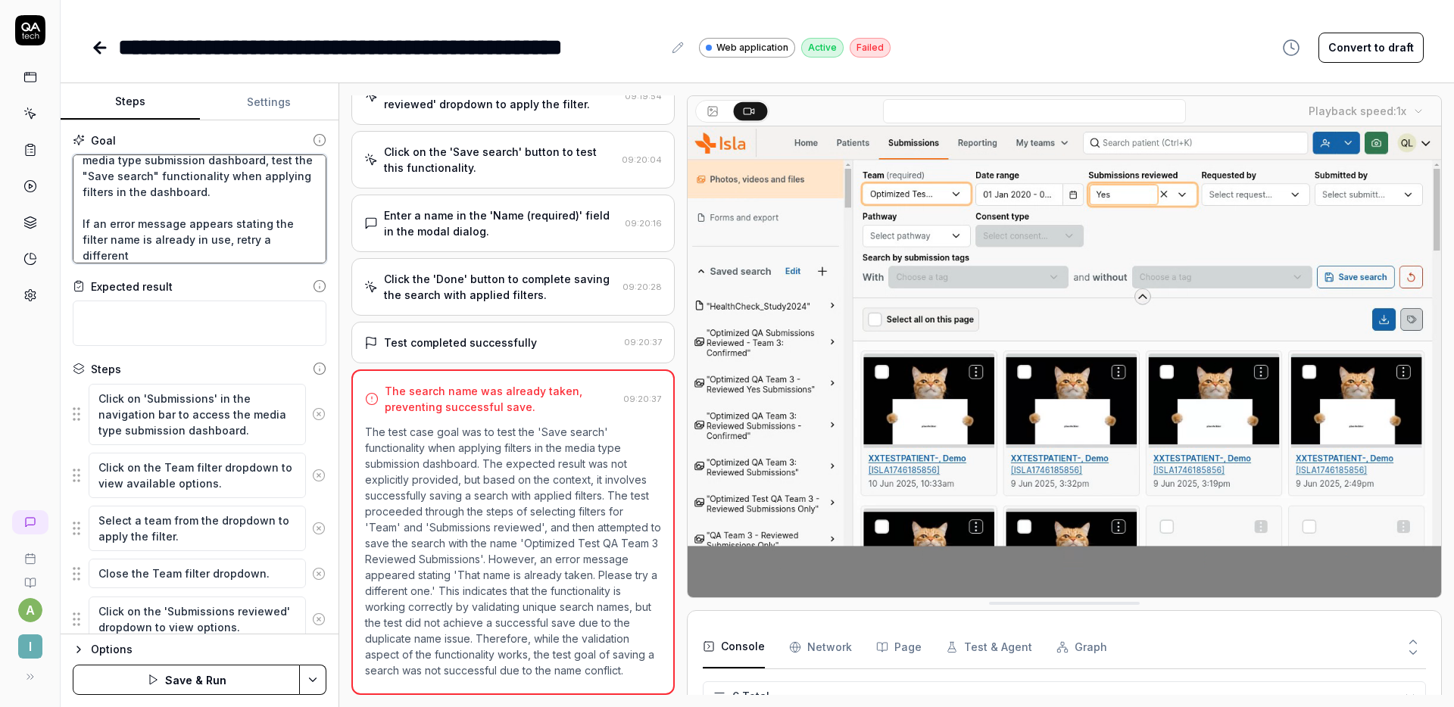
type textarea "Click "Submissions" in the nav bar. On the media type submission dashboard, tes…"
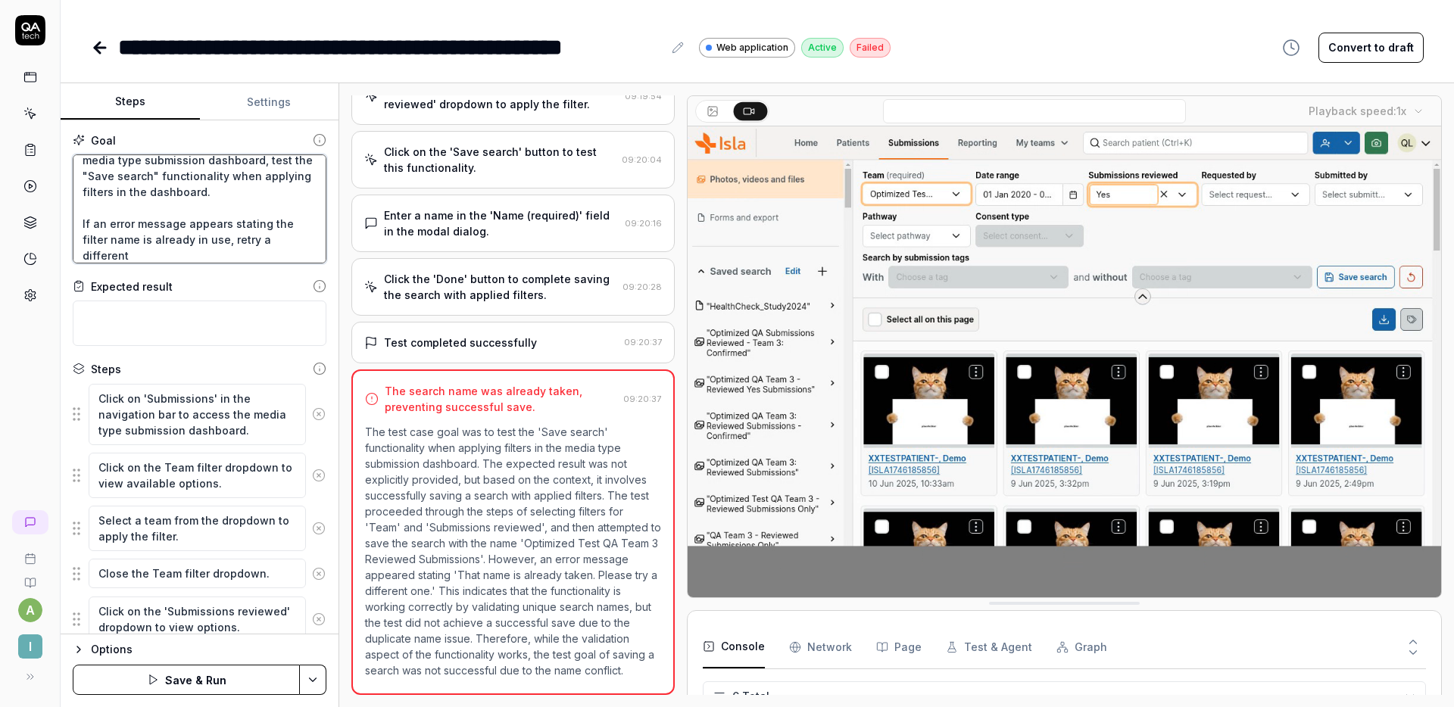
type textarea "*"
type textarea "Click "Submissions" in the nav bar. On the media type submission dashboard, tes…"
type textarea "*"
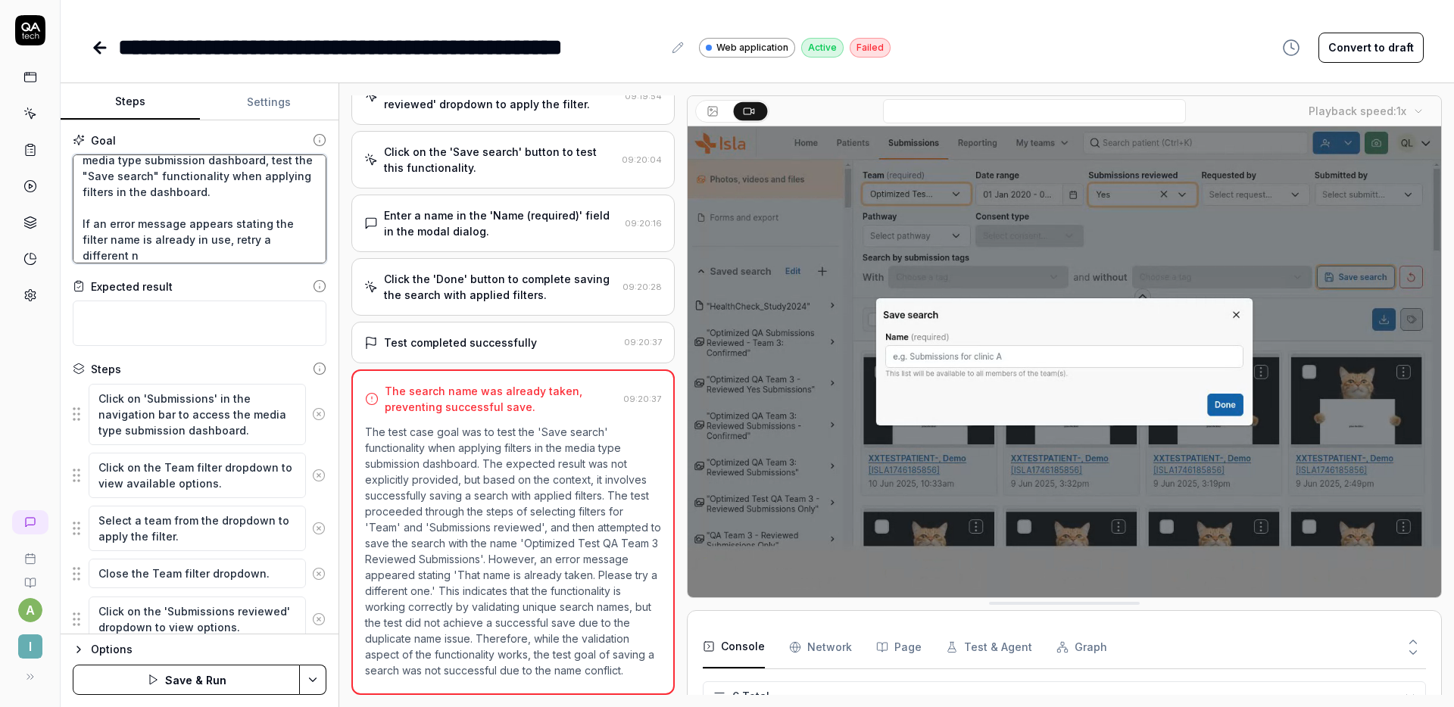
type textarea "Click "Submissions" in the nav bar. On the media type submission dashboard, tes…"
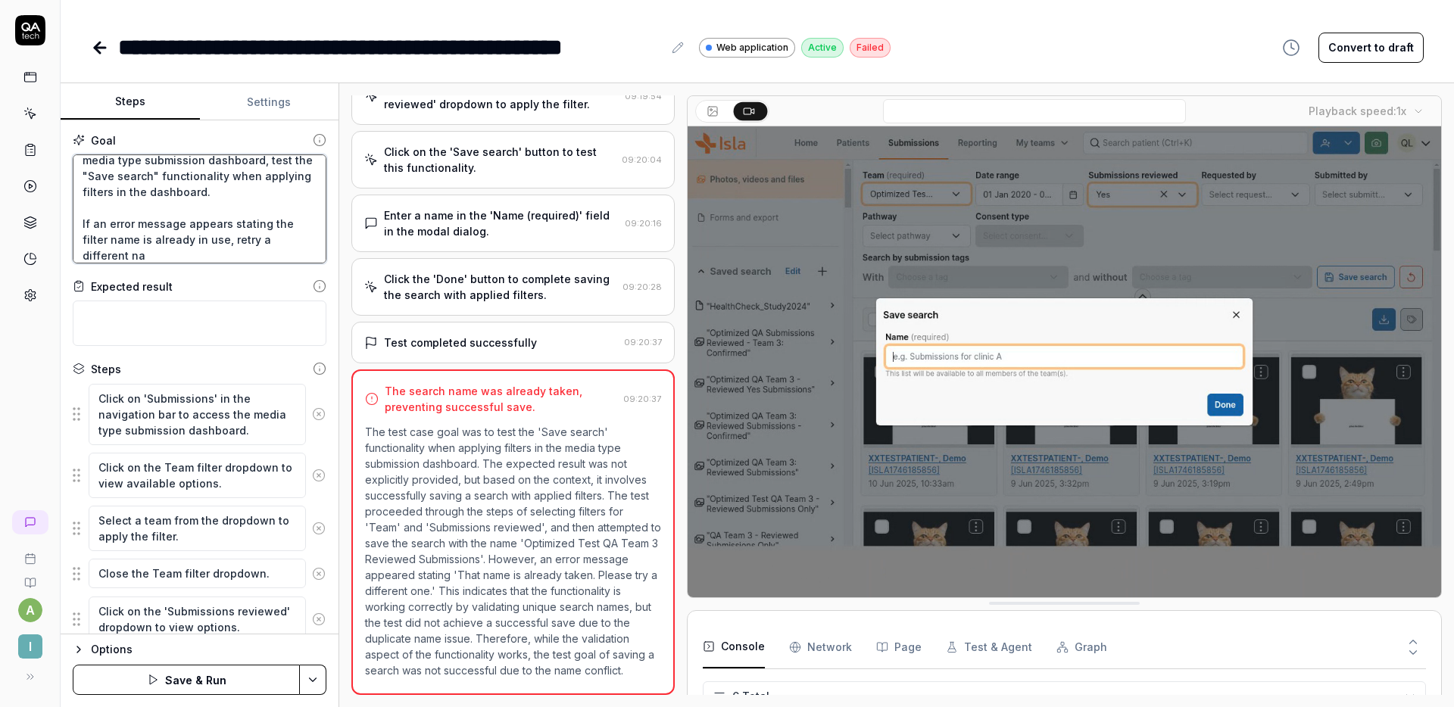
type textarea "*"
type textarea "Click "Submissions" in the nav bar. On the media type submission dashboard, tes…"
type textarea "*"
type textarea "Click "Submissions" in the nav bar. On the media type submission dashboard, tes…"
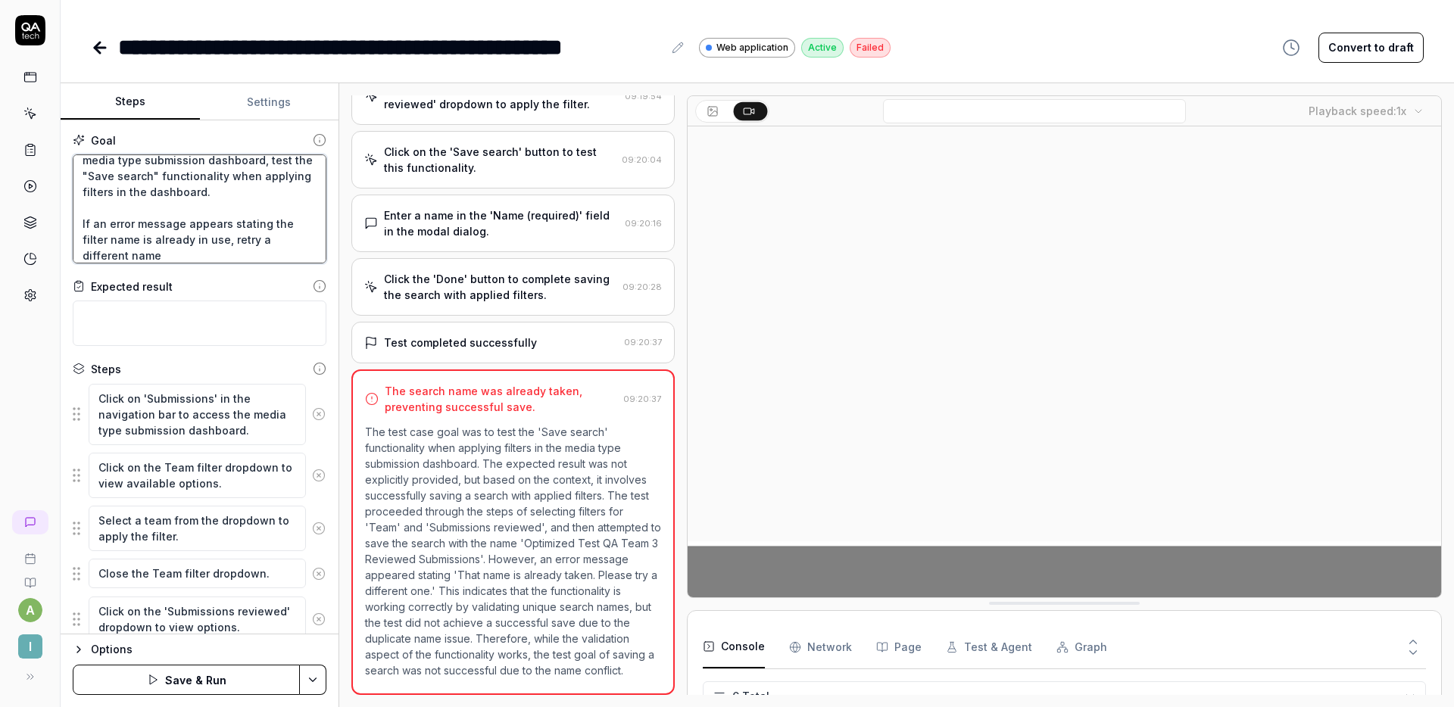
type textarea "*"
type textarea "Click "Submissions" in the nav bar. On the media type submission dashboard, tes…"
type textarea "*"
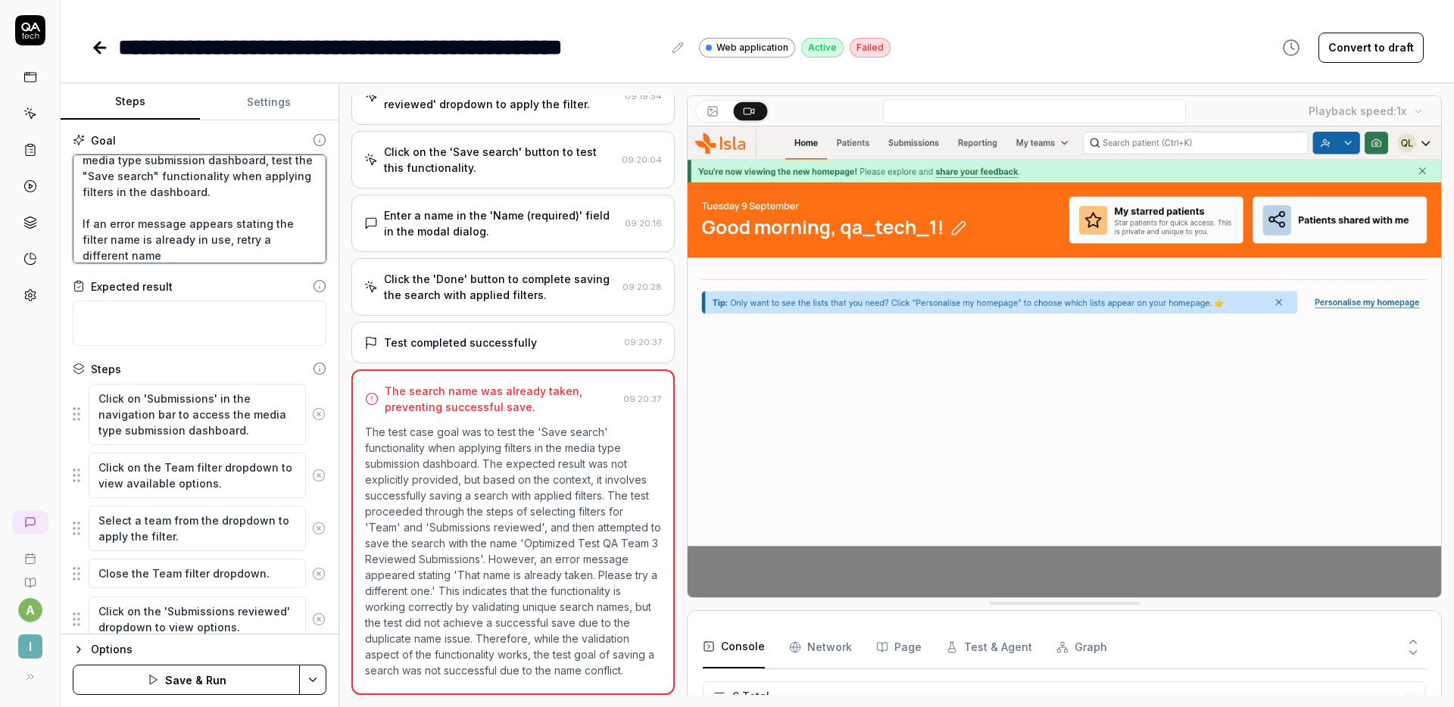
type textarea "Click "Submissions" in the nav bar. On the media type submission dashboard, tes…"
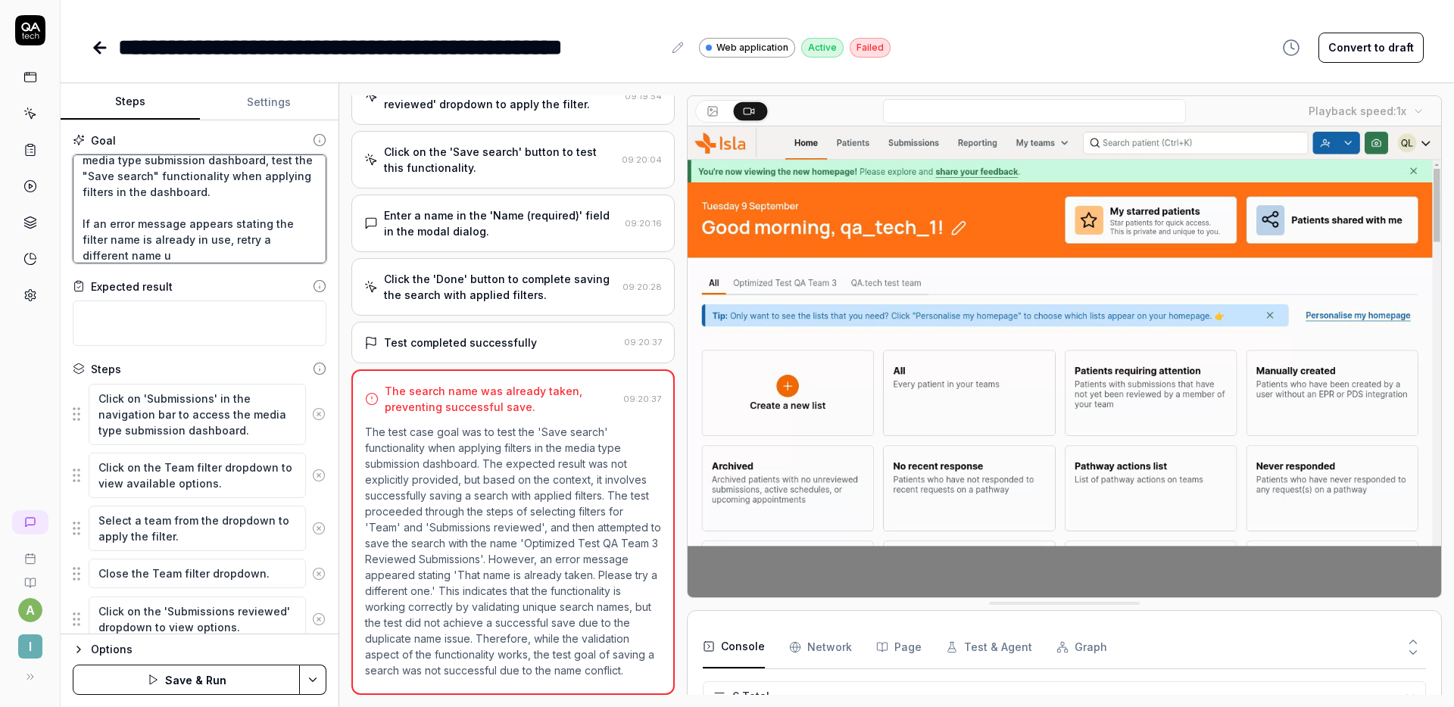
type textarea "*"
type textarea "Click "Submissions" in the nav bar. On the media type submission dashboard, tes…"
type textarea "*"
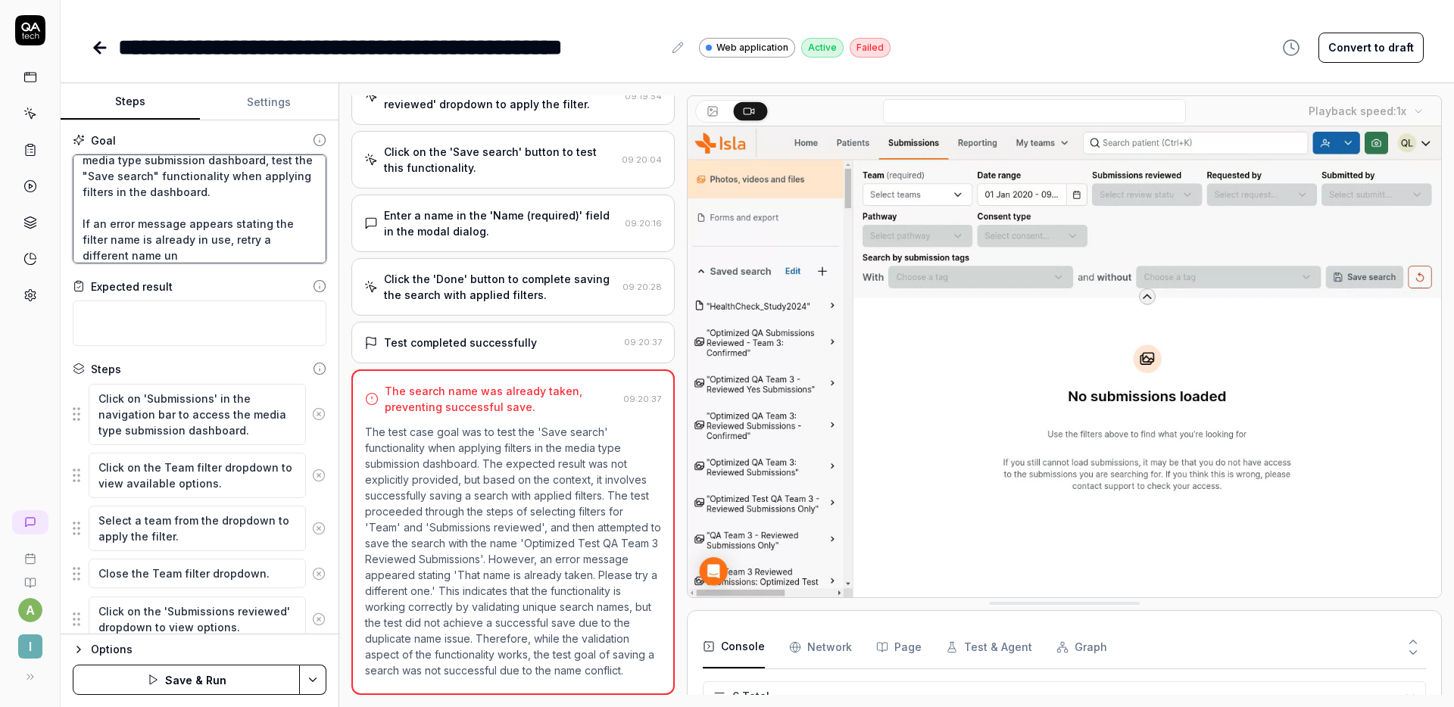
type textarea "Click "Submissions" in the nav bar. On the media type submission dashboard, tes…"
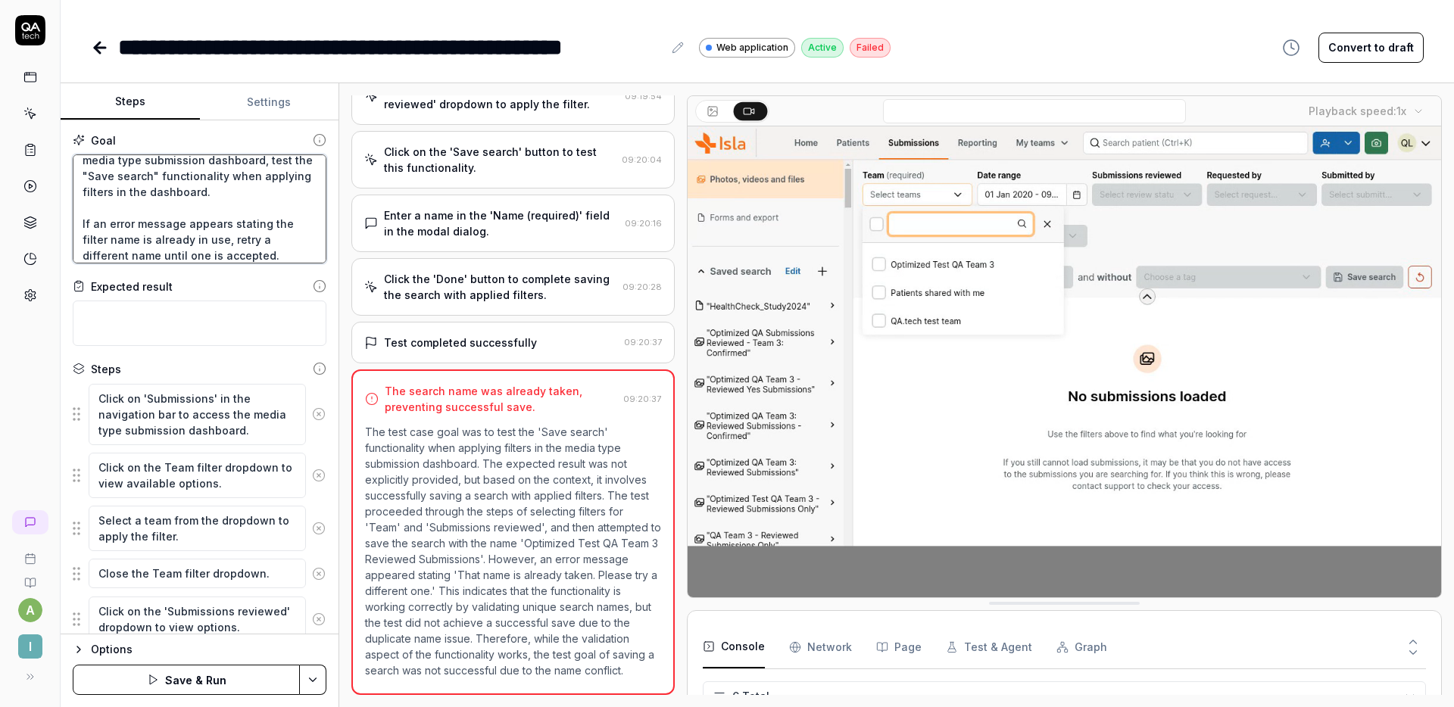
scroll to position [32, 0]
drag, startPoint x: 270, startPoint y: 255, endPoint x: 74, endPoint y: 221, distance: 198.3
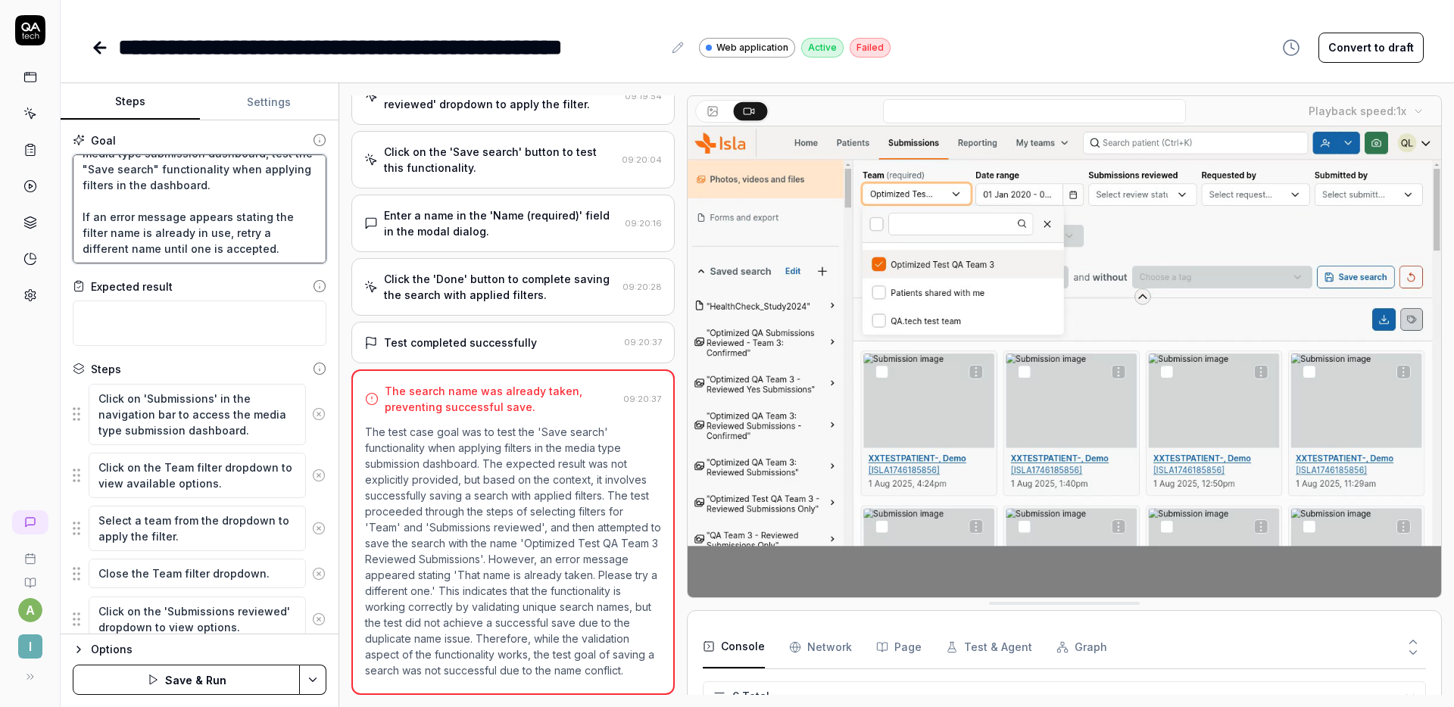
click at [74, 221] on textarea "Click "Submissions" in the nav bar. On the media type submission dashboard, tes…" at bounding box center [200, 208] width 254 height 109
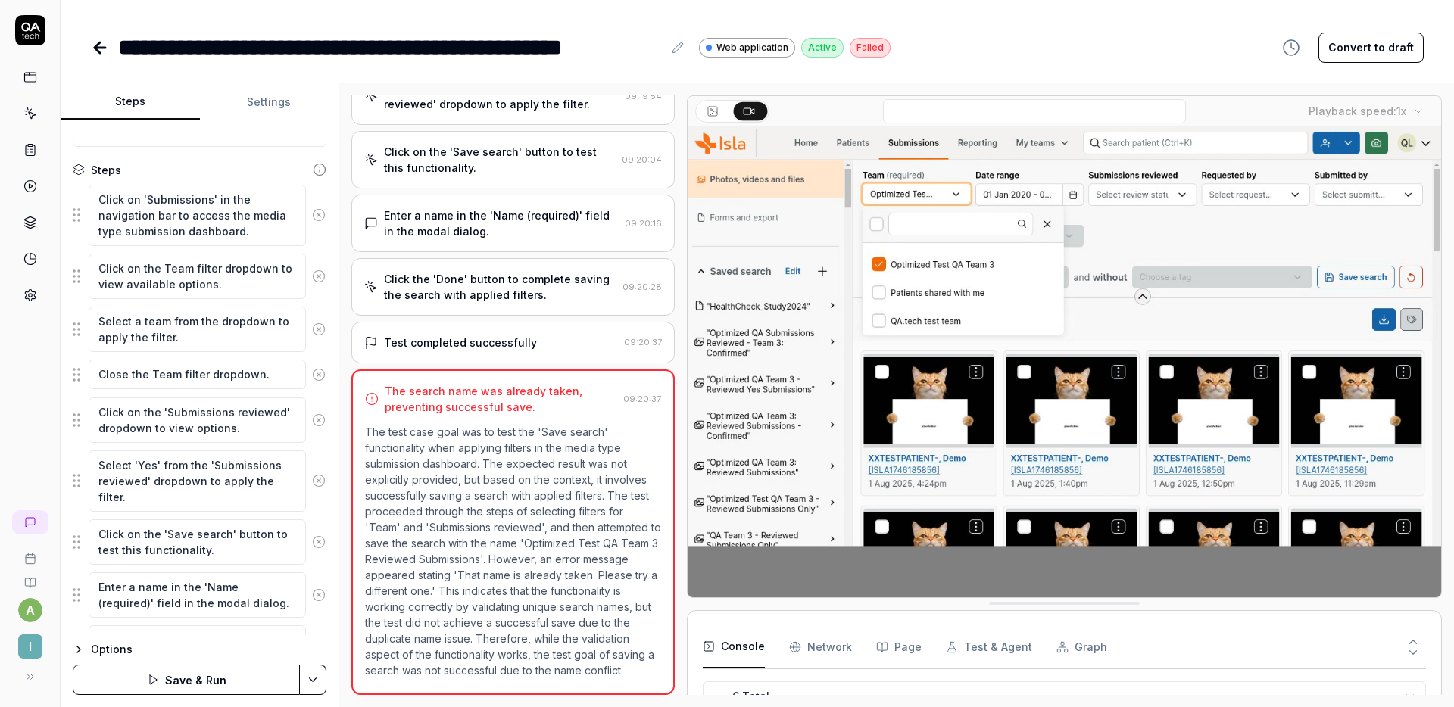
scroll to position [299, 0]
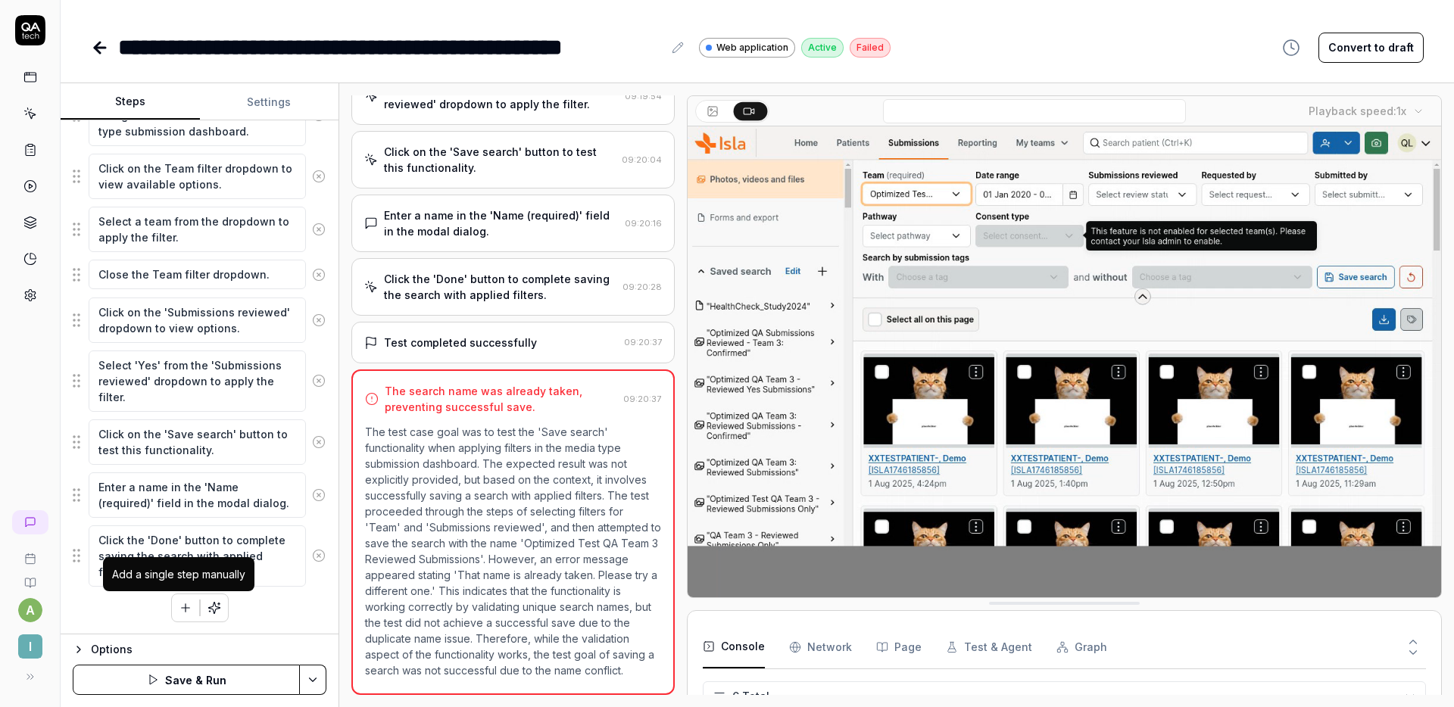
click at [182, 599] on button "button" at bounding box center [185, 607] width 27 height 27
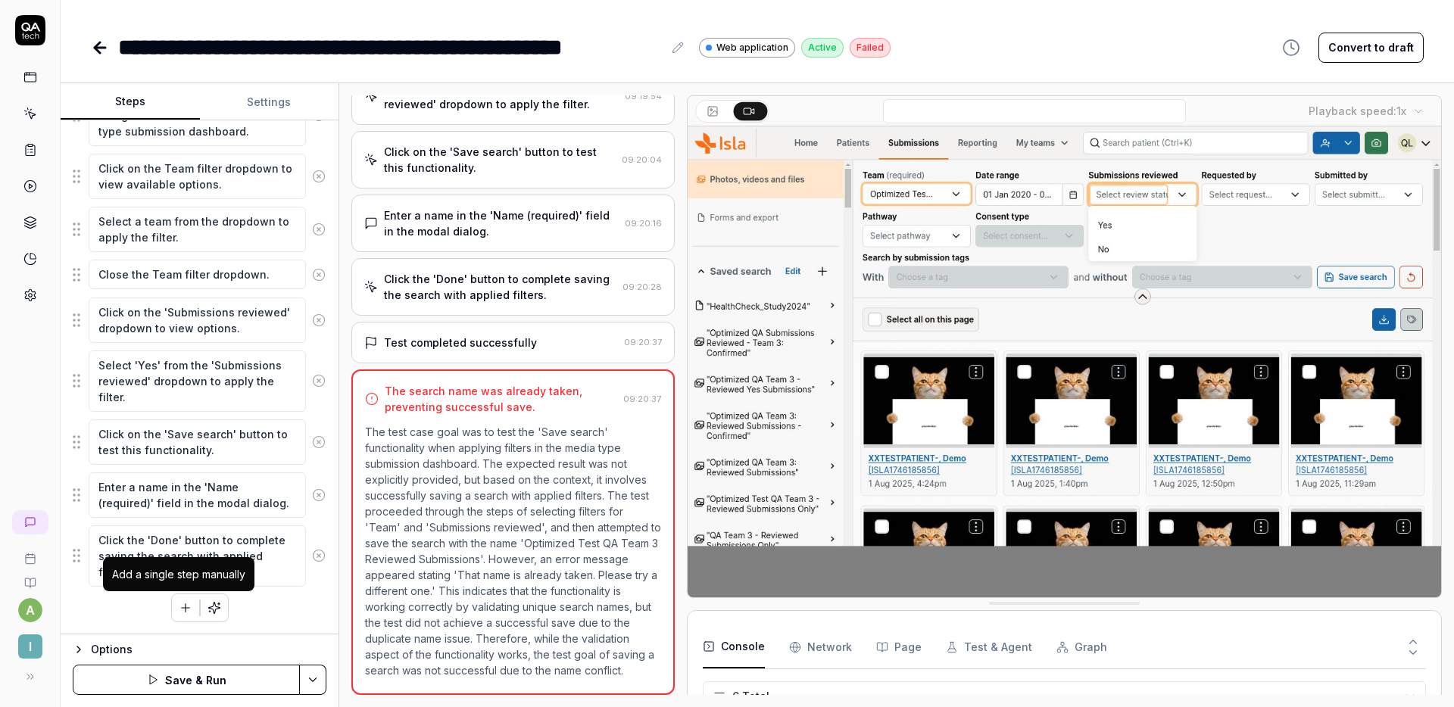
scroll to position [337, 0]
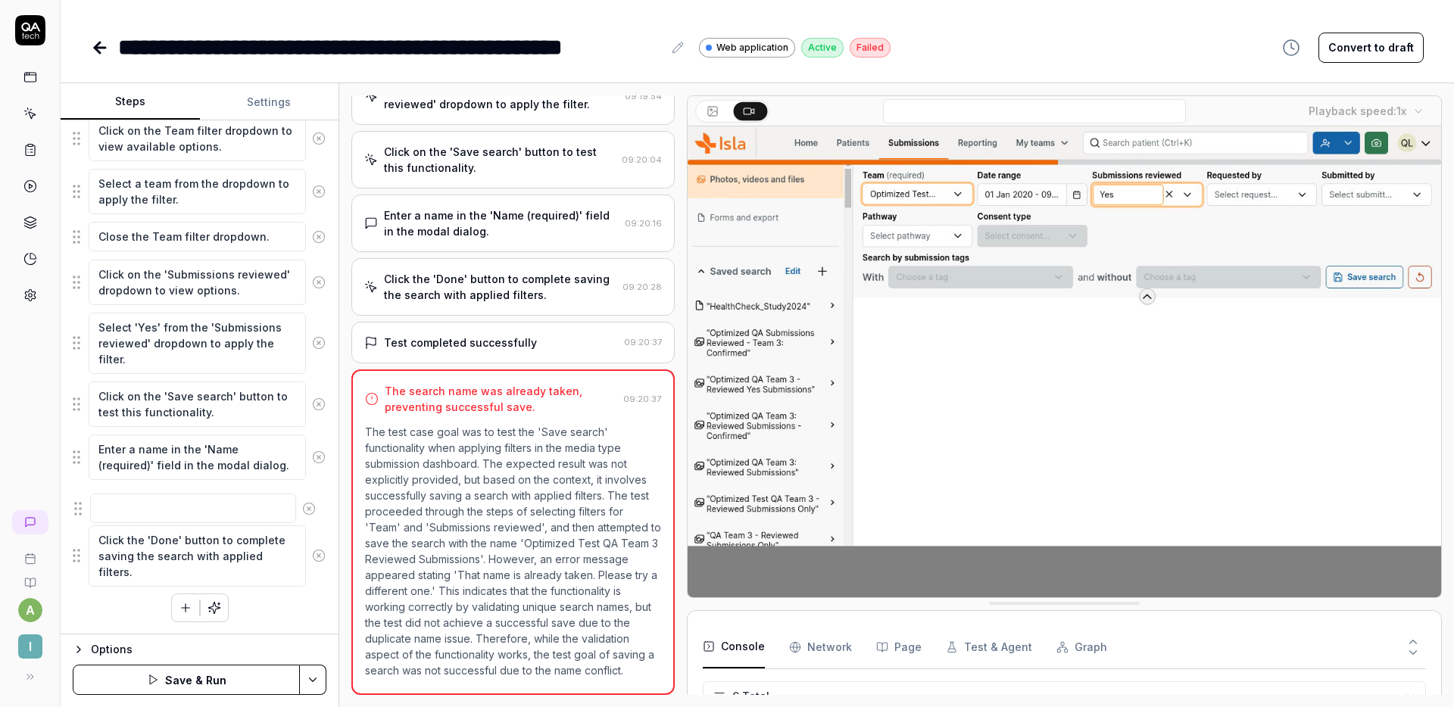
drag, startPoint x: 84, startPoint y: 568, endPoint x: 86, endPoint y: 504, distance: 63.6
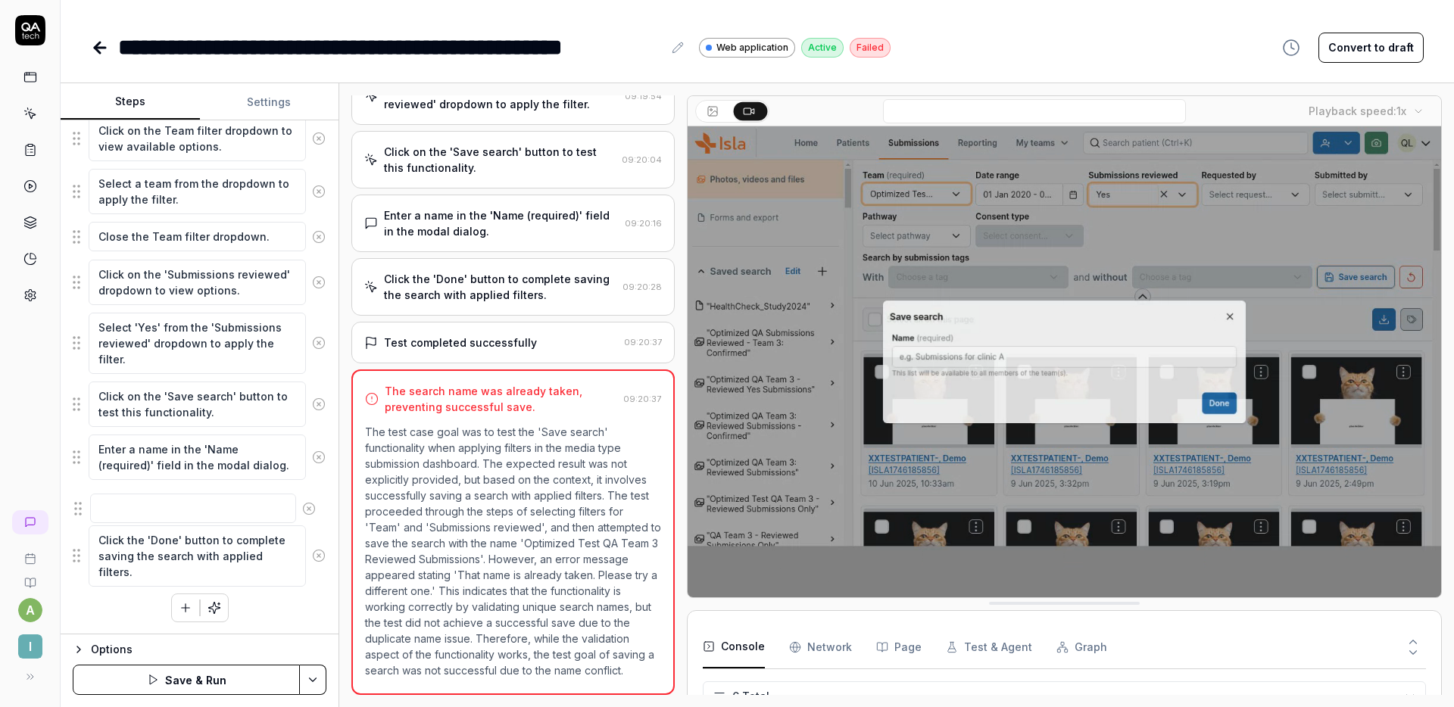
click at [86, 504] on fieldset "Click on 'Submissions' in the navigation bar to access the media type submissio…" at bounding box center [200, 316] width 254 height 541
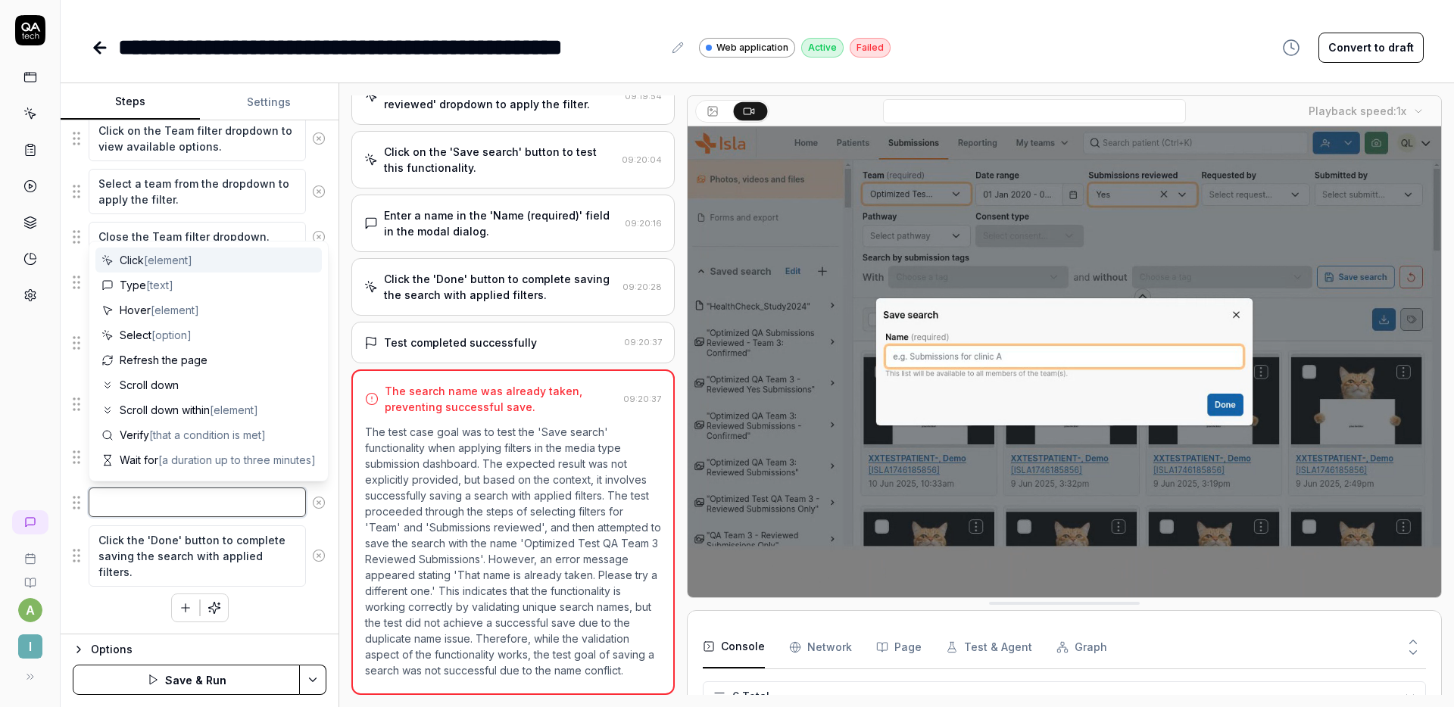
click at [129, 504] on textarea at bounding box center [197, 503] width 217 height 30
paste textarea "If an error message appears stating the filter name is already in use, retry a …"
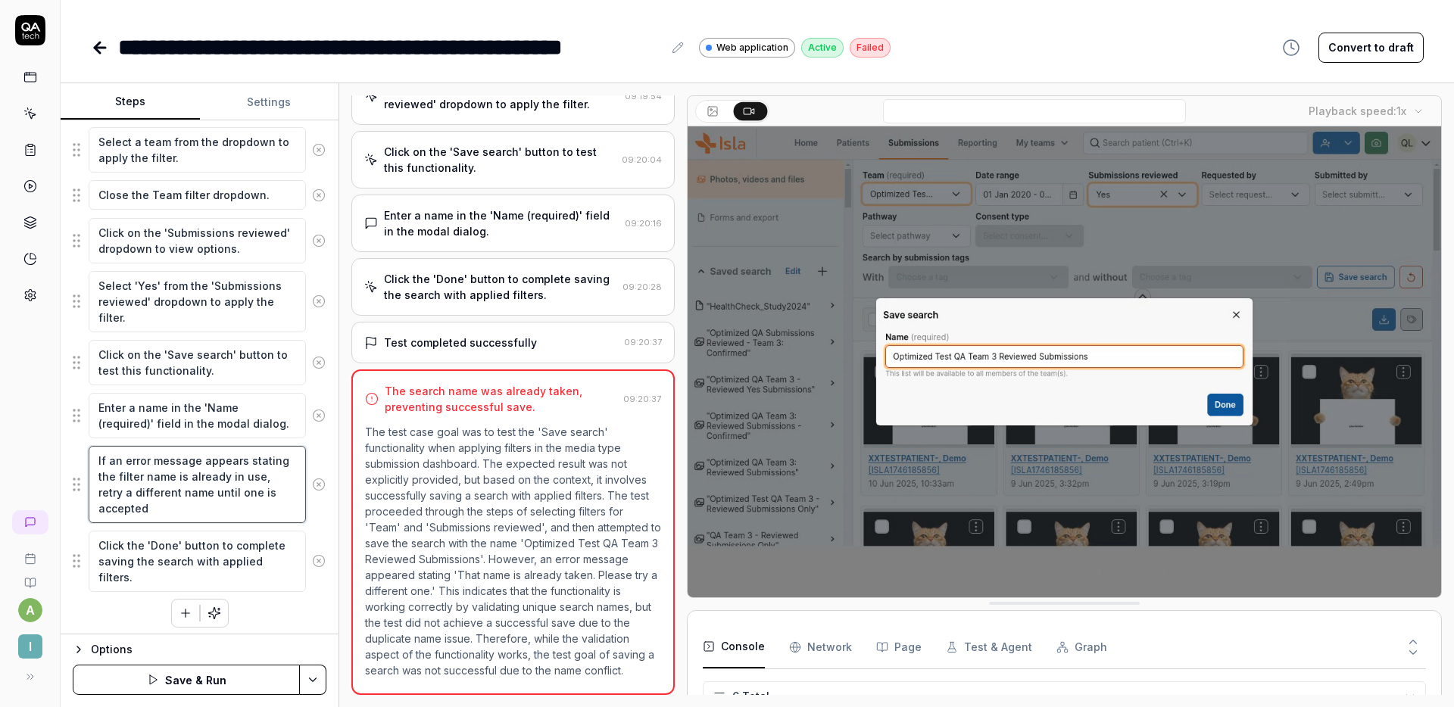
scroll to position [384, 0]
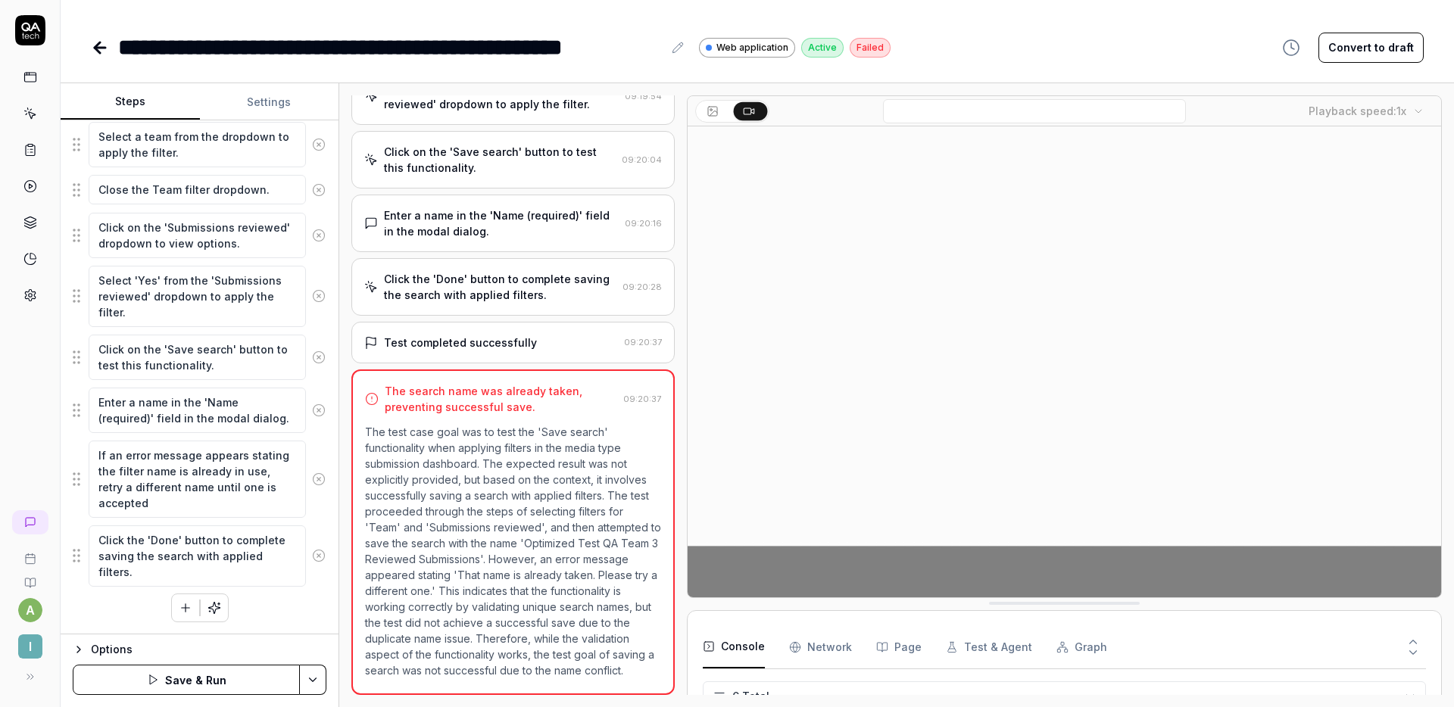
click at [189, 675] on button "Save & Run" at bounding box center [186, 680] width 227 height 30
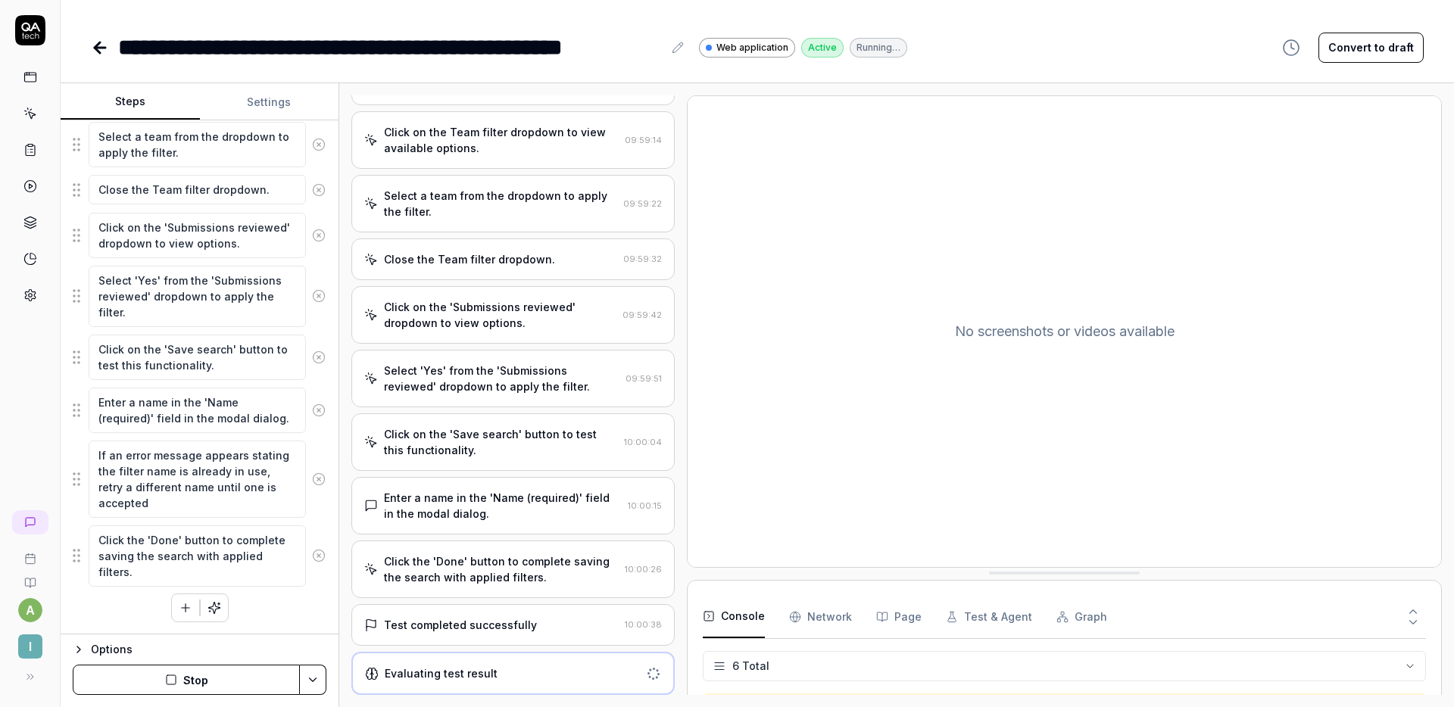
scroll to position [272, 0]
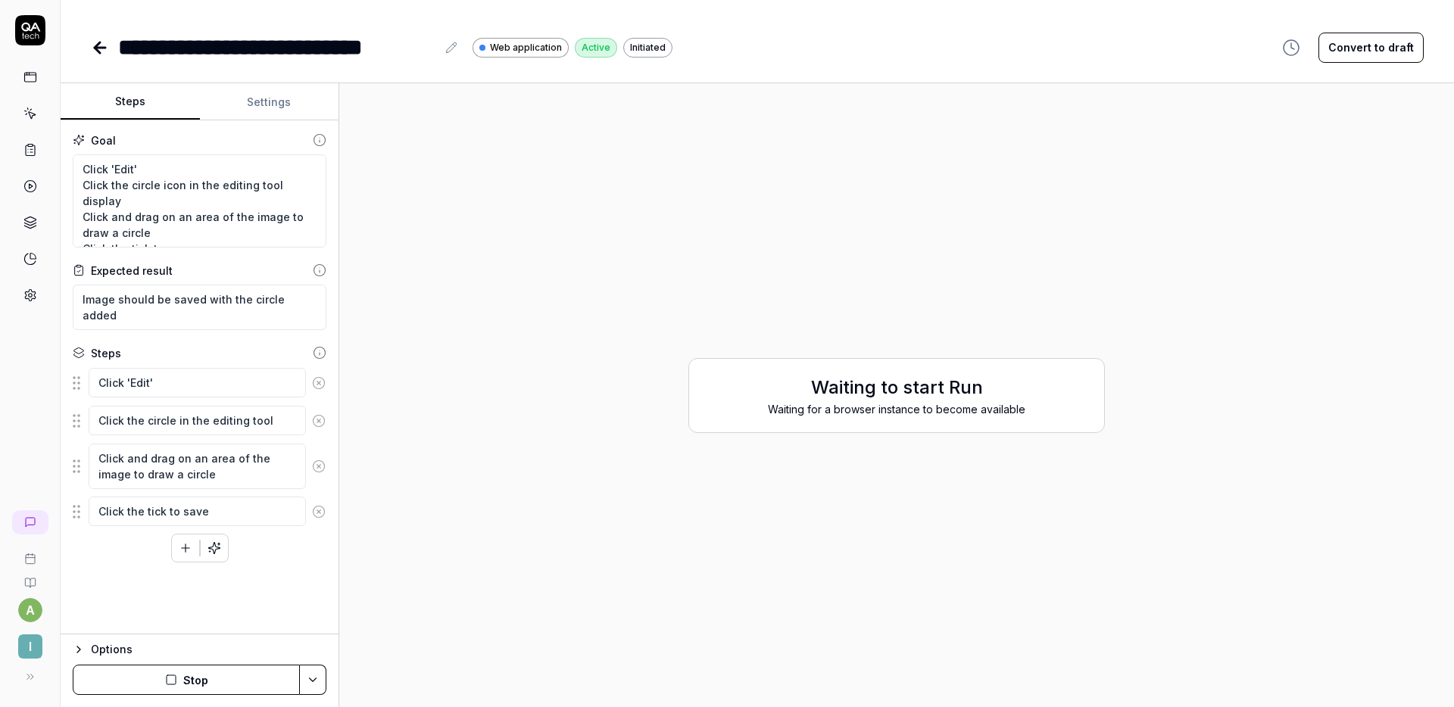
type textarea "*"
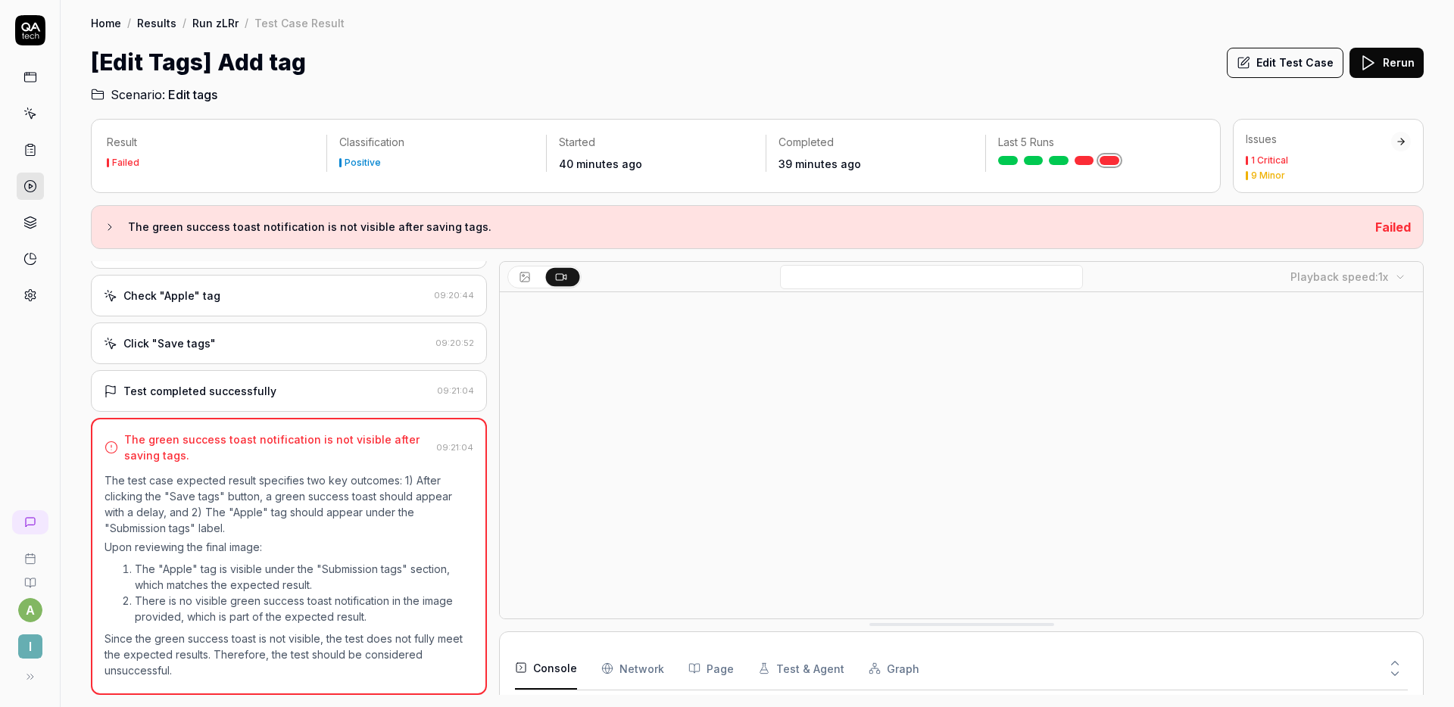
scroll to position [130, 0]
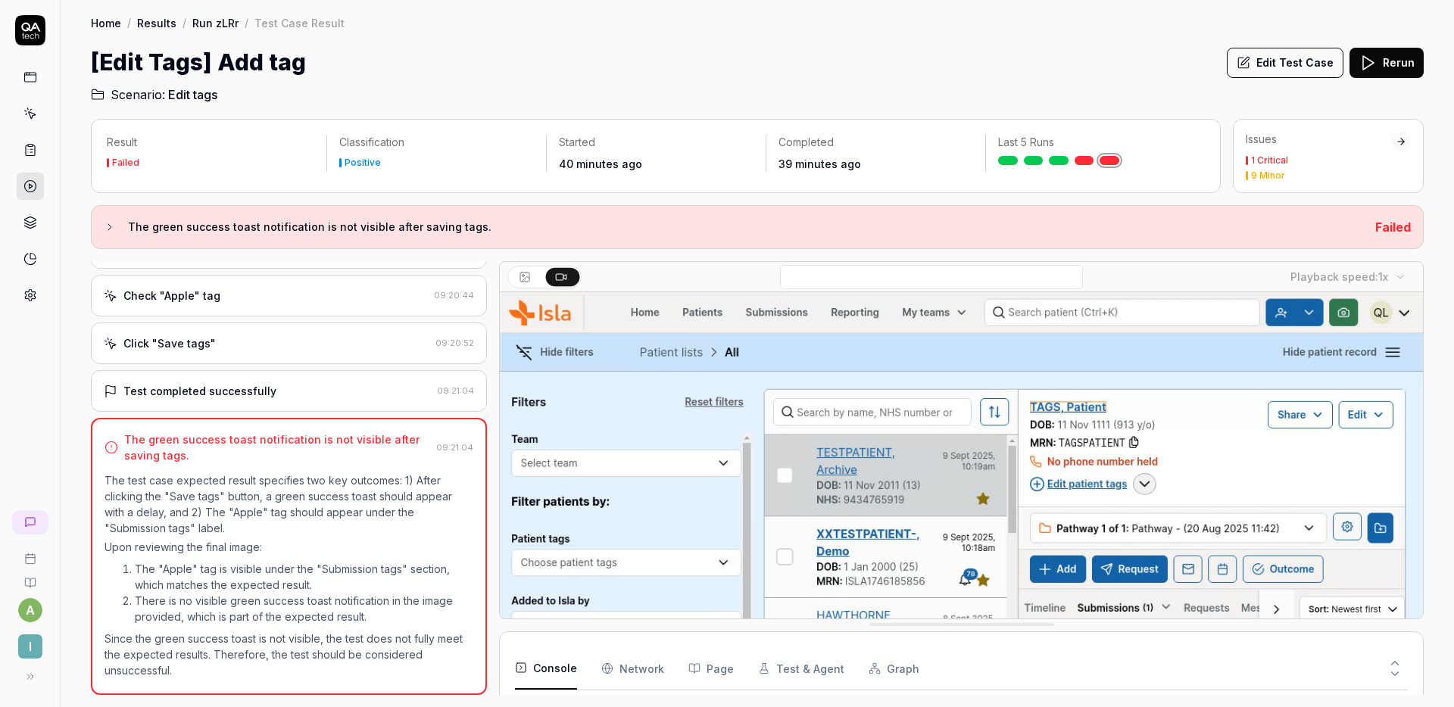
click at [1280, 51] on button "Edit Test Case" at bounding box center [1285, 63] width 117 height 30
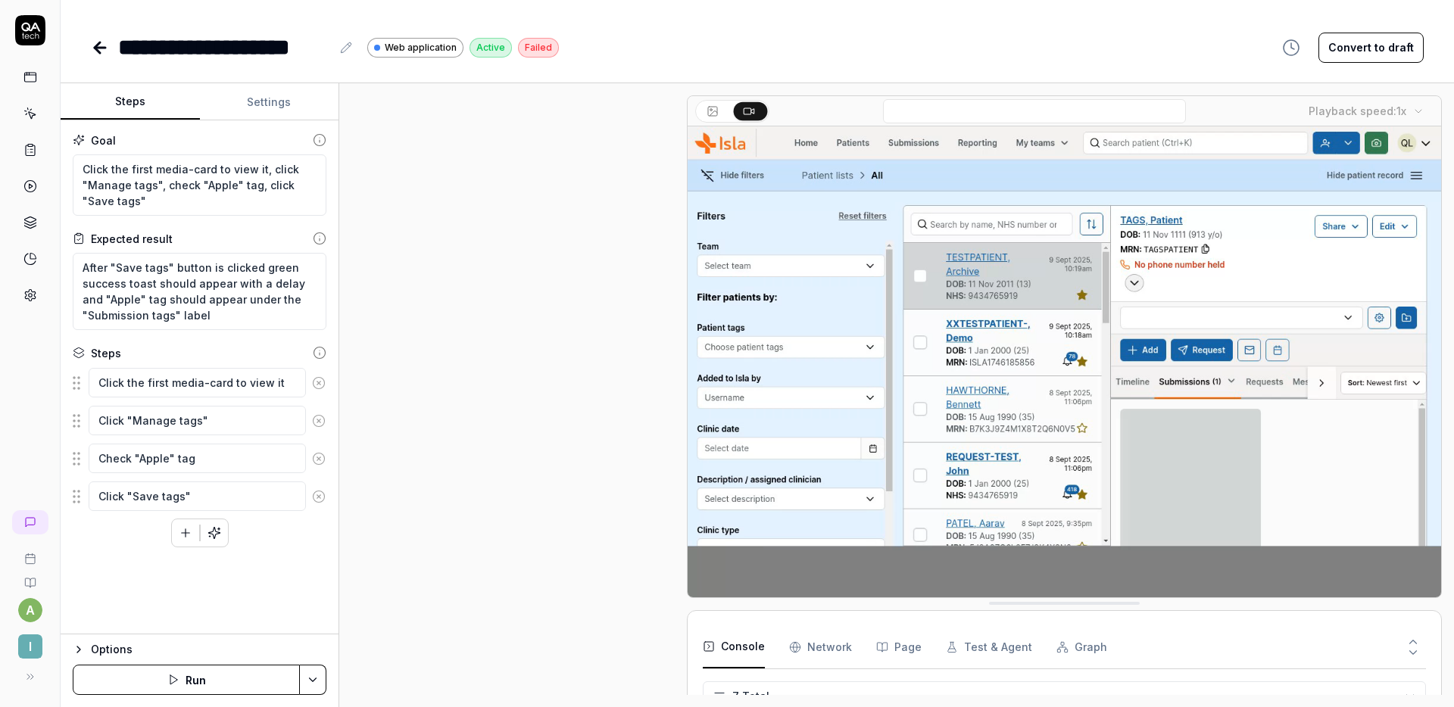
scroll to position [18, 0]
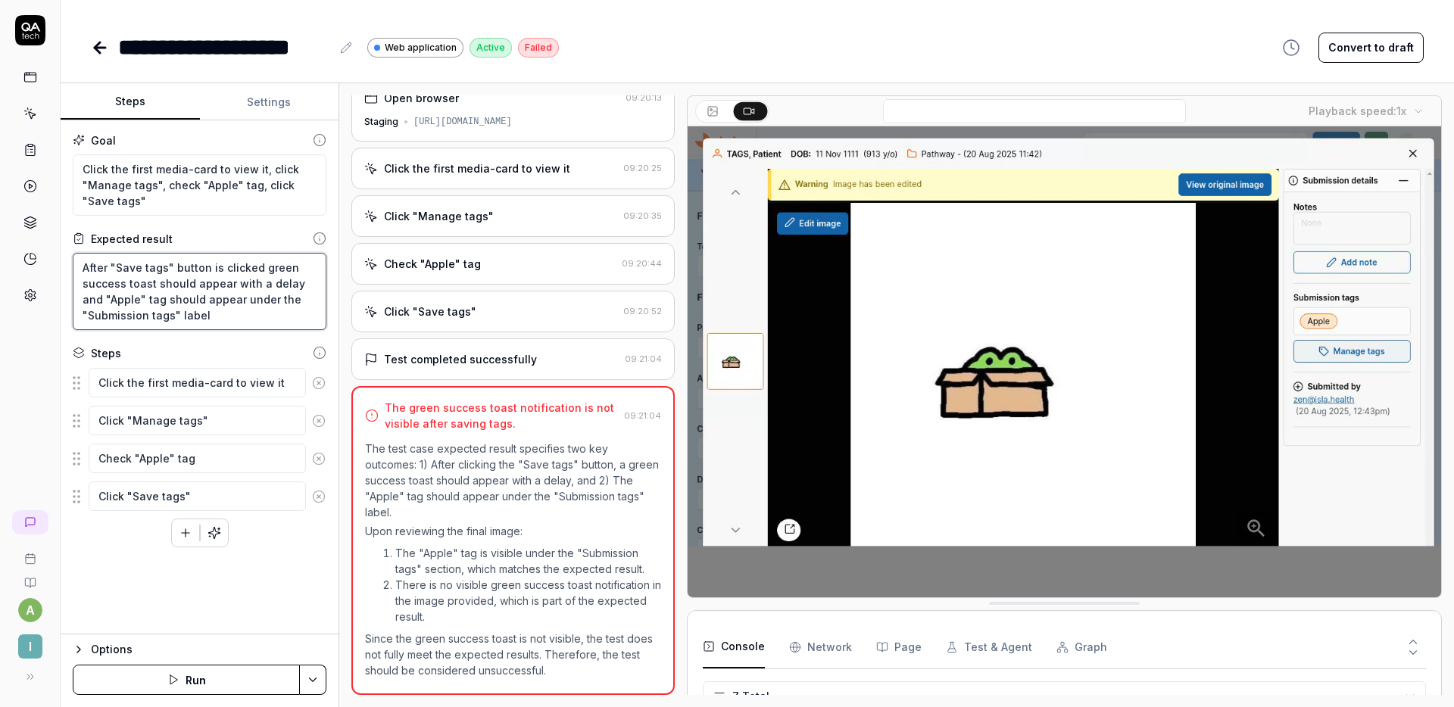
click at [190, 285] on textarea "After "Save tags" button is clicked green success toast should appear with a de…" at bounding box center [200, 291] width 254 height 77
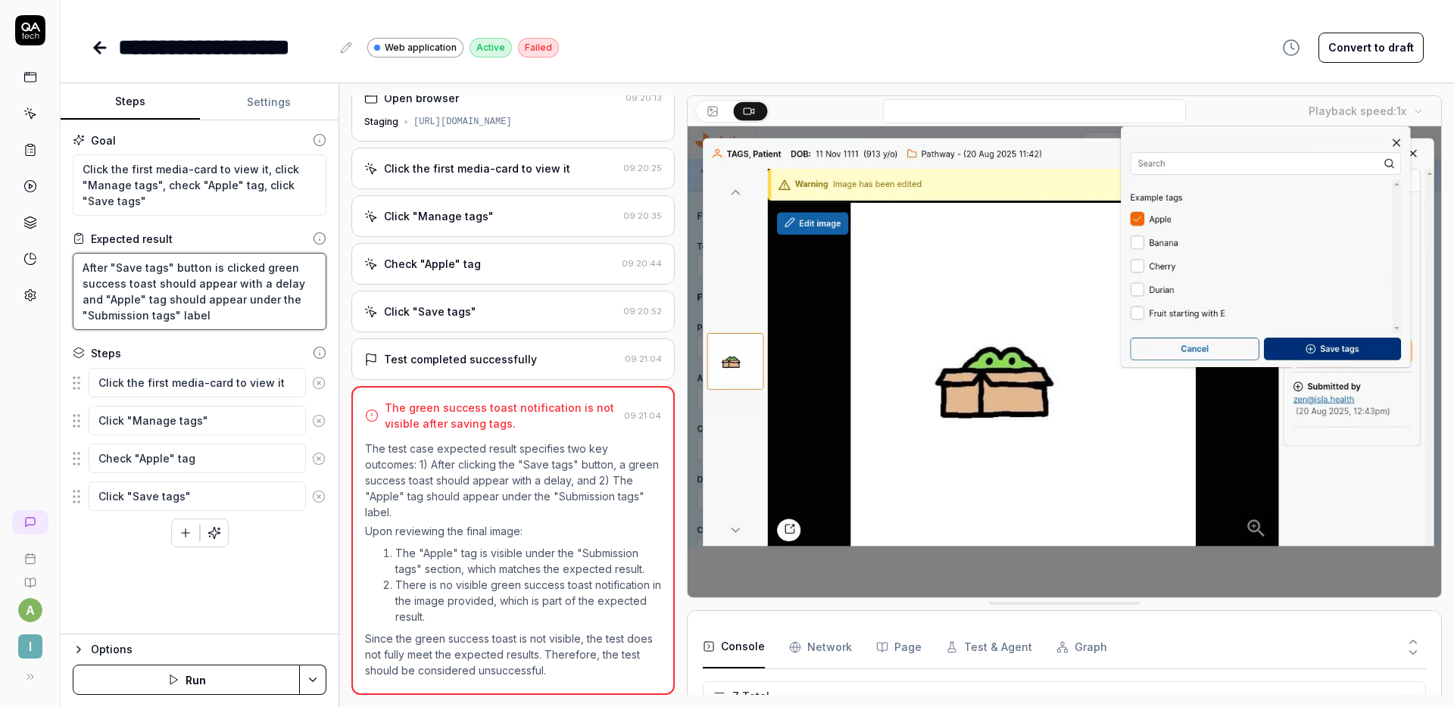
type textarea "*"
type textarea "After "Save tags" button is clicked green success toast should appear with a de…"
type textarea "*"
type textarea "After "Save tags" button is clicked green success toast should b appear with a …"
type textarea "*"
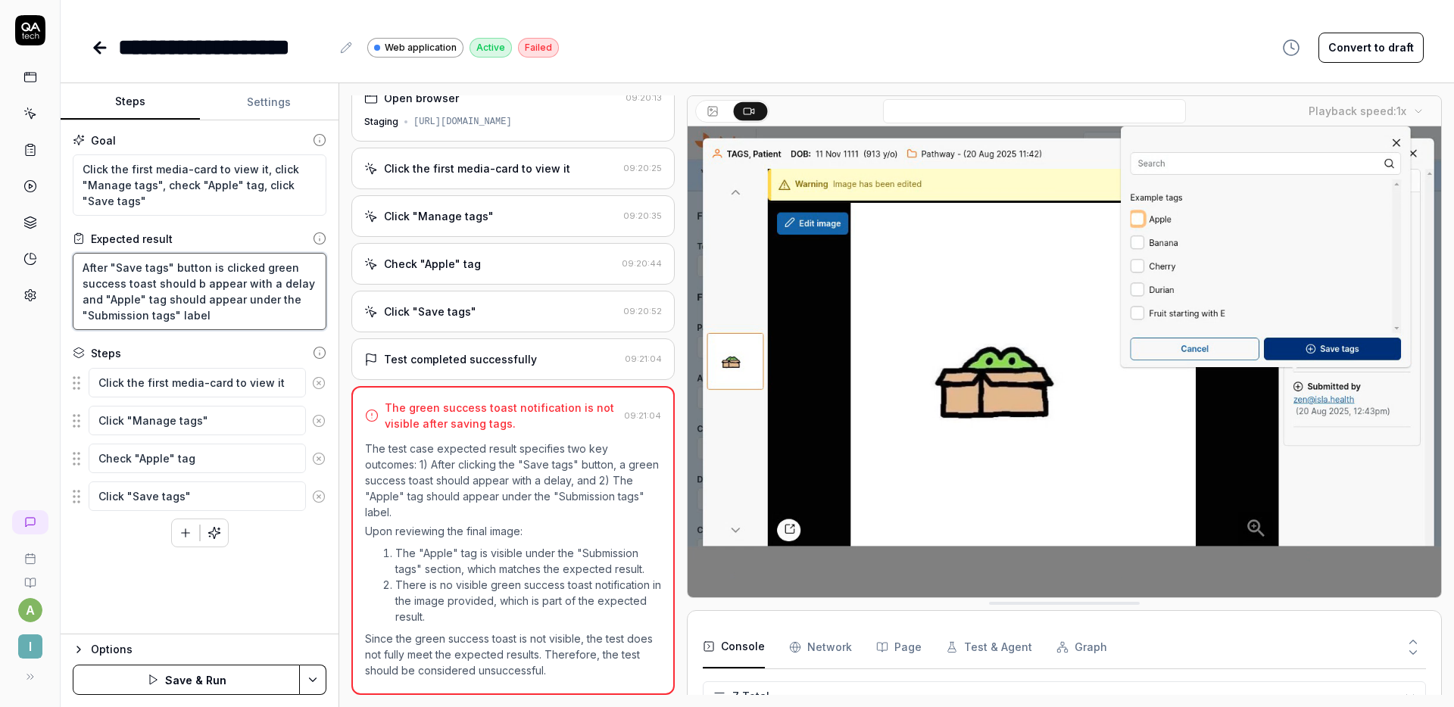
type textarea "After "Save tags" button is clicked green success toast should br appear with a…"
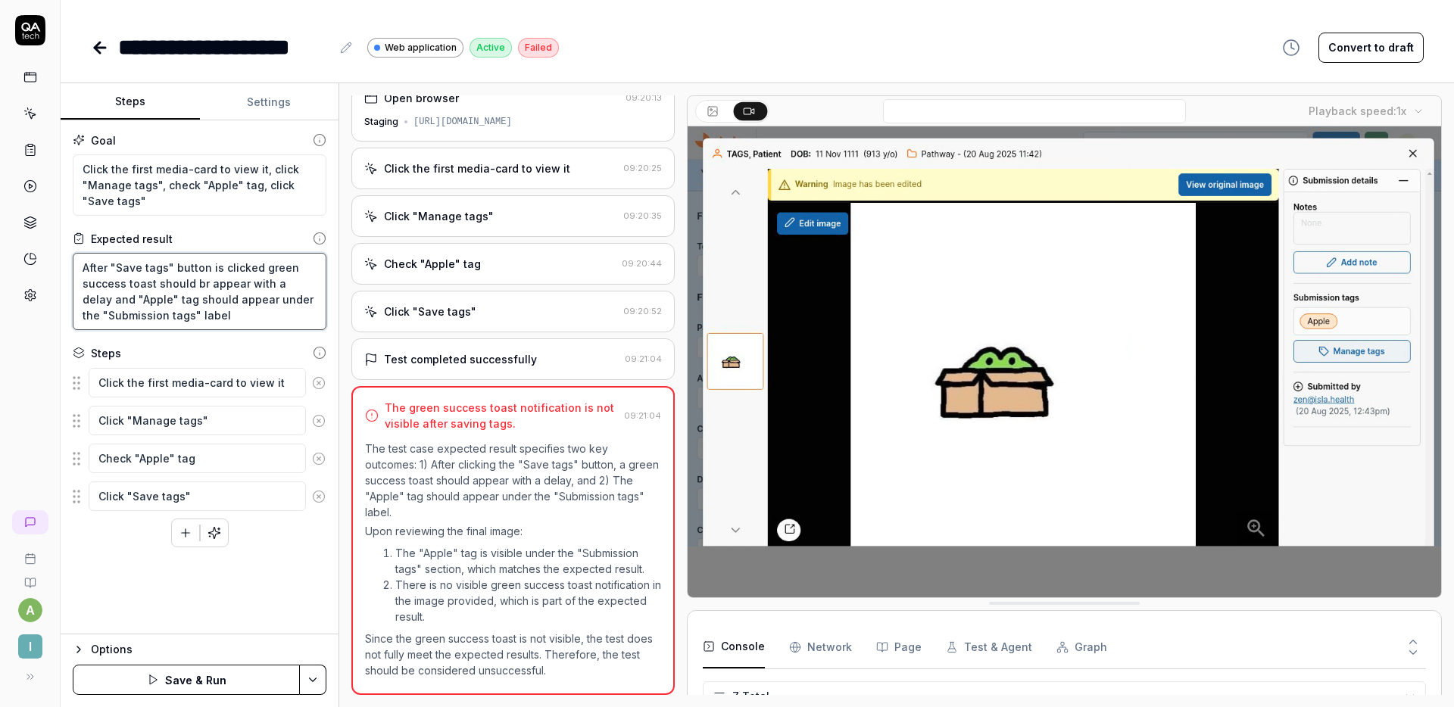
type textarea "*"
type textarea "After "Save tags" button is clicked green success toast should bri appear with …"
type textarea "*"
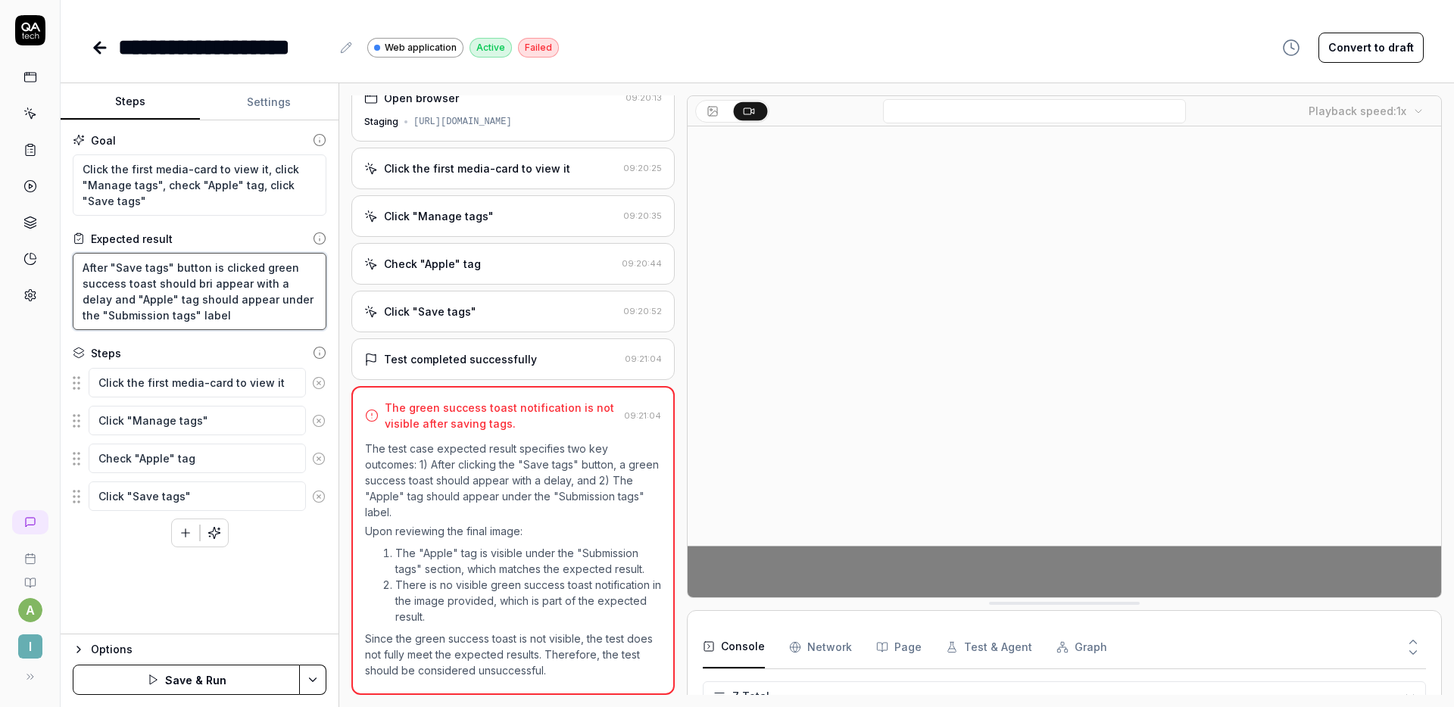
type textarea "After "Save tags" button is clicked green success toast should brie appear with…"
type textarea "*"
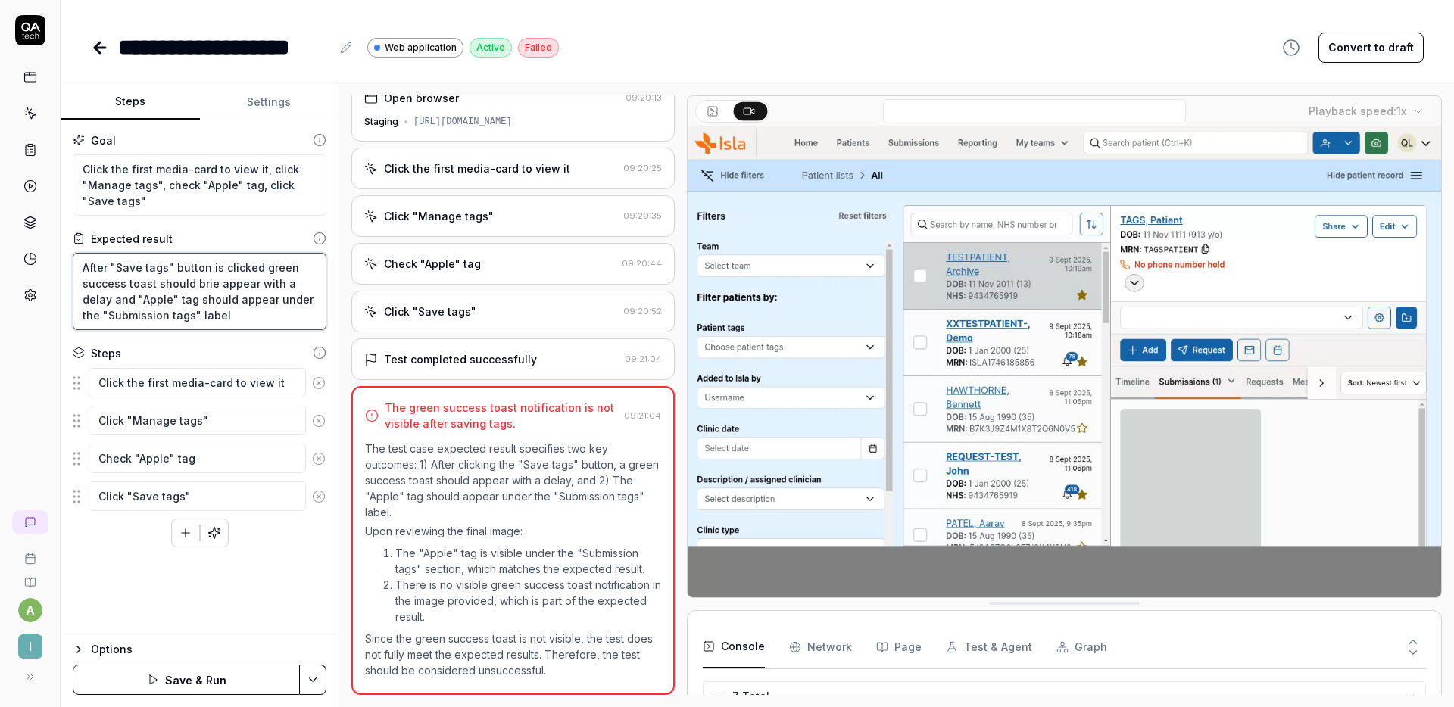
type textarea "After "Save tags" button is clicked green success toast should brief appear wit…"
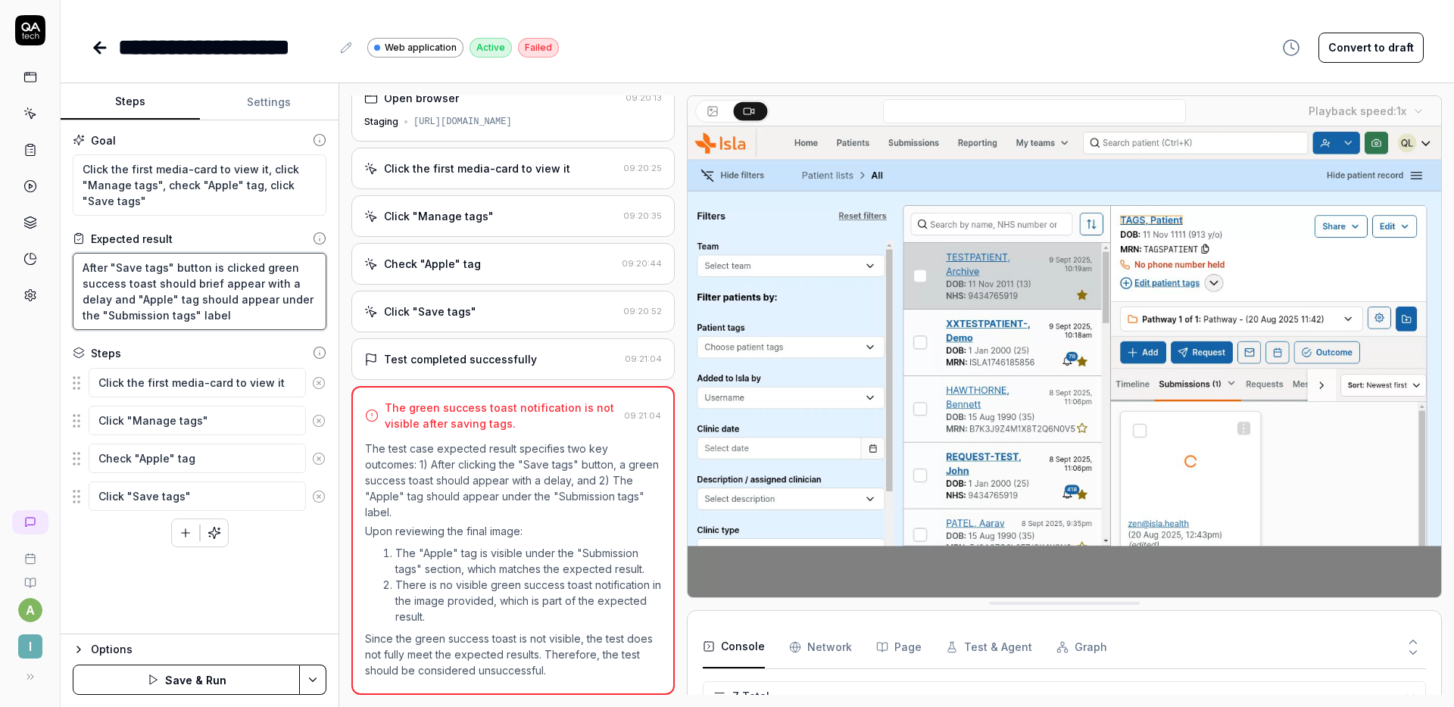
type textarea "*"
type textarea "After "Save tags" button is clicked green success toast should briefl appear wi…"
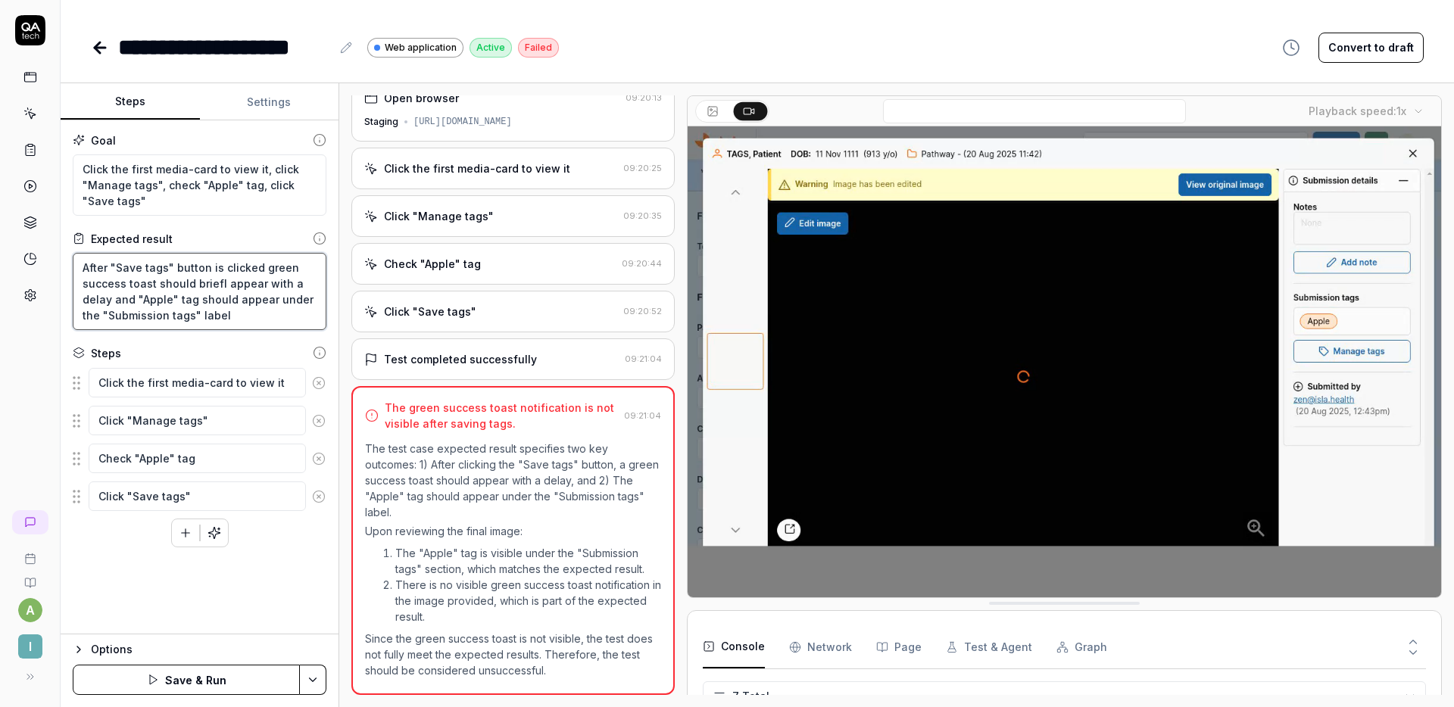
type textarea "*"
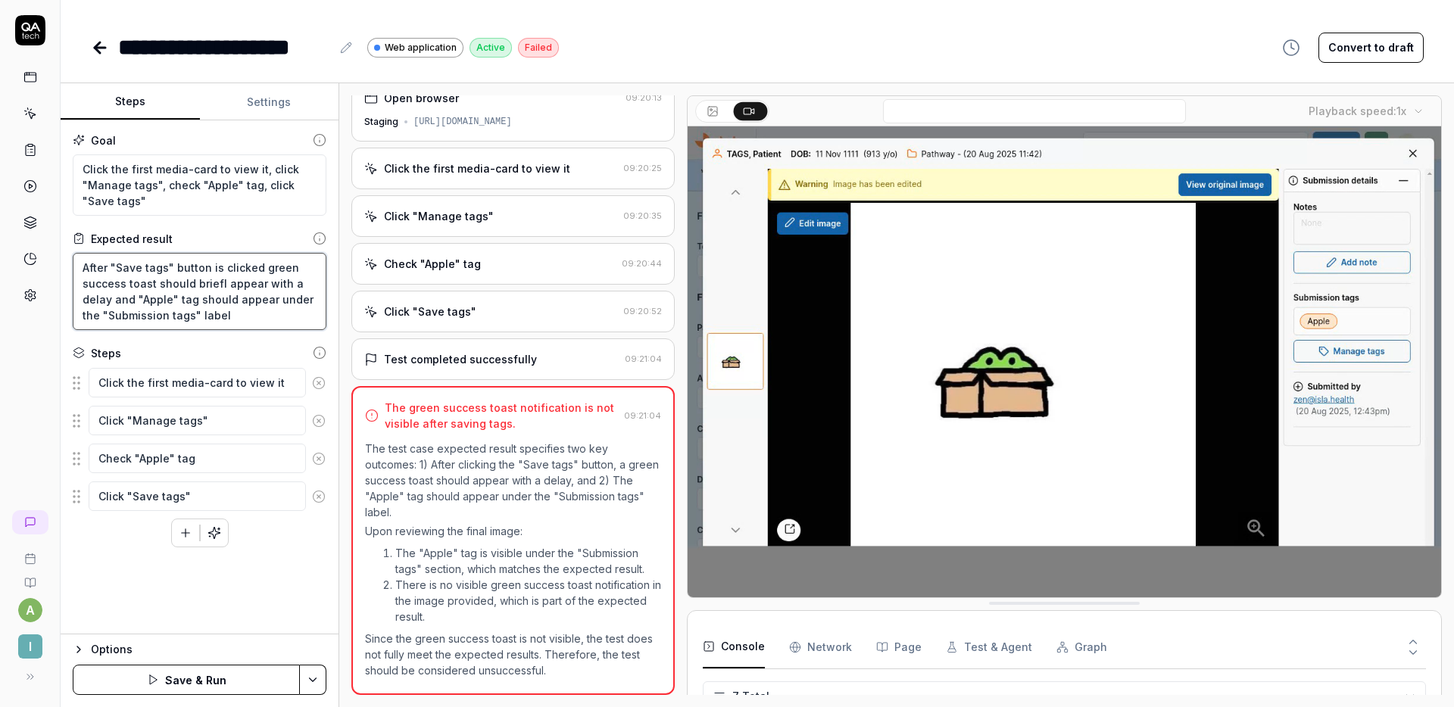
type textarea "After "Save tags" button is clicked green success toast should briefly appear w…"
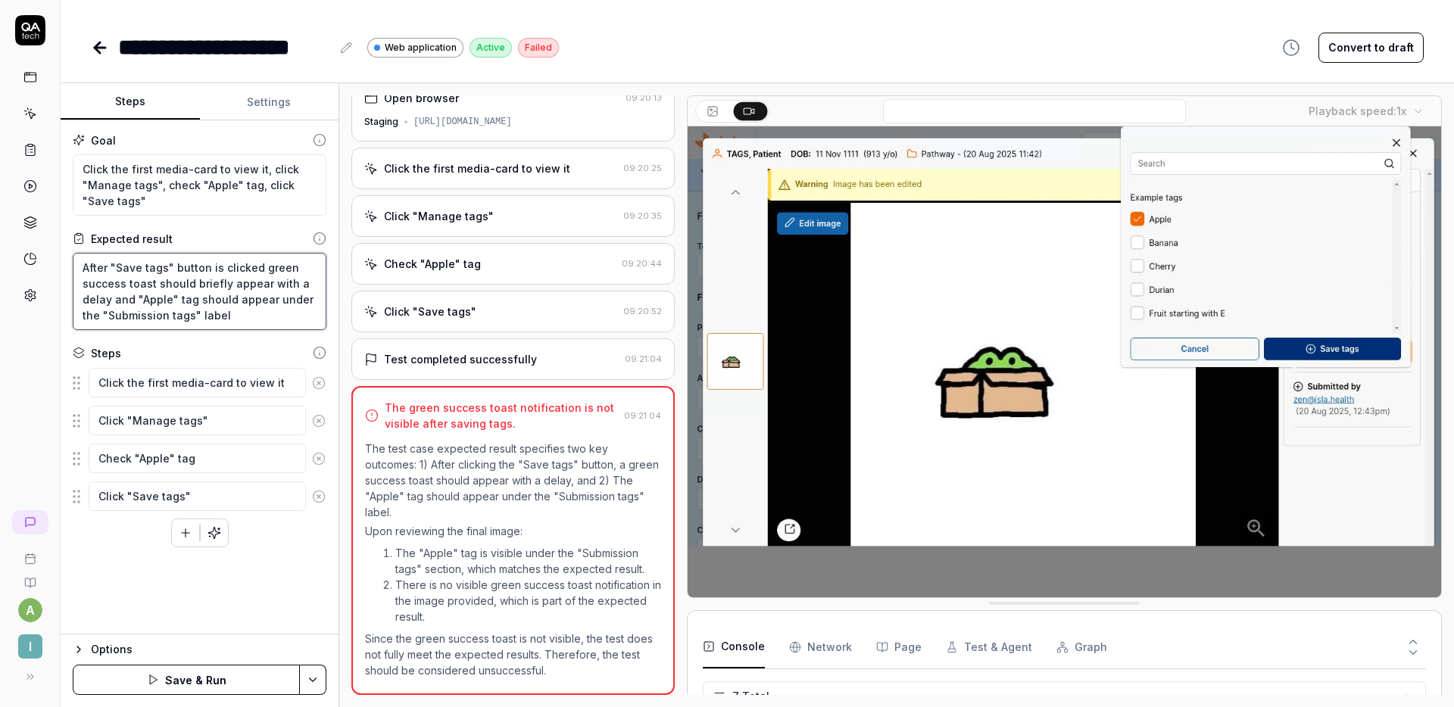
click at [114, 301] on textarea "After "Save tags" button is clicked green success toast should briefly appear w…" at bounding box center [200, 291] width 254 height 77
type textarea "*"
type textarea "After "Save tags" button is clicked green success toast should briefly appear w…"
type textarea "*"
type textarea "After "Save tags" button is clicked green success toast should briefly appear w…"
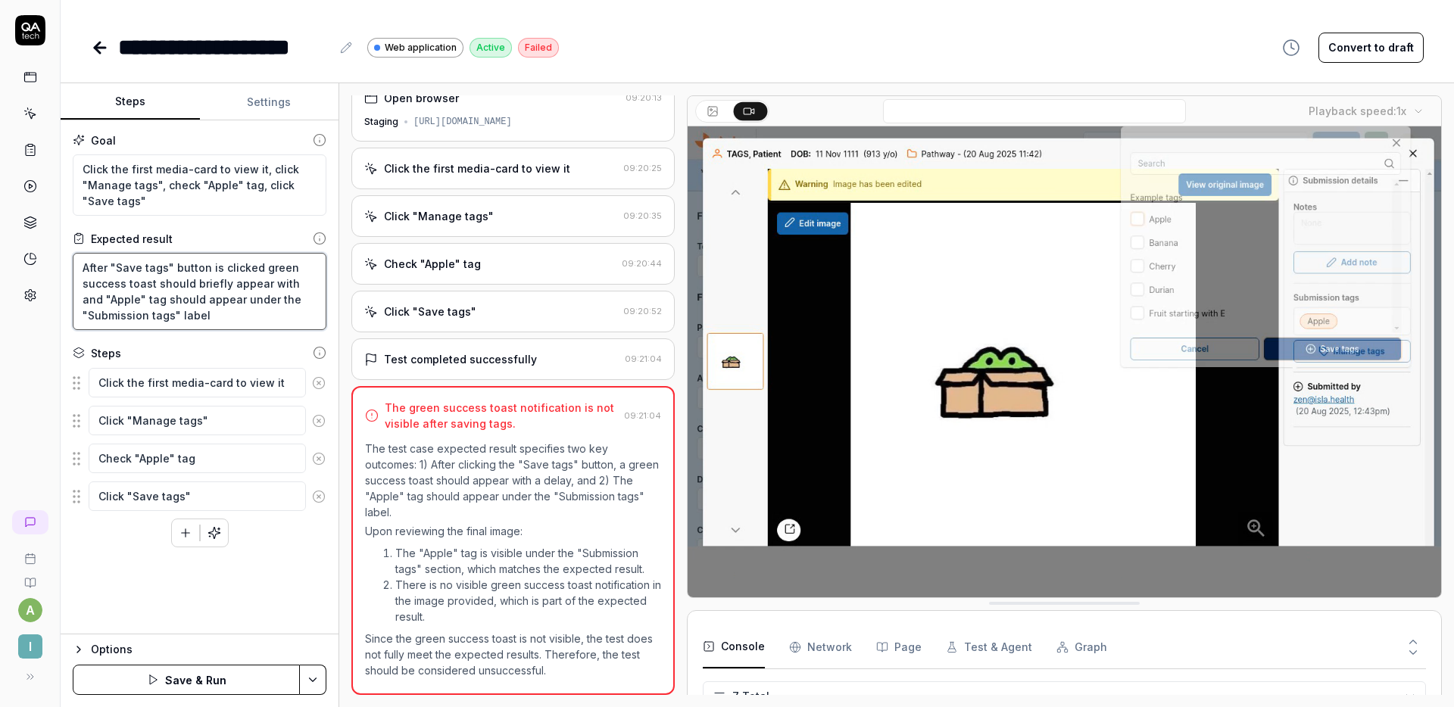
type textarea "*"
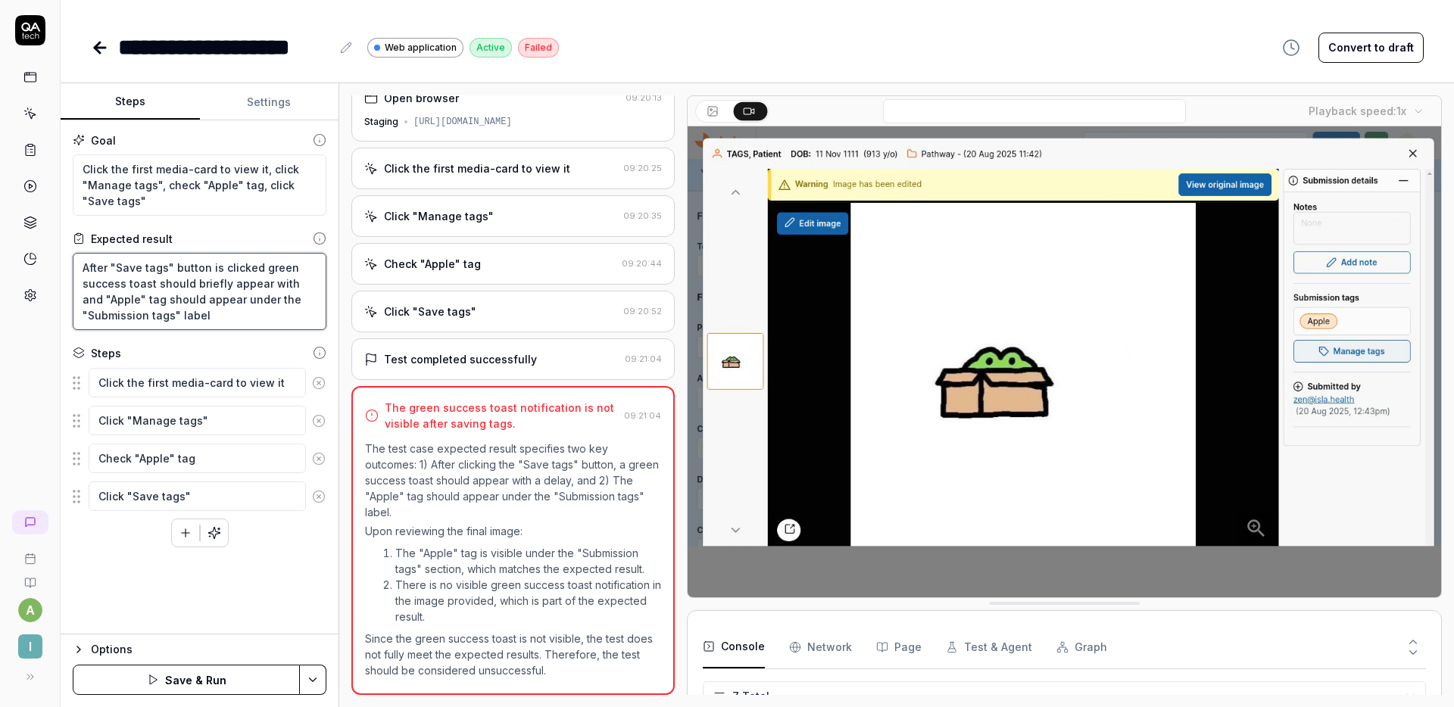
type textarea "After "Save tags" button is clicked green success toast should briefly appear a…"
type textarea "*"
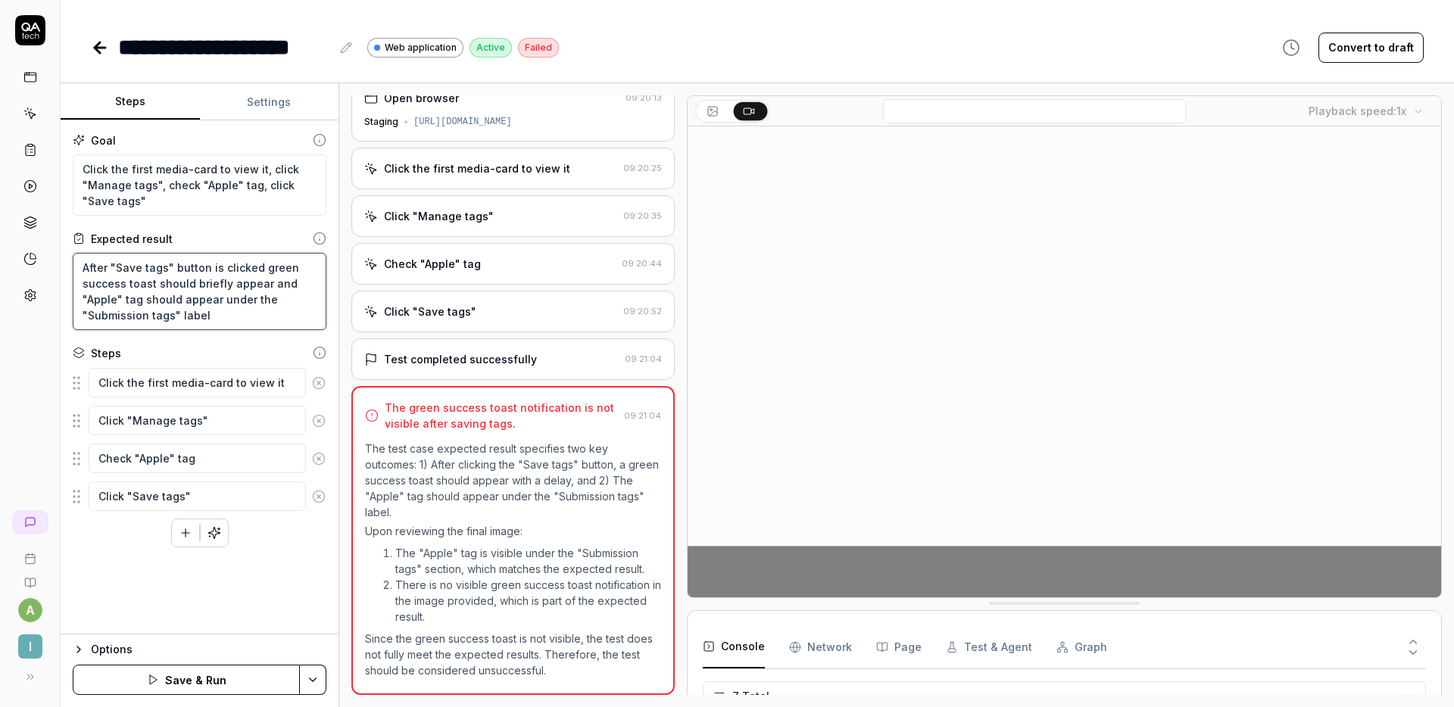
type textarea "After "Save tags" button is clicked ,green success toast should briefly appear …"
type textarea "*"
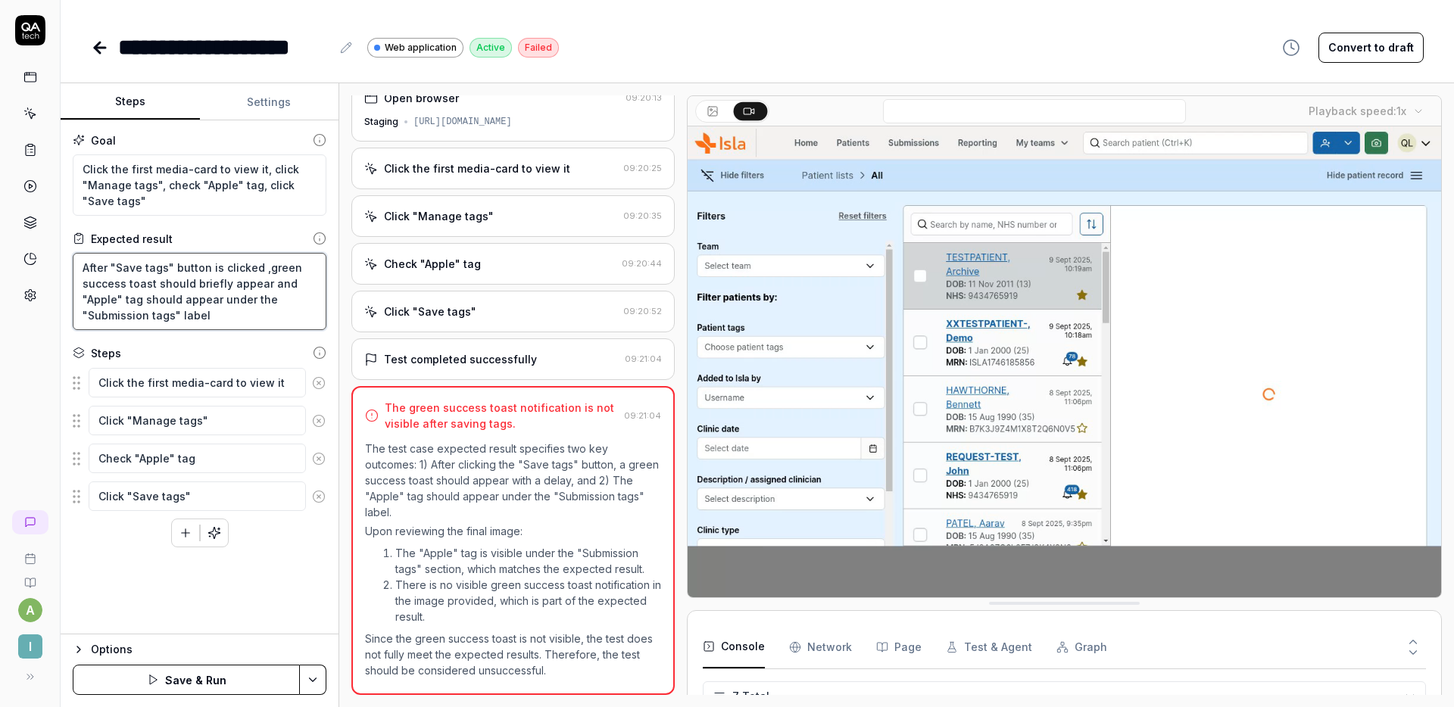
type textarea "After "Save tags" button is clicked, ,green success toast should briefly appear…"
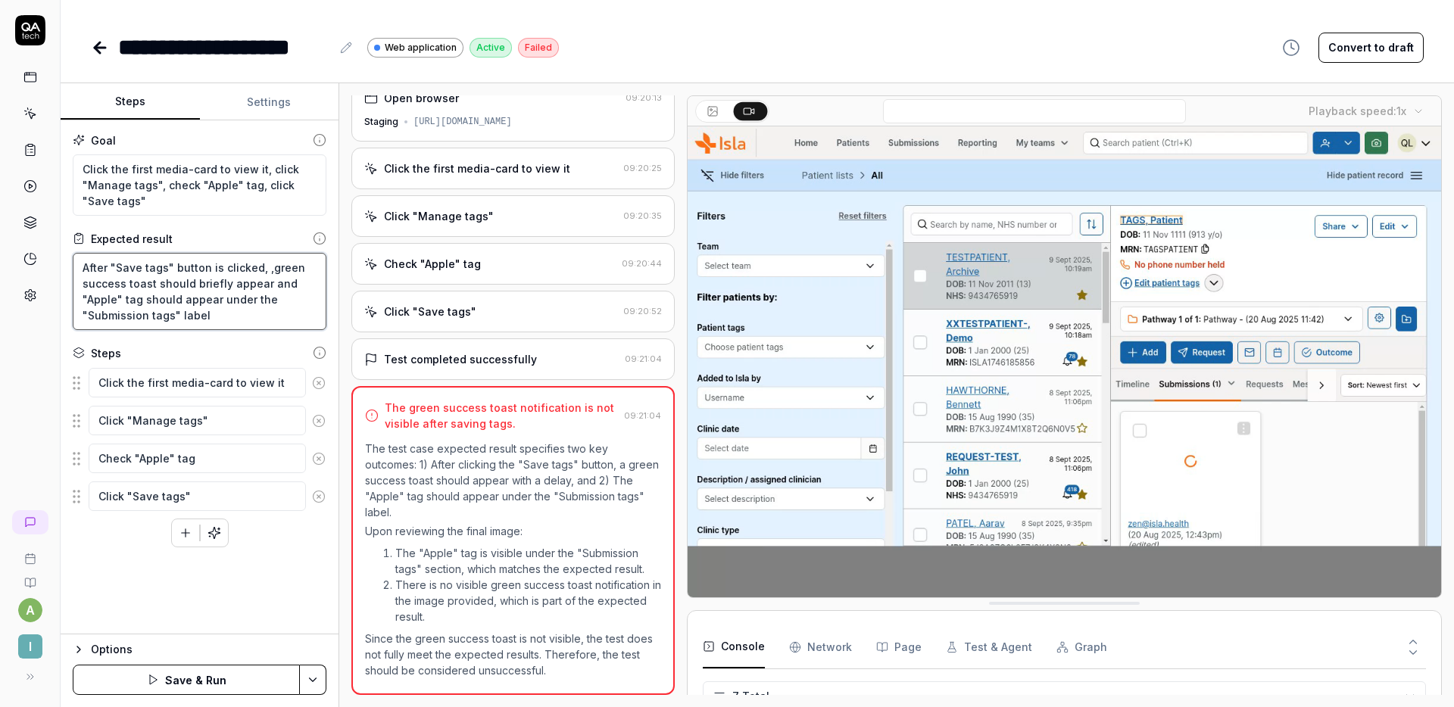
type textarea "*"
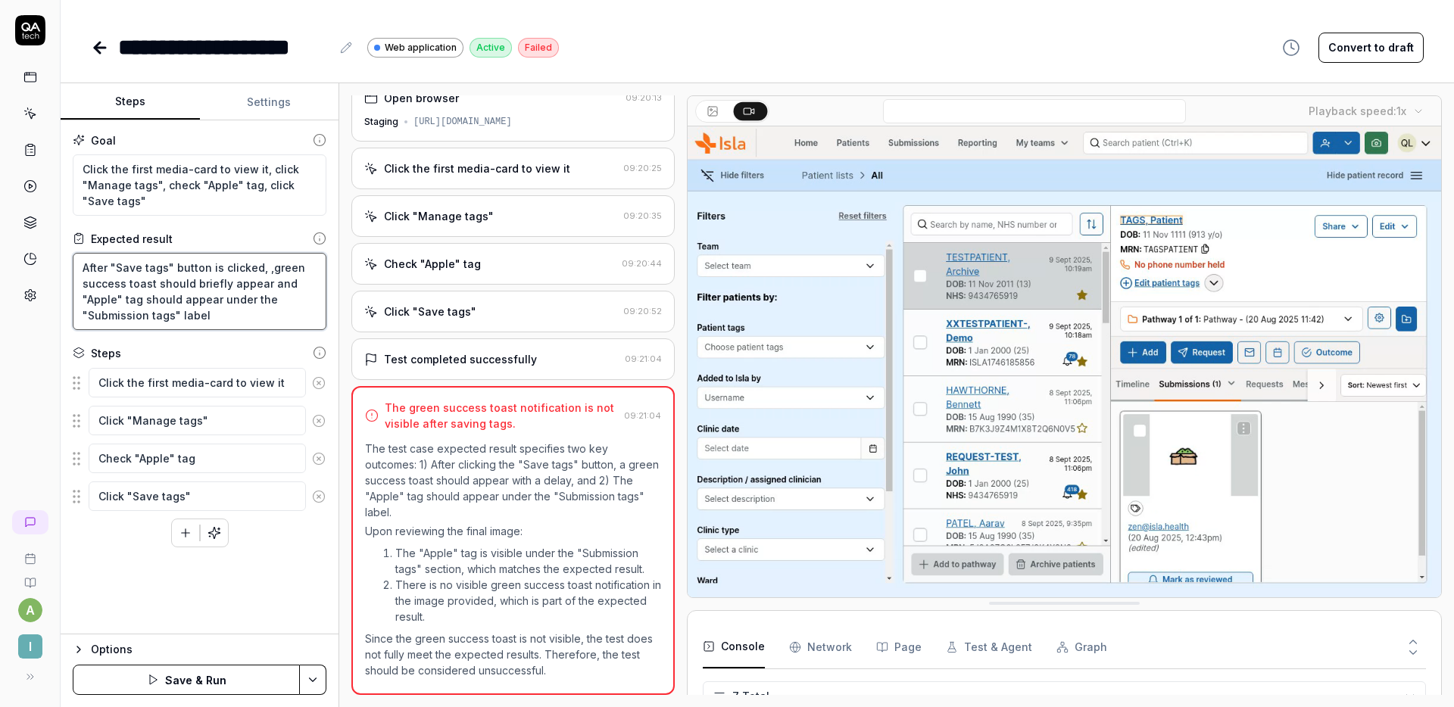
type textarea "After "Save tags" button is clicked, green success toast should briefly appear …"
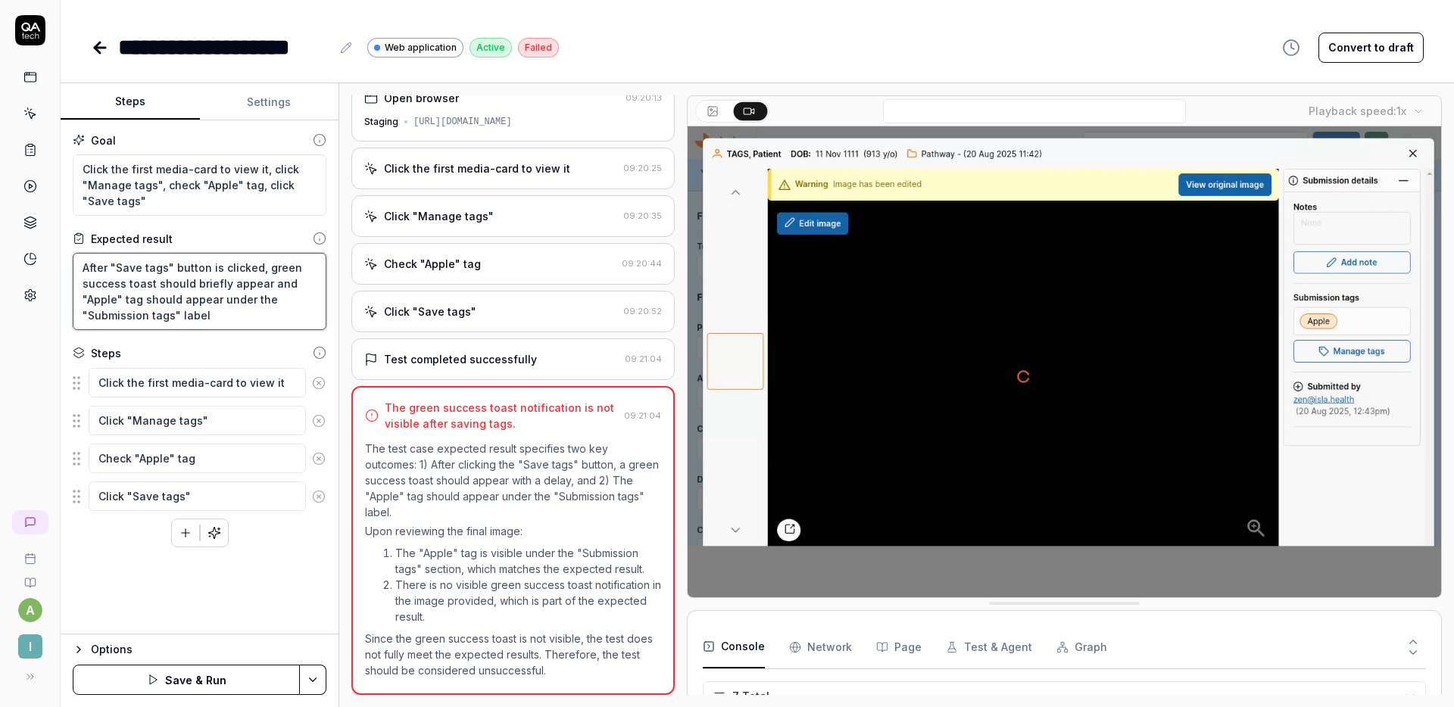
type textarea "*"
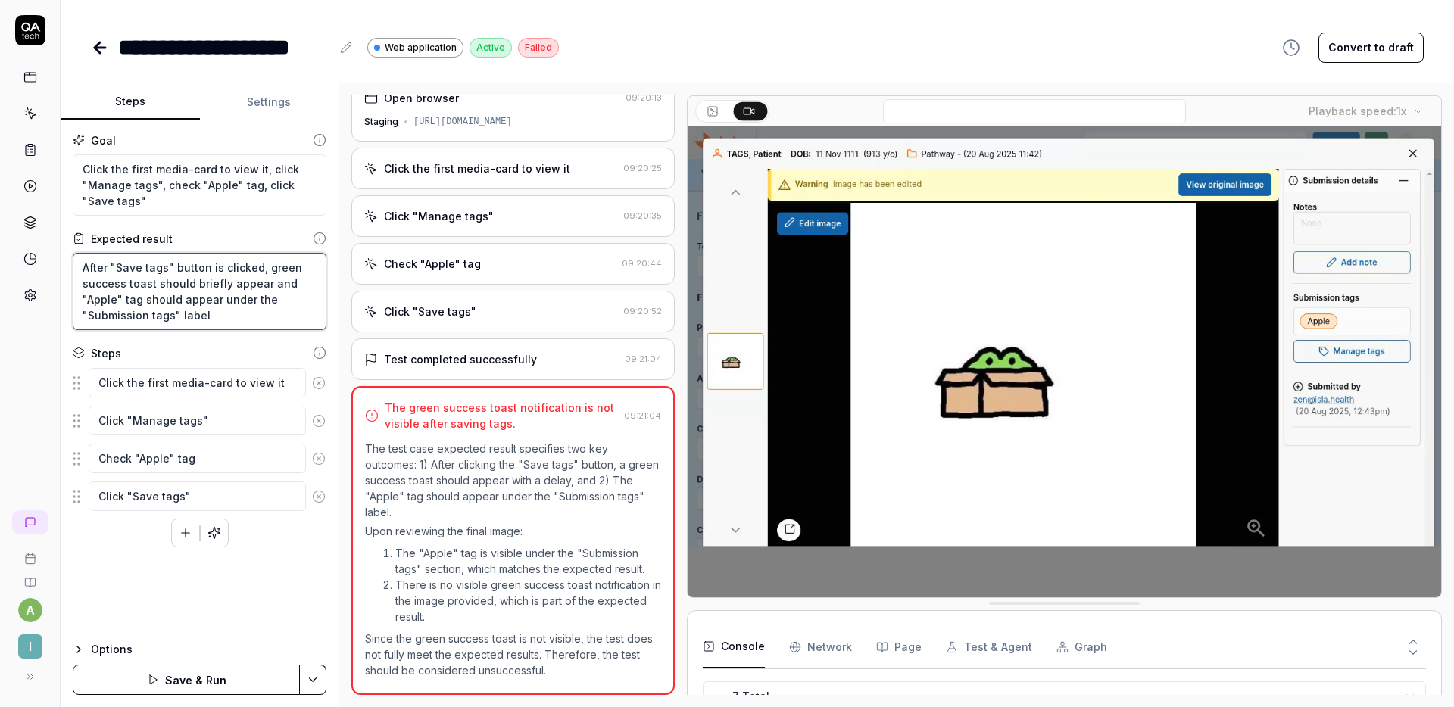
type textarea "After "Save tags" button is clicked, agreen success toast should briefly appear…"
type textarea "*"
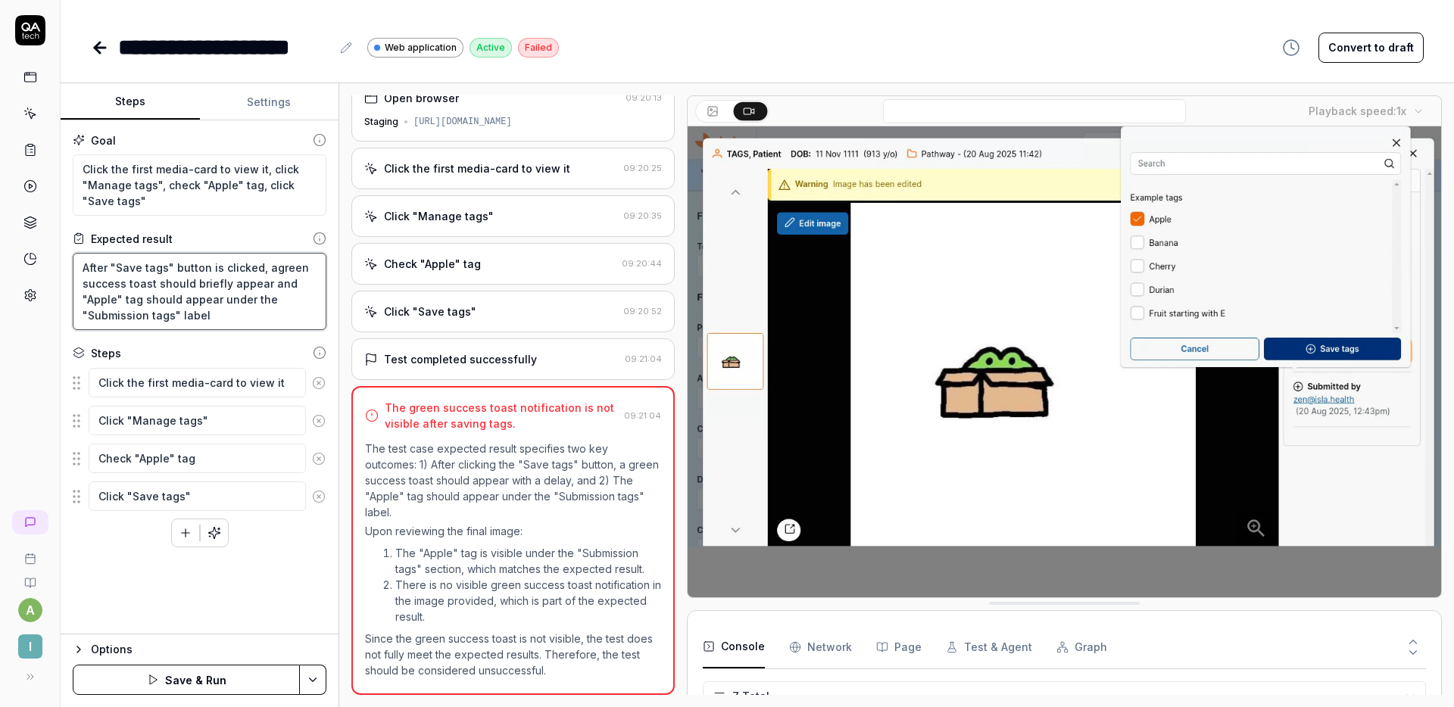
type textarea "After "Save tags" button is clicked, a green success toast should briefly appea…"
type textarea "*"
type textarea "After "Save tags" button is clicked, a green success should briefly appear and …"
type textarea "*"
type textarea "After "Save tags" button is clicked, a green success m should briefly appear an…"
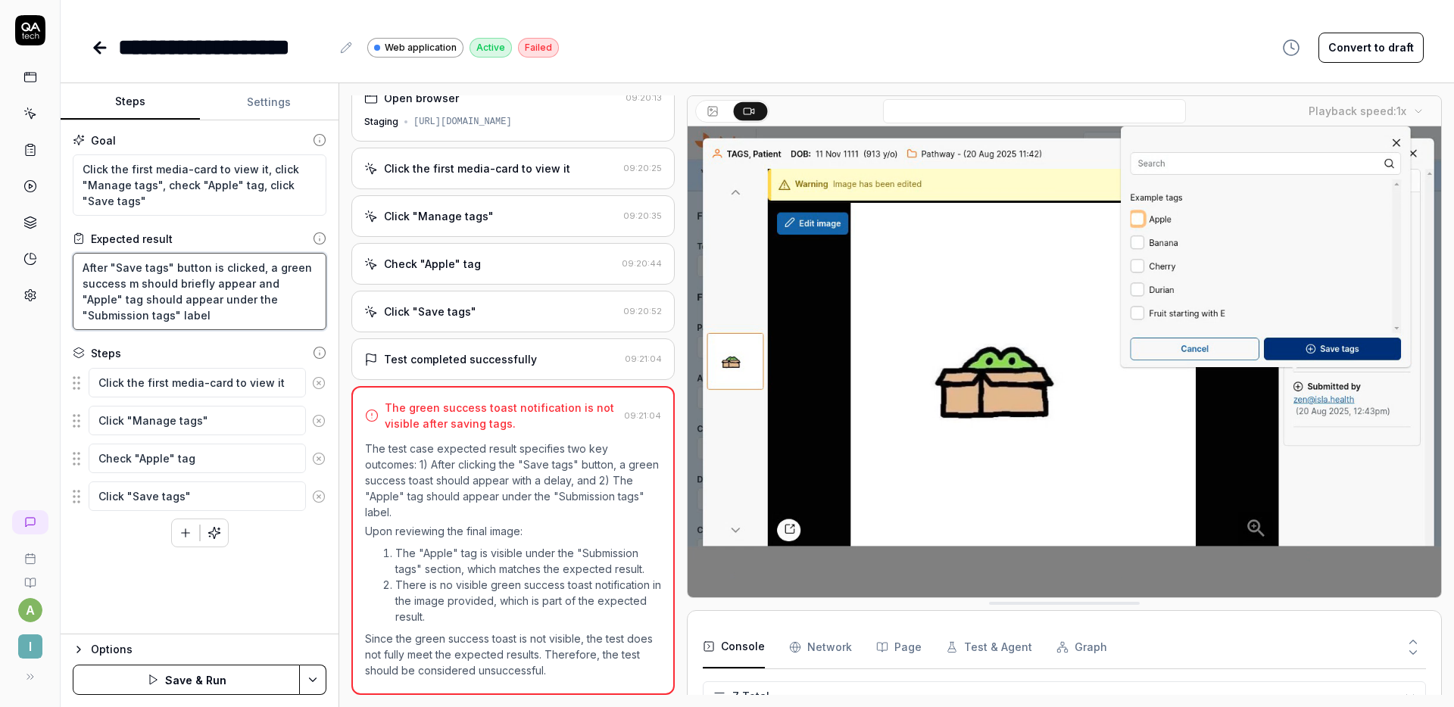
type textarea "*"
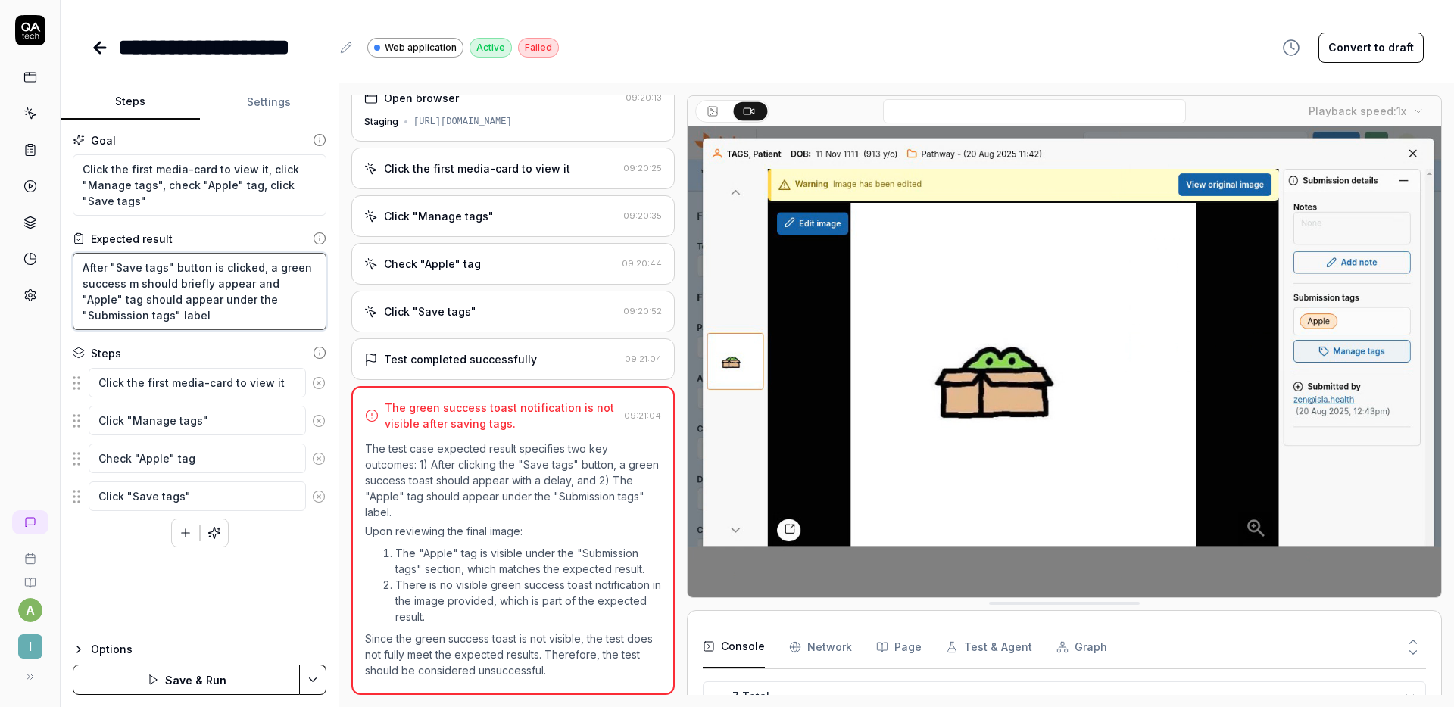
type textarea "After "Save tags" button is clicked, a green success me should briefly appear a…"
type textarea "*"
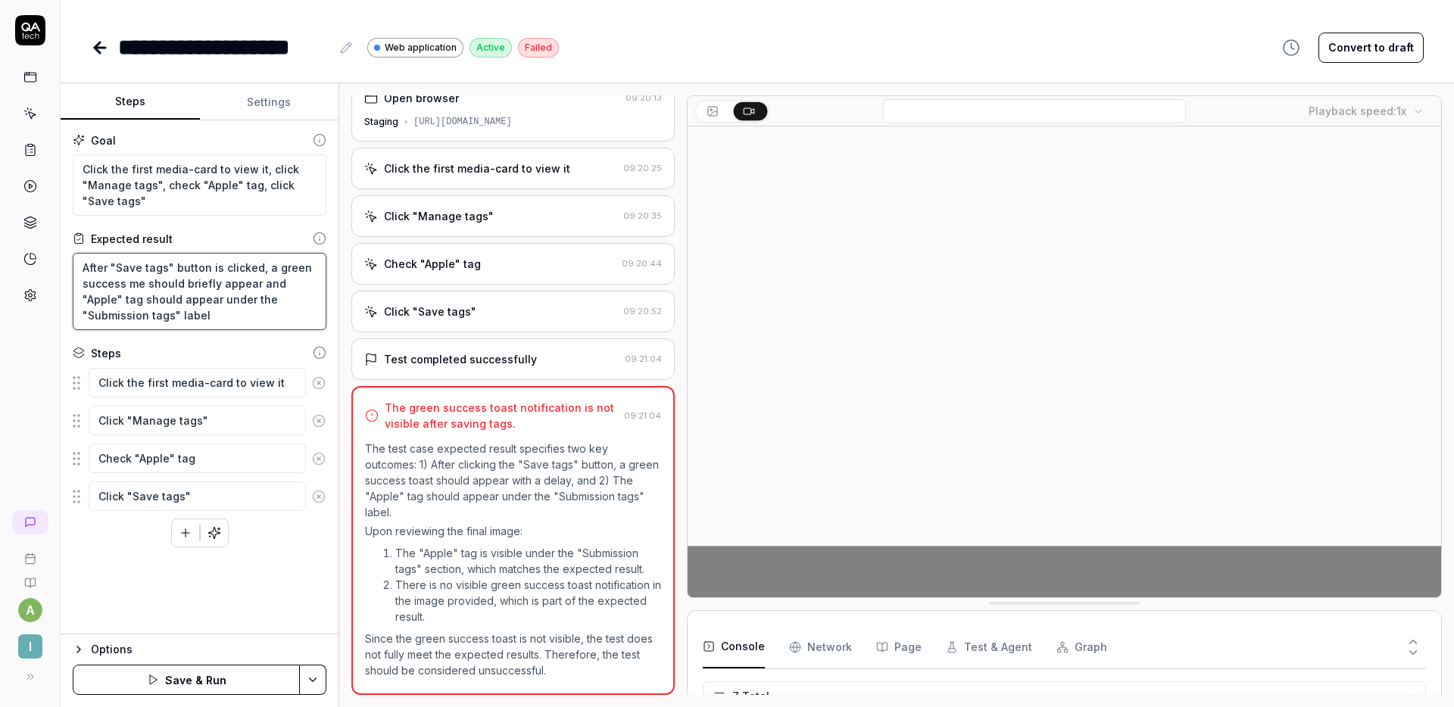
type textarea "After "Save tags" button is clicked, a green success mes should briefly appear …"
type textarea "*"
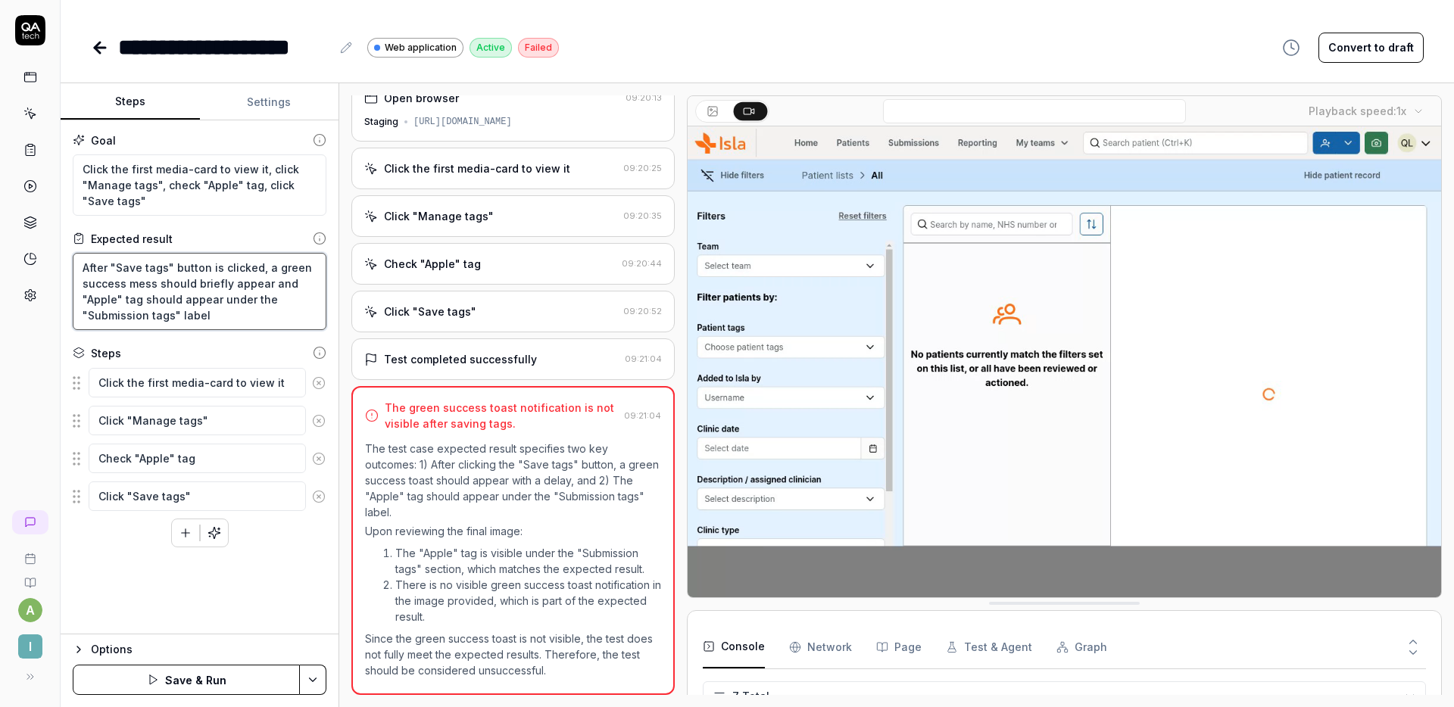
type textarea "After "Save tags" button is clicked, a green success messa should briefly appea…"
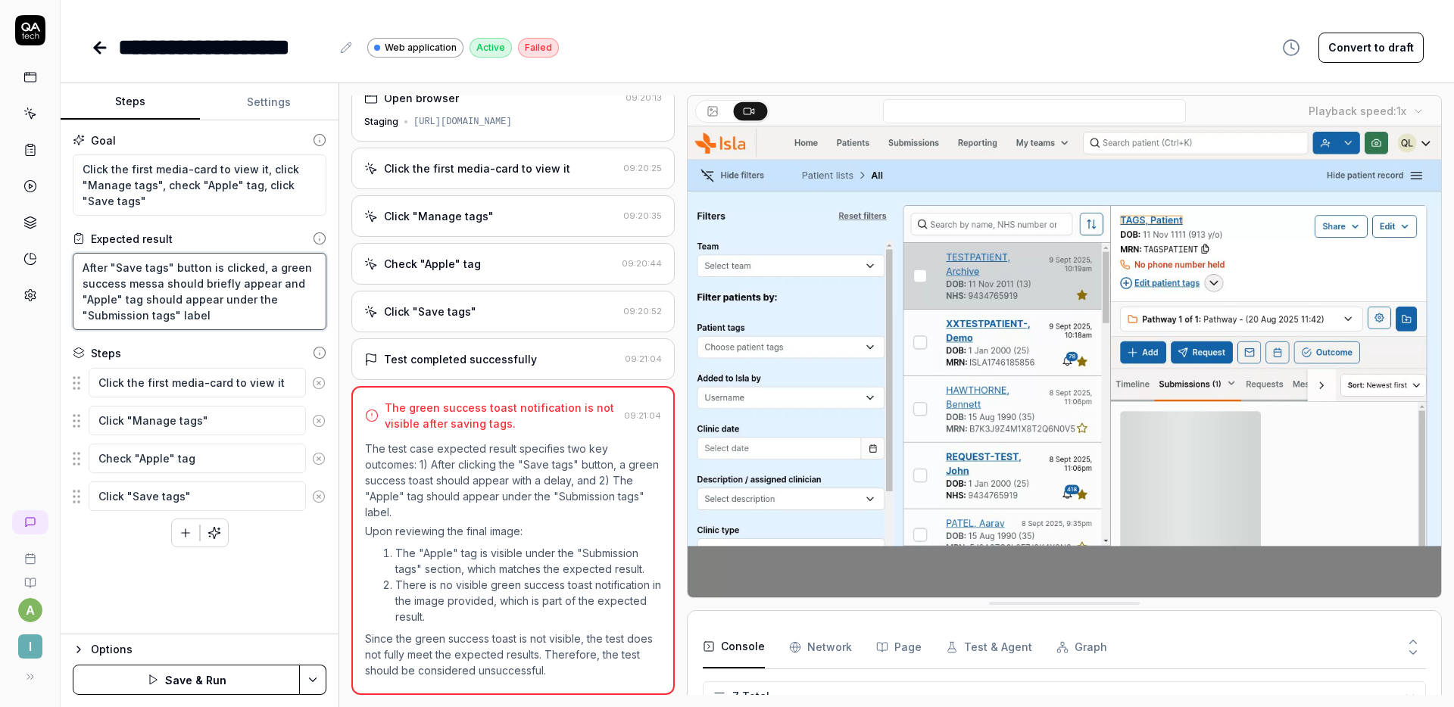
type textarea "*"
type textarea "After "Save tags" button is clicked, a green success messag should briefly appe…"
type textarea "*"
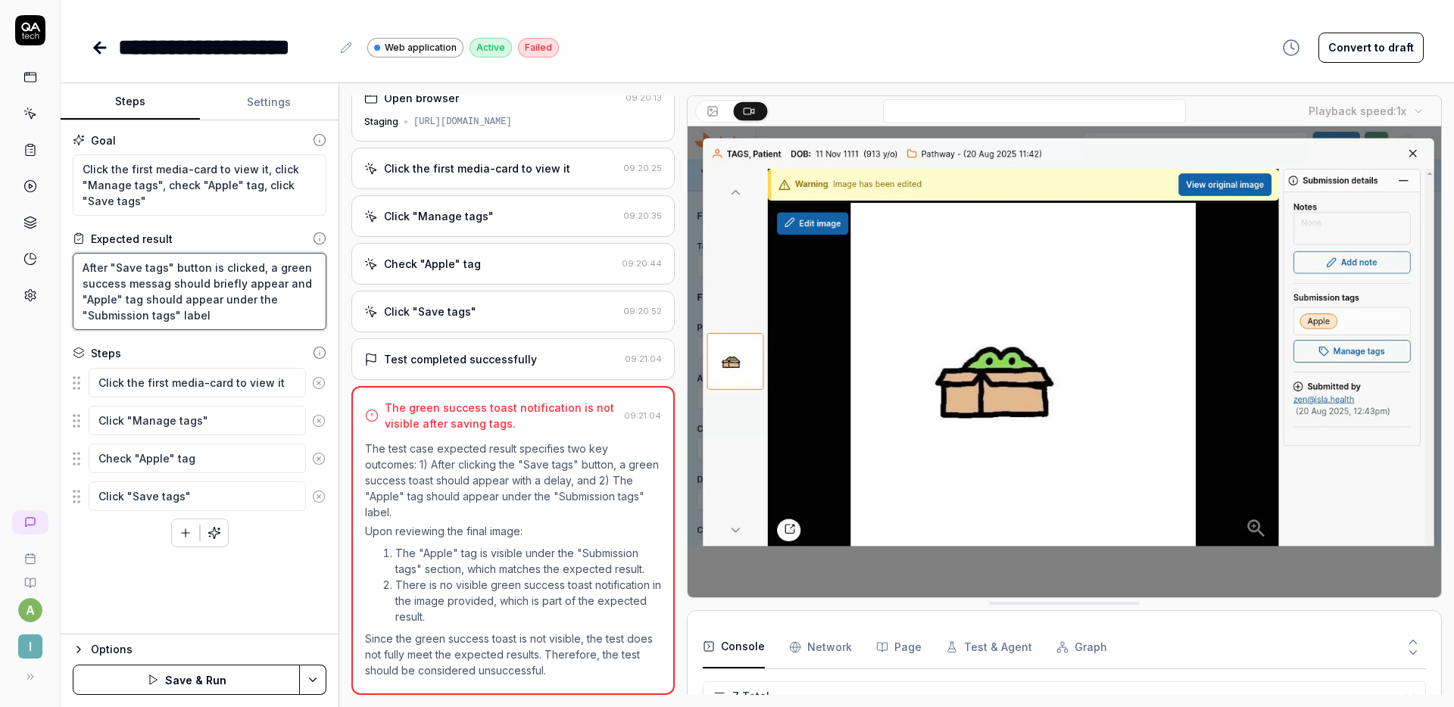
type textarea "After "Save tags" button is clicked, a green success message should briefly app…"
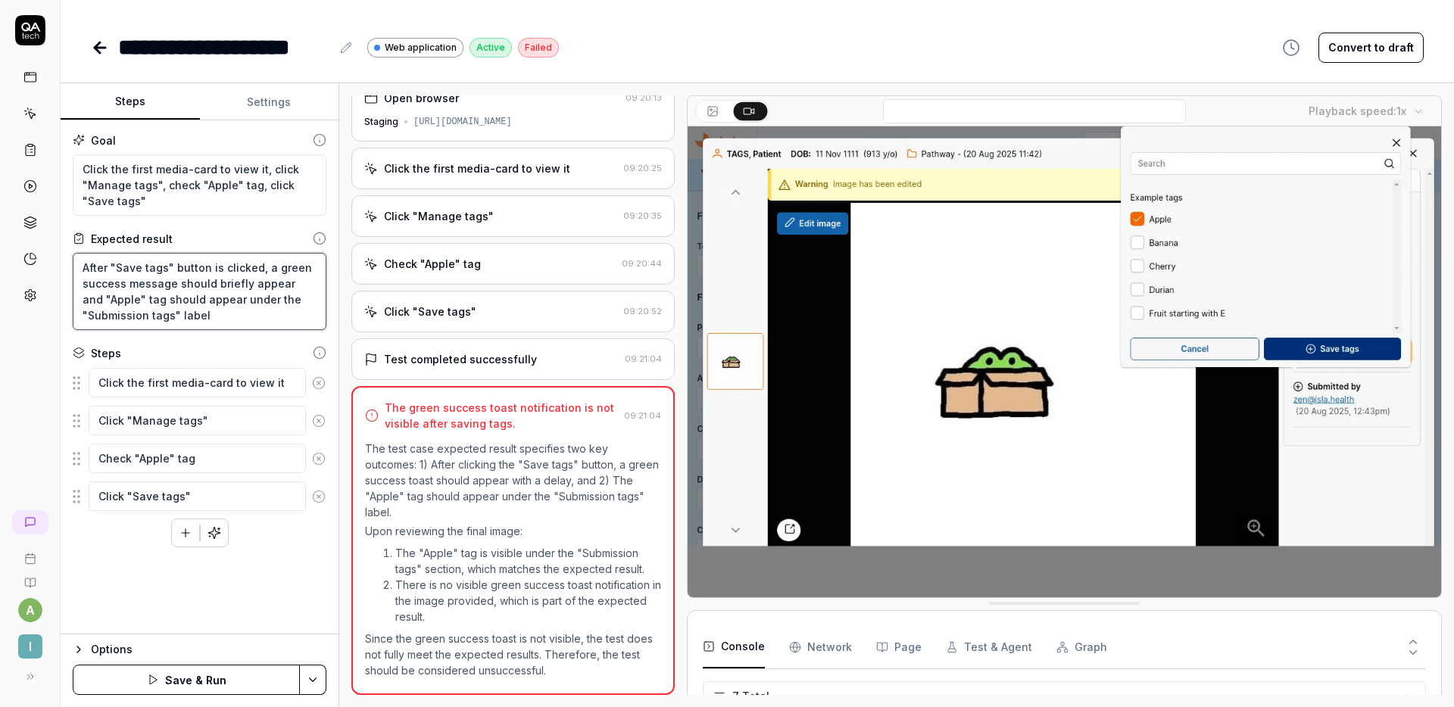
click at [282, 282] on textarea "After "Save tags" button is clicked, a green success message should briefly app…" at bounding box center [200, 291] width 254 height 77
type textarea "*"
type textarea "After "Save tags" button is clicked, a green success message should briefly app…"
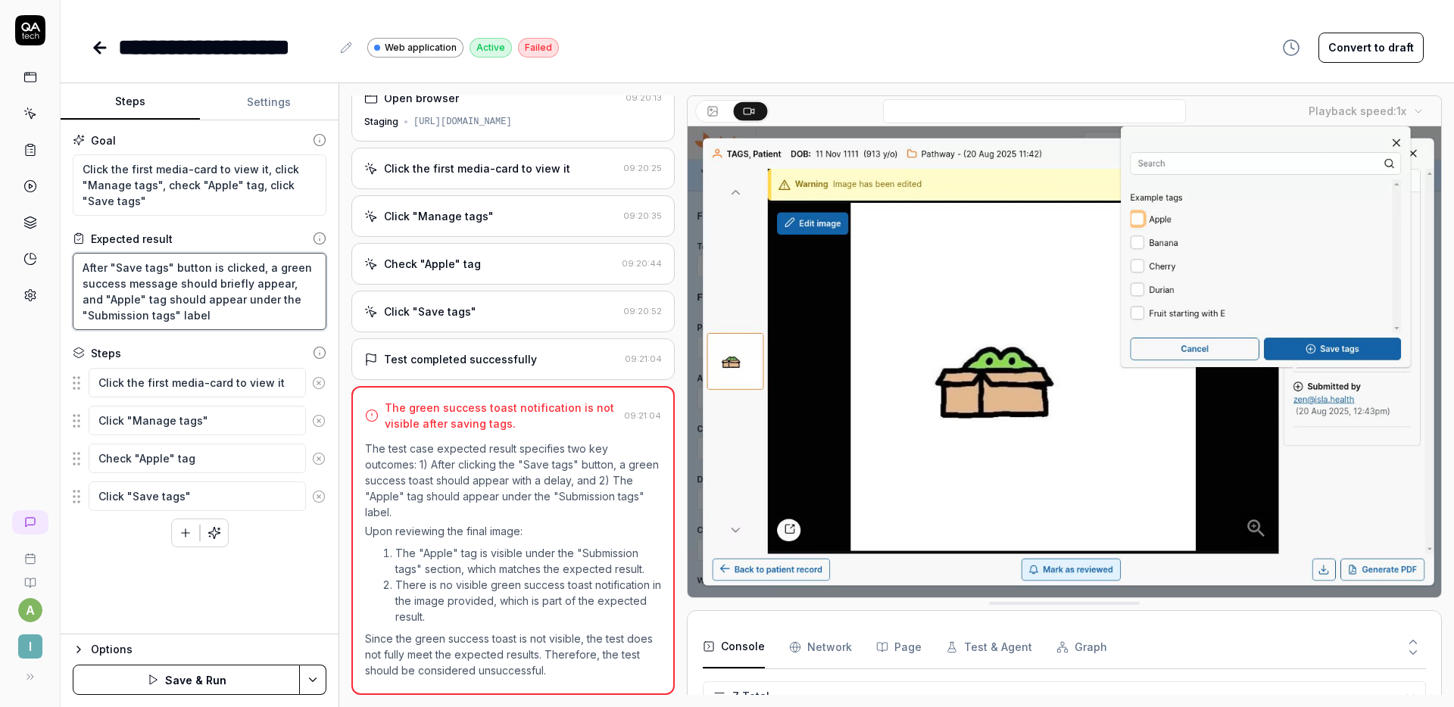
type textarea "*"
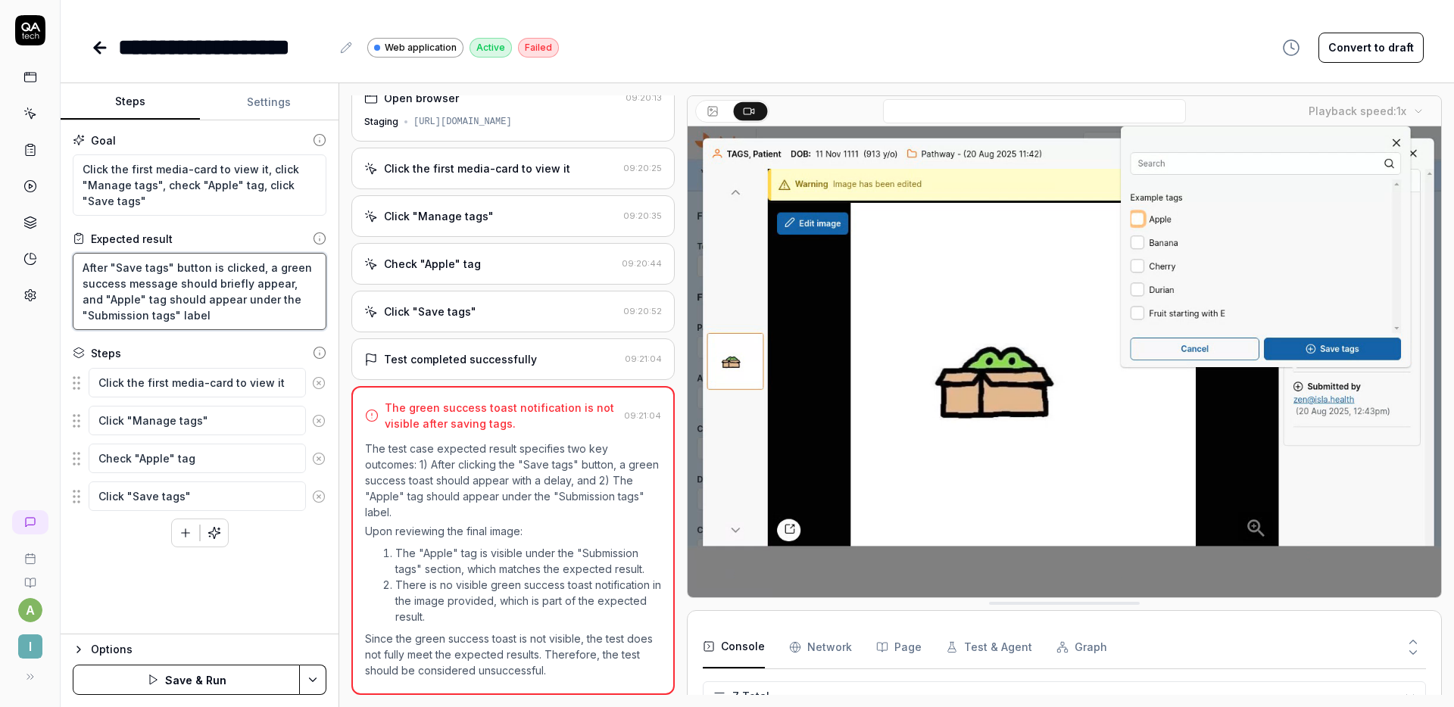
type textarea "After "Save tags" button is clicked, a green success message should briefly app…"
type textarea "*"
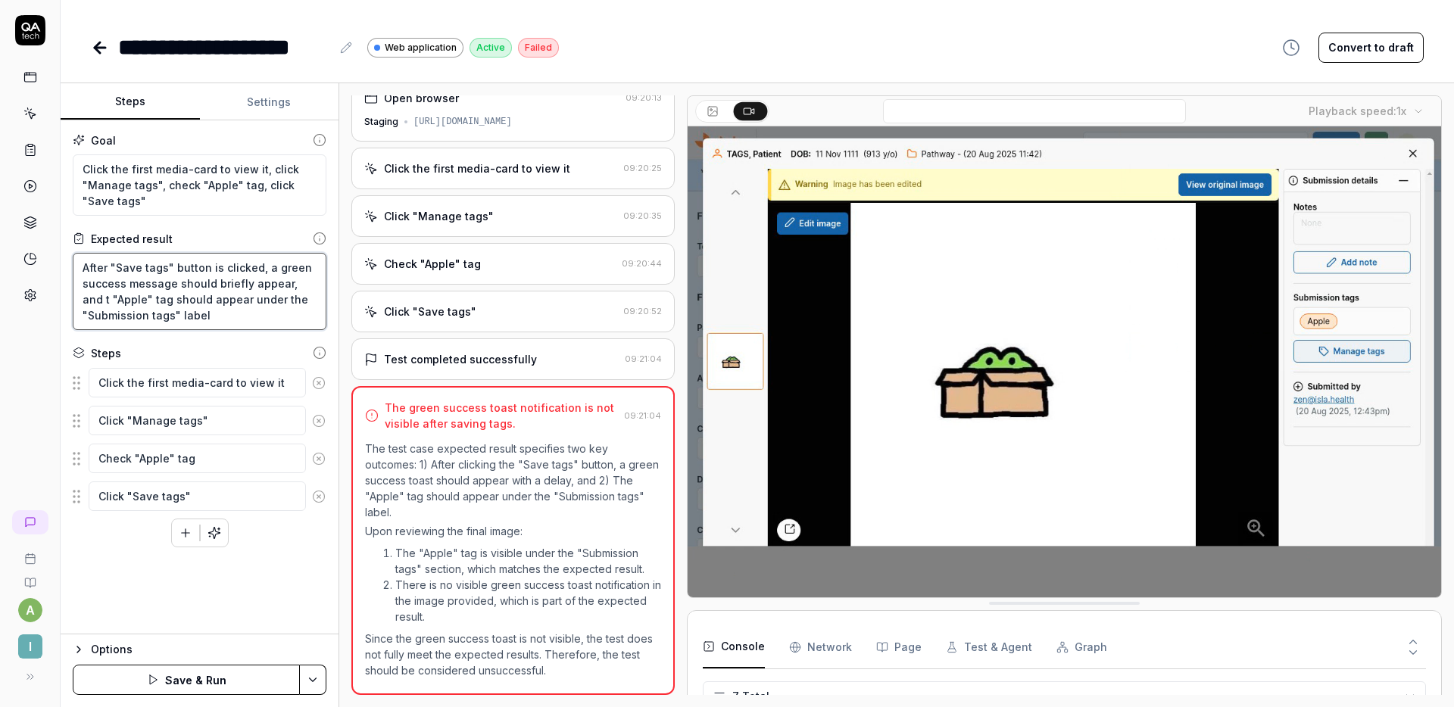
type textarea "After "Save tags" button is clicked, a green success message should briefly app…"
type textarea "*"
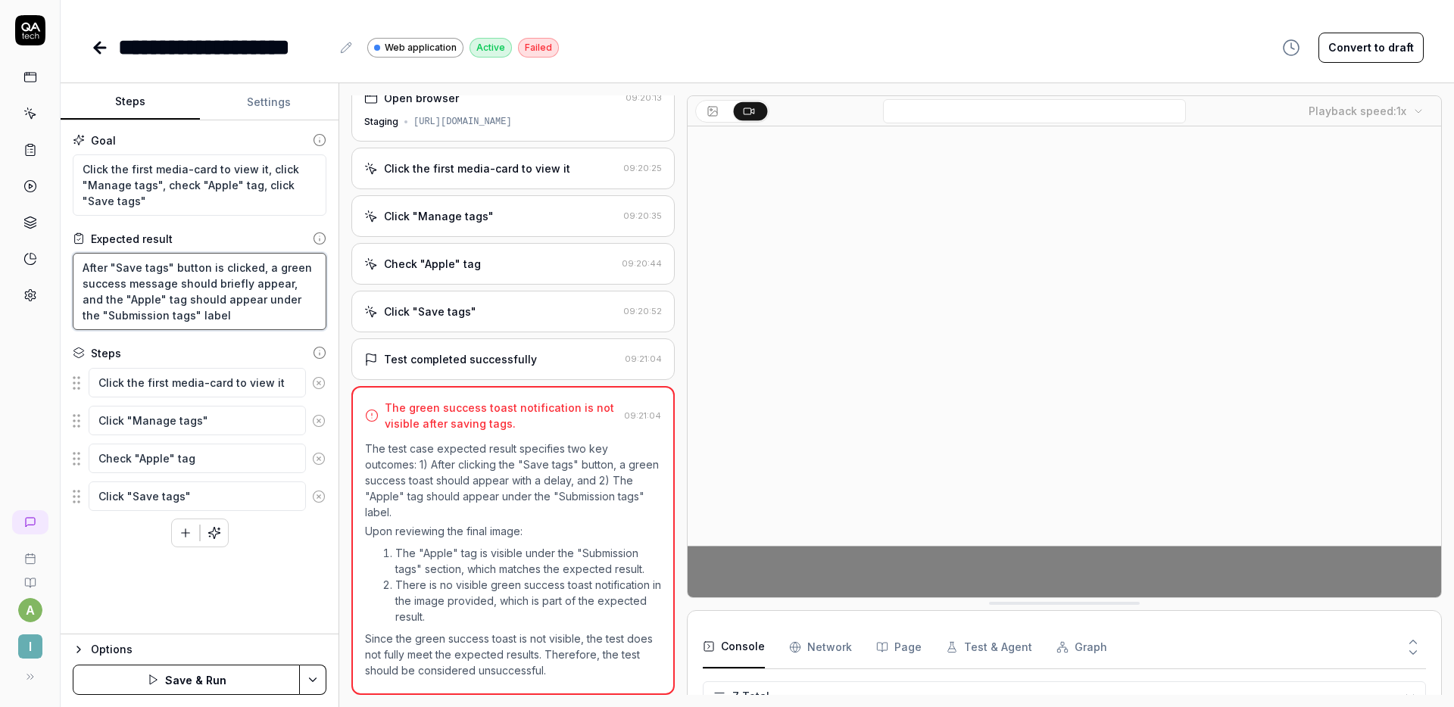
type textarea "After "Save tags" button is clicked, a green success message should briefly app…"
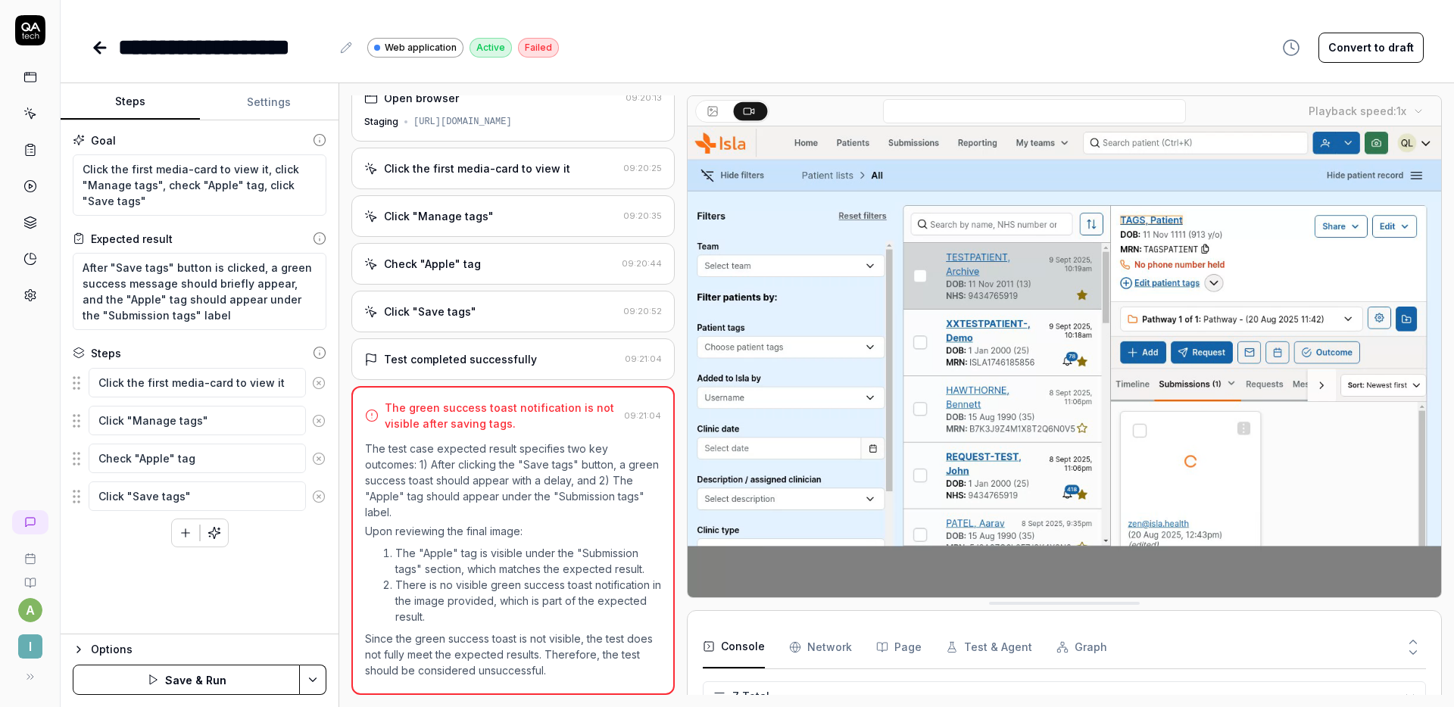
click at [204, 681] on button "Save & Run" at bounding box center [186, 680] width 227 height 30
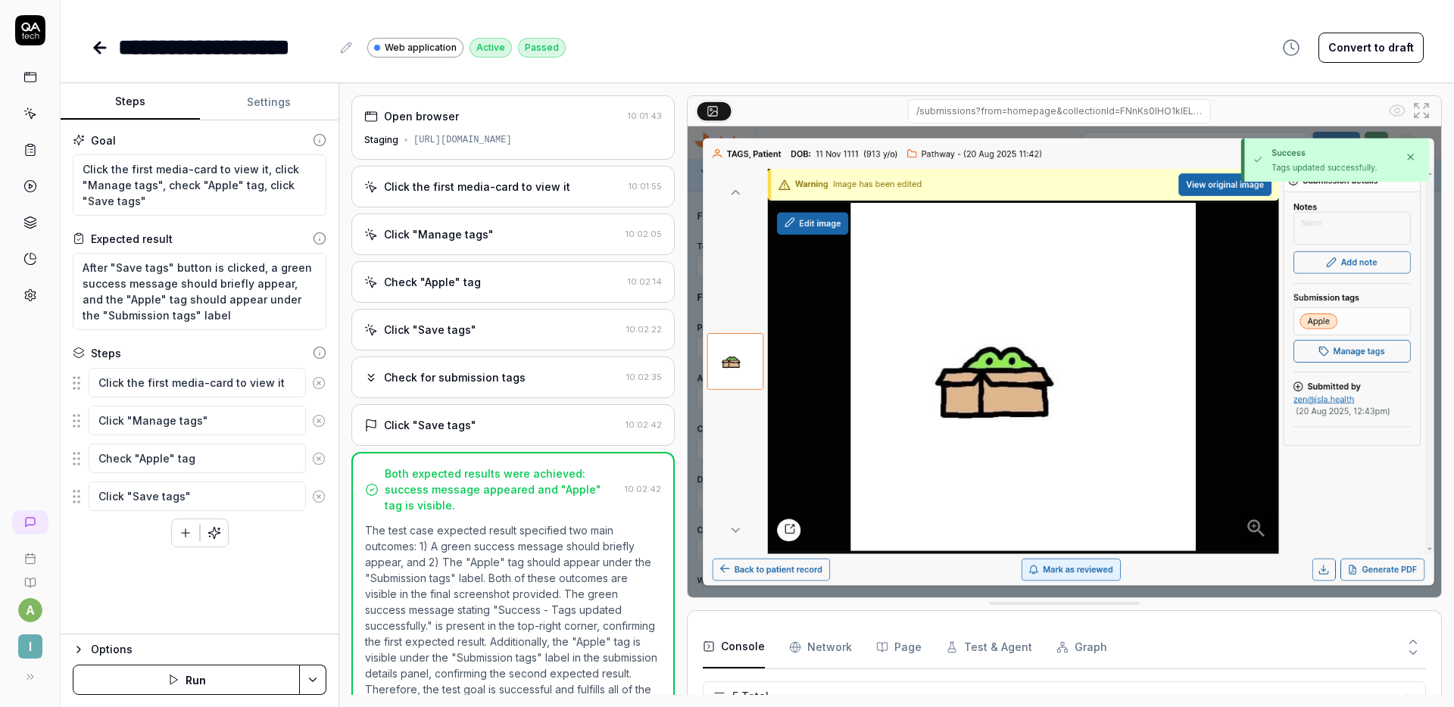
type textarea "*"
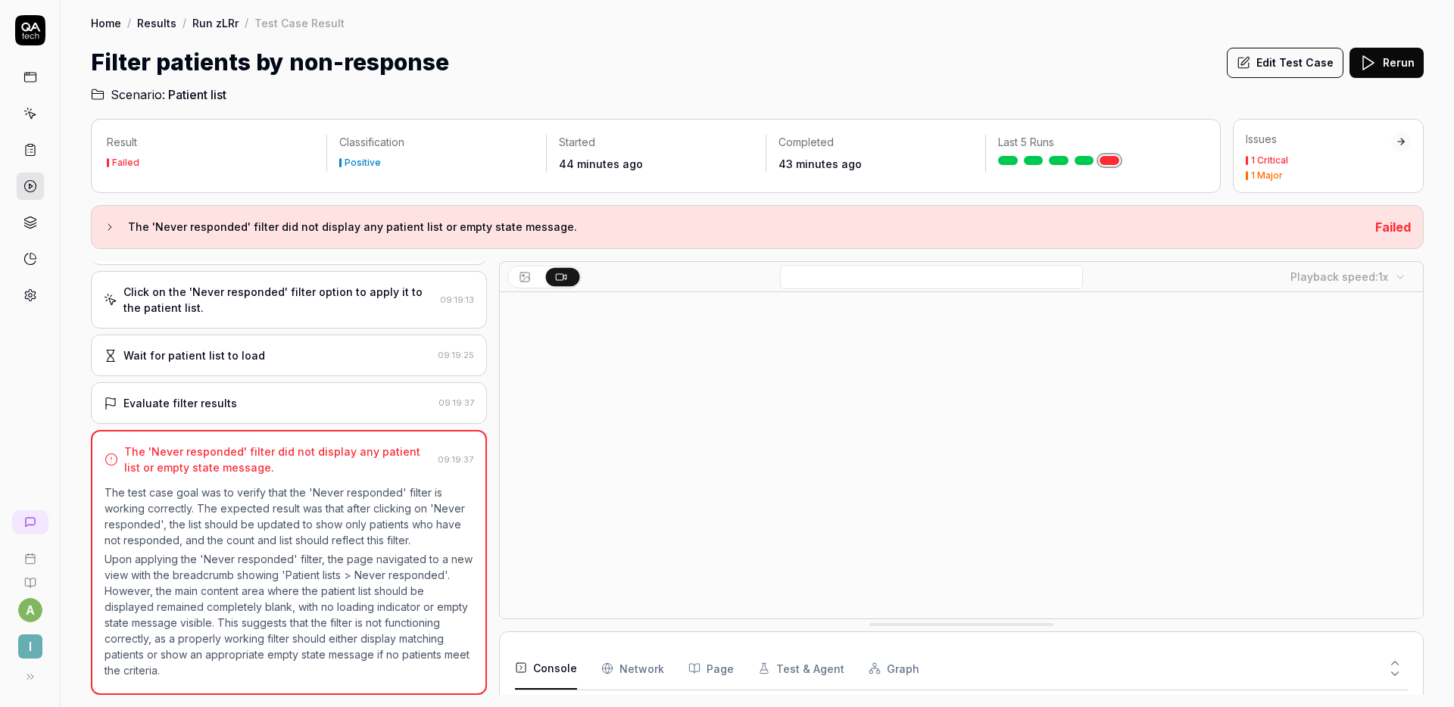
scroll to position [4187, 0]
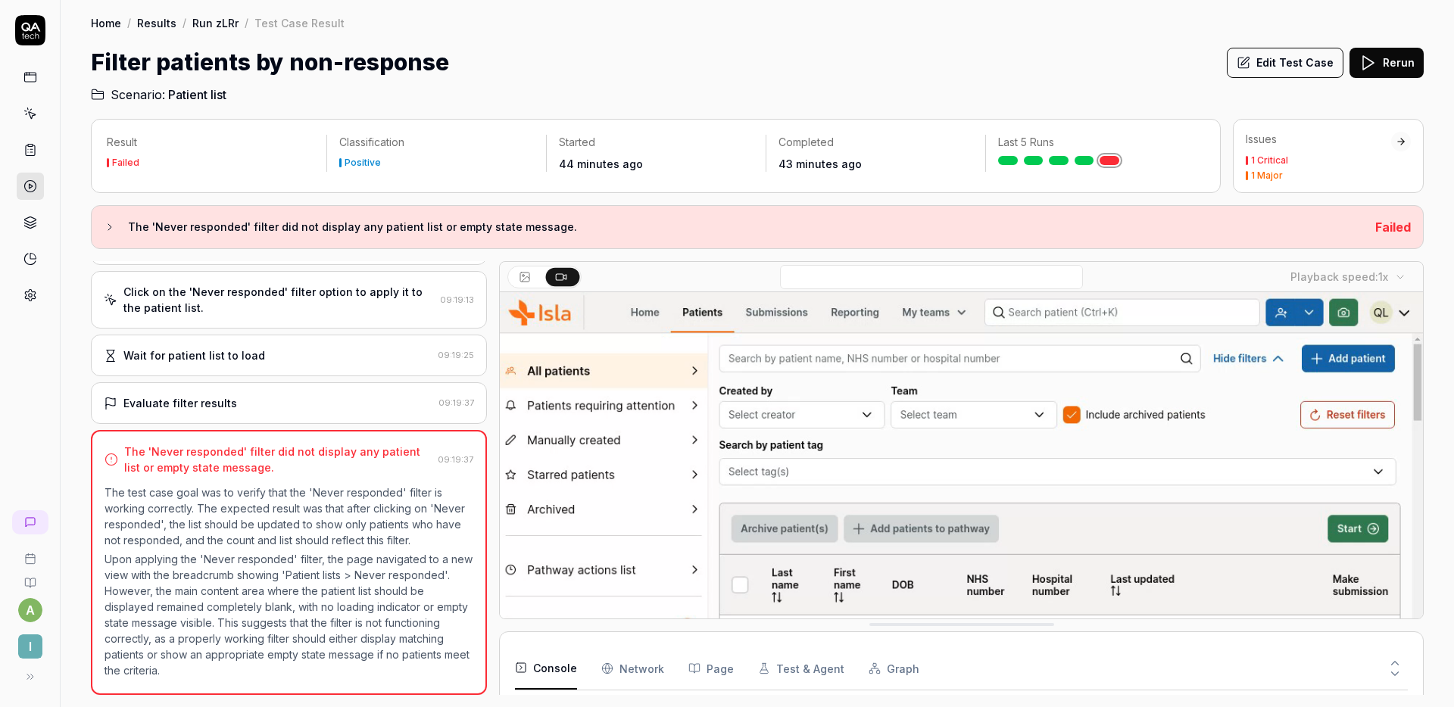
click at [725, 88] on h2 "Scenario: Patient list" at bounding box center [757, 92] width 1333 height 24
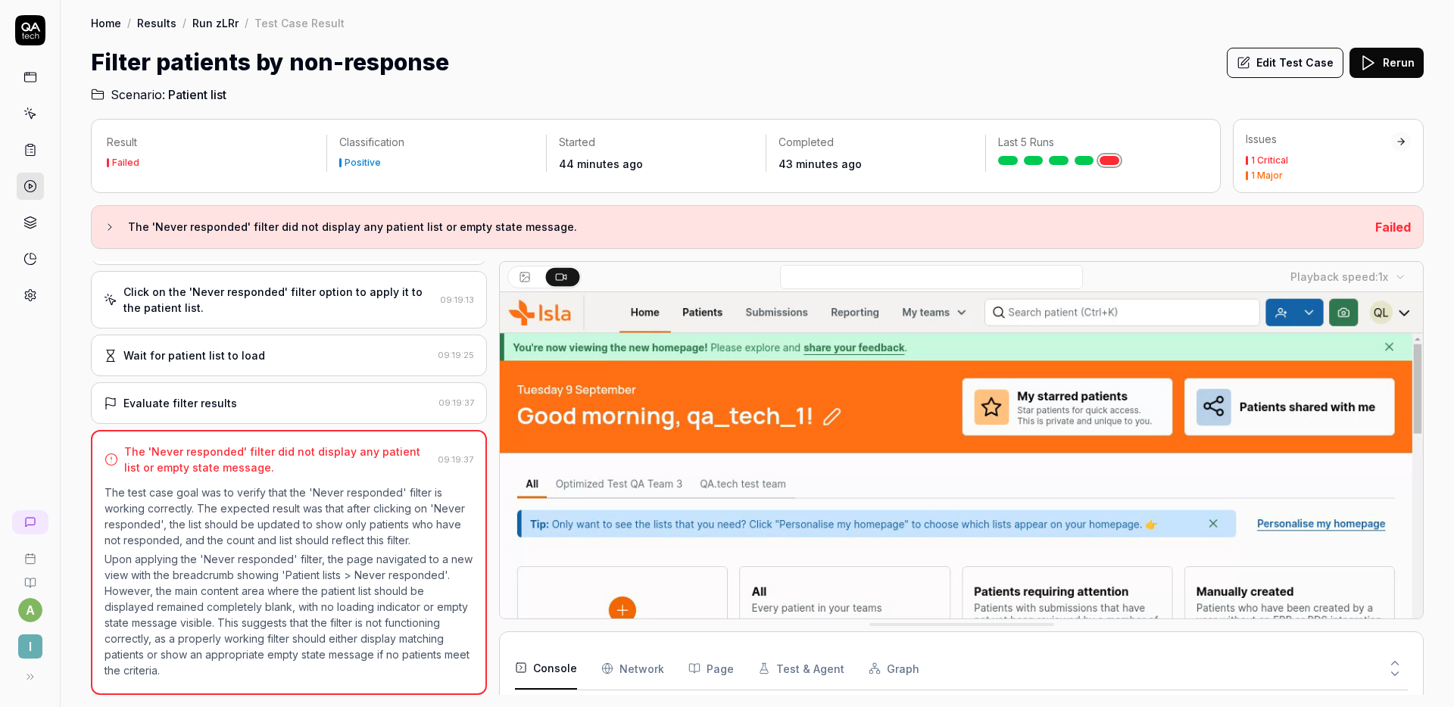
click at [348, 343] on div "Wait for patient list to load 09:19:25" at bounding box center [289, 356] width 396 height 42
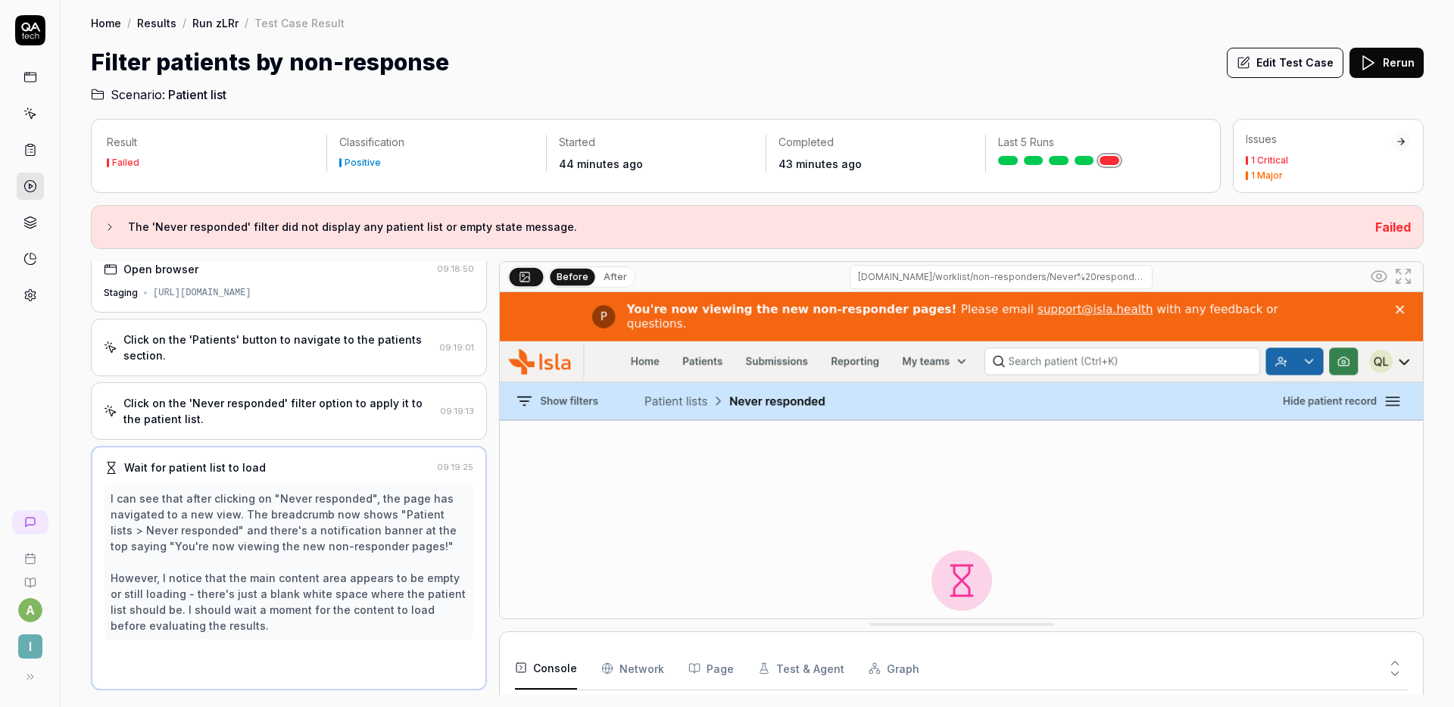
scroll to position [8, 0]
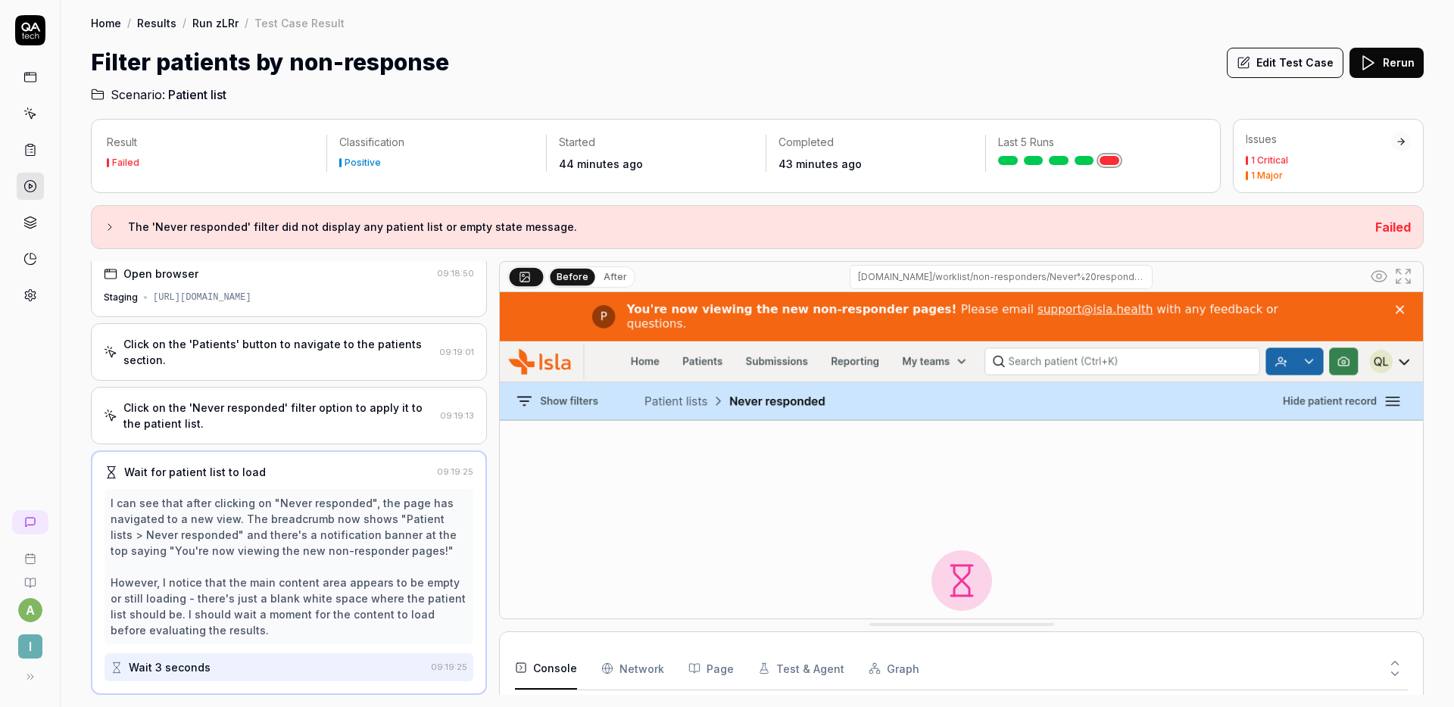
click at [303, 411] on div "Click on the 'Never responded' filter option to apply it to the patient list." at bounding box center [278, 416] width 310 height 32
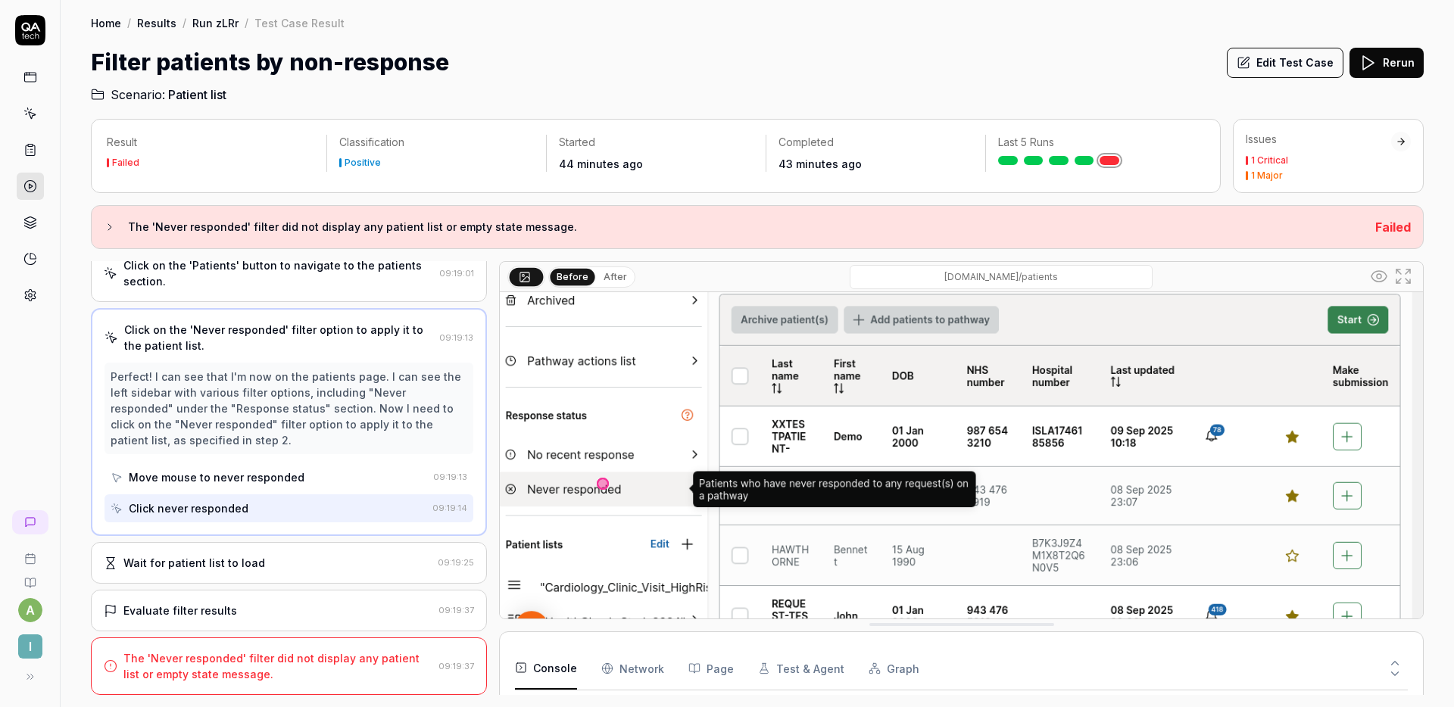
scroll to position [214, 0]
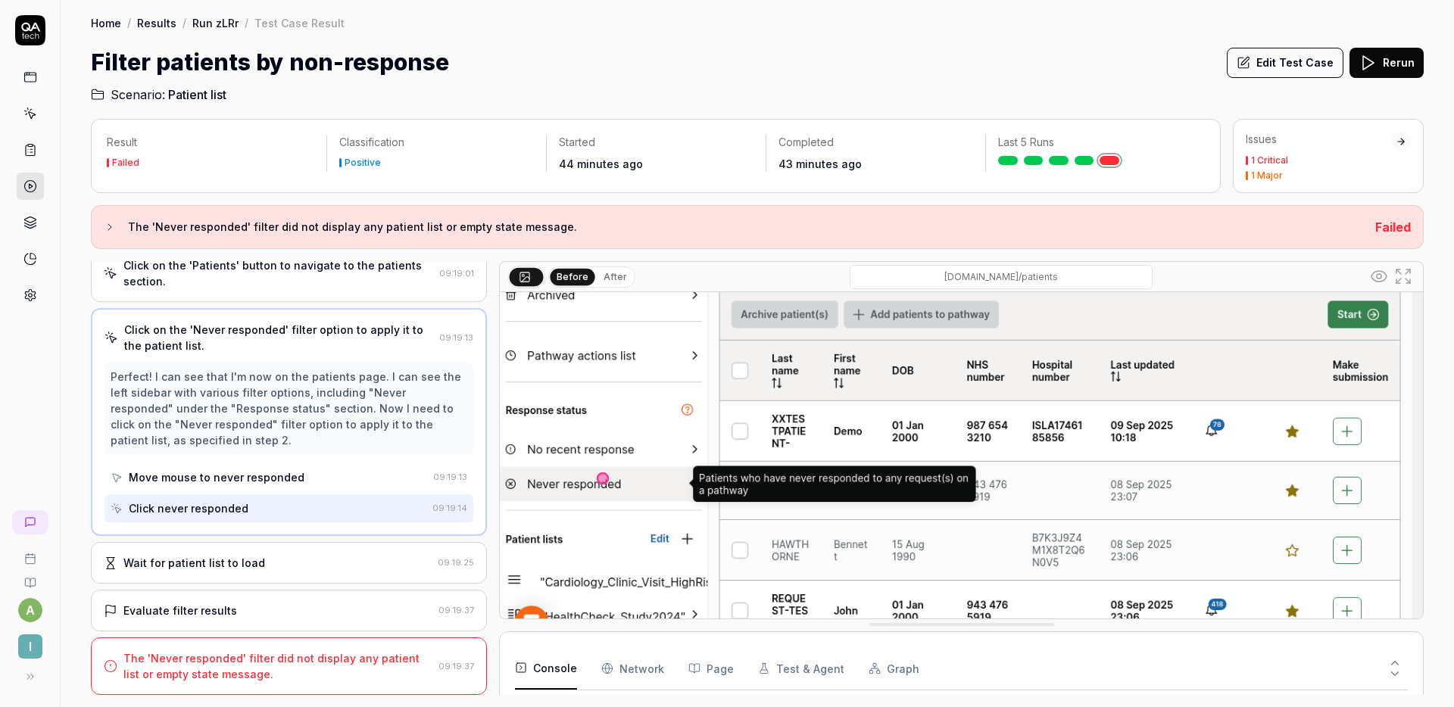
click at [292, 542] on div "Wait for patient list to load 09:19:25" at bounding box center [289, 563] width 396 height 42
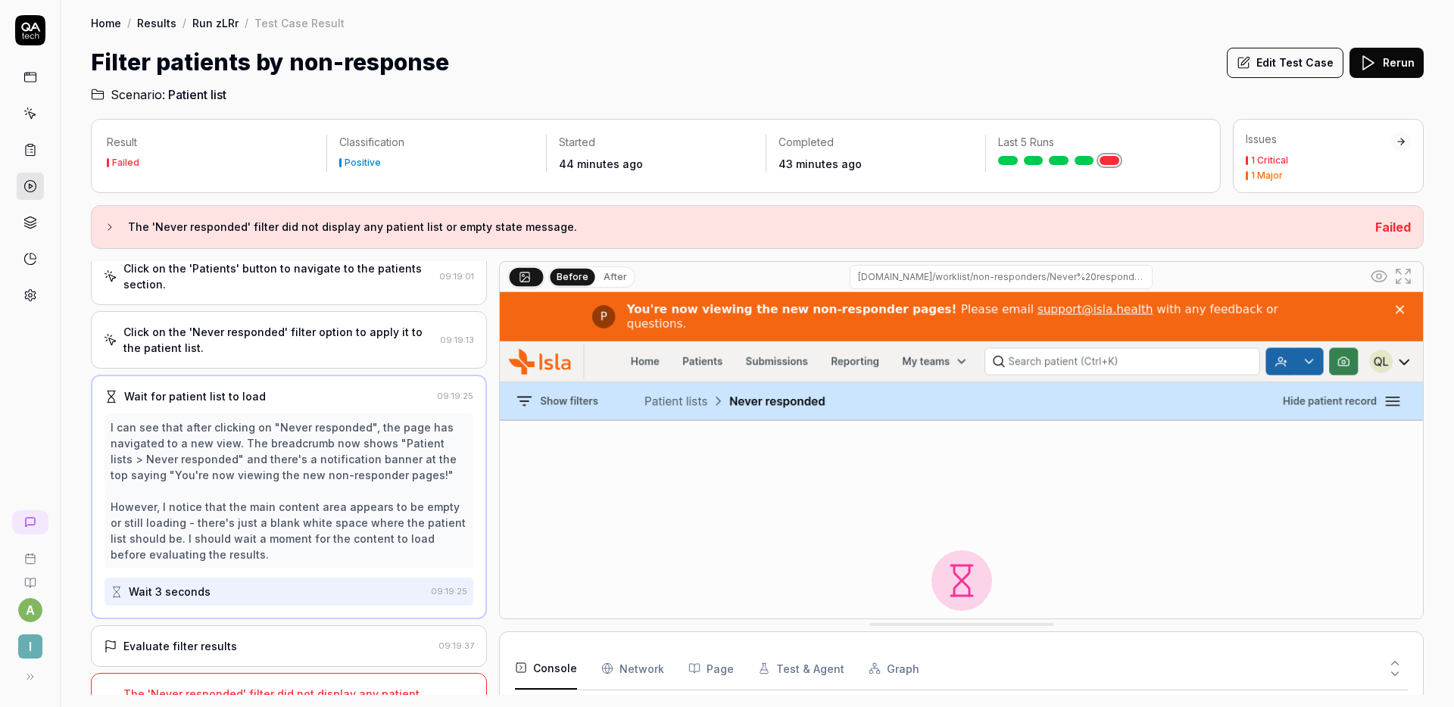
scroll to position [120, 0]
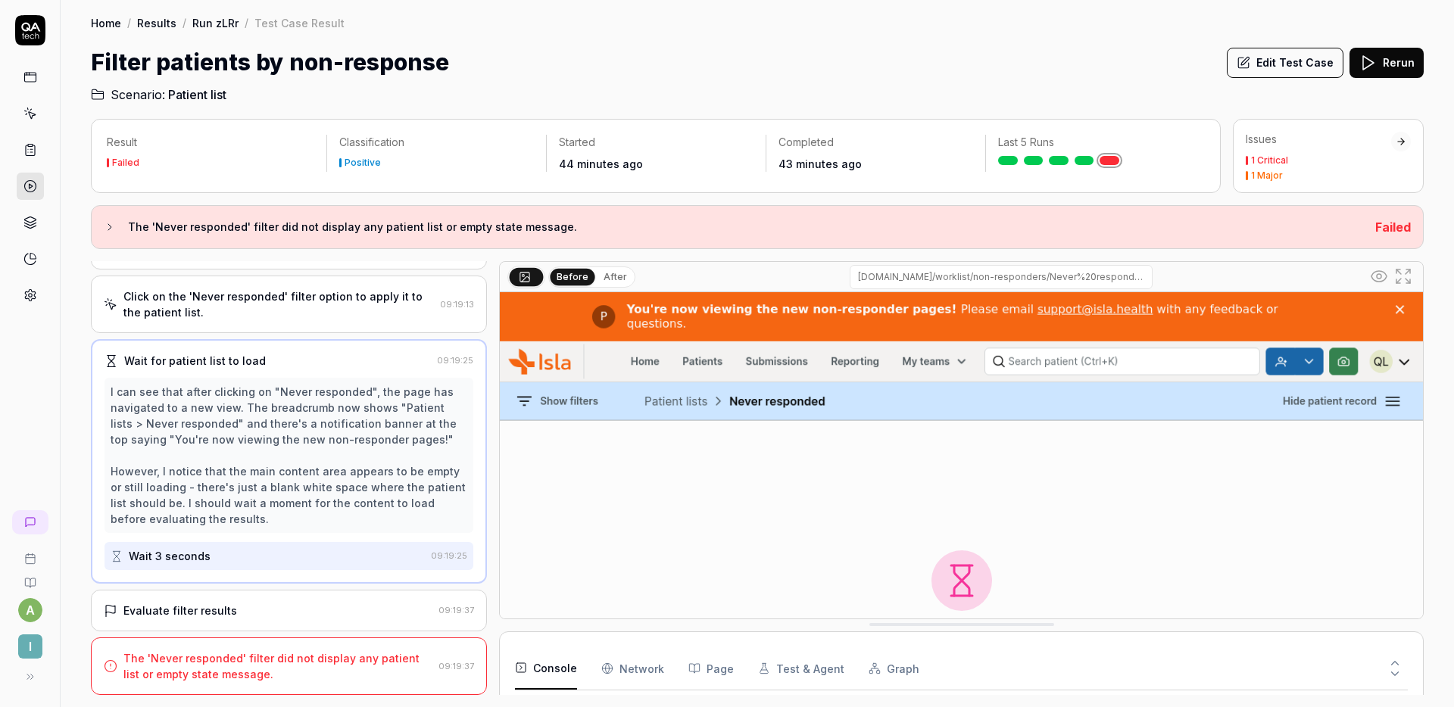
click at [290, 599] on div "Evaluate filter results 09:19:37" at bounding box center [289, 611] width 396 height 42
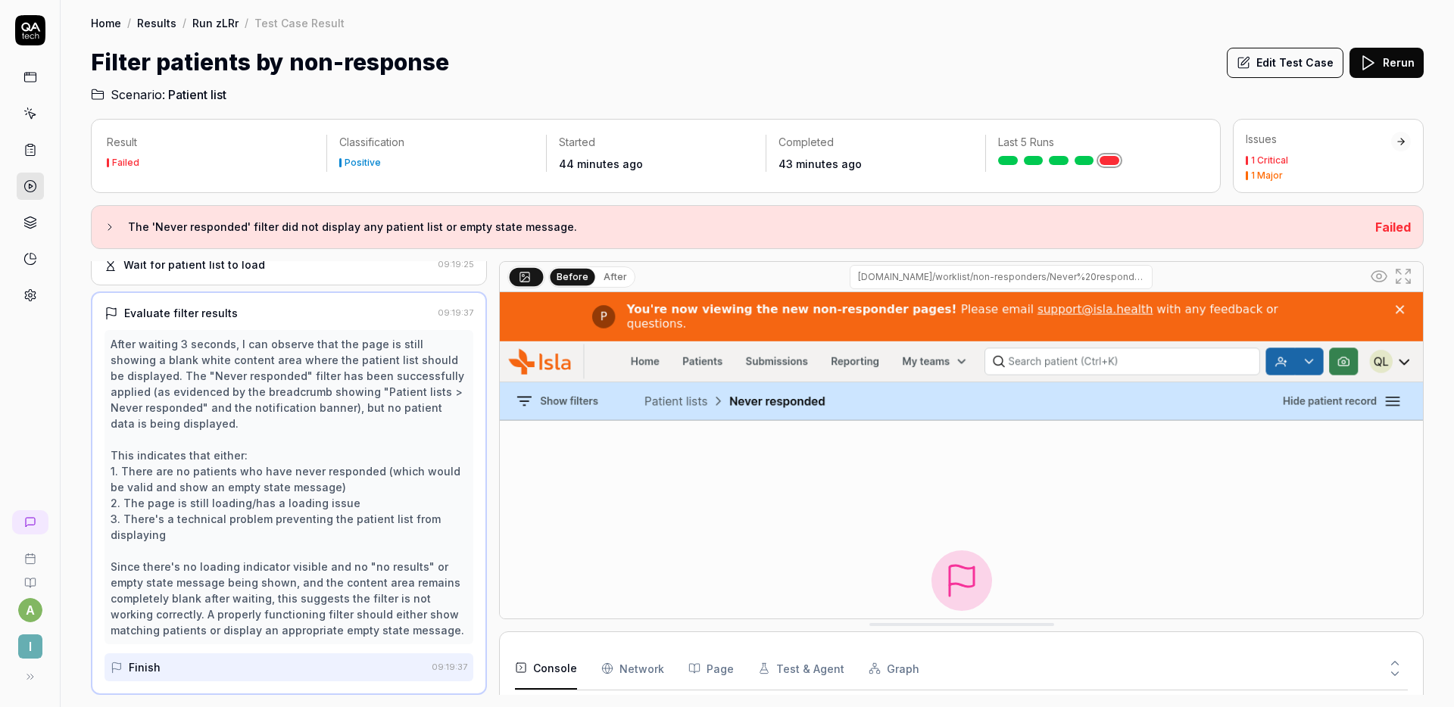
scroll to position [279, 0]
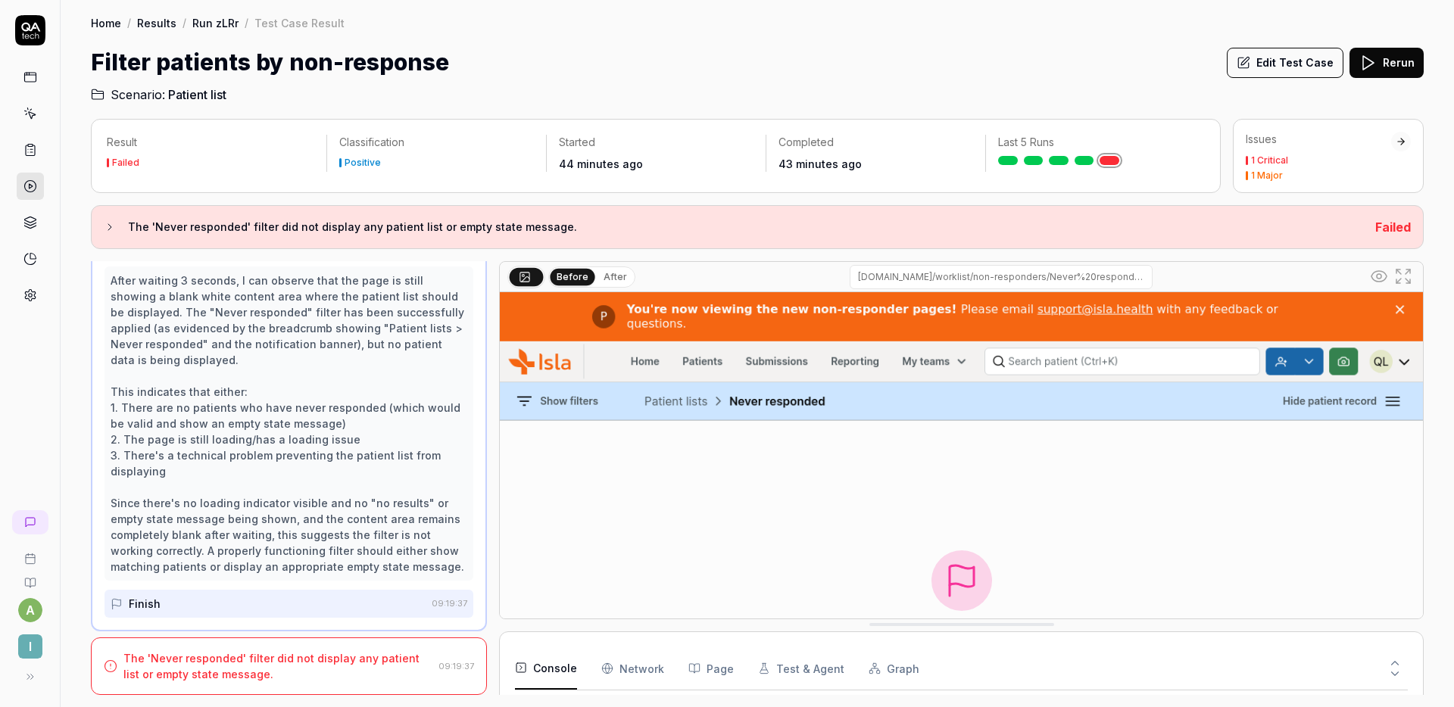
click at [1087, 154] on div "Last 5 Runs" at bounding box center [1095, 150] width 219 height 30
click at [1087, 161] on link at bounding box center [1084, 160] width 20 height 9
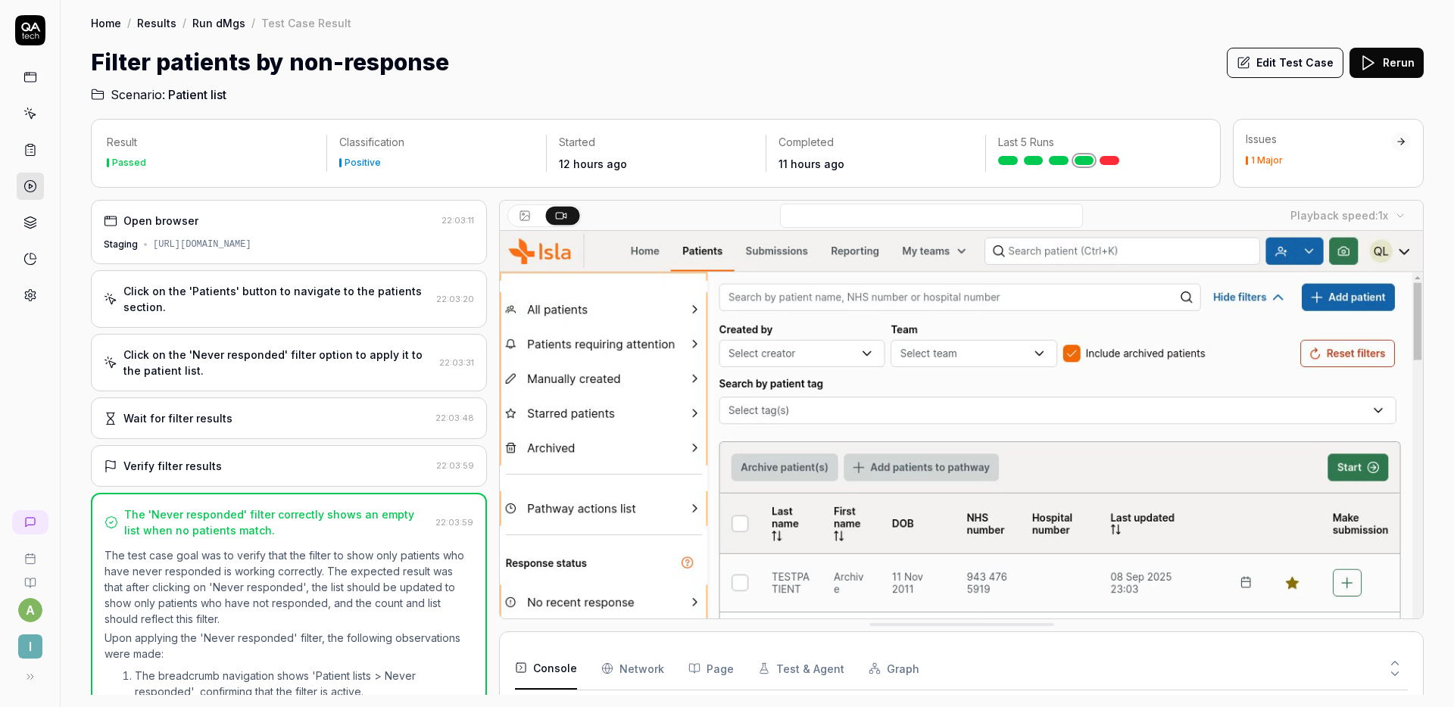
scroll to position [4187, 0]
click at [280, 422] on div "Wait for filter results" at bounding box center [267, 418] width 326 height 16
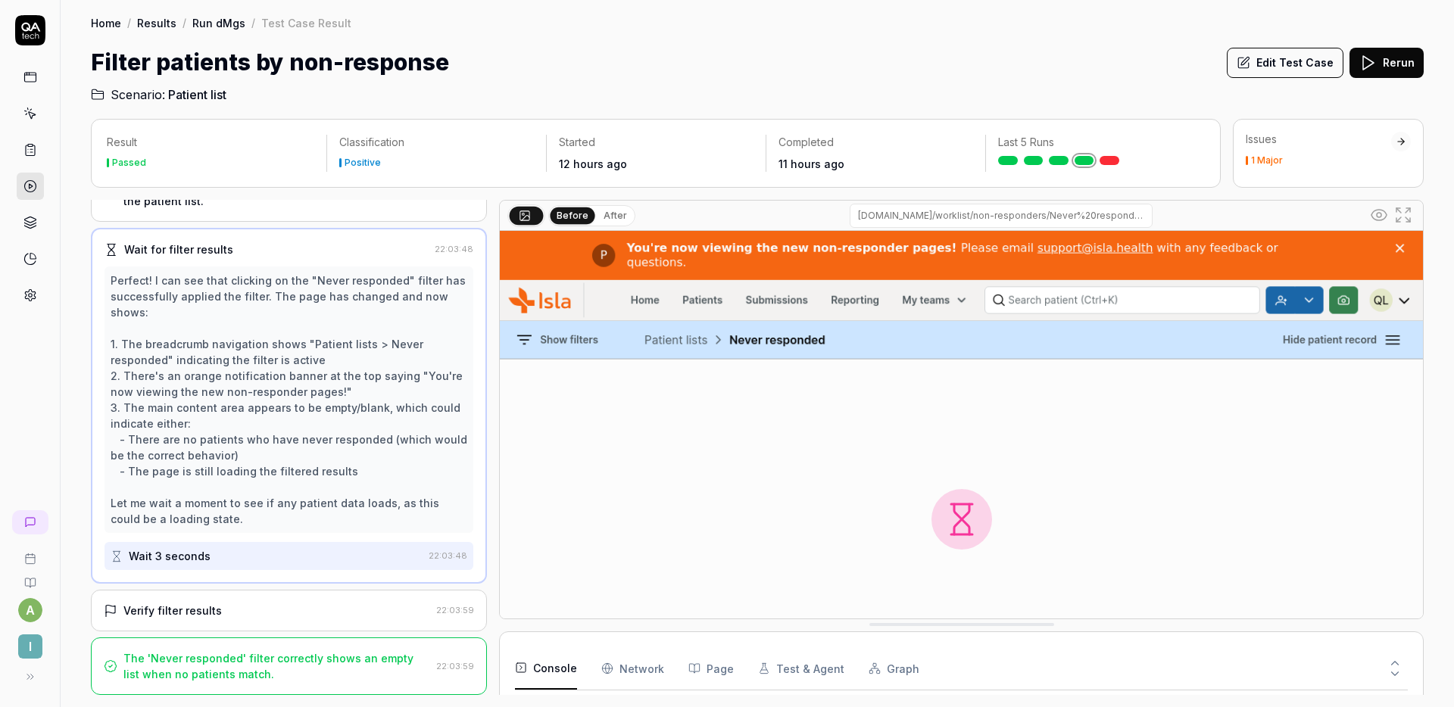
click at [263, 606] on div "Verify filter results" at bounding box center [267, 611] width 326 height 16
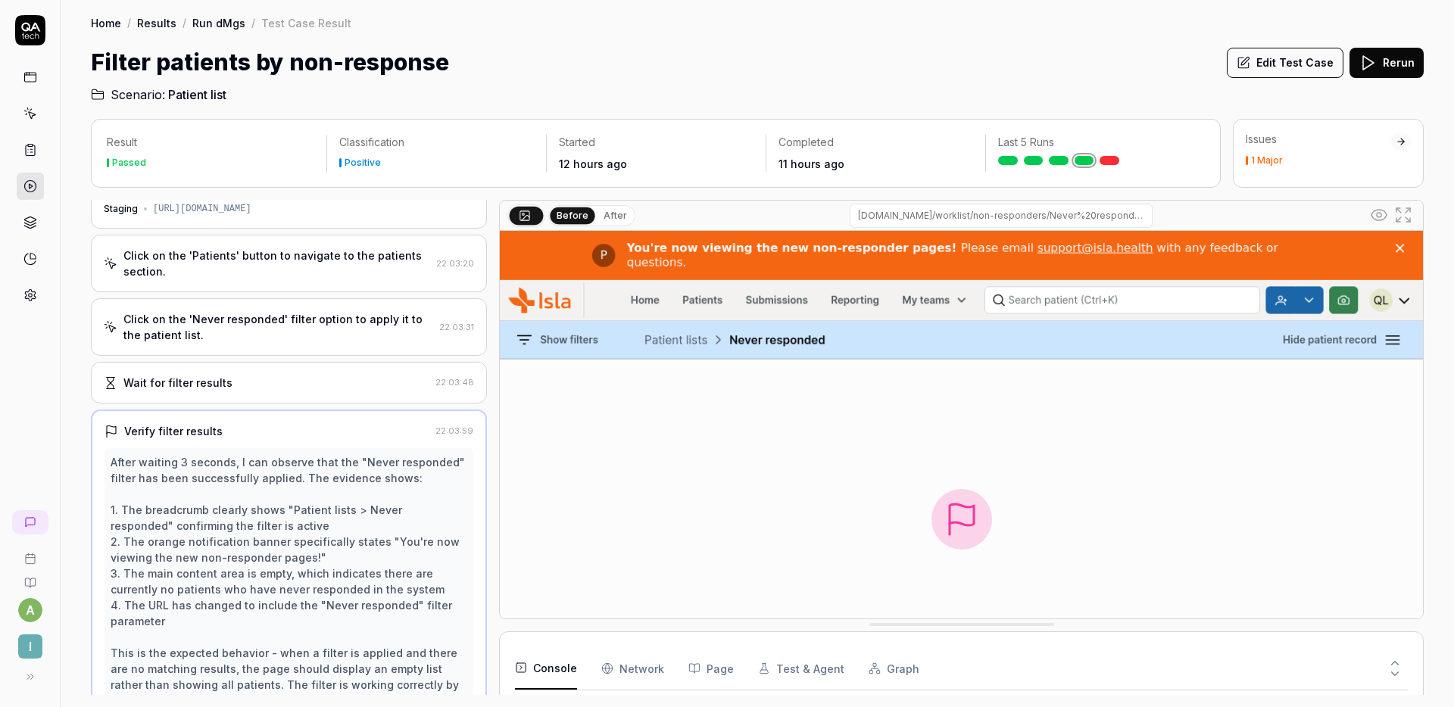
scroll to position [0, 0]
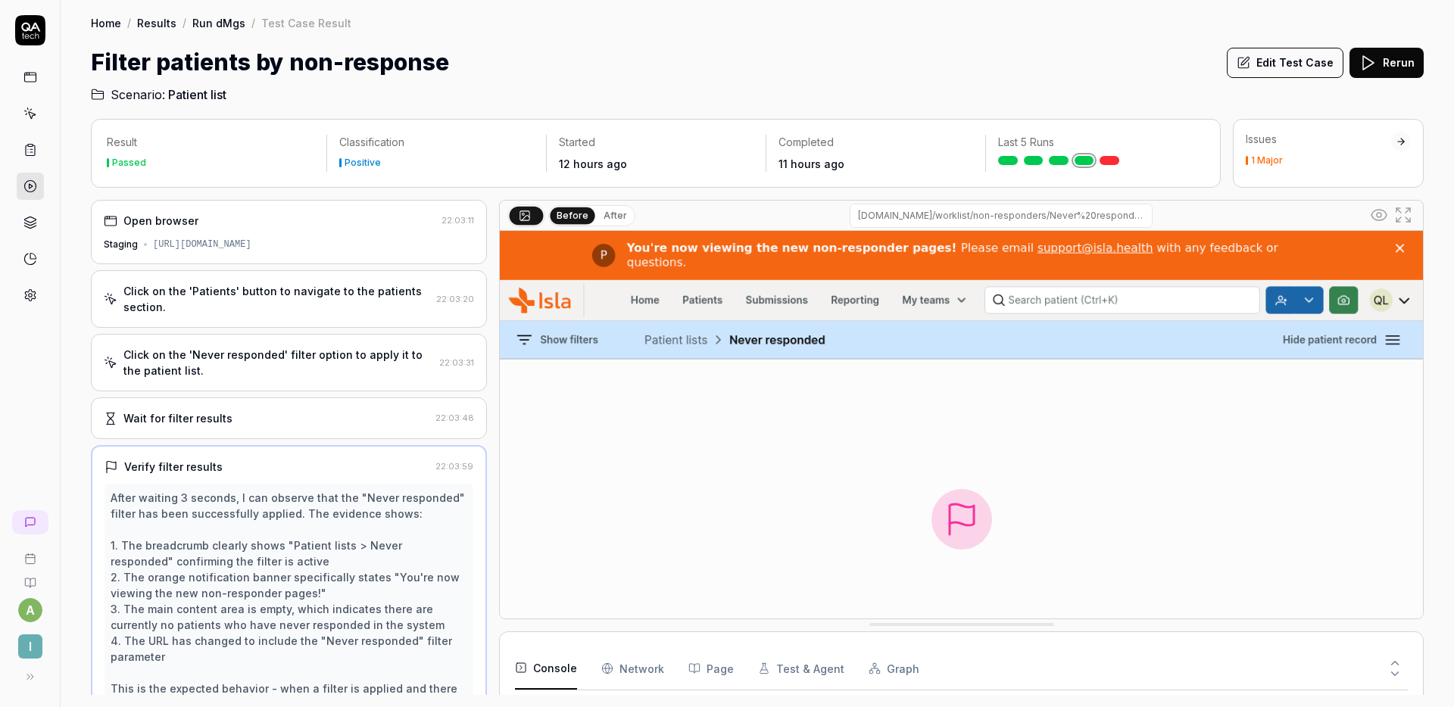
click at [305, 359] on div "Click on the 'Never responded' filter option to apply it to the patient list." at bounding box center [278, 363] width 310 height 32
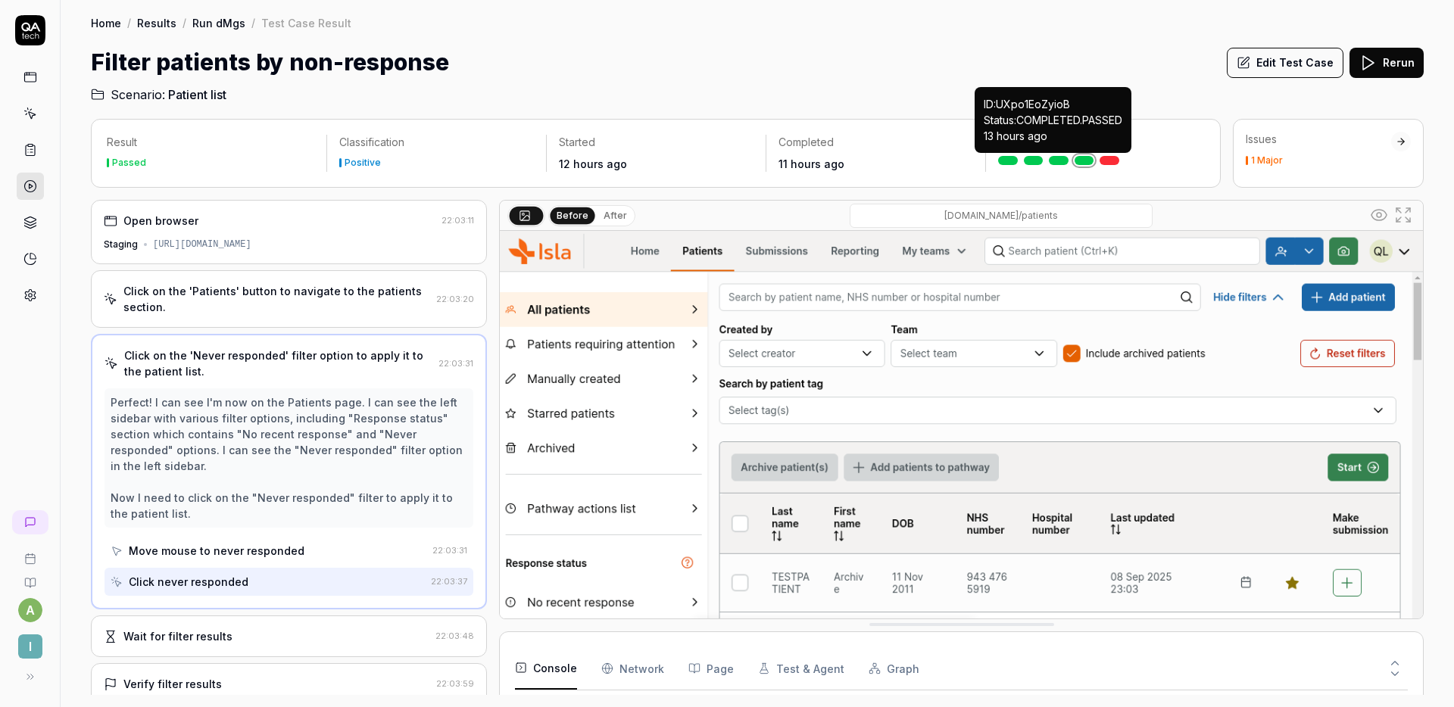
click at [1062, 161] on link at bounding box center [1059, 160] width 20 height 9
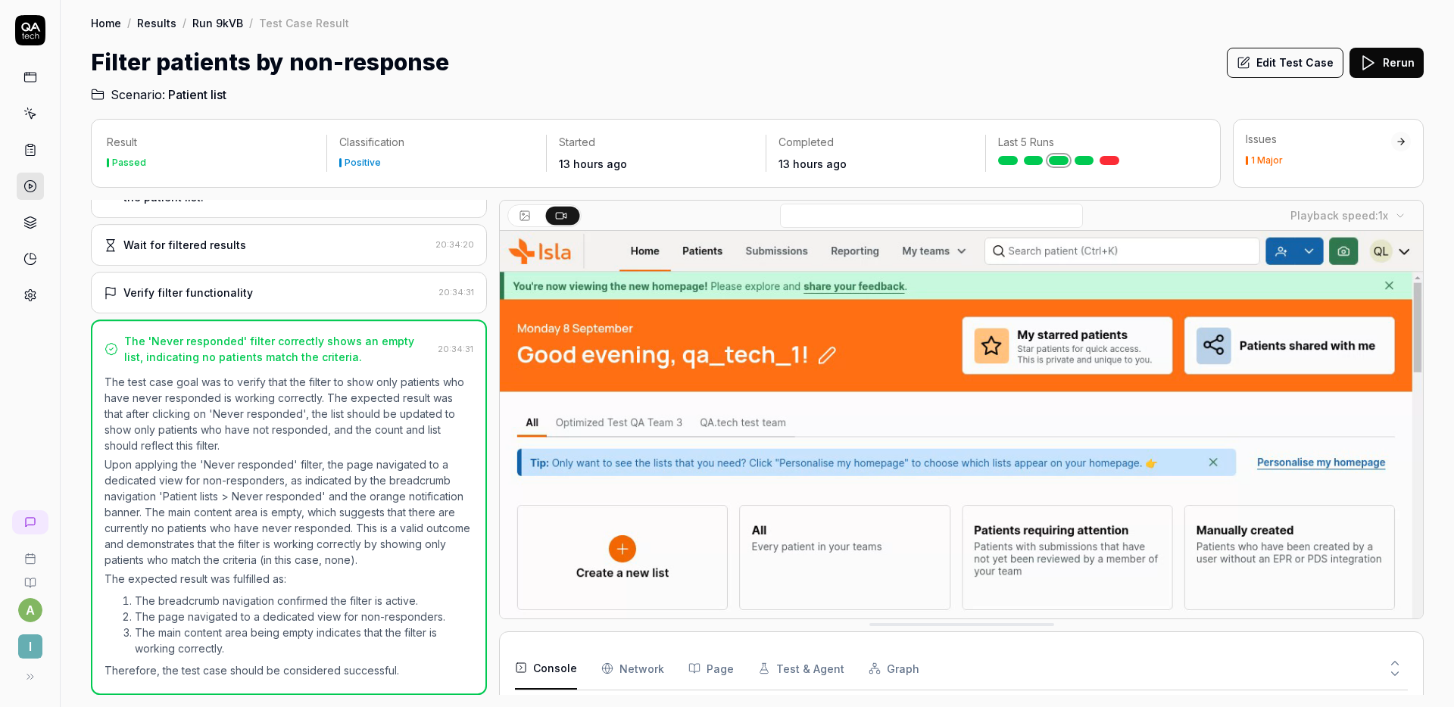
scroll to position [173, 0]
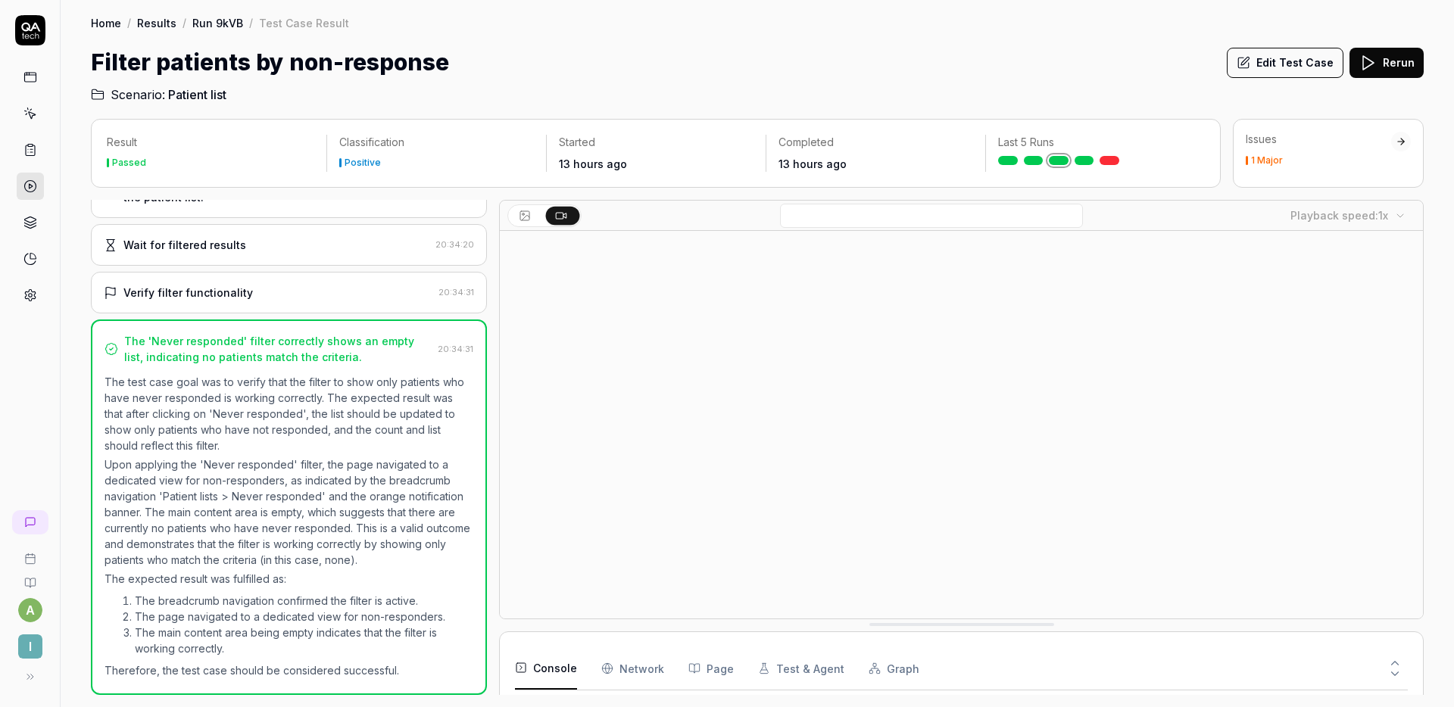
click at [234, 273] on div "Verify filter functionality 20:34:31" at bounding box center [289, 293] width 396 height 42
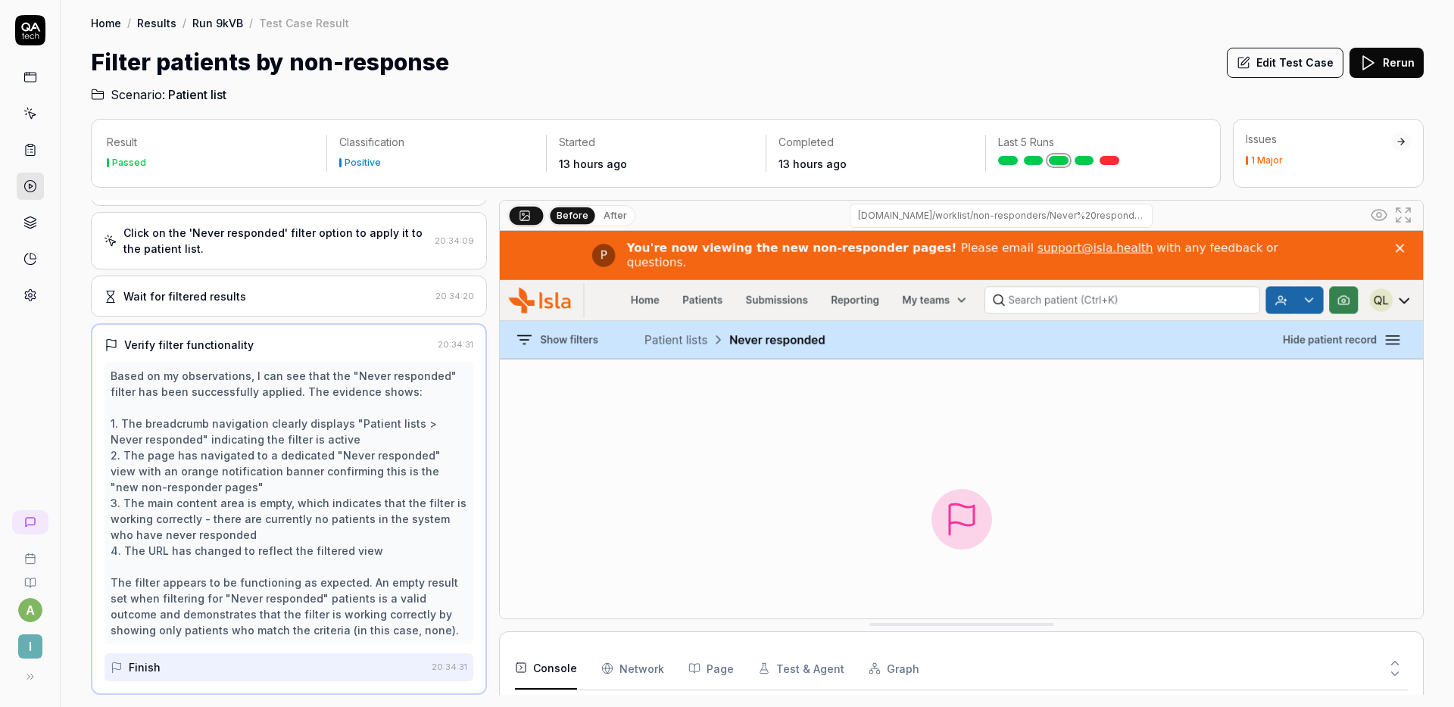
scroll to position [4187, 0]
click at [263, 298] on div "Wait for filtered results" at bounding box center [267, 296] width 326 height 16
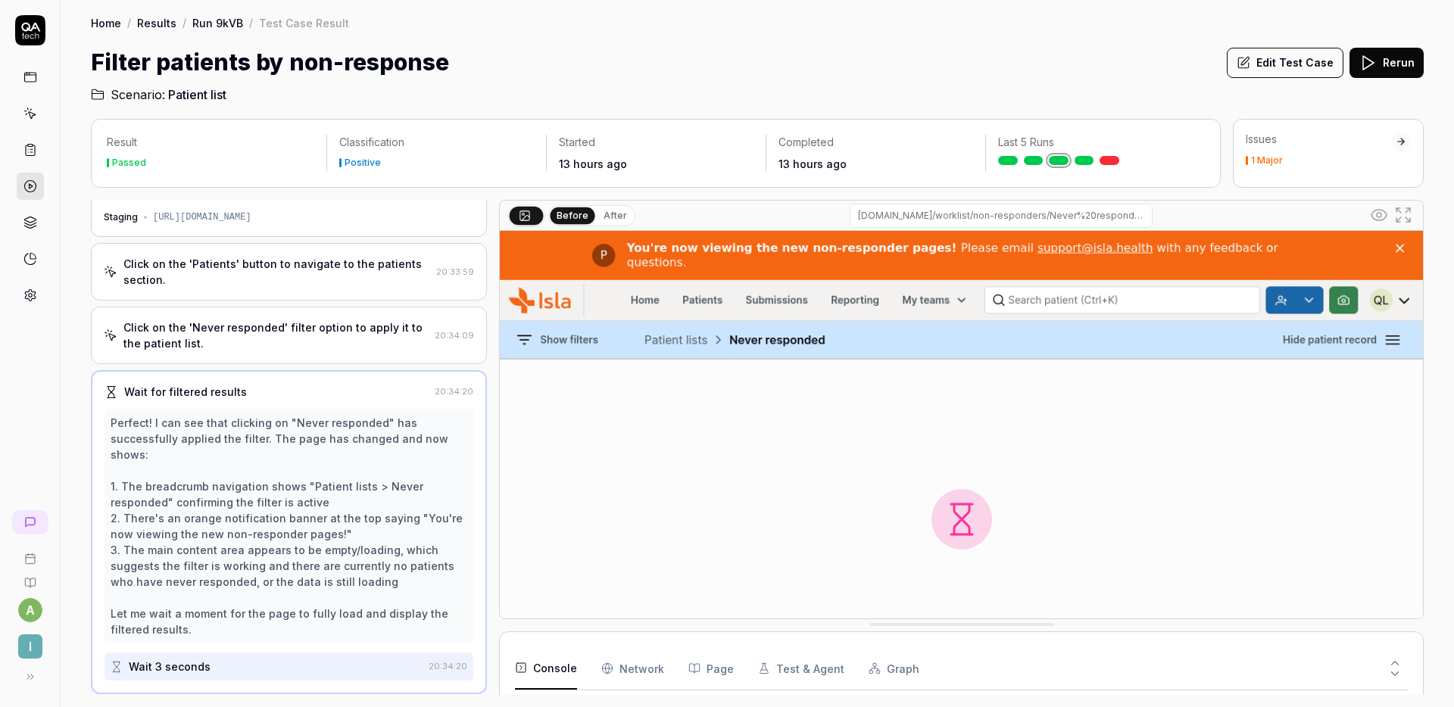
scroll to position [27, 0]
click at [1280, 67] on button "Edit Test Case" at bounding box center [1285, 63] width 117 height 30
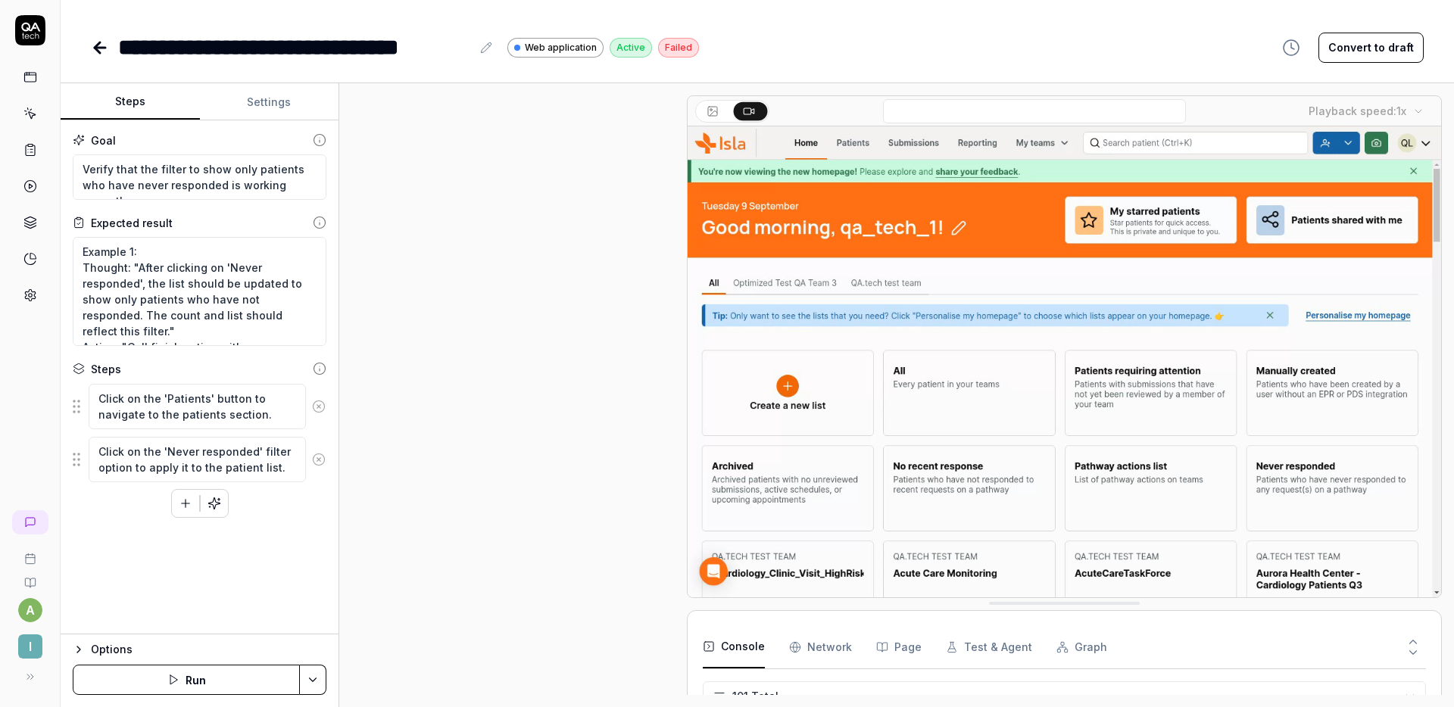
scroll to position [22, 0]
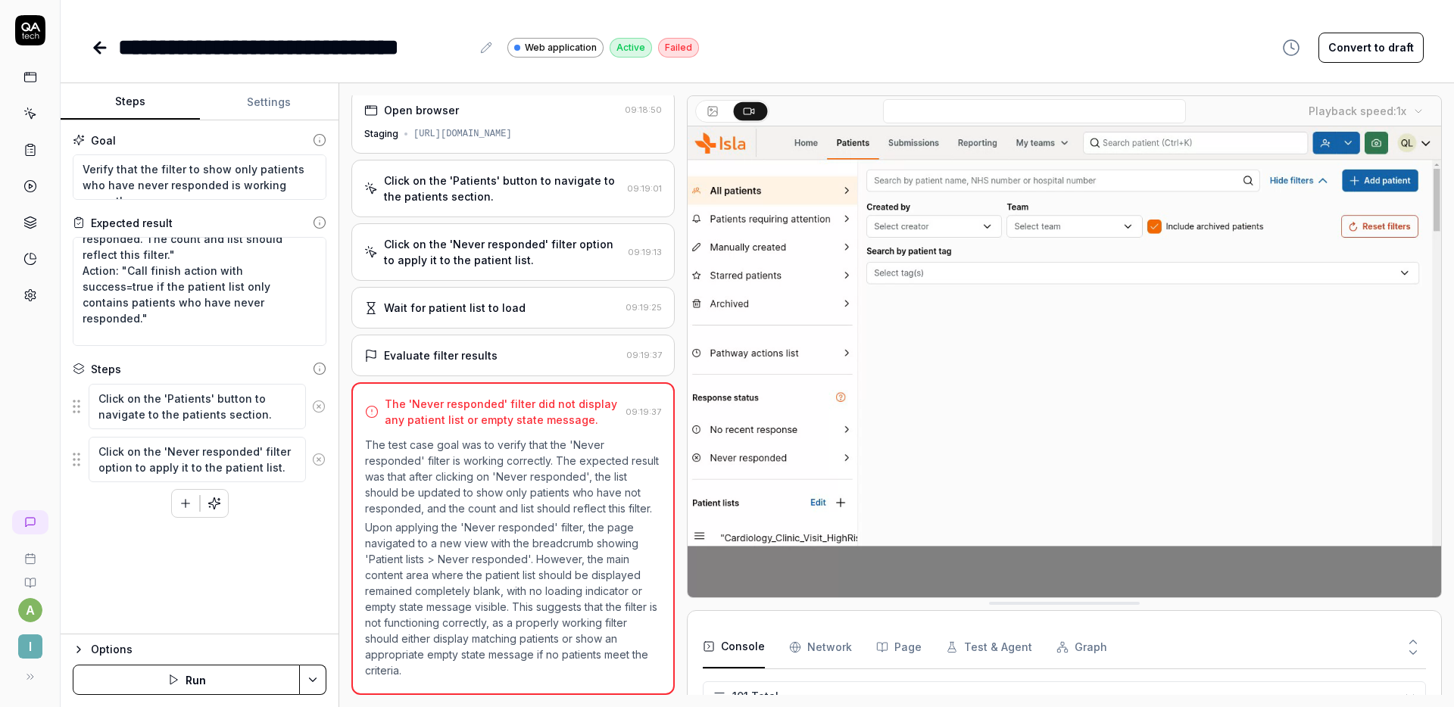
scroll to position [77, 0]
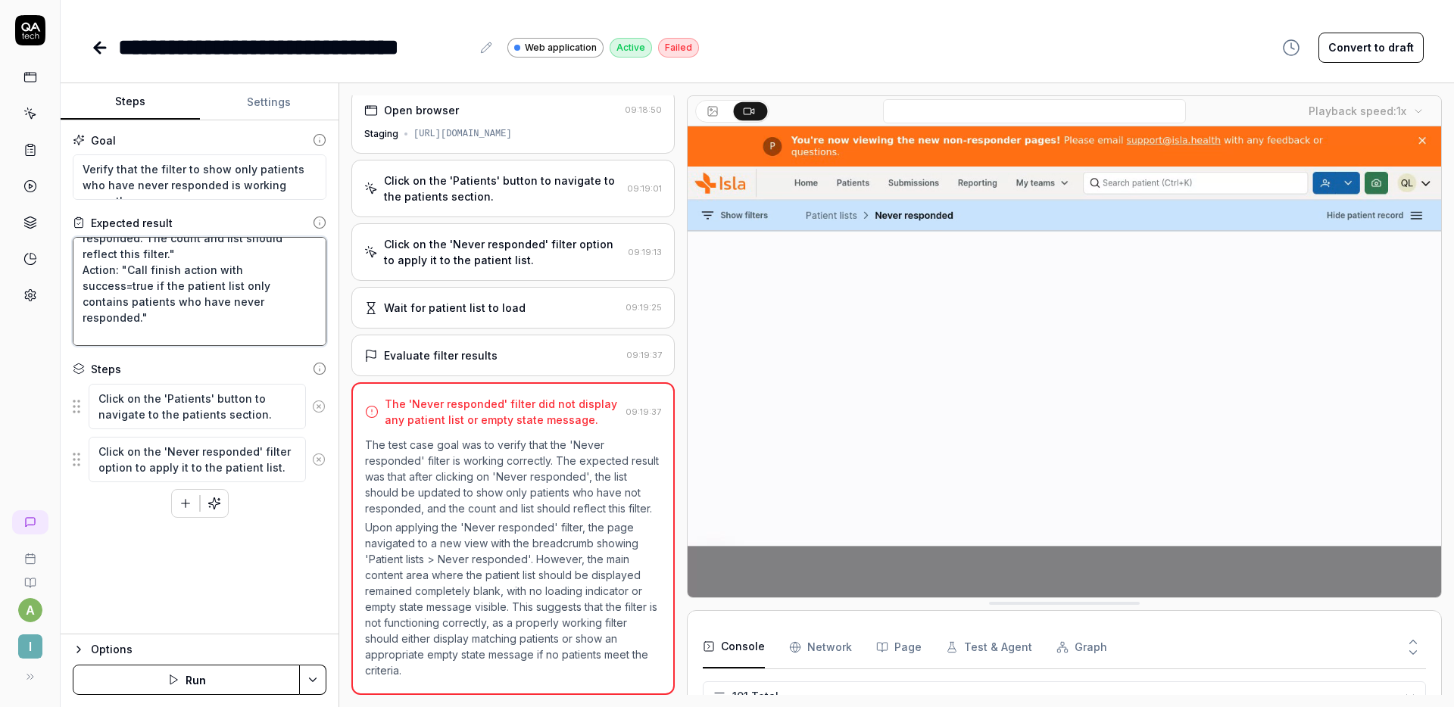
drag, startPoint x: 170, startPoint y: 318, endPoint x: 127, endPoint y: 275, distance: 61.0
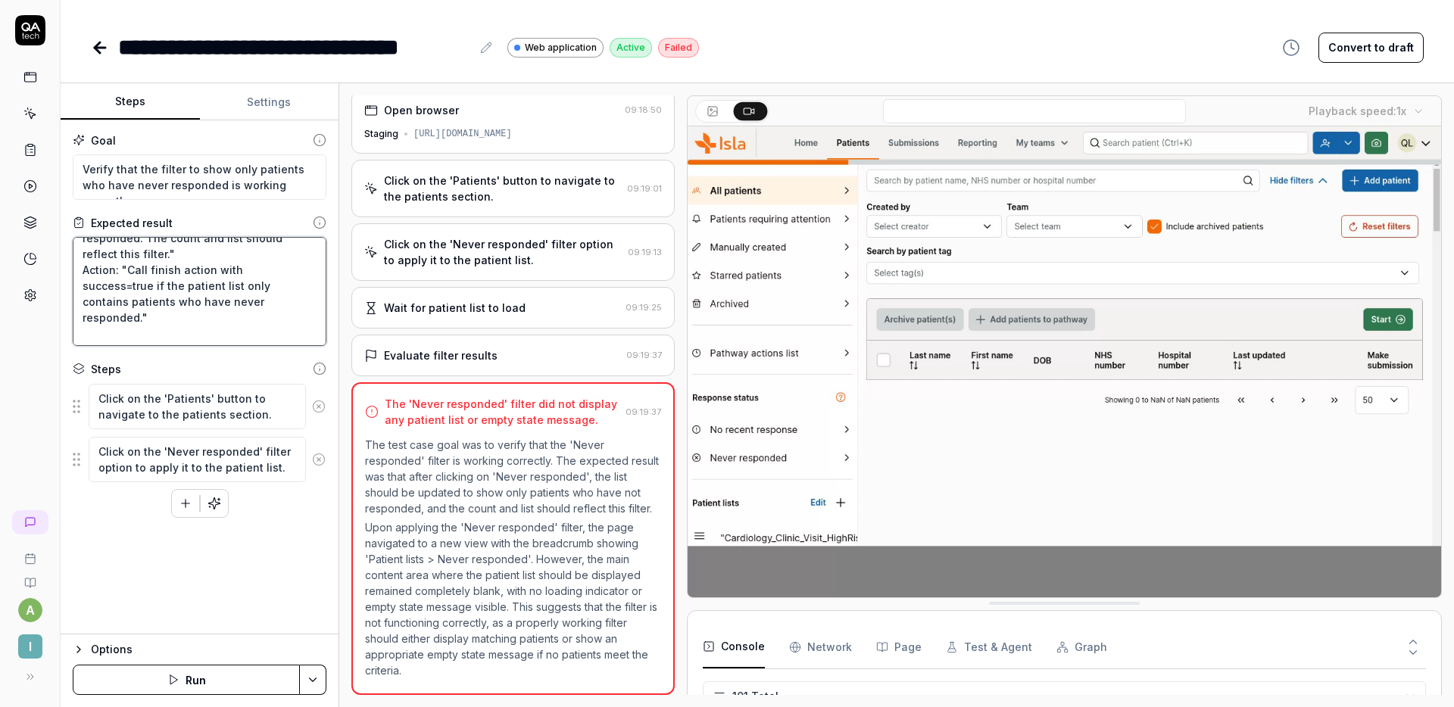
click at [127, 275] on textarea "Example 1: Thought: "After clicking on 'Never responded', the list should be up…" at bounding box center [200, 291] width 254 height 109
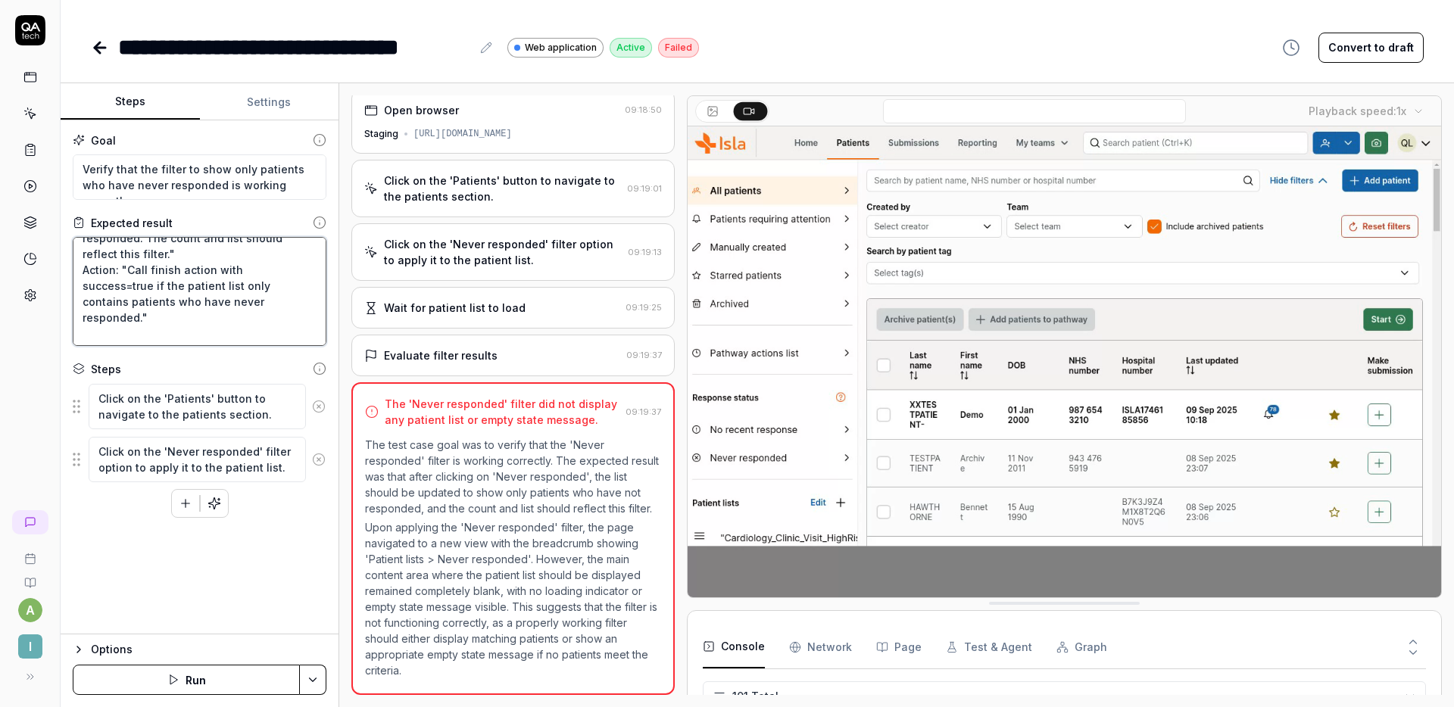
click at [127, 275] on textarea "Example 1: Thought: "After clicking on 'Never responded', the list should be up…" at bounding box center [200, 291] width 254 height 109
drag, startPoint x: 126, startPoint y: 270, endPoint x: 139, endPoint y: 315, distance: 47.0
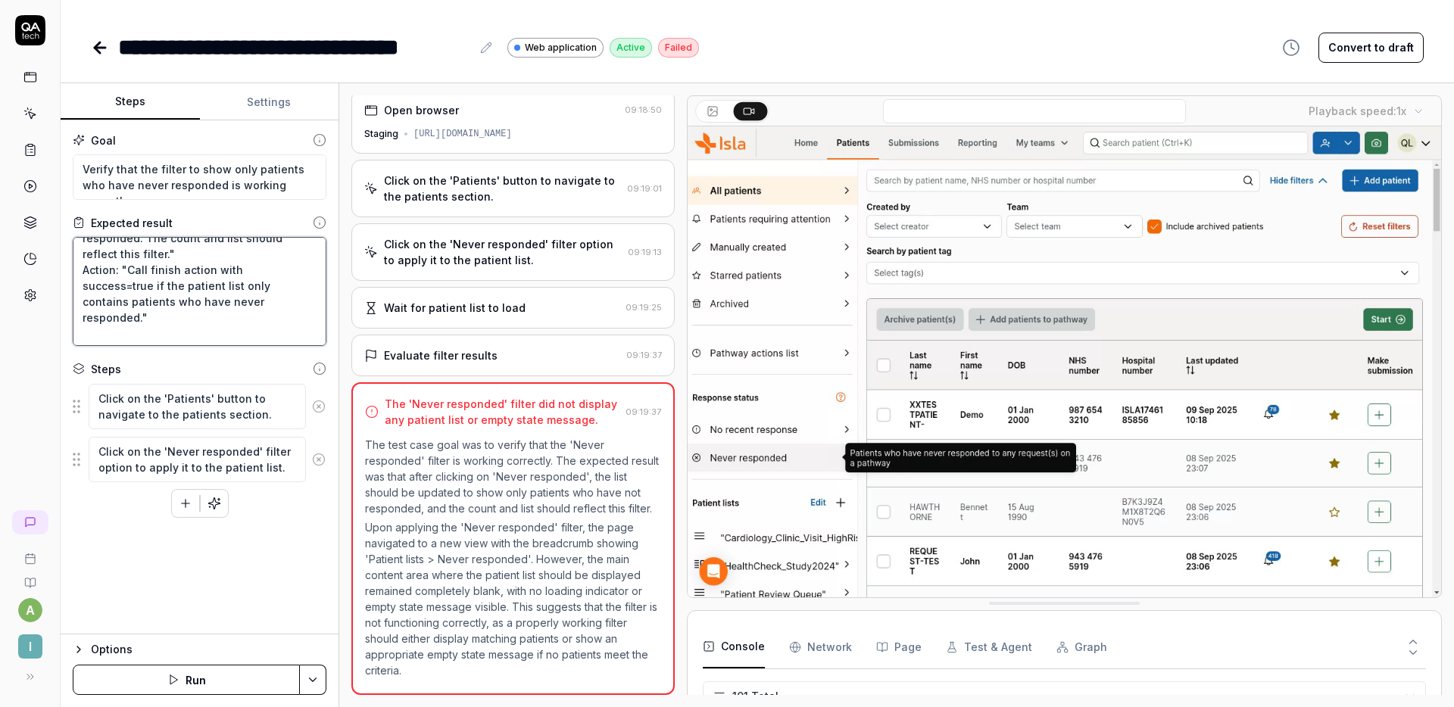
click at [139, 315] on textarea "Example 1: Thought: "After clicking on 'Never responded', the list should be up…" at bounding box center [200, 291] width 254 height 109
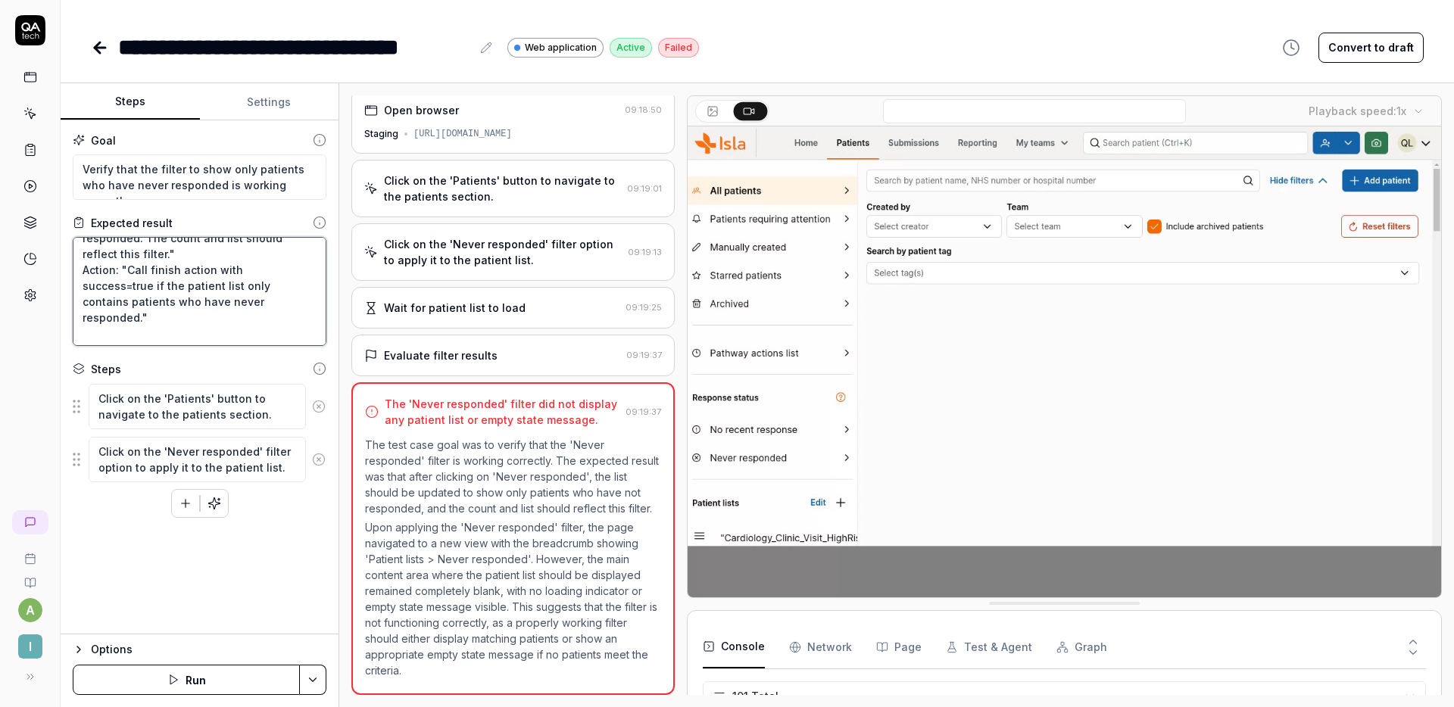
type textarea "*"
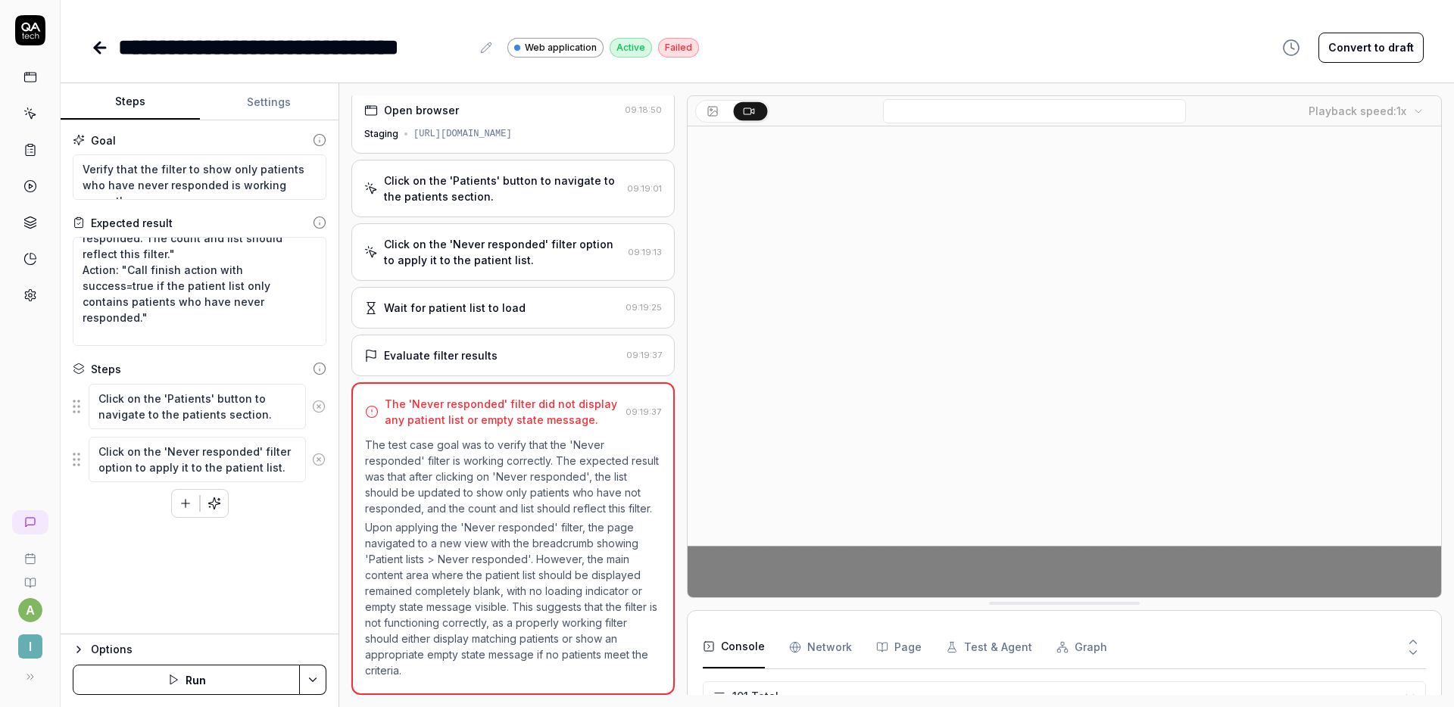
click at [1019, 20] on div "**********" at bounding box center [757, 32] width 1393 height 64
